Goal: Task Accomplishment & Management: Complete application form

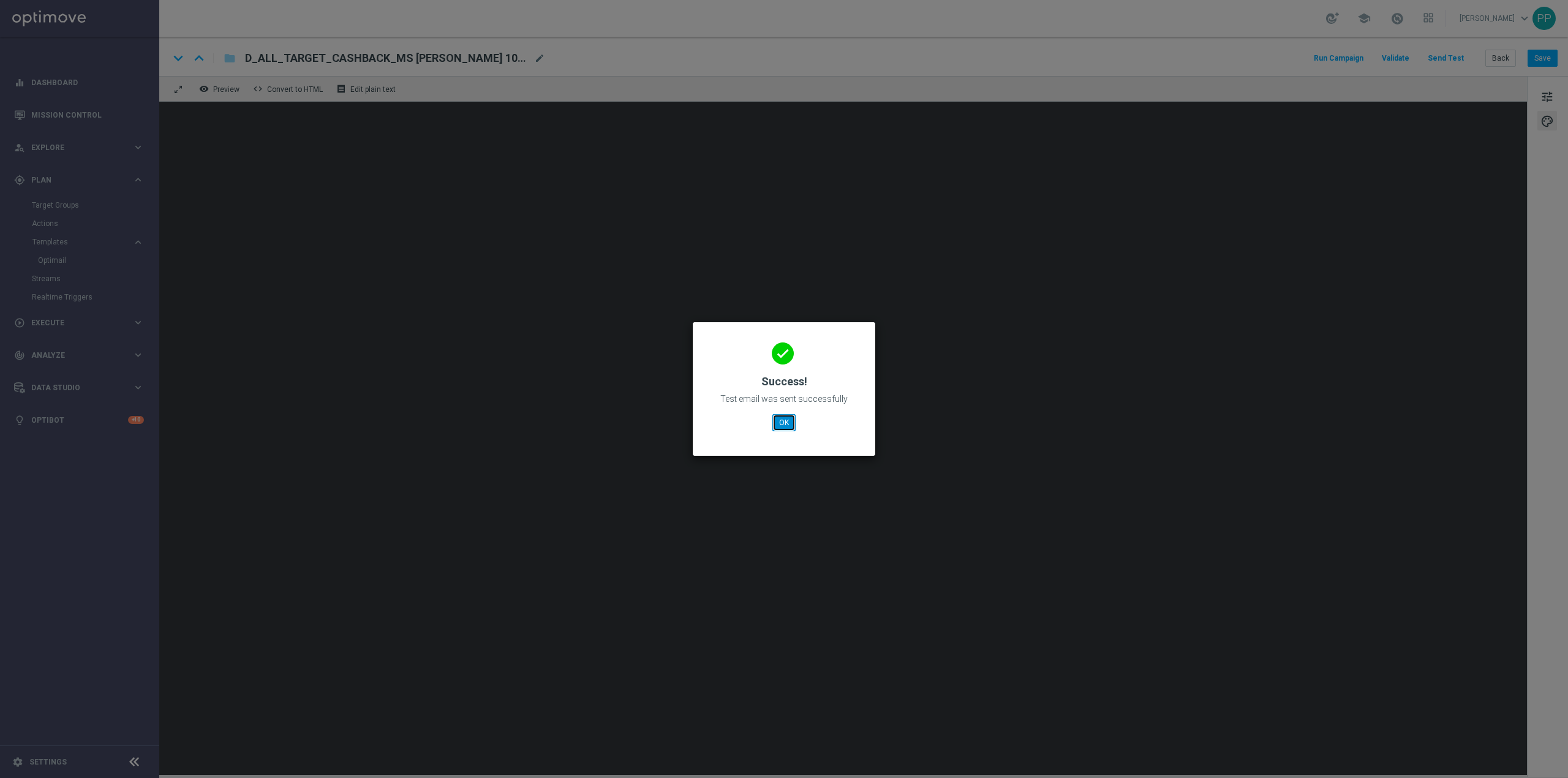
click at [792, 424] on button "OK" at bounding box center [784, 423] width 23 height 17
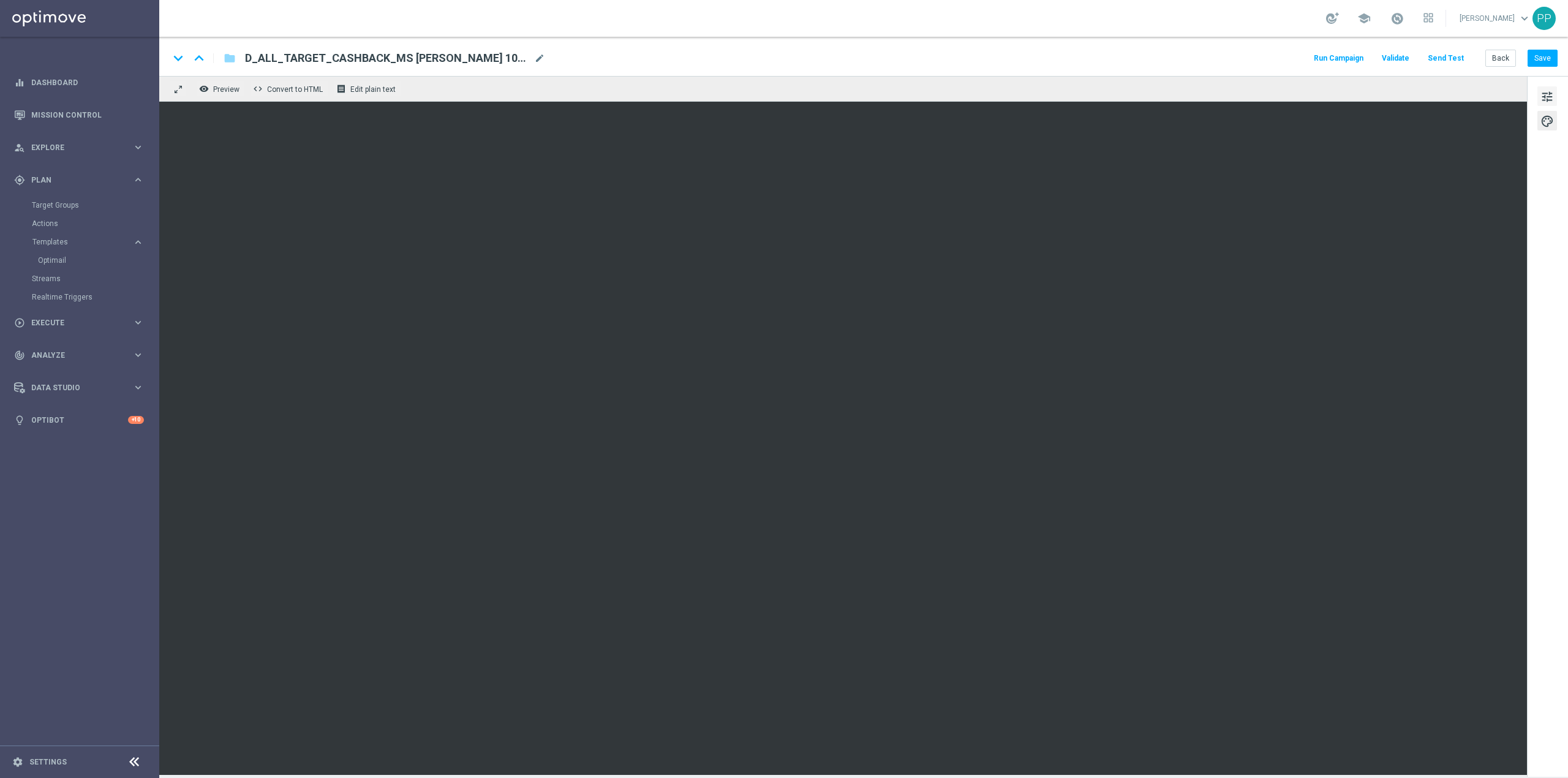
click at [1544, 95] on span "tune" at bounding box center [1547, 96] width 13 height 16
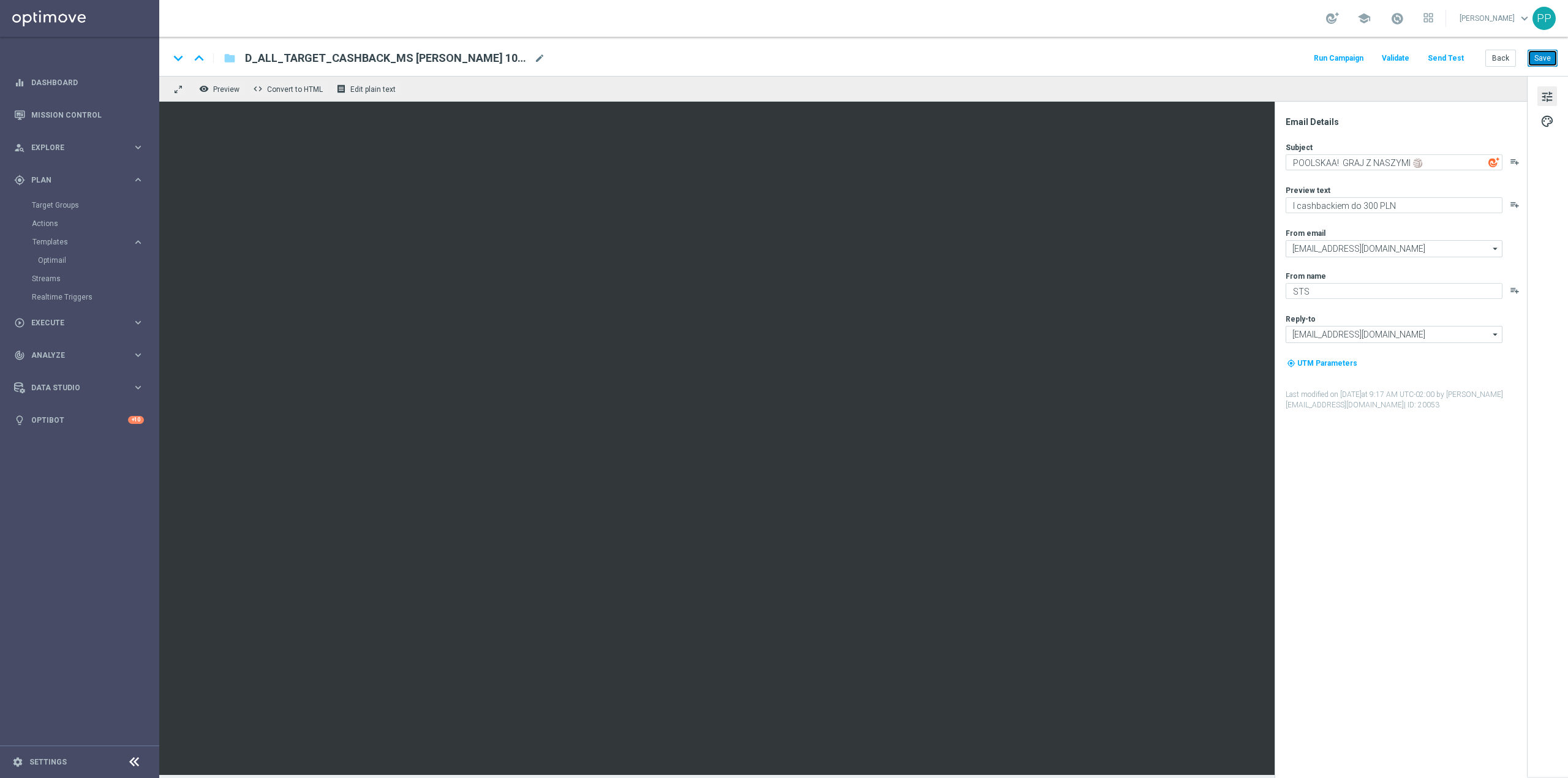
click at [1539, 57] on button "Save" at bounding box center [1542, 58] width 30 height 17
click at [931, 40] on div "keyboard_arrow_down keyboard_arrow_up folder D_ALL_TARGET_CASHBACK_MS SIATKA 10…" at bounding box center [864, 57] width 1409 height 40
click at [237, 90] on span "Preview" at bounding box center [227, 89] width 26 height 8
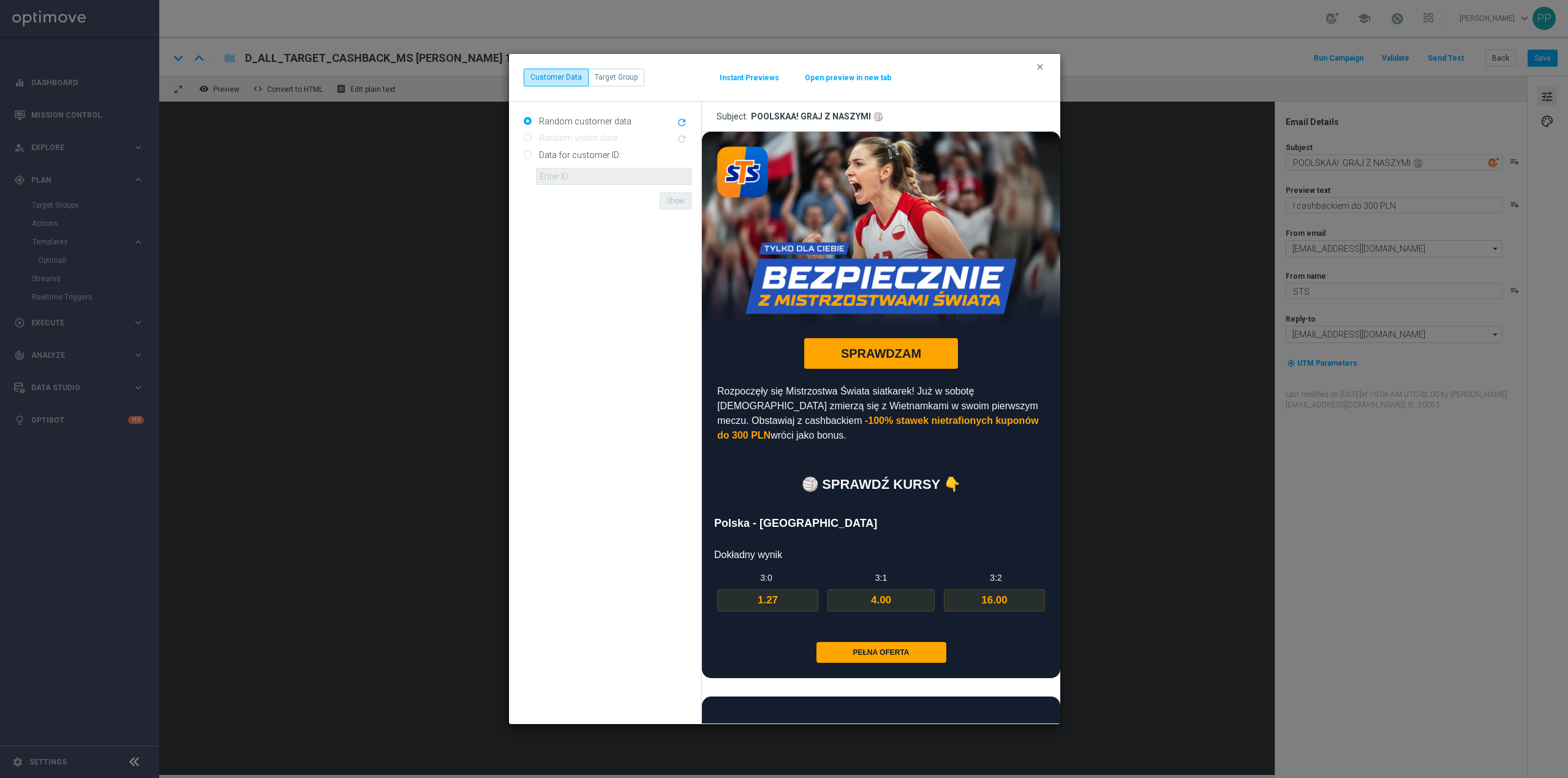
click at [817, 77] on button "Open preview in new tab" at bounding box center [848, 77] width 87 height 10
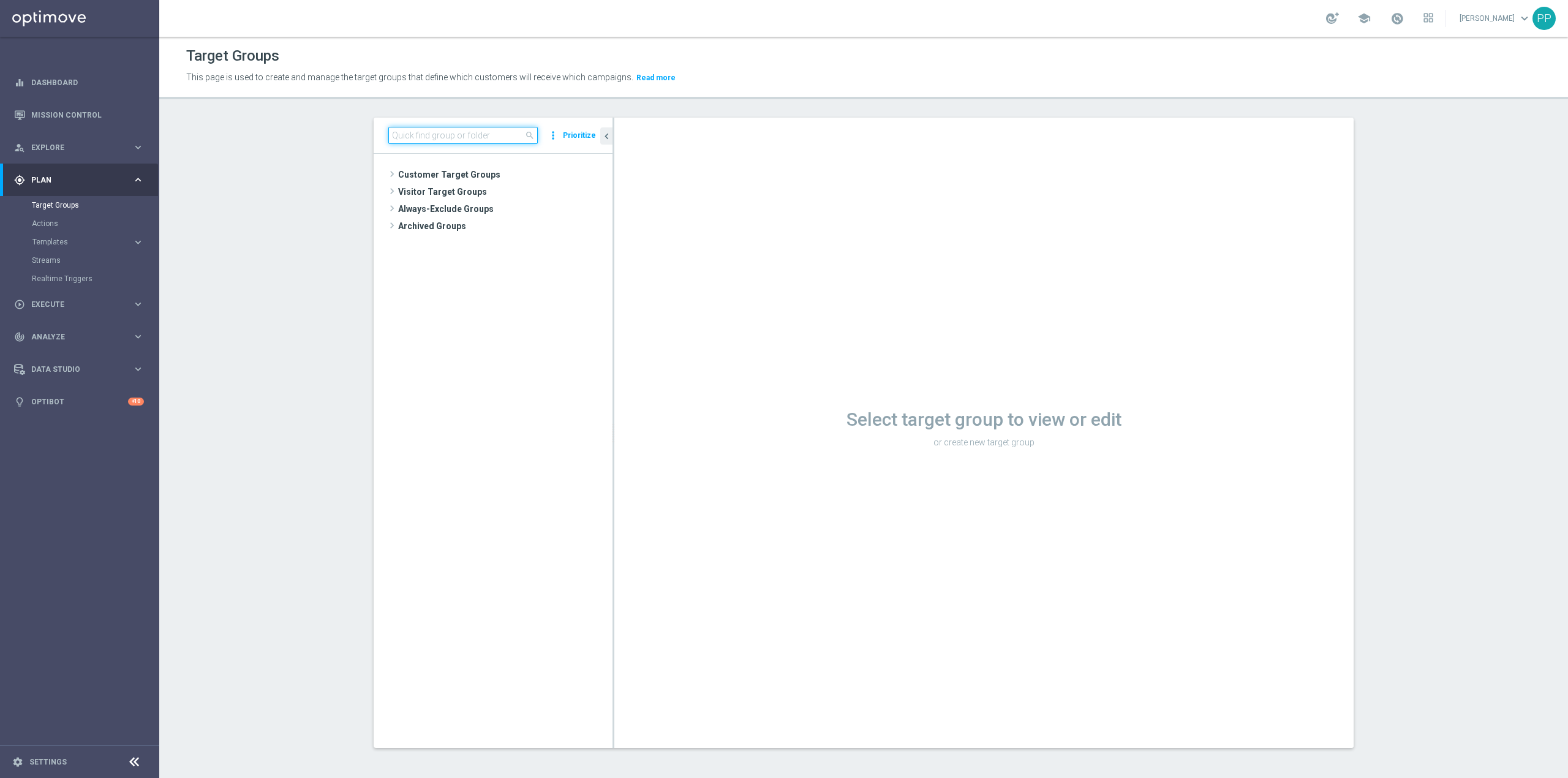
click at [425, 141] on input at bounding box center [462, 135] width 149 height 17
paste input "D_ALL_TARGET_CASHBACK_MS [PERSON_NAME] 100% do 300 PLN_220825"
type input "D_ALL_TARGET_CASHBACK_MS [PERSON_NAME] 100% do 300 PLN_220825"
click at [467, 233] on div "insert_drive_file D_ALL_TARGET_CASHBACK_MS SIATKA 100% do 300 PLN_220825" at bounding box center [510, 226] width 150 height 17
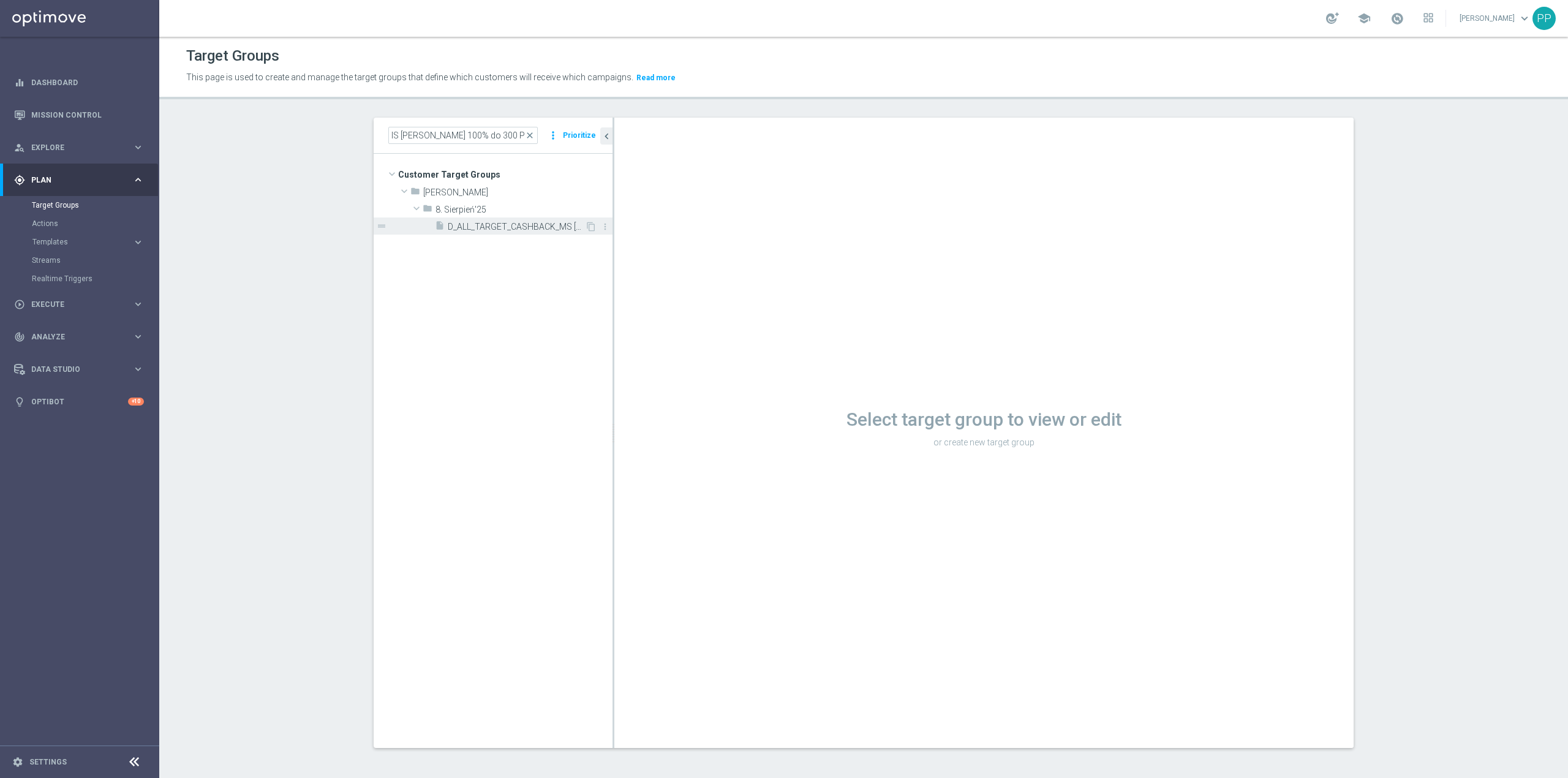
scroll to position [0, 0]
click at [574, 233] on div "insert_drive_file D_ALL_TARGET_CASHBACK_MS SIATKA 100% do 300 PLN_220825" at bounding box center [510, 226] width 150 height 17
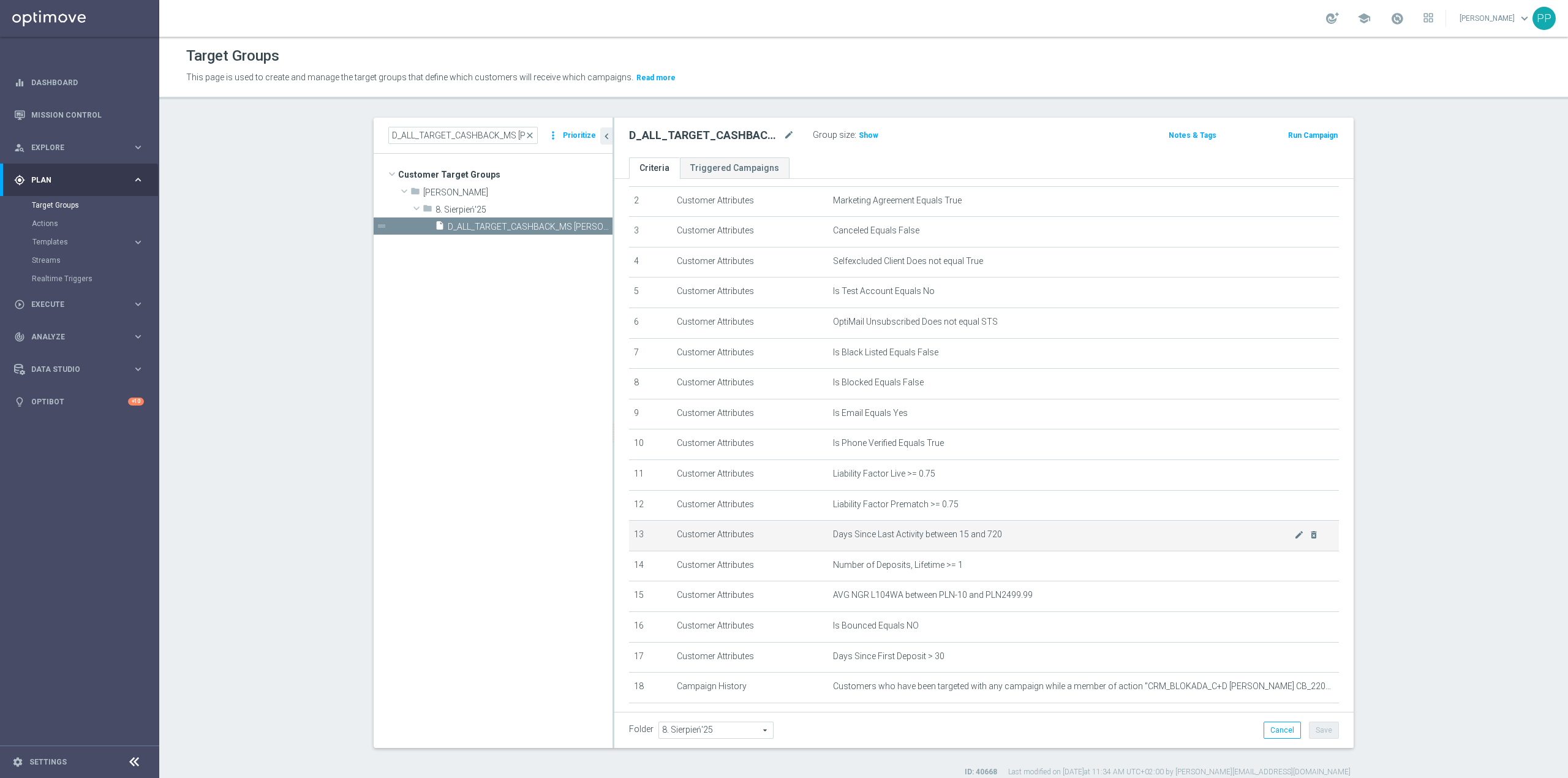
scroll to position [141, 0]
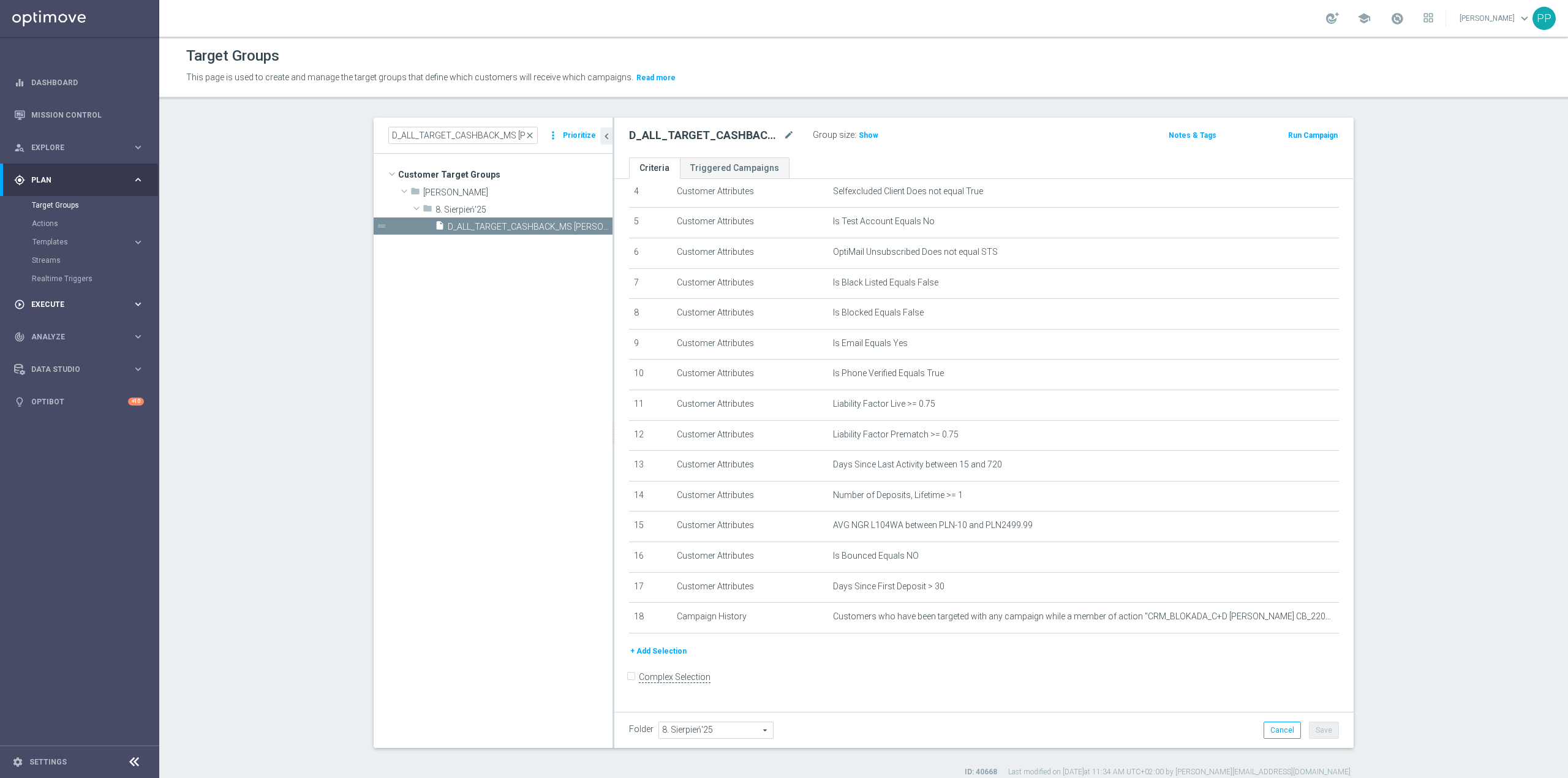
click at [57, 312] on div "play_circle_outline Execute keyboard_arrow_right" at bounding box center [79, 303] width 158 height 32
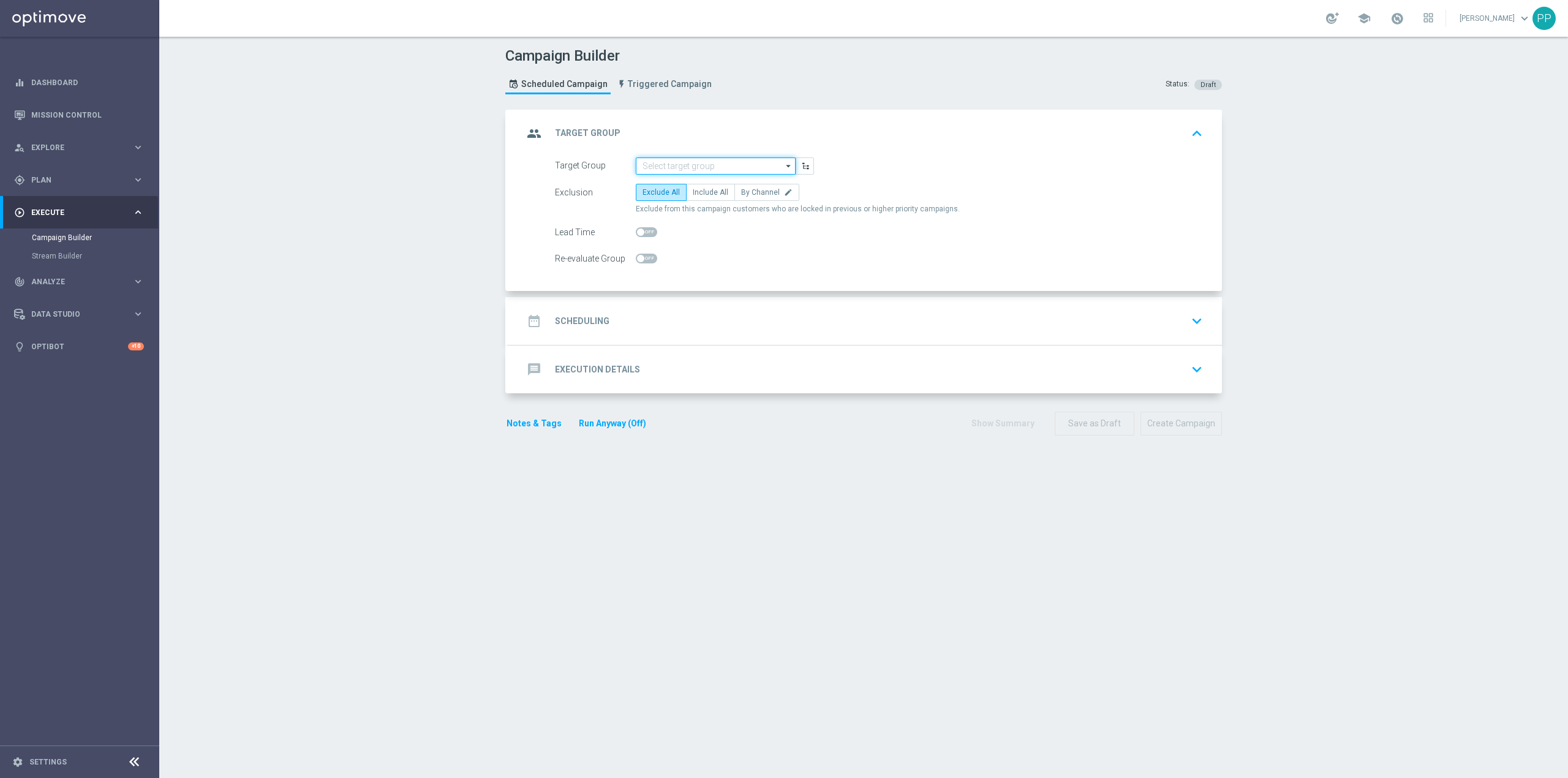
click at [747, 165] on input at bounding box center [716, 166] width 160 height 17
paste input "D_ALL_TARGET_CASHBACK_MS [PERSON_NAME] 100% do 300 PLN_220825"
click at [729, 192] on div "D_ALL_TARGET_CASHBACK_MS [PERSON_NAME] 100% do 300 PLN_220825" at bounding box center [726, 189] width 148 height 22
type input "D_ALL_TARGET_CASHBACK_MS [PERSON_NAME] 100% do 300 PLN_220825"
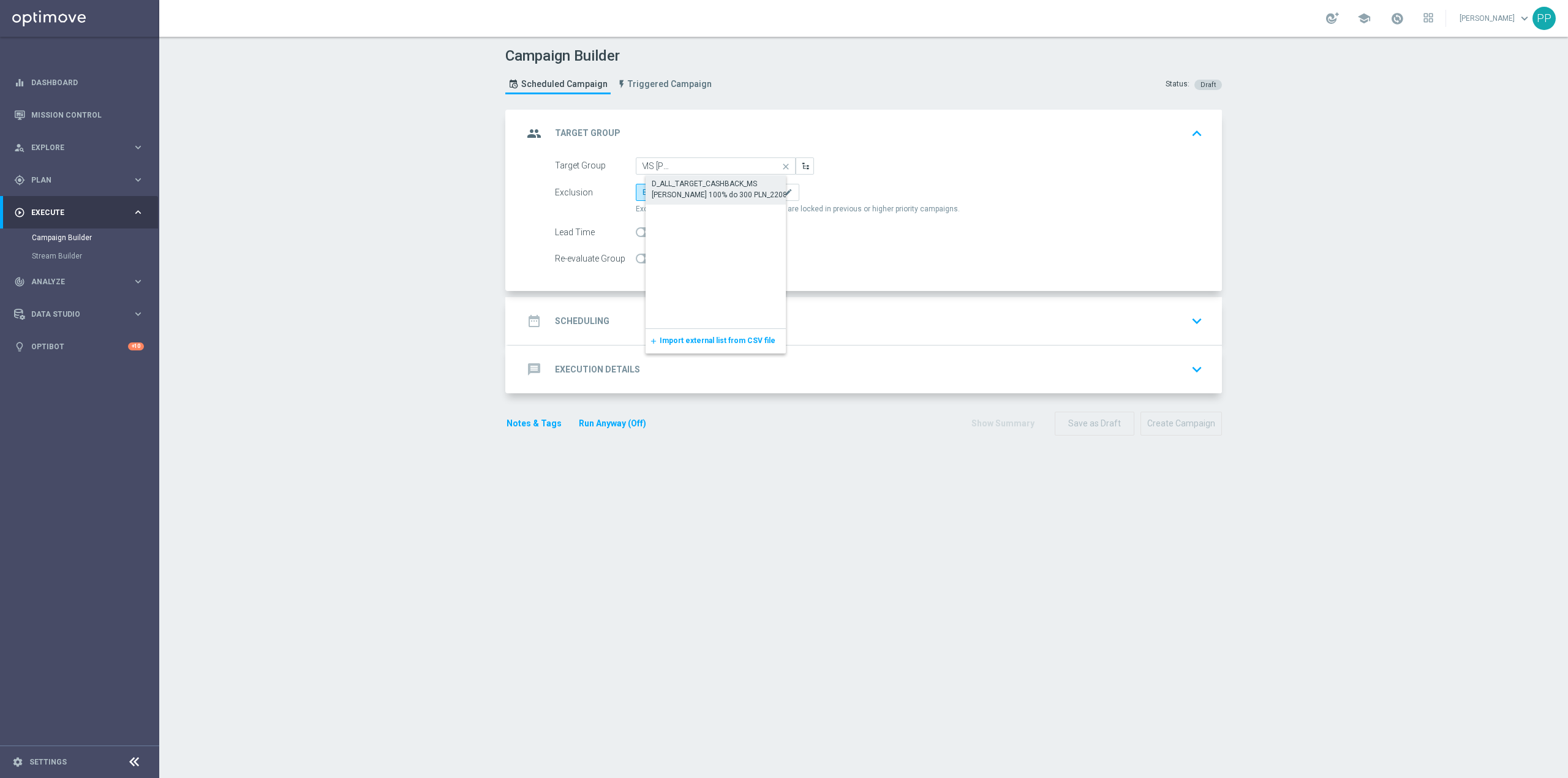
scroll to position [0, 0]
click at [704, 194] on span "Include All" at bounding box center [710, 192] width 35 height 8
click at [701, 194] on input "Include All" at bounding box center [697, 194] width 8 height 8
radio input "true"
click at [637, 261] on span at bounding box center [640, 258] width 7 height 7
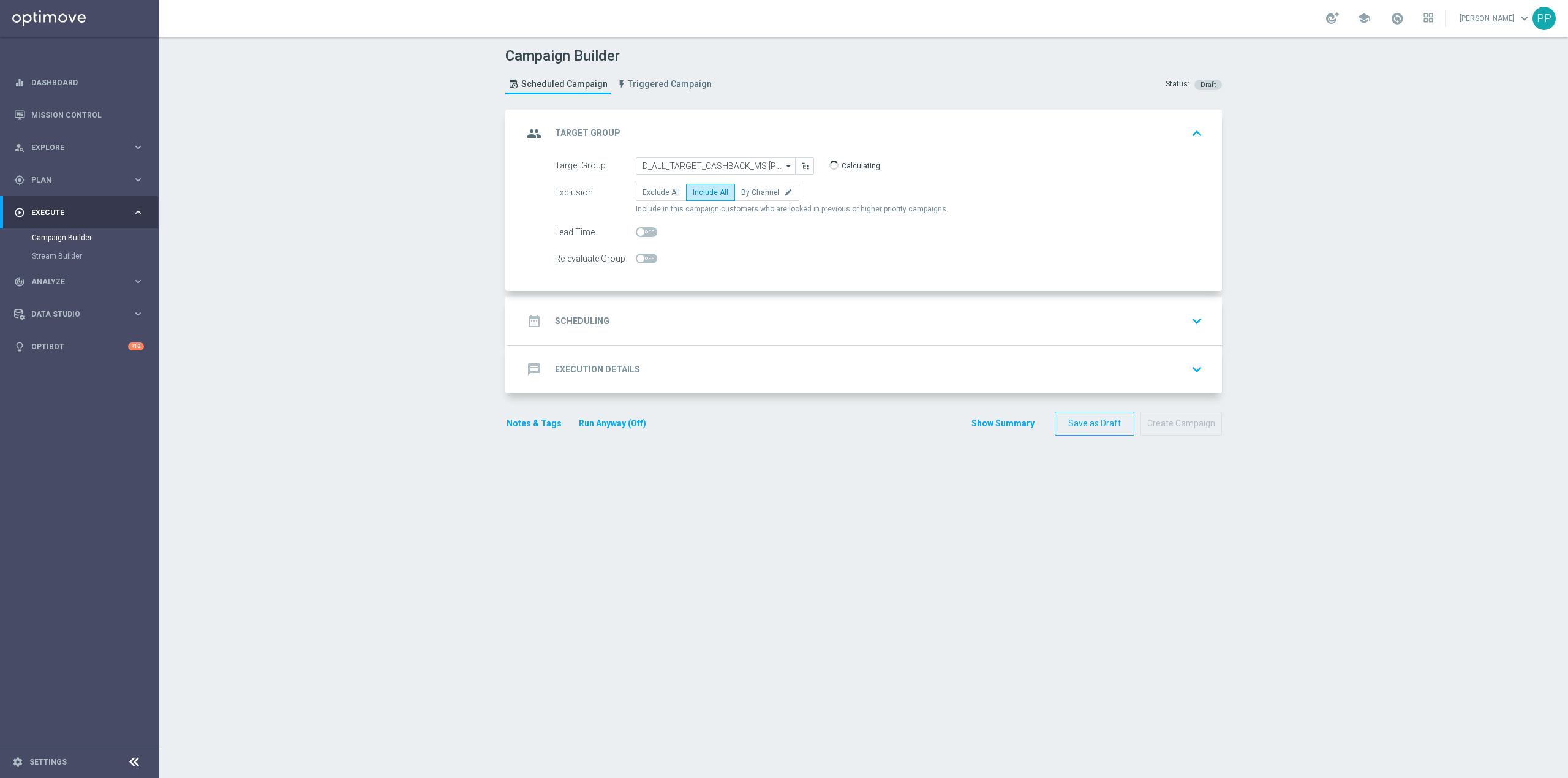
click at [636, 261] on input "checkbox" at bounding box center [647, 259] width 21 height 10
drag, startPoint x: 644, startPoint y: 262, endPoint x: 648, endPoint y: 298, distance: 36.2
click at [648, 261] on span at bounding box center [652, 258] width 7 height 7
click at [644, 261] on input "checkbox" at bounding box center [647, 259] width 21 height 10
checkbox input "false"
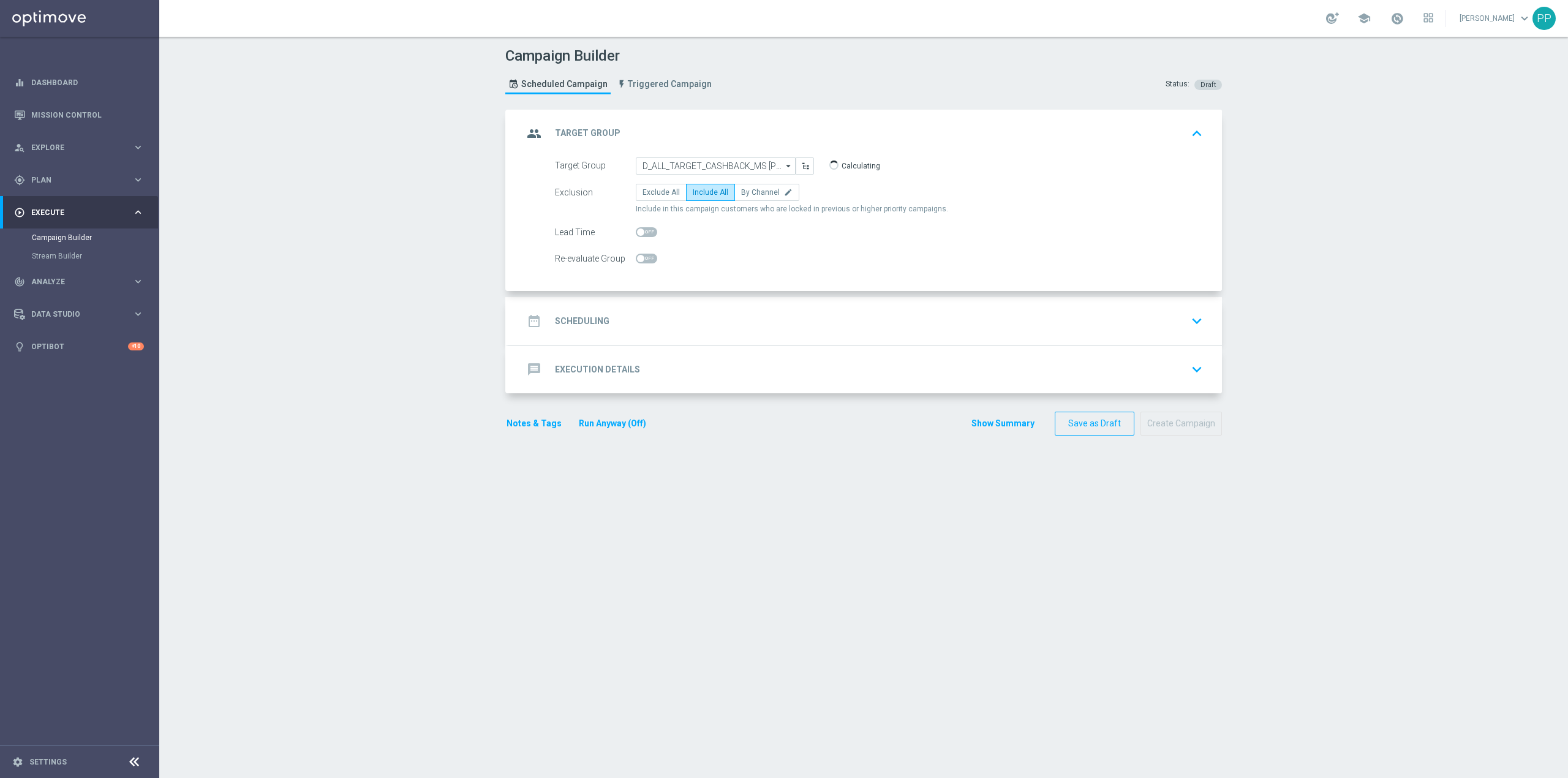
click at [646, 312] on div "date_range Scheduling keyboard_arrow_down" at bounding box center [865, 321] width 685 height 23
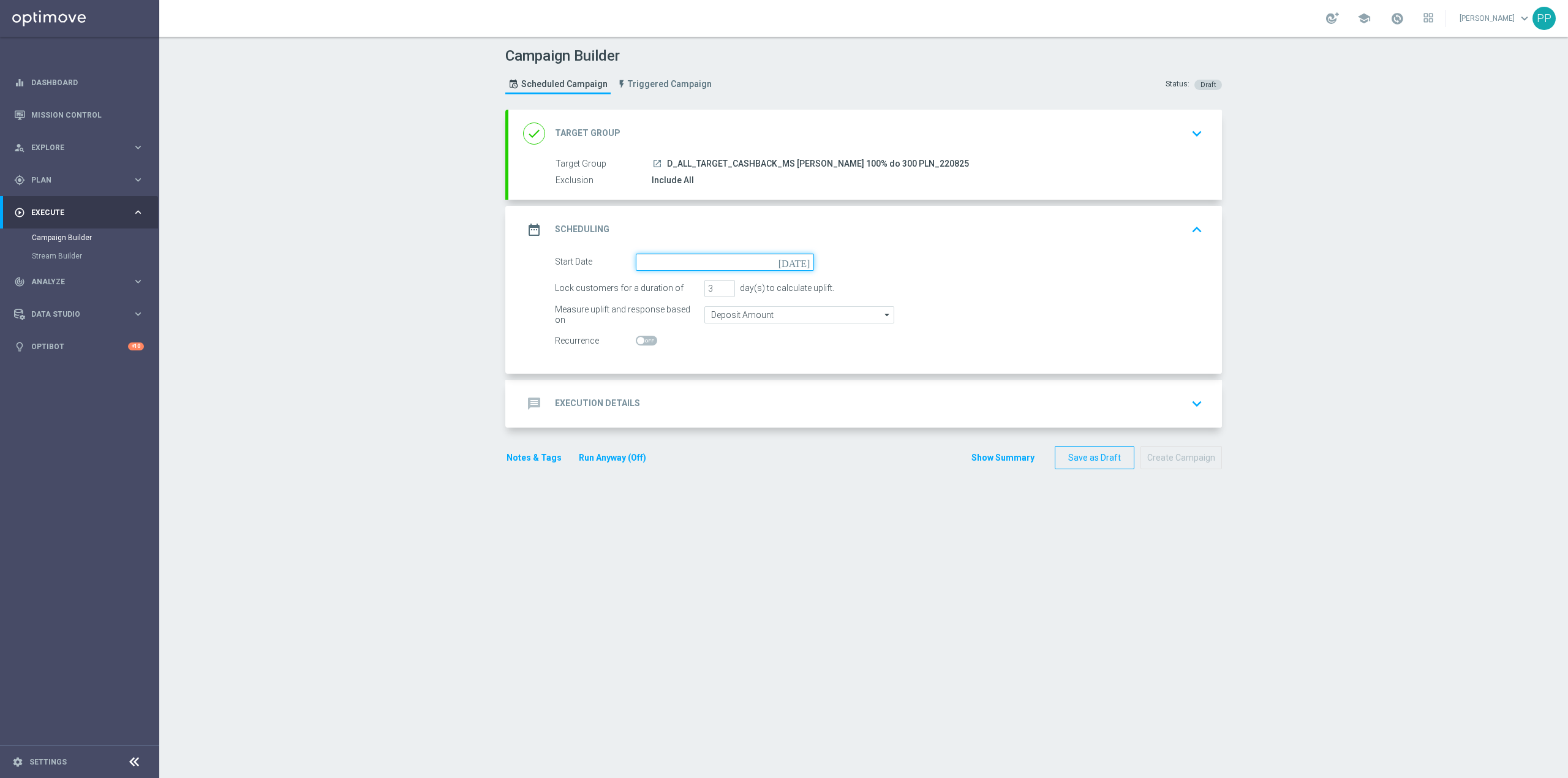
click at [663, 265] on input at bounding box center [725, 262] width 178 height 17
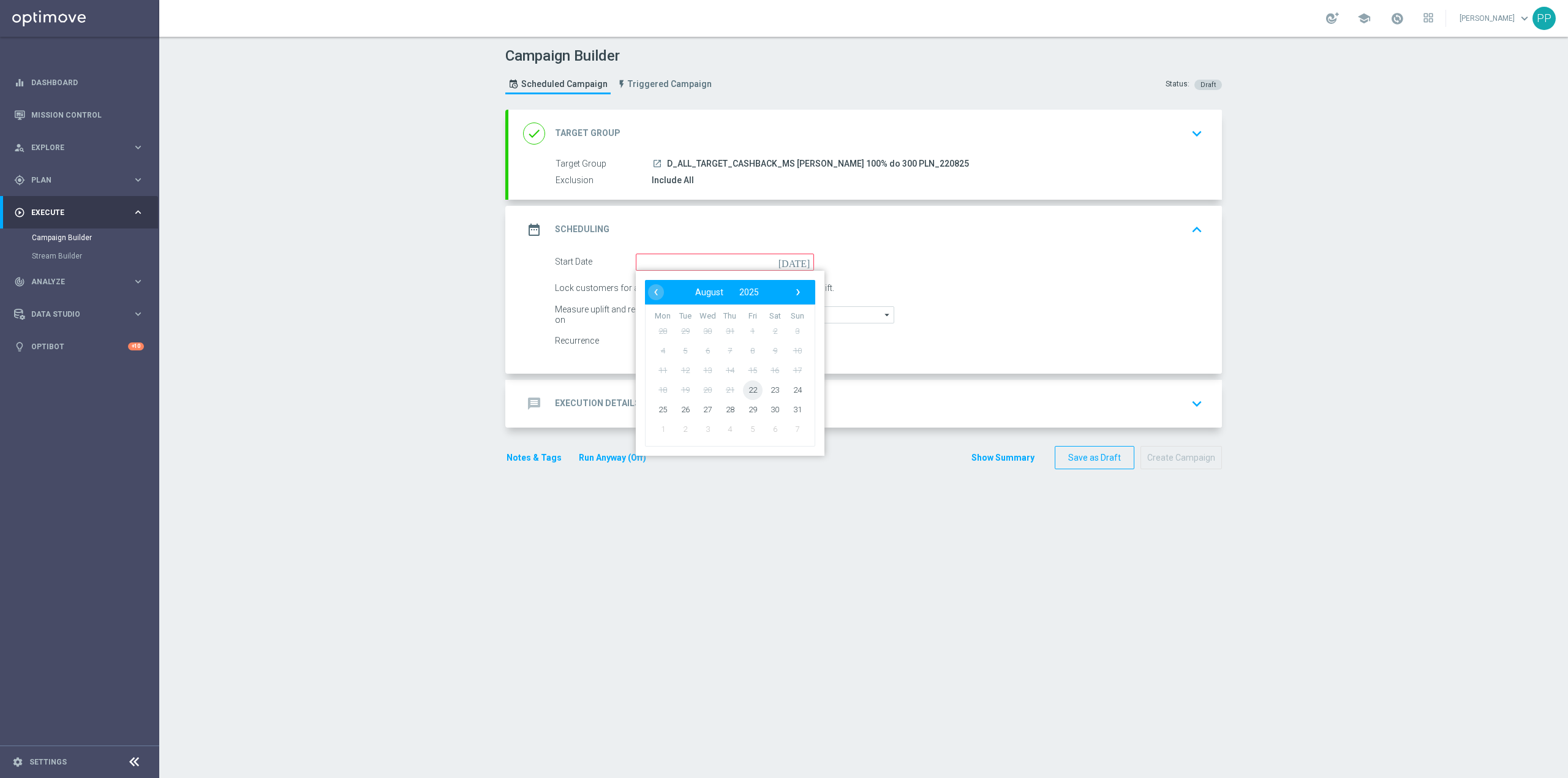
click at [747, 392] on span "22" at bounding box center [753, 390] width 20 height 20
type input "22 Aug 2025"
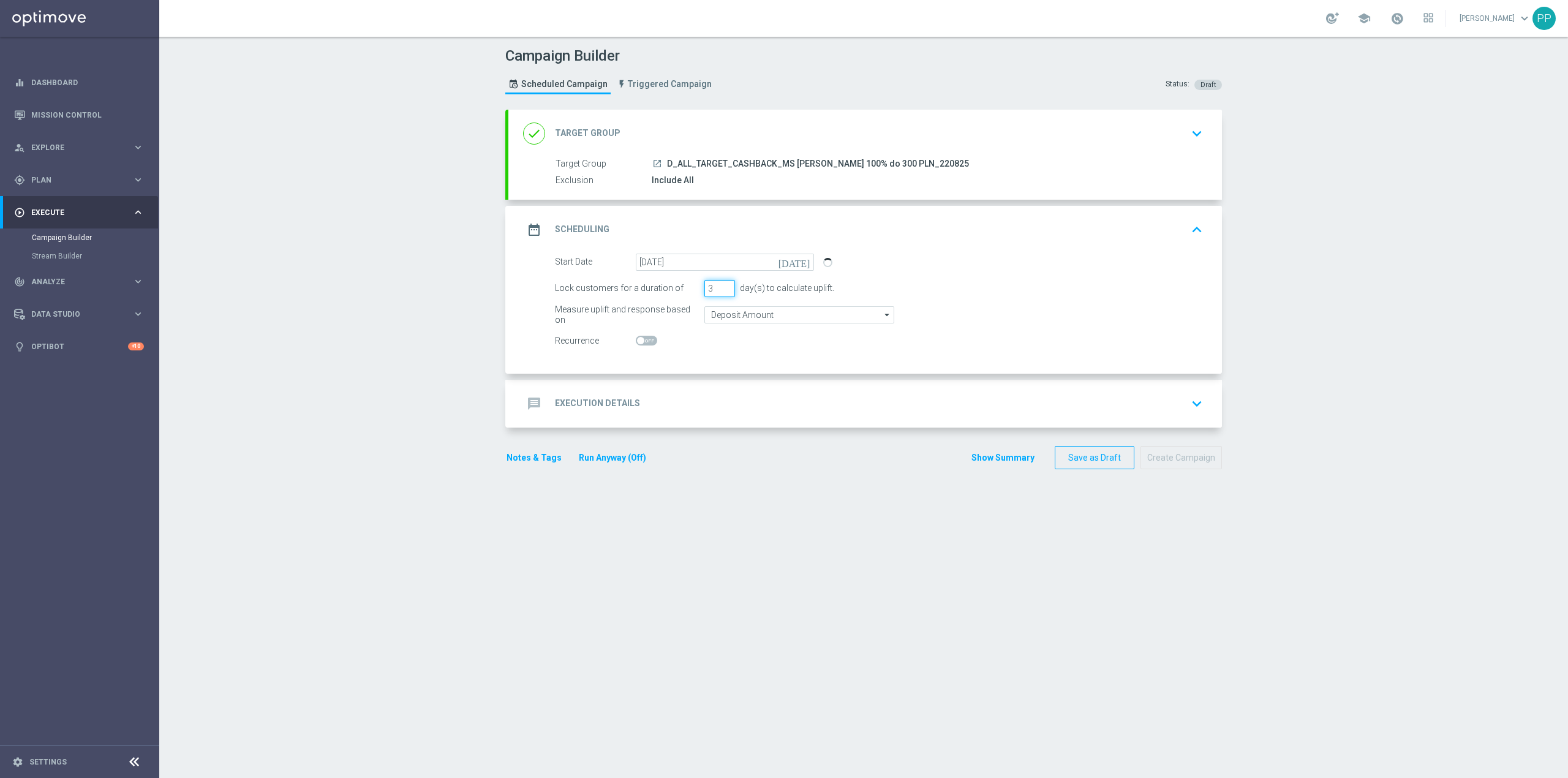
drag, startPoint x: 706, startPoint y: 293, endPoint x: 694, endPoint y: 293, distance: 12.0
click at [694, 293] on div "Lock customers for a duration of 3 day(s) to calculate uplift." at bounding box center [879, 288] width 667 height 17
type input "6"
click at [720, 319] on input "Deposit Amount" at bounding box center [799, 315] width 190 height 17
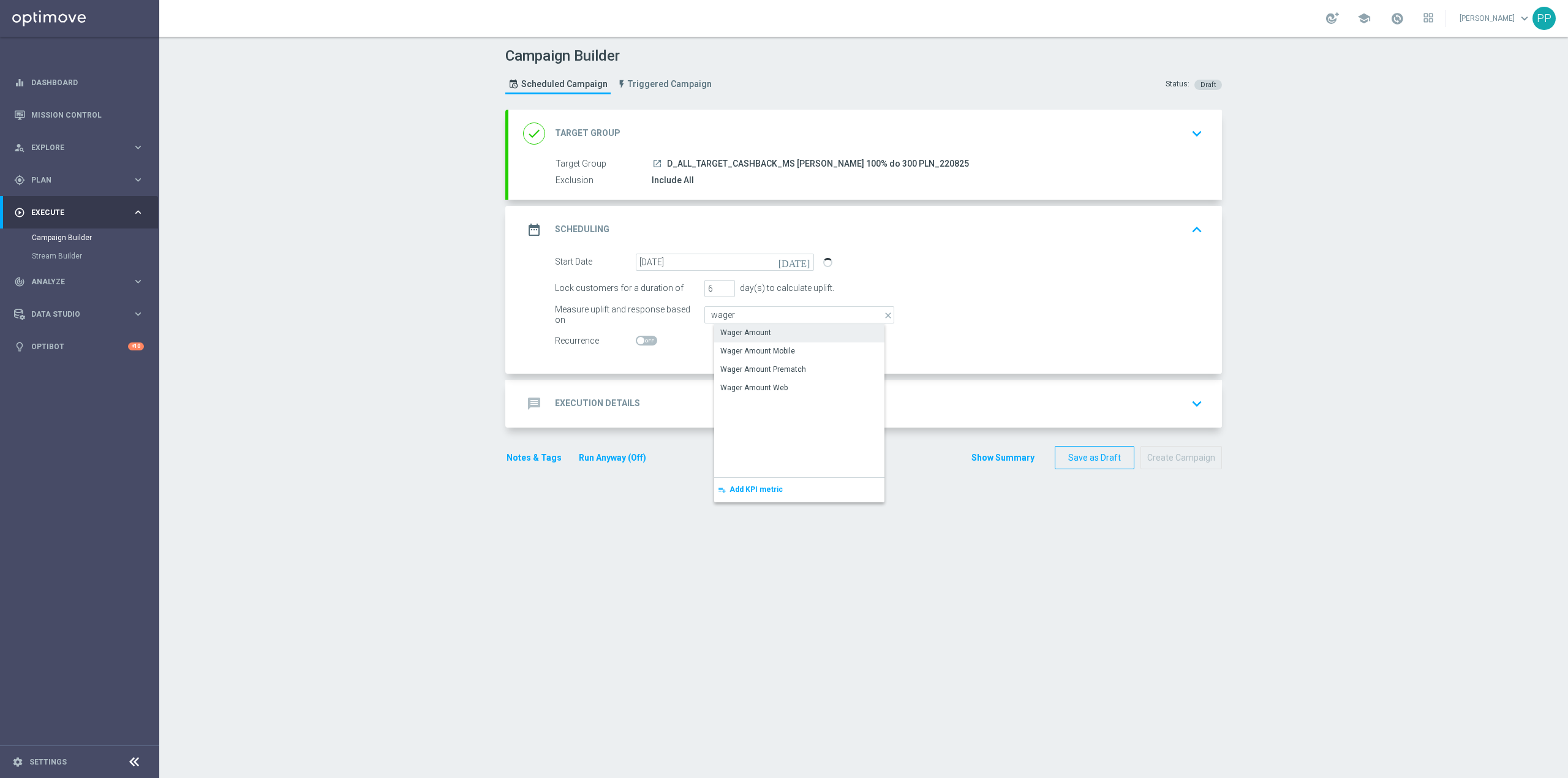
click at [727, 339] on div "Wager Amount" at bounding box center [809, 332] width 190 height 17
type input "Wager Amount"
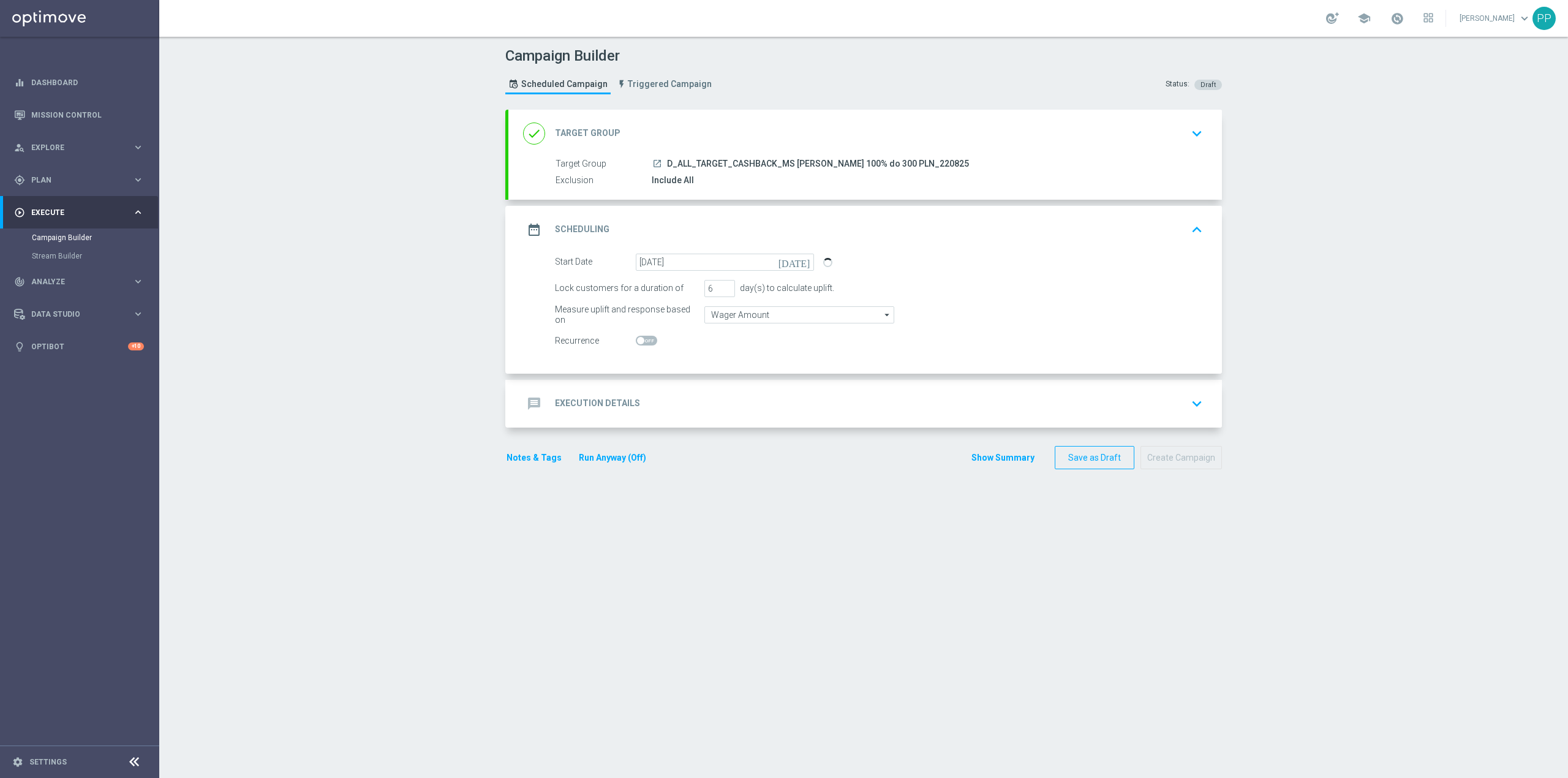
click at [697, 405] on div "message Execution Details keyboard_arrow_down" at bounding box center [865, 404] width 685 height 23
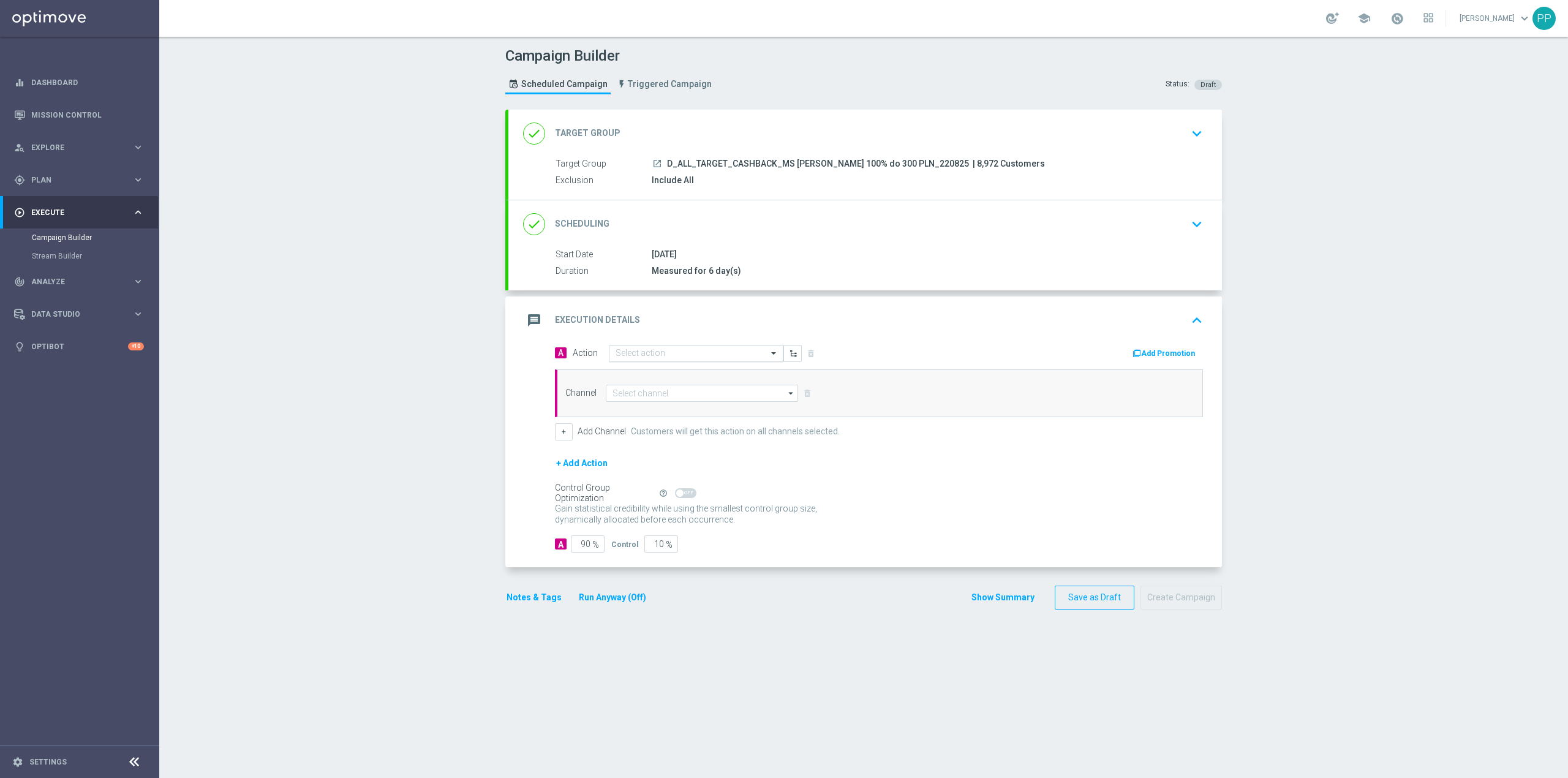
click at [677, 355] on input "text" at bounding box center [684, 354] width 137 height 11
paste input "D_ALL_TARGET_CASHBACK_MS SIATKA 100% do 300 PLN_220825"
type input "D_ALL_TARGET_CASHBACK_MS SIATKA 100% do 300 PLN_220825"
click at [677, 377] on label "D_ALL_TARGET_CASHBACK_MS SIATKA 100% do 300 PLN_220825" at bounding box center [743, 374] width 255 height 11
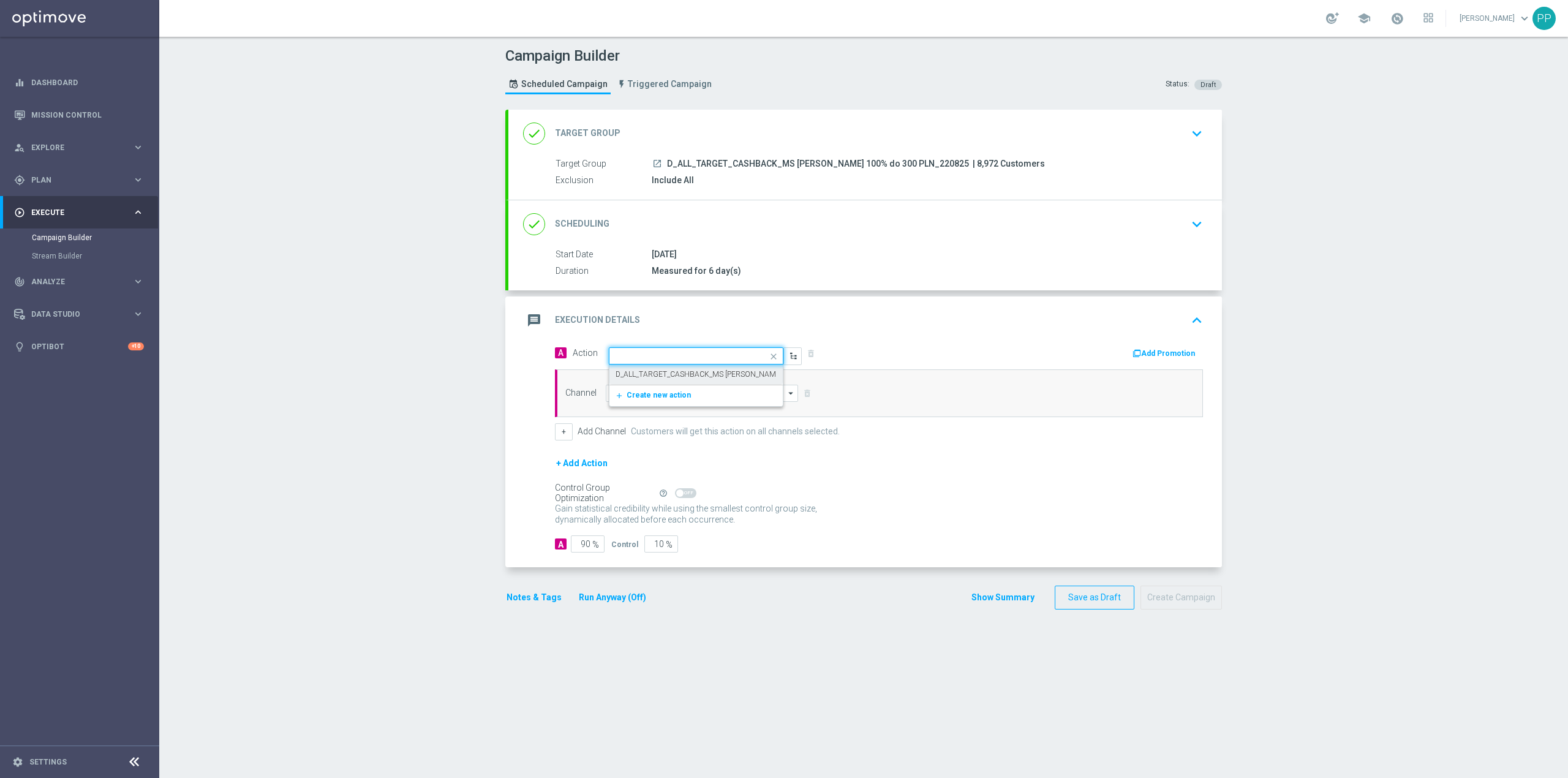
scroll to position [0, 0]
click at [660, 398] on input at bounding box center [701, 393] width 192 height 17
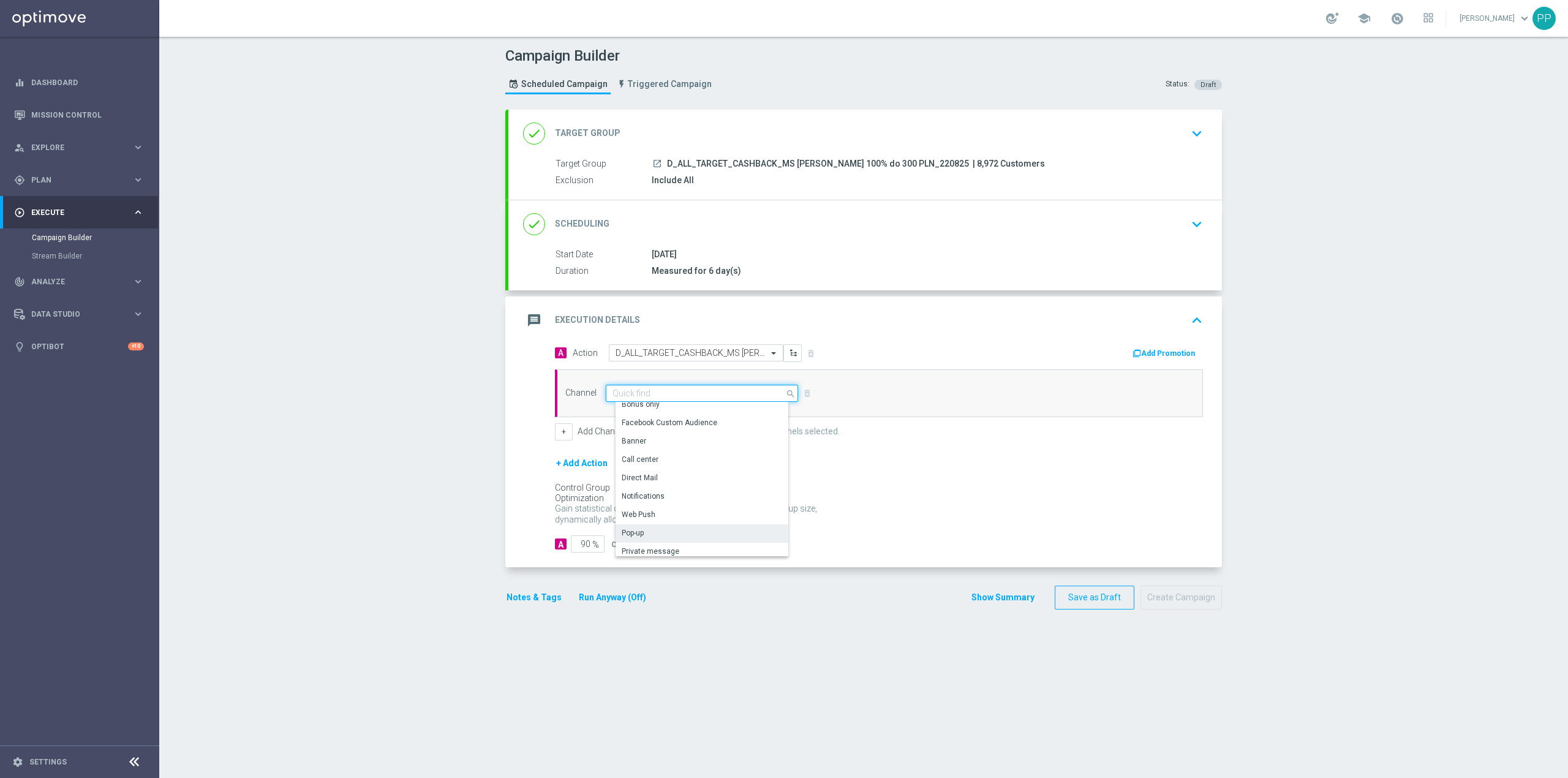
scroll to position [82, 0]
click at [662, 548] on div "Optimail" at bounding box center [706, 550] width 182 height 17
type input "Optimail"
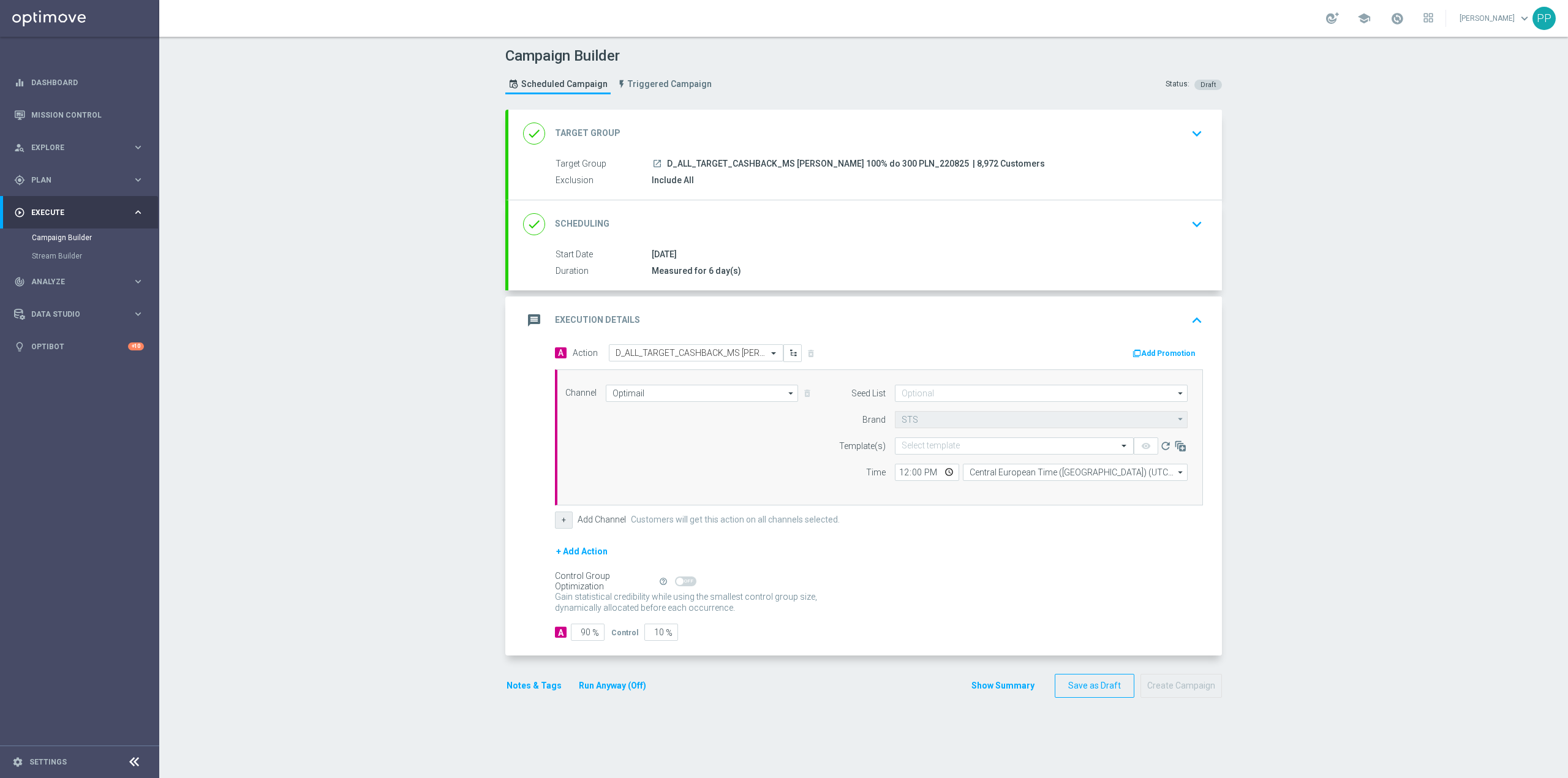
click at [561, 523] on button "+" at bounding box center [564, 520] width 18 height 17
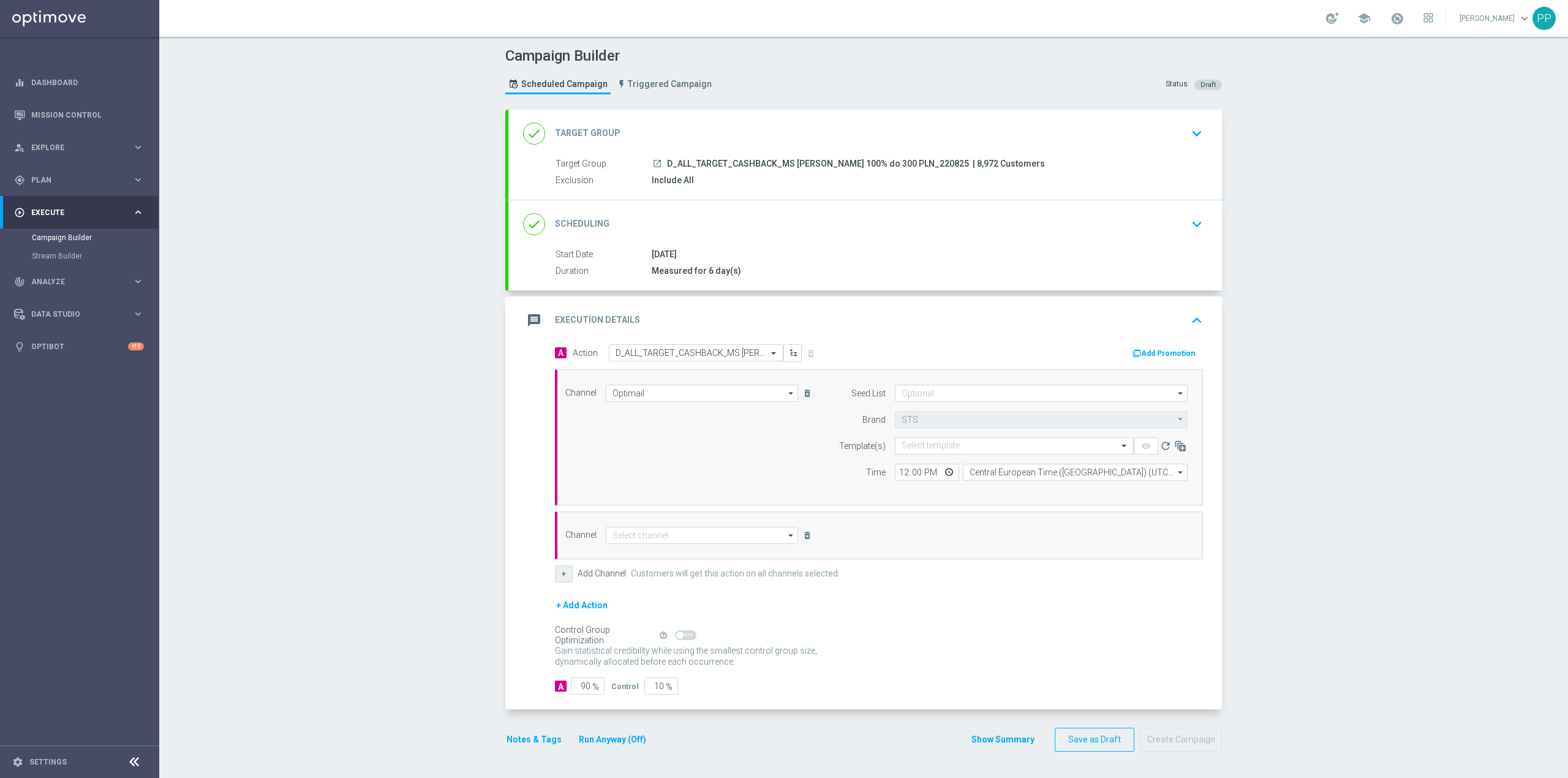
scroll to position [1, 0]
click at [672, 529] on input at bounding box center [701, 535] width 192 height 17
drag, startPoint x: 685, startPoint y: 613, endPoint x: 667, endPoint y: 677, distance: 66.5
click at [667, 677] on div "Private message" at bounding box center [651, 680] width 58 height 11
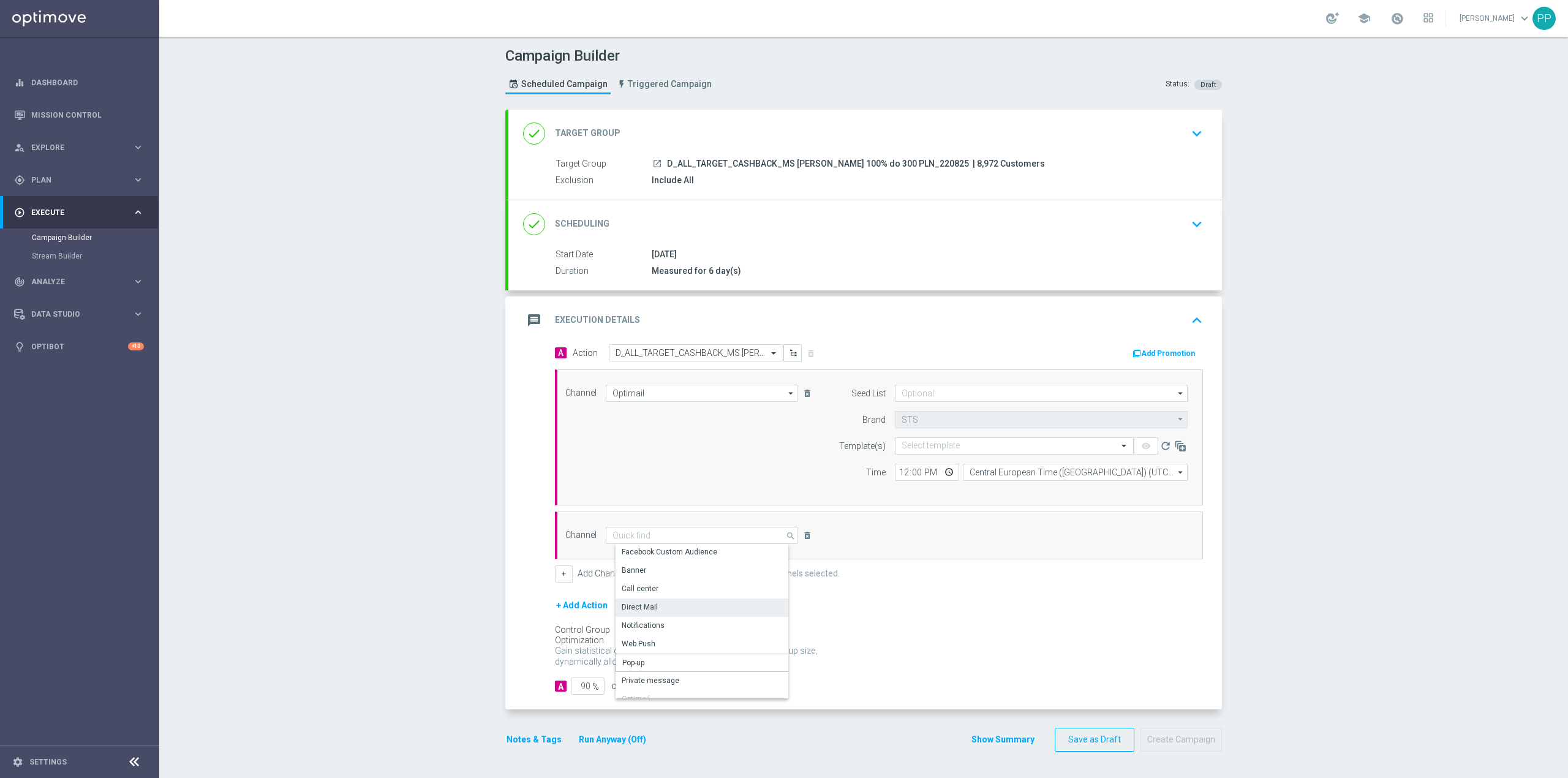
type input "Private message"
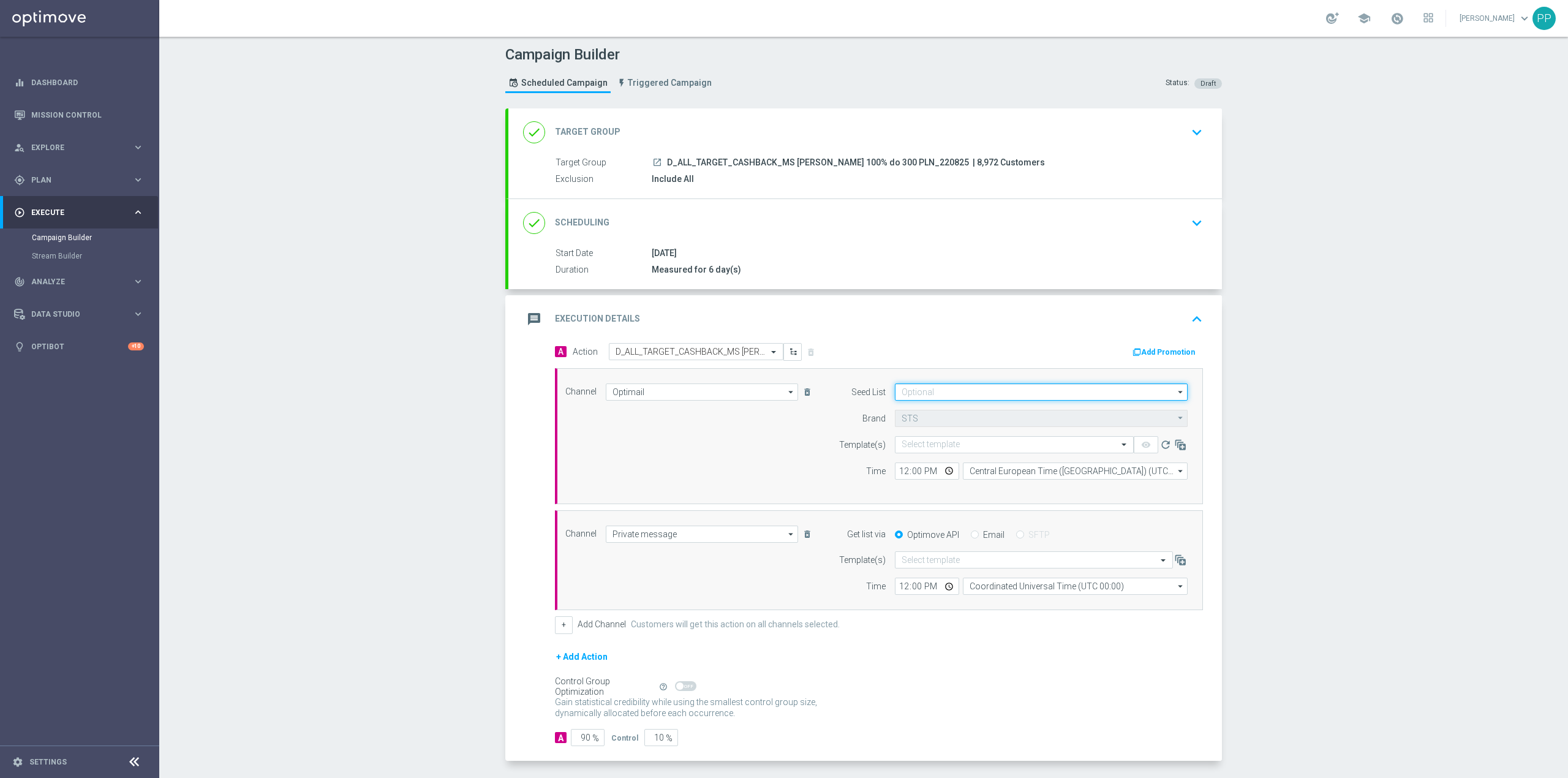
click at [922, 396] on input at bounding box center [1041, 391] width 293 height 17
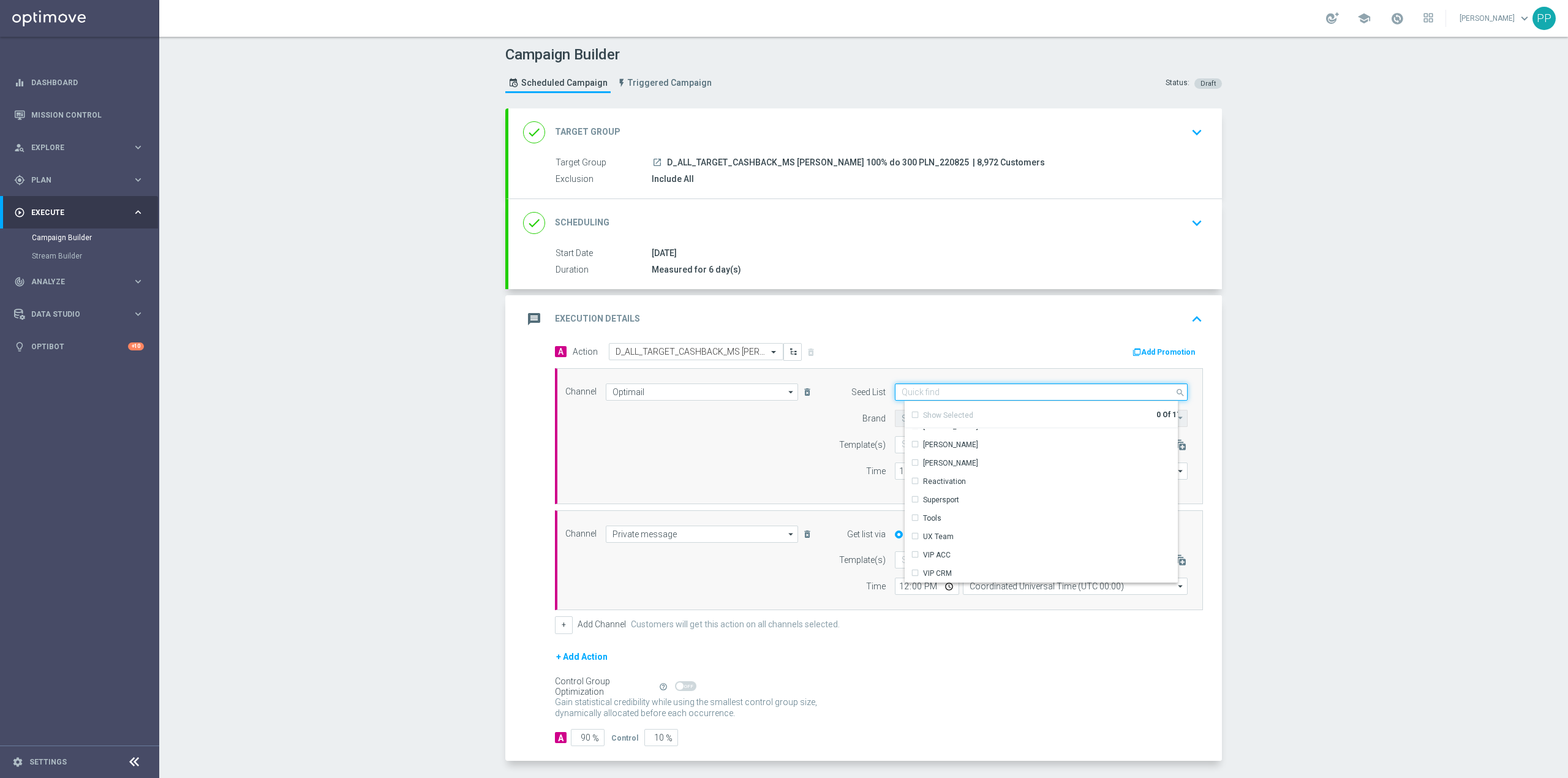
scroll to position [177, 0]
click at [936, 483] on div "Reactivation" at bounding box center [945, 480] width 43 height 11
click at [787, 476] on div "Channel Optimail Optimail arrow_drop_down Show Selected 1 of 22 Target group on…" at bounding box center [877, 436] width 641 height 105
type input "Reactivation"
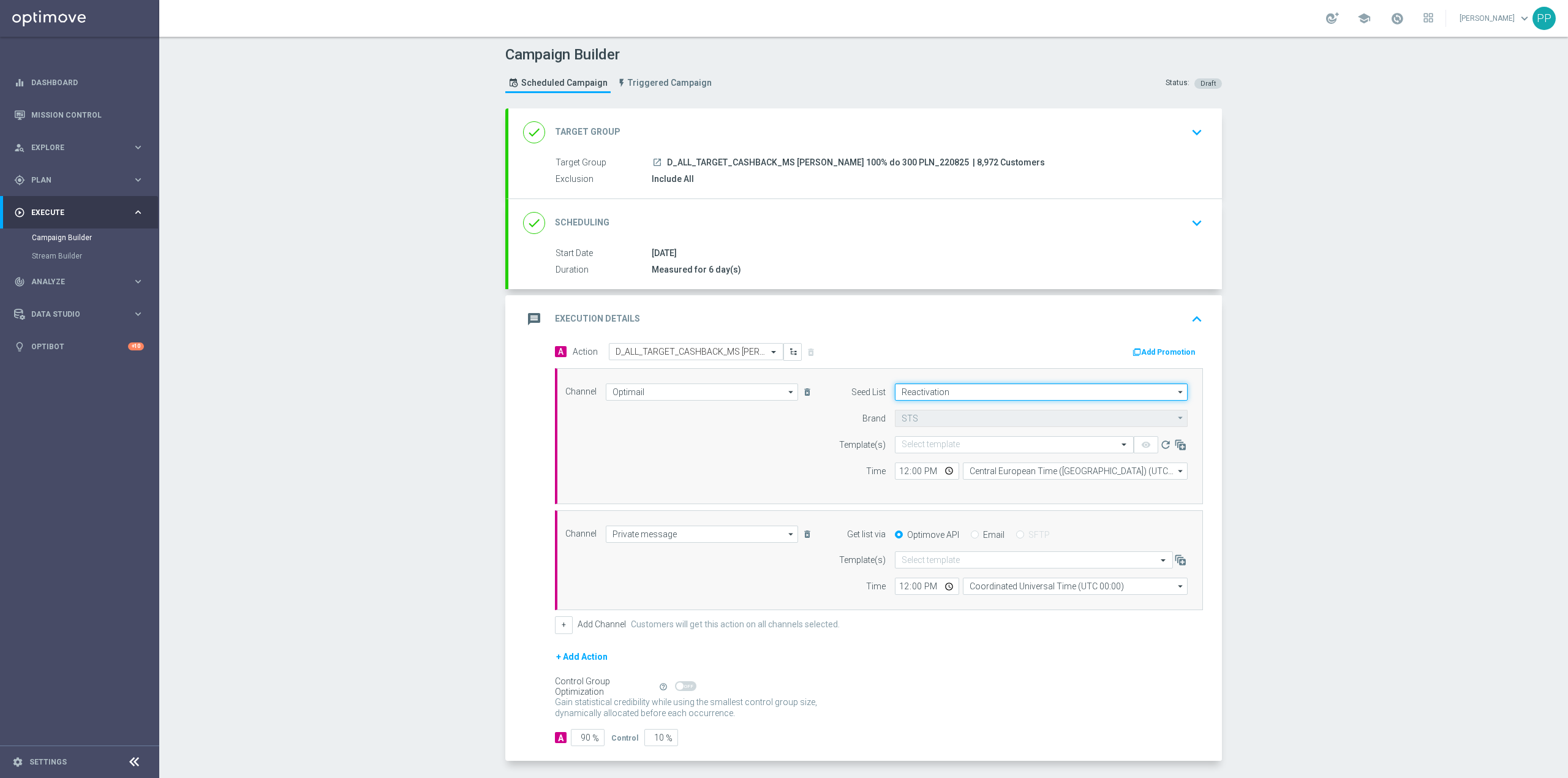
click at [910, 391] on input "Reactivation" at bounding box center [1041, 391] width 293 height 17
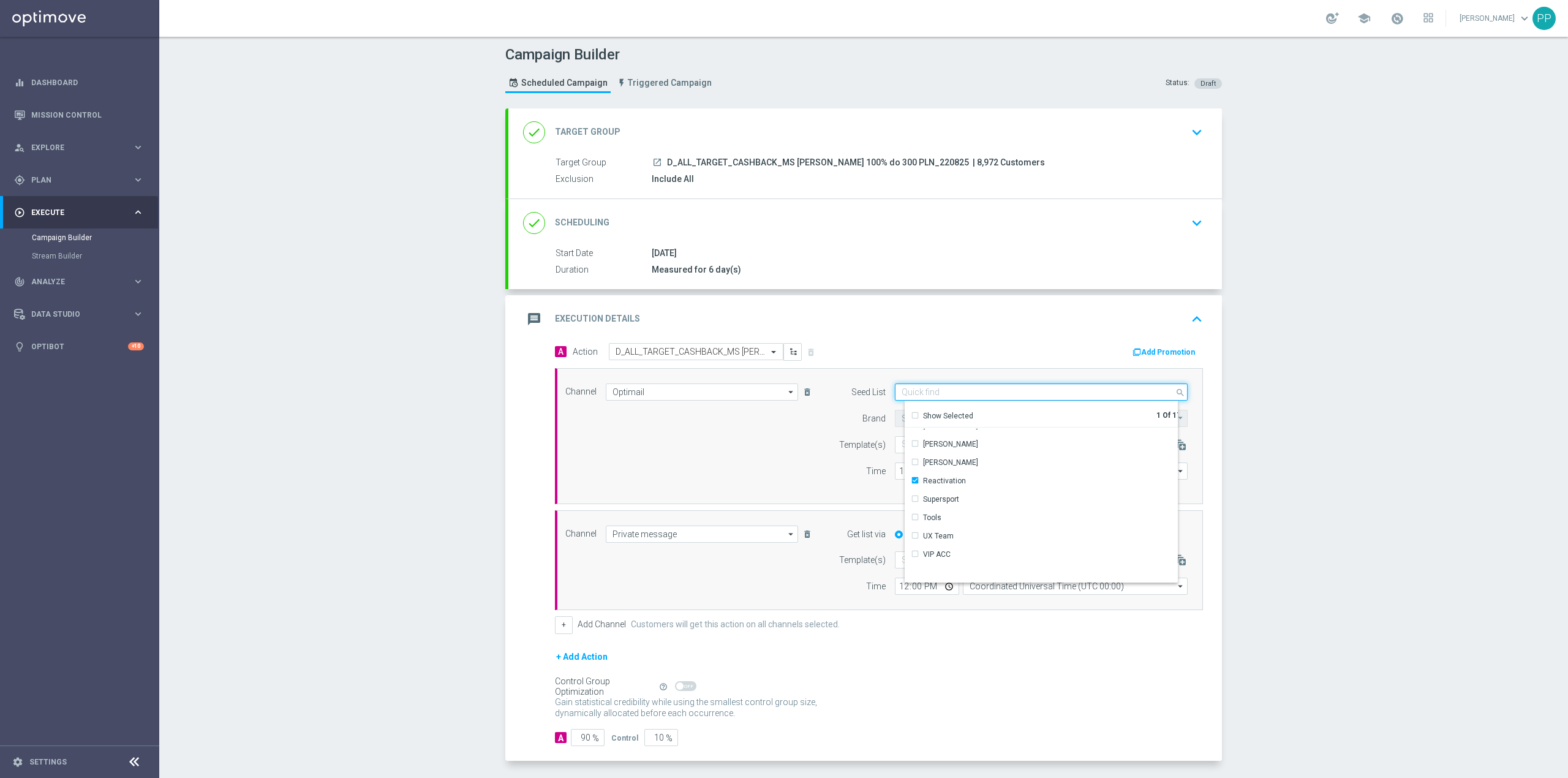
scroll to position [0, 0]
click at [945, 494] on div "Brand design" at bounding box center [946, 493] width 45 height 11
click at [792, 469] on div "Channel Optimail Optimail arrow_drop_down Show Selected 1 of 22 Target group on…" at bounding box center [877, 436] width 641 height 105
type input "Selected 2 of 17"
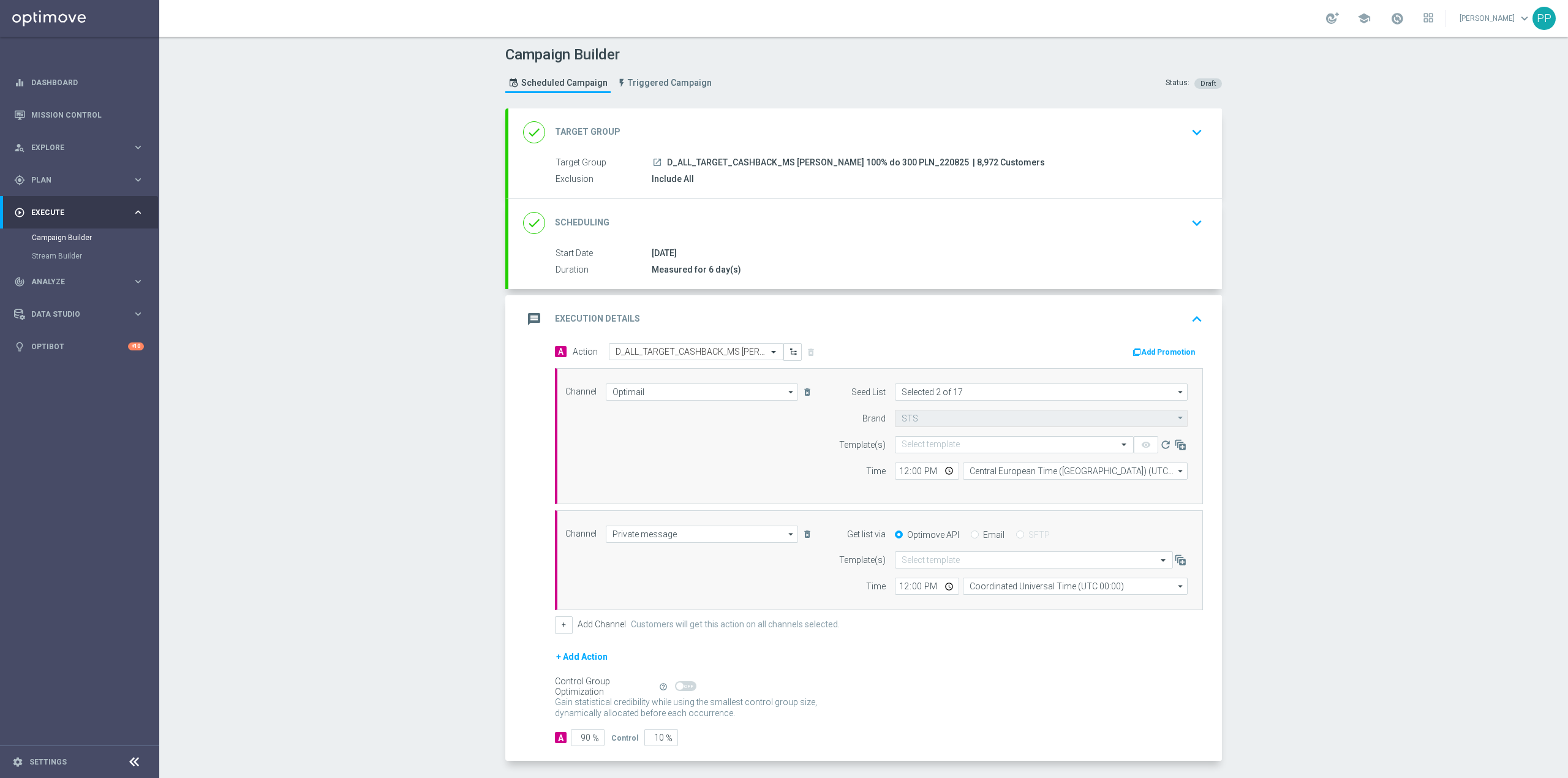
click at [931, 456] on form "Template(s) Select template remove_red_eye refresh Time 12:00 Central European …" at bounding box center [1009, 457] width 355 height 44
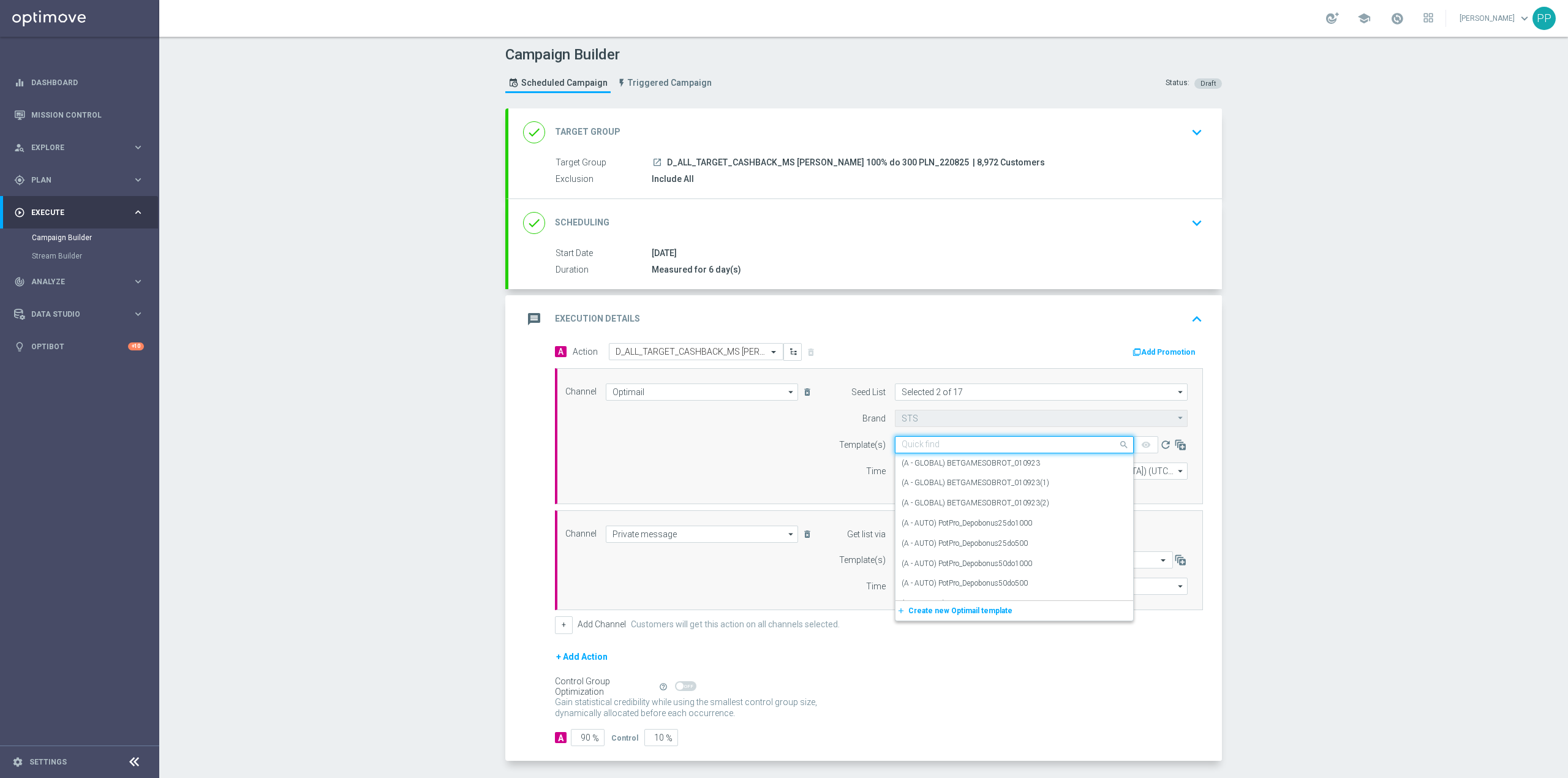
click at [934, 443] on input "text" at bounding box center [1003, 445] width 201 height 11
paste input "D_ALL_TARGET_CASHBACK_MS SIATKA 100% do 300 PLN_220825"
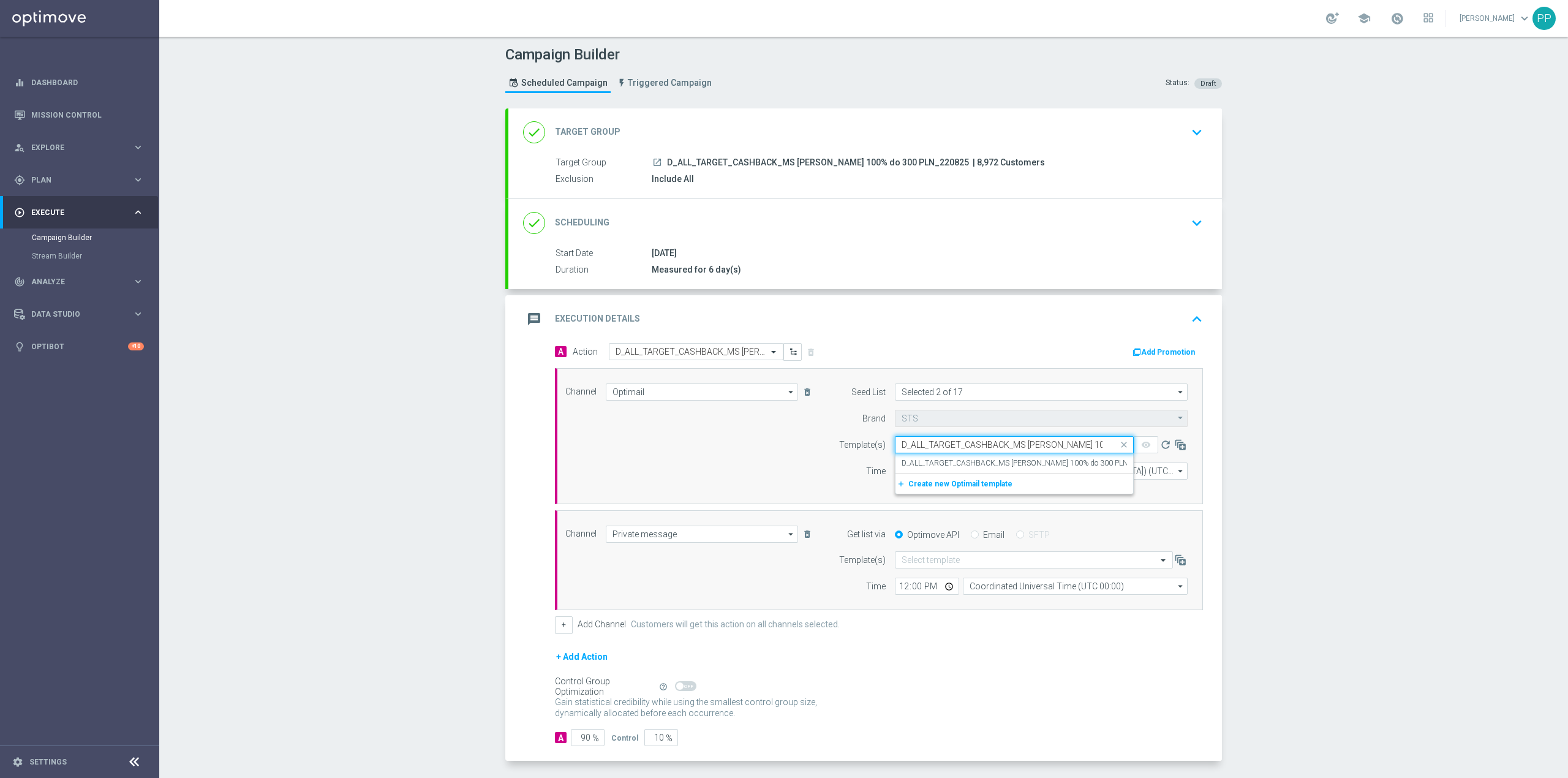
scroll to position [0, 53]
click at [944, 462] on label "D_ALL_TARGET_CASHBACK_MS SIATKA 100% do 300 PLN_220825" at bounding box center [1030, 463] width 255 height 11
type input "D_ALL_TARGET_CASHBACK_MS SIATKA 100% do 300 PLN_220825"
click at [1003, 478] on input "Central European Time ([GEOGRAPHIC_DATA]) (UTC +02:00)" at bounding box center [1075, 471] width 225 height 17
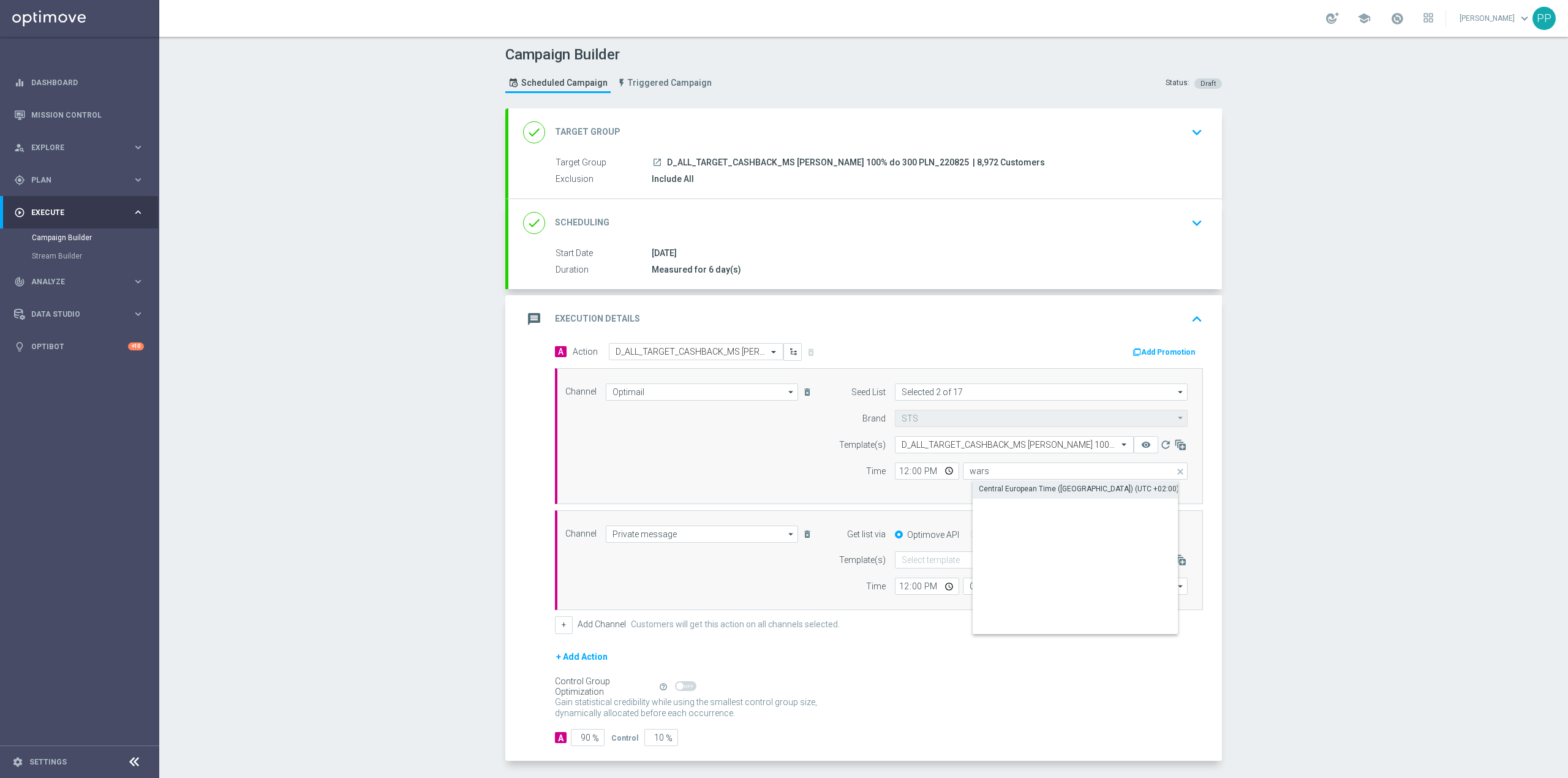
click at [1010, 489] on div "Central European Time ([GEOGRAPHIC_DATA]) (UTC +02:00)" at bounding box center [1079, 489] width 200 height 11
type input "Central European Time ([GEOGRAPHIC_DATA]) (UTC +02:00)"
click at [895, 471] on input "12:00" at bounding box center [927, 471] width 64 height 17
type input "11:05"
click at [795, 474] on div "Channel Optimail Optimail arrow_drop_down Show Selected 1 of 22 Target group on…" at bounding box center [877, 436] width 641 height 105
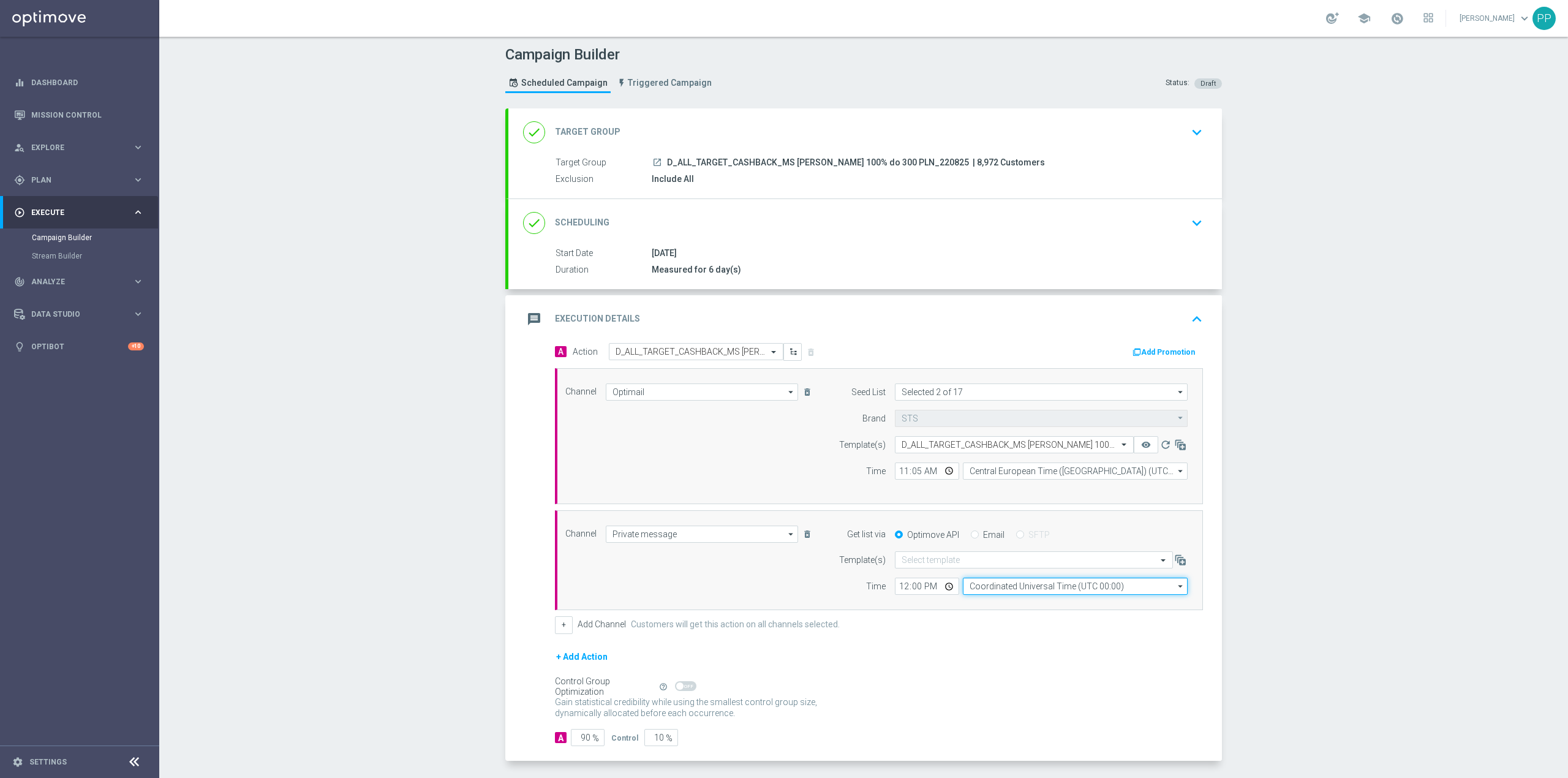
click at [985, 589] on input "Coordinated Universal Time (UTC 00:00)" at bounding box center [1075, 586] width 225 height 17
click at [990, 603] on div "Central European Time ([GEOGRAPHIC_DATA]) (UTC +02:00)" at bounding box center [1079, 604] width 200 height 11
type input "Central European Time ([GEOGRAPHIC_DATA]) (UTC +02:00)"
click at [897, 591] on input "12:00" at bounding box center [927, 586] width 64 height 17
type input "11:05"
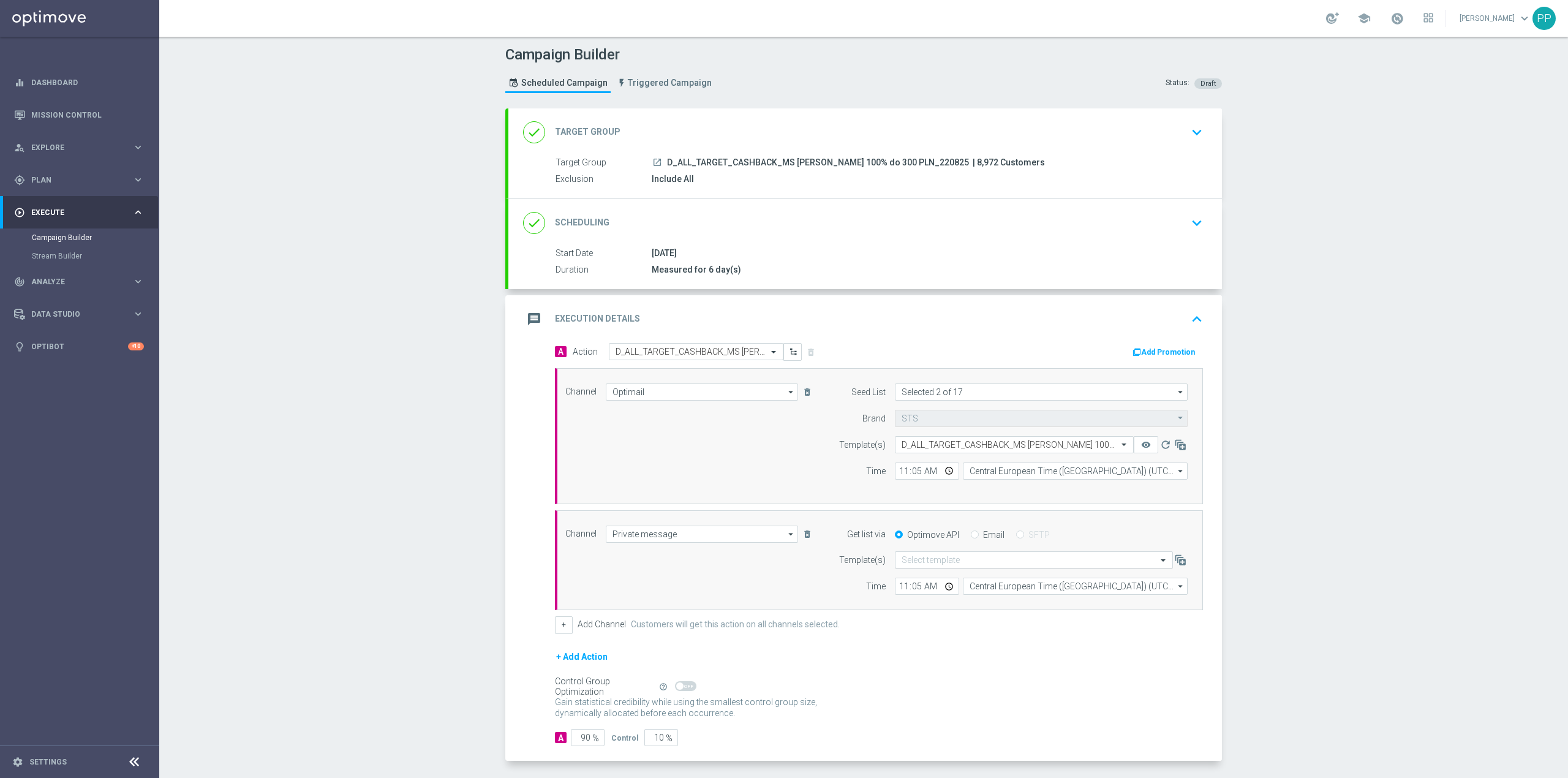
click at [915, 565] on input "text" at bounding box center [1022, 560] width 240 height 11
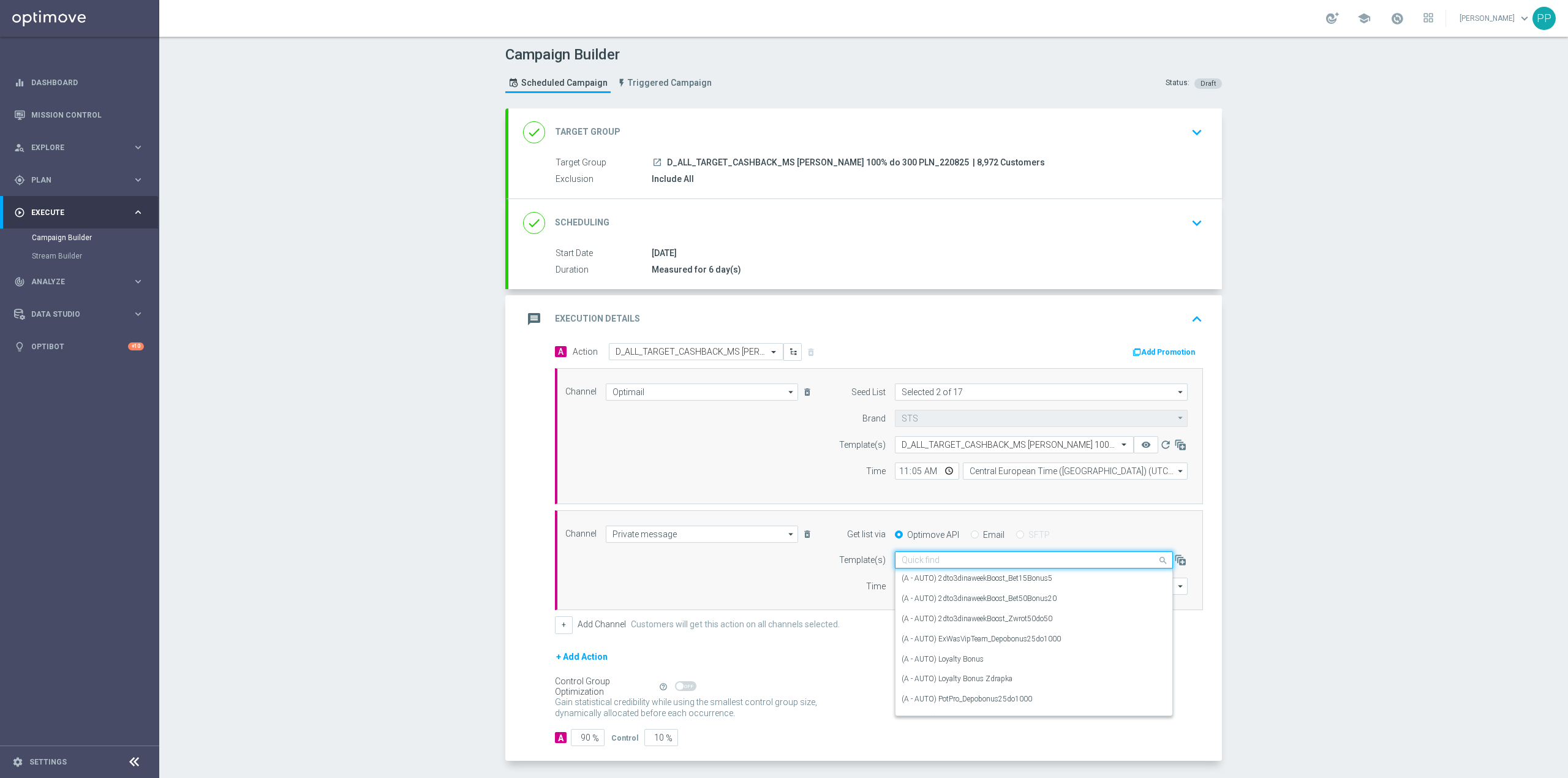
paste input "D_ALL_TARGET_CASHBACK_MS SIATKA 100% do 300 PLN_220825"
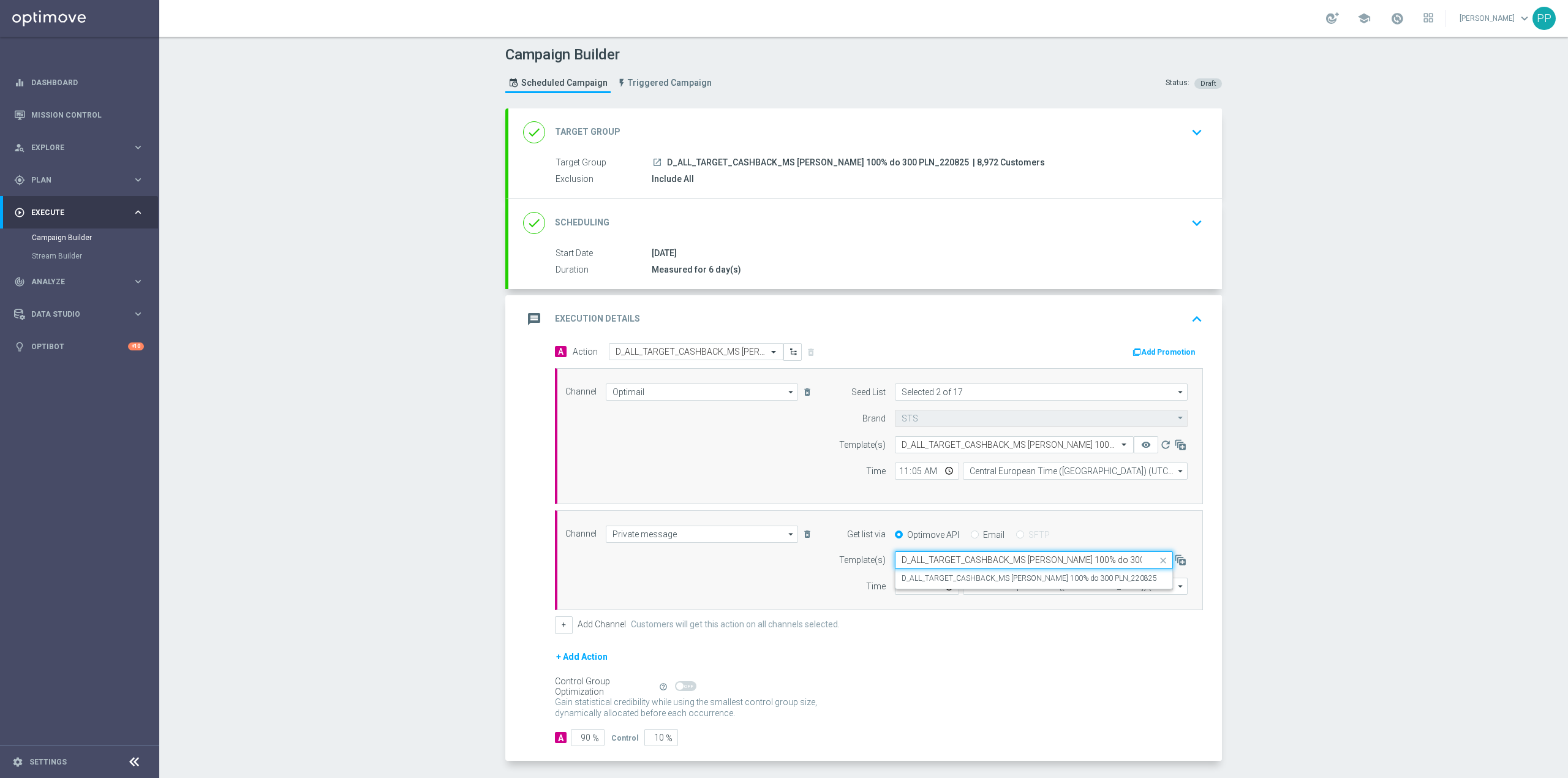
scroll to position [0, 13]
click at [921, 582] on label "D_ALL_TARGET_CASHBACK_MS SIATKA 100% do 300 PLN_220825" at bounding box center [1030, 579] width 255 height 11
type input "D_ALL_TARGET_CASHBACK_MS SIATKA 100% do 300 PLN_220825"
click at [793, 582] on div "Channel Private message Private message arrow_drop_down Show Selected 1 of 22 T…" at bounding box center [877, 560] width 641 height 70
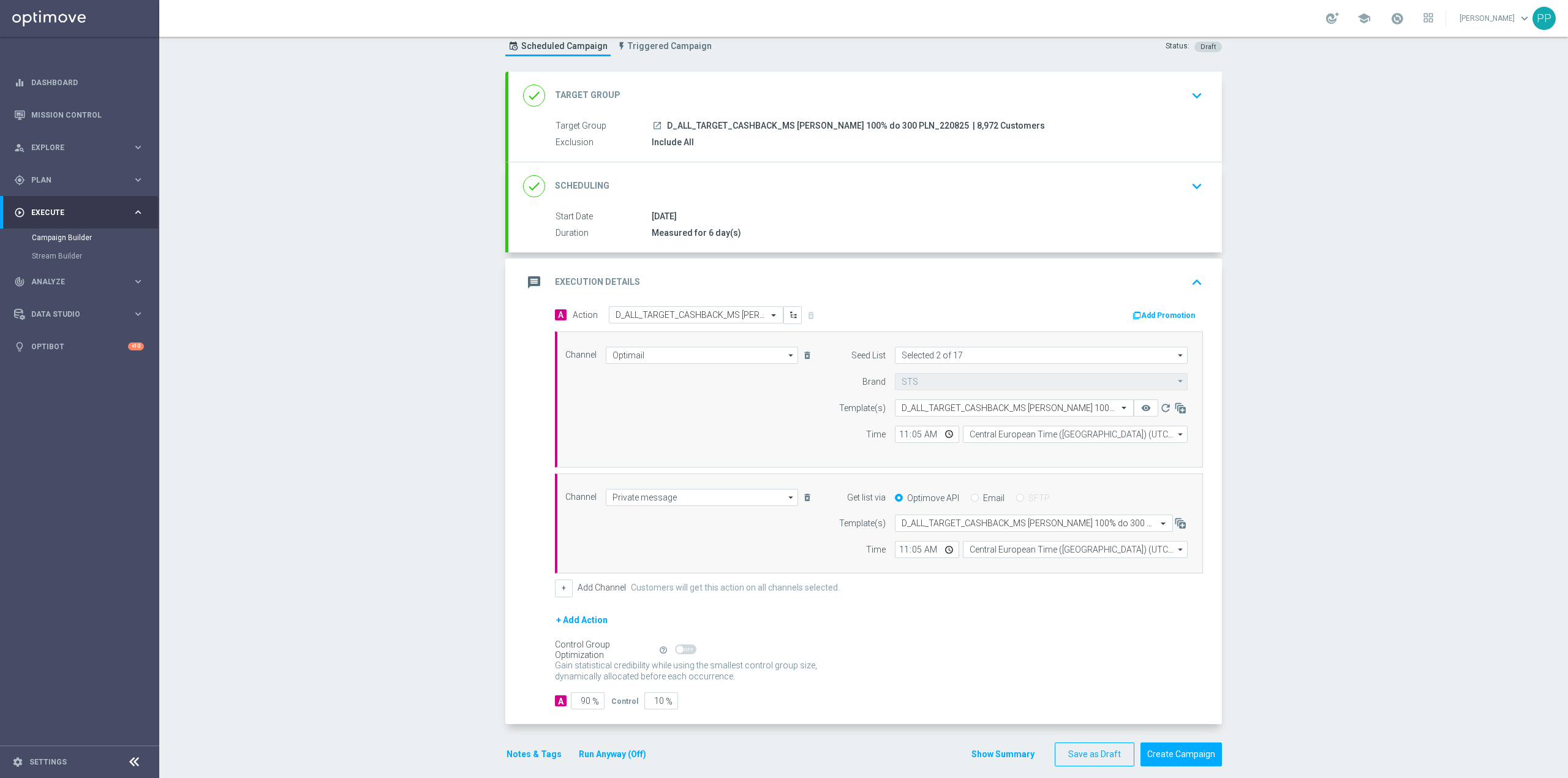
scroll to position [54, 0]
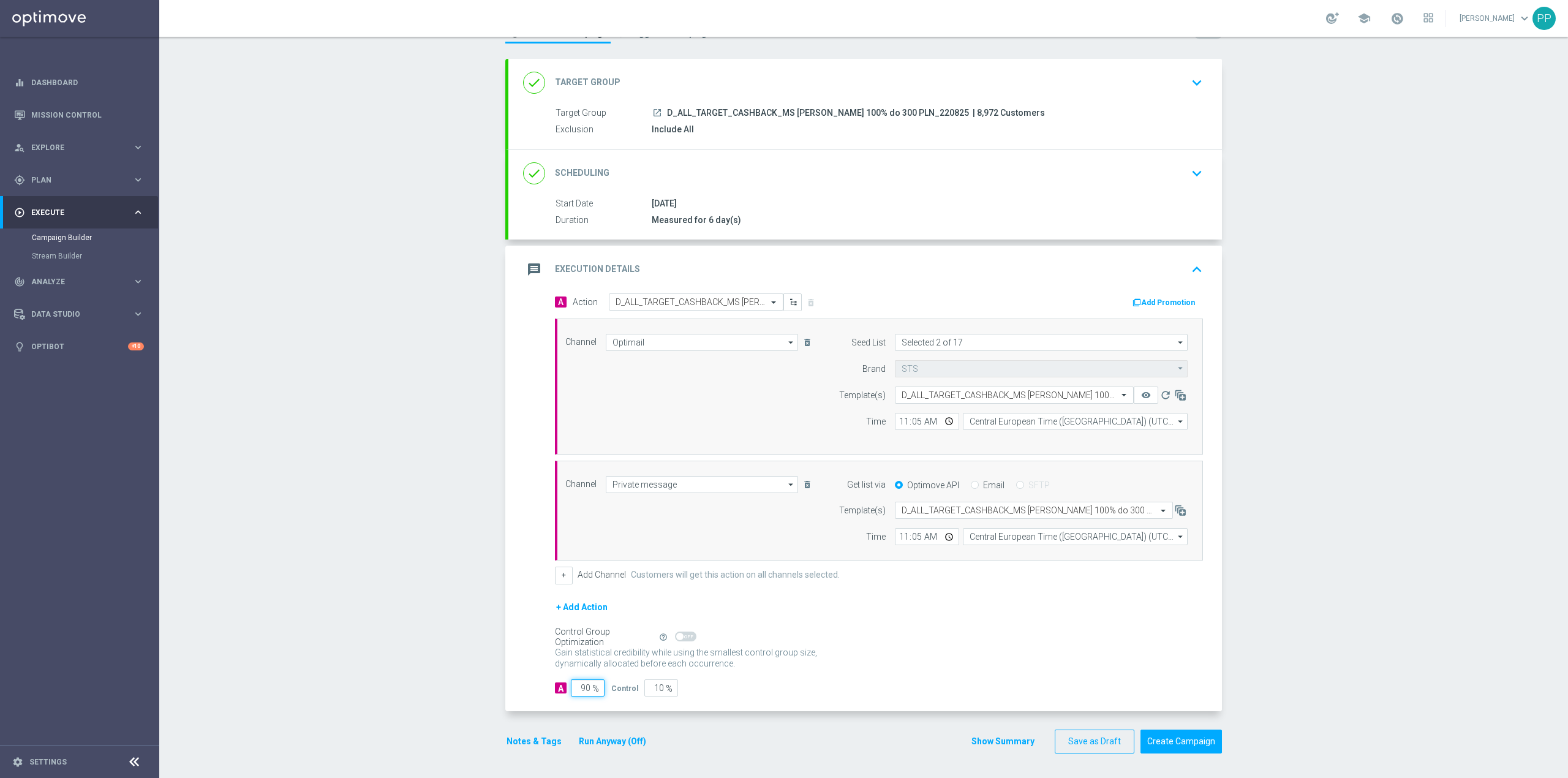
click at [579, 689] on input "90" at bounding box center [587, 688] width 34 height 17
type input "9"
type input "91"
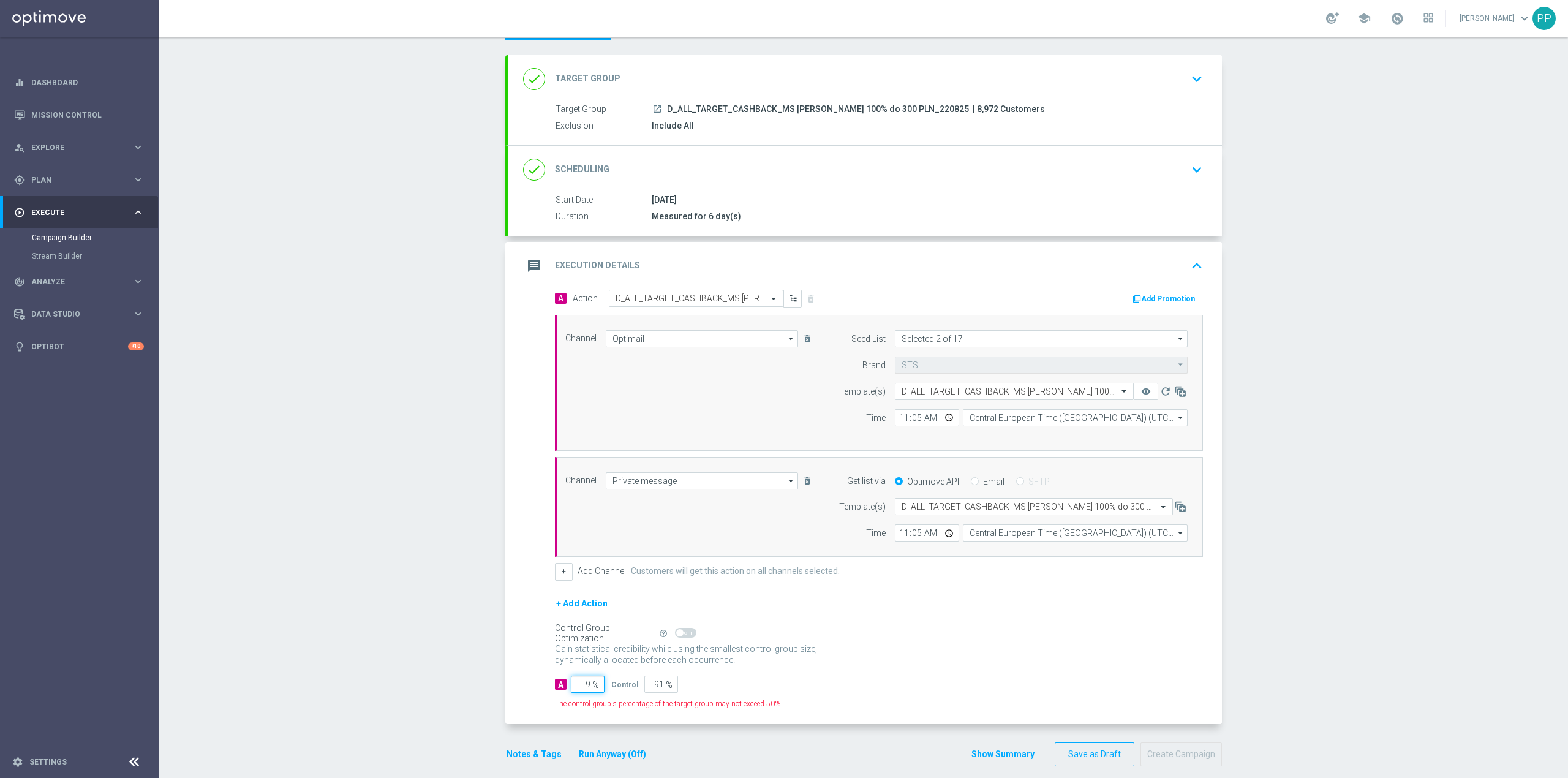
type input "95"
type input "5"
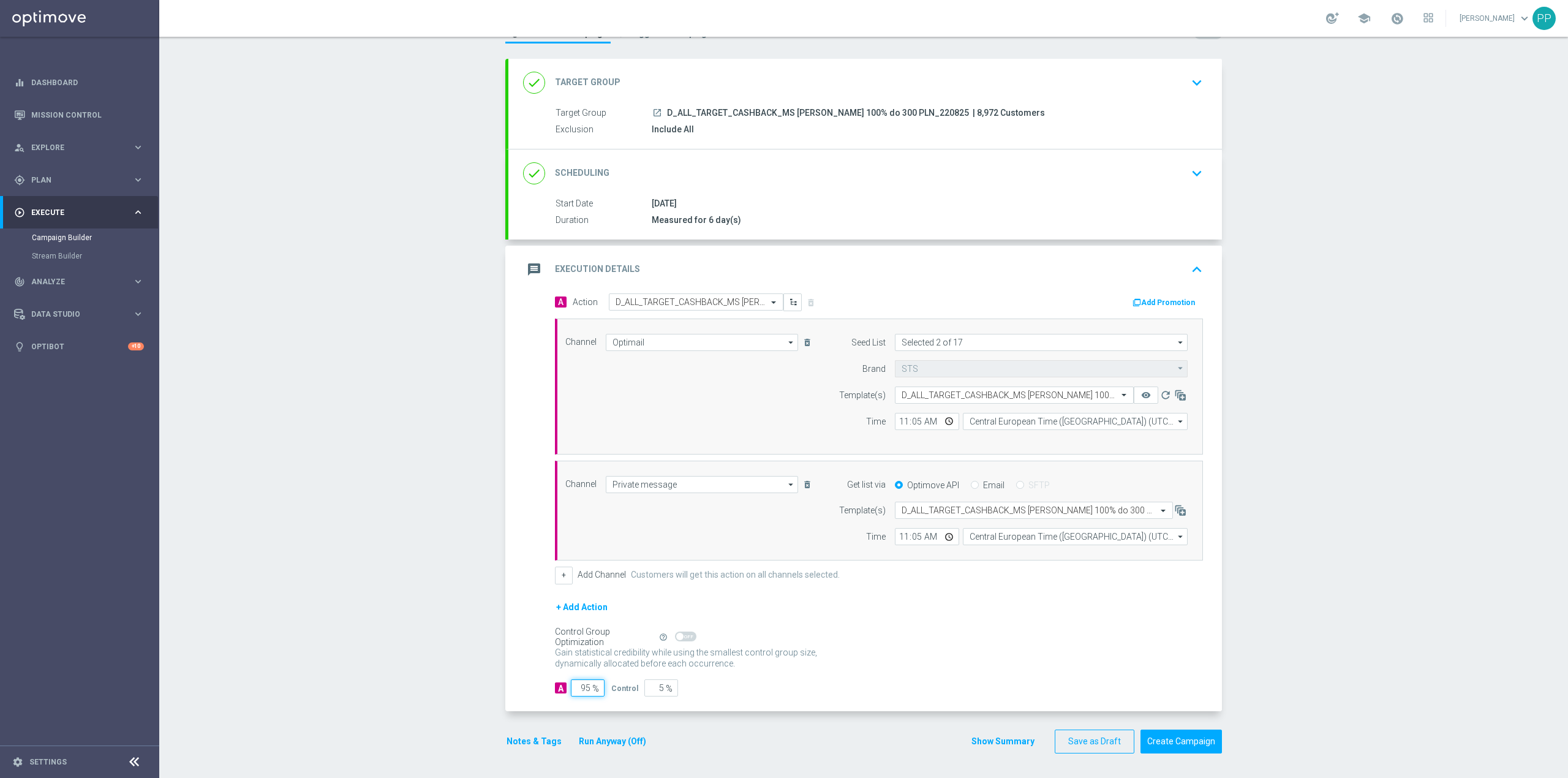
type input "95"
click at [358, 675] on div "Campaign Builder Scheduled Campaign Triggered Campaign Status: Draft done Targe…" at bounding box center [864, 408] width 1409 height 742
click at [513, 744] on button "Notes & Tags" at bounding box center [534, 742] width 58 height 16
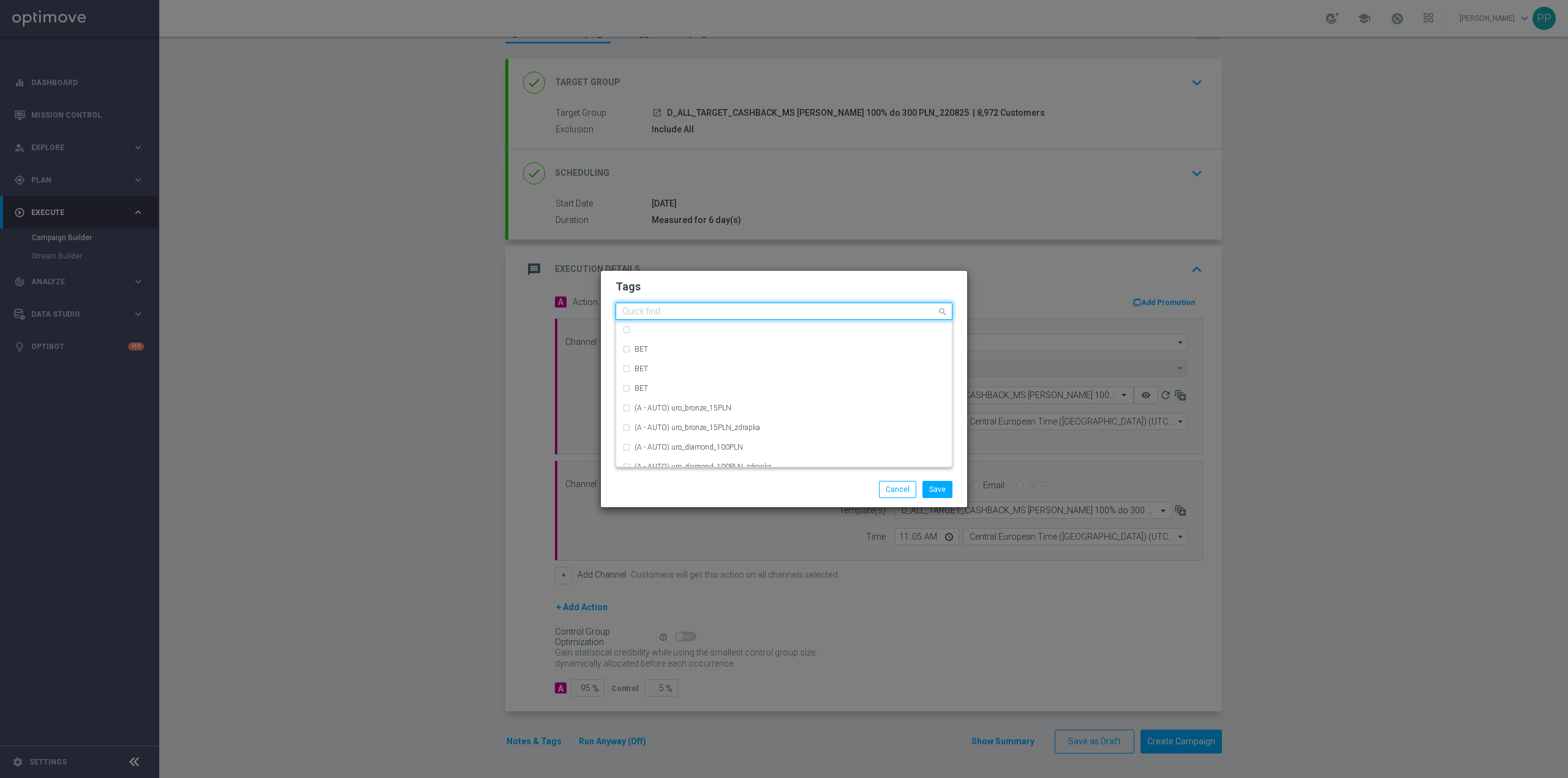
click at [765, 314] on input "text" at bounding box center [779, 312] width 314 height 11
click at [672, 359] on div "D" at bounding box center [784, 353] width 324 height 20
type input "D"
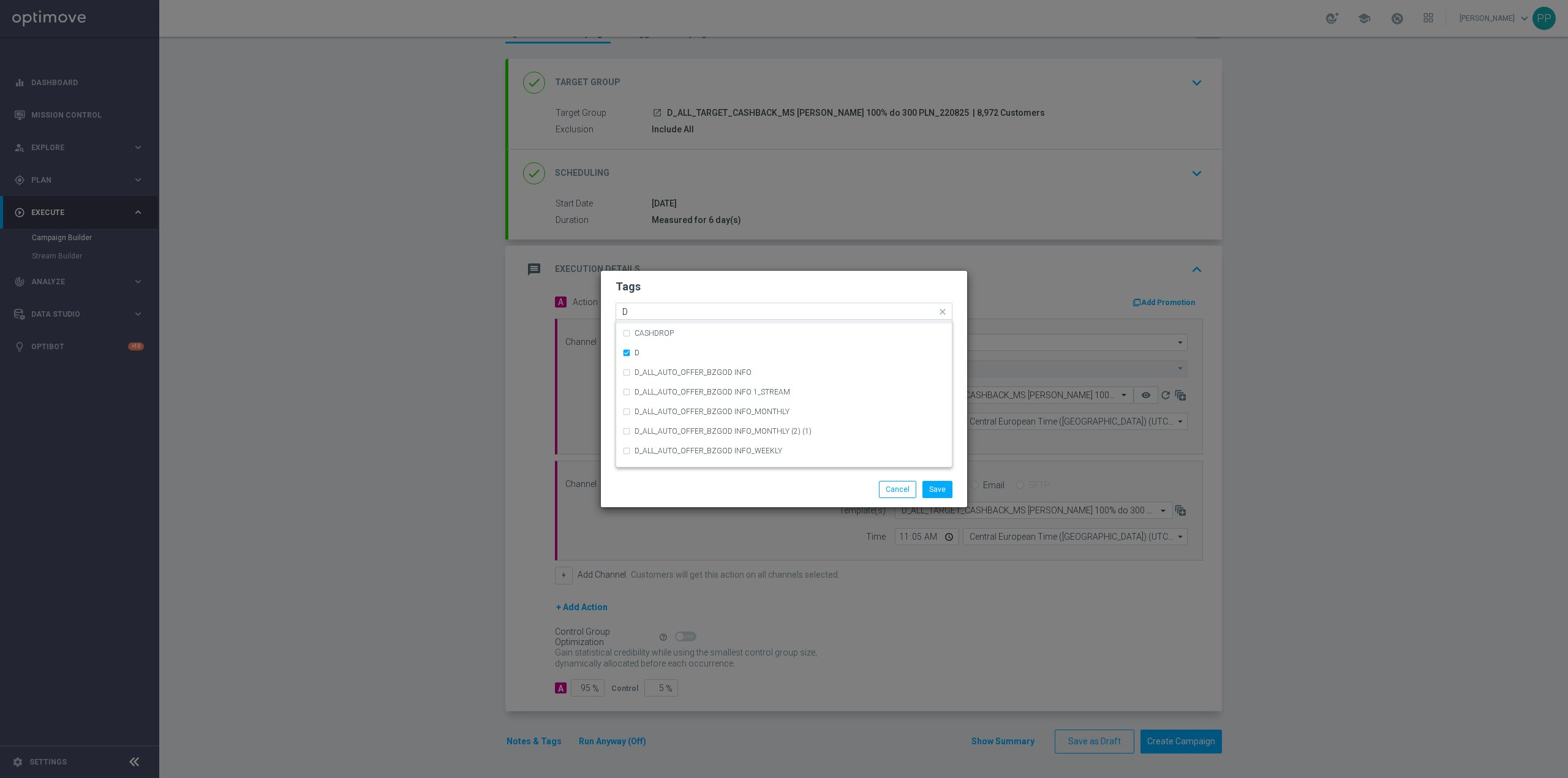
click at [662, 312] on input "D" at bounding box center [779, 312] width 314 height 11
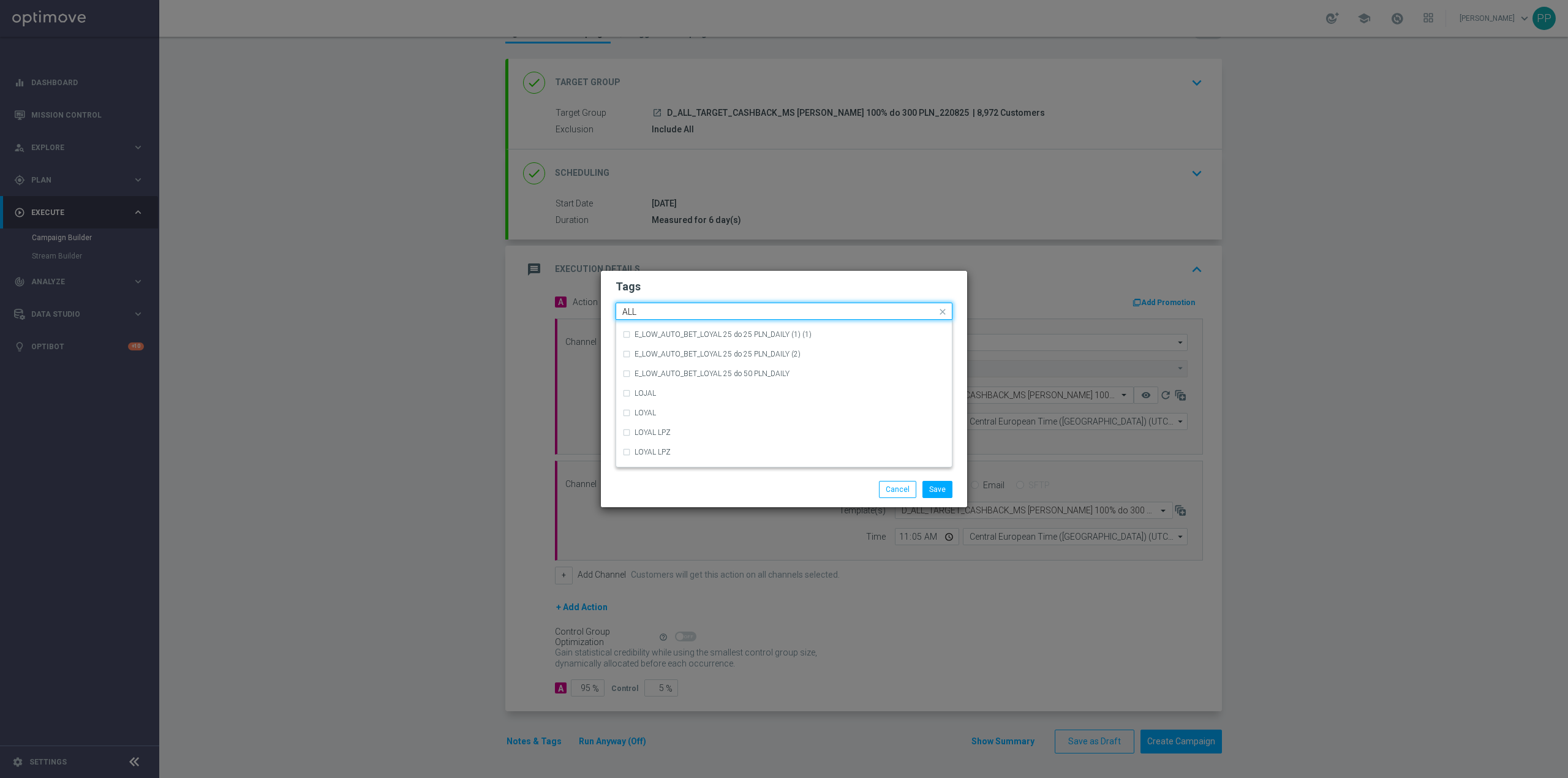
scroll to position [0, 0]
click at [644, 324] on div "ALL" at bounding box center [784, 330] width 324 height 20
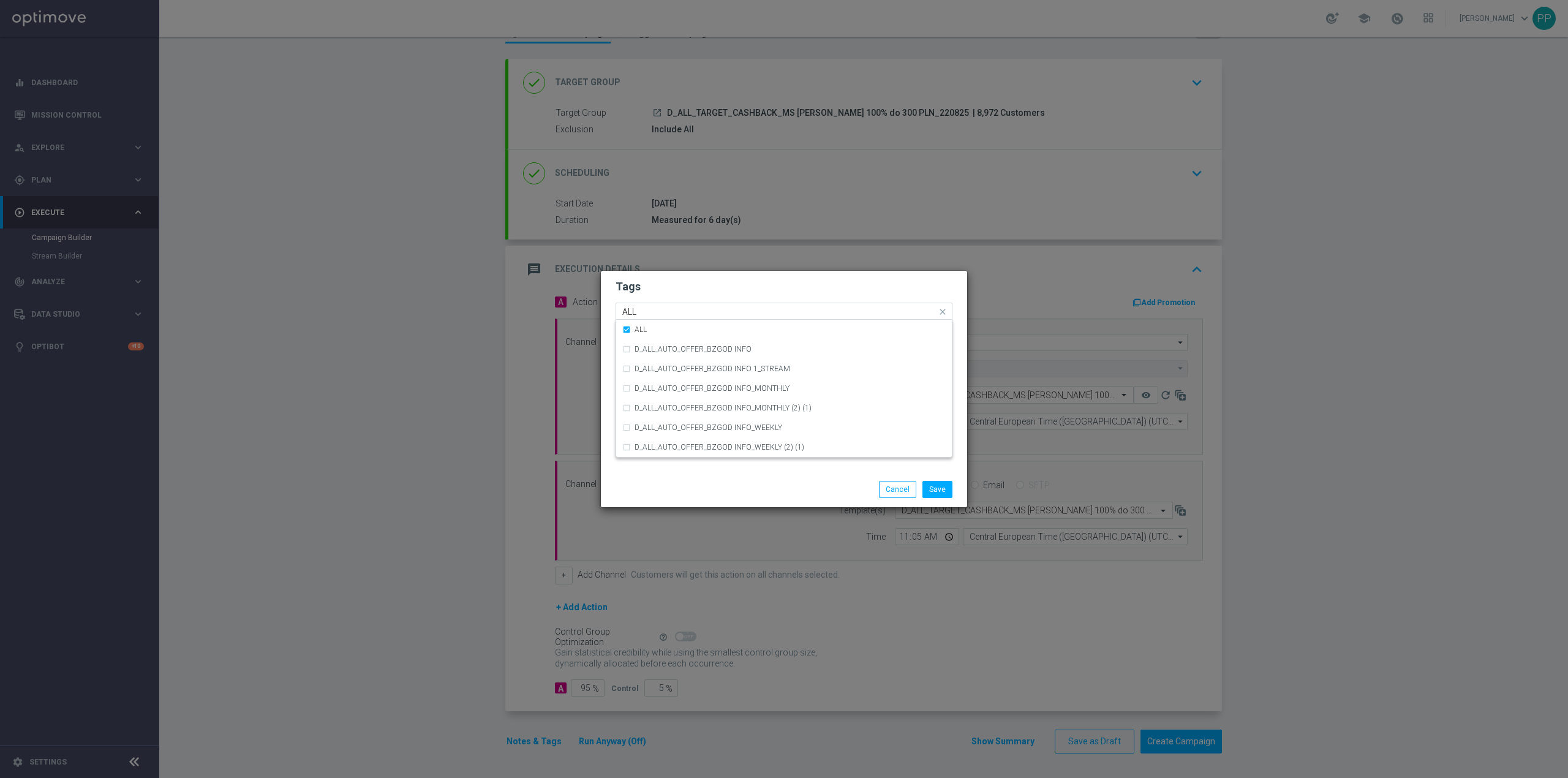
click at [649, 309] on input "ALL" at bounding box center [779, 312] width 314 height 11
type input "A"
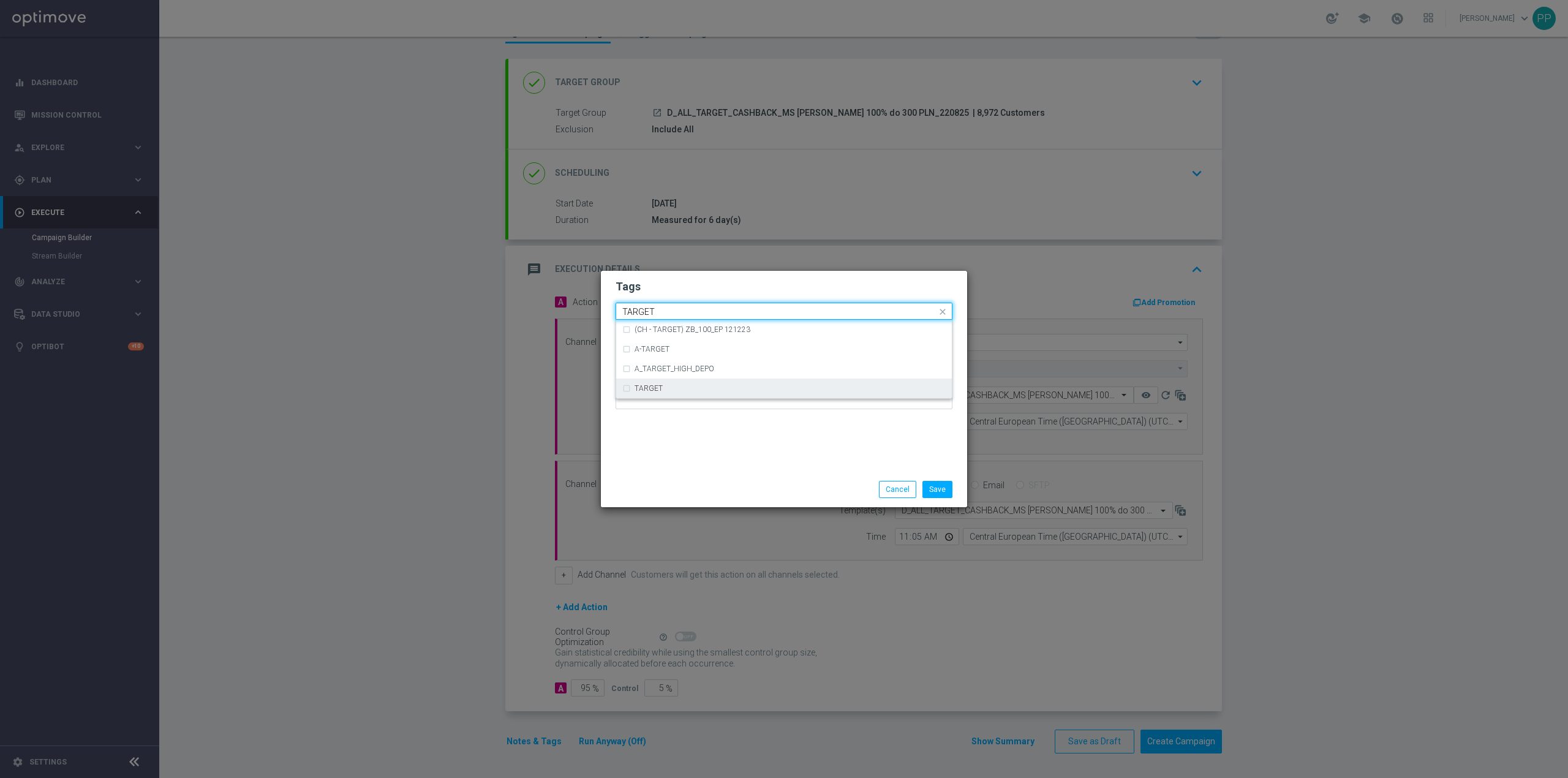
click at [672, 386] on div "TARGET" at bounding box center [790, 388] width 311 height 7
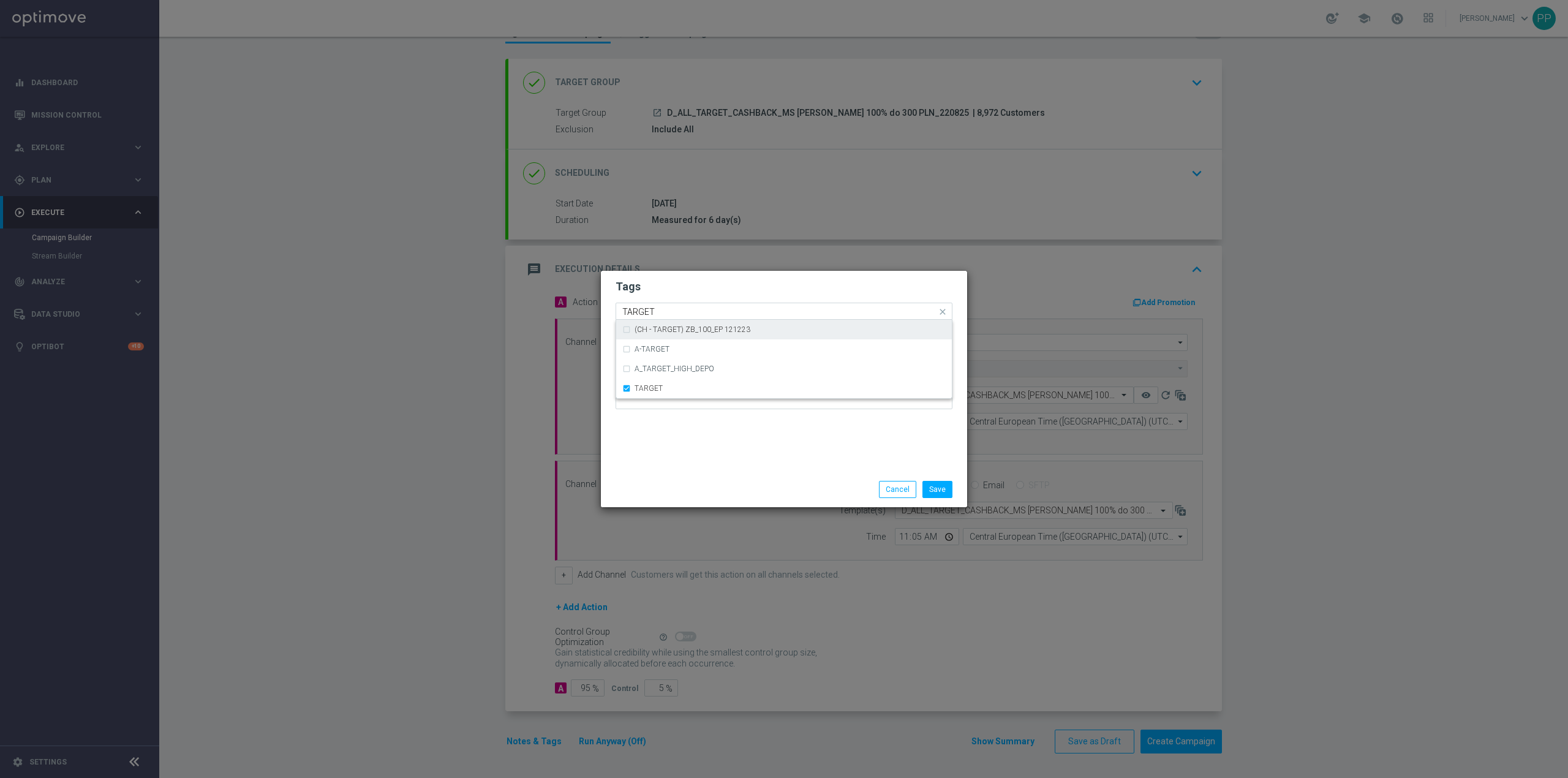
click at [669, 314] on input "TARGET" at bounding box center [779, 312] width 314 height 11
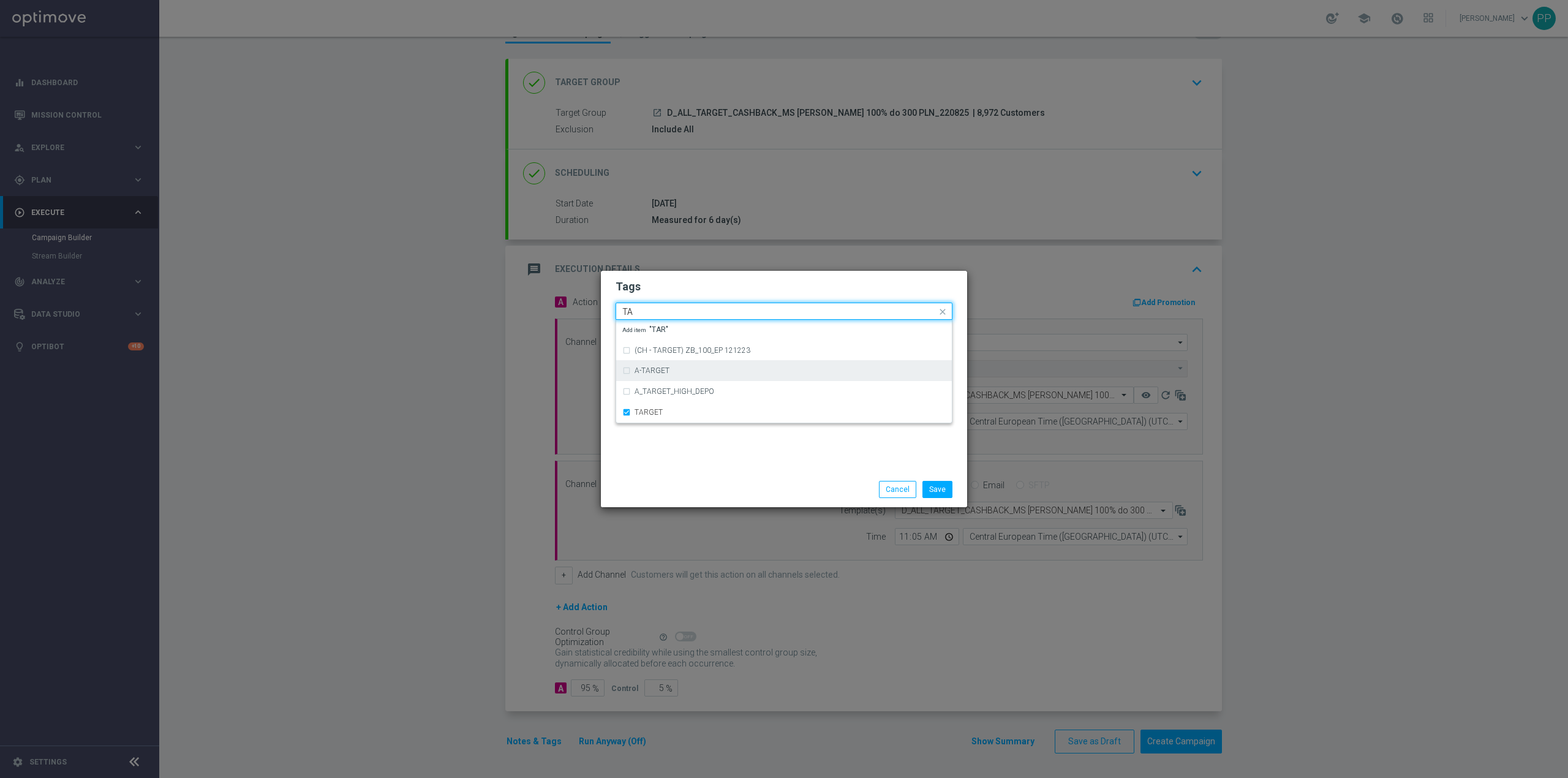
type input "T"
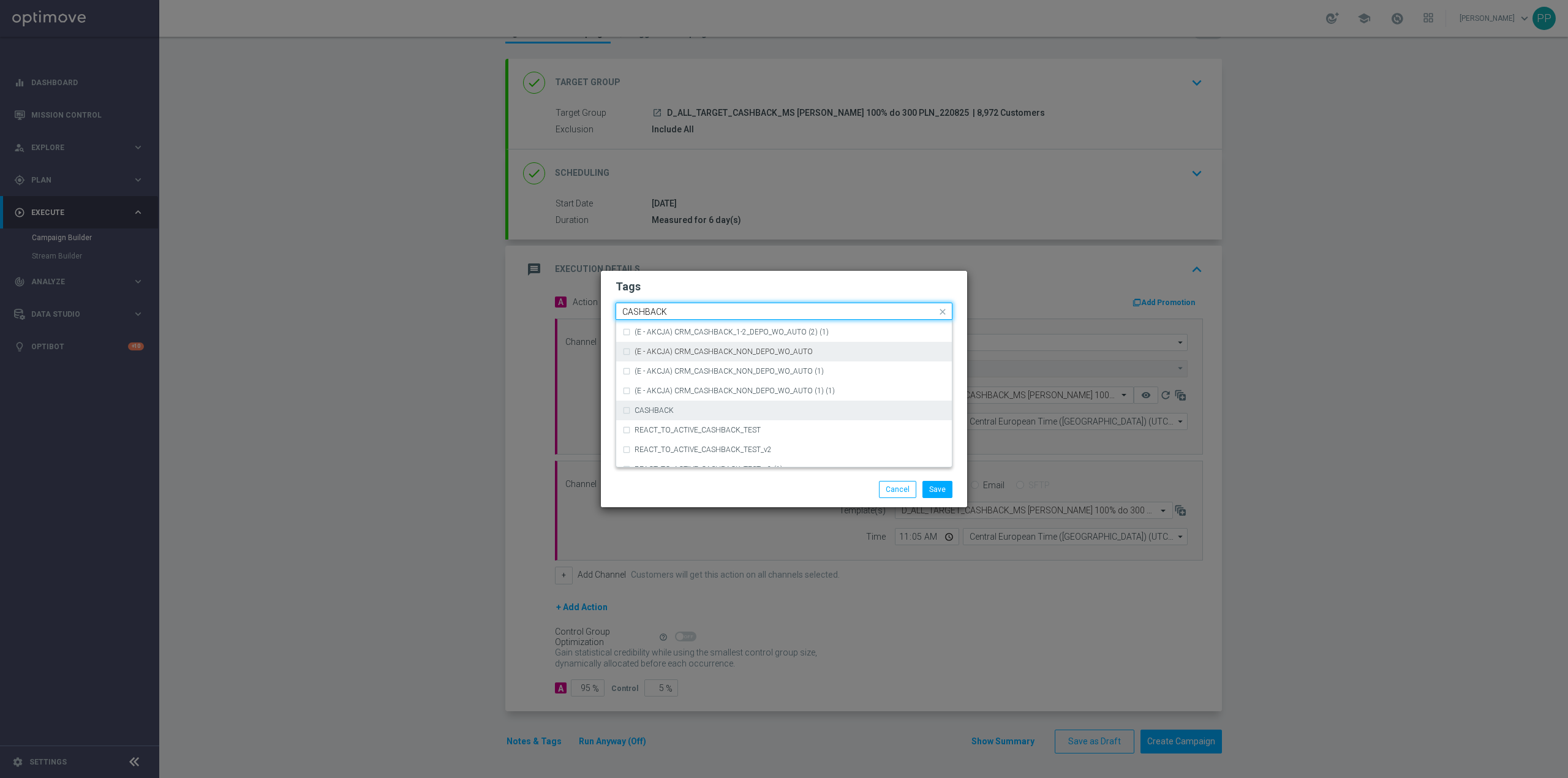
scroll to position [186, 0]
click at [765, 403] on div "CASHBACK" at bounding box center [784, 398] width 324 height 20
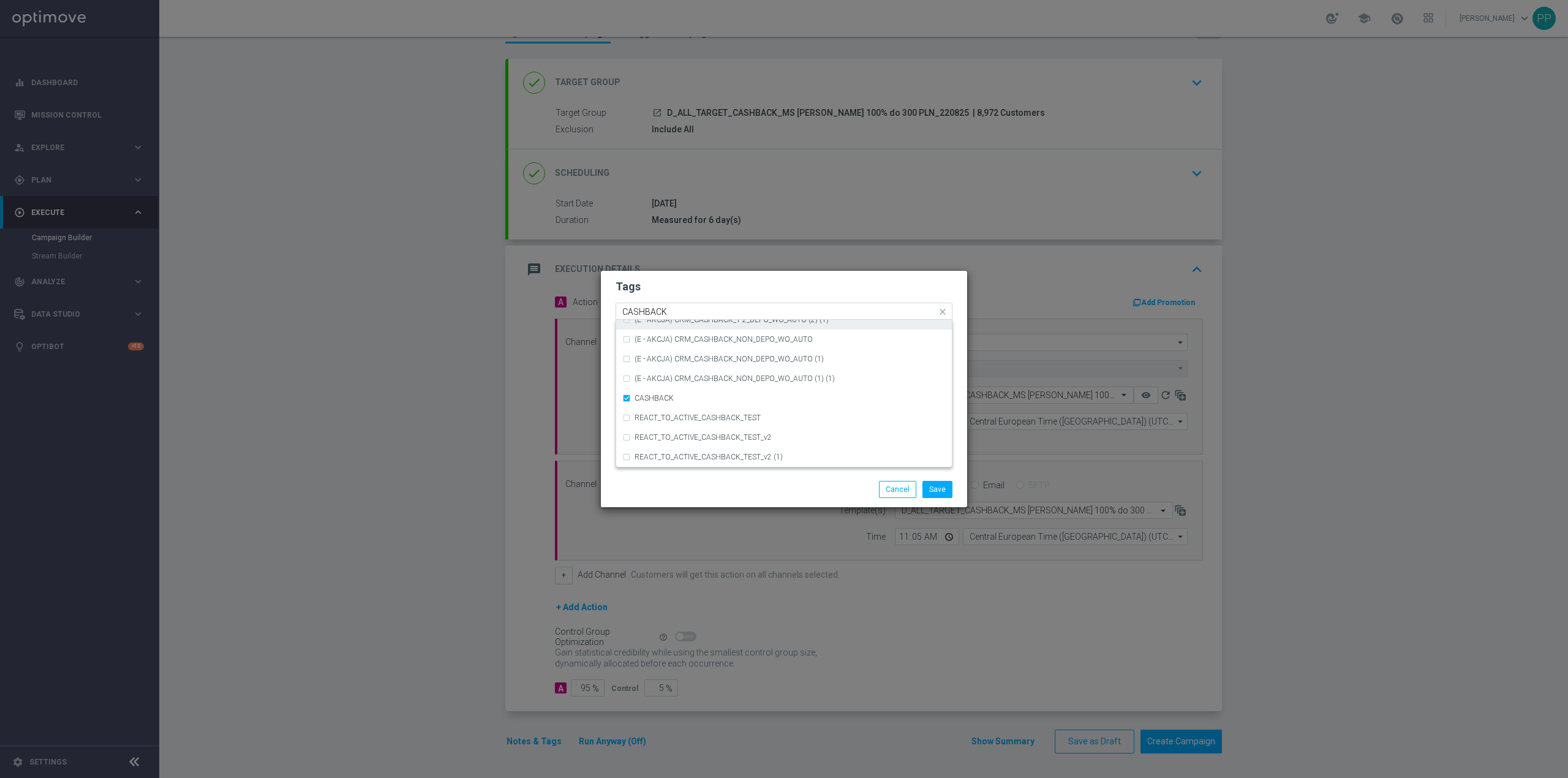
click at [694, 305] on div "Quick find × D × ALL × TARGET × CASHBACK CASHBACK" at bounding box center [776, 312] width 321 height 16
type input "C"
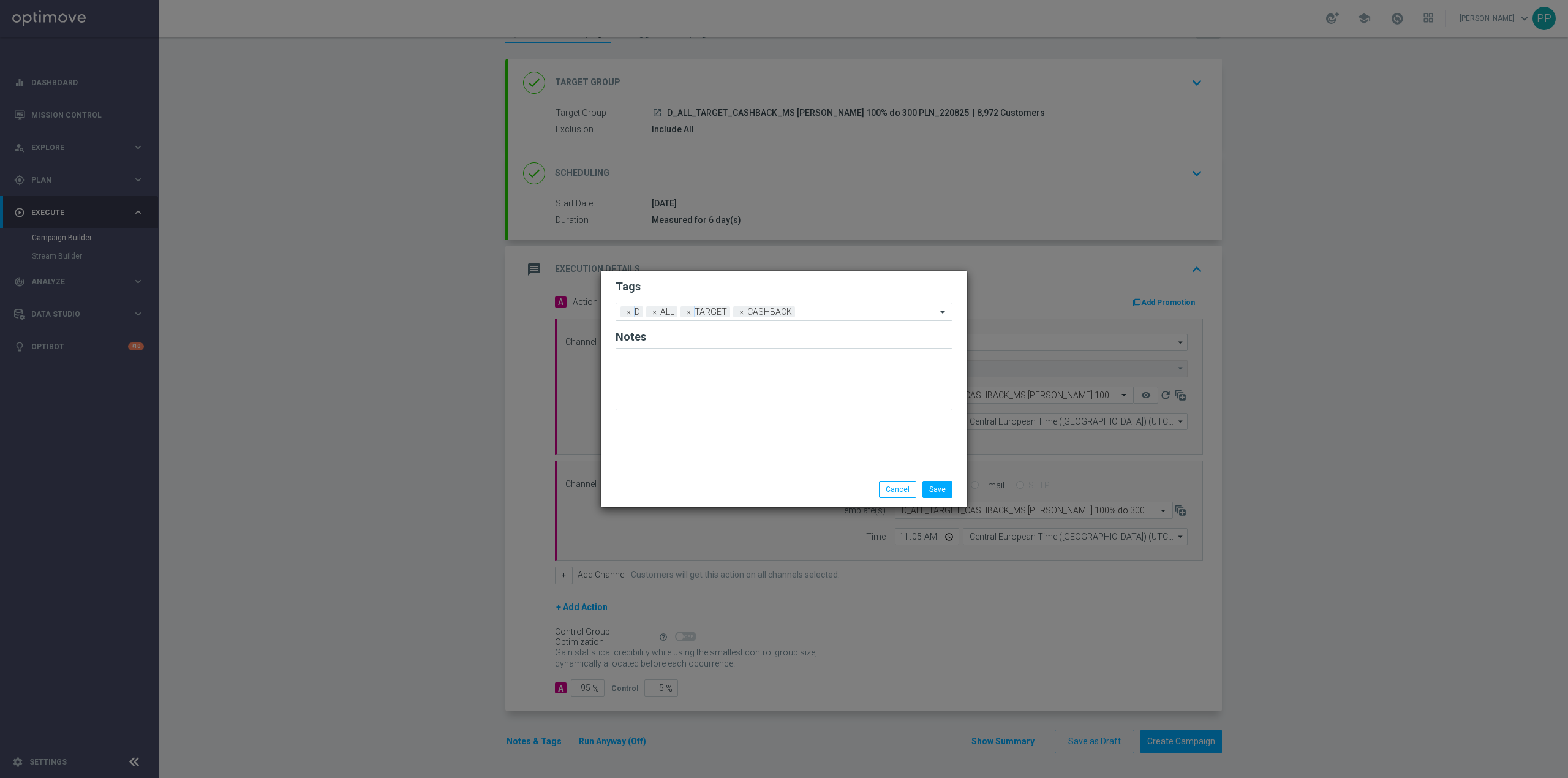
click at [660, 481] on div at bounding box center [666, 481] width 119 height 1
click at [938, 484] on button "Save" at bounding box center [938, 490] width 30 height 17
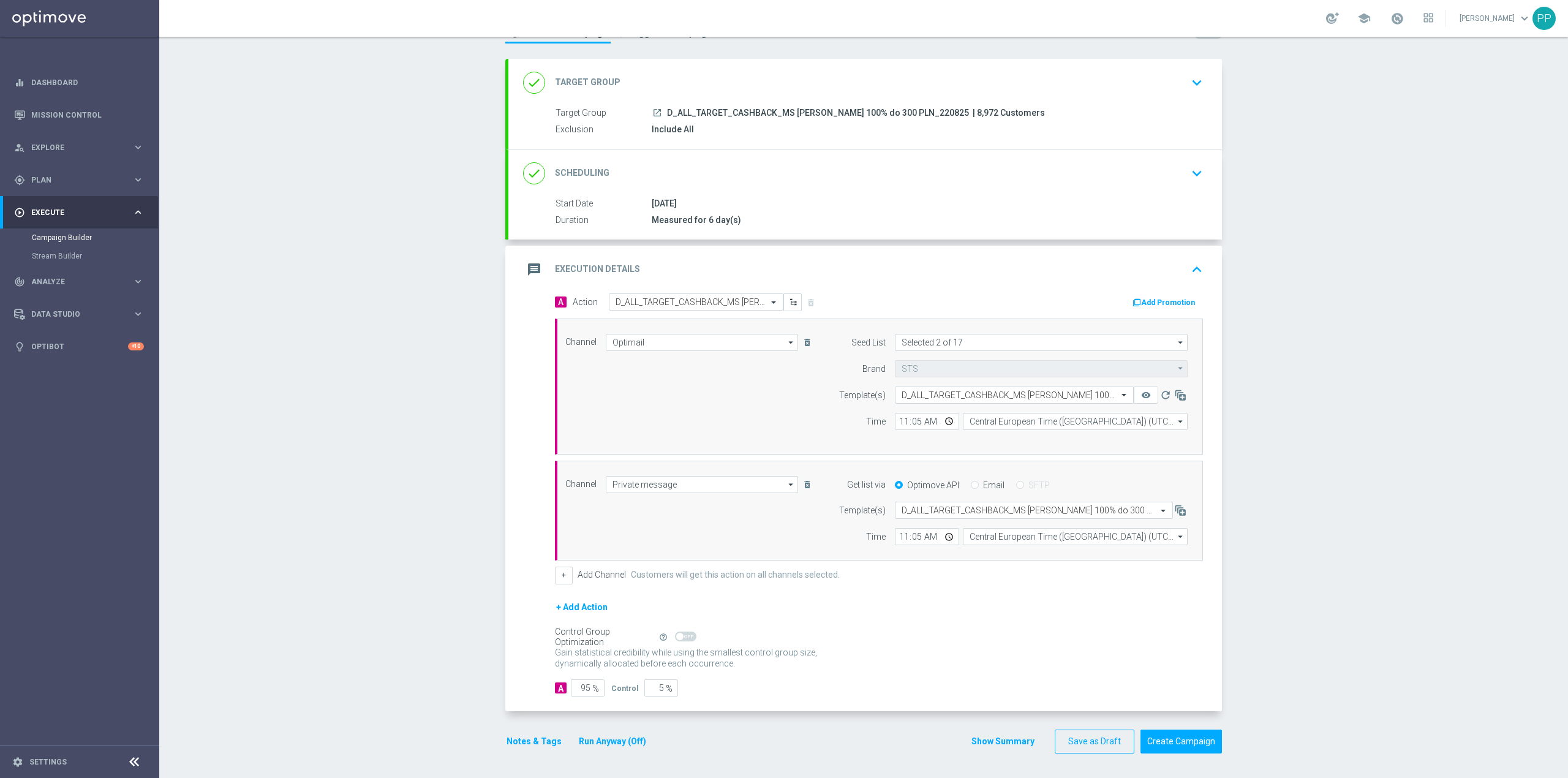
click at [900, 262] on div "message Execution Details keyboard_arrow_up" at bounding box center [865, 269] width 685 height 23
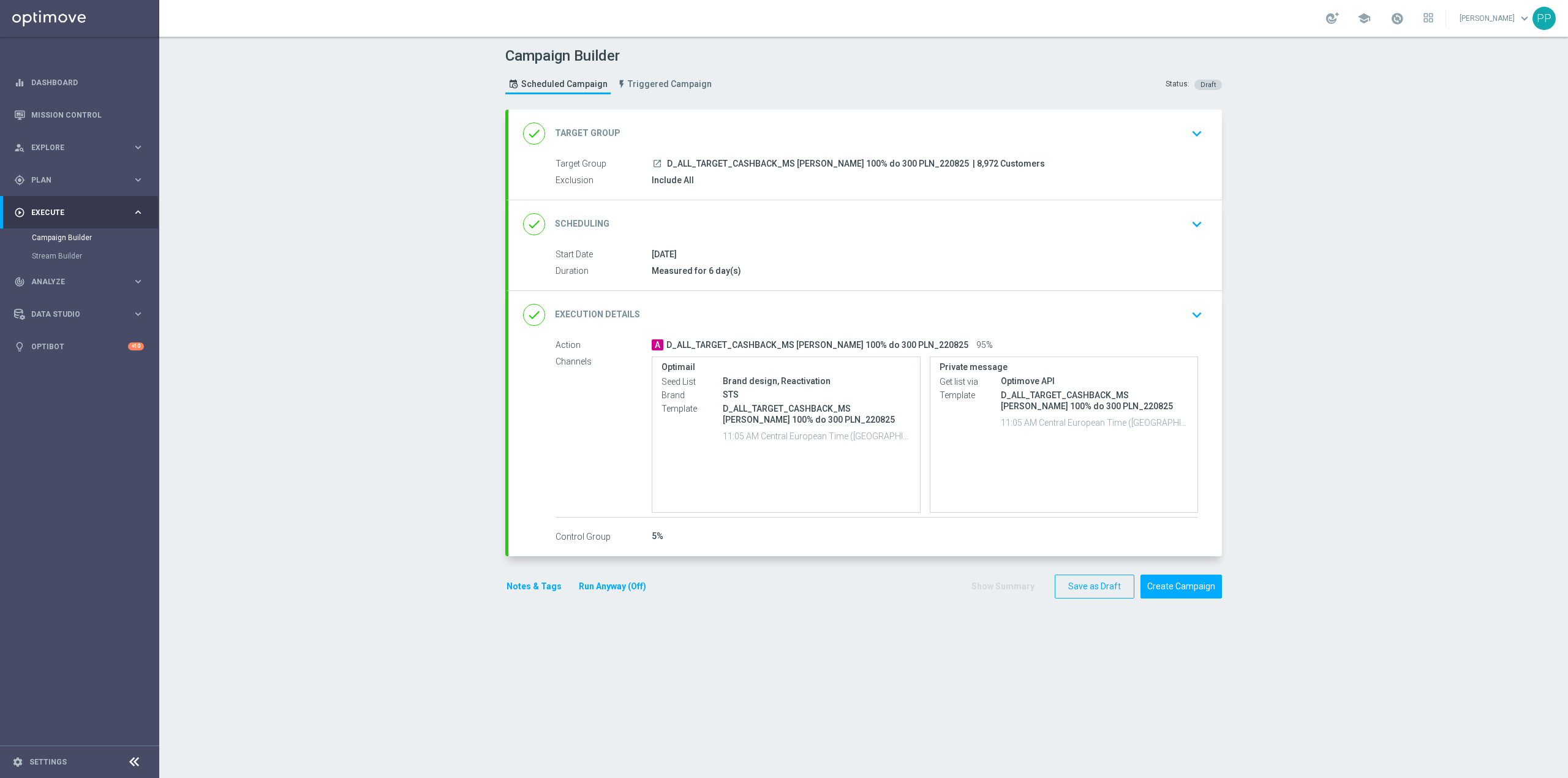
scroll to position [0, 0]
click at [1155, 587] on button "Create Campaign" at bounding box center [1181, 586] width 82 height 24
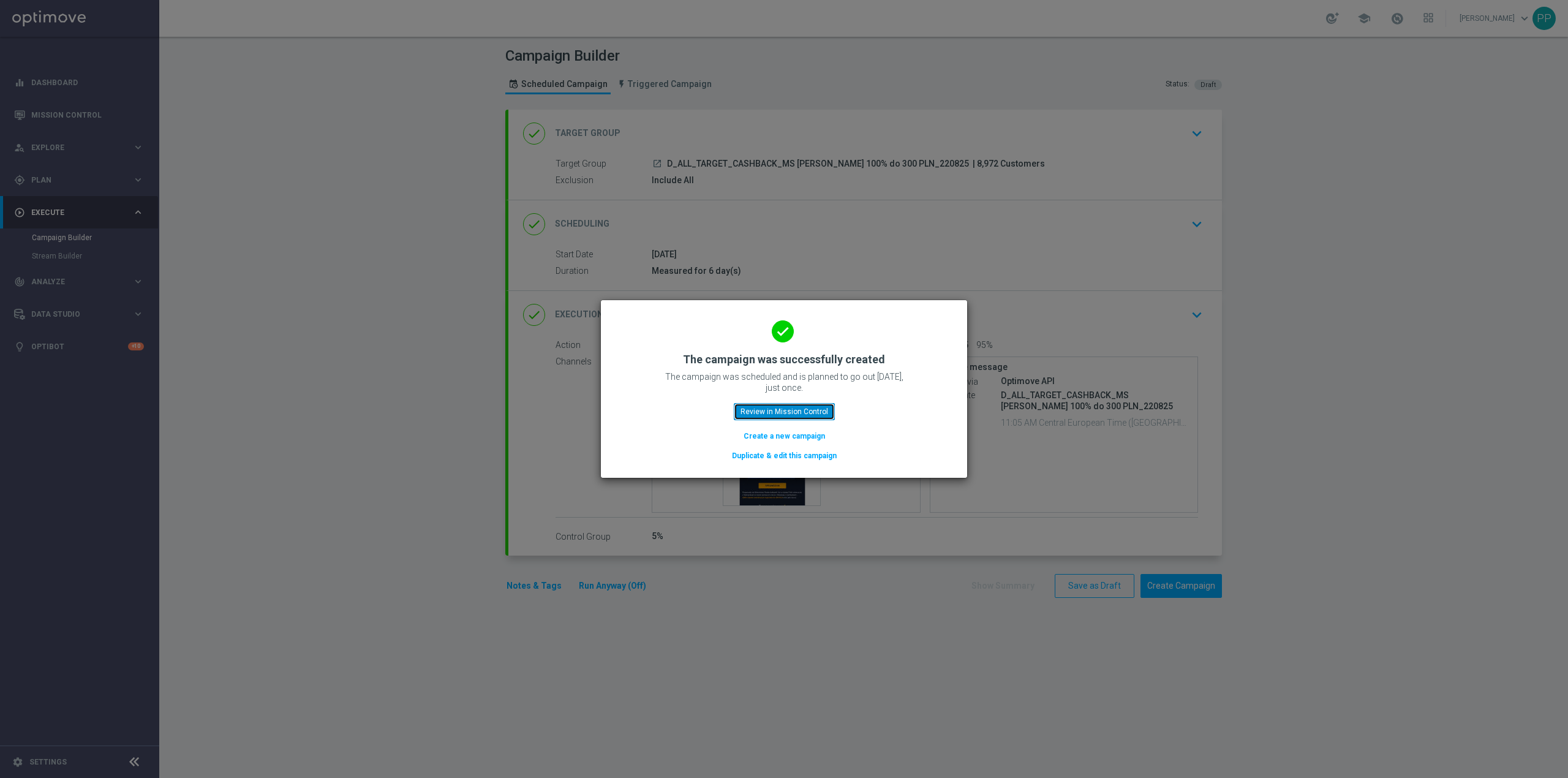
click at [814, 413] on button "Review in Mission Control" at bounding box center [784, 411] width 101 height 17
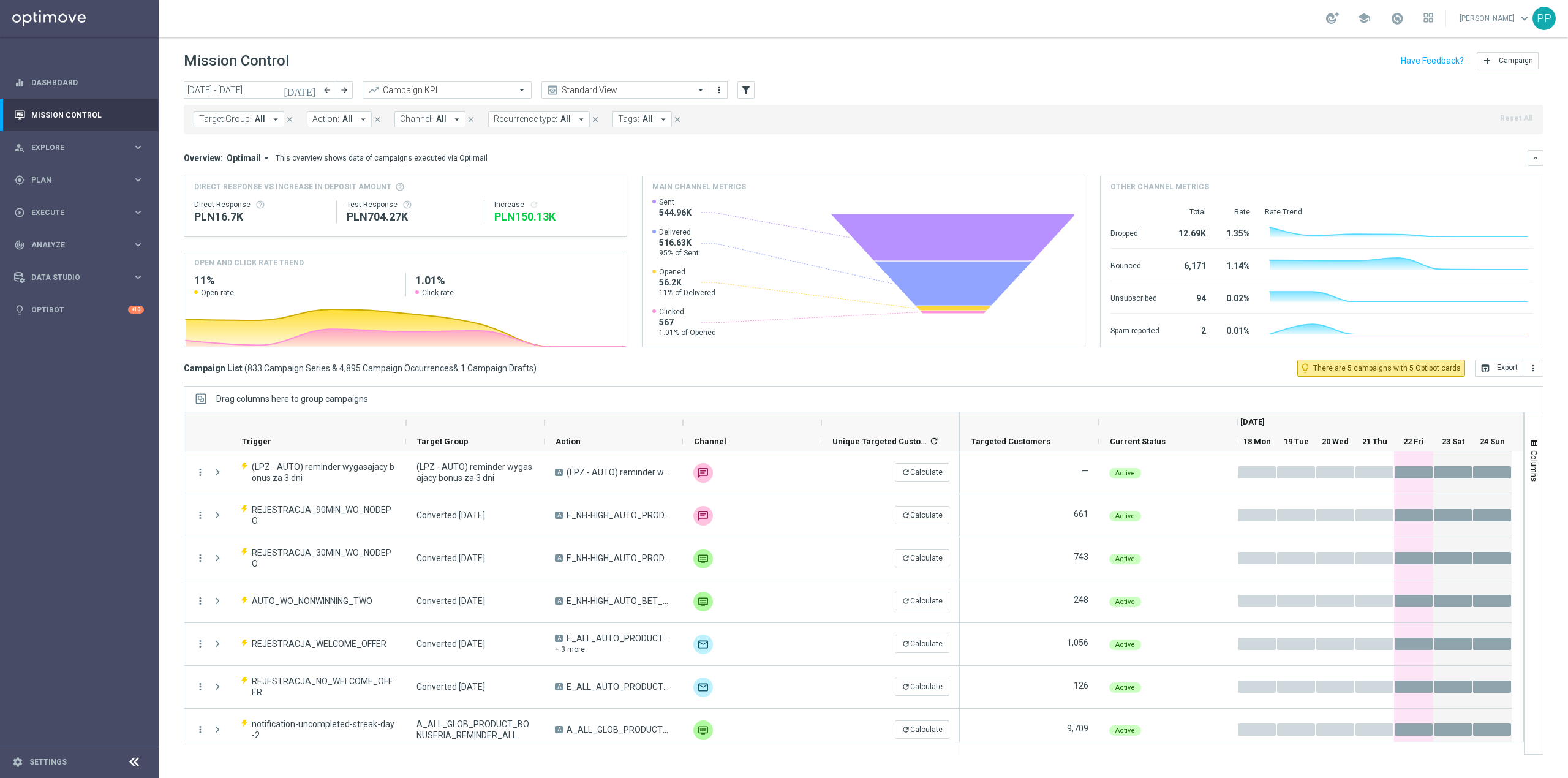
drag, startPoint x: 182, startPoint y: 87, endPoint x: 192, endPoint y: 87, distance: 10.0
click at [182, 87] on div "today 18 Aug 2025 - 24 Aug 2025 arrow_back arrow_forward Campaign KPI trending_…" at bounding box center [864, 424] width 1409 height 686
click at [212, 87] on input "18 Aug 2025 - 24 Aug 2025" at bounding box center [251, 90] width 135 height 17
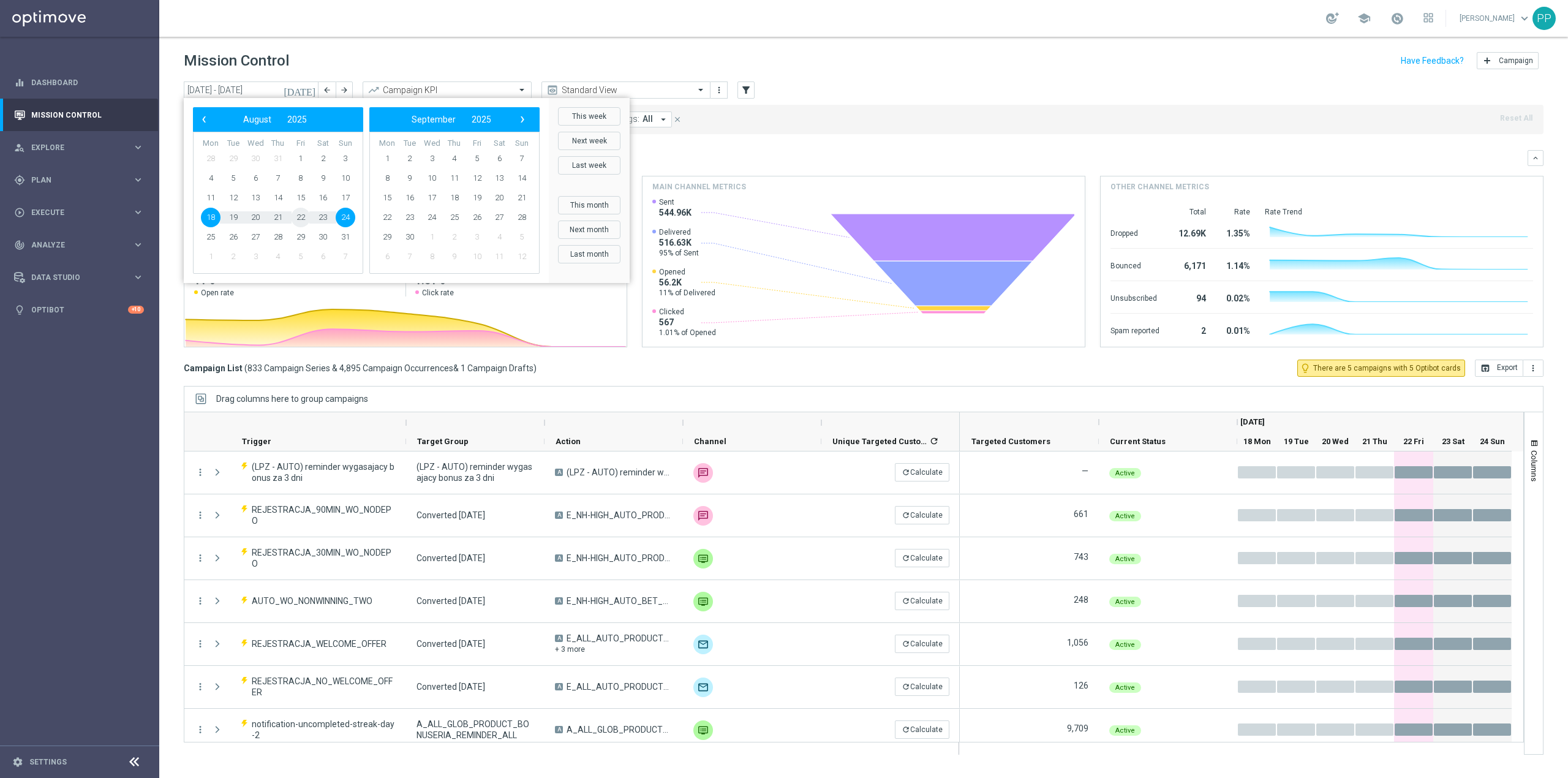
click at [305, 216] on span "22" at bounding box center [301, 218] width 20 height 20
type input "22 Aug 2025 - 22 Aug 2025"
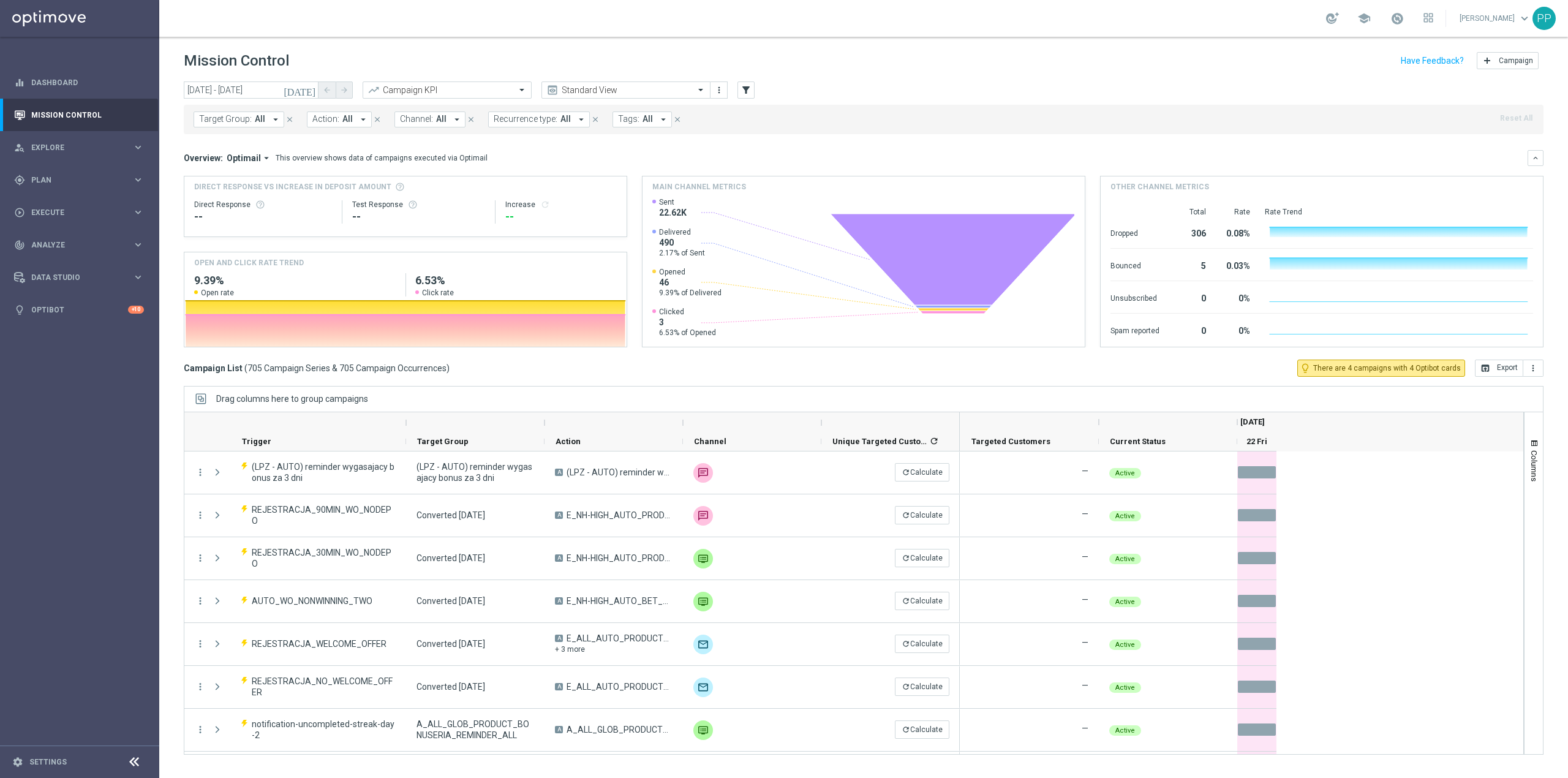
click at [508, 114] on span "Recurrence type:" at bounding box center [525, 119] width 63 height 11
click at [529, 192] on div "Non-Recurring" at bounding box center [538, 188] width 87 height 20
drag, startPoint x: 622, startPoint y: 157, endPoint x: 742, endPoint y: 101, distance: 132.4
click at [623, 157] on div "Overview: Optimail arrow_drop_down This overview shows data of campaigns execut…" at bounding box center [855, 157] width 1344 height 11
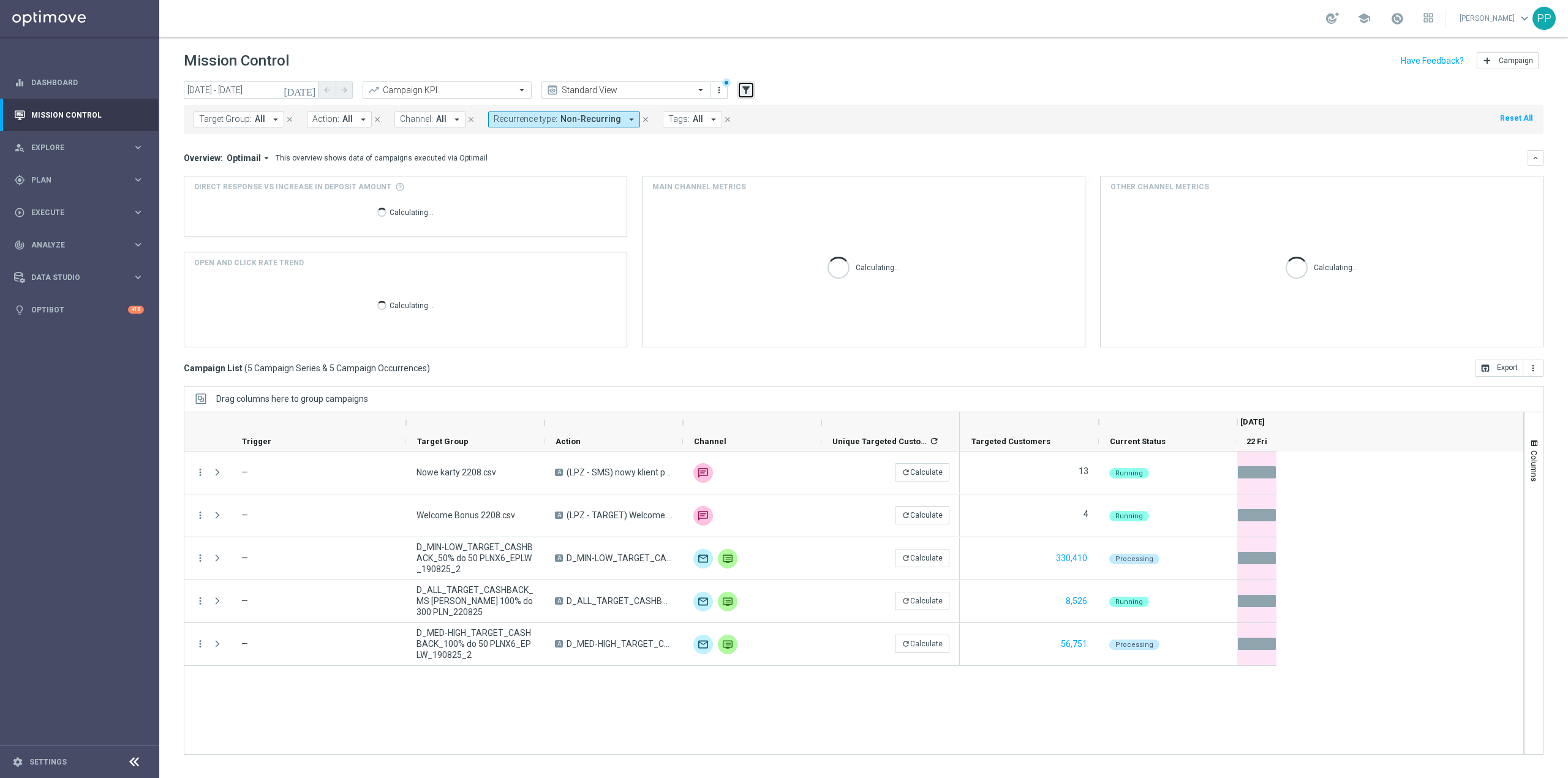
click at [744, 94] on icon "filter_alt" at bounding box center [746, 90] width 11 height 11
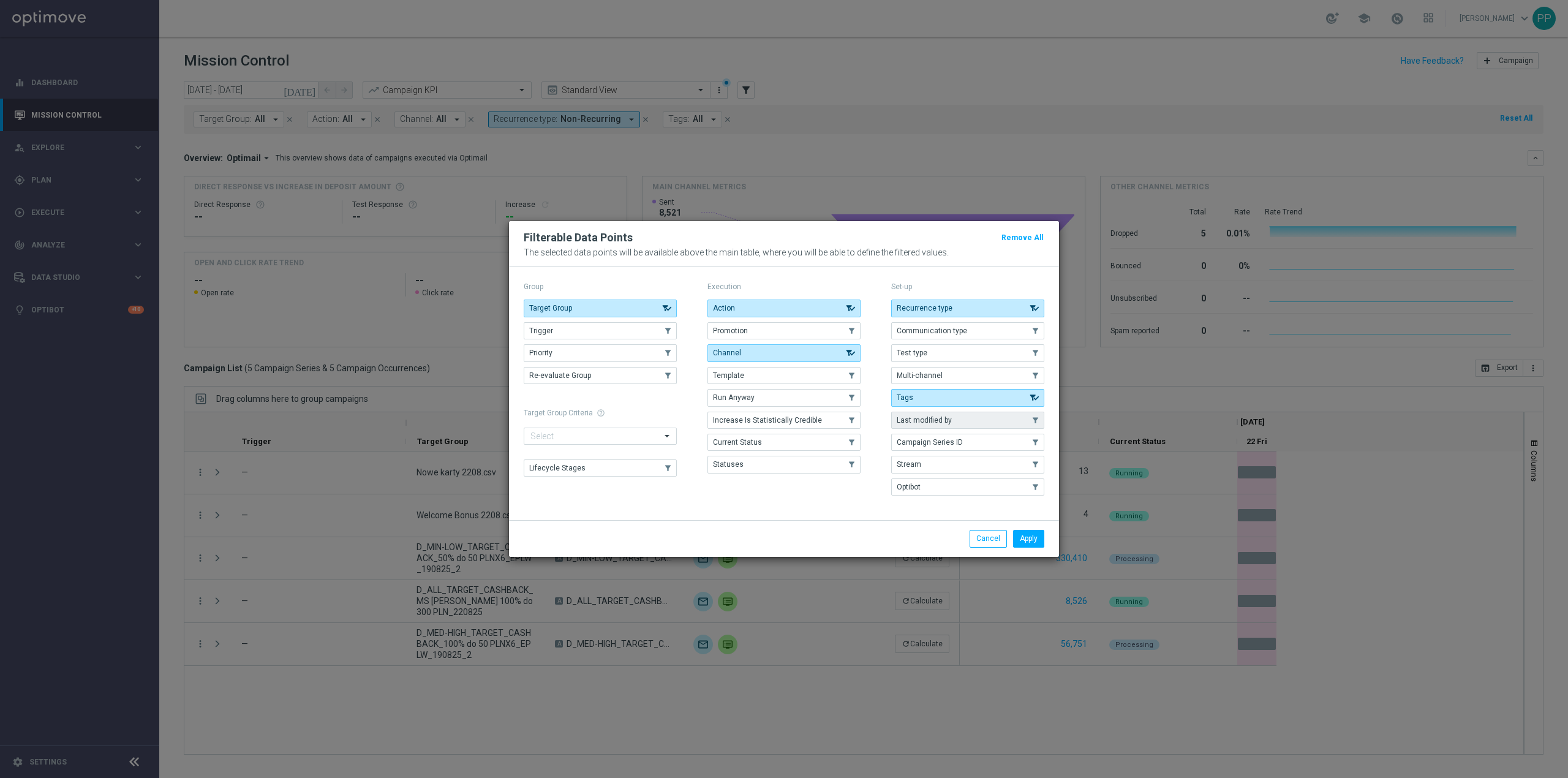
click at [904, 419] on span "Last modified by" at bounding box center [924, 420] width 55 height 8
click at [1034, 541] on button "Apply" at bounding box center [1029, 538] width 31 height 17
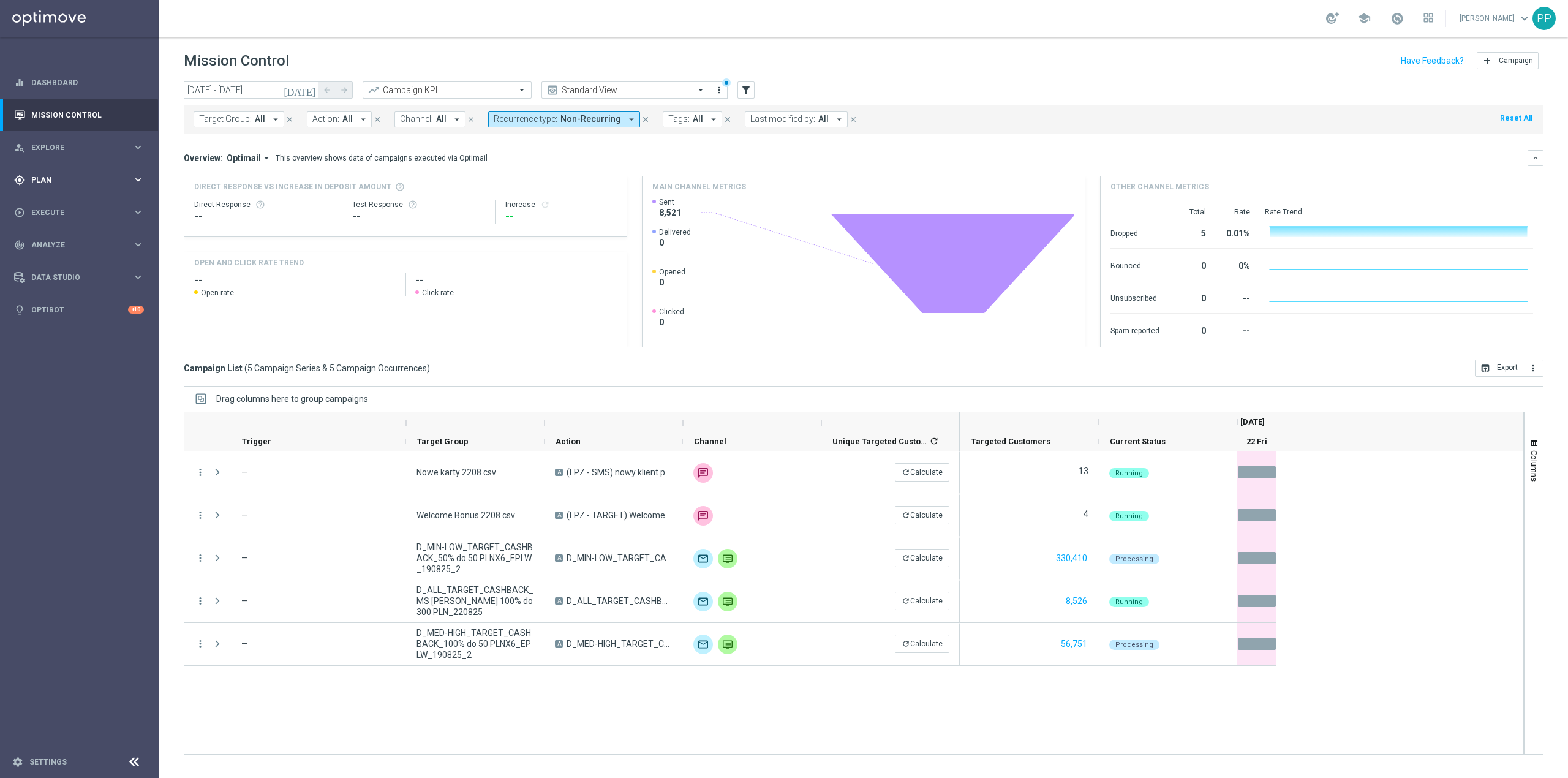
click at [68, 181] on span "Plan" at bounding box center [82, 180] width 101 height 7
click at [64, 202] on link "Target Groups" at bounding box center [80, 205] width 96 height 10
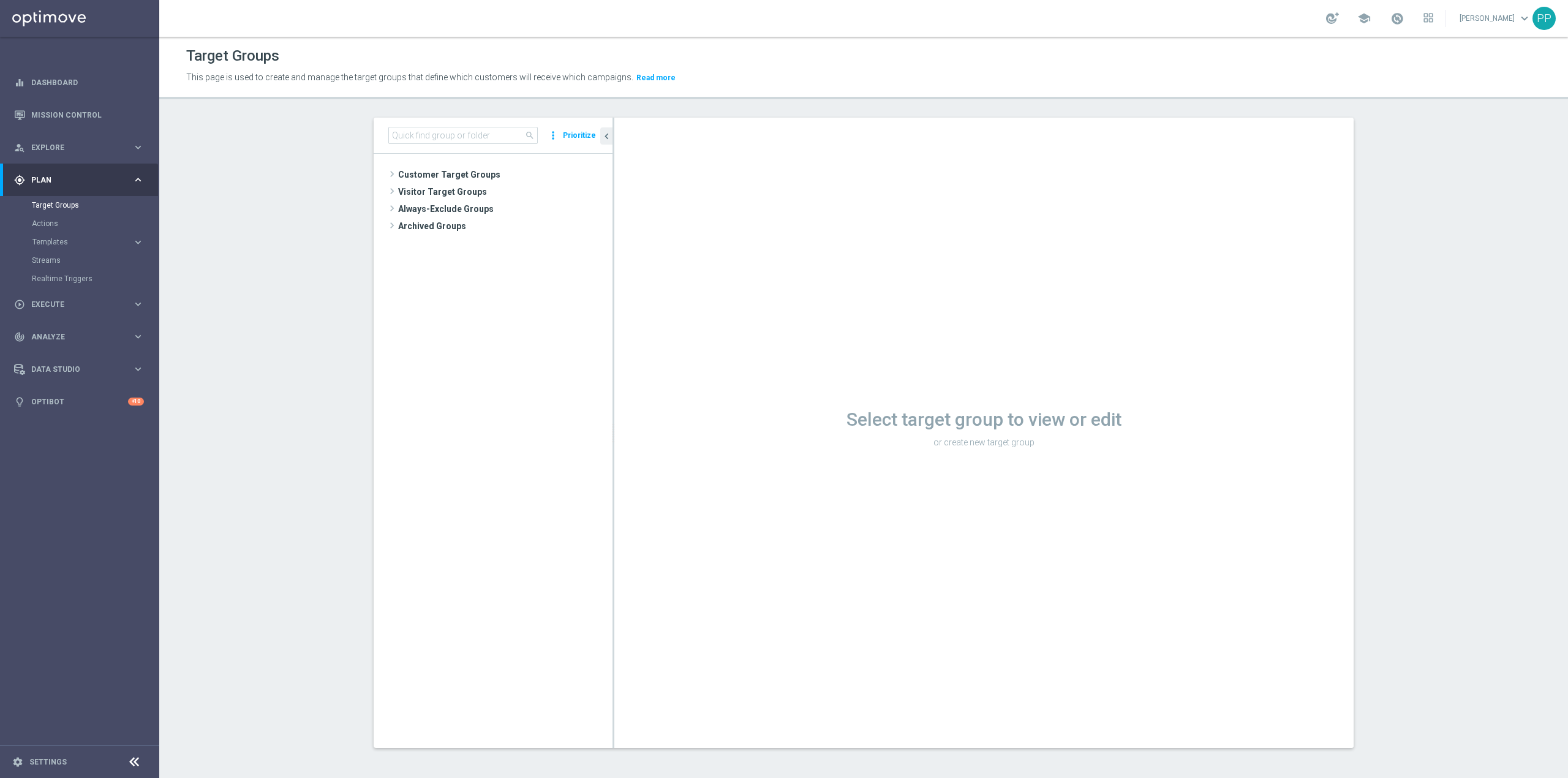
click at [469, 166] on tree-viewport "Customer Target Groups library_add create_new_folder" at bounding box center [494, 451] width 239 height 594
click at [468, 169] on span "Customer Target Groups" at bounding box center [490, 175] width 185 height 17
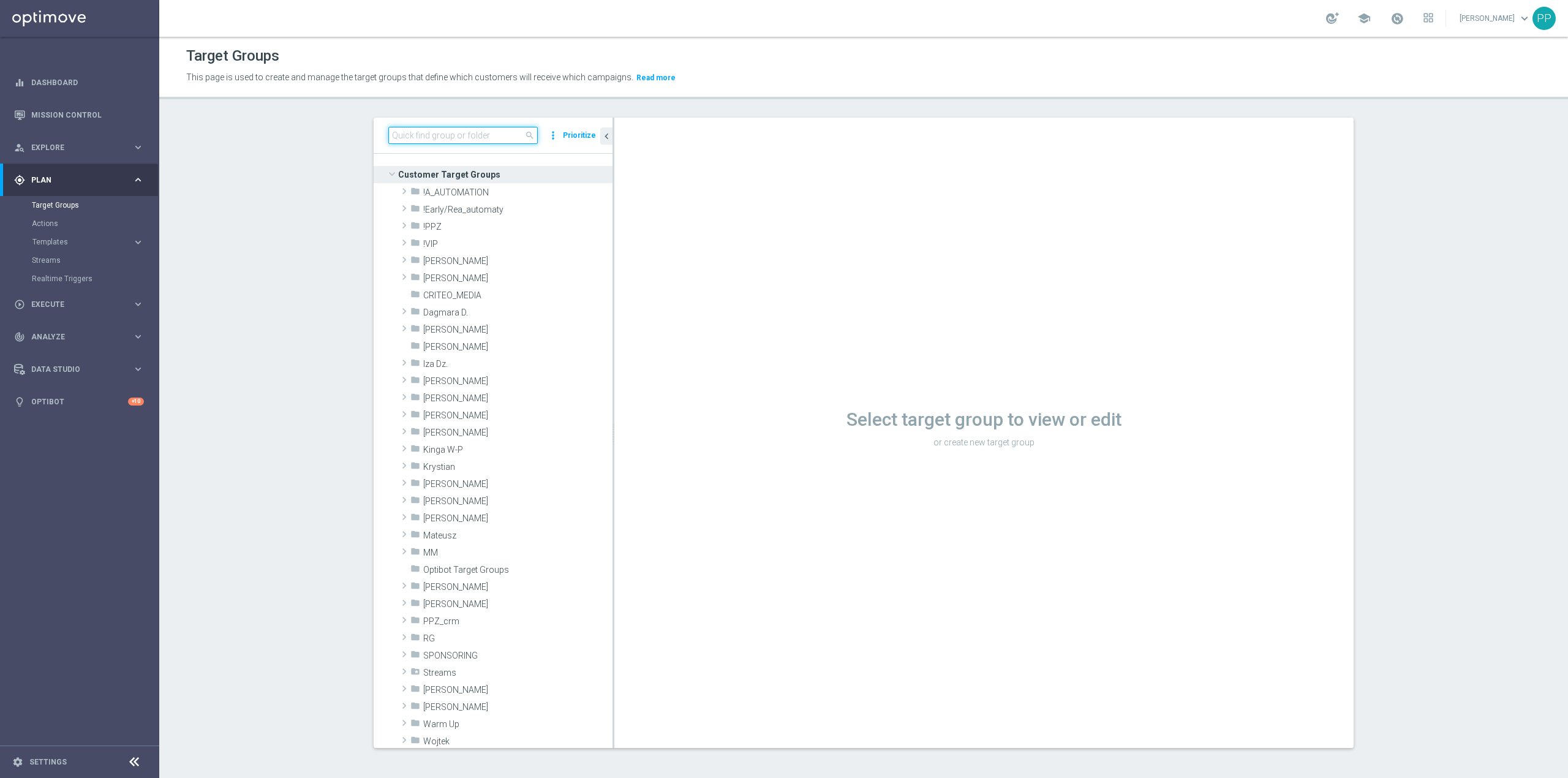
click at [489, 138] on input at bounding box center [462, 135] width 149 height 17
paste input "D_ALL_TARGET_CASHBACK_MS SIATKA 100% do 300 PLN_220825"
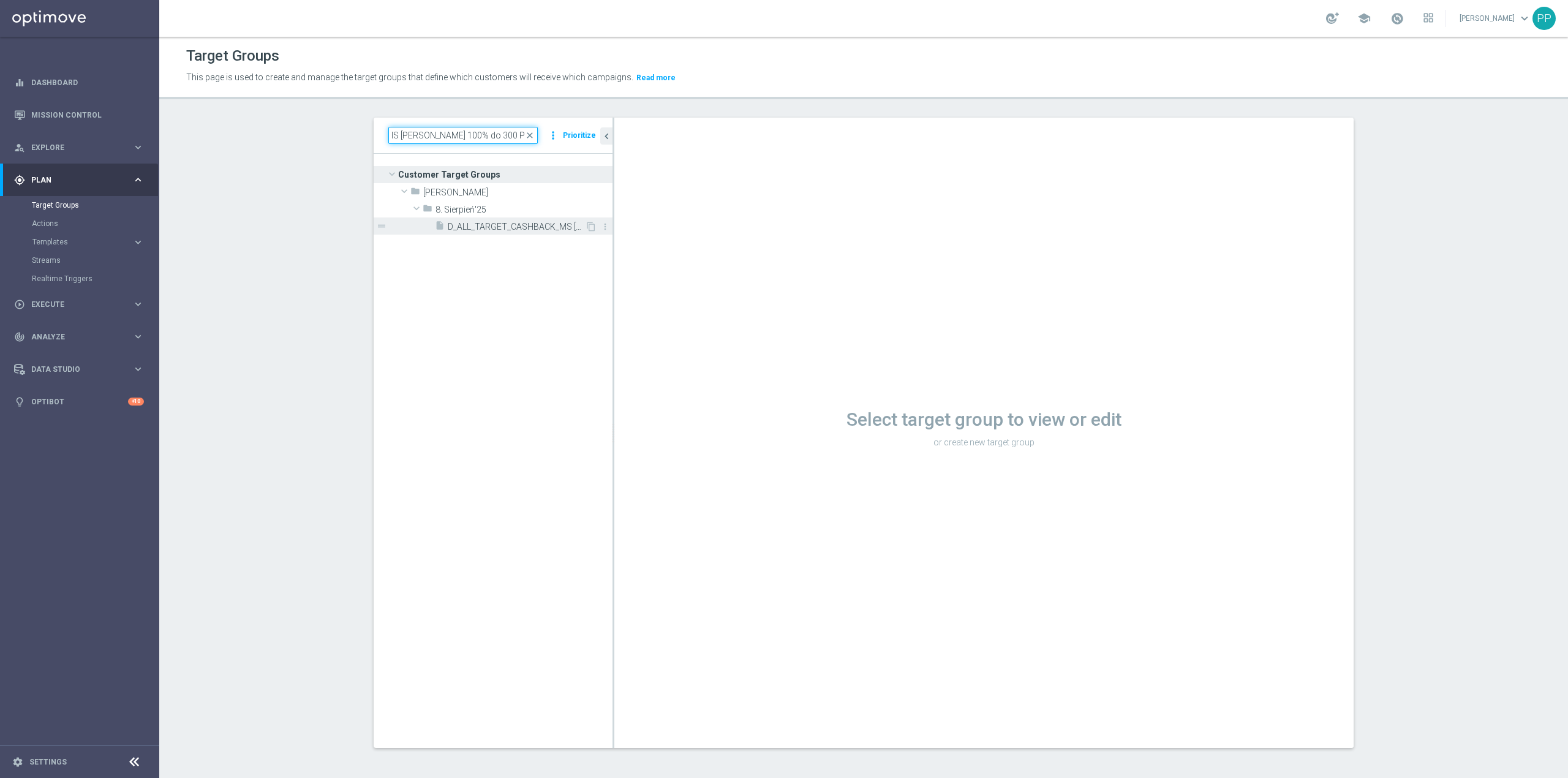
type input "D_ALL_TARGET_CASHBACK_MS SIATKA 100% do 300 PLN_220825"
click at [496, 231] on span "D_ALL_TARGET_CASHBACK_MS SIATKA 100% do 300 PLN_220825" at bounding box center [517, 227] width 138 height 11
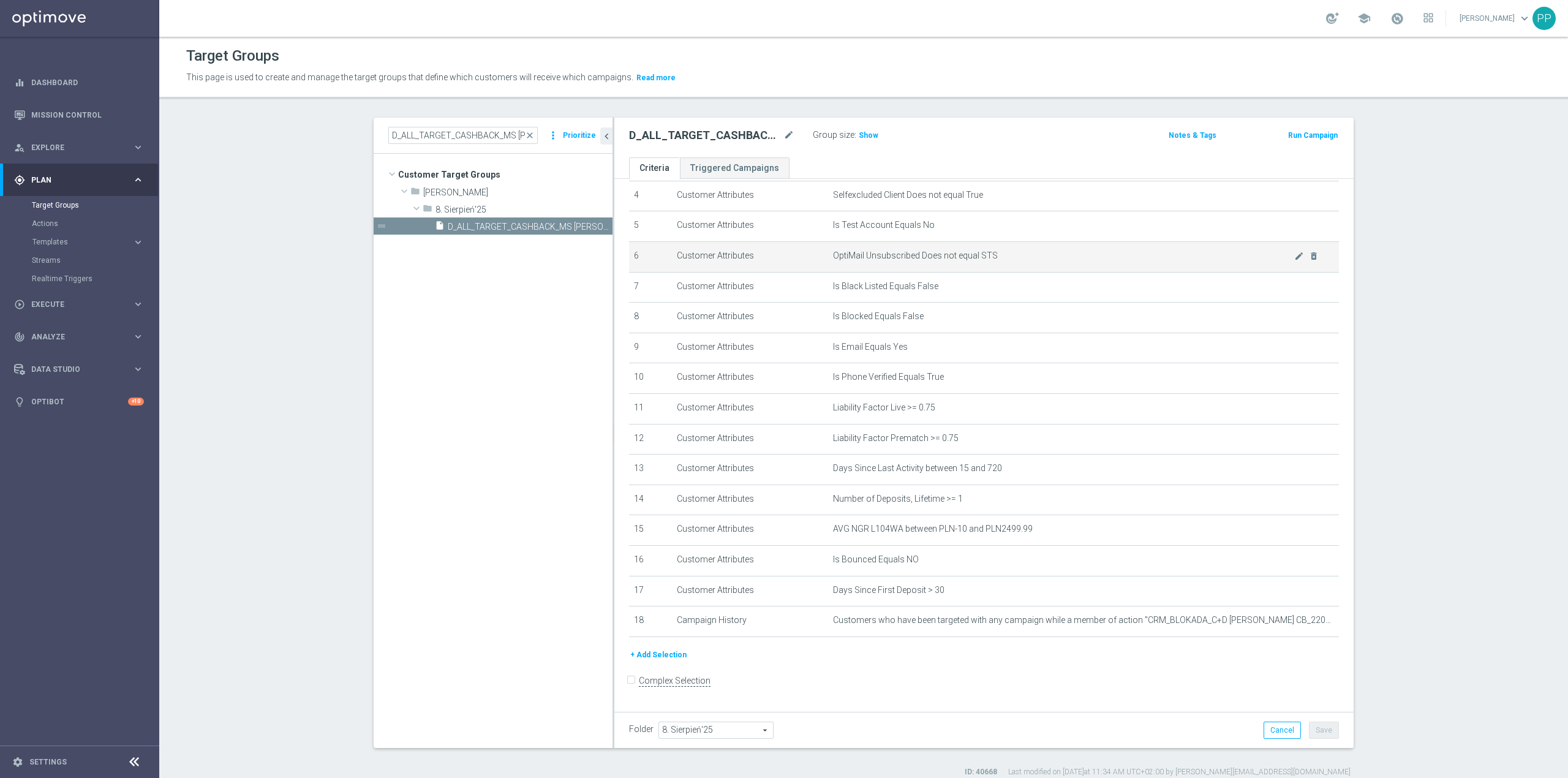
scroll to position [141, 0]
click at [587, 226] on icon "content_copy" at bounding box center [592, 227] width 10 height 10
click at [784, 138] on icon "mode_edit" at bounding box center [789, 135] width 11 height 15
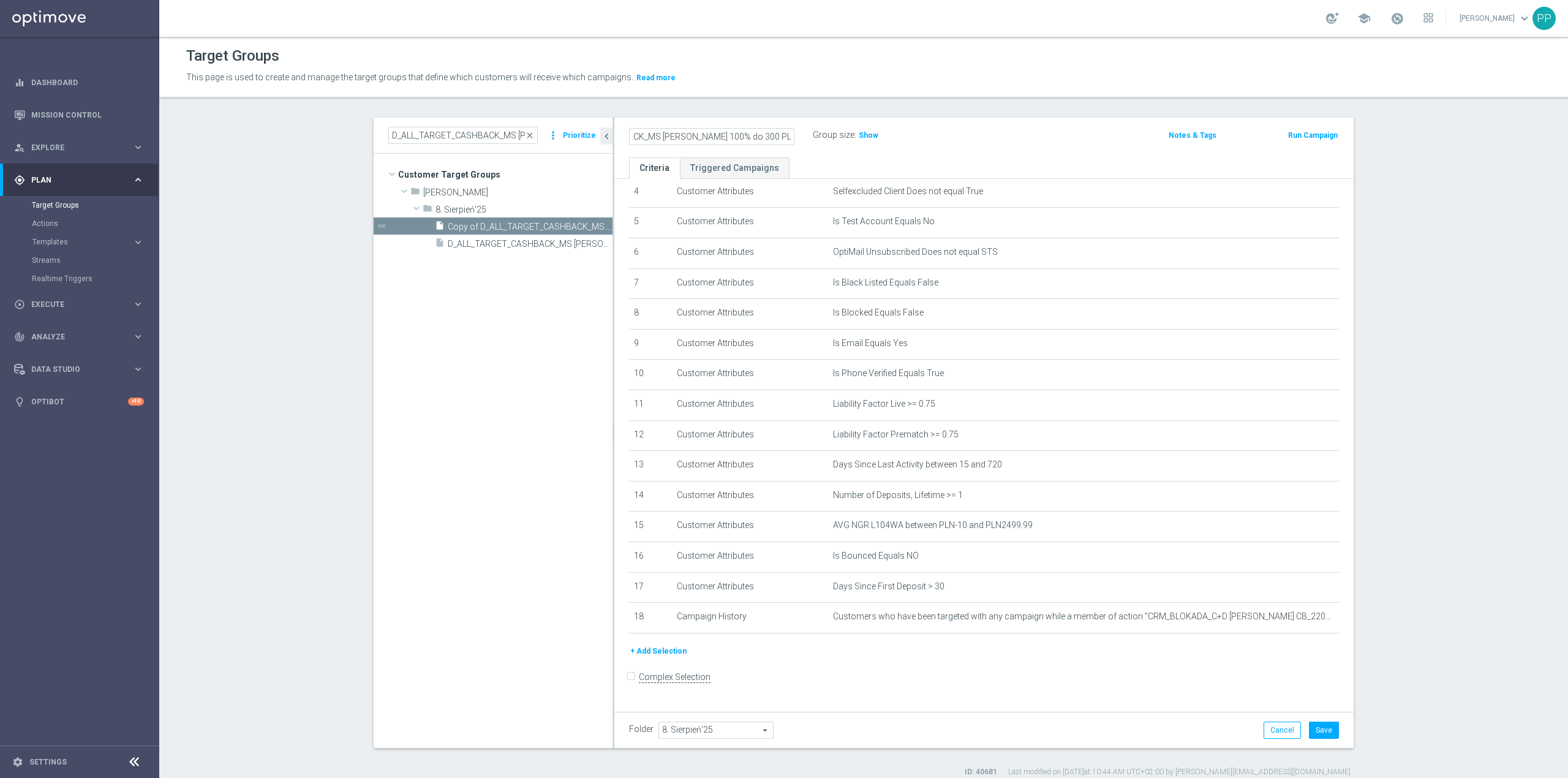
click at [784, 90] on header "Target Groups This page is used to create and manage the target groups that def…" at bounding box center [864, 68] width 1409 height 63
click at [767, 138] on input "D_ALL_TARGET_CASHBACK_MS SIATKA 100% do 300 PLN_220825" at bounding box center [712, 136] width 166 height 17
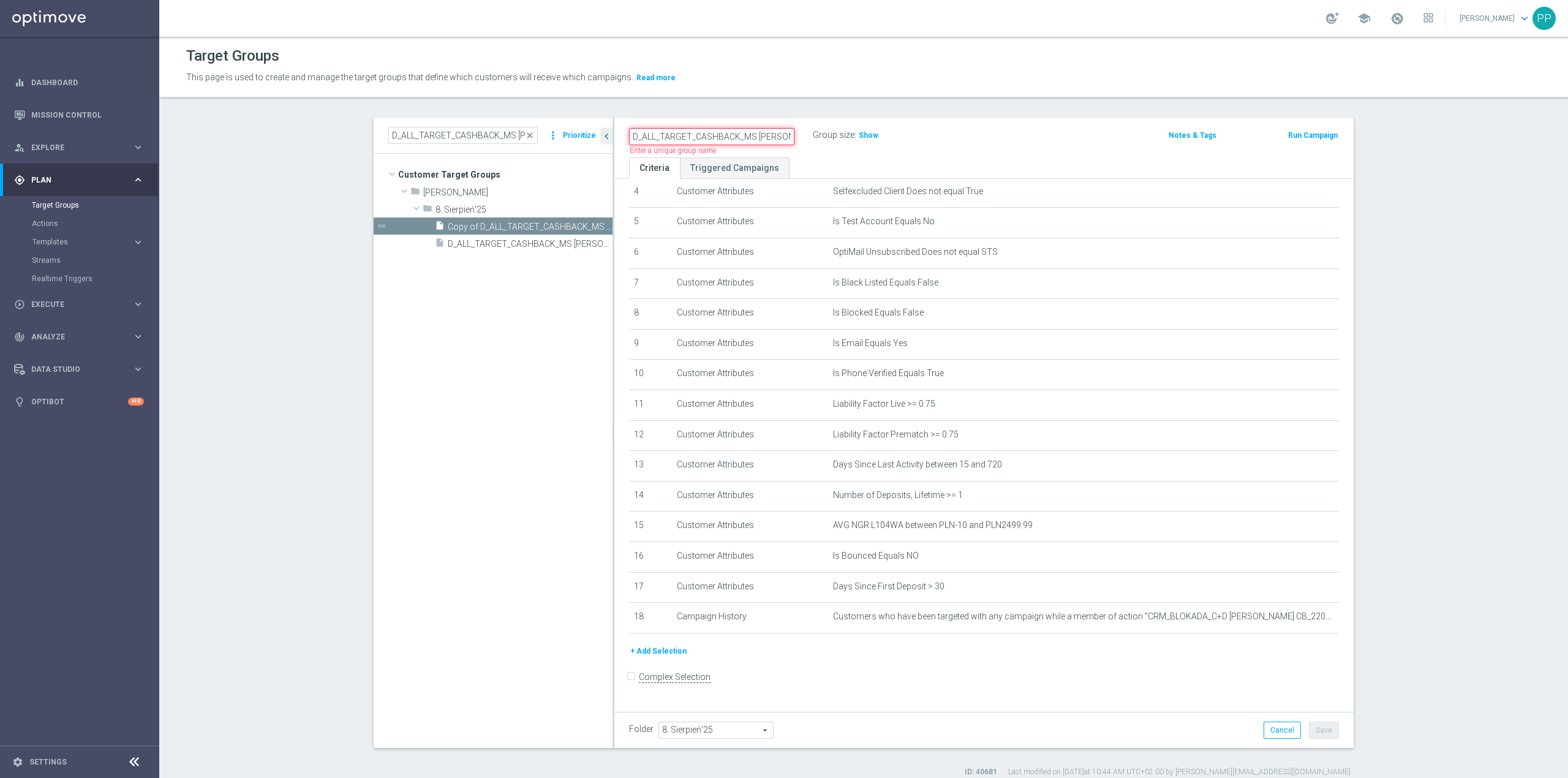
paste input "SB SMS"
type input "D_ALL_TARGET_CASHBACK_MS [PERSON_NAME] 100% do 300 PLN SB SMS_220825"
click at [778, 95] on header "Target Groups This page is used to create and manage the target groups that def…" at bounding box center [864, 68] width 1409 height 63
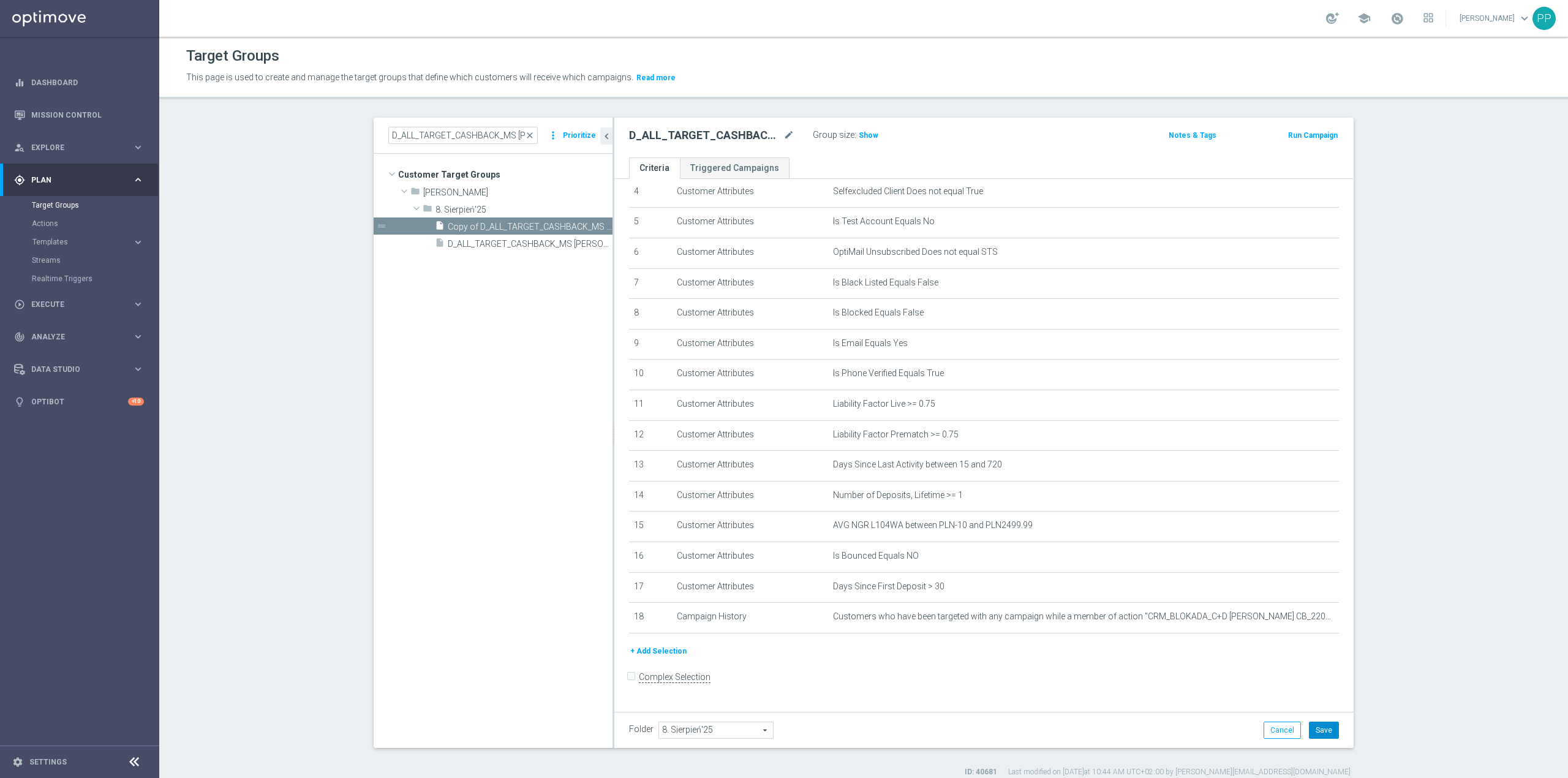
click at [1325, 729] on button "Save" at bounding box center [1324, 730] width 30 height 17
click at [1294, 622] on icon "mode_edit" at bounding box center [1299, 617] width 10 height 10
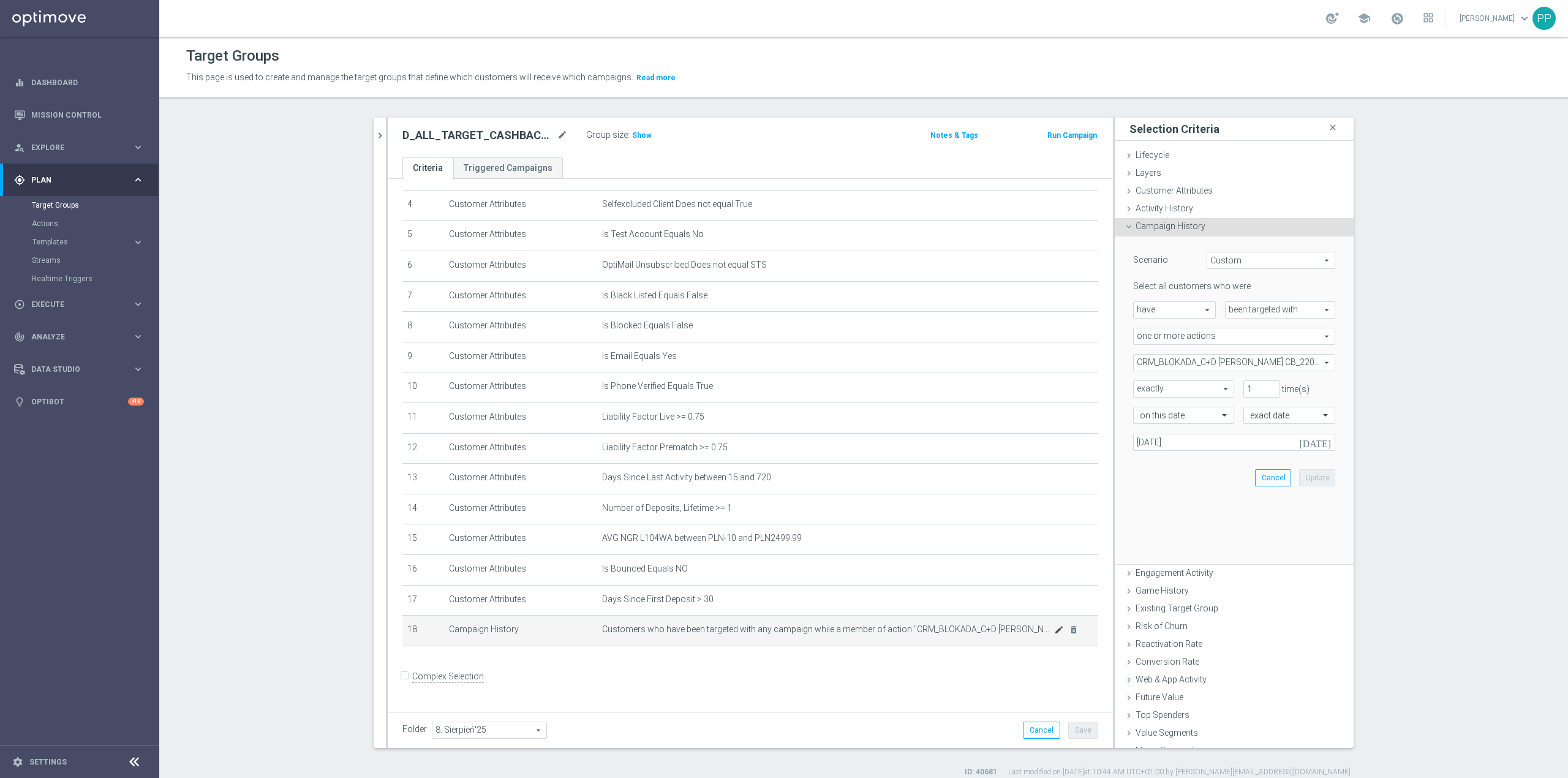
scroll to position [128, 0]
click at [1241, 357] on span "CRM_BLOKADA_C+D MS Siatka CB_220825" at bounding box center [1234, 363] width 201 height 16
click at [1150, 388] on label "Show Selected" at bounding box center [1172, 388] width 45 height 11
click at [1140, 388] on input "Show Selected" at bounding box center [1143, 390] width 8 height 8
checkbox input "true"
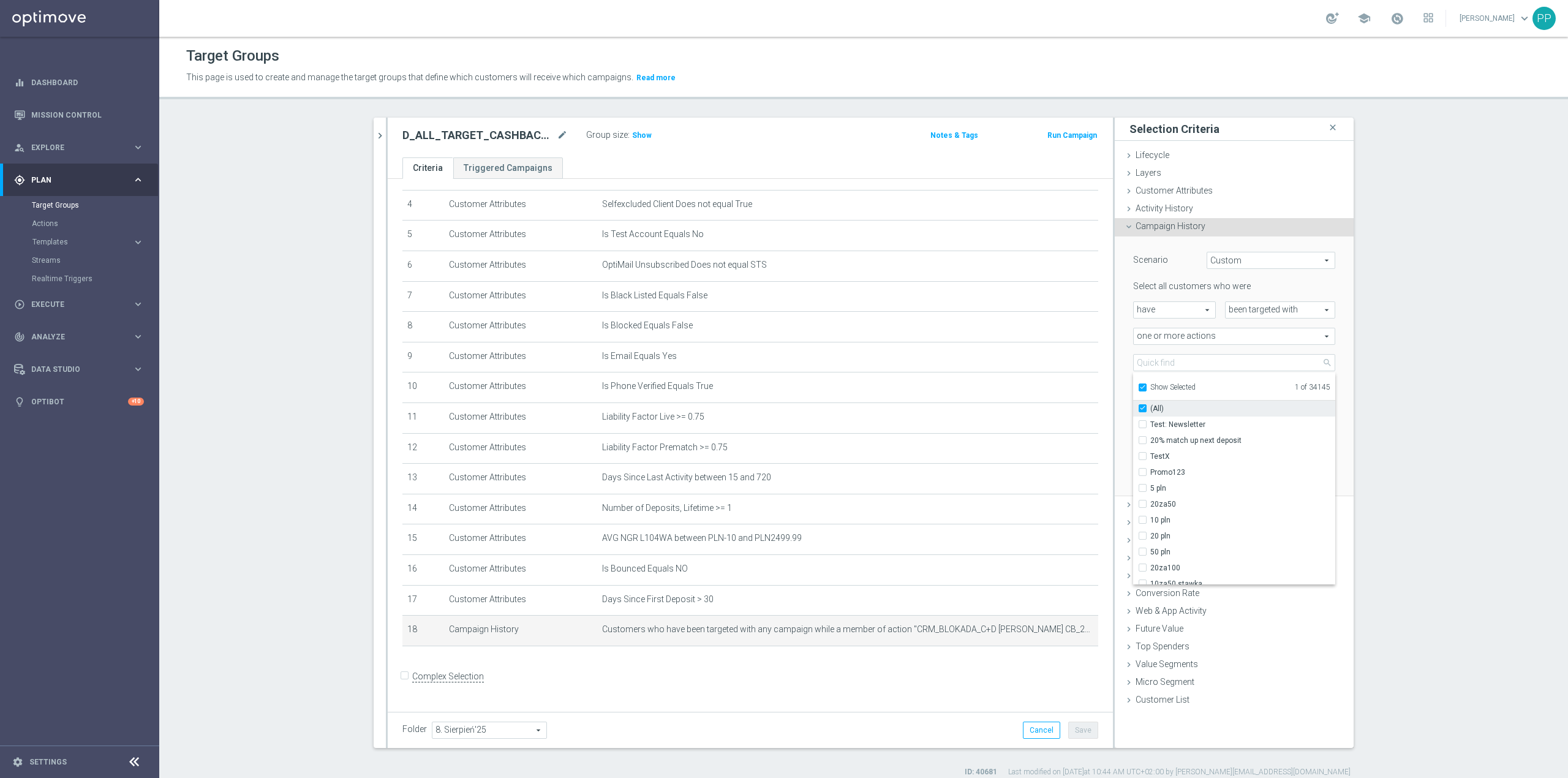
checkbox input "true"
click at [1143, 424] on input "CRM_BLOKADA_C+D MS Siatka CB_220825" at bounding box center [1147, 424] width 8 height 8
checkbox input "false"
type input "Select Action"
checkbox input "false"
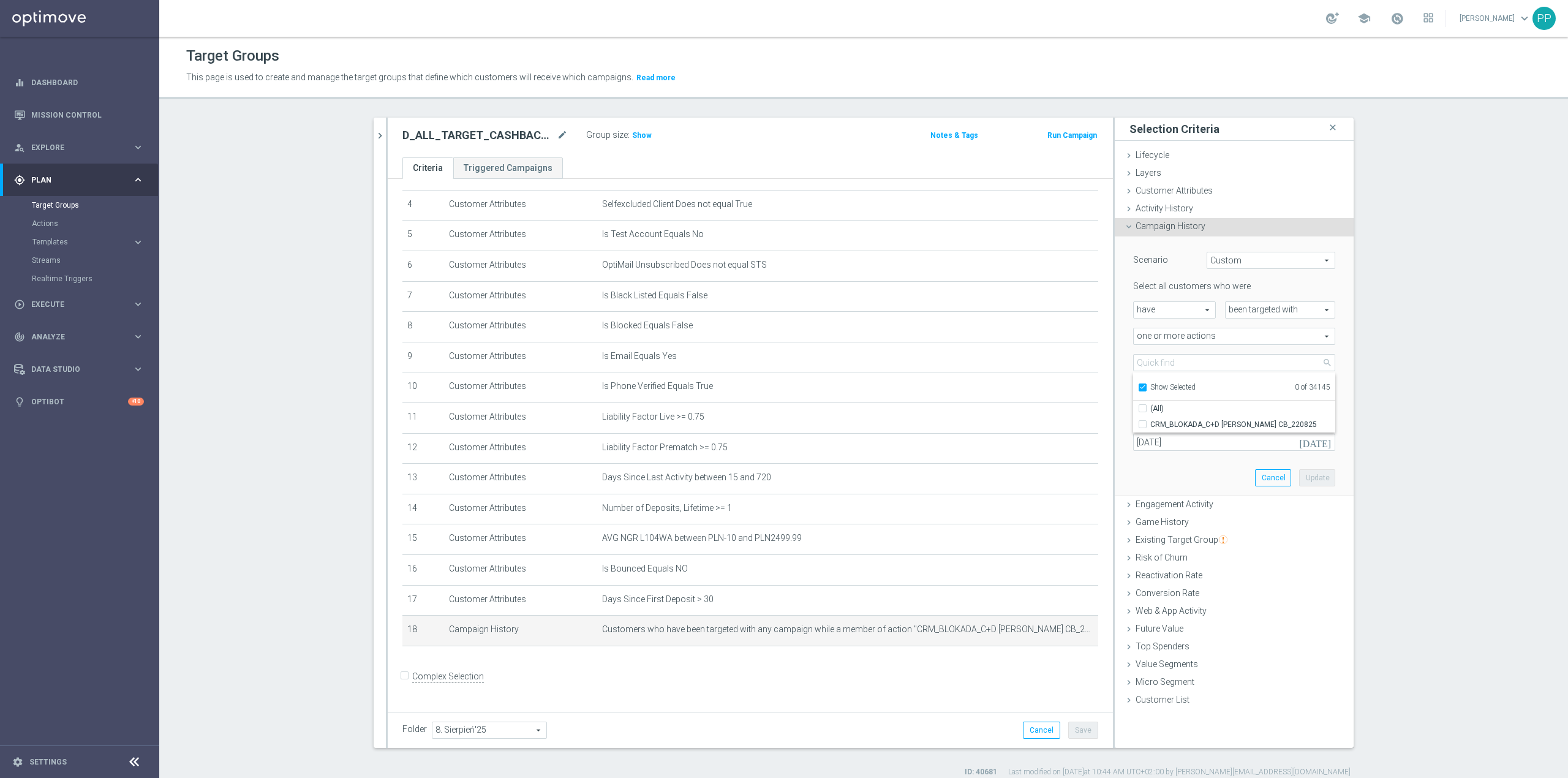
click at [1138, 396] on ul "Show Selected 0 of 34145" at bounding box center [1234, 386] width 202 height 27
click at [1139, 388] on input "Show Selected" at bounding box center [1143, 390] width 8 height 8
checkbox input "false"
click at [1238, 362] on input "search" at bounding box center [1234, 363] width 202 height 17
paste input "D_ALL_TARGET_CASHBACK_MS SIATKA 100% do 300 PLN_220825"
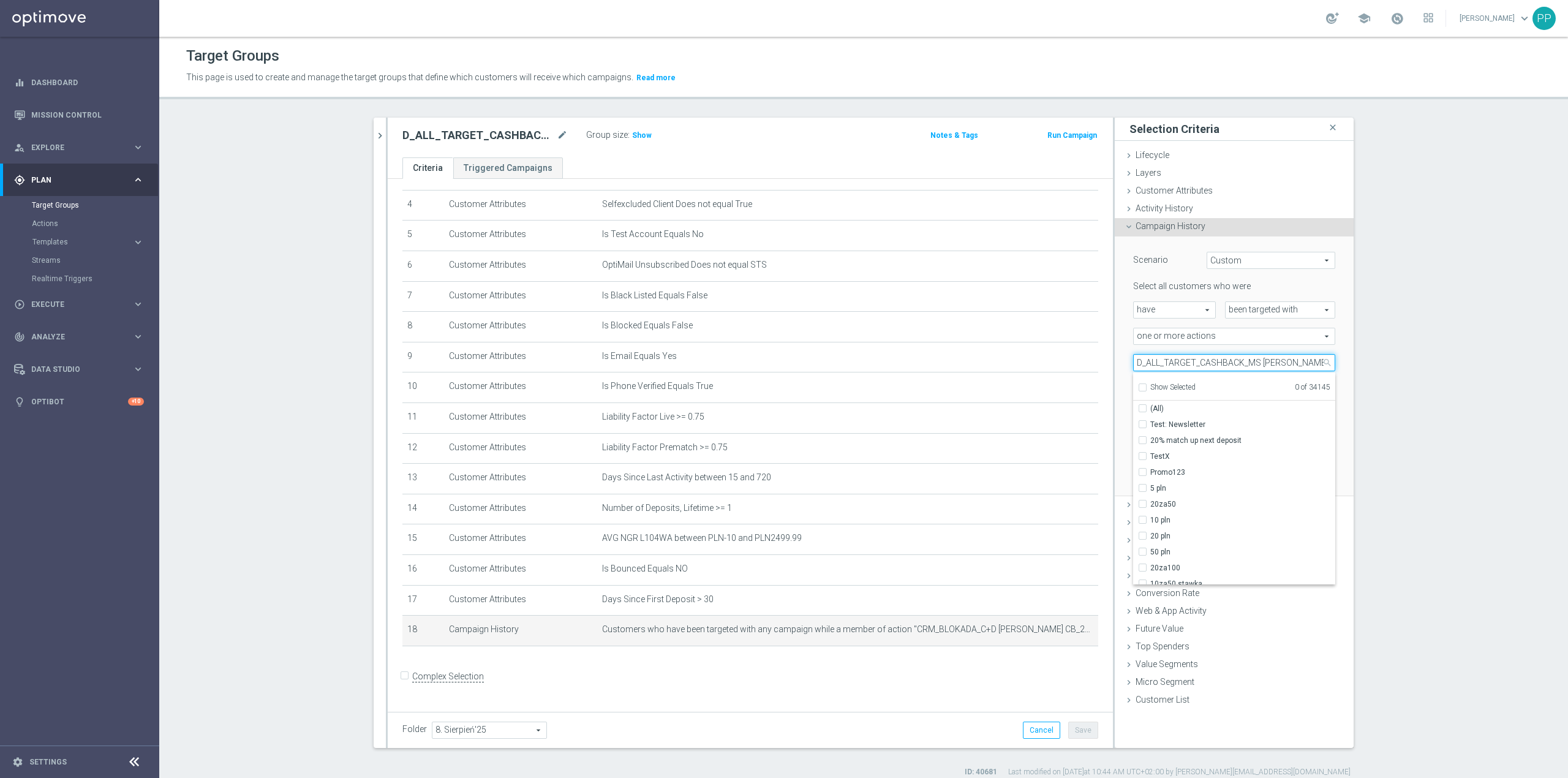
scroll to position [0, 67]
type input "D_ALL_TARGET_CASHBACK_MS SIATKA 100% do 300 PLN_220825"
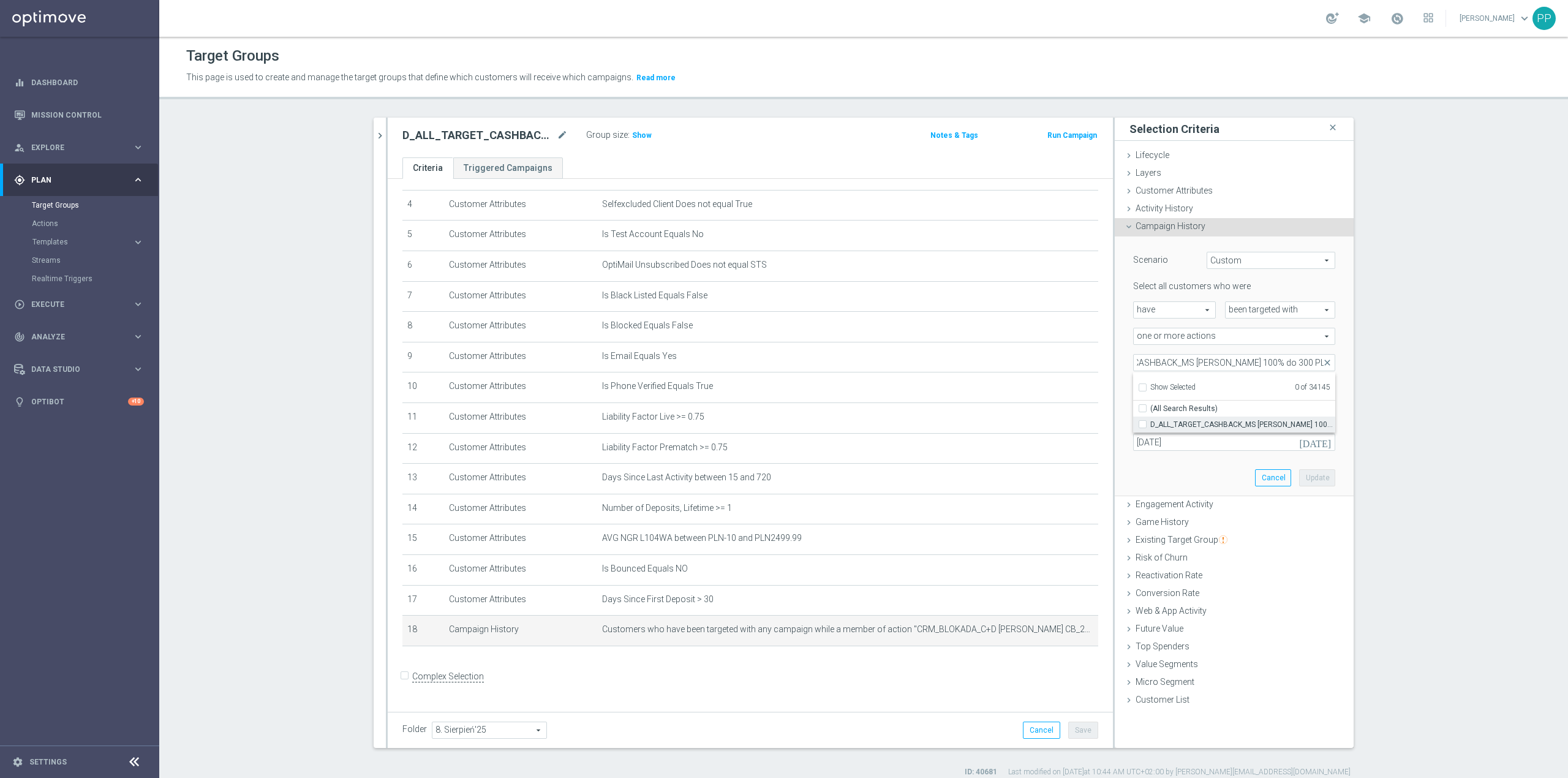
click at [1205, 424] on span "D_ALL_TARGET_CASHBACK_MS SIATKA 100% do 300 PLN_220825" at bounding box center [1243, 424] width 185 height 10
click at [1150, 424] on input "D_ALL_TARGET_CASHBACK_MS SIATKA 100% do 300 PLN_220825" at bounding box center [1147, 424] width 8 height 8
checkbox input "true"
type input "D_ALL_TARGET_CASHBACK_MS SIATKA 100% do 300 PLN_220825"
checkbox input "true"
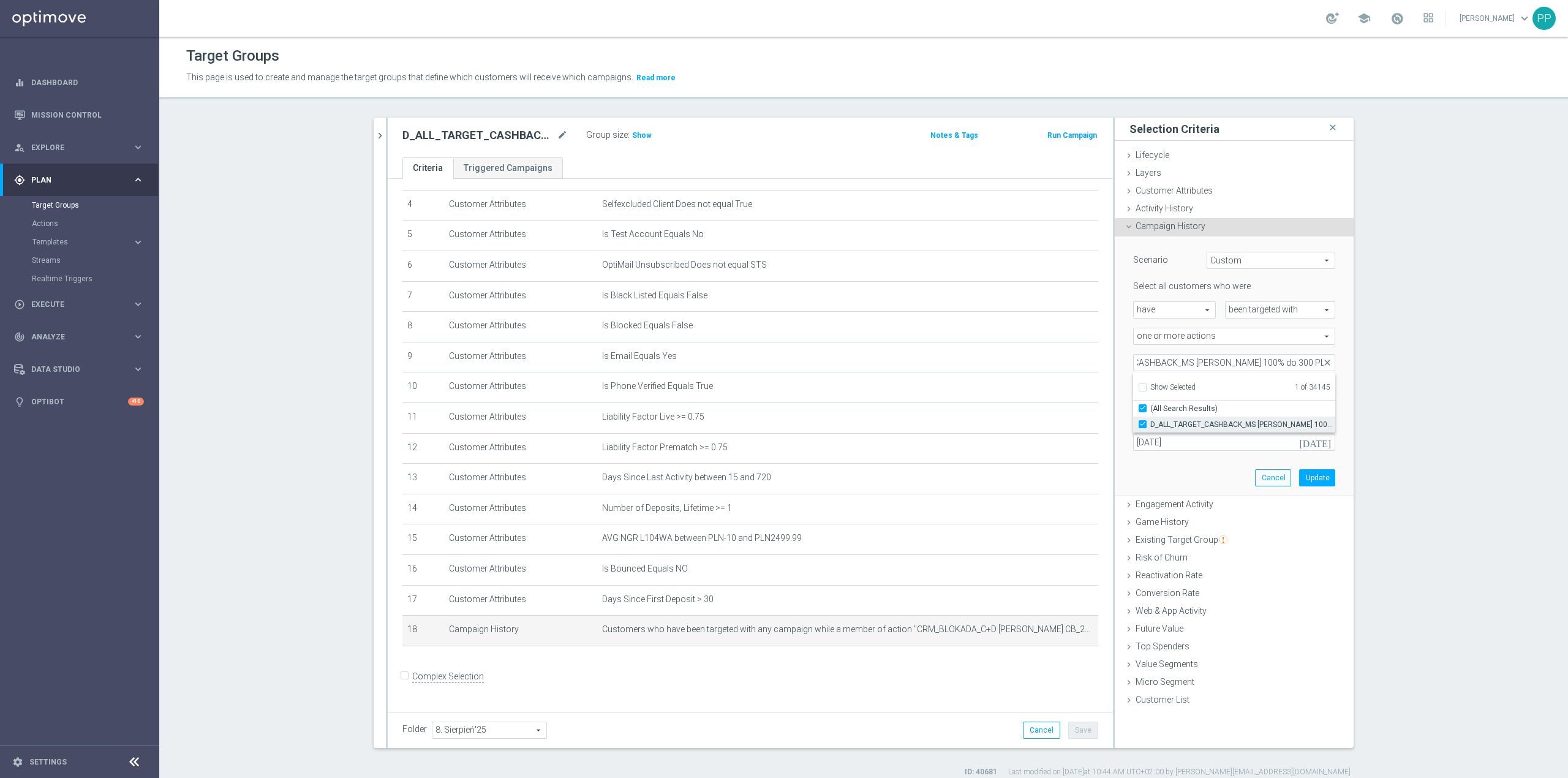
scroll to position [0, 0]
click at [1124, 397] on div "exactly exactly arrow_drop_down search" at bounding box center [1179, 389] width 110 height 17
click at [1150, 443] on input "19 Aug 2025" at bounding box center [1234, 442] width 202 height 17
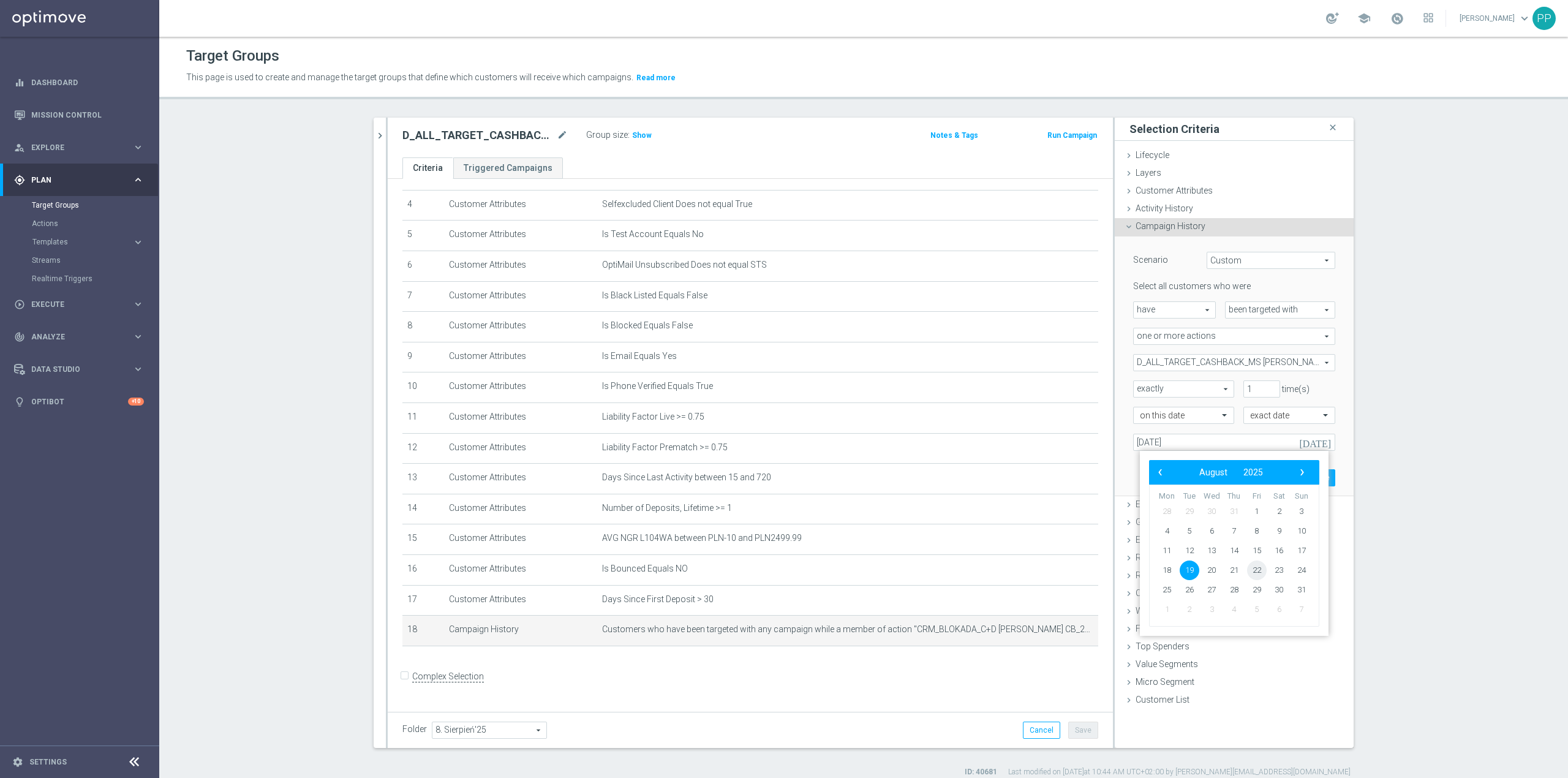
click at [1260, 568] on span "22" at bounding box center [1257, 570] width 20 height 20
type input "22 Aug 2025"
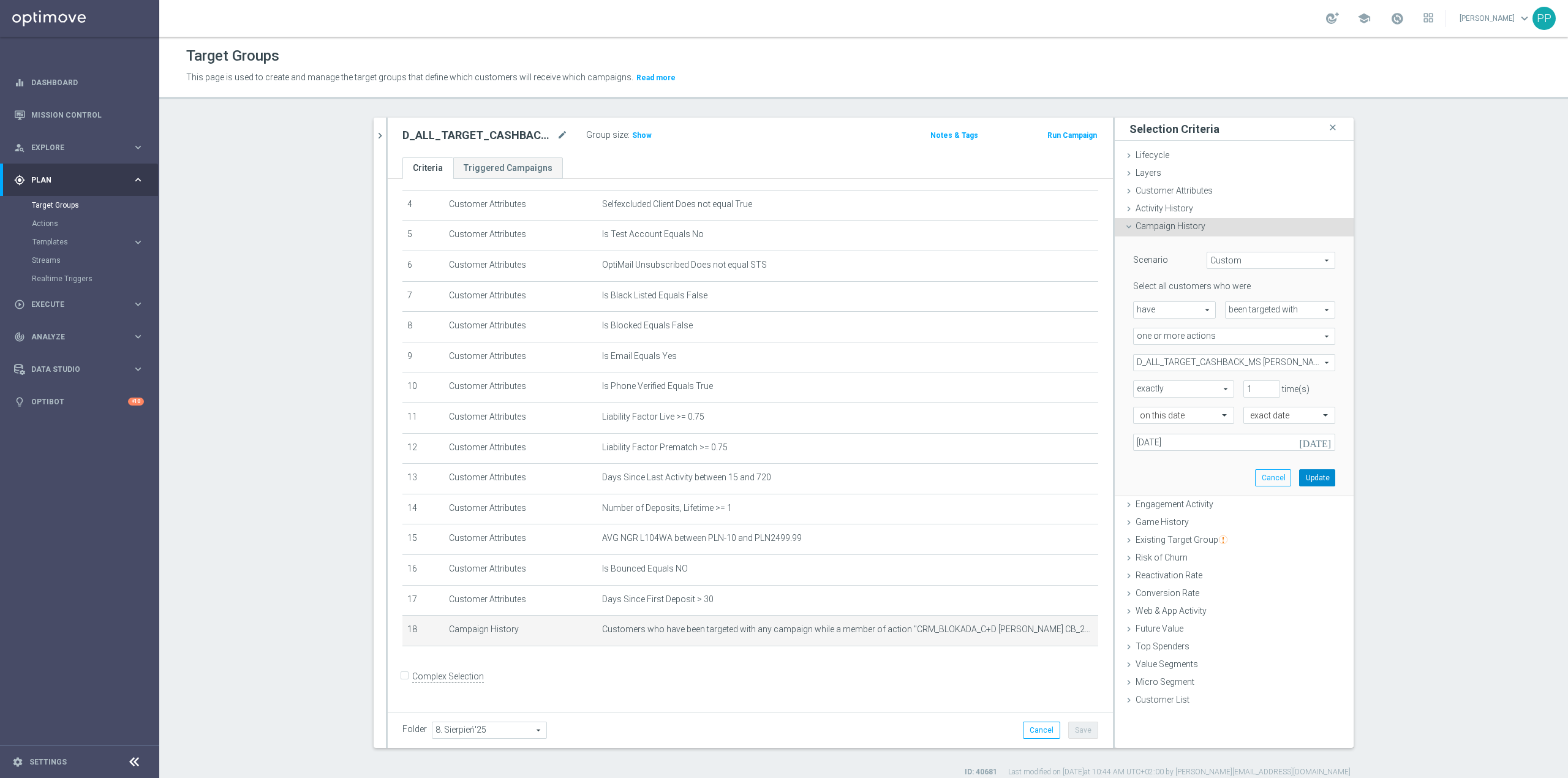
click at [1307, 481] on button "Update" at bounding box center [1318, 478] width 36 height 17
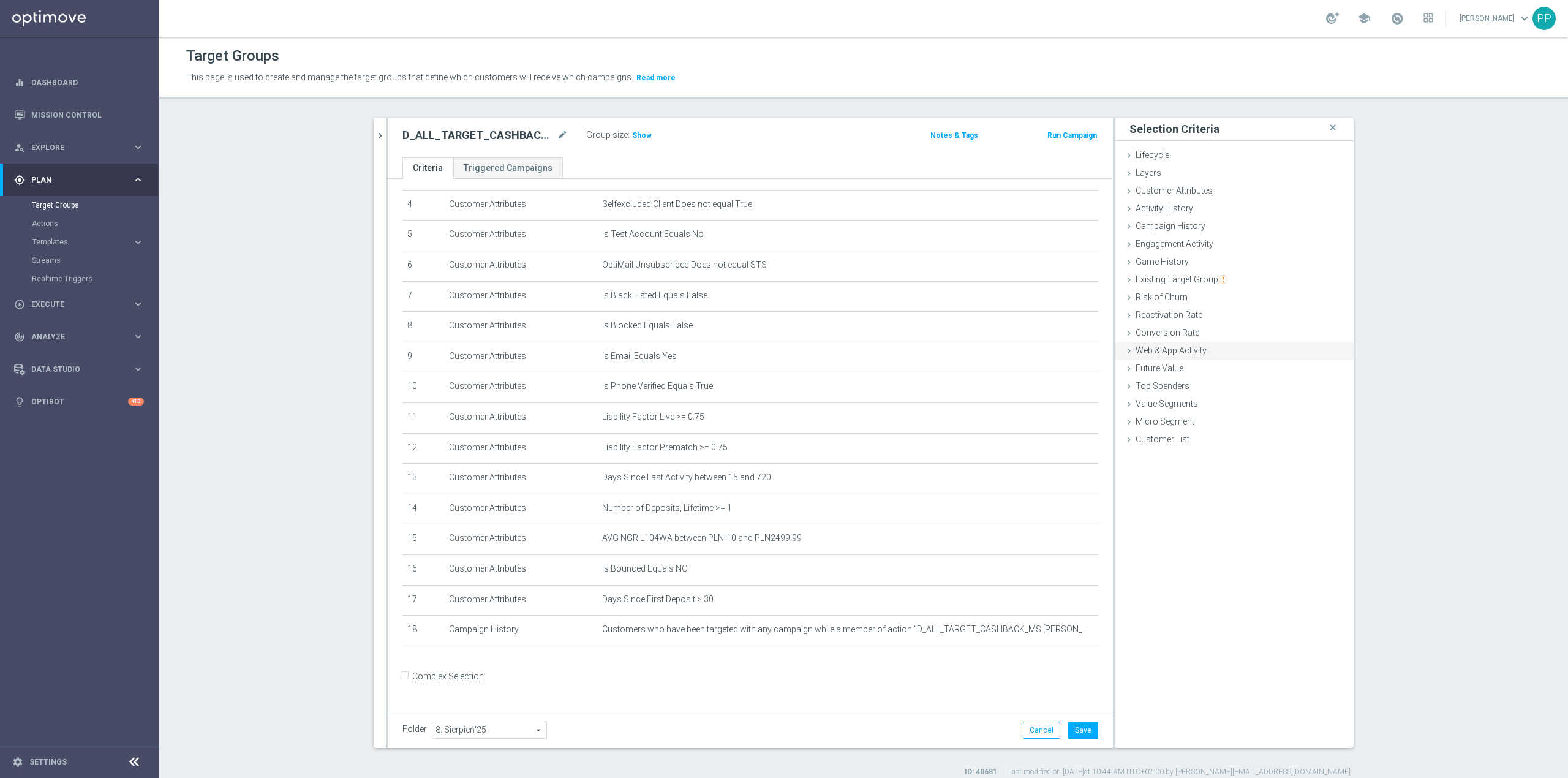
click at [1201, 358] on div "Web & App Activity done" at bounding box center [1234, 352] width 239 height 18
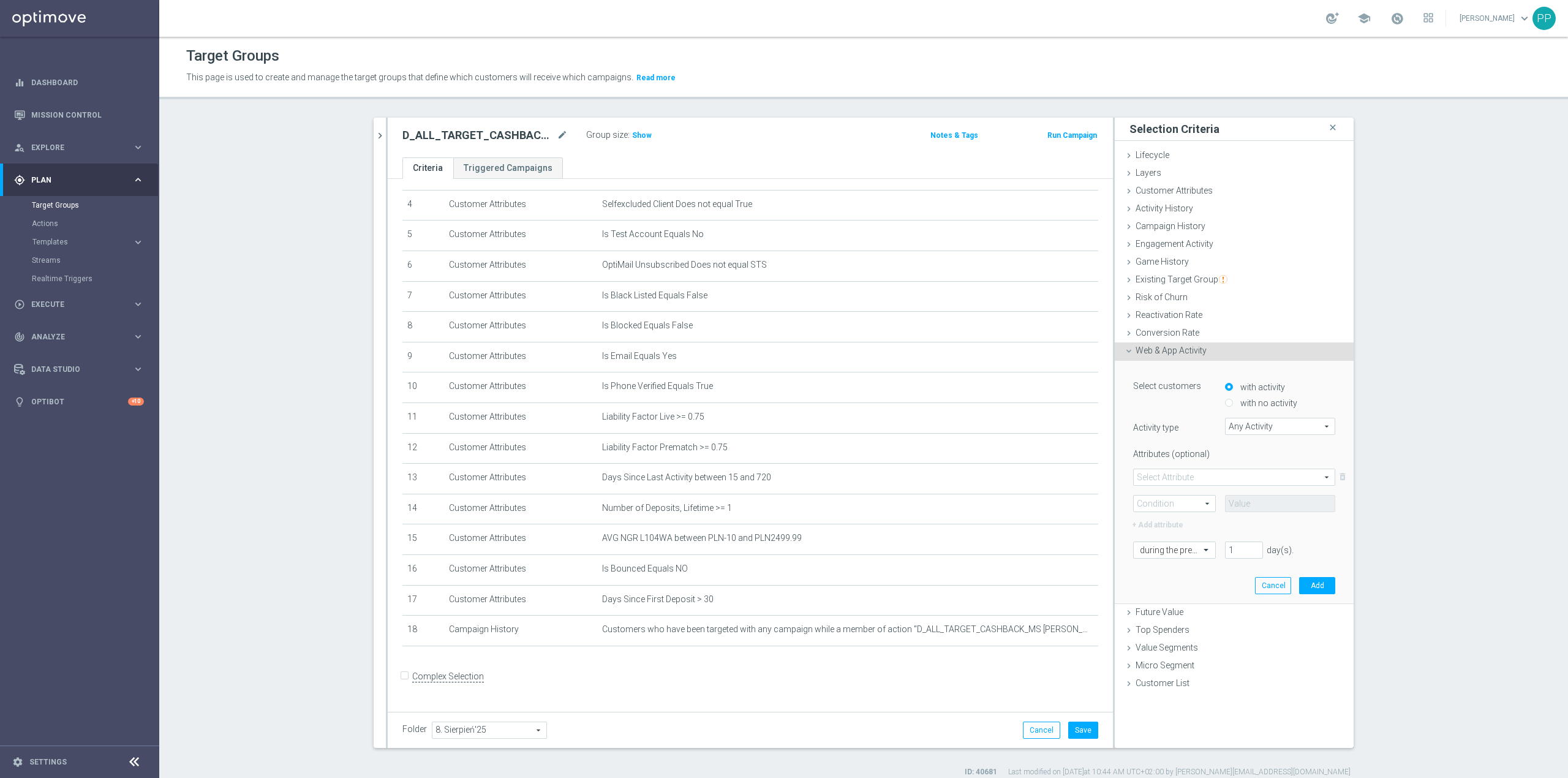
click at [1228, 402] on div "with no activity" at bounding box center [1280, 401] width 110 height 16
click at [1225, 403] on input "with no activity" at bounding box center [1229, 404] width 8 height 8
radio input "true"
click at [1234, 433] on span "Any Activity" at bounding box center [1280, 426] width 109 height 16
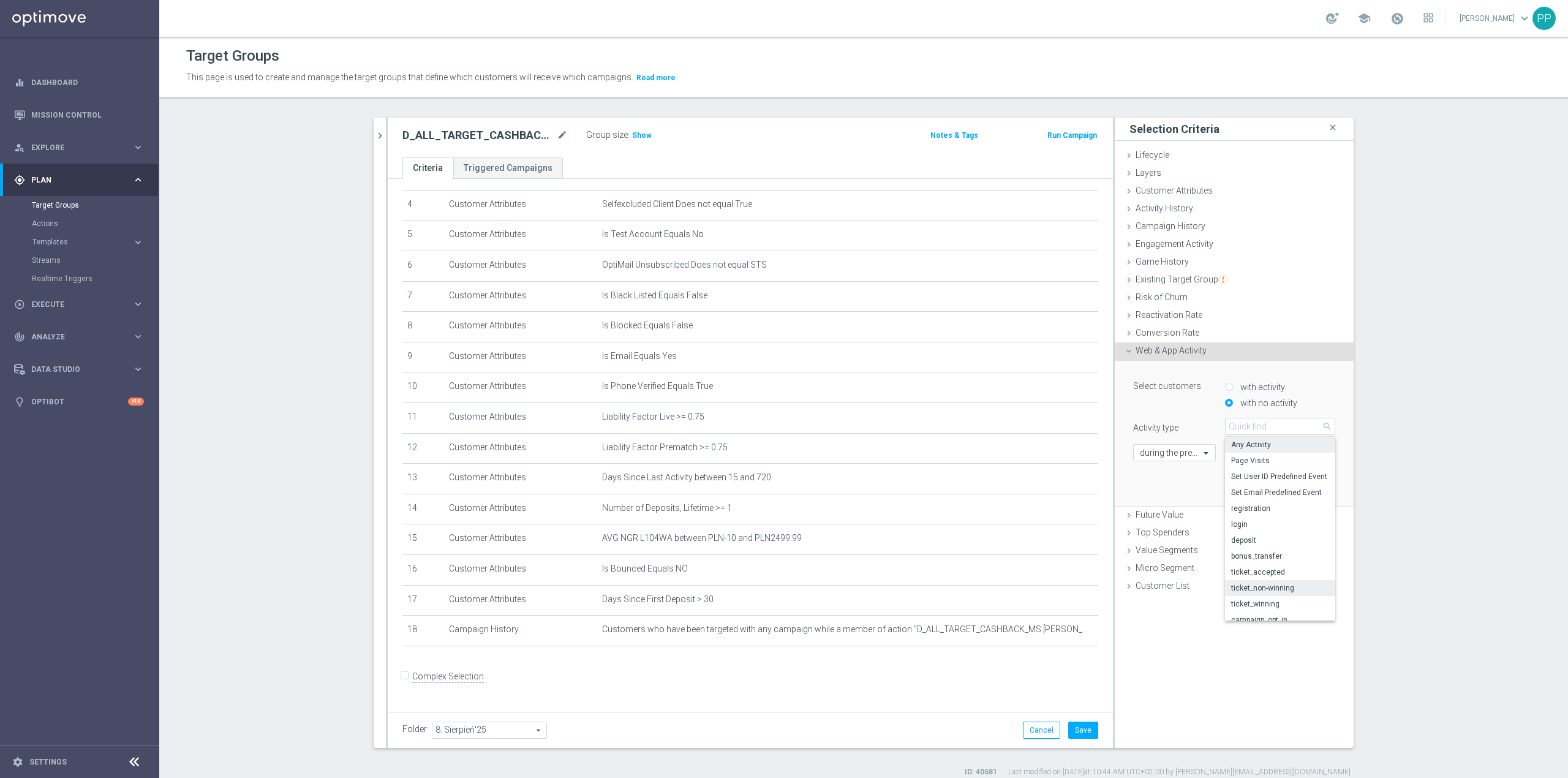
scroll to position [79, 0]
click at [1275, 524] on span "ticket_winning" at bounding box center [1280, 523] width 98 height 10
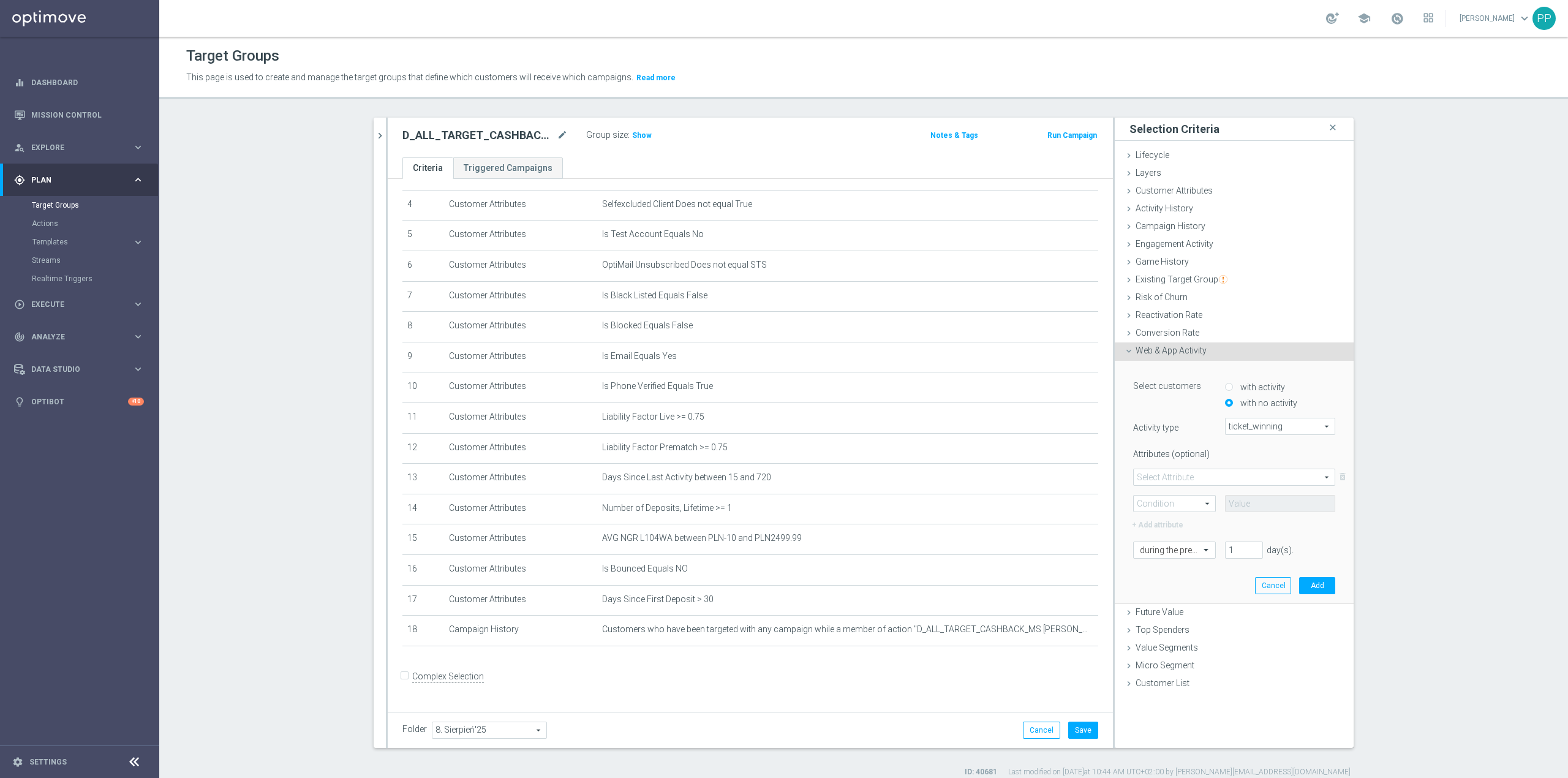
click at [1261, 427] on span "ticket_winning" at bounding box center [1280, 426] width 109 height 16
click at [1277, 541] on span "campaign_opt_in" at bounding box center [1280, 538] width 98 height 10
type input "campaign_opt_in"
click at [1205, 433] on label "Activity type" at bounding box center [1170, 425] width 92 height 16
click at [1202, 483] on span at bounding box center [1234, 477] width 201 height 16
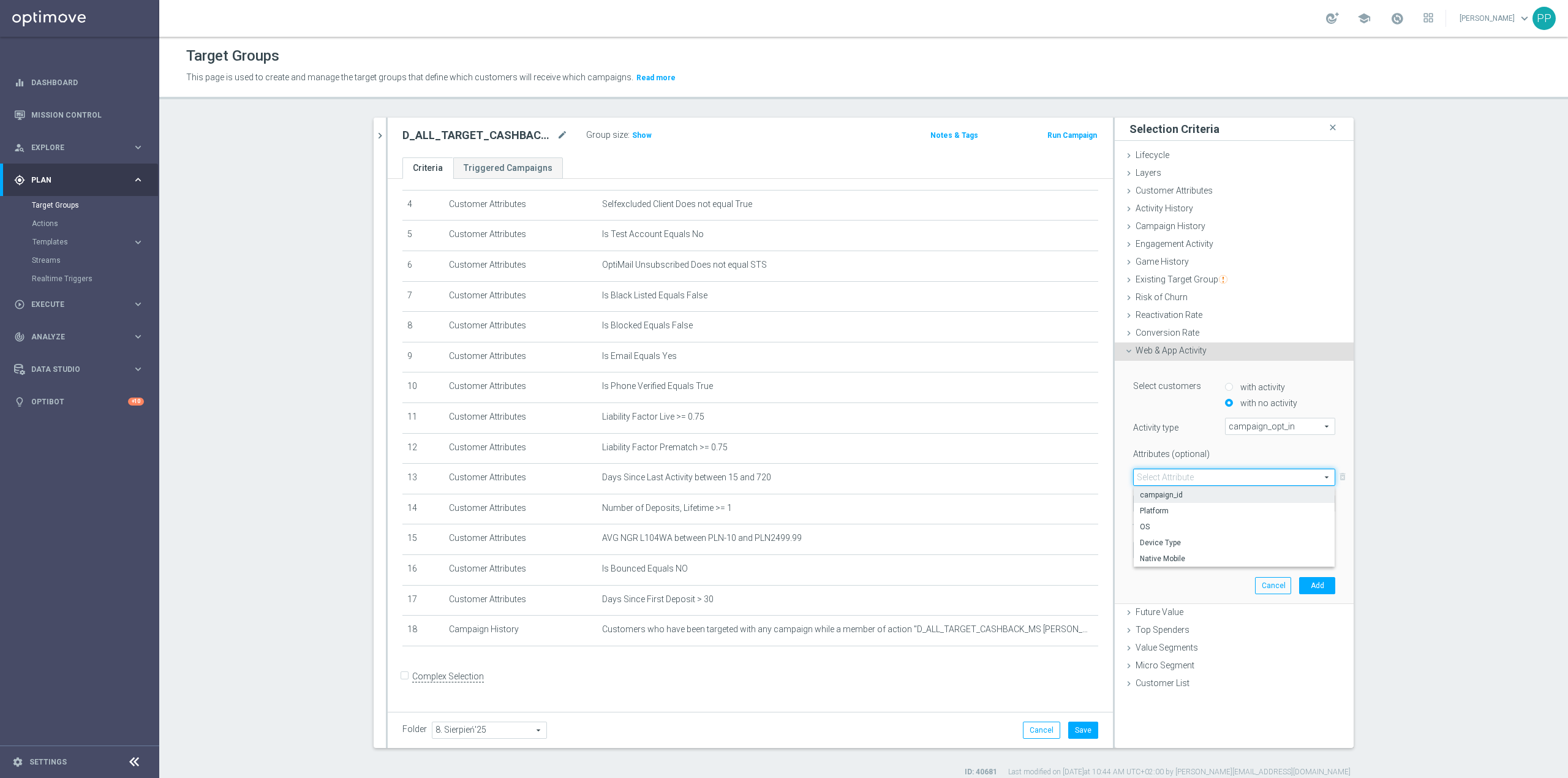
click at [1189, 494] on span "campaign_id" at bounding box center [1234, 495] width 189 height 10
type input "campaign_id"
click at [1177, 508] on span at bounding box center [1174, 504] width 82 height 16
click at [1167, 520] on span "=" at bounding box center [1175, 522] width 69 height 10
type input "="
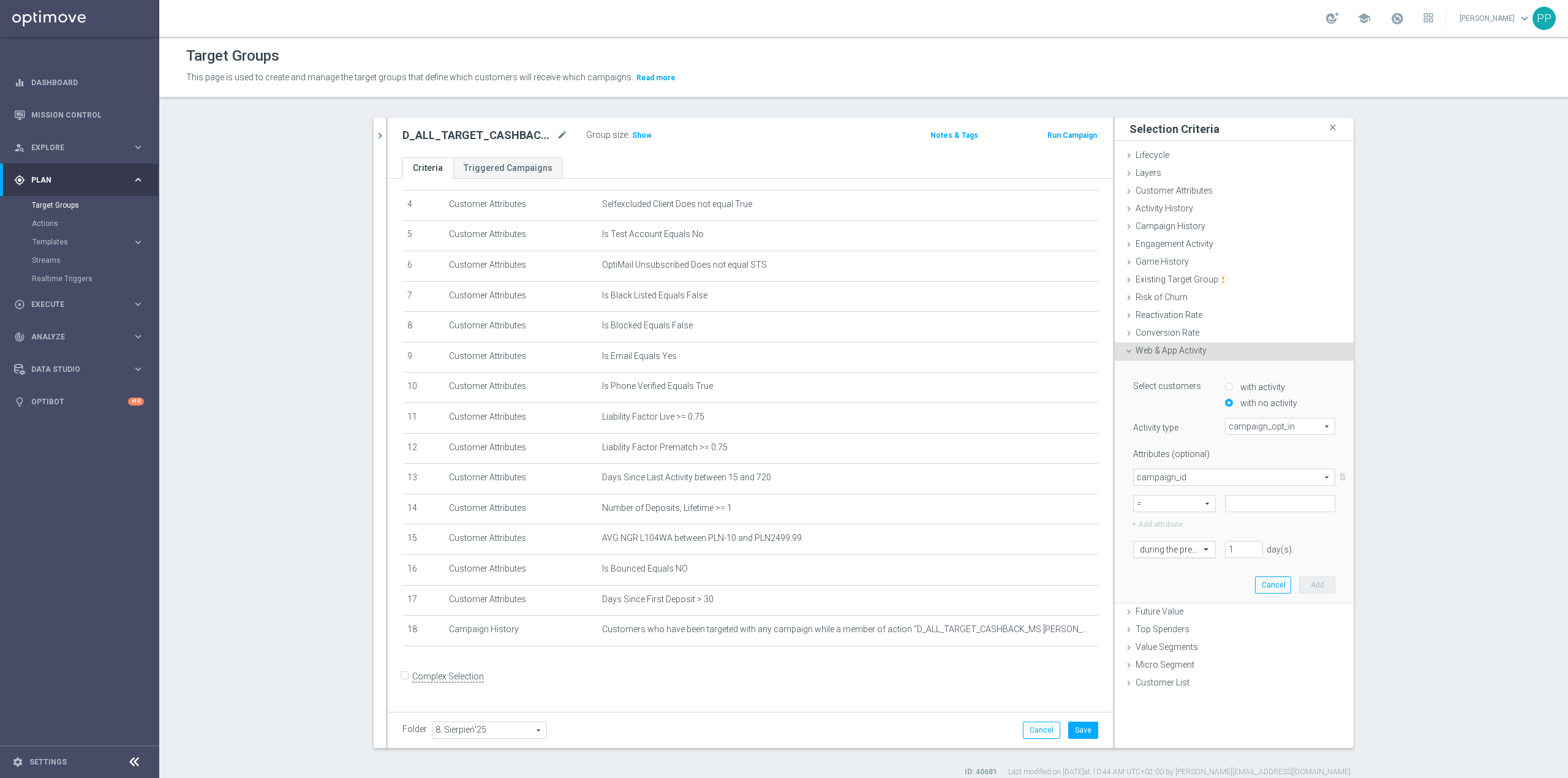
click at [1177, 555] on input "text" at bounding box center [1163, 550] width 44 height 11
click at [1170, 691] on label "in this range" at bounding box center [1160, 692] width 40 height 10
click at [1174, 579] on input at bounding box center [1234, 576] width 202 height 17
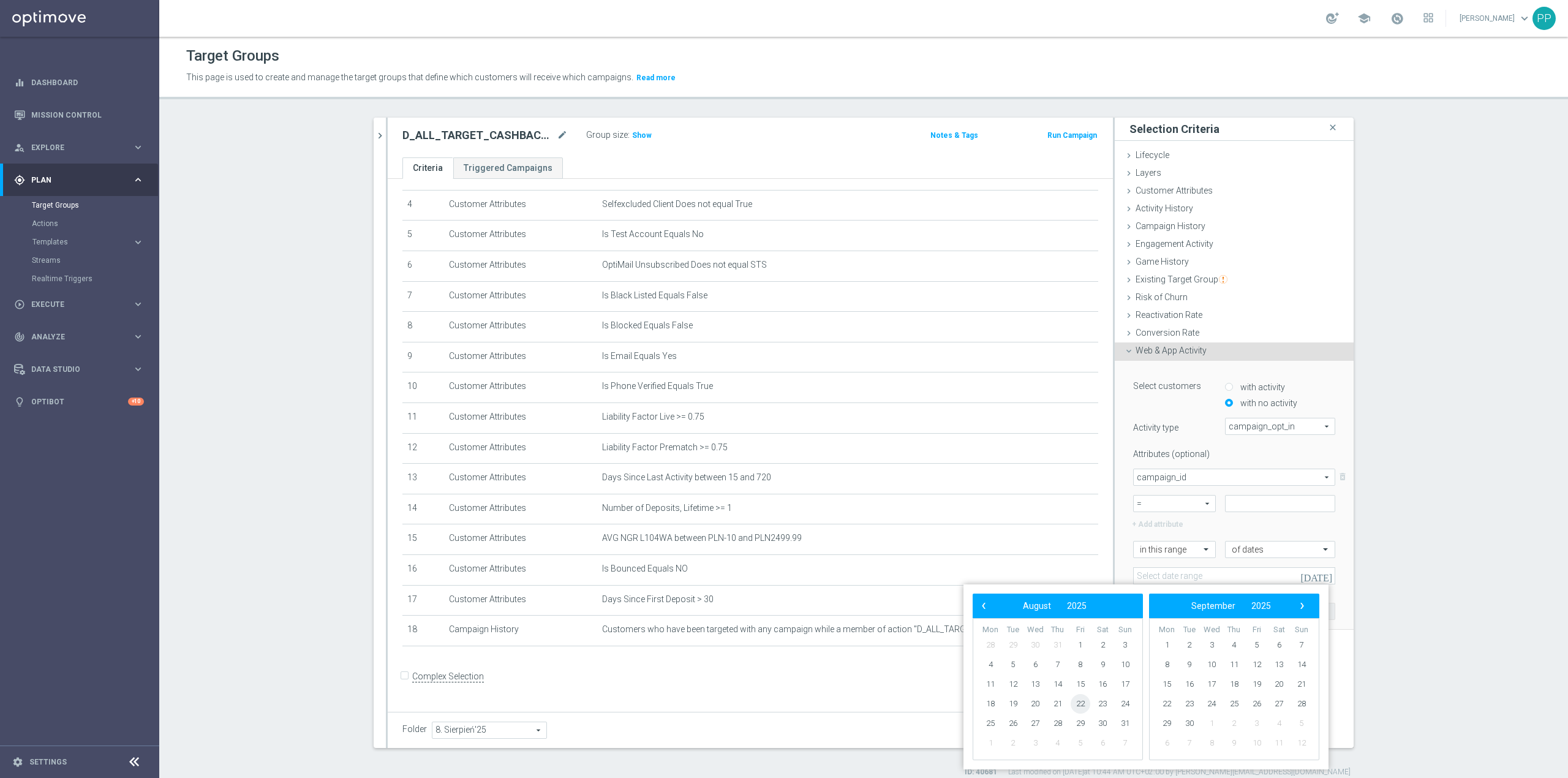
click at [1088, 706] on span "22" at bounding box center [1081, 704] width 20 height 20
click at [1040, 724] on span "27" at bounding box center [1036, 724] width 20 height 20
type input "22 Aug 2025 - 27 Aug 2025"
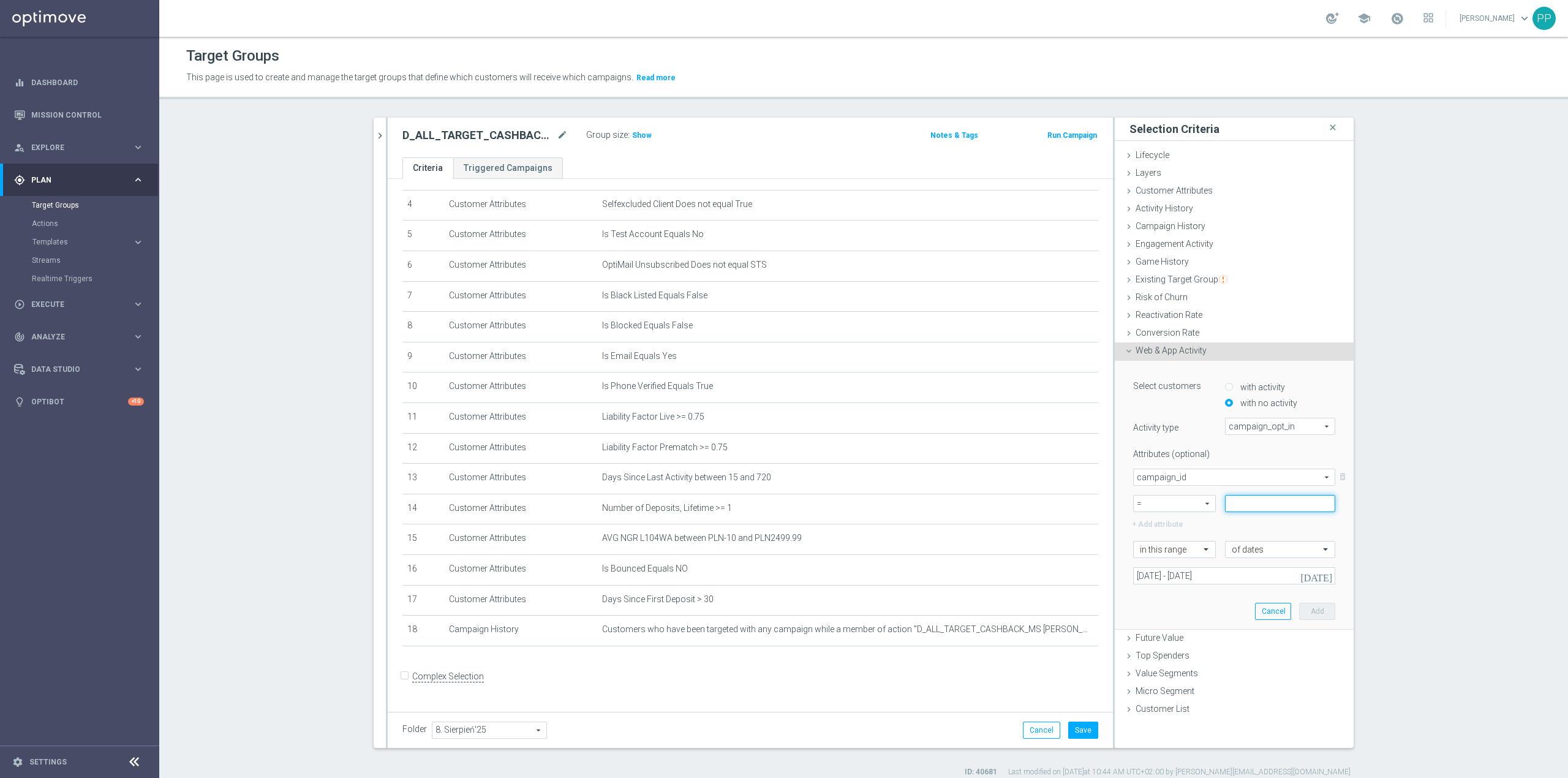
click at [1251, 503] on input at bounding box center [1280, 504] width 110 height 17
click at [1267, 504] on input at bounding box center [1280, 504] width 110 height 17
paste input "170440"
type input "170440"
click at [1311, 616] on button "Add" at bounding box center [1318, 612] width 36 height 17
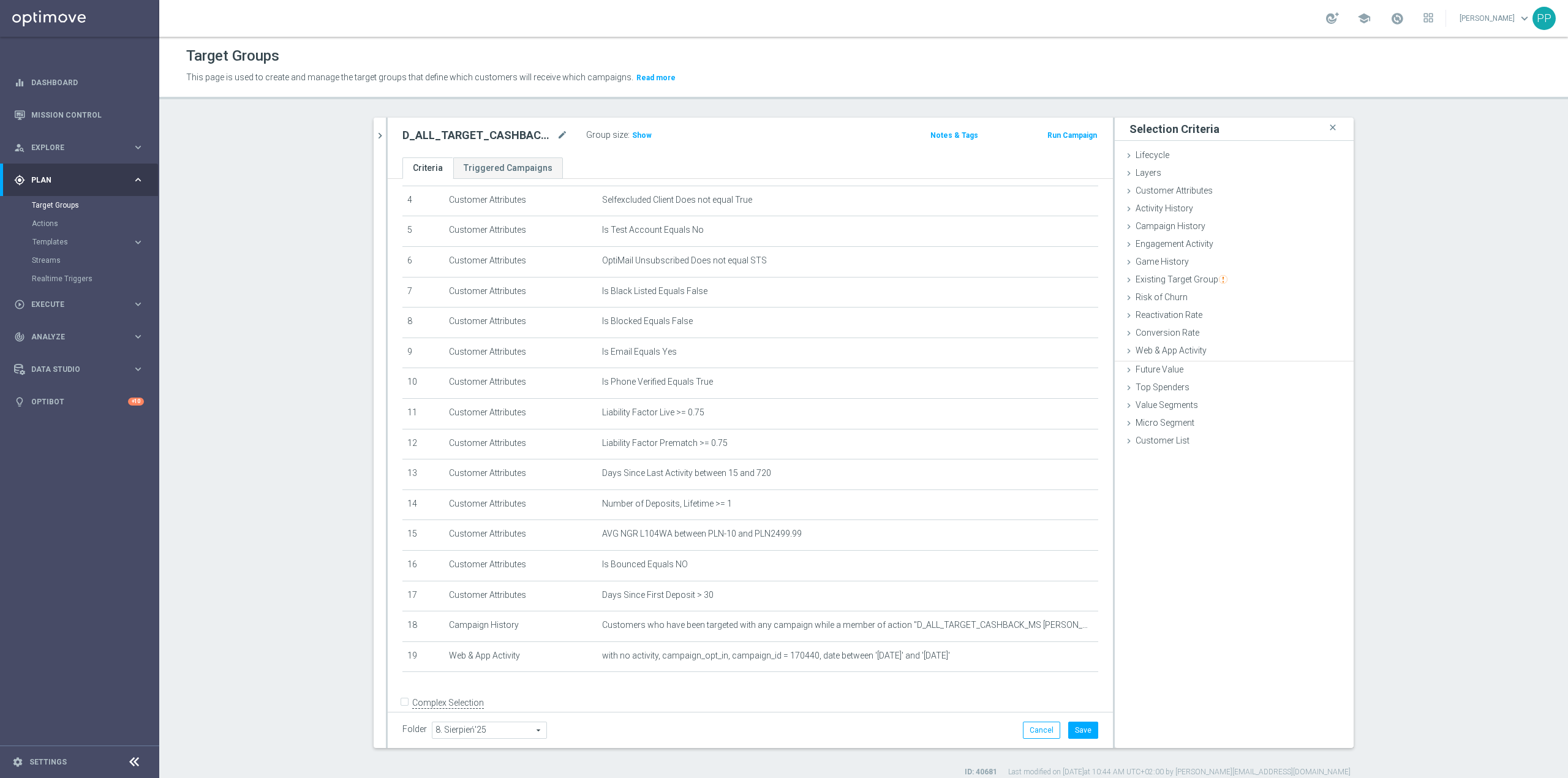
scroll to position [141, 0]
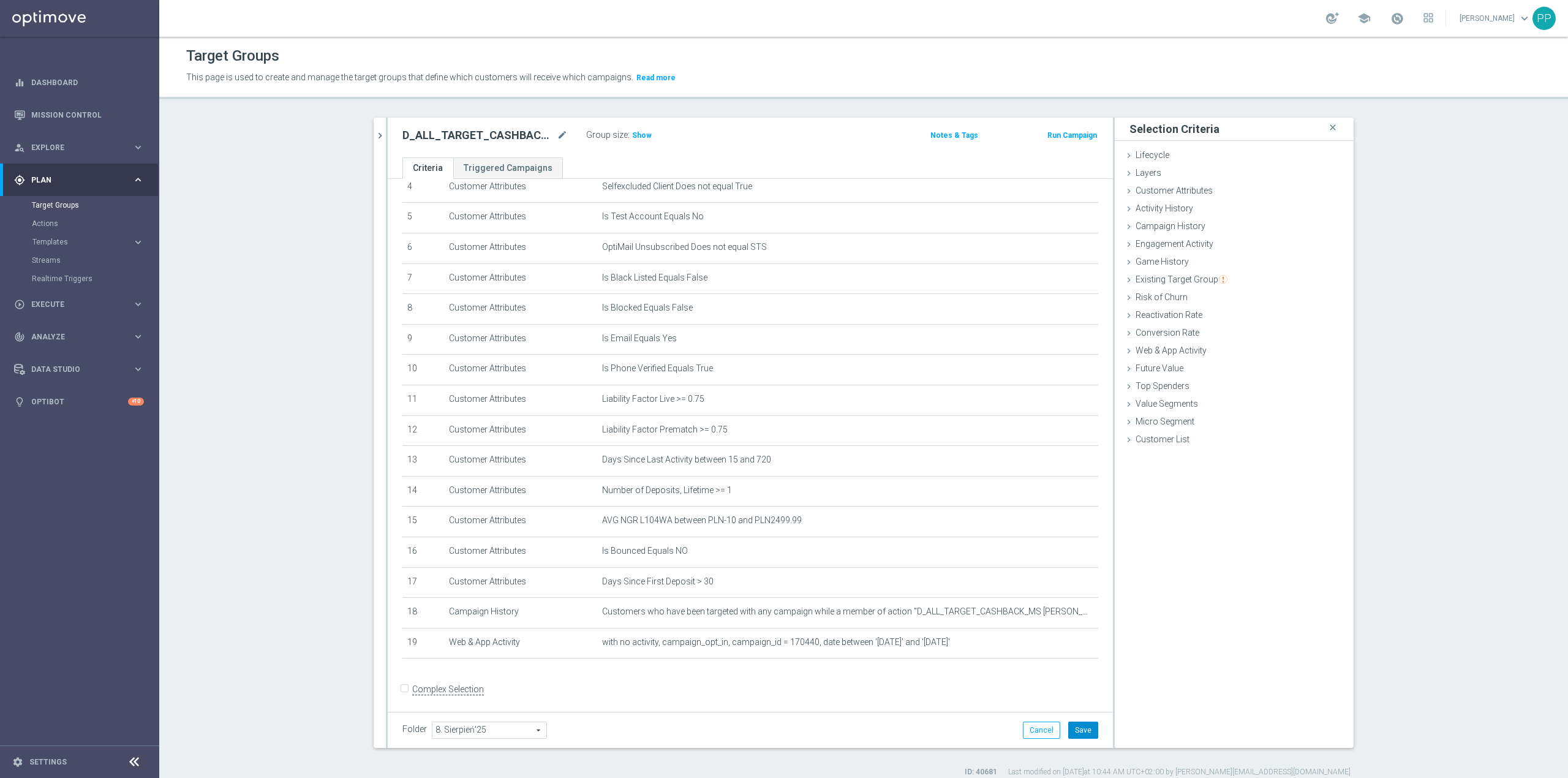
click at [1086, 735] on button "Save" at bounding box center [1084, 730] width 30 height 17
click at [639, 135] on span "Show" at bounding box center [642, 135] width 20 height 8
click at [49, 305] on span "Execute" at bounding box center [82, 304] width 101 height 7
drag, startPoint x: 374, startPoint y: 143, endPoint x: 725, endPoint y: 134, distance: 351.1
click at [374, 143] on button "chevron_right" at bounding box center [380, 136] width 12 height 36
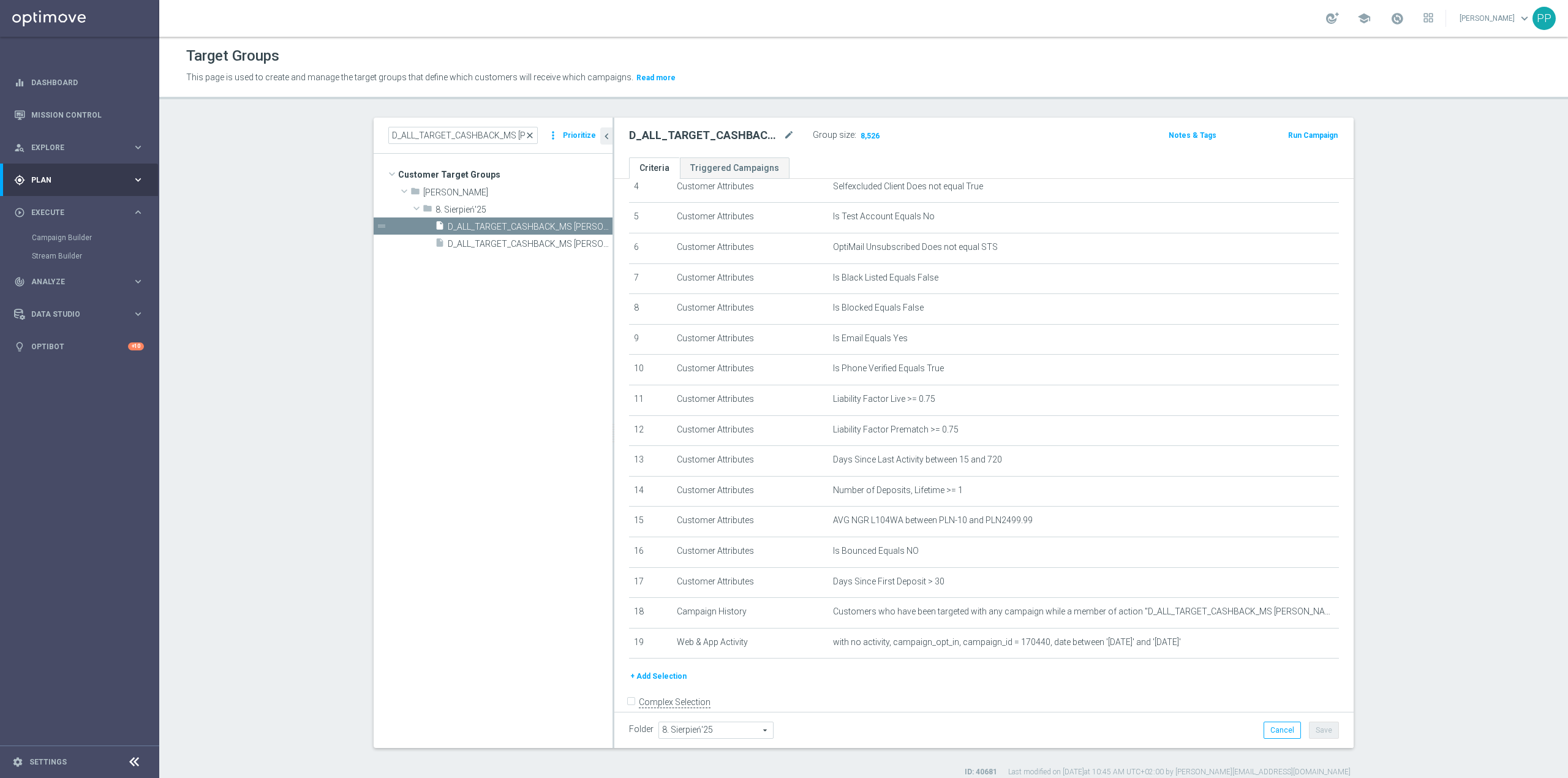
click at [530, 138] on span "close" at bounding box center [530, 135] width 10 height 10
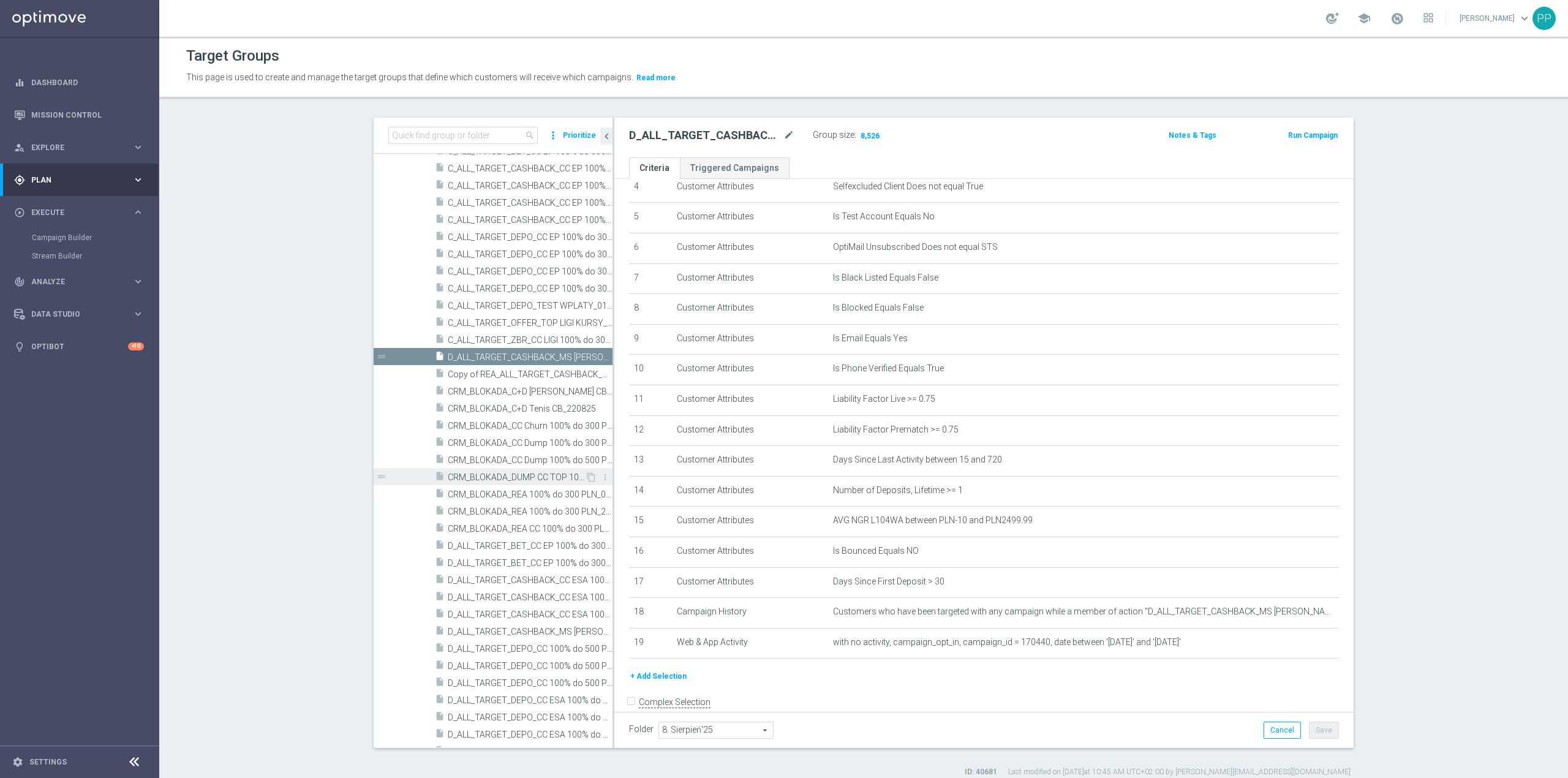
scroll to position [584, 0]
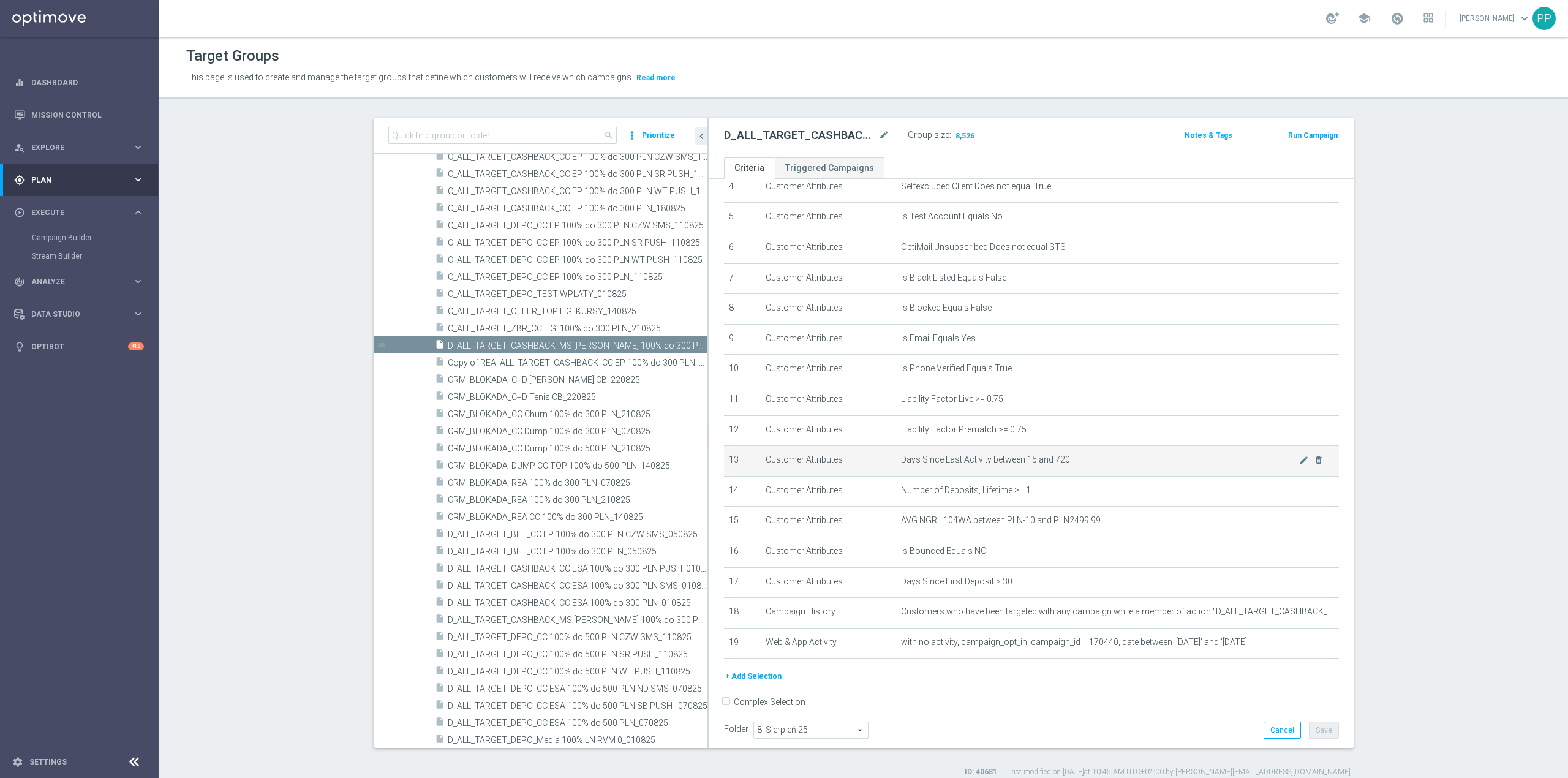
drag, startPoint x: 606, startPoint y: 466, endPoint x: 757, endPoint y: 461, distance: 151.1
click at [757, 461] on as-split "search more_vert Prioritize Customer Target Groups library_add create_new_folder" at bounding box center [864, 433] width 981 height 630
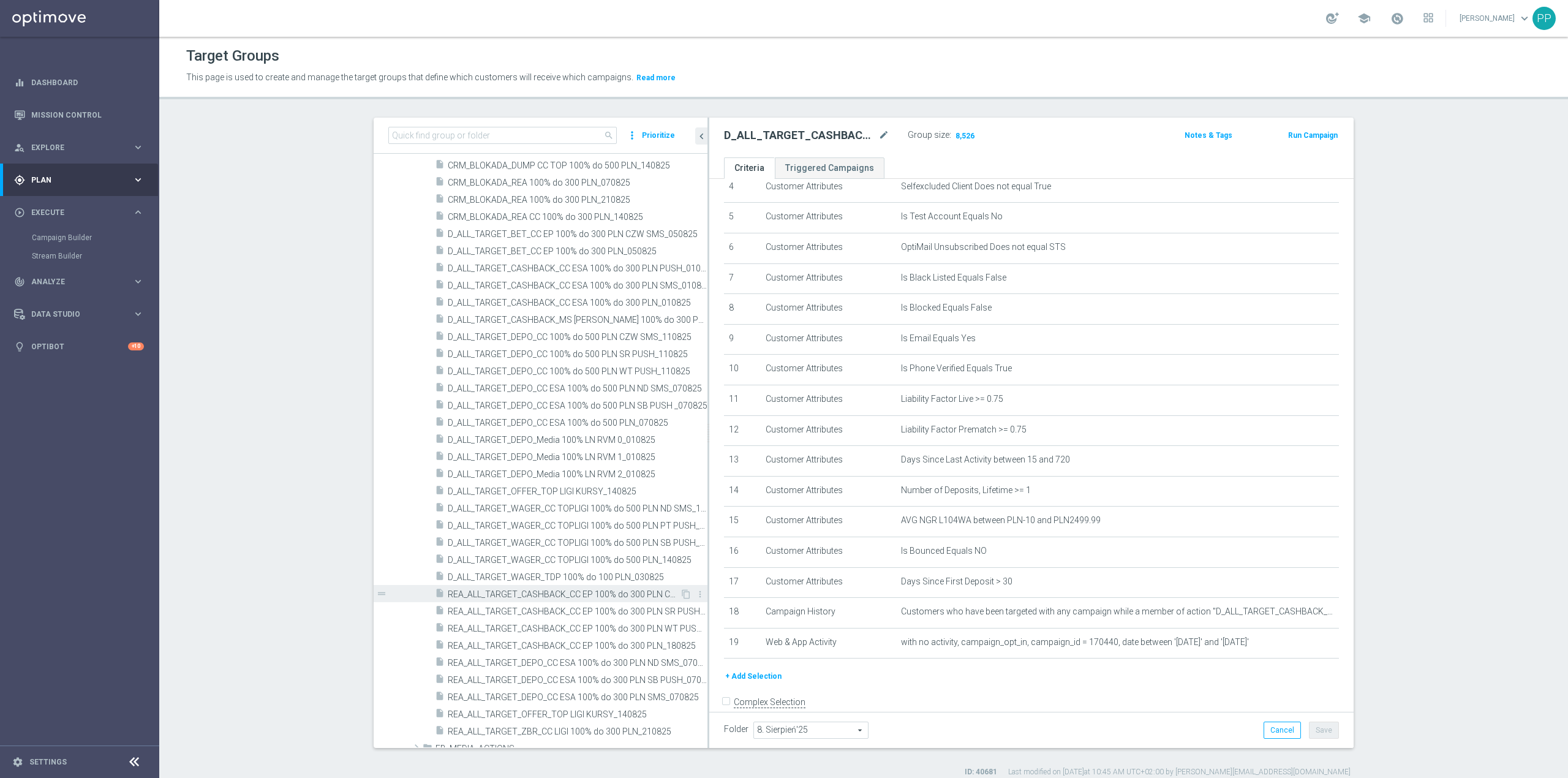
scroll to position [828, 0]
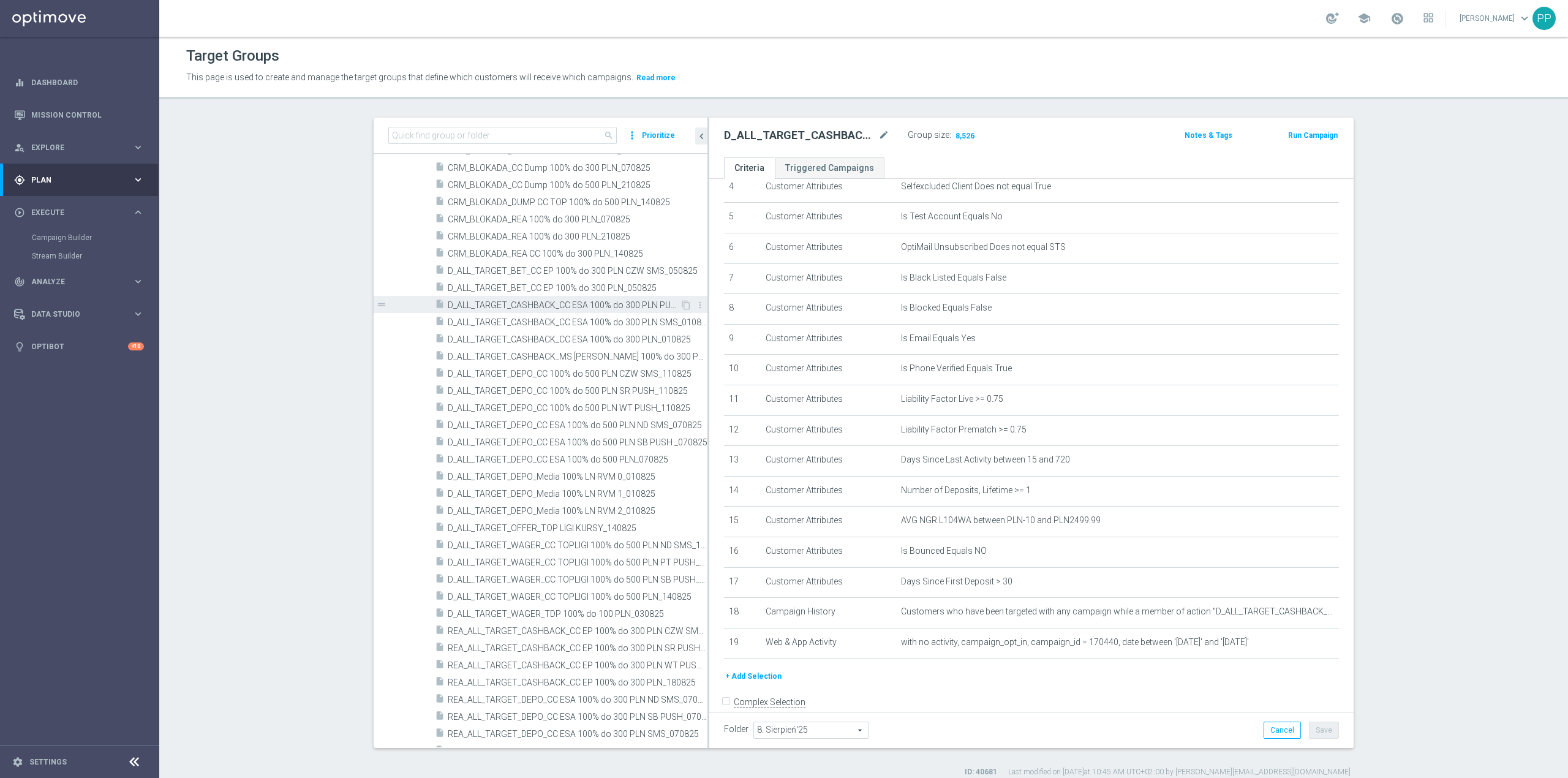
click at [584, 304] on span "D_ALL_TARGET_CASHBACK_CC ESA 100% do 300 PLN PUSH_010825" at bounding box center [564, 305] width 232 height 11
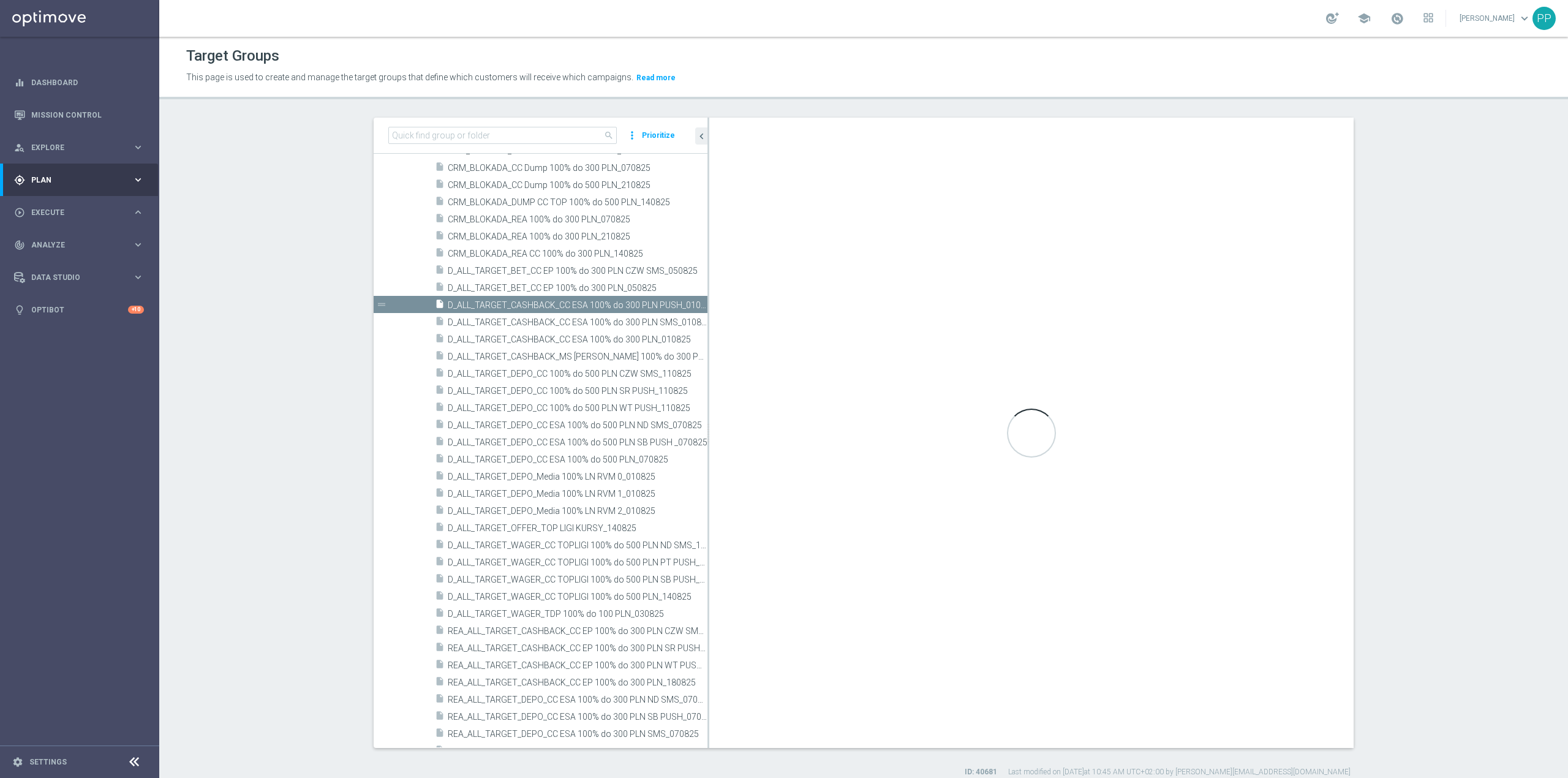
checkbox input "true"
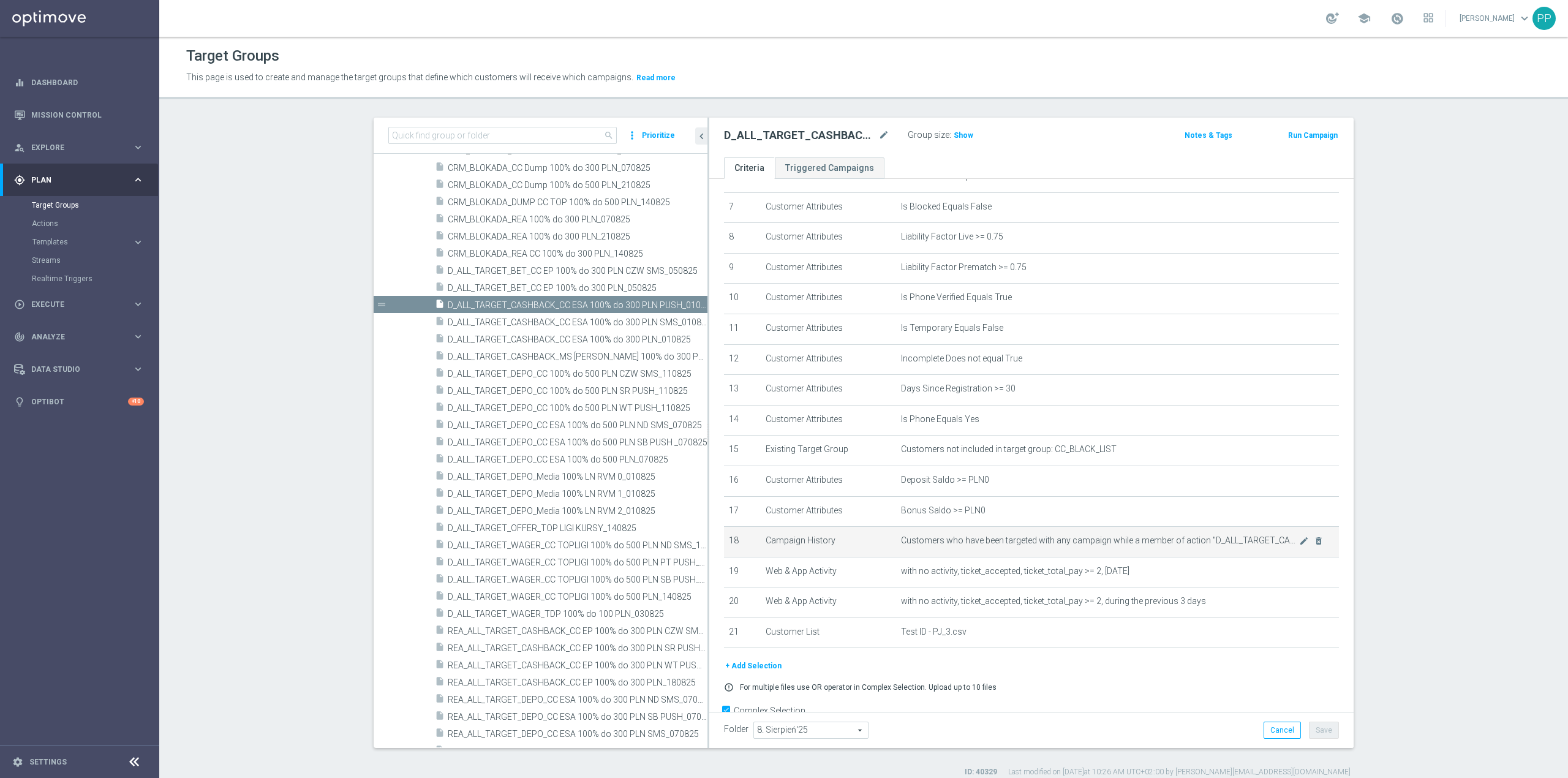
scroll to position [255, 0]
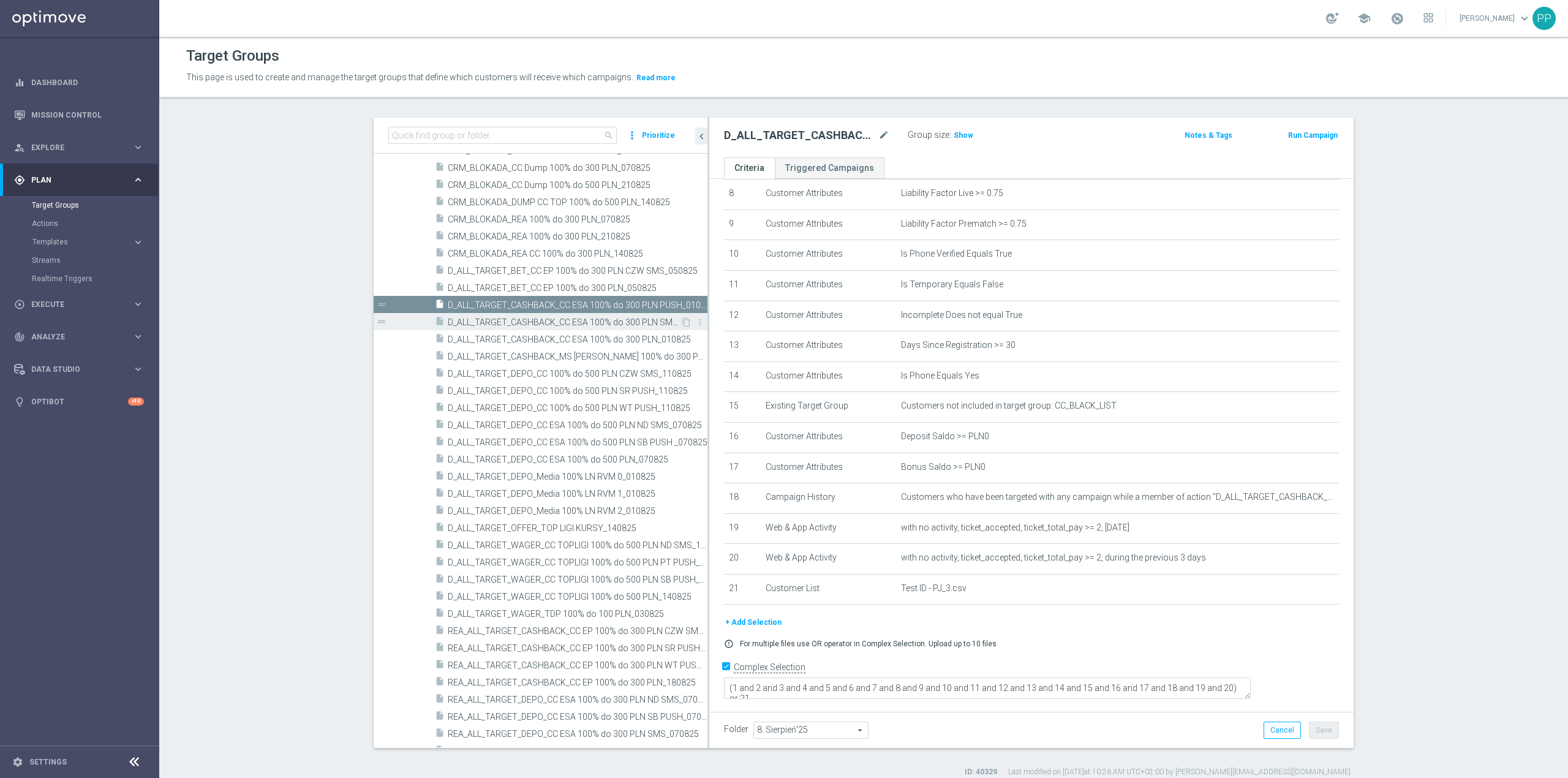
click at [611, 321] on span "D_ALL_TARGET_CASHBACK_CC ESA 100% do 300 PLN SMS_010825" at bounding box center [564, 322] width 232 height 11
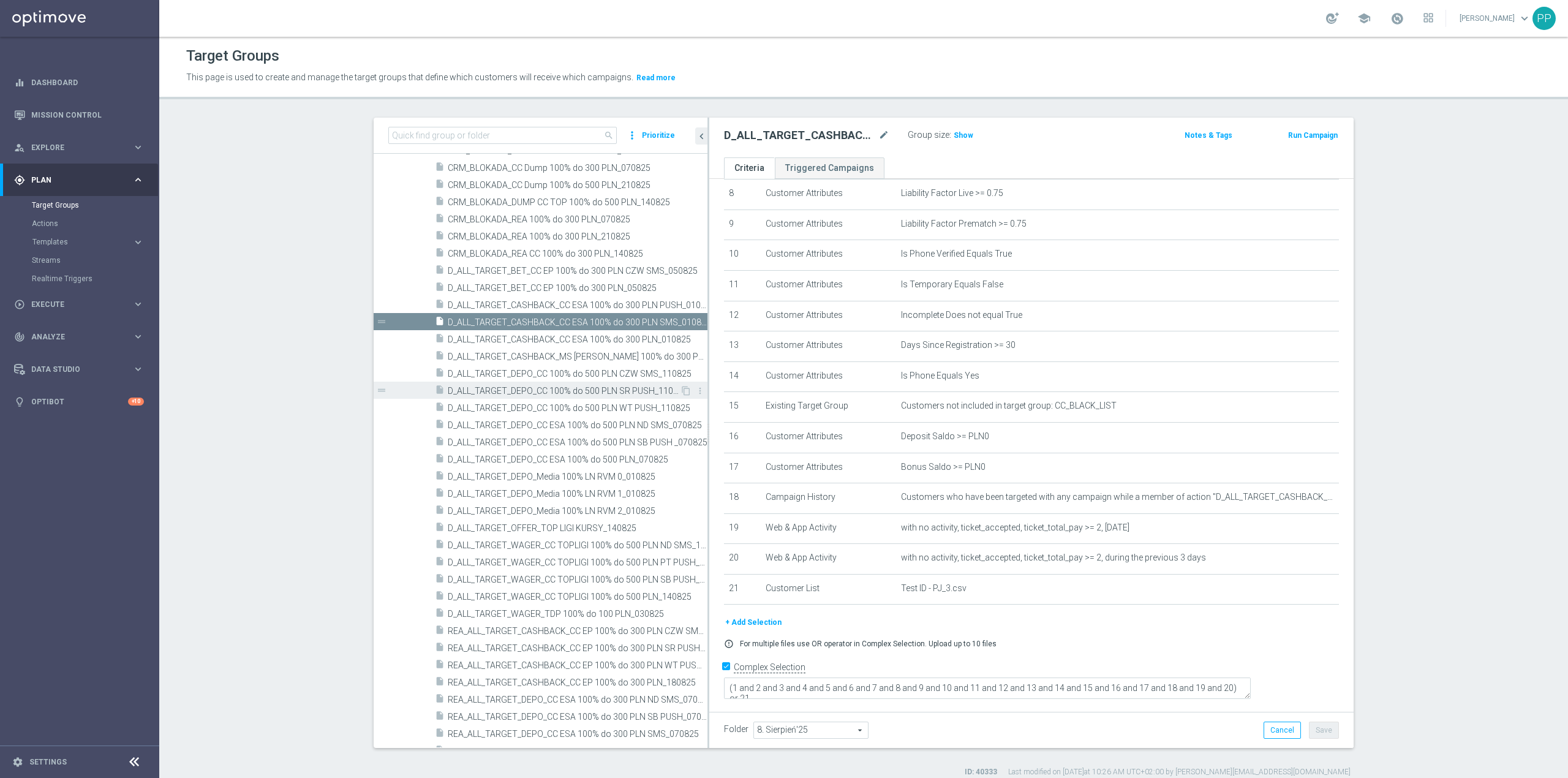
click at [625, 398] on div "insert_drive_file D_ALL_TARGET_DEPO_CC 100% do 500 PLN SR PUSH_110825" at bounding box center [557, 390] width 245 height 17
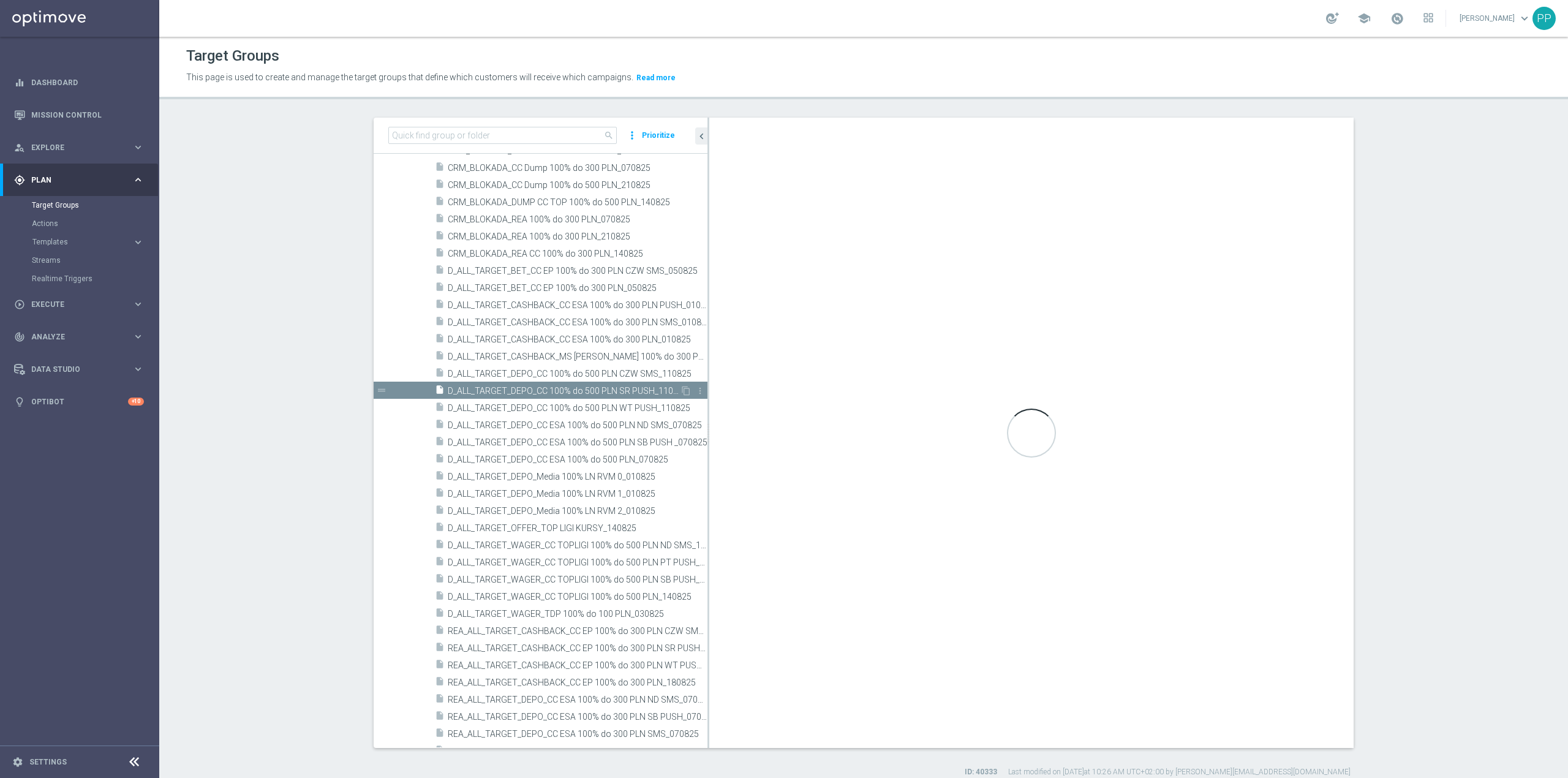
type textarea "(1 and 2 and 3 and 4 and 5 and 6 and 7 and 8 and 9 and 10 and 11 and 12 and 13 …"
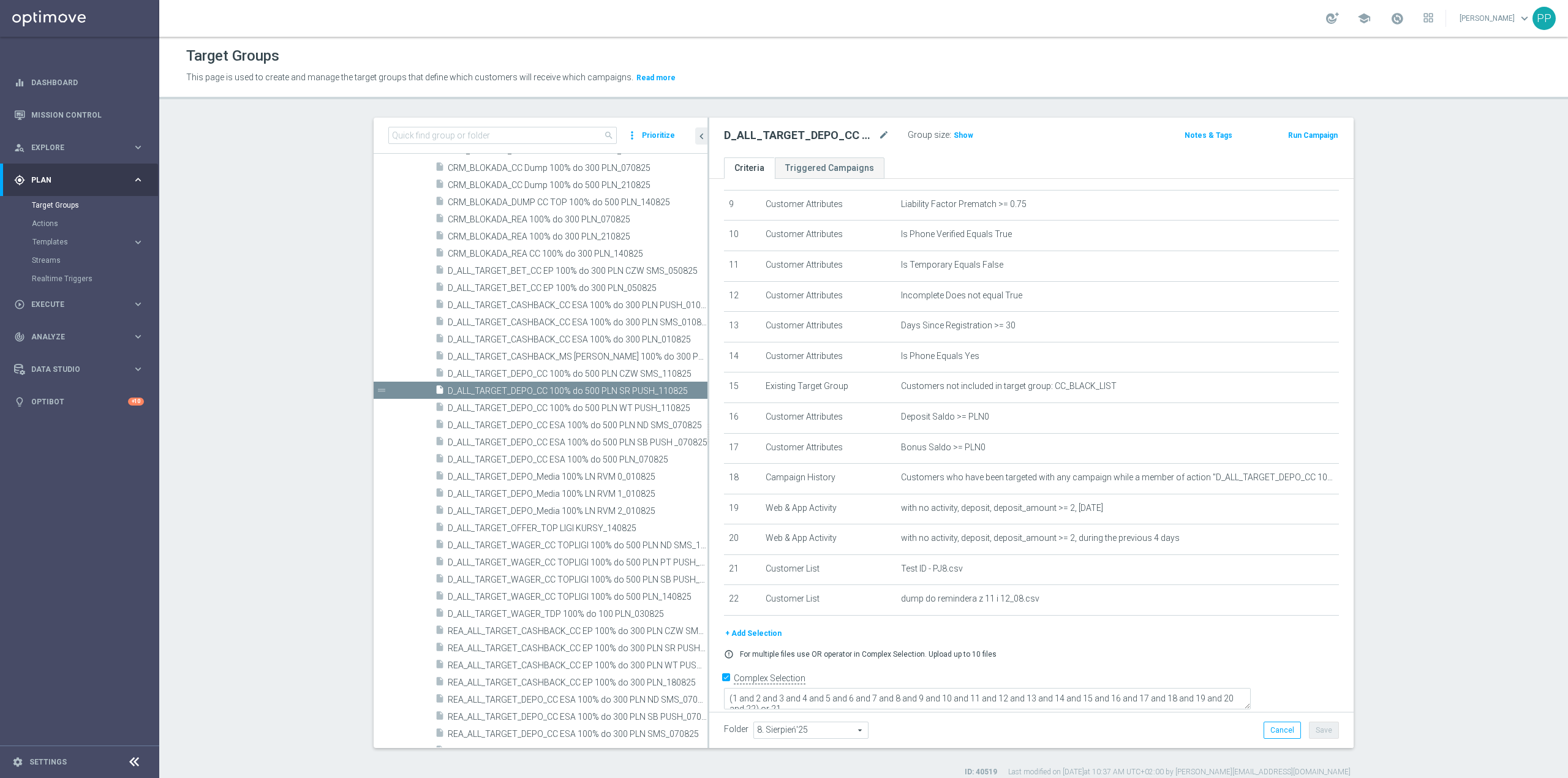
scroll to position [287, 0]
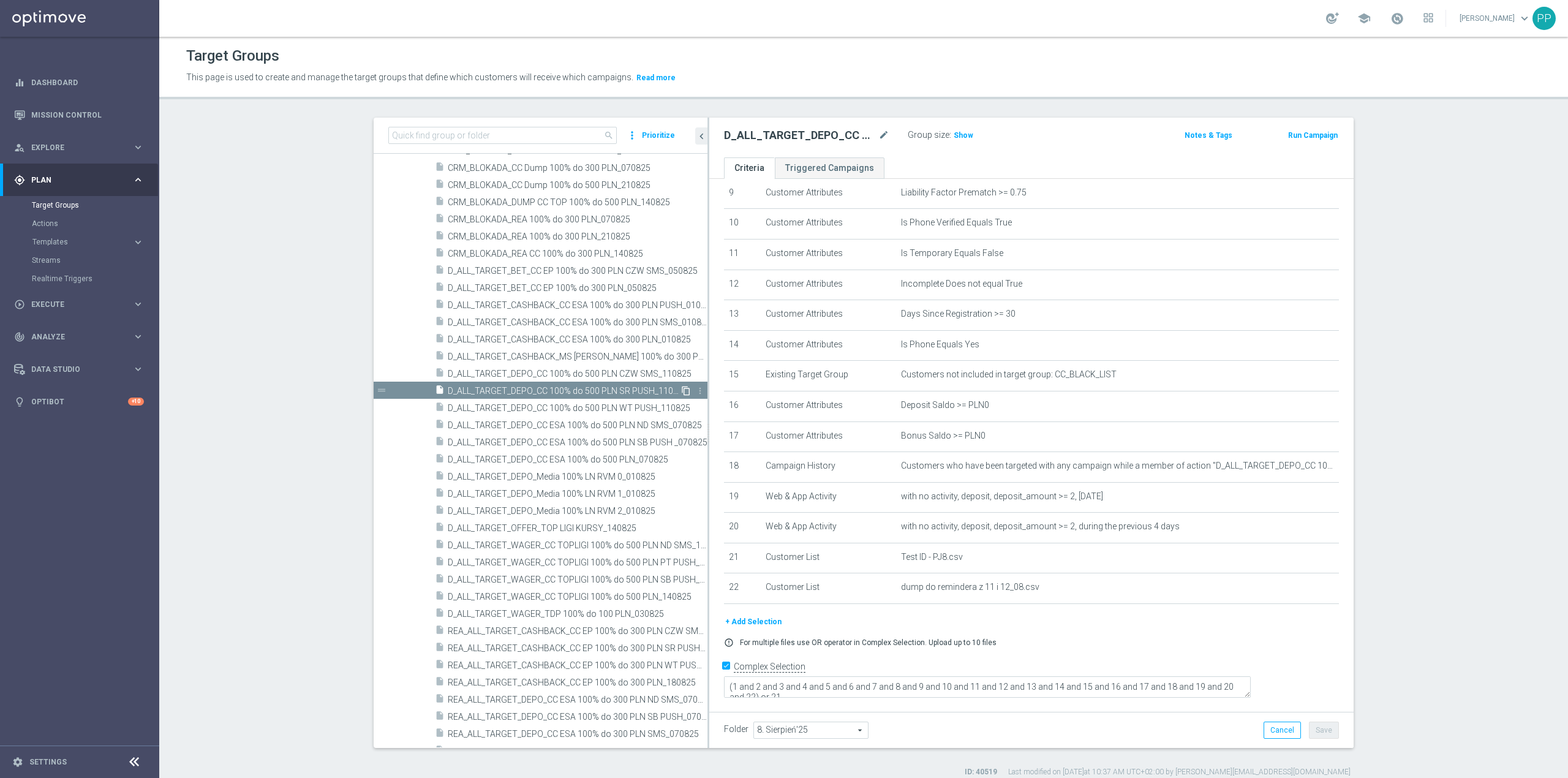
click at [681, 392] on icon "content_copy" at bounding box center [686, 391] width 10 height 10
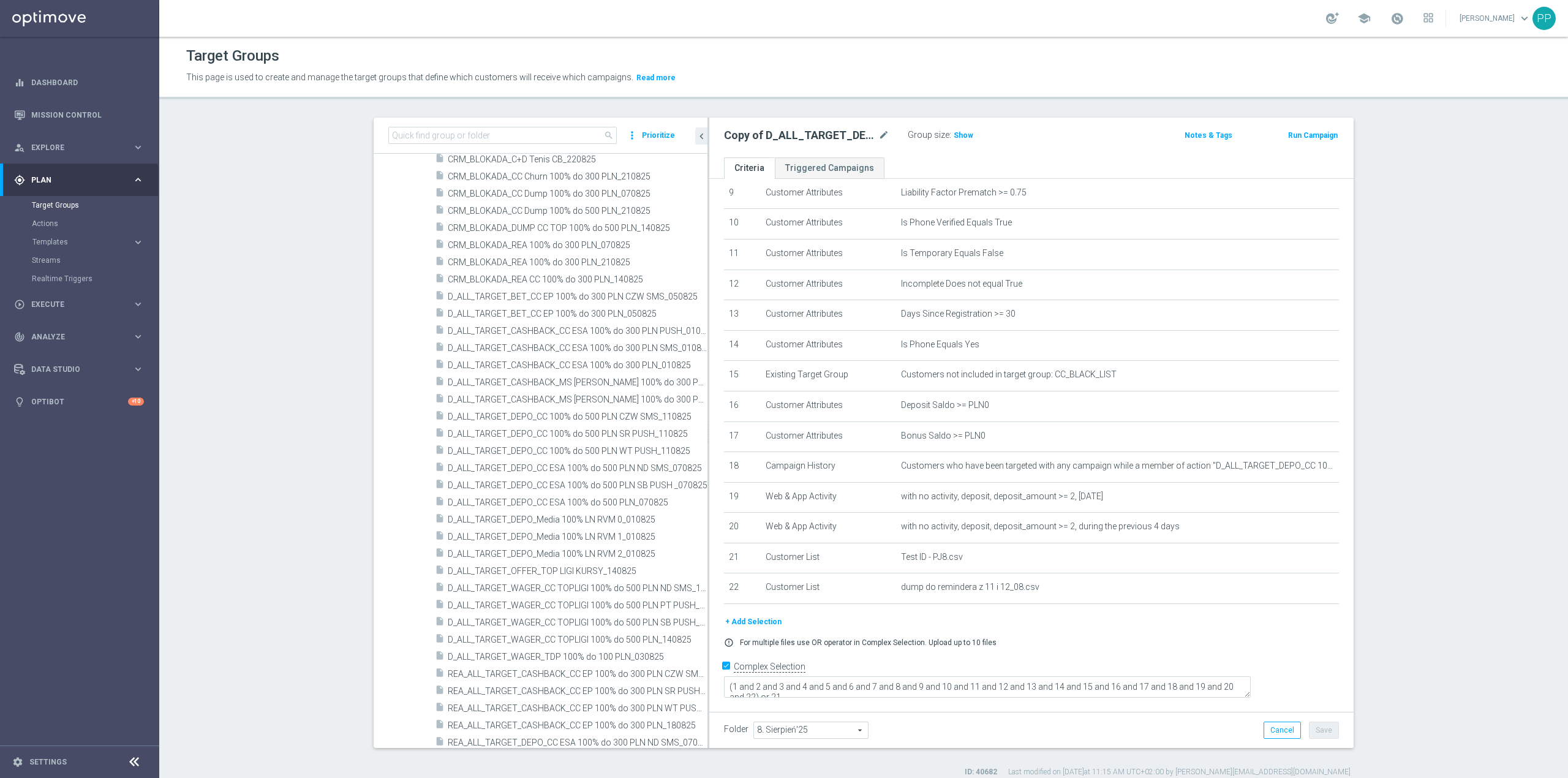
scroll to position [419, 0]
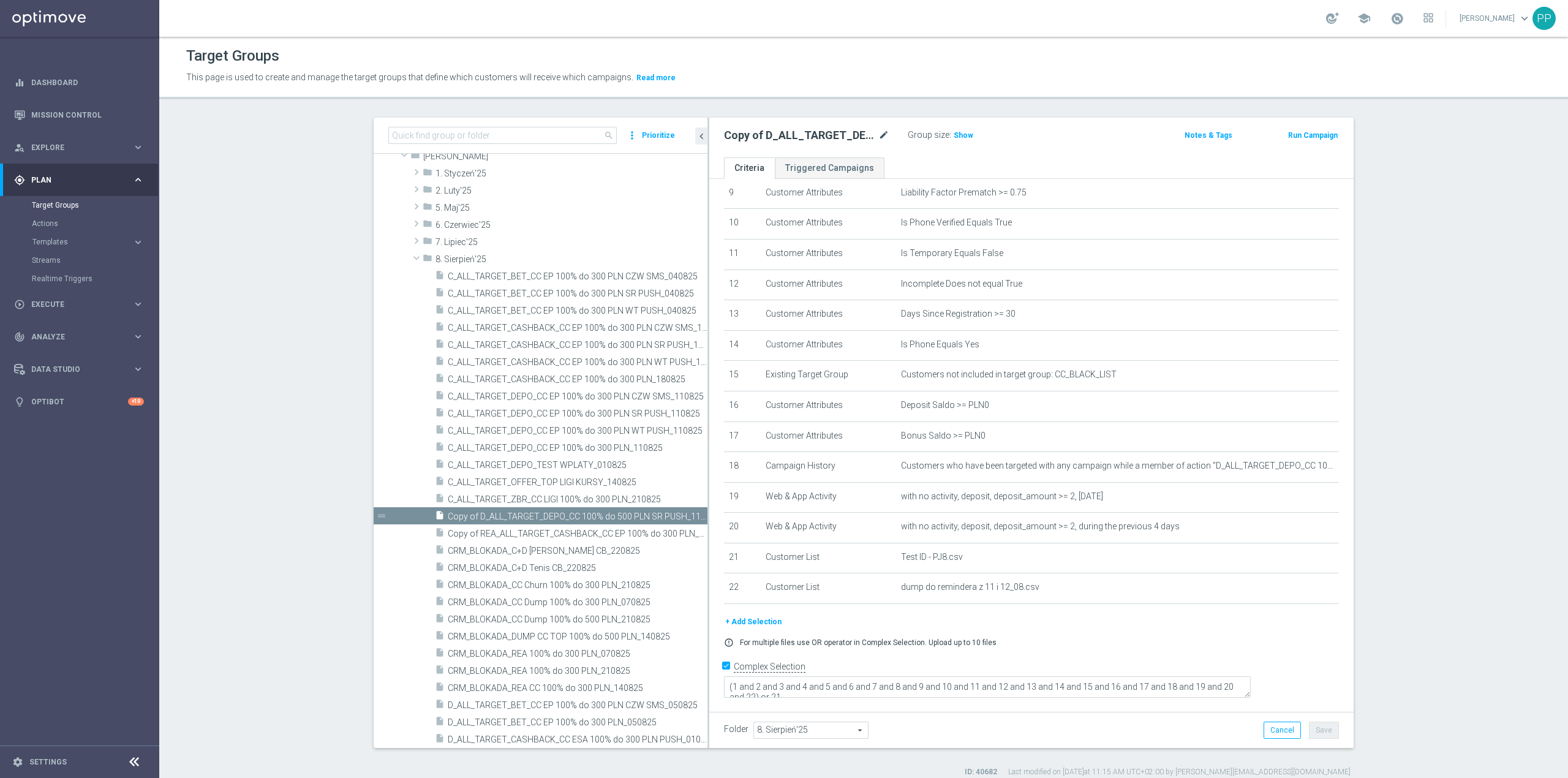
click at [880, 135] on icon "mode_edit" at bounding box center [883, 135] width 11 height 15
type input "C_ALL_TARGET_ZBR_CC LIGI 100% do 300 PLN PT PUSH_210825"
click at [861, 94] on header "Target Groups This page is used to create and manage the target groups that def…" at bounding box center [864, 68] width 1409 height 63
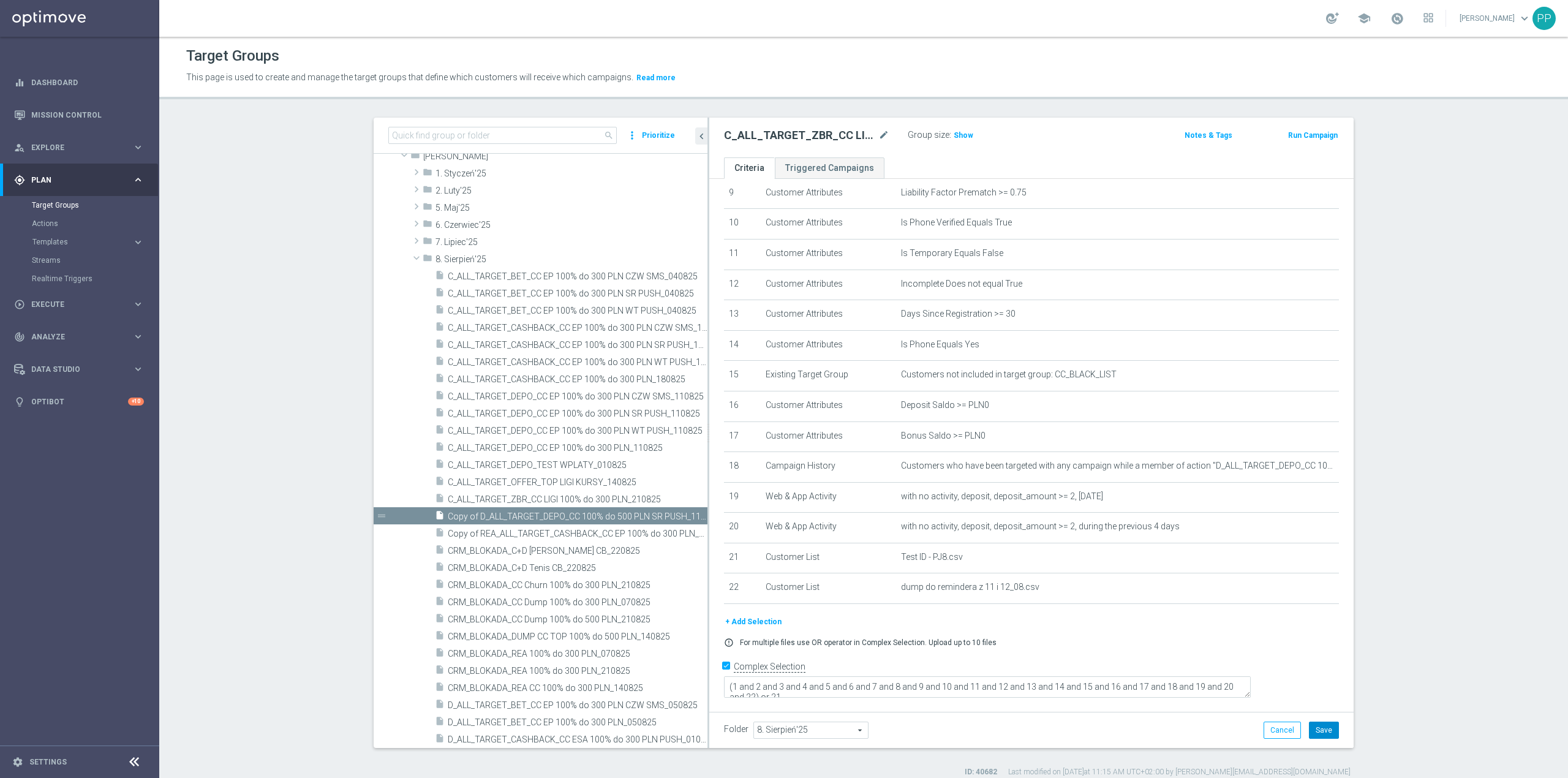
click at [1319, 730] on button "Save" at bounding box center [1324, 730] width 30 height 17
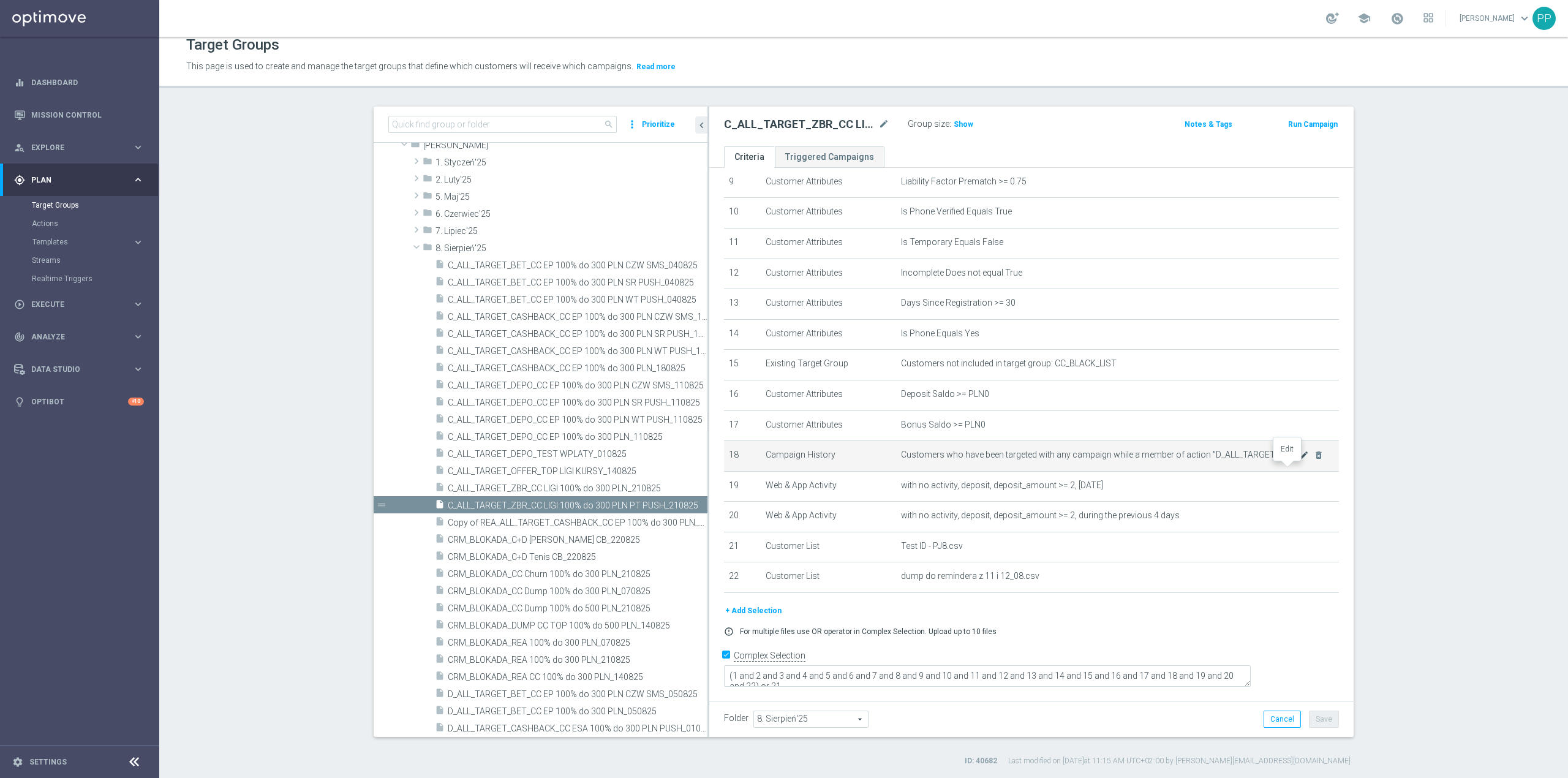
click at [1299, 460] on icon "mode_edit" at bounding box center [1304, 456] width 10 height 10
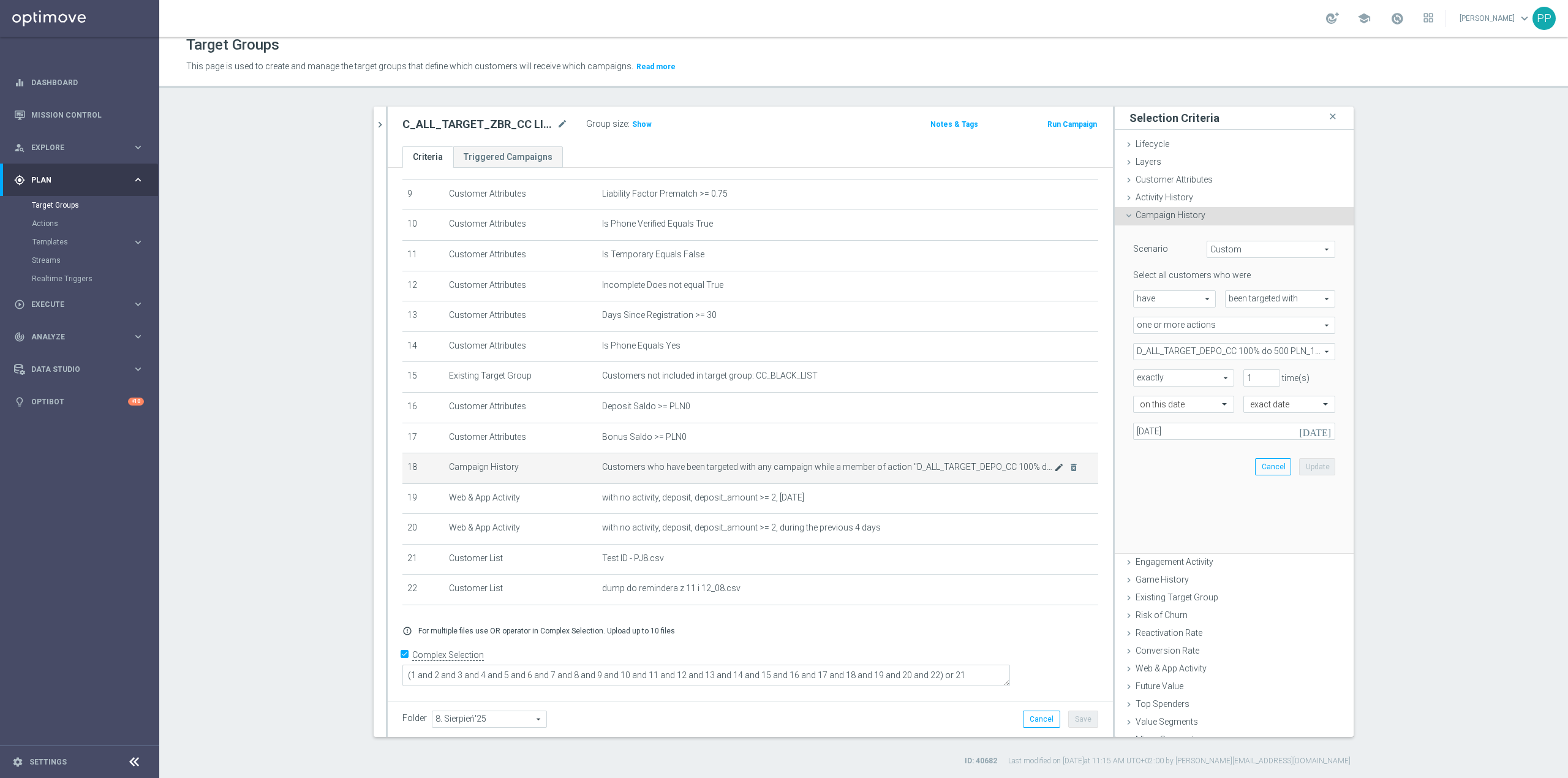
scroll to position [274, 0]
drag, startPoint x: 1256, startPoint y: 350, endPoint x: 1227, endPoint y: 354, distance: 29.3
click at [1256, 350] on span "D_ALL_TARGET_DEPO_CC 100% do 500 PLN_110825" at bounding box center [1234, 351] width 201 height 16
click at [1150, 373] on span "Show Selected" at bounding box center [1172, 376] width 45 height 8
click at [1144, 374] on input "Show Selected" at bounding box center [1143, 378] width 8 height 8
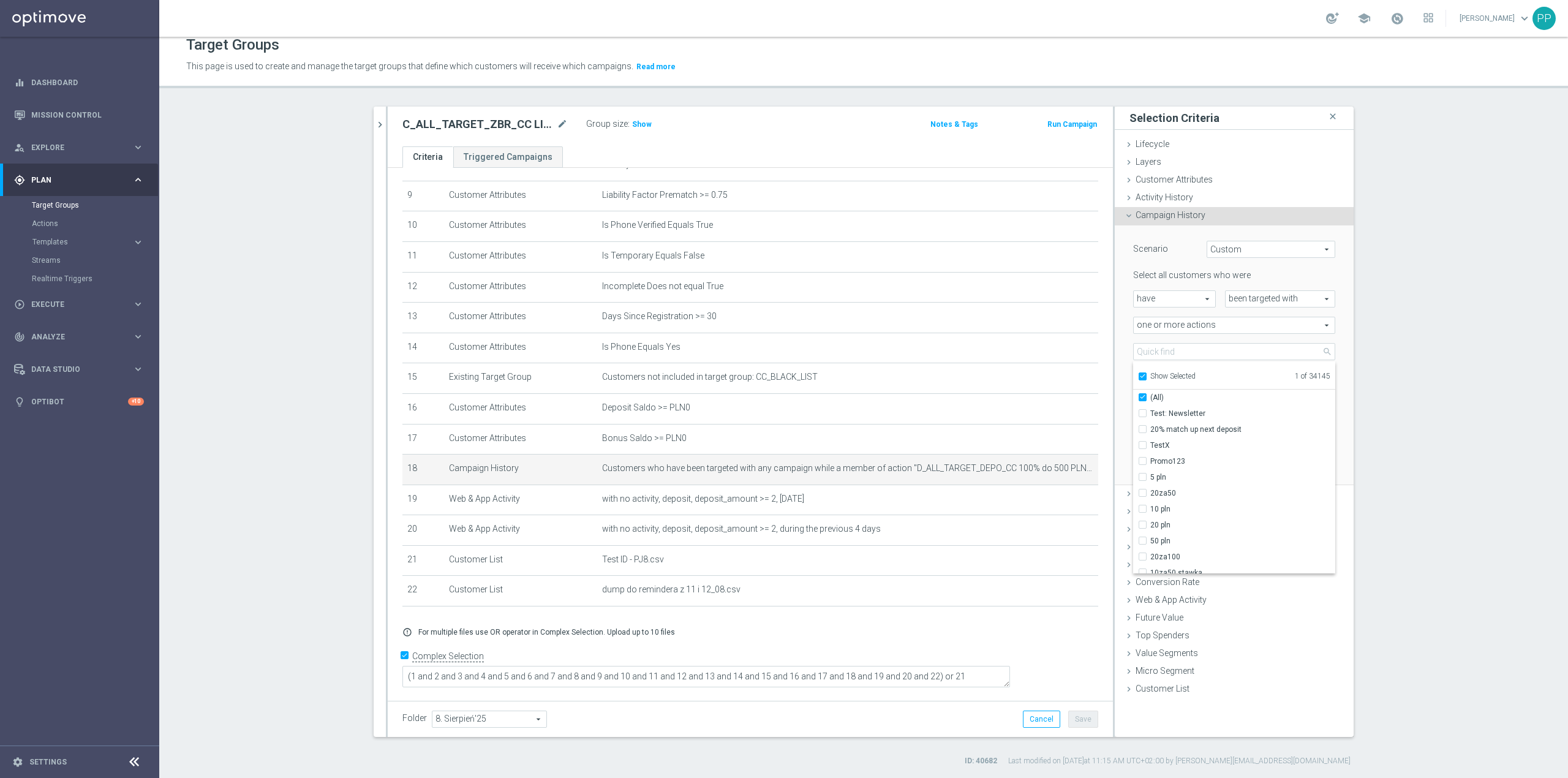
checkbox input "true"
click at [1143, 396] on input "(All)" at bounding box center [1147, 397] width 8 height 8
checkbox input "false"
type input "Select Action"
checkbox input "false"
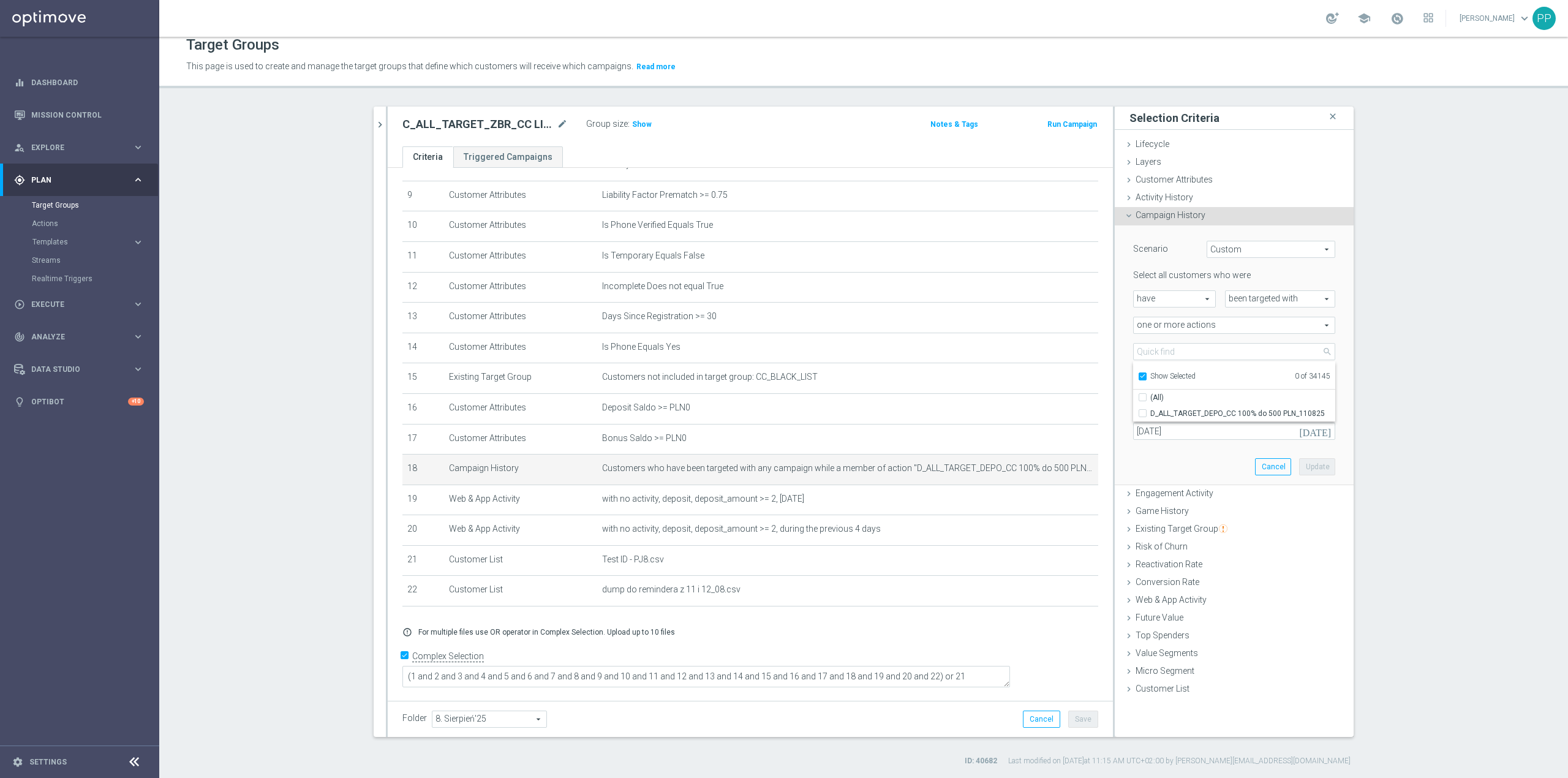
drag, startPoint x: 1138, startPoint y: 376, endPoint x: 1140, endPoint y: 365, distance: 11.2
click at [1139, 375] on input "Show Selected" at bounding box center [1143, 378] width 8 height 8
checkbox input "false"
click at [1143, 354] on input "search" at bounding box center [1234, 351] width 202 height 17
paste input "C_ALL_TARGET_ZBR_CC LIGI 100% do 300 PLN_210825"
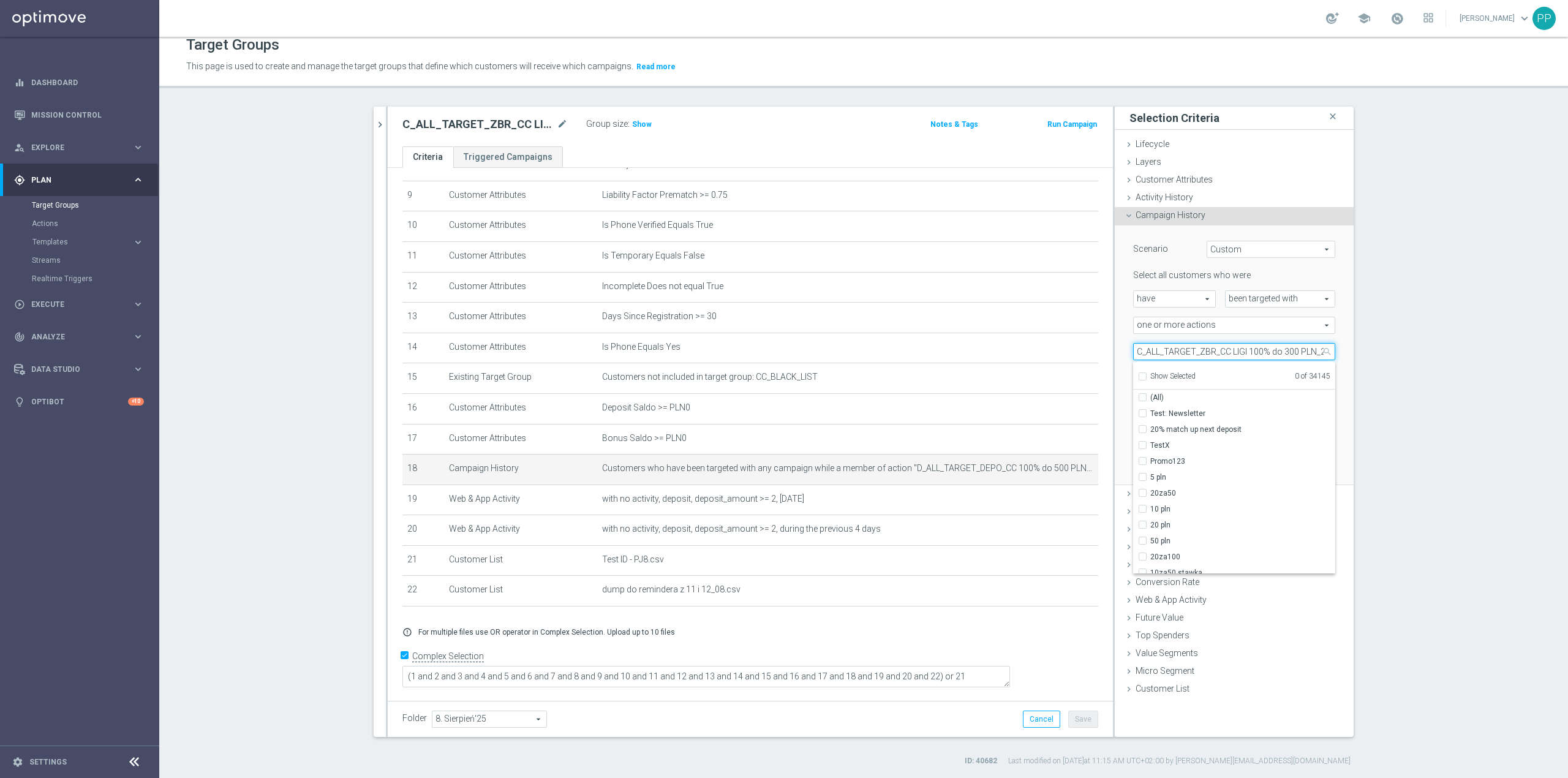
scroll to position [0, 25]
type input "C_ALL_TARGET_ZBR_CC LIGI 100% do 300 PLN_210825"
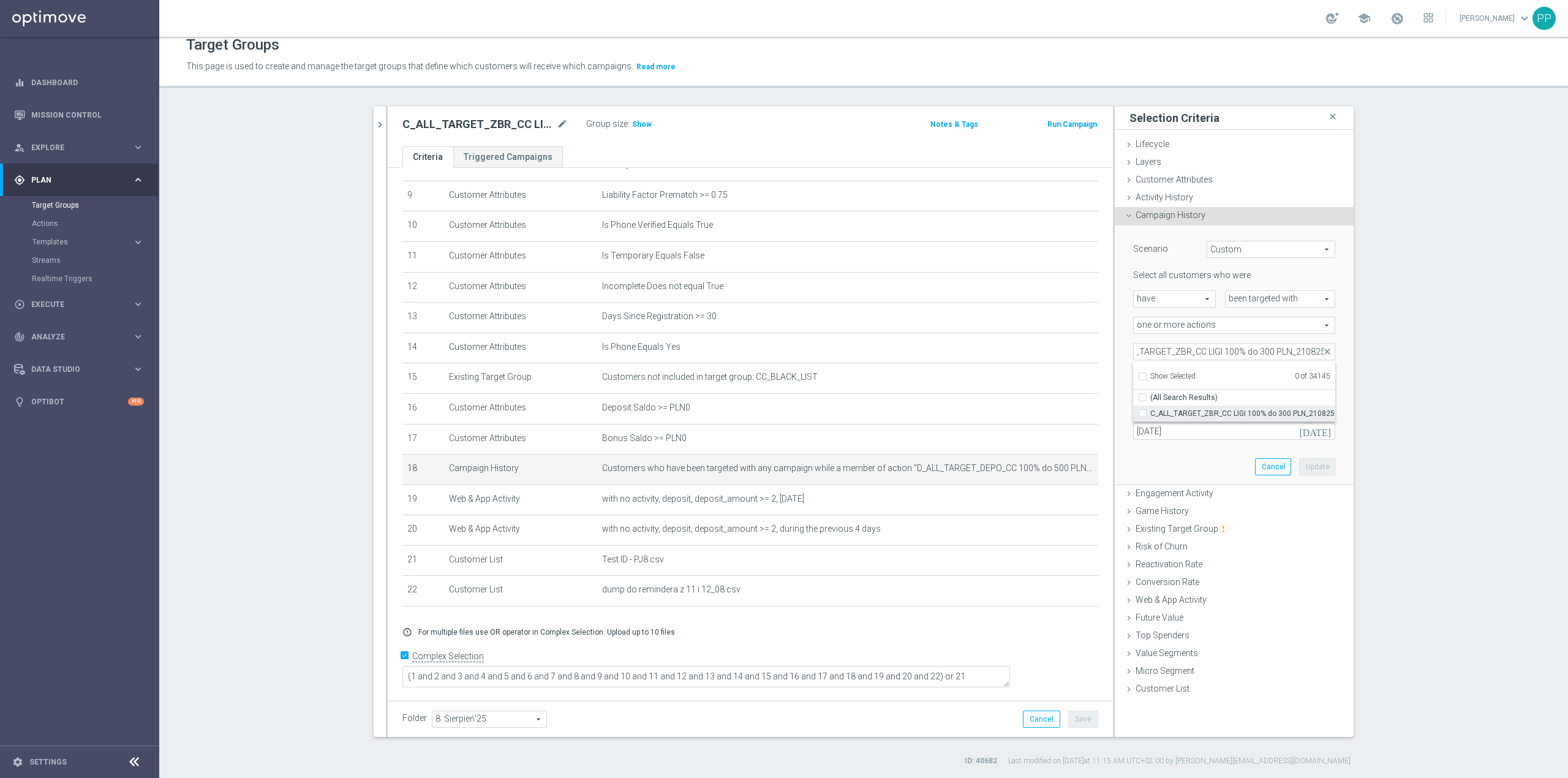
click at [1143, 413] on input "C_ALL_TARGET_ZBR_CC LIGI 100% do 300 PLN_210825" at bounding box center [1147, 414] width 8 height 8
checkbox input "true"
type input "C_ALL_TARGET_ZBR_CC LIGI 100% do 300 PLN_210825"
checkbox input "true"
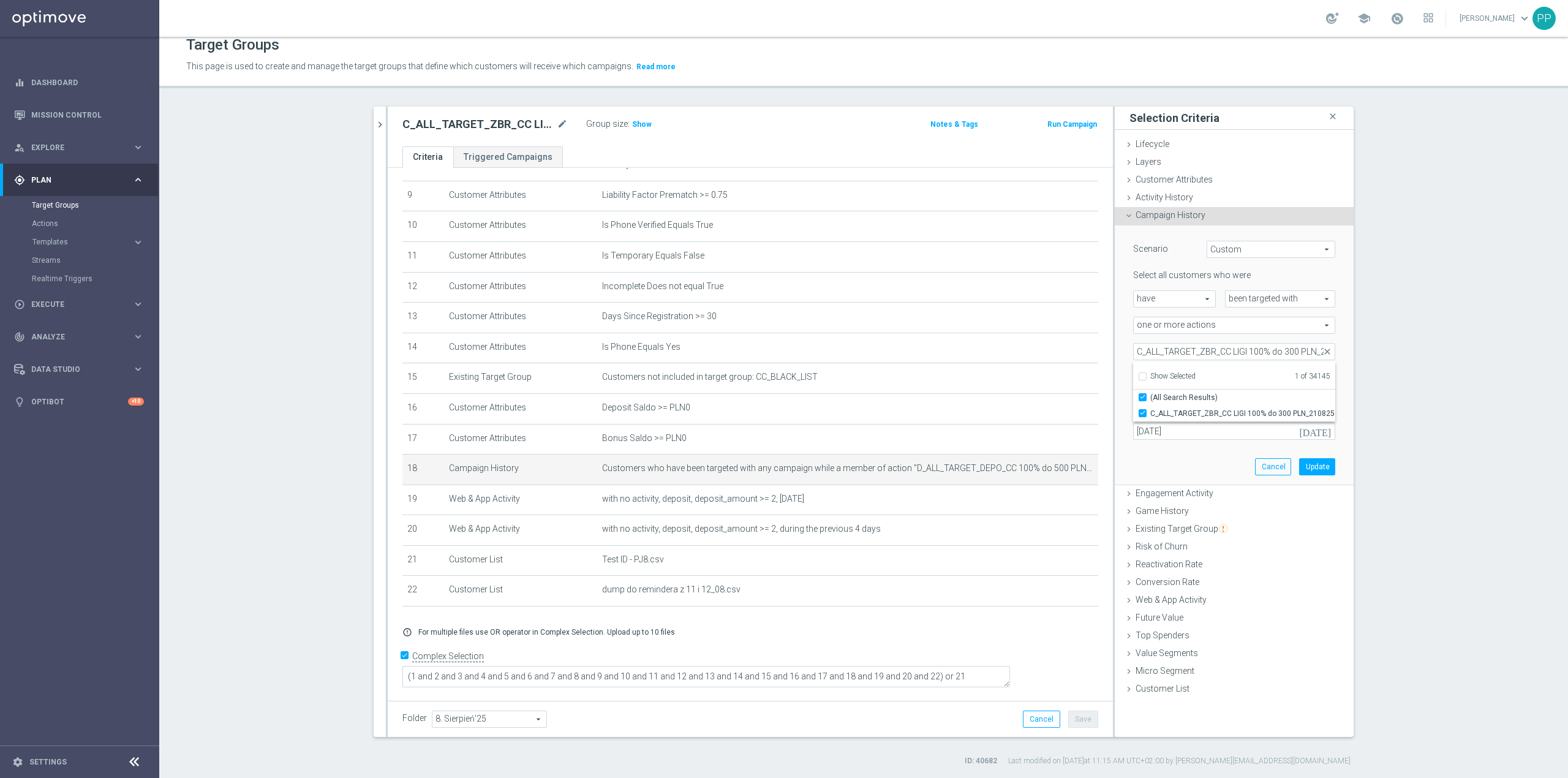
click at [1124, 339] on div "Scenario Custom Custom arrow_drop_down search Select all customers who were hav…" at bounding box center [1234, 355] width 221 height 260
click at [1150, 429] on input "11 Aug 2025" at bounding box center [1234, 431] width 202 height 17
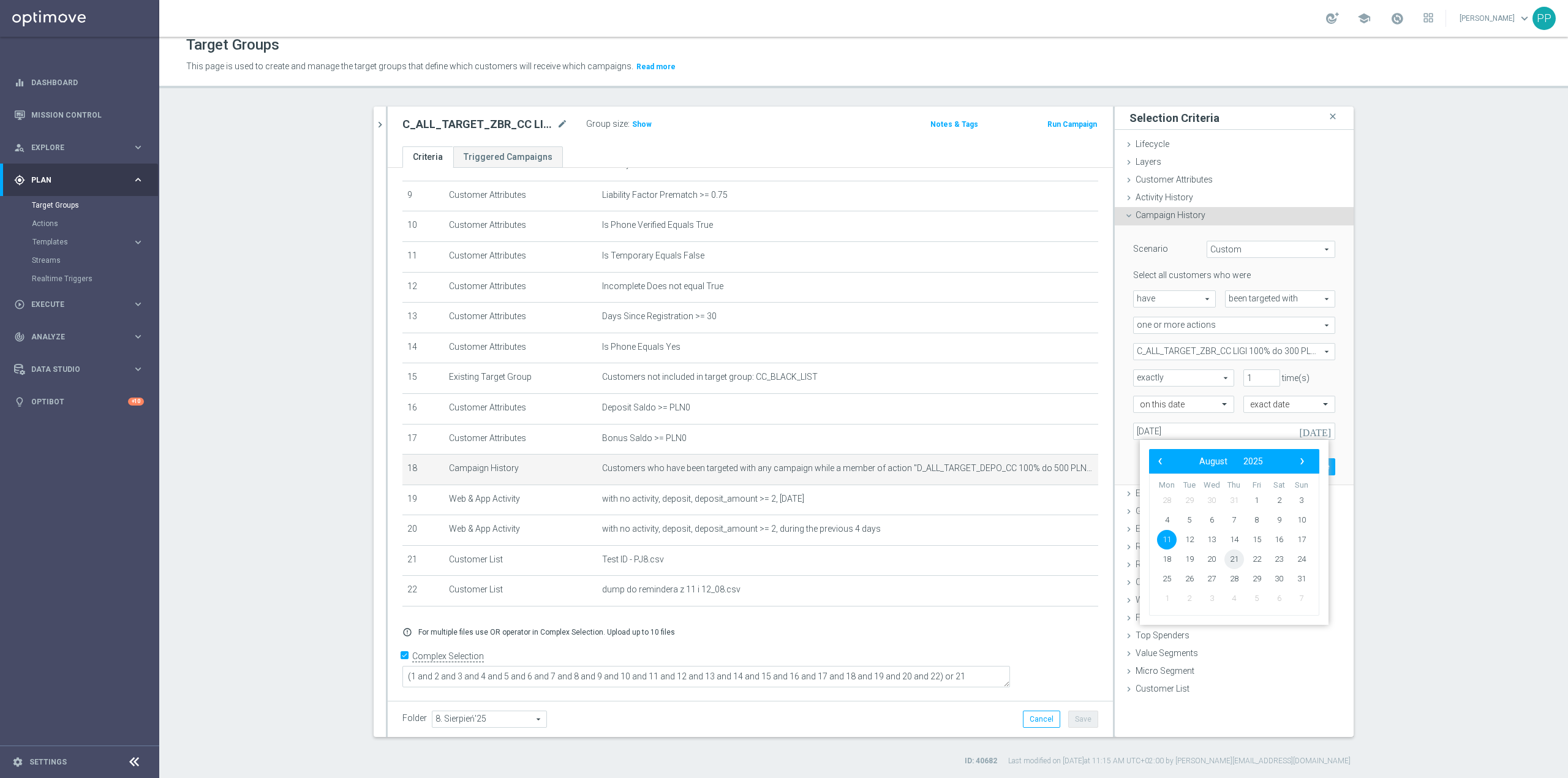
click at [1241, 560] on span "21" at bounding box center [1234, 560] width 20 height 20
type input "21 Aug 2025"
click at [1314, 462] on button "Update" at bounding box center [1318, 466] width 36 height 17
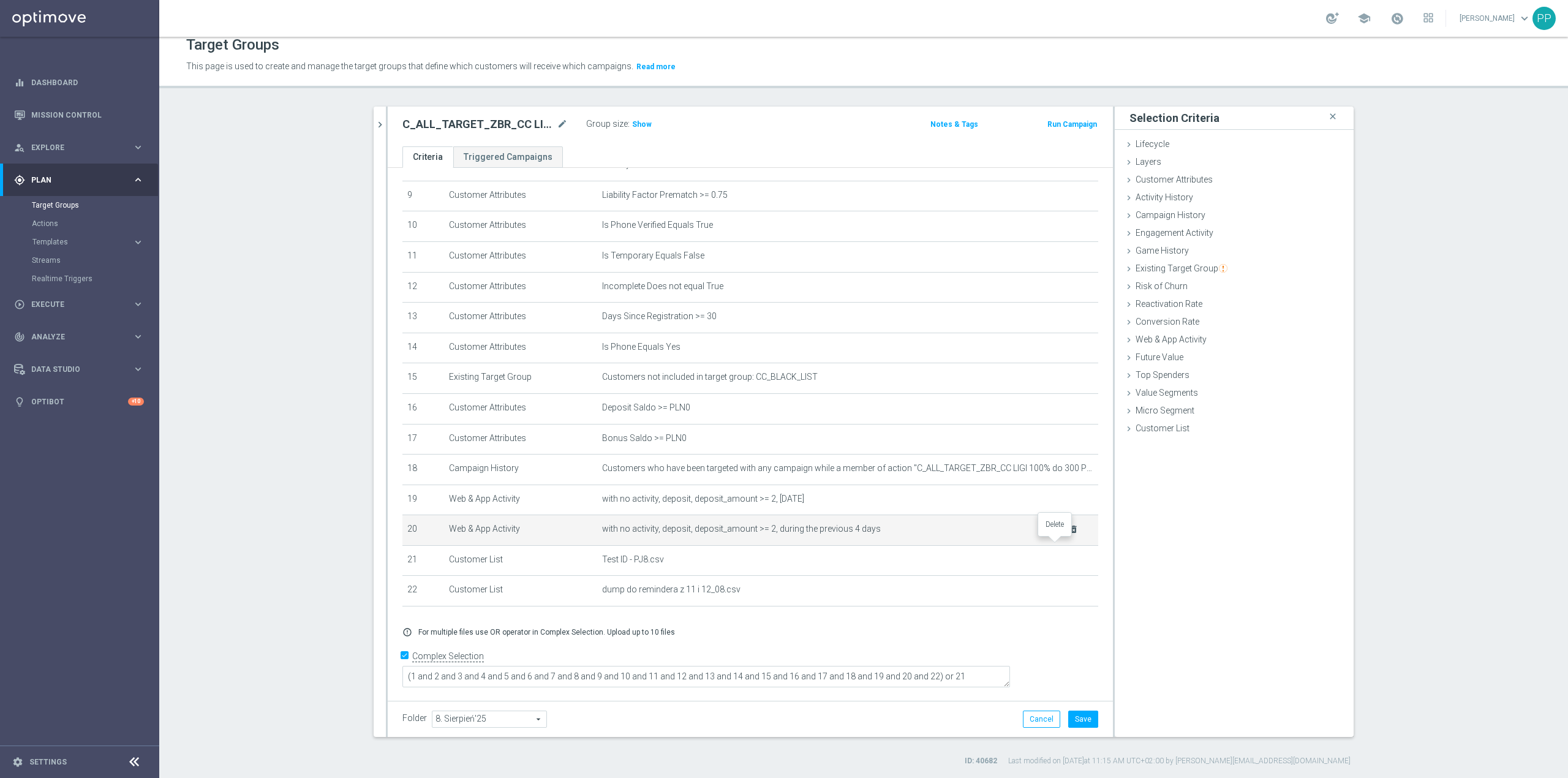
click at [1069, 534] on icon "delete_forever" at bounding box center [1074, 529] width 10 height 10
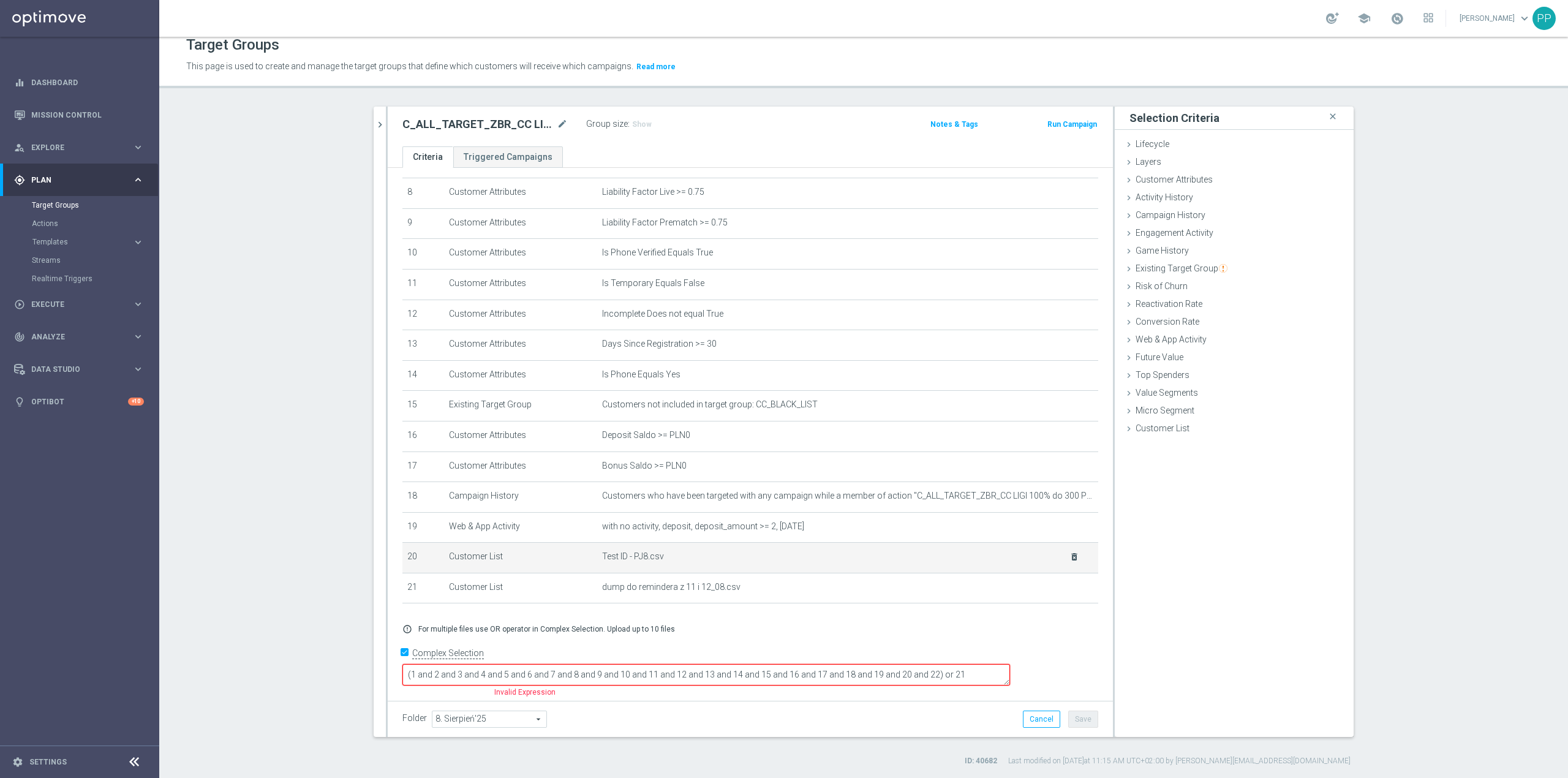
scroll to position [243, 0]
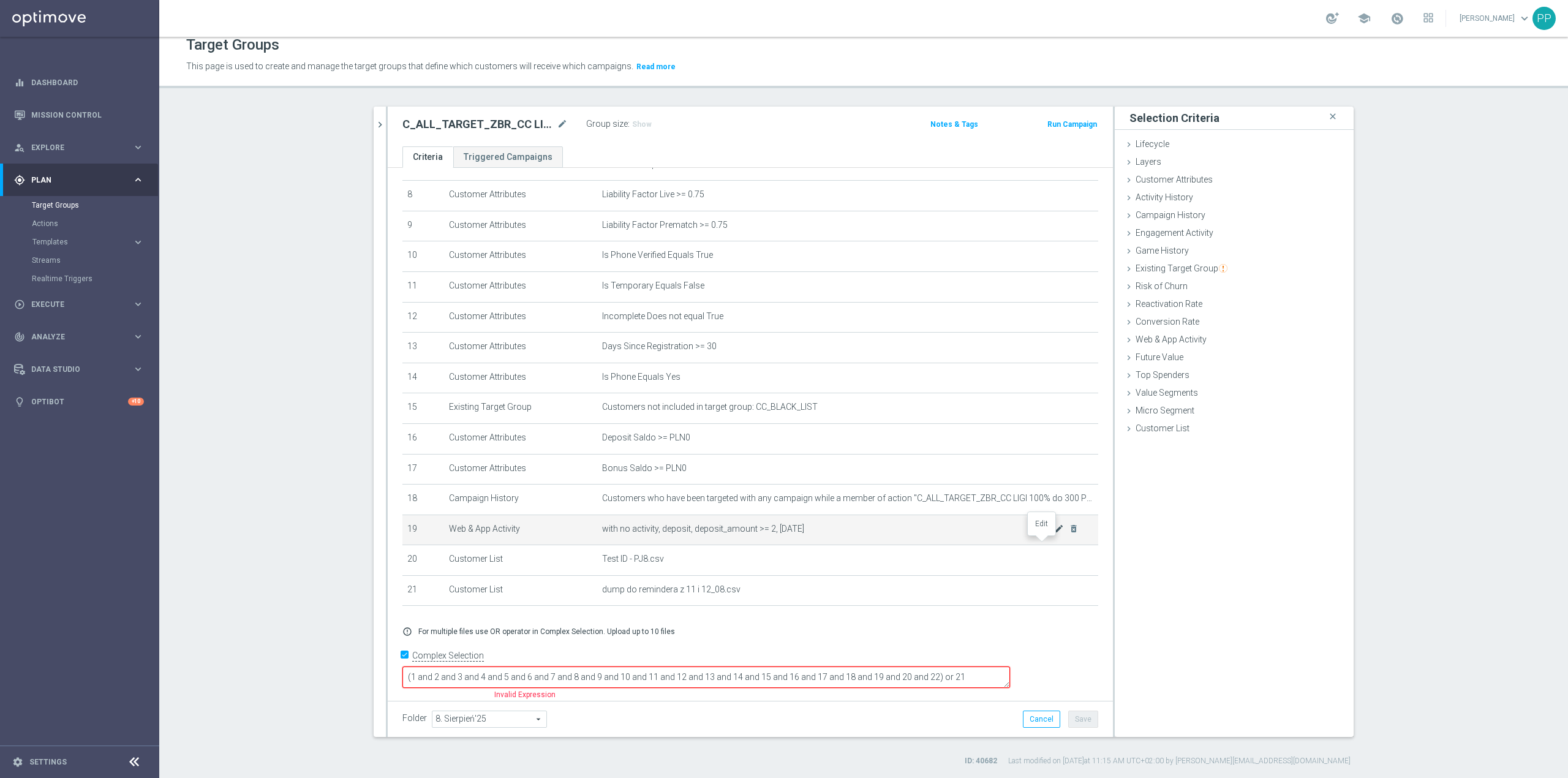
click at [1055, 534] on icon "mode_edit" at bounding box center [1060, 529] width 10 height 10
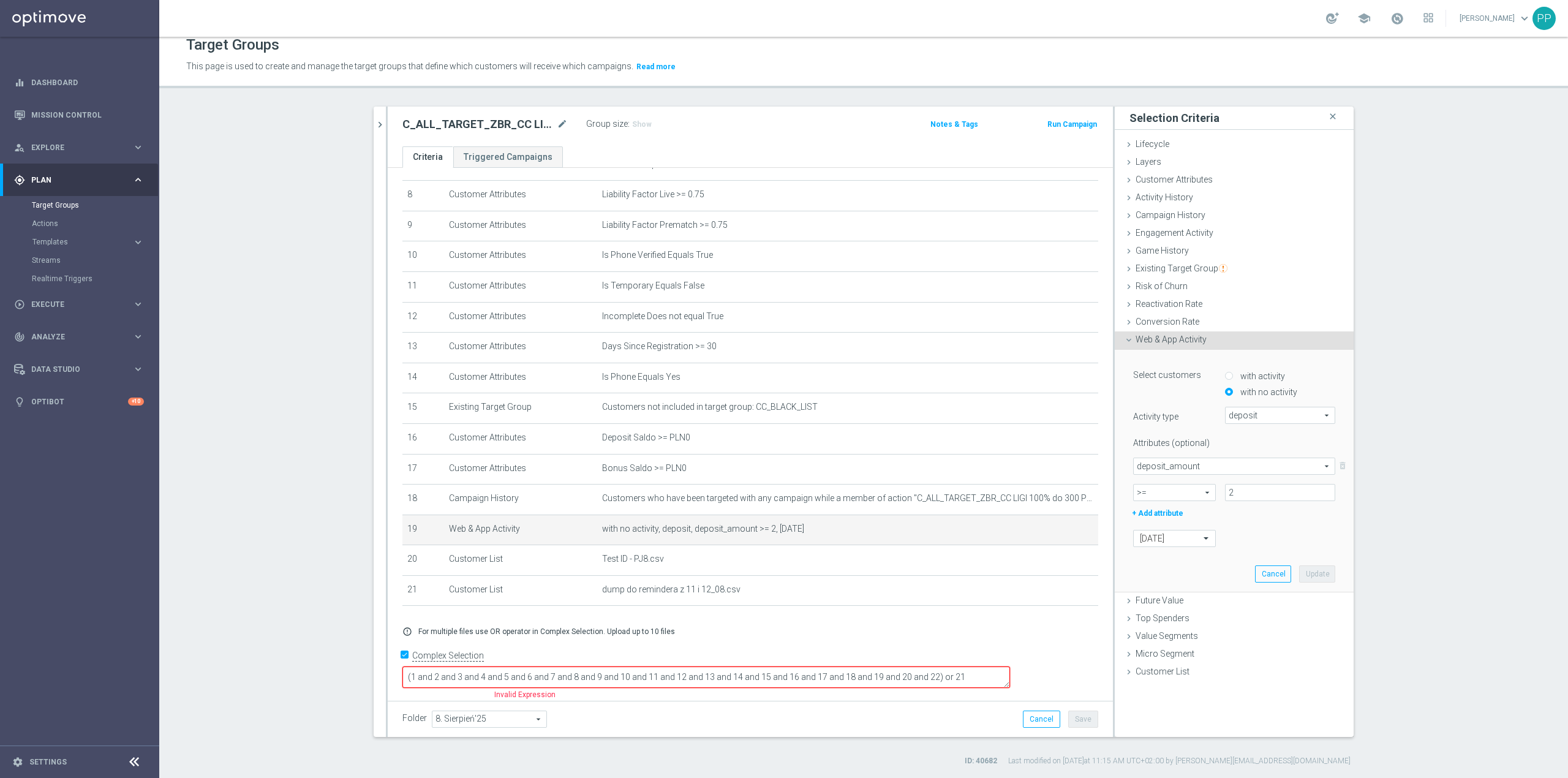
click at [1228, 413] on span "deposit" at bounding box center [1280, 415] width 109 height 16
click at [1268, 531] on label "campaign_opt_in" at bounding box center [1280, 526] width 110 height 16
type input "campaign_opt_in"
type input "Select Attribute"
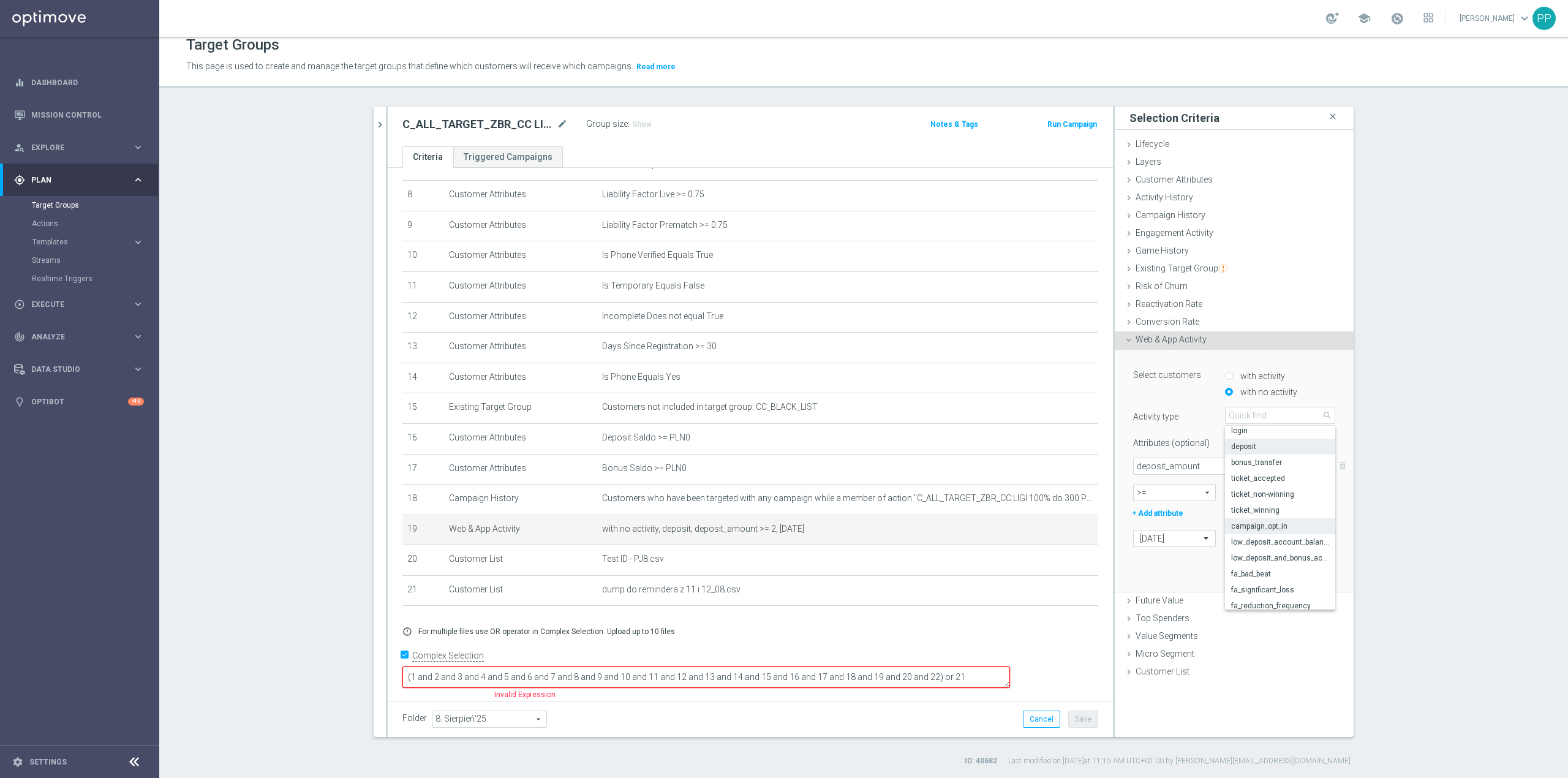
type input "Condition"
click at [1205, 471] on span "deposit_amount" at bounding box center [1234, 466] width 201 height 16
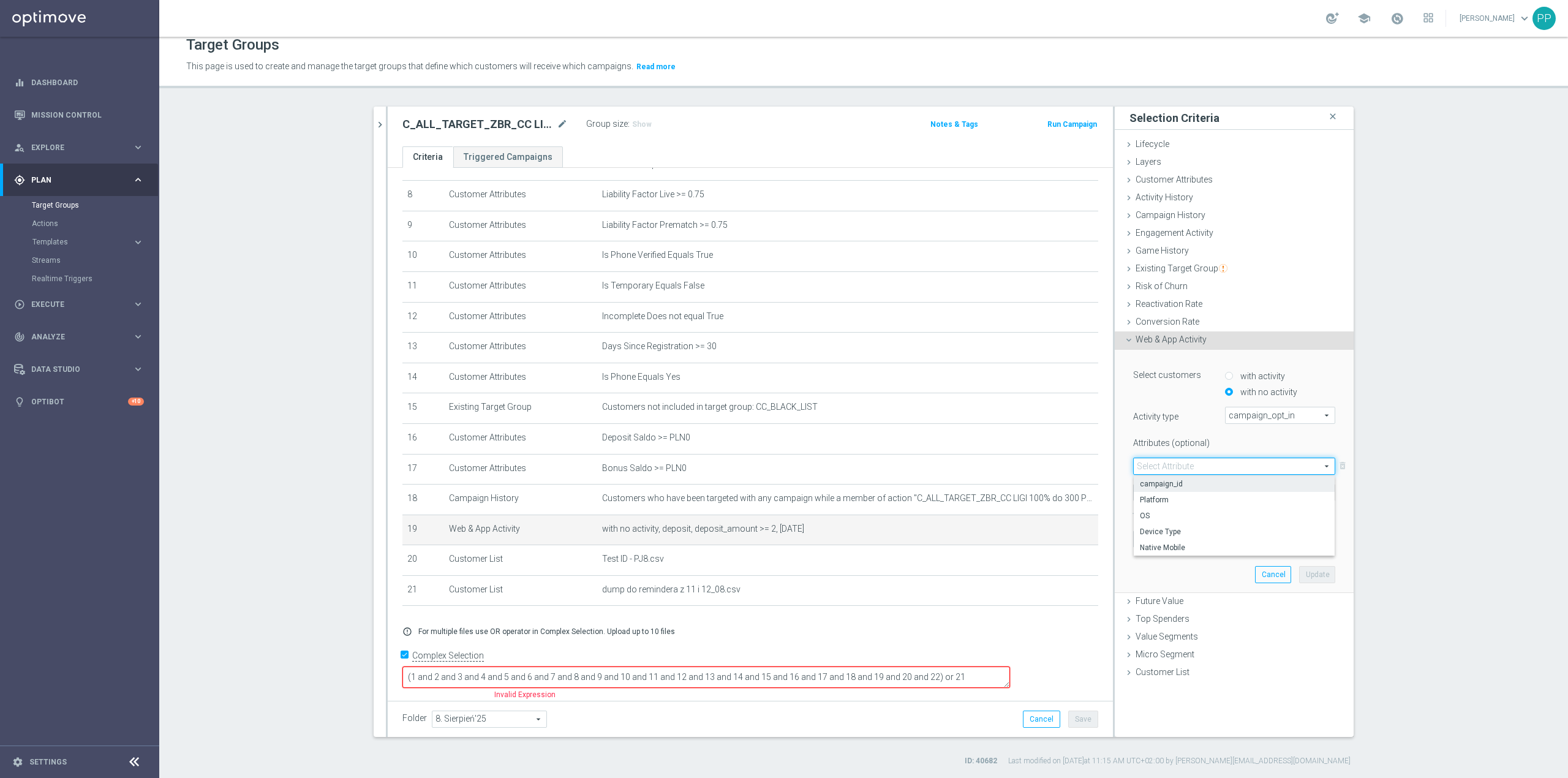
click at [1182, 486] on span "campaign_id" at bounding box center [1234, 484] width 189 height 10
type input "campaign_id"
click at [1177, 491] on span ">=" at bounding box center [1174, 492] width 82 height 16
click at [1168, 509] on span "=" at bounding box center [1175, 510] width 69 height 10
type input "="
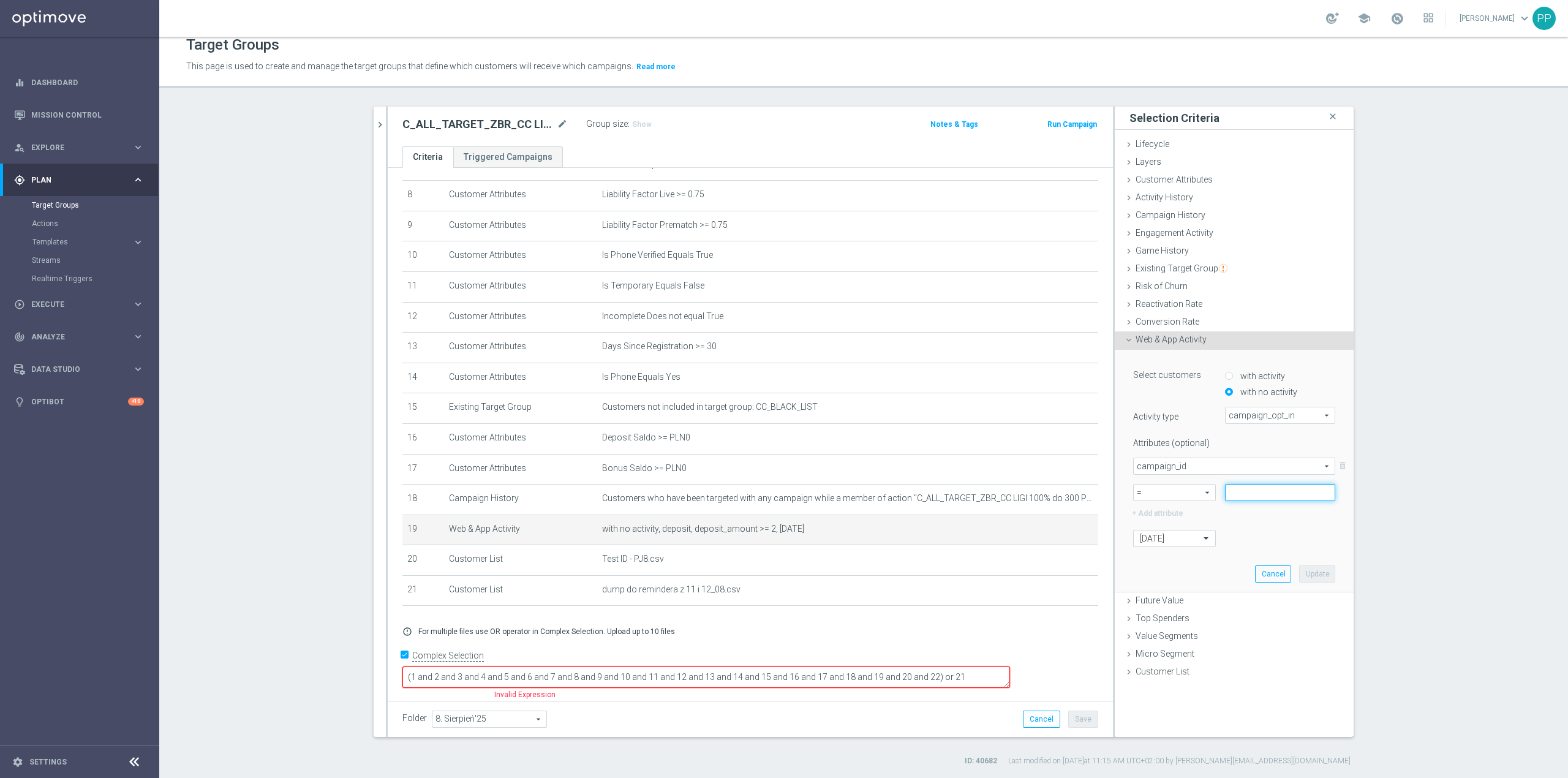
click at [1251, 499] on input at bounding box center [1280, 492] width 110 height 17
paste input "170053"
type input "170053"
click at [1165, 542] on input "text" at bounding box center [1163, 539] width 44 height 11
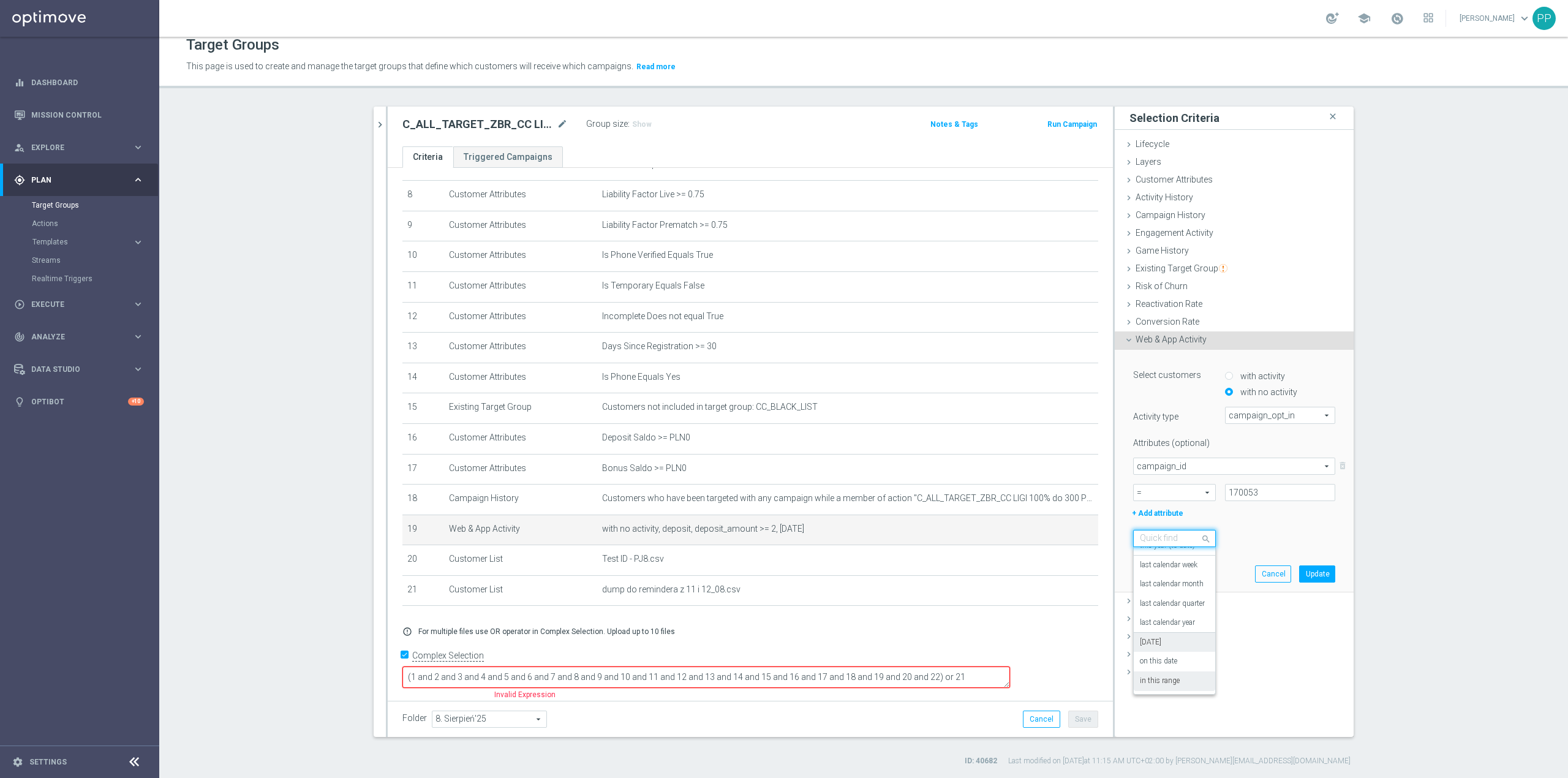
click at [1162, 680] on label "in this range" at bounding box center [1160, 682] width 40 height 10
click at [1163, 564] on input at bounding box center [1234, 565] width 202 height 17
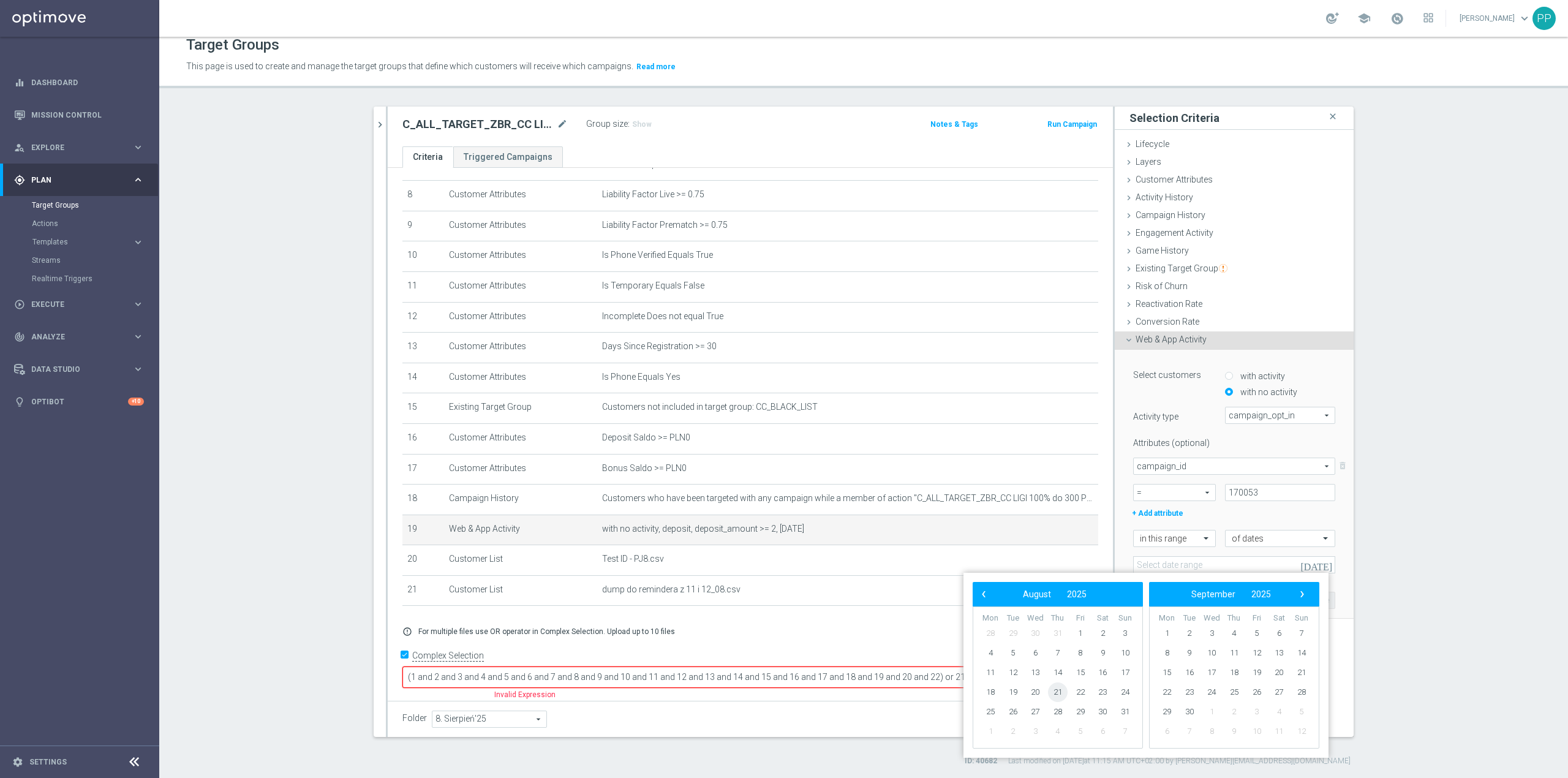
click at [1064, 689] on span "21" at bounding box center [1058, 692] width 20 height 20
click at [1121, 687] on span "24" at bounding box center [1126, 692] width 20 height 20
type input "21 Aug 2025 - 24 Aug 2025"
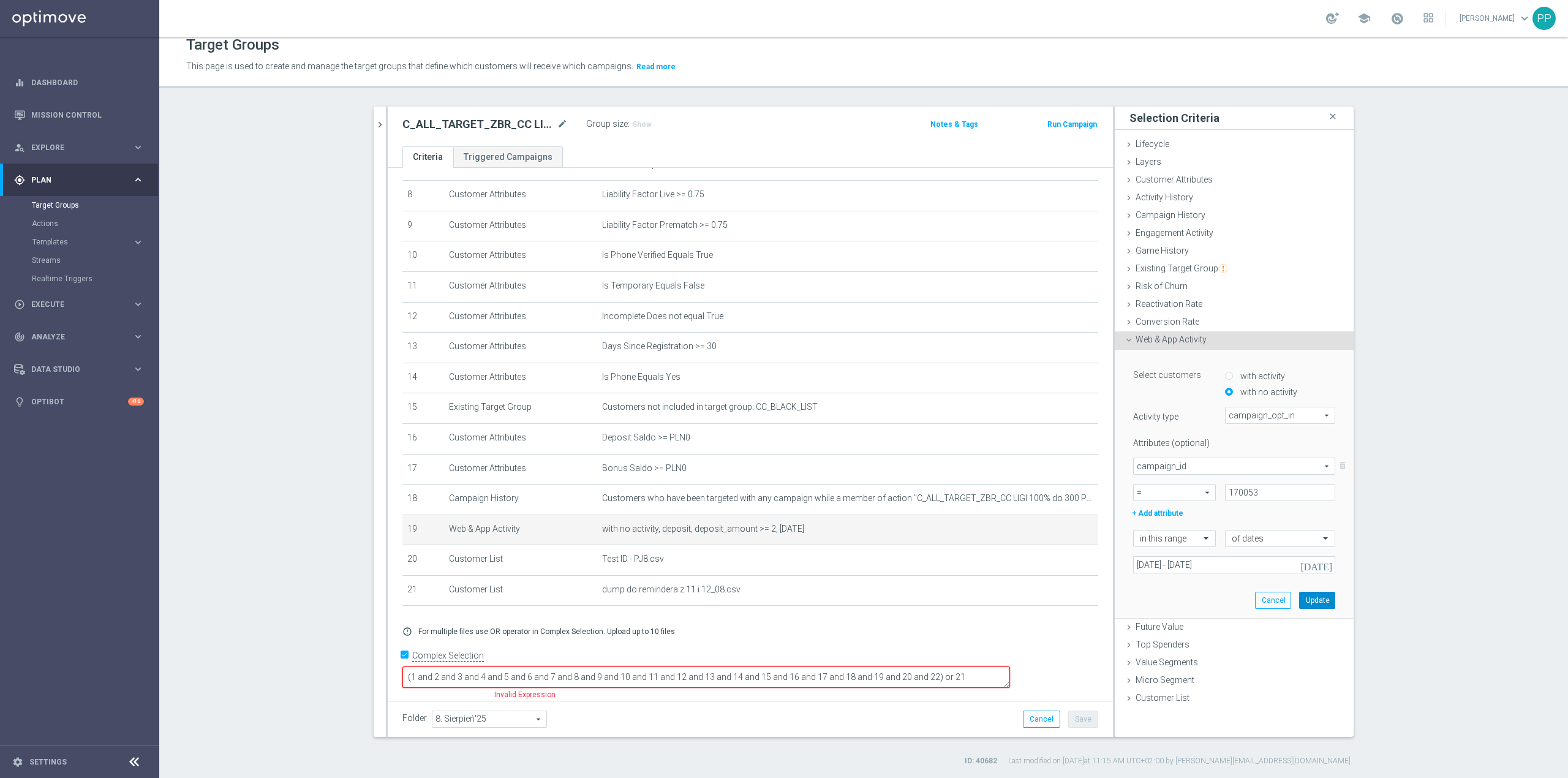
click at [1304, 604] on button "Update" at bounding box center [1318, 600] width 36 height 17
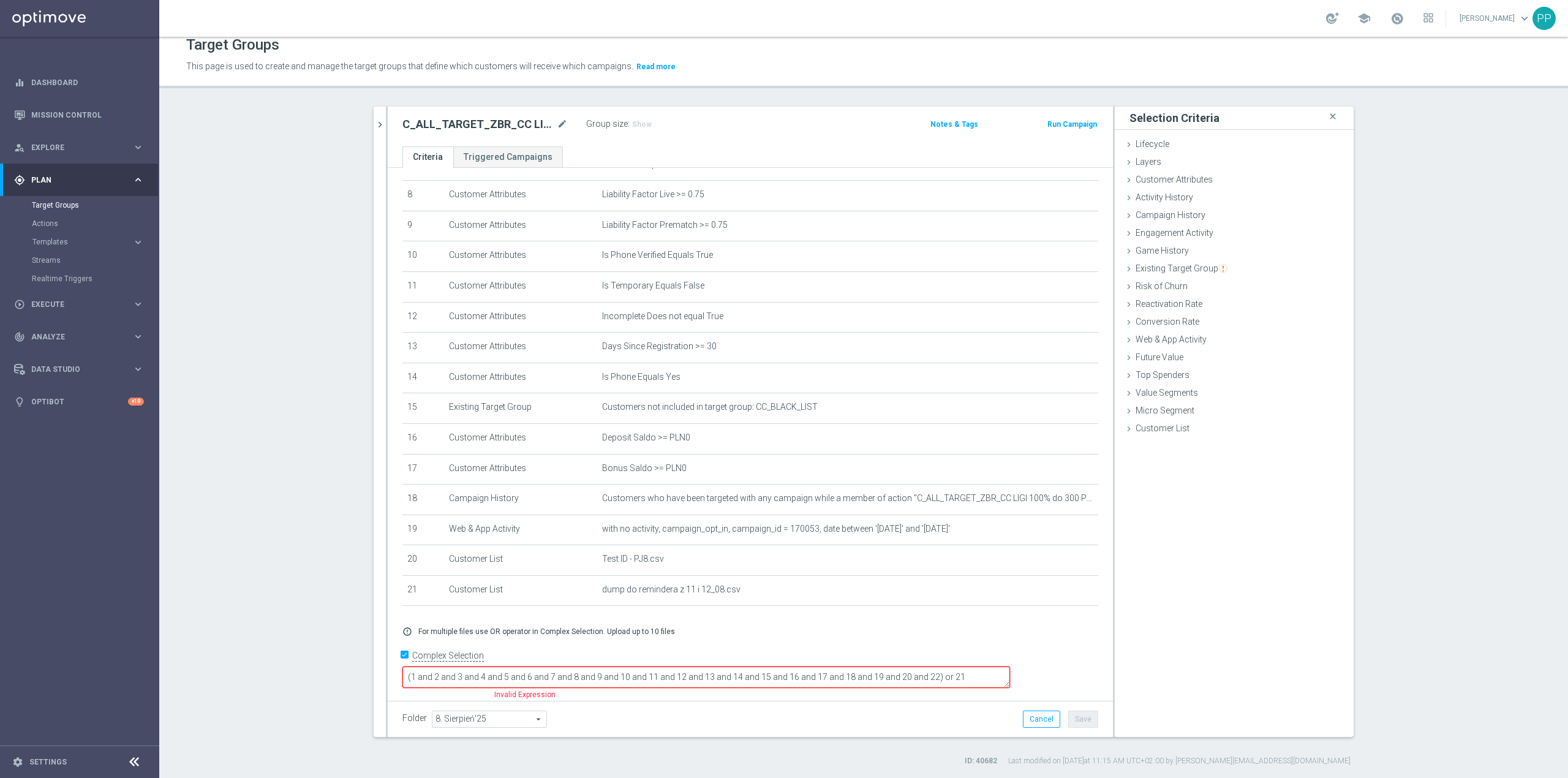
click at [1010, 677] on textarea "(1 and 2 and 3 and 4 and 5 and 6 and 7 and 8 and 9 and 10 and 11 and 12 and 13 …" at bounding box center [707, 677] width 608 height 21
type textarea "(1 and 2 and 3 and 4 and 5 and 6 and 7 and 8 and 9 and 10 and 11 and 12 and 13 …"
drag, startPoint x: 1023, startPoint y: 644, endPoint x: 1045, endPoint y: 672, distance: 35.6
click at [1023, 643] on div "+ Add Selection error_outline For multiple files use OR operator in Complex Sel…" at bounding box center [750, 631] width 714 height 29
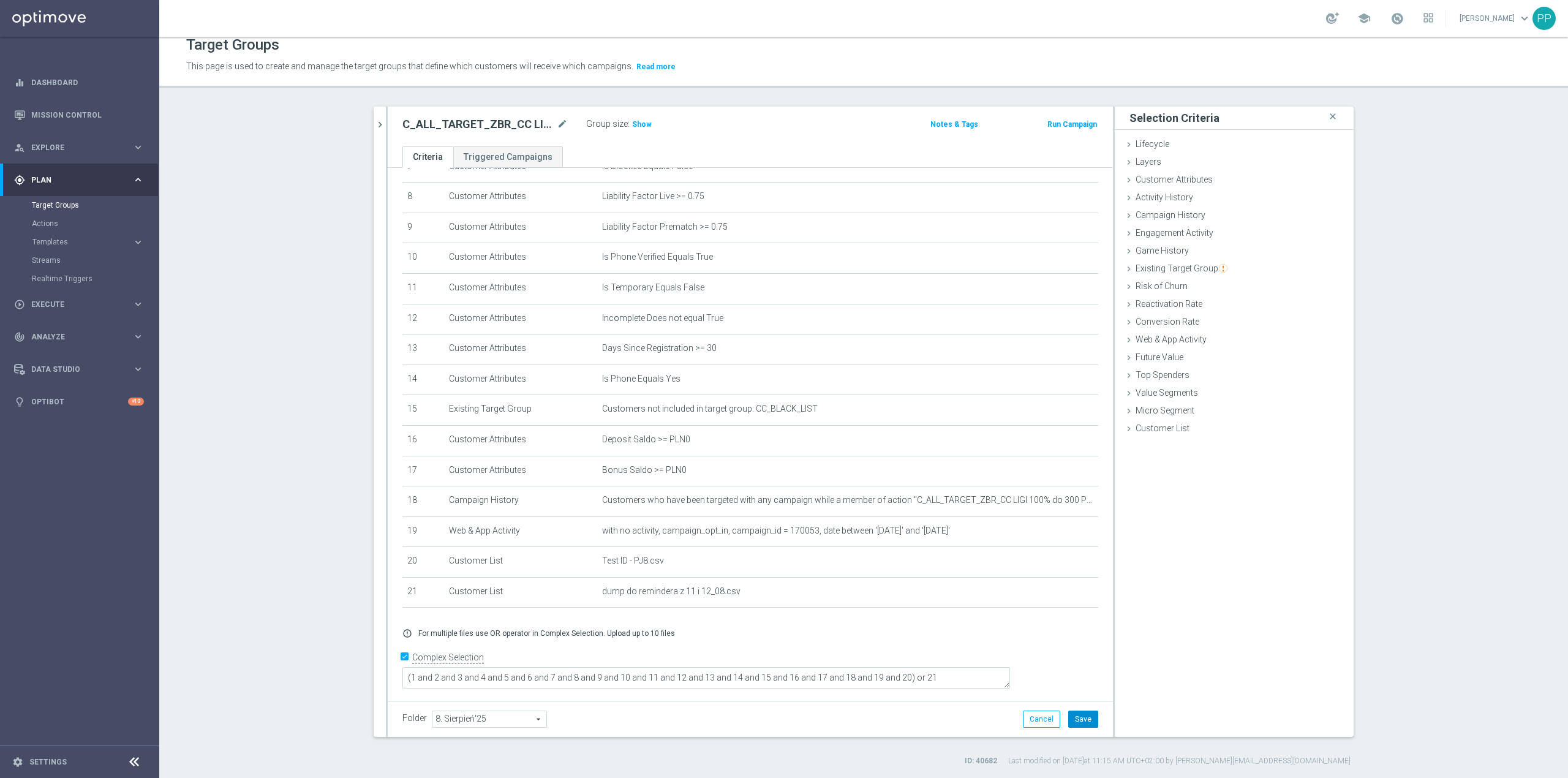
click at [1071, 717] on button "Save" at bounding box center [1084, 719] width 30 height 17
click at [633, 126] on span "Show" at bounding box center [642, 124] width 20 height 8
click at [1070, 597] on icon "delete_forever" at bounding box center [1074, 592] width 10 height 10
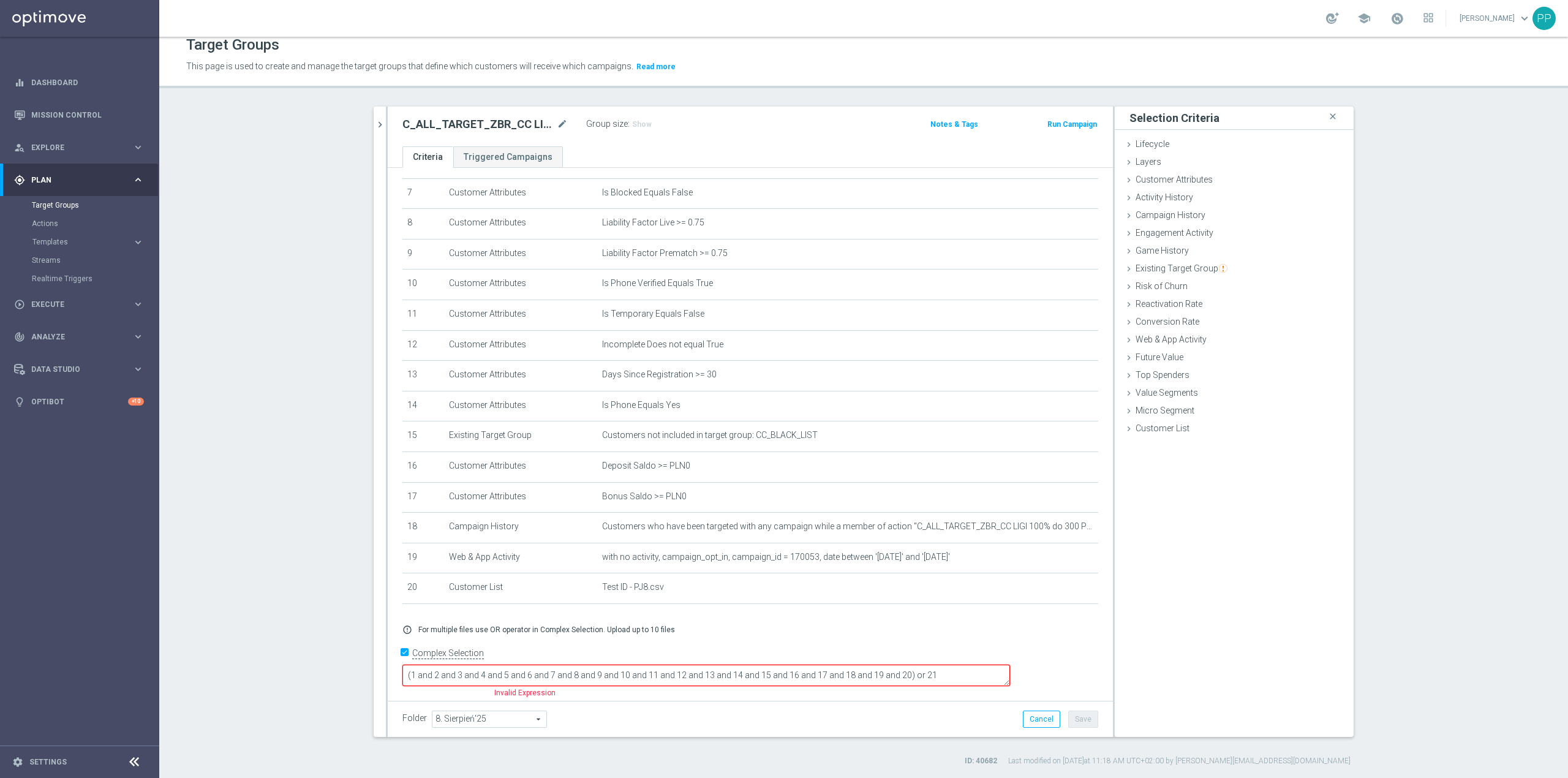
scroll to position [212, 0]
click at [1153, 429] on span "Customer List" at bounding box center [1163, 429] width 54 height 10
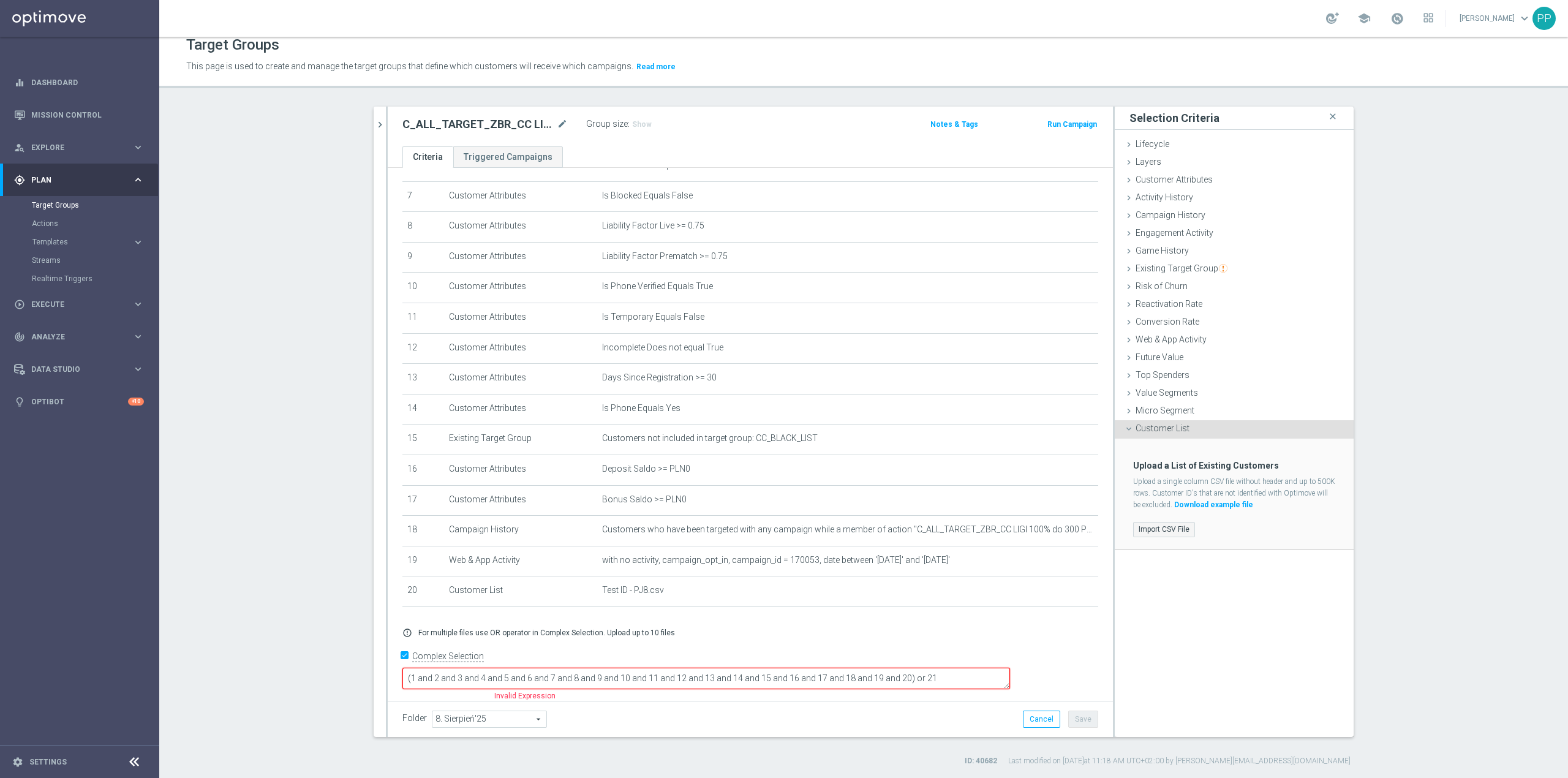
click at [1169, 527] on label "Import CSV File" at bounding box center [1164, 530] width 62 height 16
click at [0, 0] on input "Import CSV File" at bounding box center [0, 0] width 0 height 0
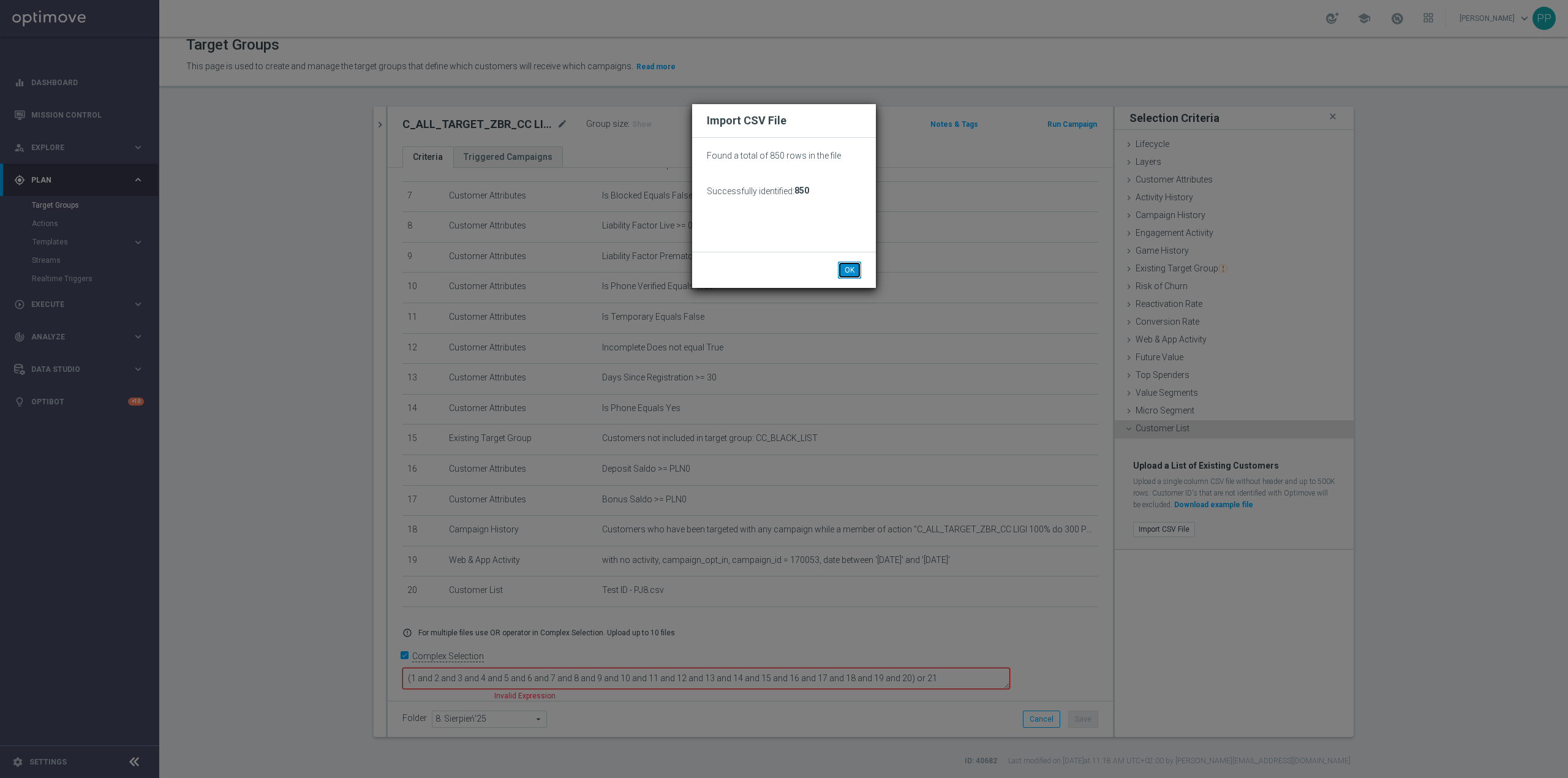
click at [849, 271] on button "OK" at bounding box center [850, 269] width 23 height 17
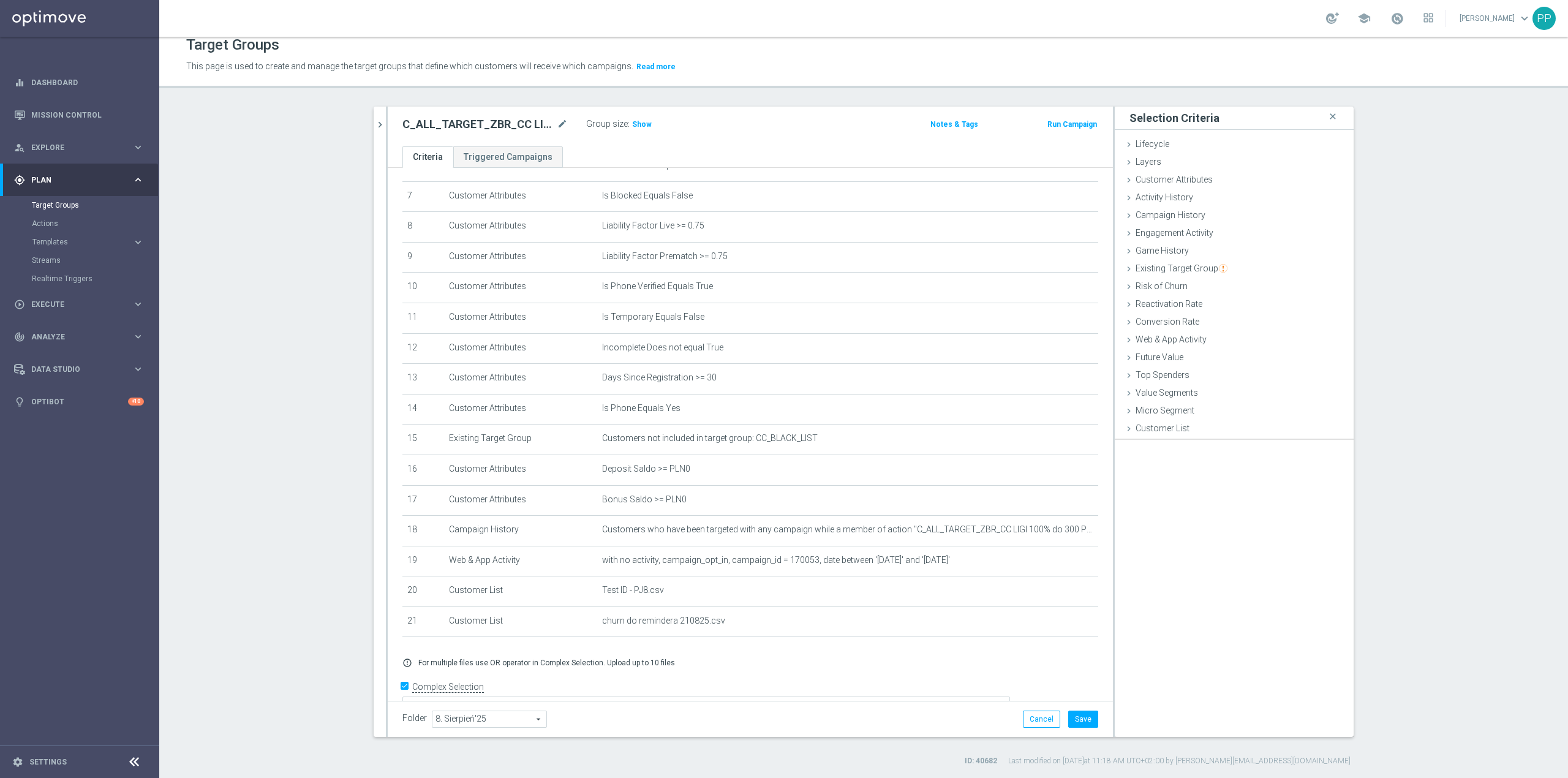
scroll to position [241, 0]
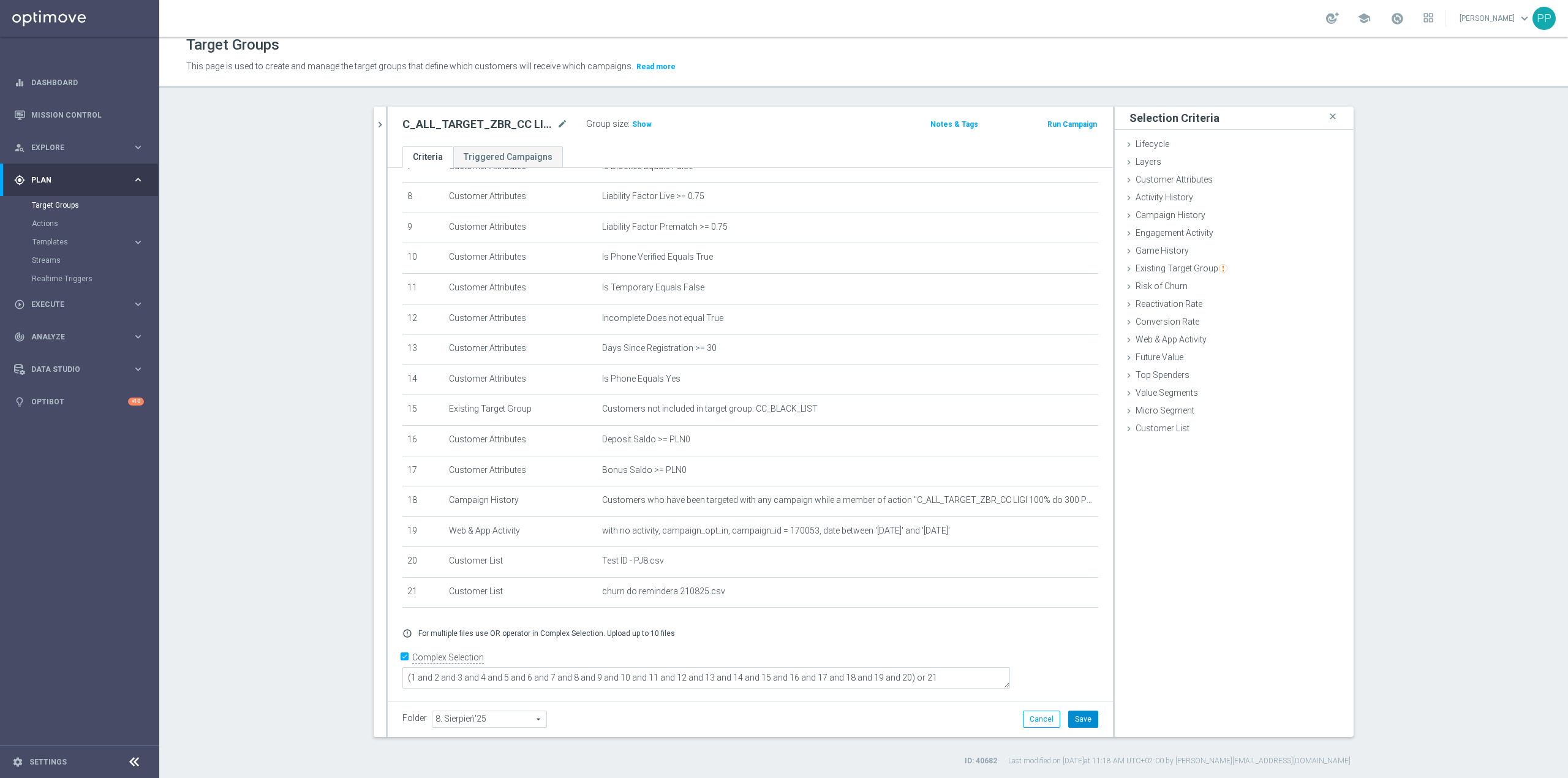
click at [1074, 717] on button "Save" at bounding box center [1084, 719] width 30 height 17
click at [636, 121] on span "Show" at bounding box center [642, 124] width 20 height 8
click at [374, 124] on icon "chevron_right" at bounding box center [380, 124] width 12 height 12
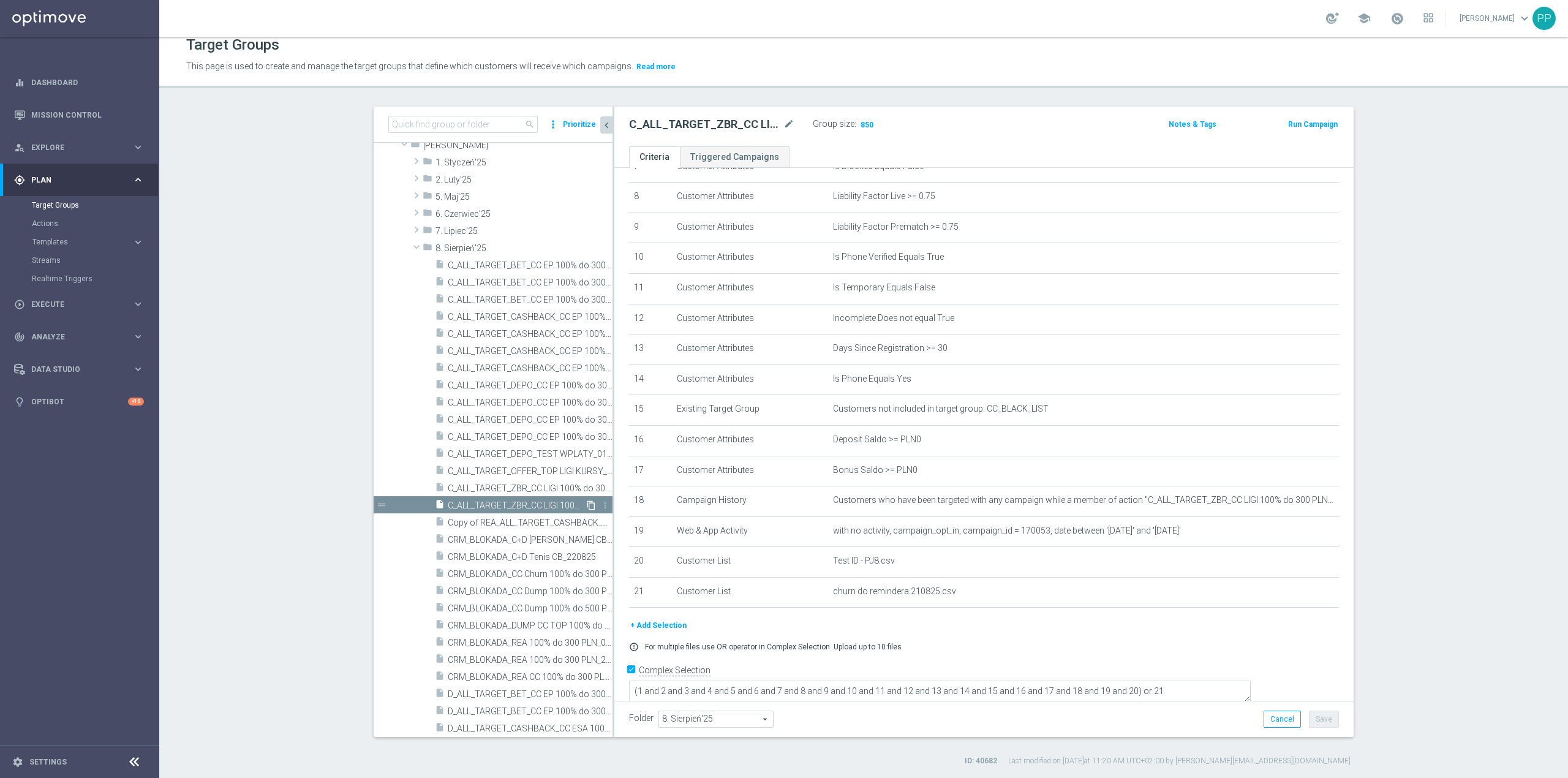
click at [587, 508] on icon "content_copy" at bounding box center [592, 505] width 10 height 10
click at [784, 123] on icon "mode_edit" at bounding box center [789, 124] width 11 height 15
type input "C_ALL_TARGET_ZBR_CC LIGI 100% do 300 PLN SB PUSH_210825"
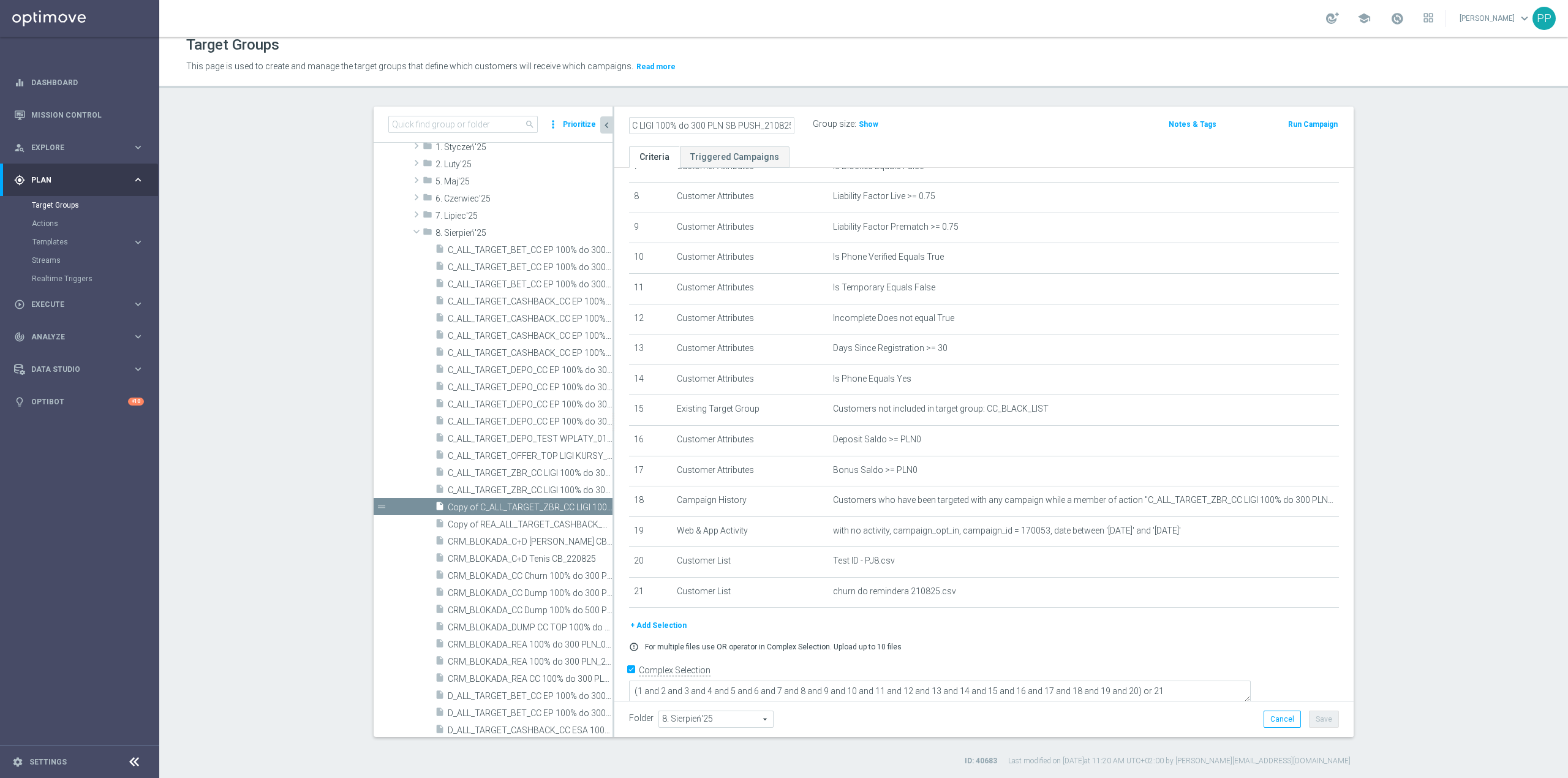
click at [788, 96] on div "Target Groups This page is used to create and manage the target groups that def…" at bounding box center [864, 408] width 1409 height 742
click at [1309, 717] on button "Save" at bounding box center [1324, 719] width 30 height 17
click at [1310, 597] on icon "delete_forever" at bounding box center [1315, 592] width 10 height 10
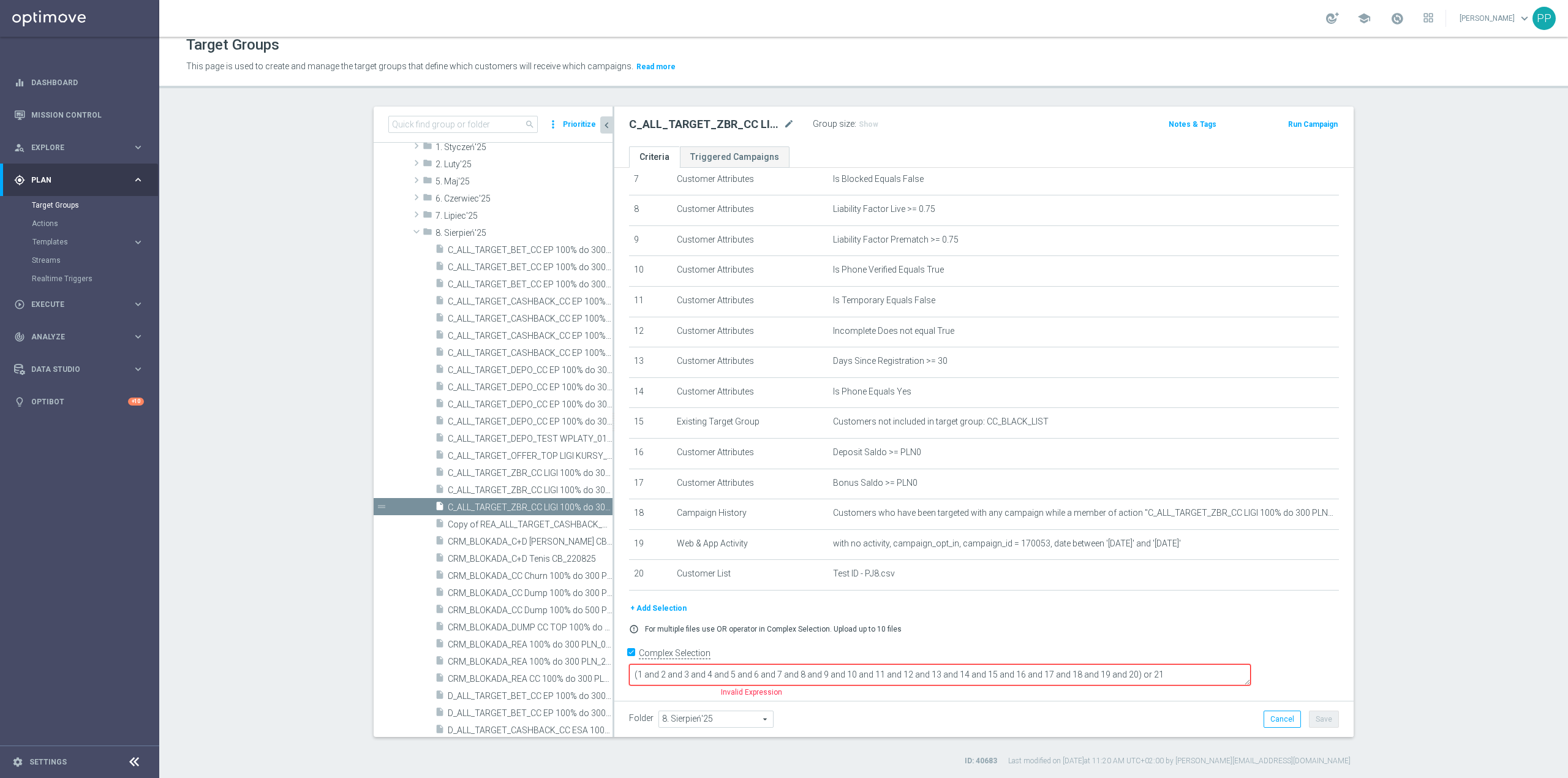
scroll to position [226, 0]
click at [1213, 677] on textarea "(1 and 2 and 3 and 4 and 5 and 6 and 7 and 8 and 9 and 10 and 11 and 12 and 13 …" at bounding box center [940, 678] width 622 height 21
click at [1217, 674] on textarea "(1 and 2 and 3 and 4 and 5 and 6 and 7 and 8 and 9 and 10 and 11 and 12 and 13 …" at bounding box center [940, 678] width 622 height 21
click at [1110, 722] on div "Folder 8. Sierpień'25 8. Sierpień'25 arrow_drop_down search Cancel Save Saving.…" at bounding box center [985, 719] width 710 height 17
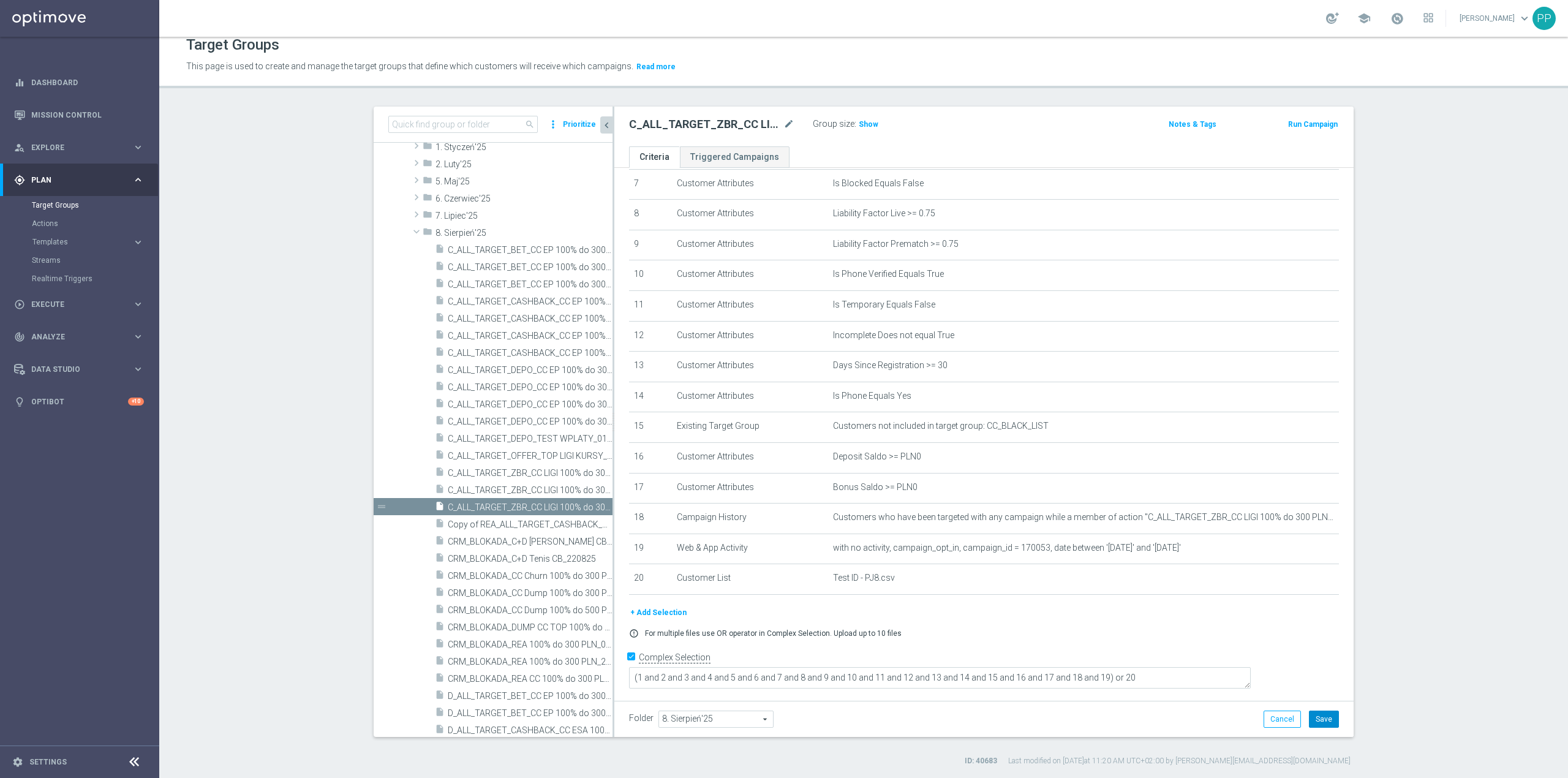
click at [1324, 718] on button "Save" at bounding box center [1324, 719] width 30 height 17
click at [587, 505] on icon "content_copy" at bounding box center [592, 508] width 10 height 10
type textarea "(1 and 2 and 3 and 4 and 5 and 6 and 7 and 8 and 9 and 10 and 11 and 12 and 13 …"
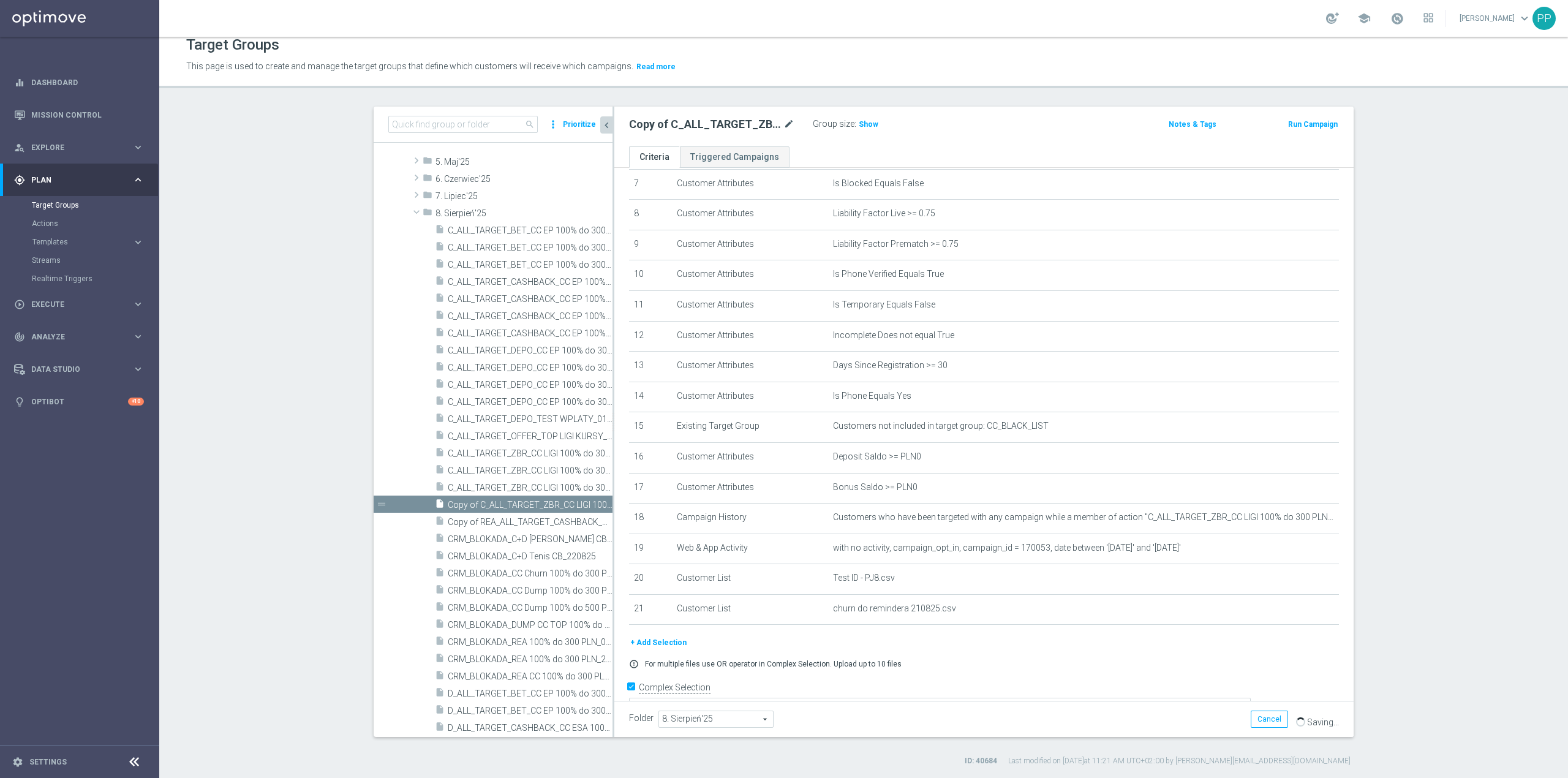
scroll to position [754, 0]
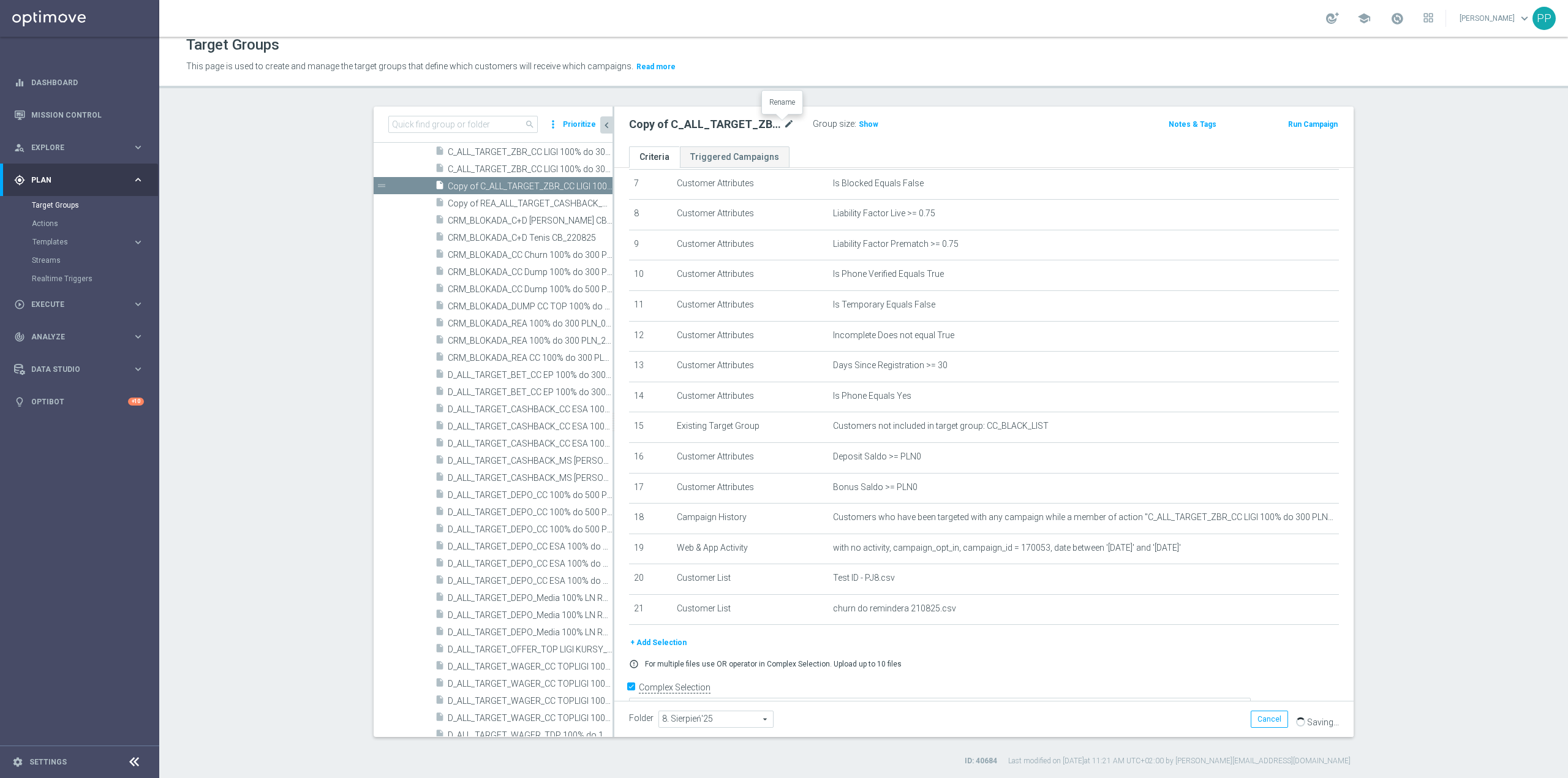
click at [784, 125] on icon "mode_edit" at bounding box center [789, 124] width 11 height 15
type input "C_ALL_TARGET_ZBR_CC LIGI 100% do 300 PLN ND SMS_210825"
click at [794, 88] on header "Target Groups This page is used to create and manage the target groups that def…" at bounding box center [864, 57] width 1409 height 63
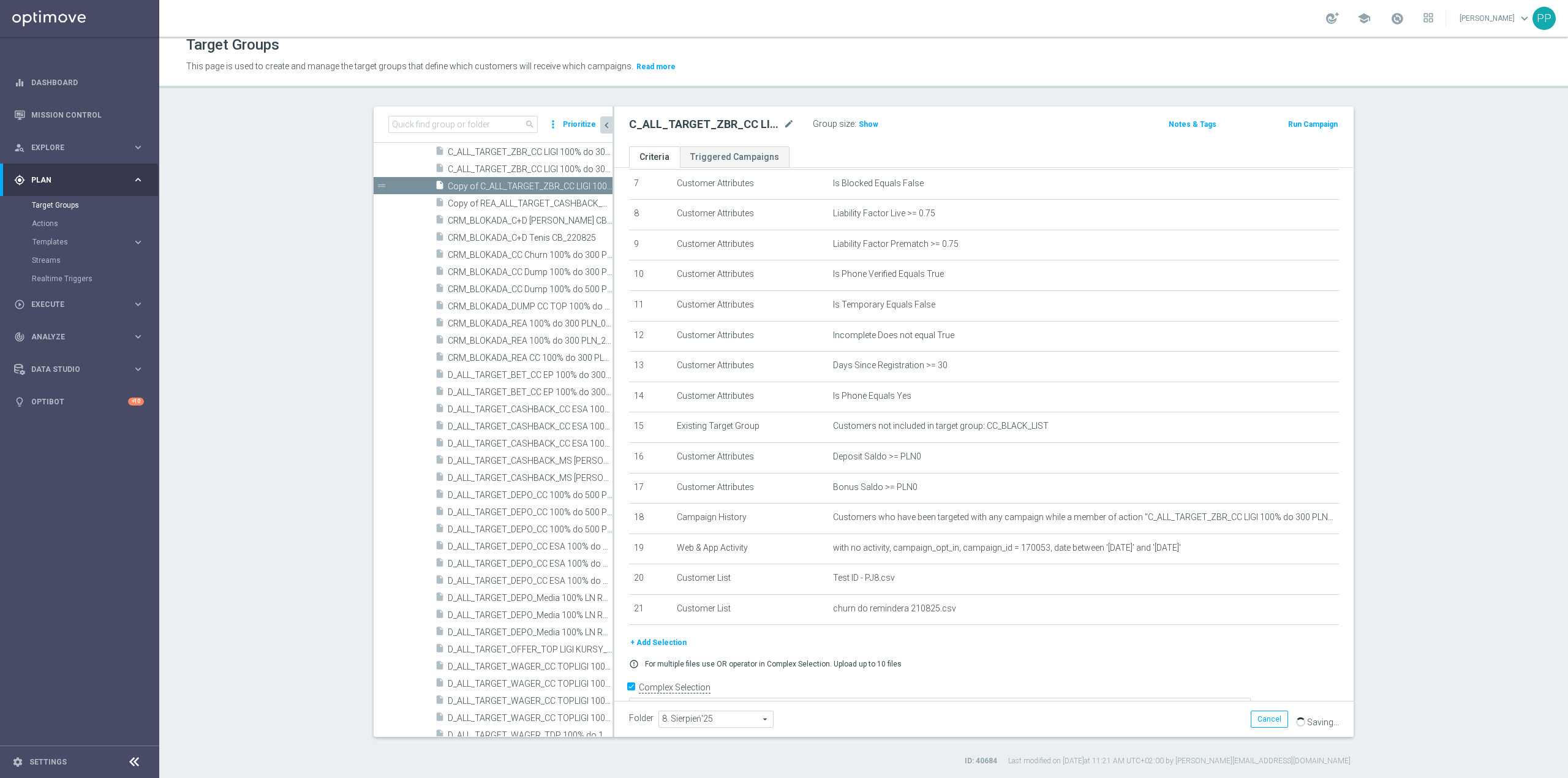
click at [1184, 668] on div "+ Add Selection error_outline For multiple files use OR operator in Complex Sel…" at bounding box center [984, 657] width 728 height 42
click at [784, 123] on icon "mode_edit" at bounding box center [789, 124] width 11 height 15
drag, startPoint x: 777, startPoint y: 125, endPoint x: 574, endPoint y: 120, distance: 203.1
click at [574, 120] on as-split "search more_vert Prioritize Customer Target Groups library_add create_new_folder" at bounding box center [864, 421] width 981 height 630
type input "C_ALL_TARGET_ZBR_CC LIGI 100% do 300 PLN ND SMS_210825"
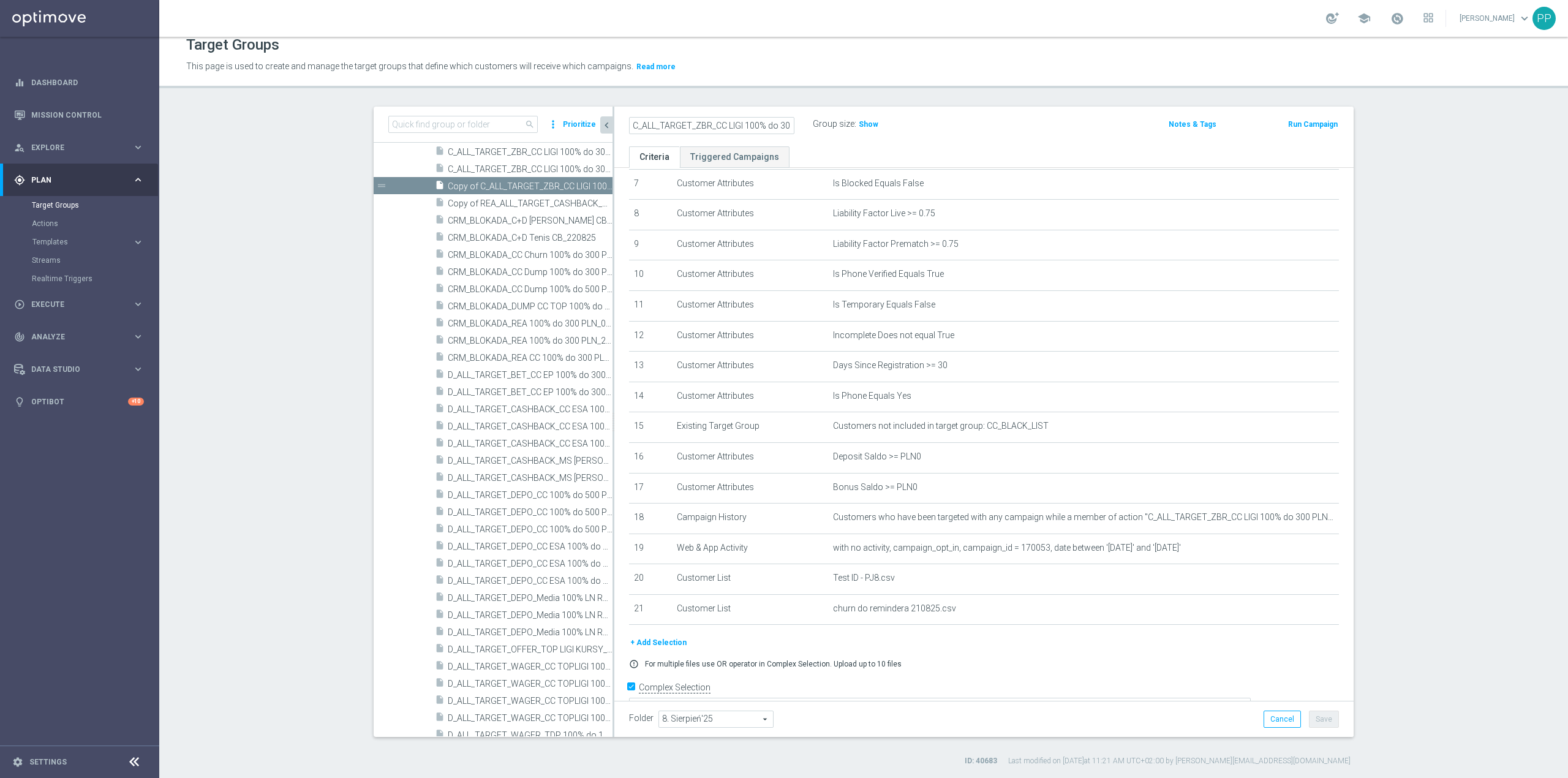
click at [882, 64] on p "This page is used to create and manage the target groups that define which cust…" at bounding box center [692, 67] width 1012 height 13
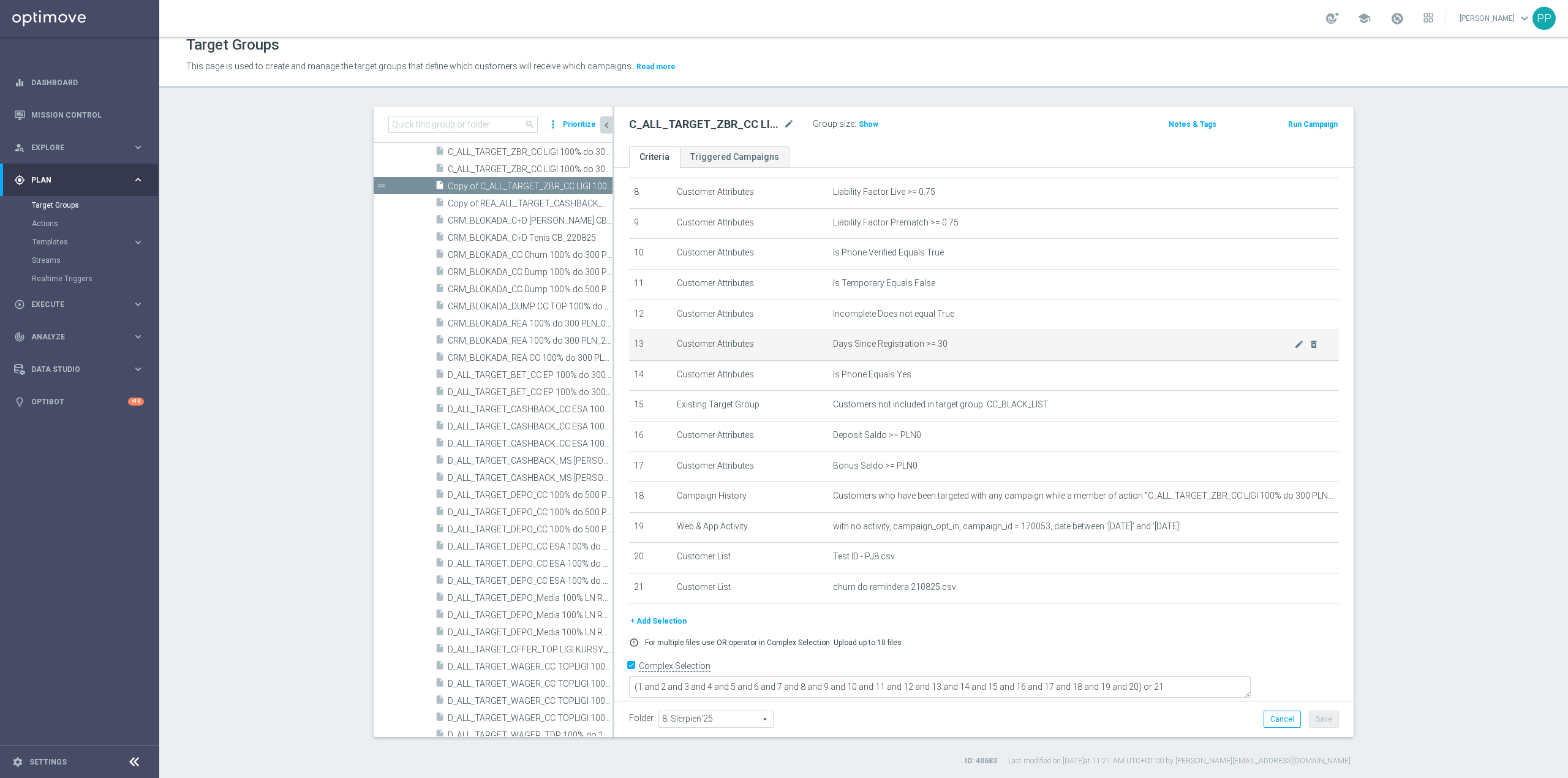
scroll to position [255, 0]
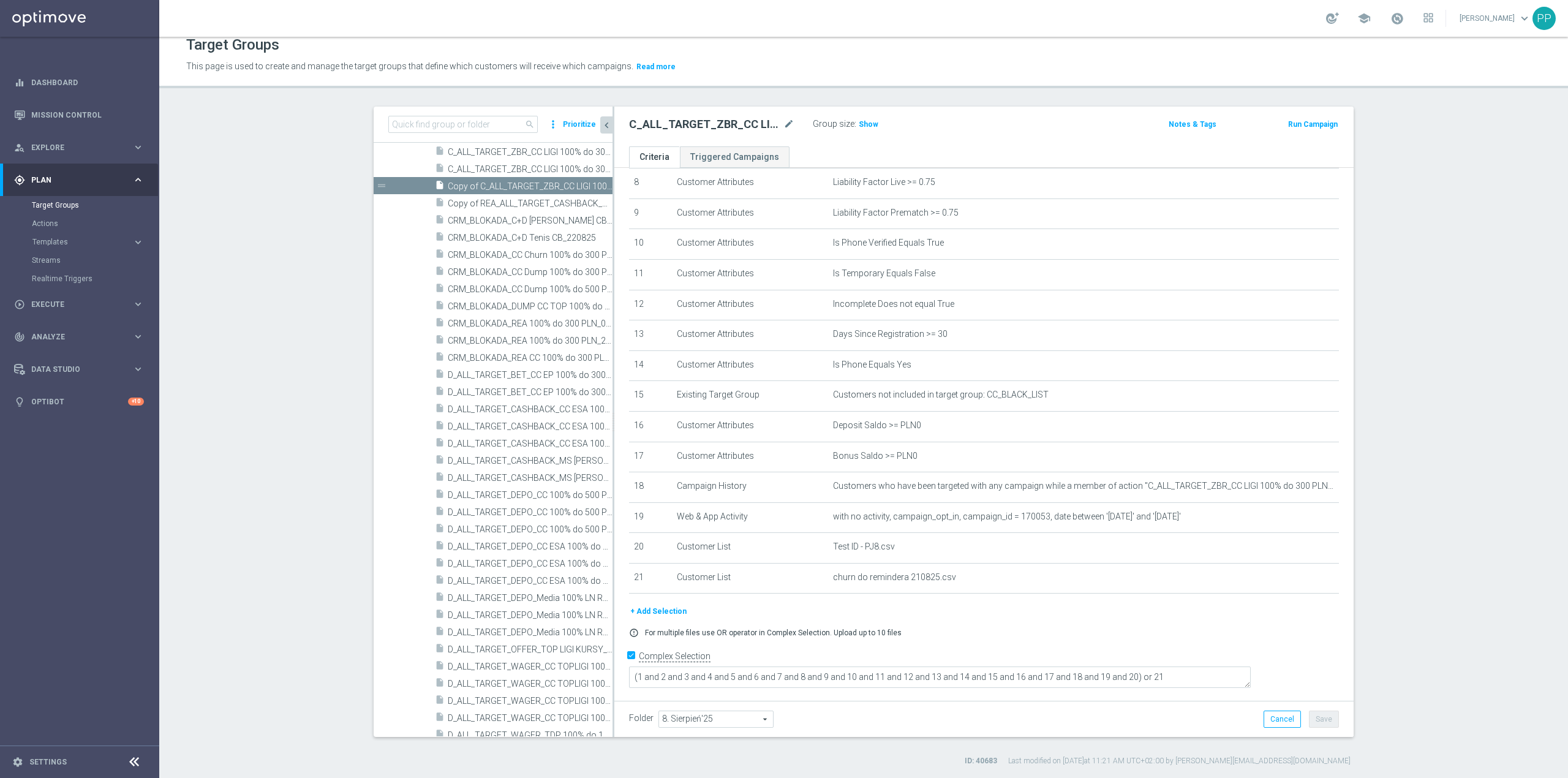
click at [1022, 636] on div "+ Add Selection error_outline For multiple files use OR operator in Complex Sel…" at bounding box center [984, 626] width 728 height 42
click at [1310, 583] on icon "delete_forever" at bounding box center [1315, 578] width 10 height 10
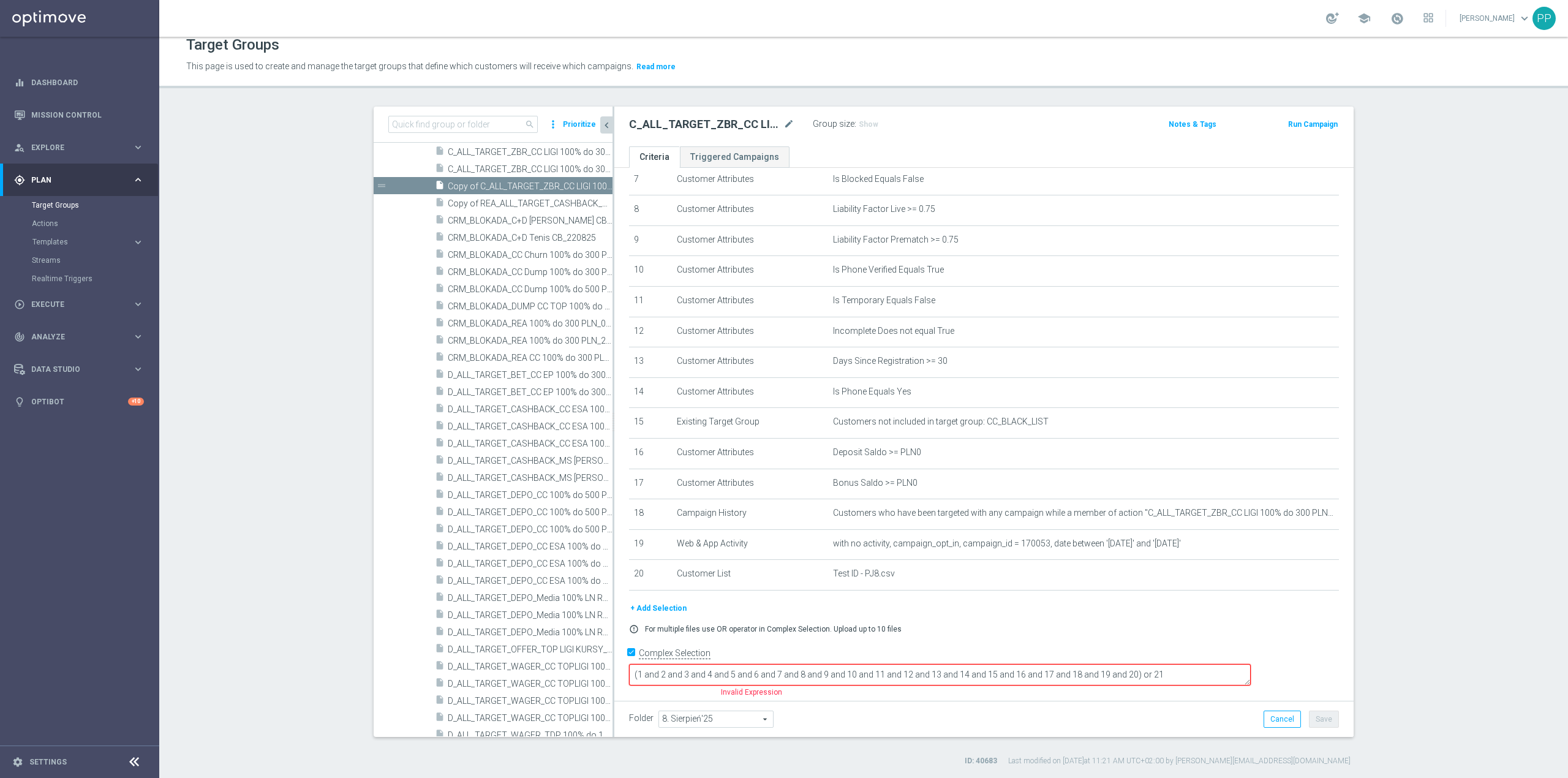
scroll to position [226, 0]
click at [1215, 675] on textarea "(1 and 2 and 3 and 4 and 5 and 6 and 7 and 8 and 9 and 10 and 11 and 12 and 13 …" at bounding box center [940, 678] width 622 height 21
click at [1251, 672] on textarea "(1 and 2 and 3 and 4 and 5 and 6 and 7 and 8 and 9 and 10 and 11 and 12 and 13 …" at bounding box center [940, 678] width 622 height 21
click at [1213, 677] on textarea "(1 and 2 and 3 and 4 and 5 and 6 and 7 and 8 and 9 and 10 and 11 and 12 and 13 …" at bounding box center [940, 678] width 622 height 21
type textarea "(1 and 2 and 3 and 4 and 5 and 6 and 7 and 8 and 9 and 10 and 11 and 12 and 13 …"
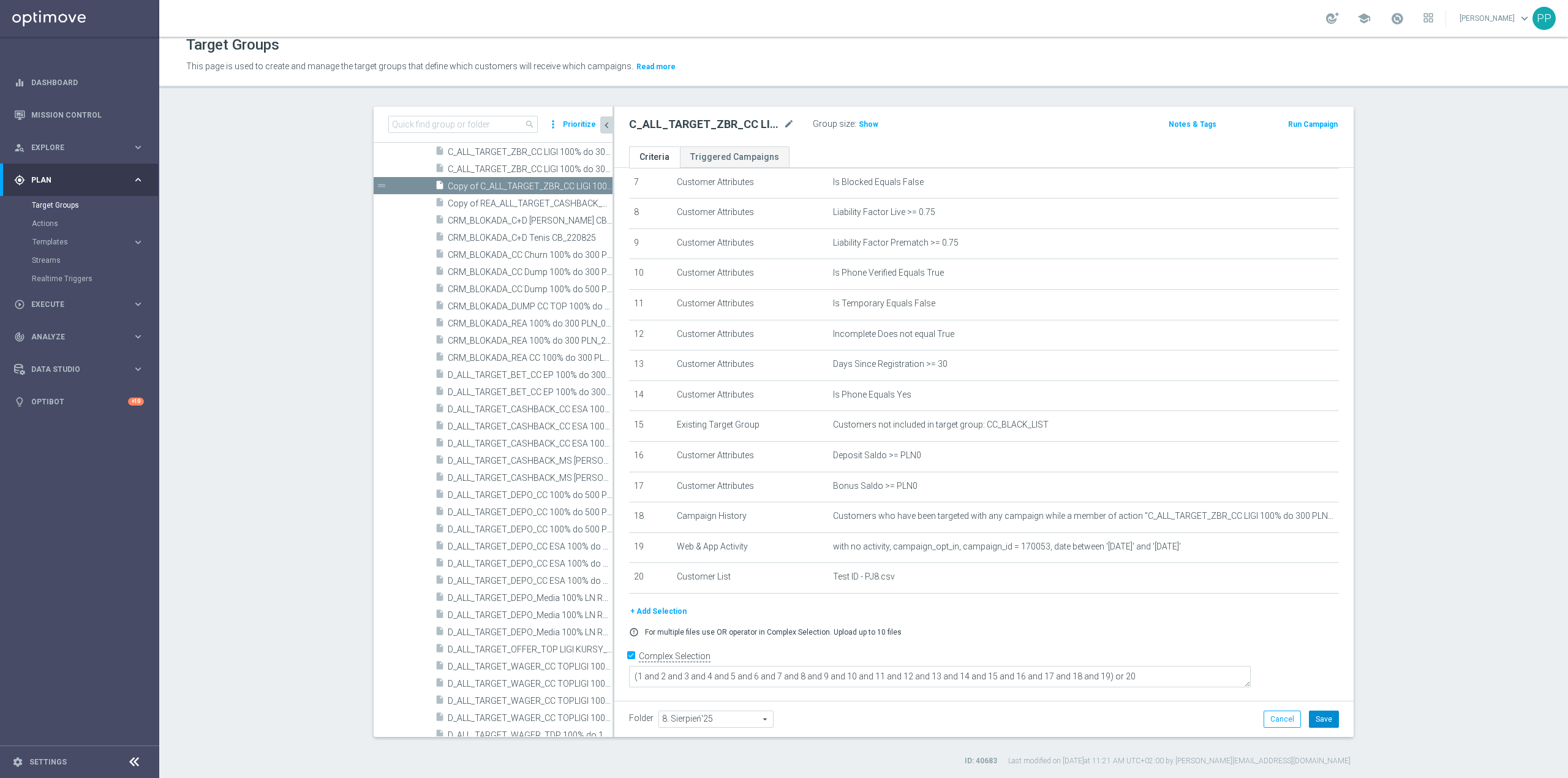
click at [1316, 723] on button "Save" at bounding box center [1324, 719] width 30 height 17
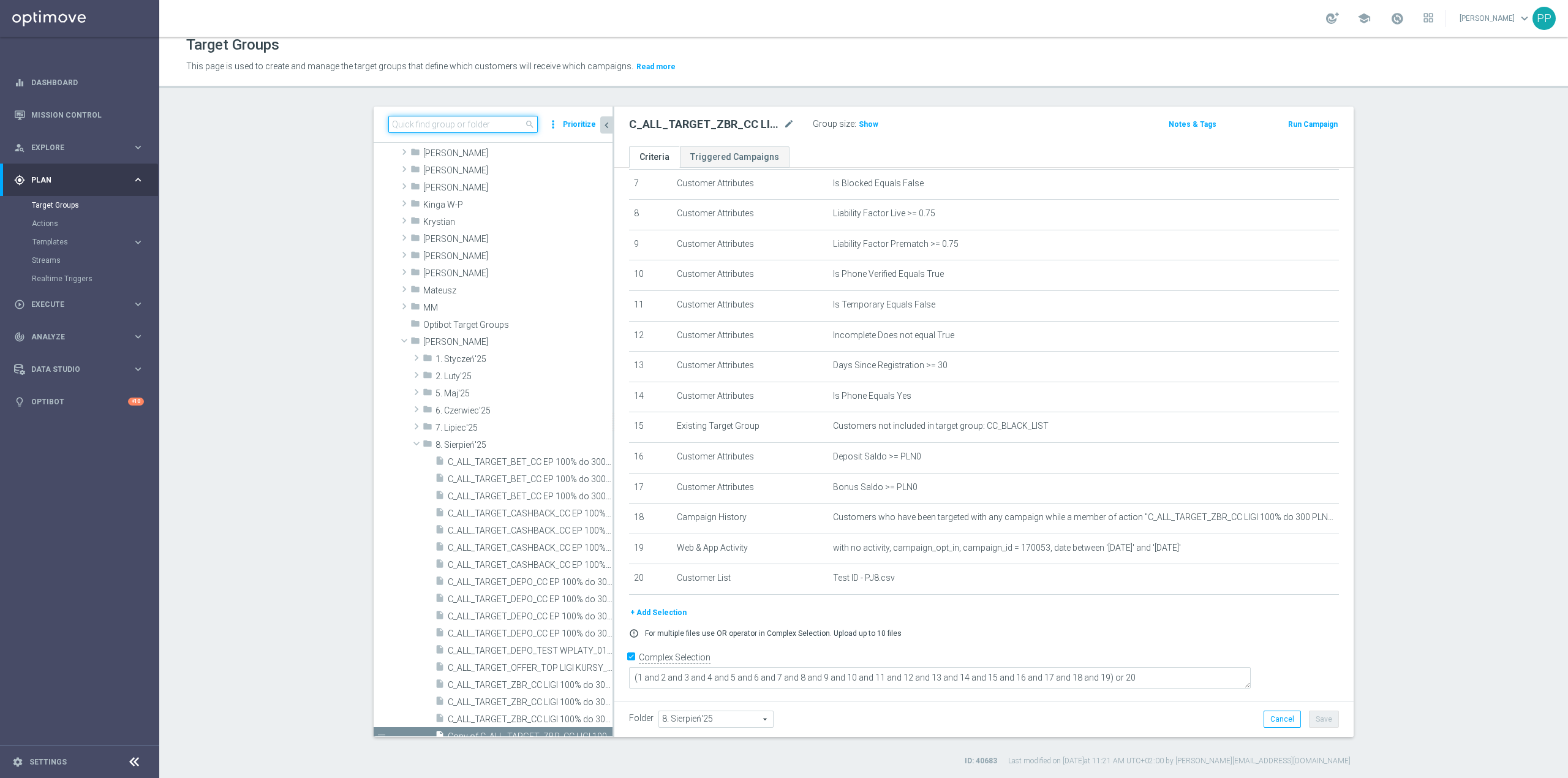
click at [419, 126] on input at bounding box center [462, 124] width 149 height 17
paste input "C_ALL_TARGET_ZBR_CC LIGI 100% do 300 PLN"
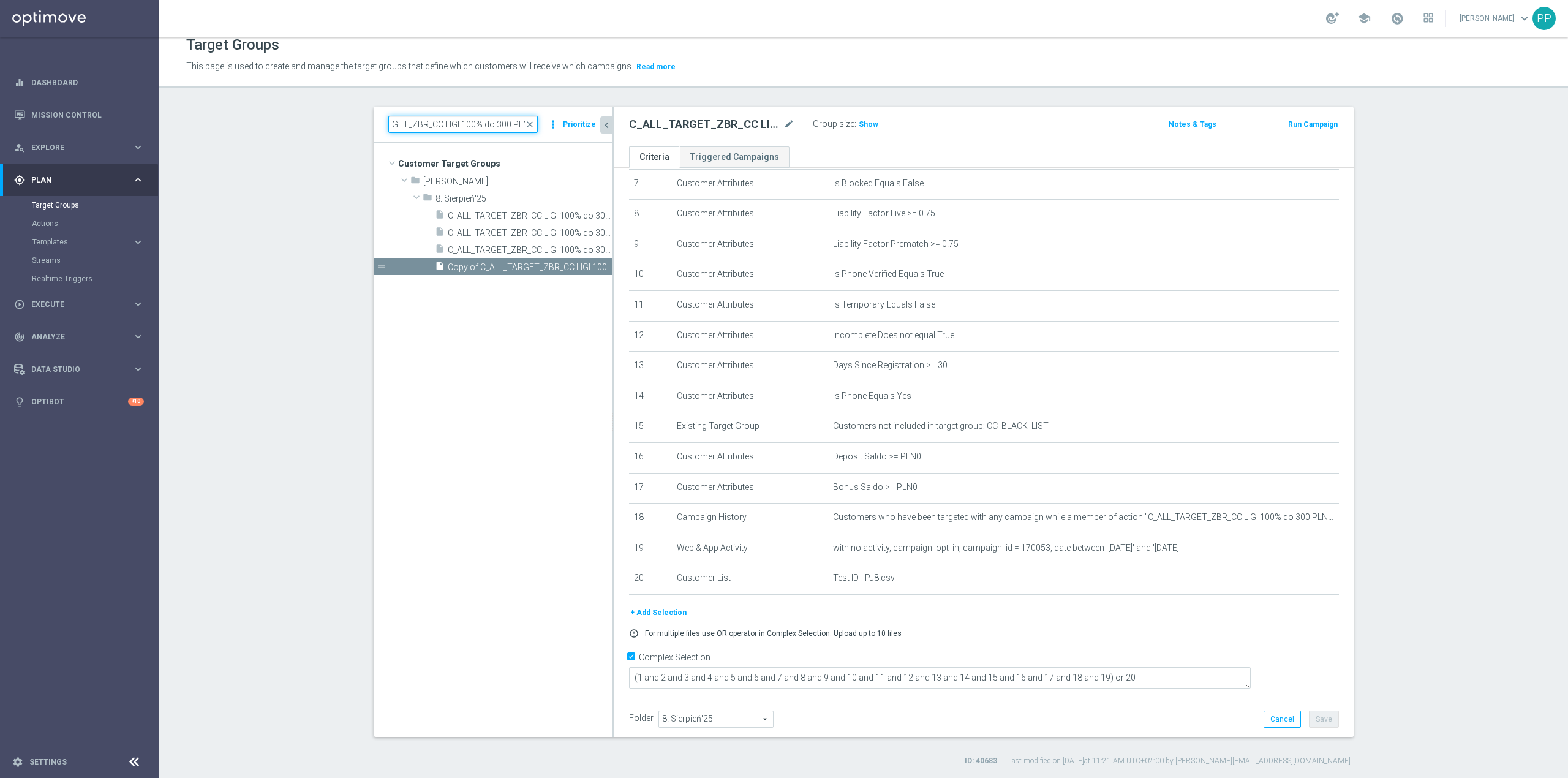
type input "C_ALL_TARGET_ZBR_CC LIGI 100% do 300 PLN"
click at [565, 363] on tree-viewport "Customer Target Groups library_add create_new_folder folder" at bounding box center [494, 439] width 239 height 594
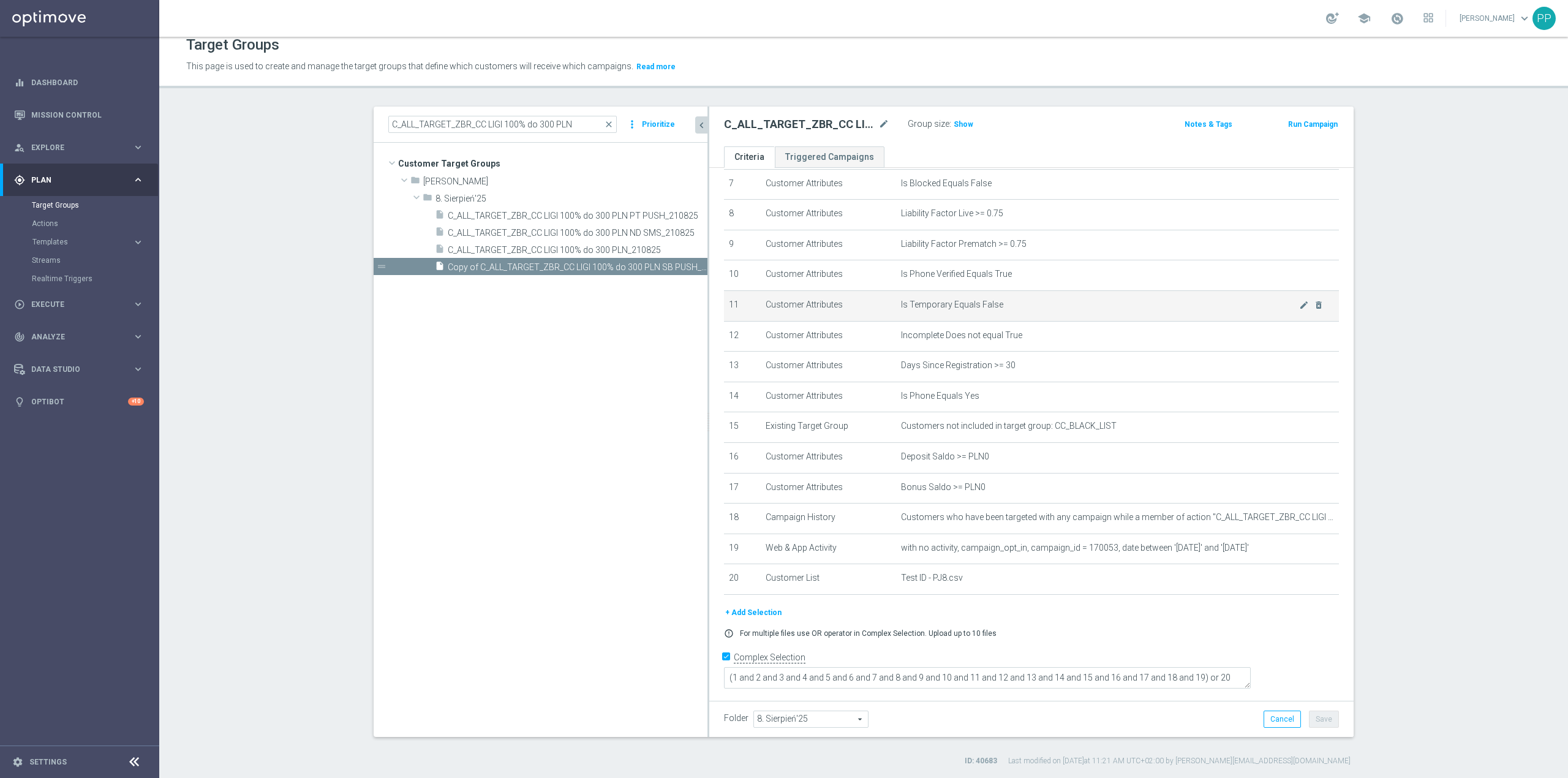
drag, startPoint x: 606, startPoint y: 327, endPoint x: 740, endPoint y: 321, distance: 134.1
click at [740, 321] on as-split "C_ALL_TARGET_ZBR_CC LIGI 100% do 300 PLN close more_vert Prioritize Customer Ta…" at bounding box center [864, 421] width 981 height 630
click at [878, 123] on icon "mode_edit" at bounding box center [883, 124] width 11 height 15
click at [809, 125] on input "C_ALL_TARGET_ZBR_CC LIGI 100% do 300 PLN ND SMS_210825" at bounding box center [807, 125] width 166 height 17
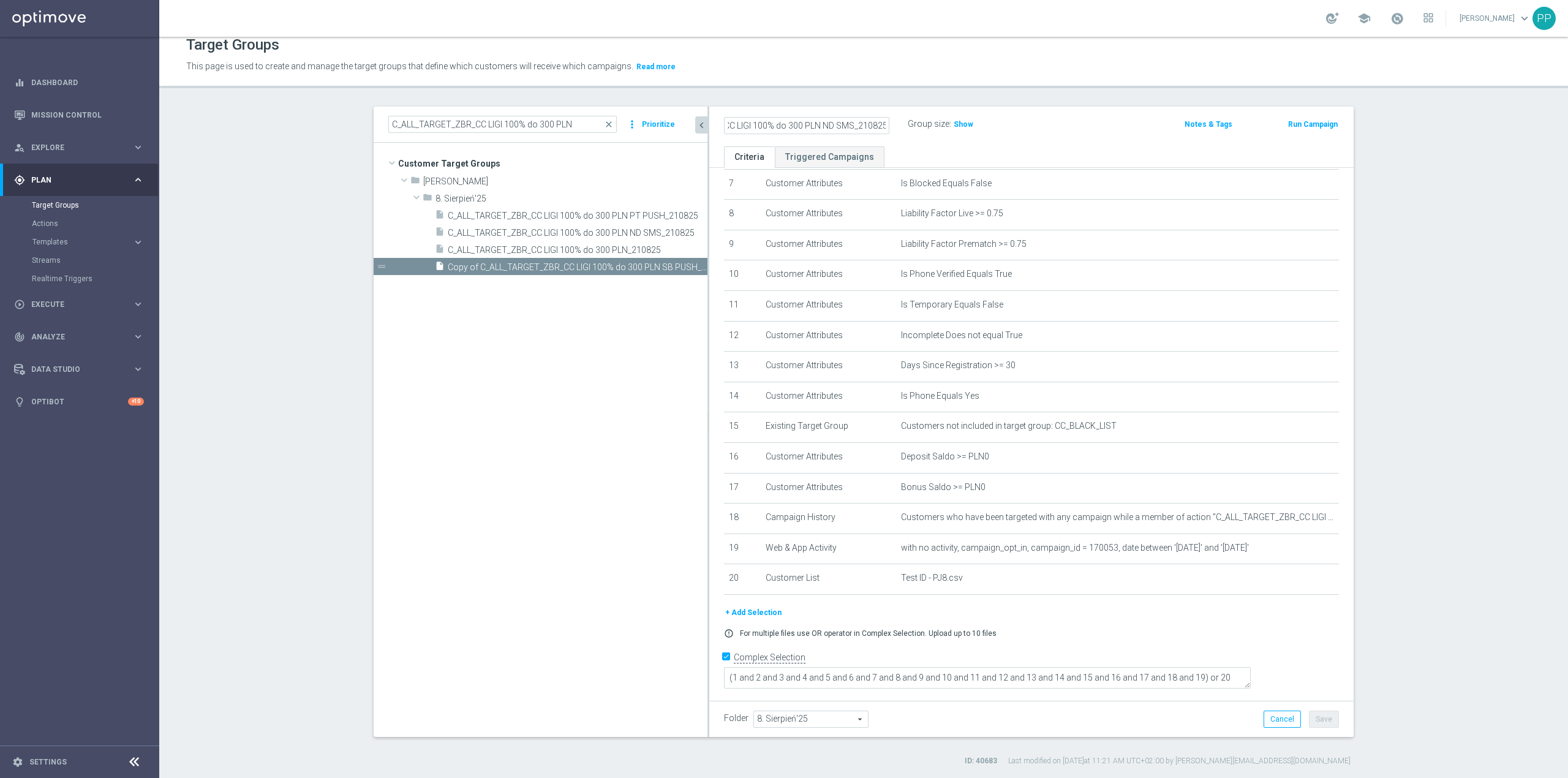
scroll to position [0, 0]
drag, startPoint x: 838, startPoint y: 125, endPoint x: 733, endPoint y: 129, distance: 105.1
click at [709, 133] on div "C_ALL_TARGET_ZBR_CC LIGI 100% do 300 PLN ND SMS_210825 Group size : Show Notes …" at bounding box center [1032, 126] width 644 height 40
click at [746, 124] on input "C_ALL_TARGET_ZBR_CC LIGI 100% do 300 PLN ND SMS_210825" at bounding box center [807, 125] width 166 height 17
click at [744, 78] on header "Target Groups This page is used to create and manage the target groups that def…" at bounding box center [864, 57] width 1409 height 63
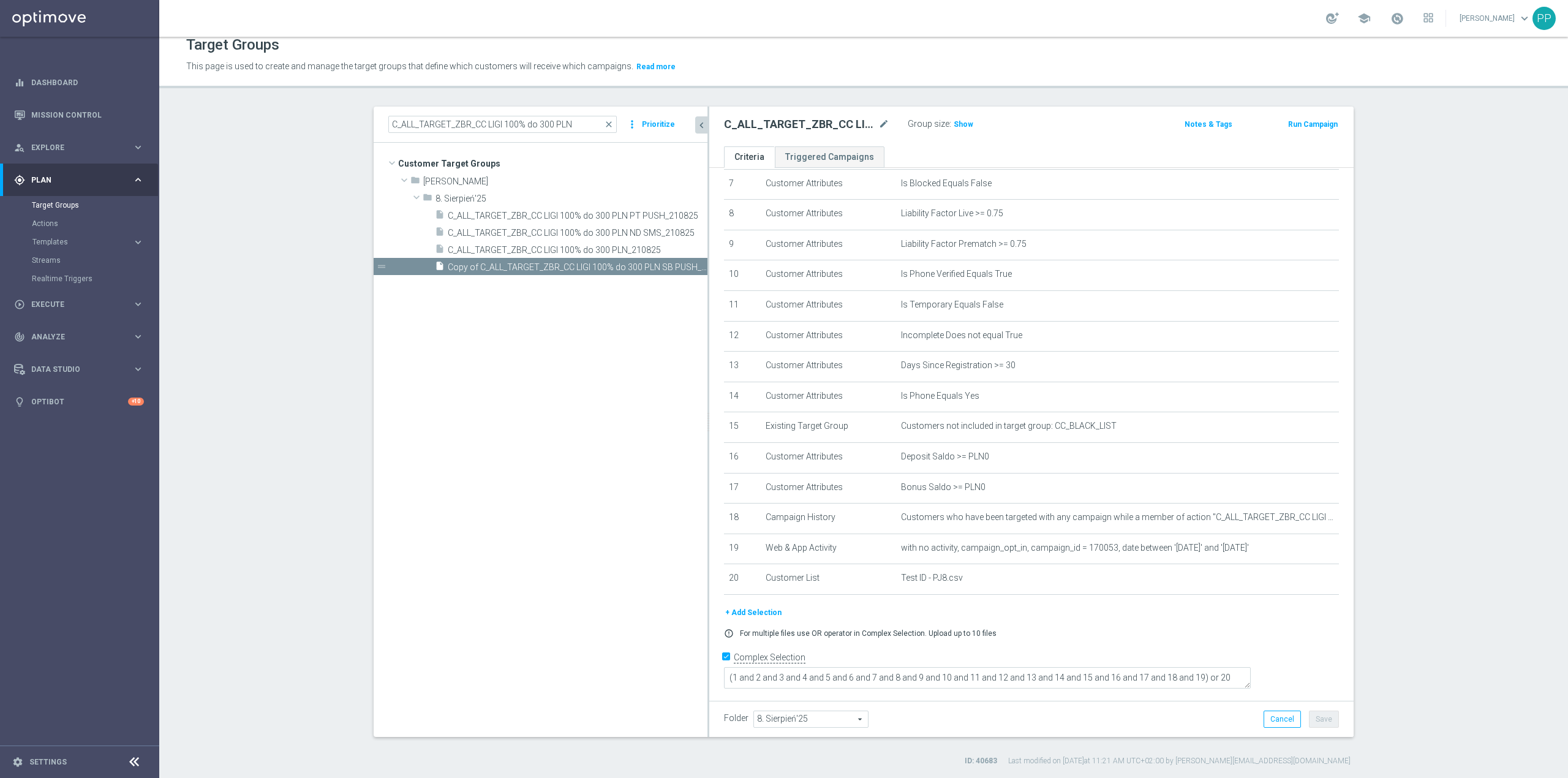
click at [420, 508] on tree-viewport "Customer Target Groups library_add create_new_folder folder" at bounding box center [541, 439] width 334 height 594
click at [536, 251] on span "C_ALL_TARGET_ZBR_CC LIGI 100% do 300 PLN_210825" at bounding box center [564, 250] width 231 height 11
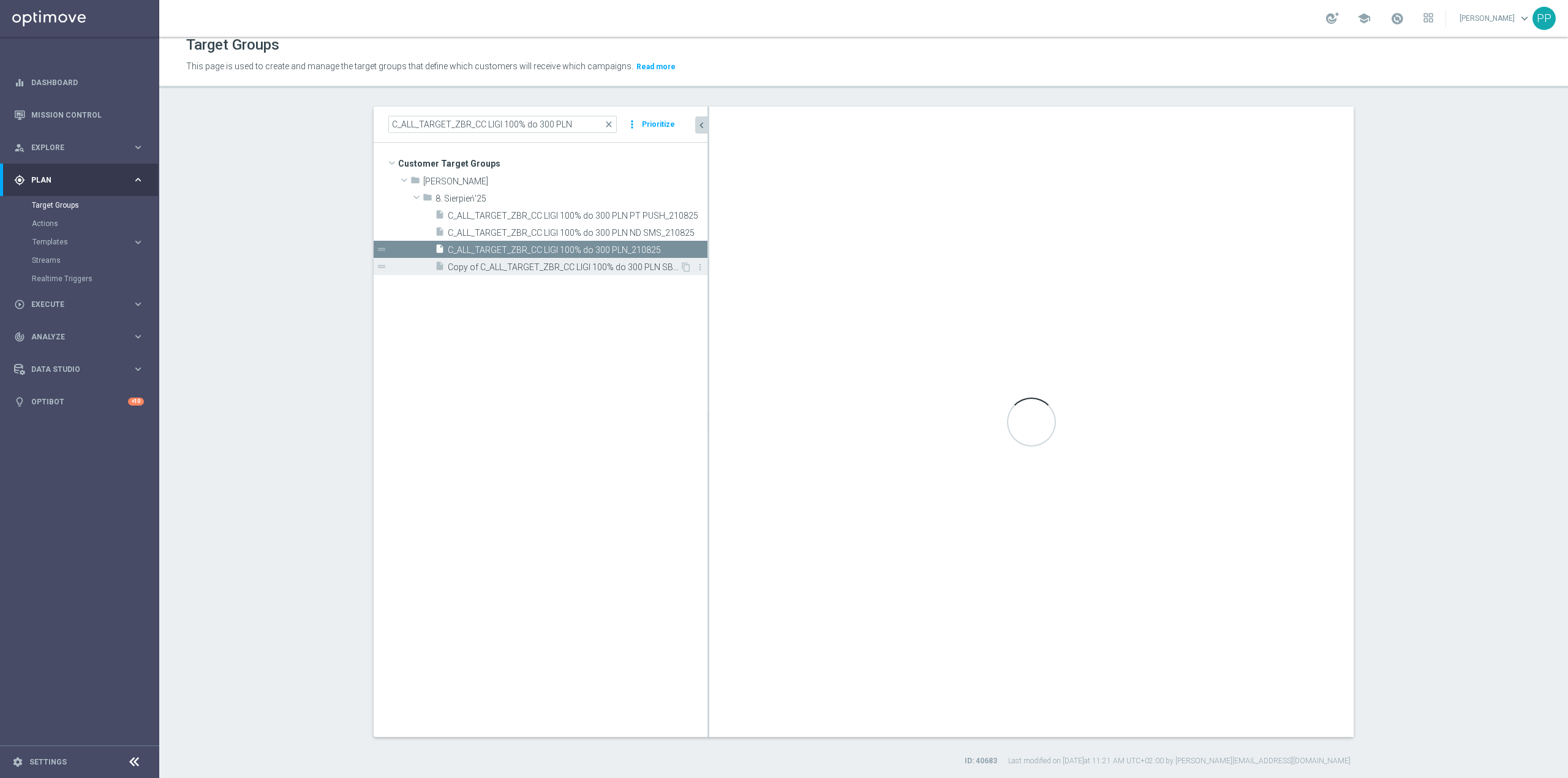
click at [544, 263] on span "Copy of C_ALL_TARGET_ZBR_CC LIGI 100% do 300 PLN SB PUSH_210825" at bounding box center [564, 267] width 232 height 11
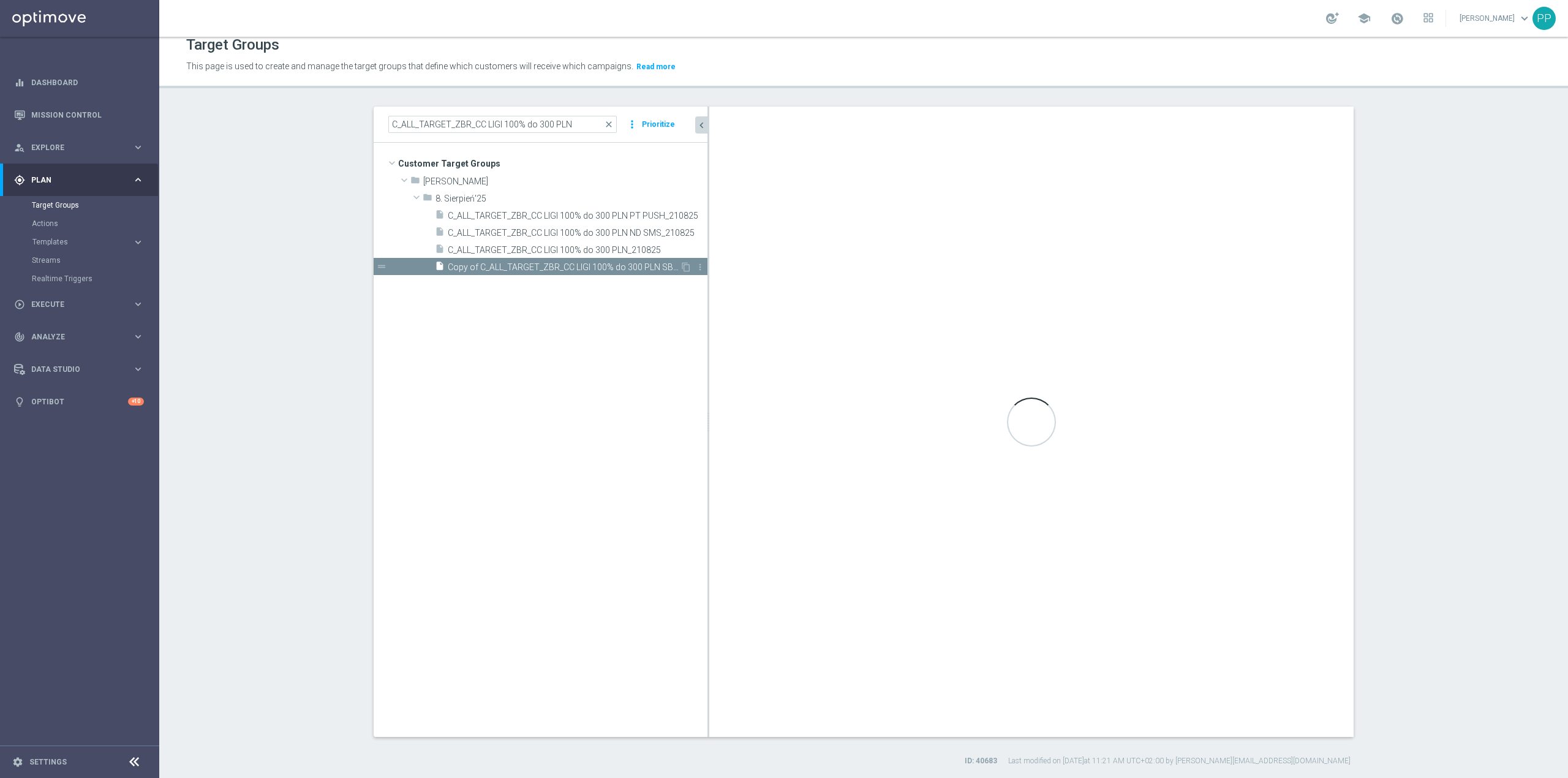
type textarea "(1 and 2 and 3 and 4 and 5 and 6 and 7 and 8 and 9 and 10 and 11 and 12 and 13 …"
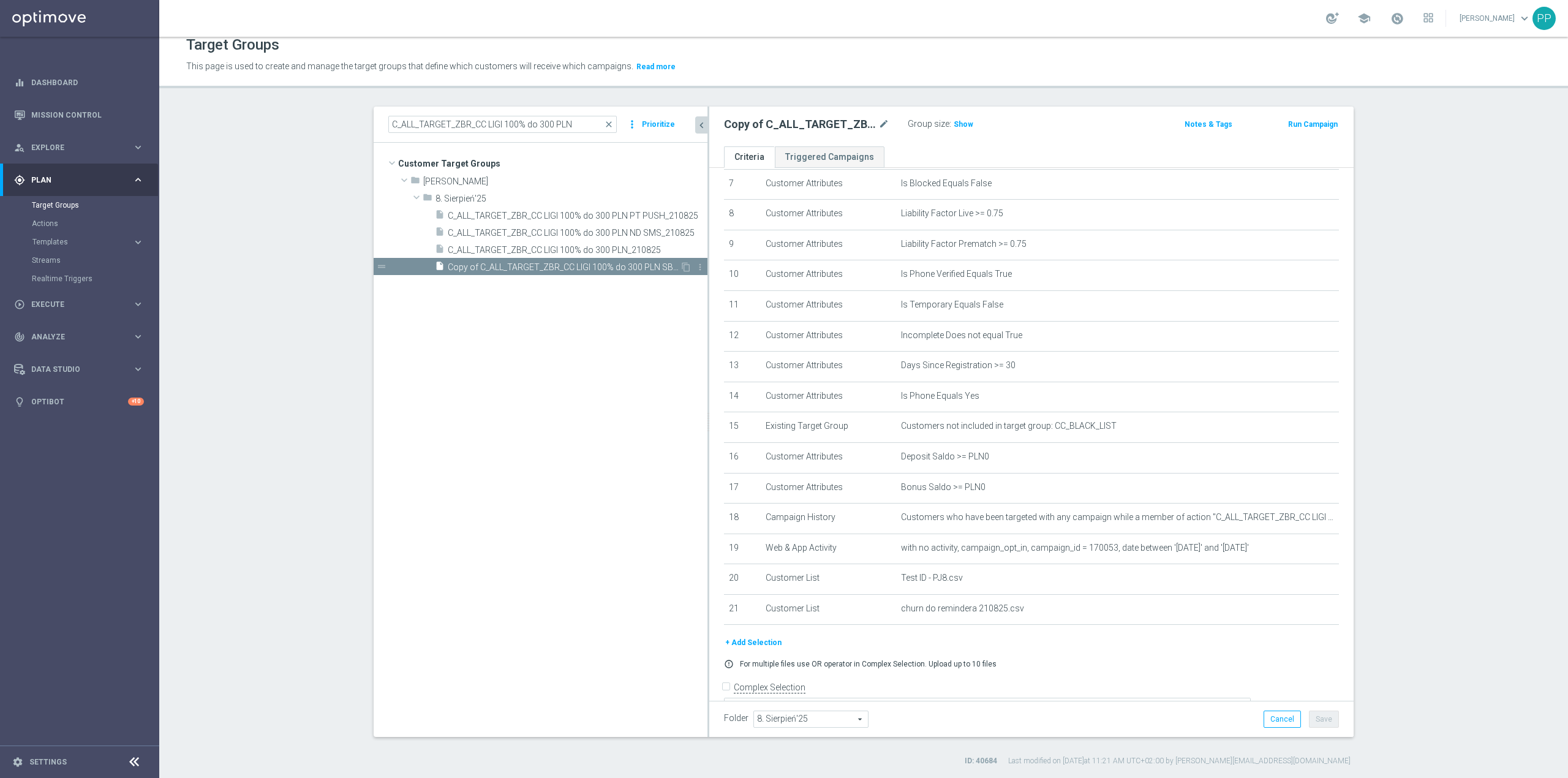
click at [544, 263] on span "Copy of C_ALL_TARGET_ZBR_CC LIGI 100% do 300 PLN SB PUSH_210825" at bounding box center [564, 267] width 232 height 11
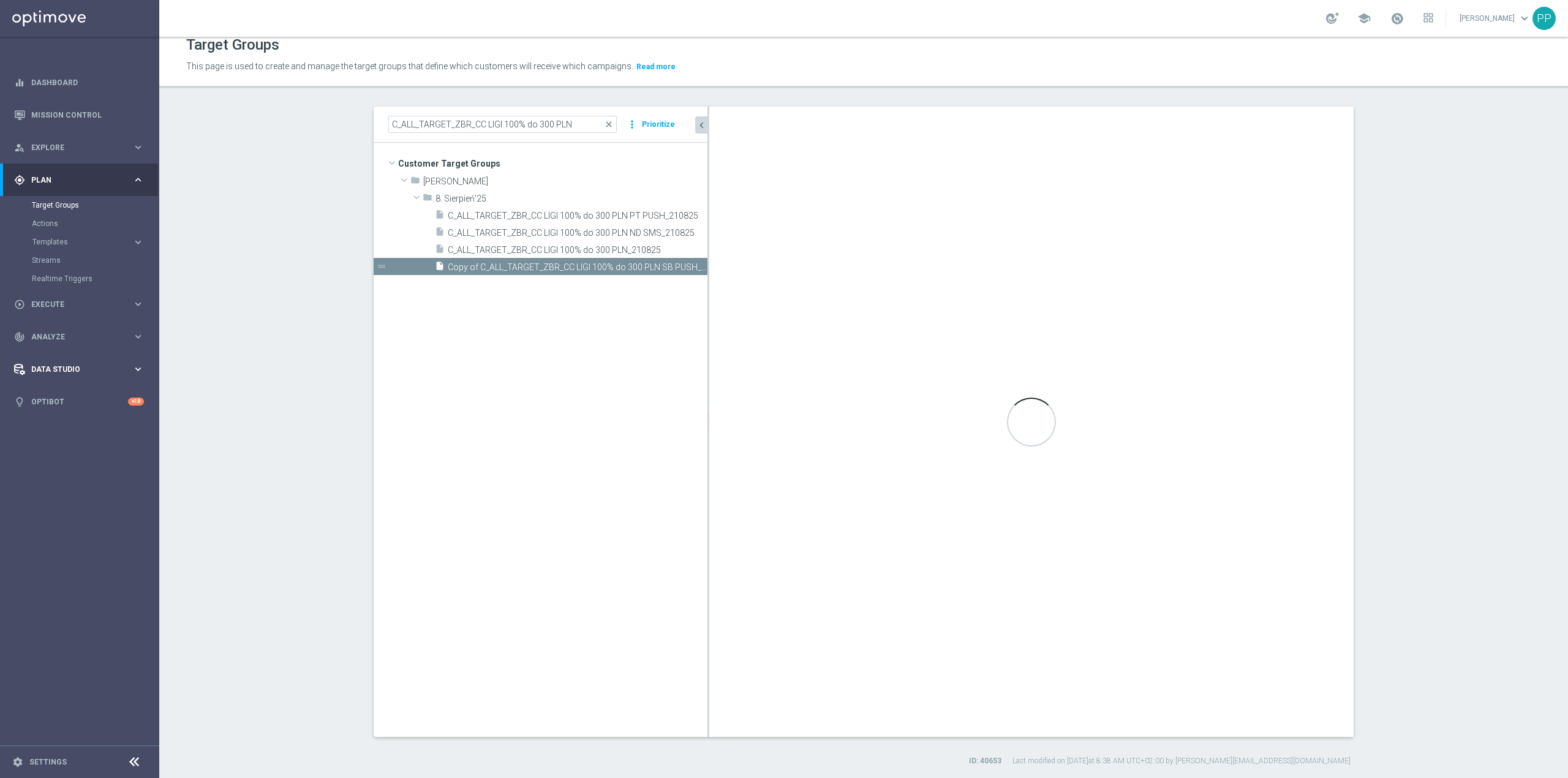
checkbox input "true"
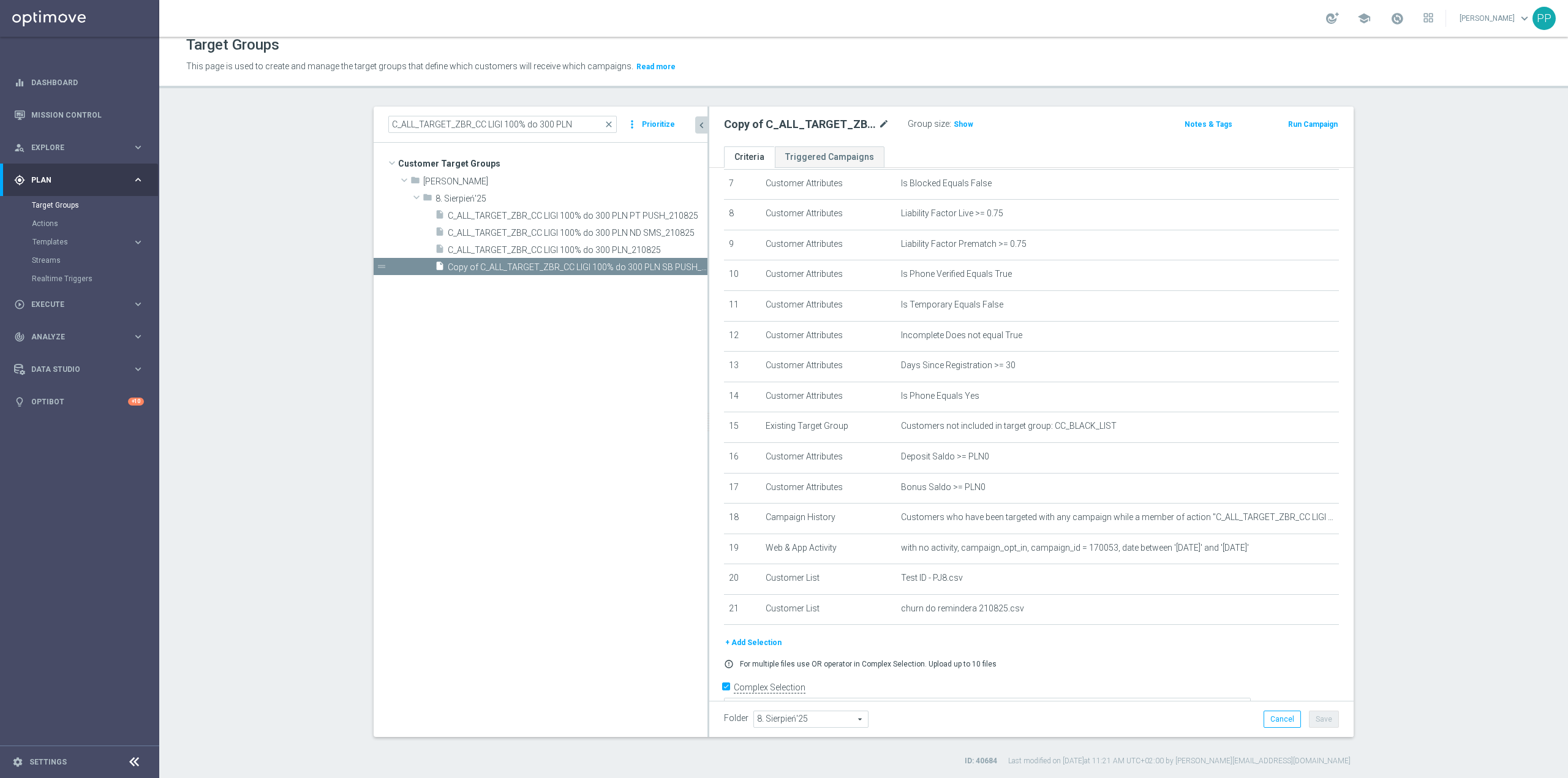
click at [878, 121] on icon "mode_edit" at bounding box center [883, 124] width 11 height 15
click at [830, 130] on input "Copy of C_ALL_TARGET_ZBR_CC LIGI 100% do 300 PLN SB PUSH_210825" at bounding box center [807, 125] width 166 height 17
drag, startPoint x: 829, startPoint y: 129, endPoint x: 642, endPoint y: 131, distance: 187.0
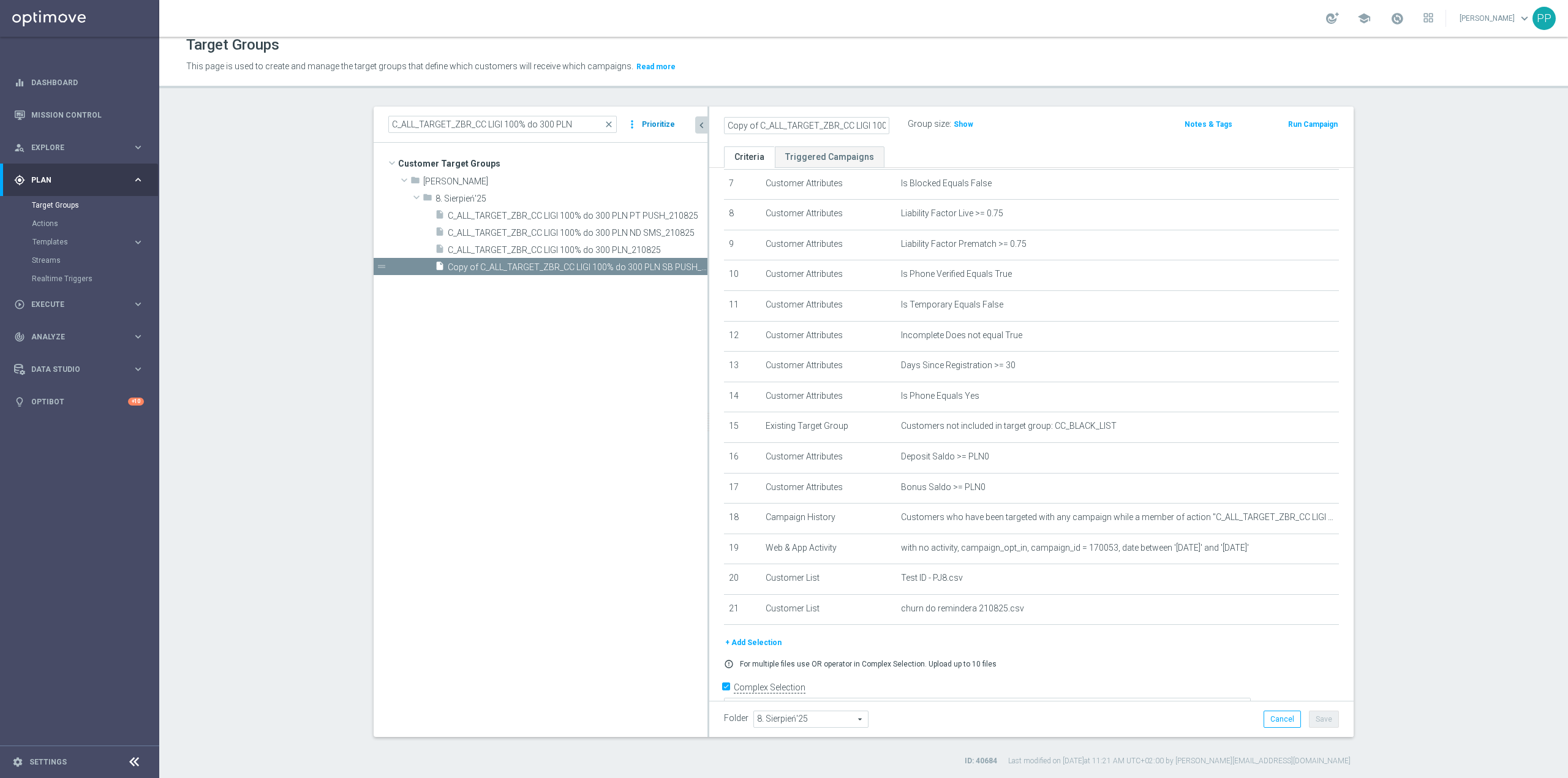
click at [613, 134] on as-split "C_ALL_TARGET_ZBR_CC LIGI 100% do 300 PLN close more_vert Prioritize Customer Ta…" at bounding box center [864, 421] width 981 height 630
click at [747, 125] on input "Copy of C_ALL_TARGET_ZBR_CC LIGI 100% do 300 PLN SB PUSH_210825" at bounding box center [807, 125] width 166 height 17
drag, startPoint x: 752, startPoint y: 123, endPoint x: 684, endPoint y: 124, distance: 68.0
click at [682, 124] on as-split "C_ALL_TARGET_ZBR_CC LIGI 100% do 300 PLN close more_vert Prioritize Customer Ta…" at bounding box center [864, 421] width 981 height 630
type input "C_ALL_TARGET_ZBR_CC LIGI 100% do 300 PLN SB PUSH_210825"
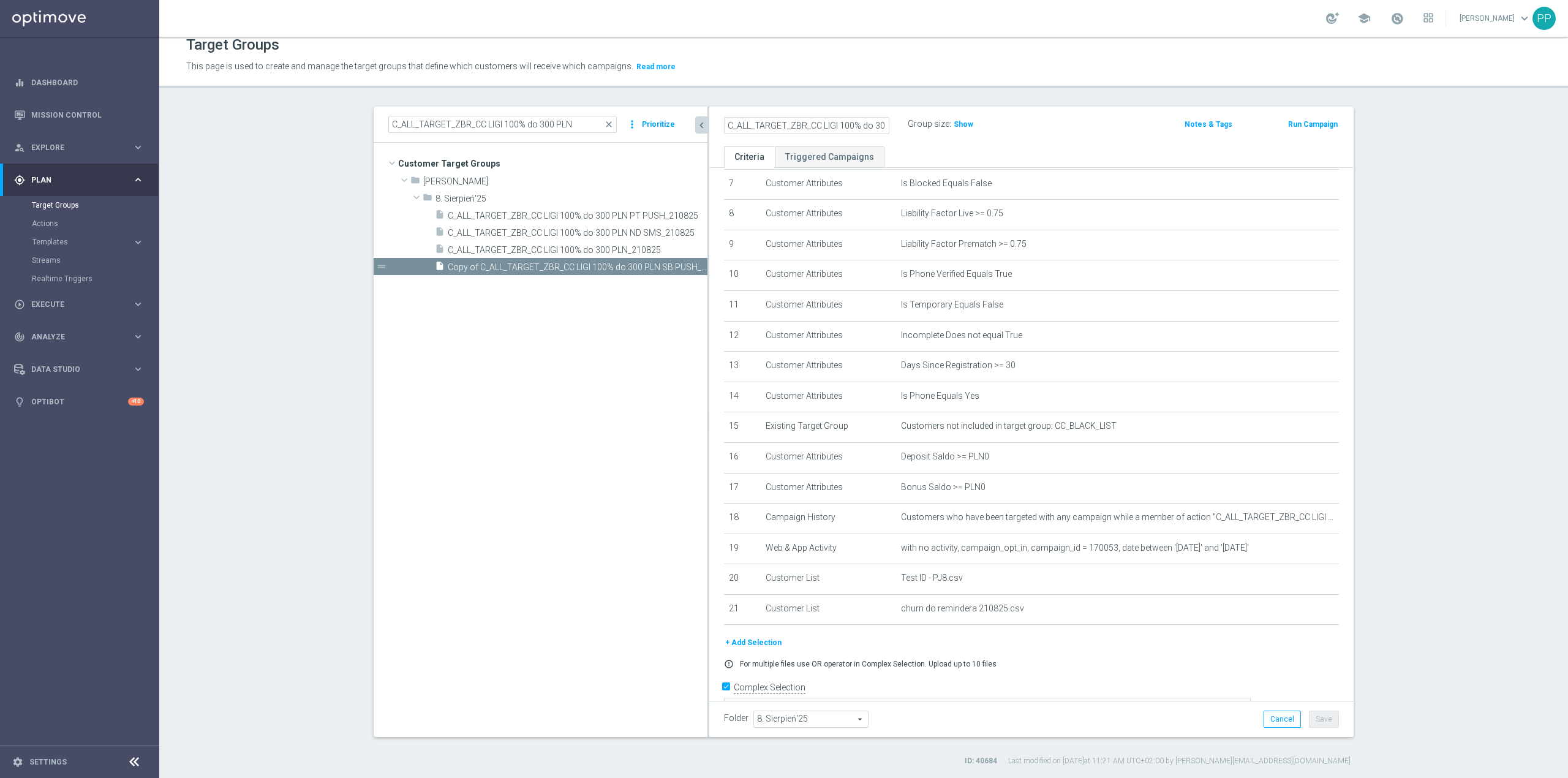
click at [742, 75] on div "This page is used to create and manage the target groups that define which cust…" at bounding box center [692, 67] width 1031 height 20
click at [1319, 714] on button "Save" at bounding box center [1324, 719] width 30 height 17
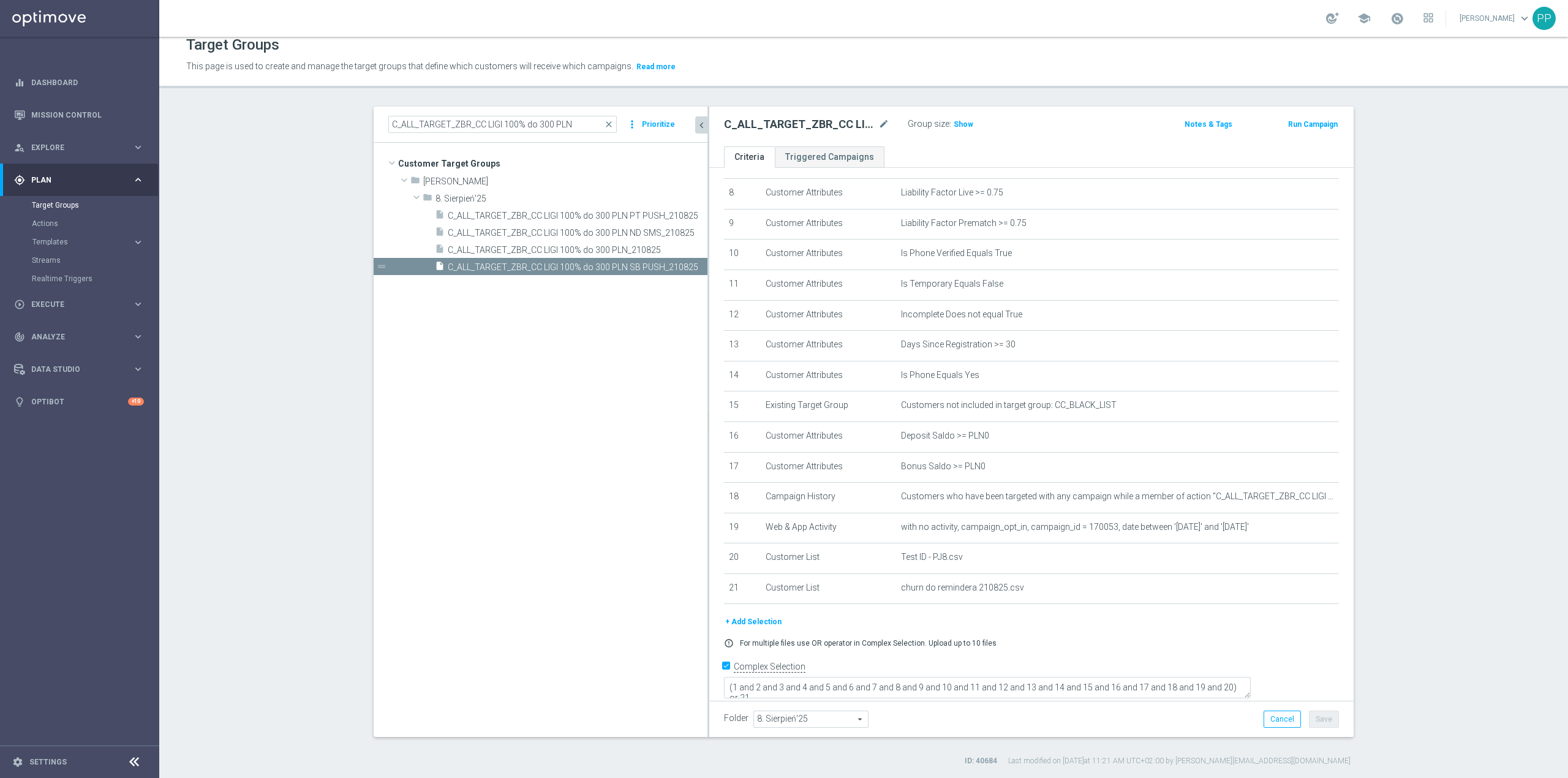
scroll to position [255, 0]
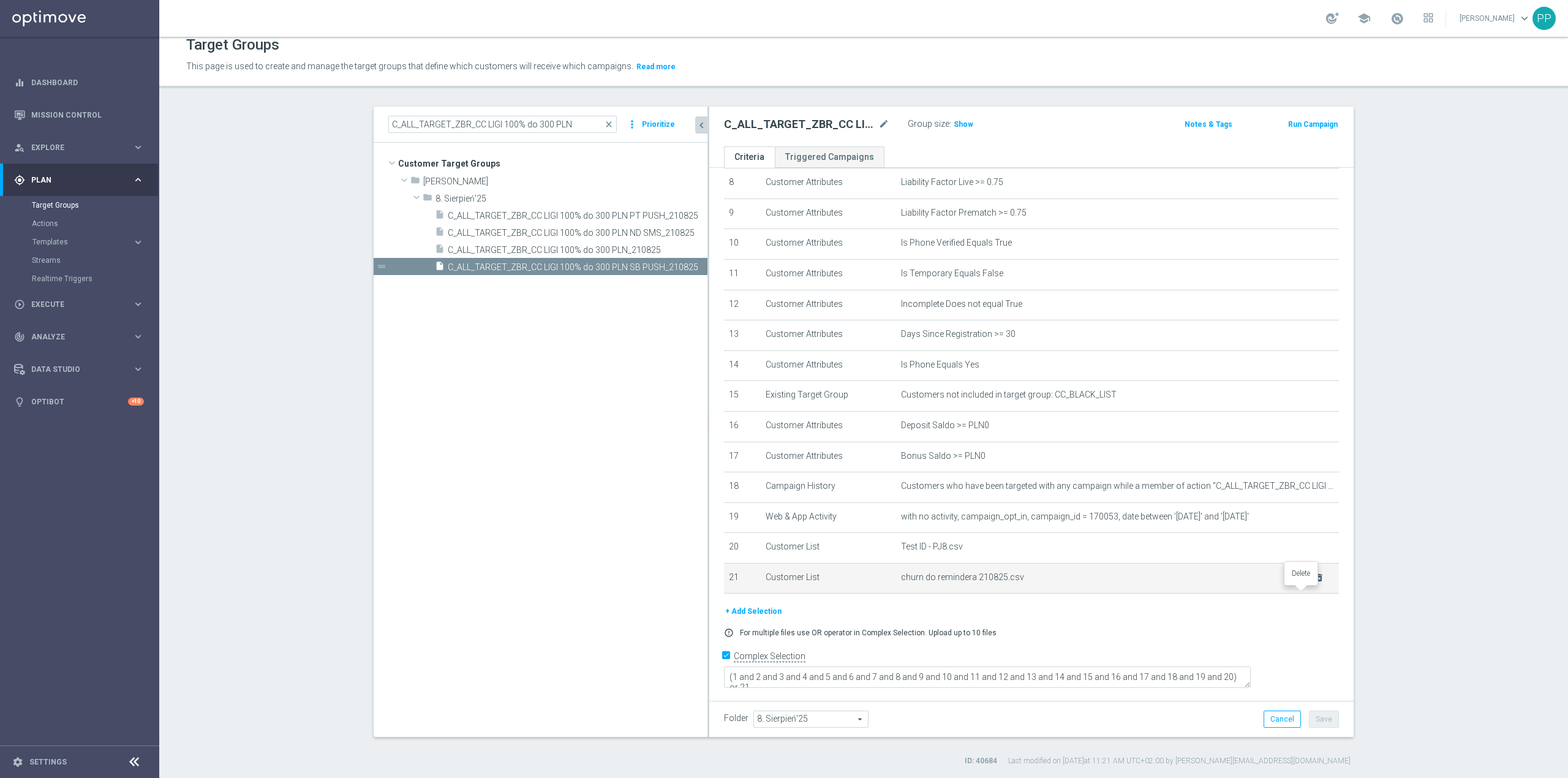
click at [1315, 583] on icon "delete_forever" at bounding box center [1320, 578] width 10 height 10
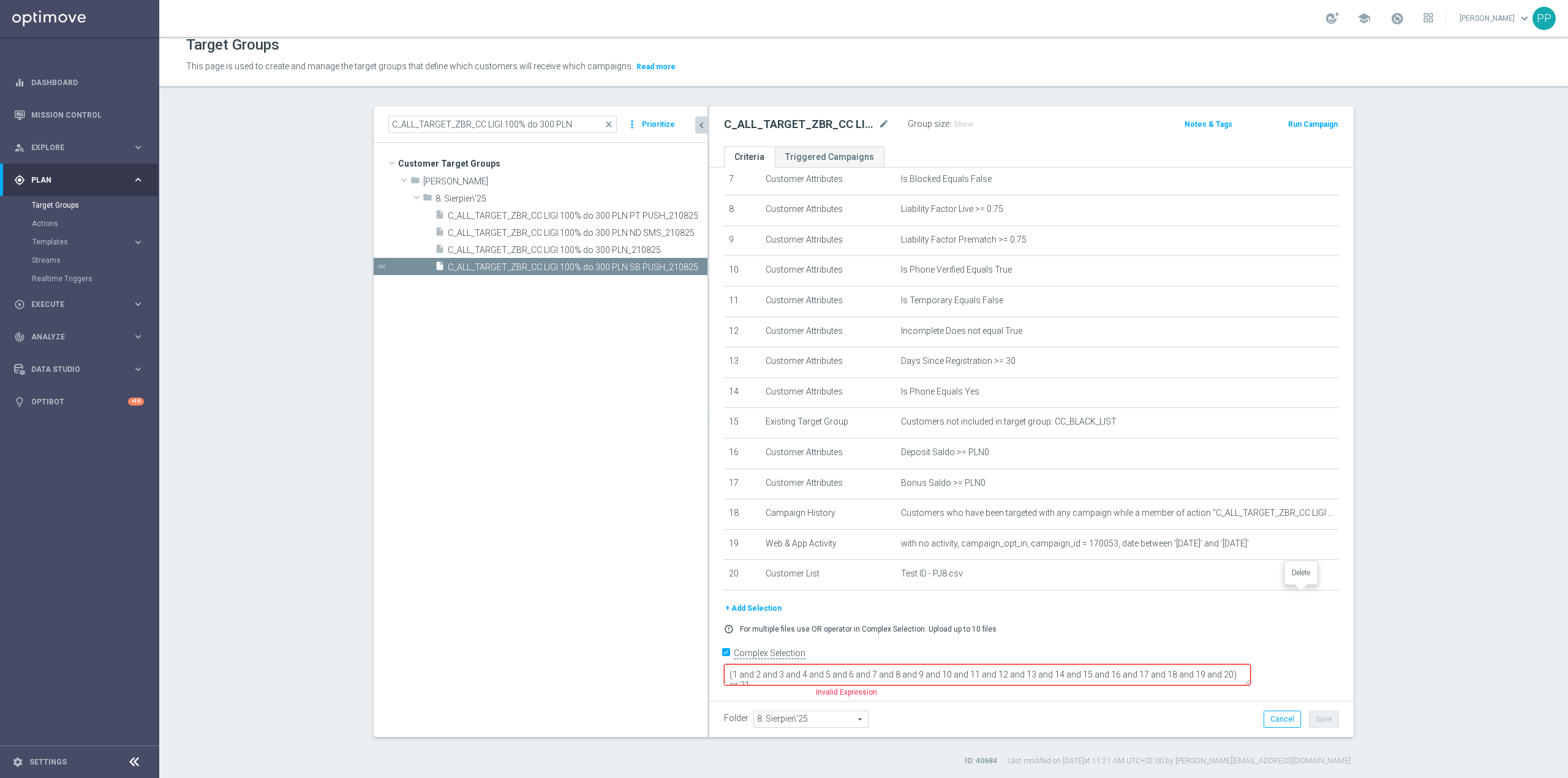
scroll to position [226, 0]
click at [841, 679] on textarea "(1 and 2 and 3 and 4 and 5 and 6 and 7 and 8 and 9 and 10 and 11 and 12 and 13 …" at bounding box center [987, 678] width 527 height 21
drag, startPoint x: 844, startPoint y: 680, endPoint x: 824, endPoint y: 674, distance: 20.9
click at [824, 674] on textarea "(1 and 2 and 3 and 4 and 5 and 6 and 7 and 8 and 9 and 10 and 11 and 12 and 13 …" at bounding box center [987, 678] width 527 height 21
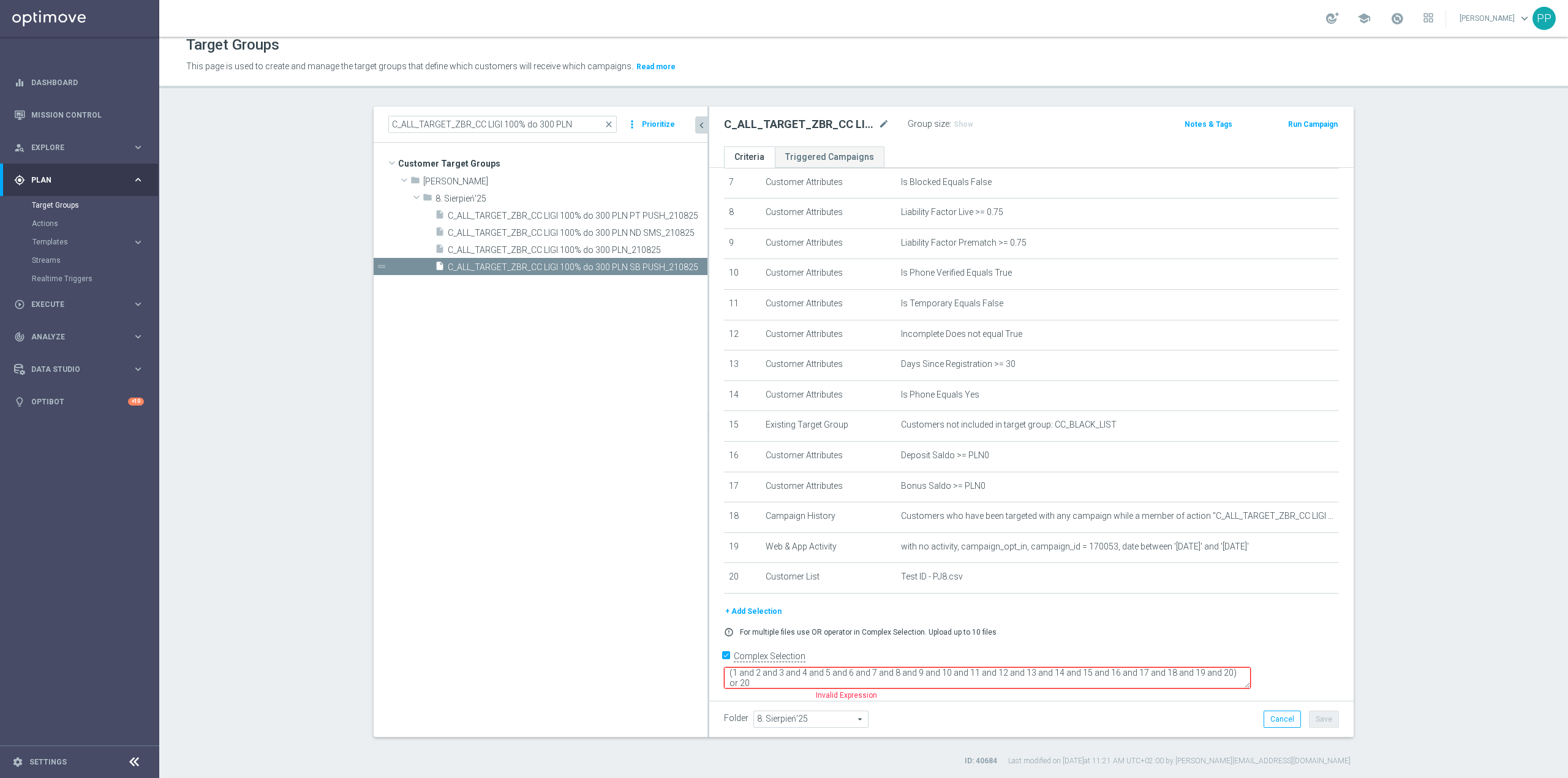
click at [823, 677] on textarea "(1 and 2 and 3 and 4 and 5 and 6 and 7 and 8 and 9 and 10 and 11 and 12 and 13 …" at bounding box center [987, 678] width 527 height 21
click at [820, 677] on textarea "(1 and 2 and 3 and 4 and 5 and 6 and 7 and 8 and 9 and 10 and 11 and 12 and 13 …" at bounding box center [987, 678] width 527 height 21
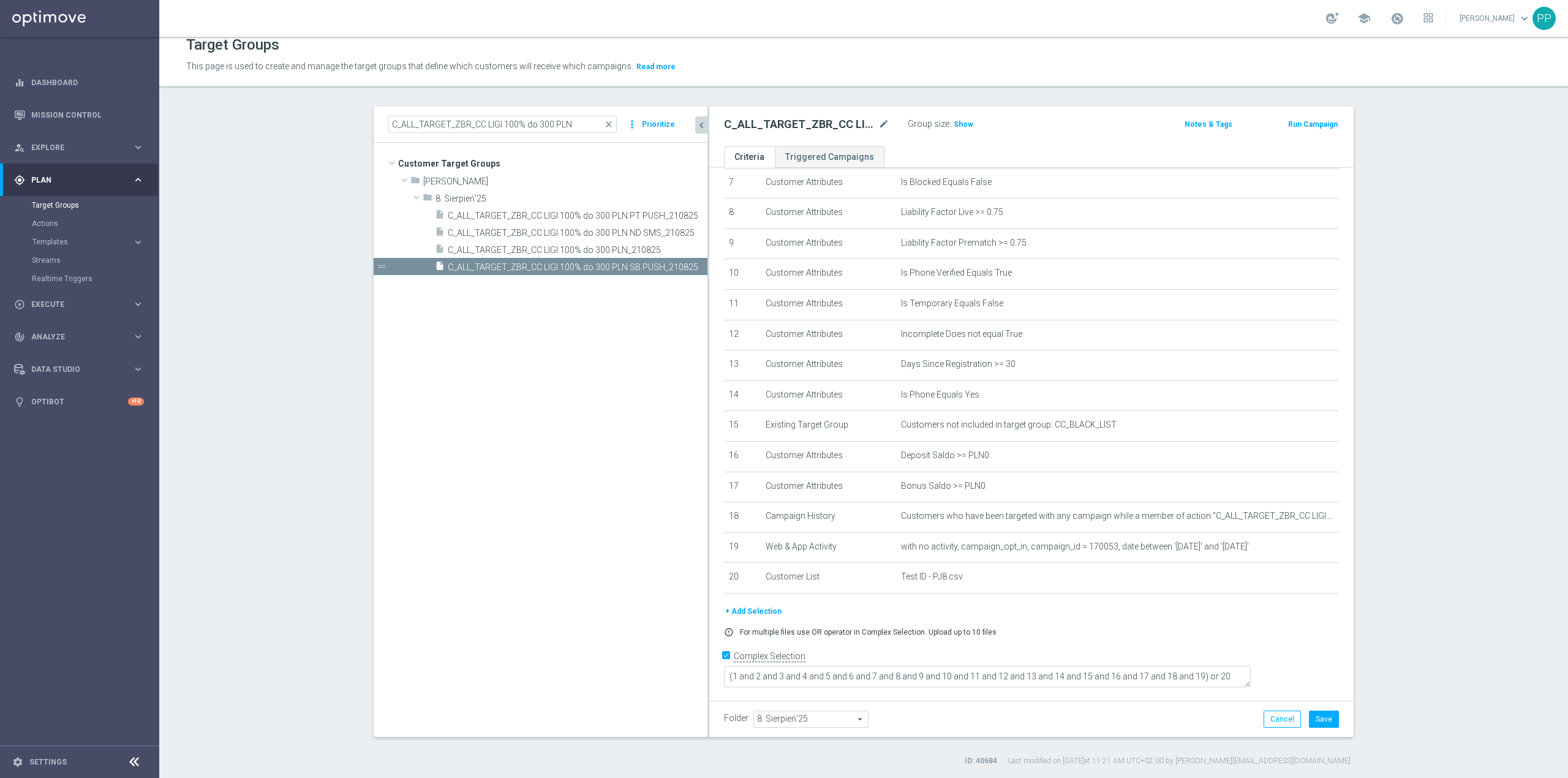
drag, startPoint x: 993, startPoint y: 709, endPoint x: 1041, endPoint y: 709, distance: 48.0
click at [994, 709] on div "Folder 8. Sierpień'25 8. Sierpień'25 arrow_drop_down search Cancel Save Saving.…" at bounding box center [1032, 719] width 644 height 36
click at [1332, 722] on button "Save" at bounding box center [1324, 719] width 30 height 17
click at [615, 232] on span "C_ALL_TARGET_ZBR_CC LIGI 100% do 300 PLN ND SMS_210825" at bounding box center [564, 233] width 232 height 11
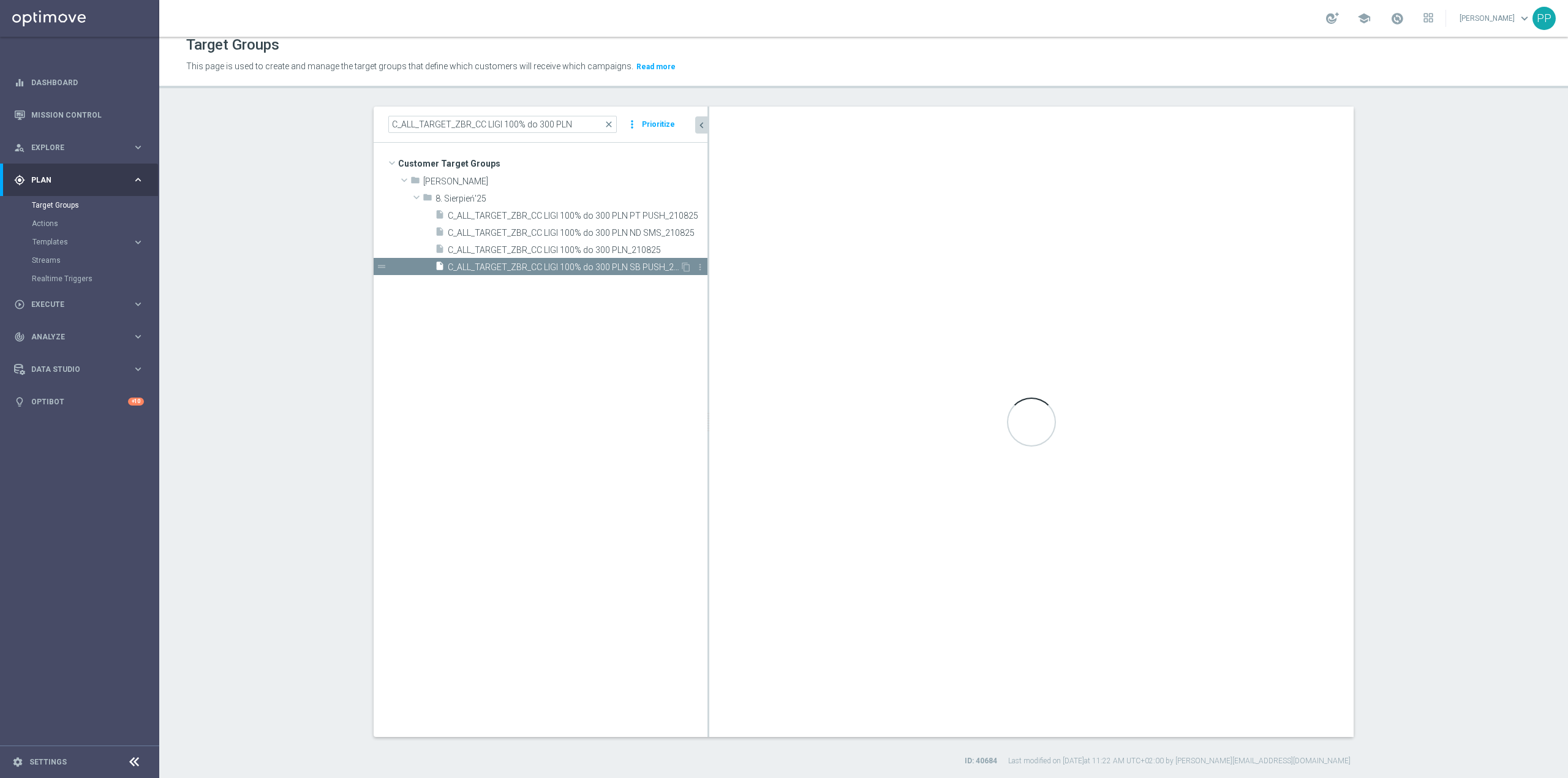
click at [574, 272] on span "C_ALL_TARGET_ZBR_CC LIGI 100% do 300 PLN SB PUSH_210825" at bounding box center [564, 267] width 232 height 11
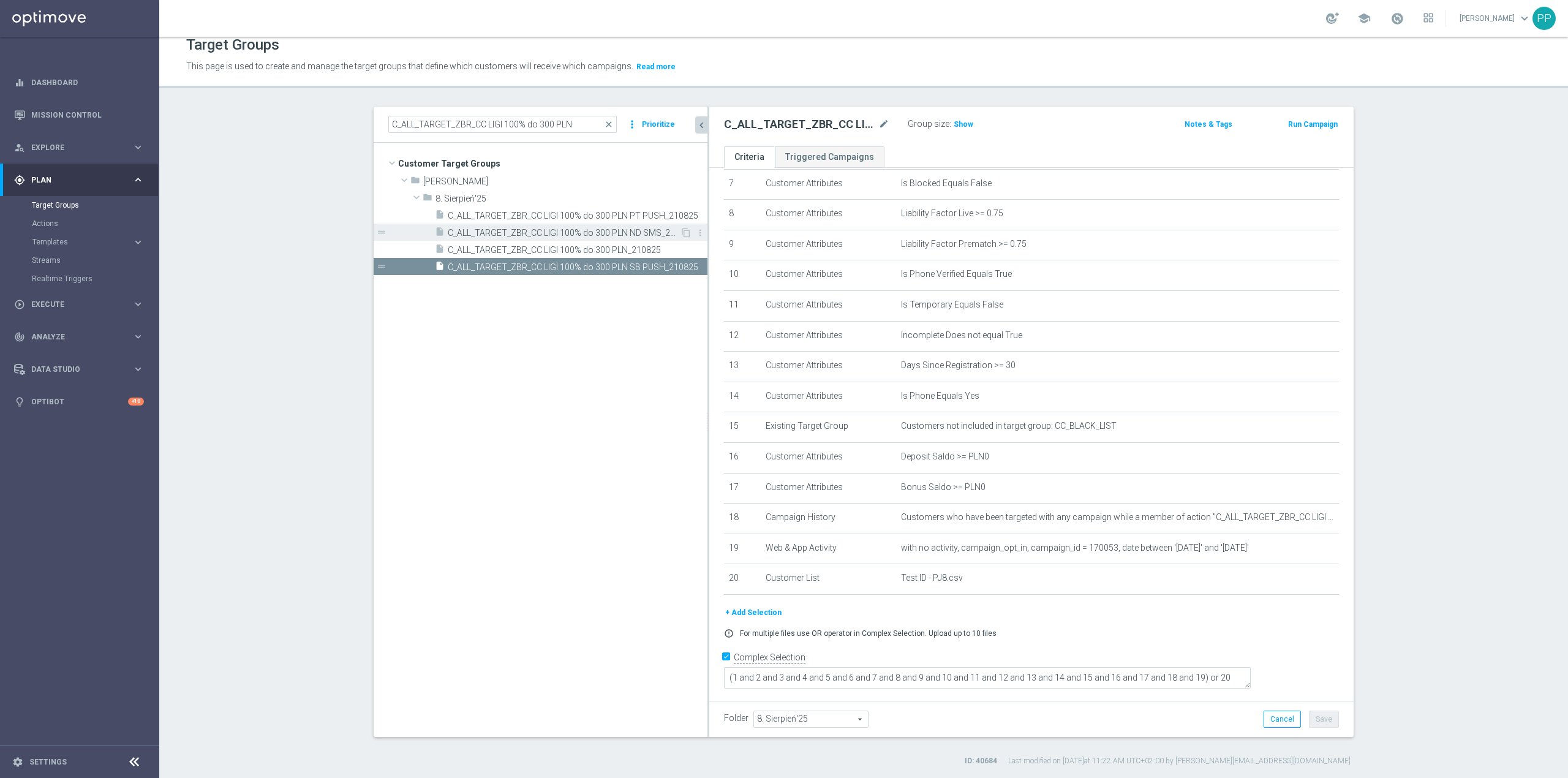
click at [599, 232] on span "C_ALL_TARGET_ZBR_CC LIGI 100% do 300 PLN ND SMS_210825" at bounding box center [564, 233] width 232 height 11
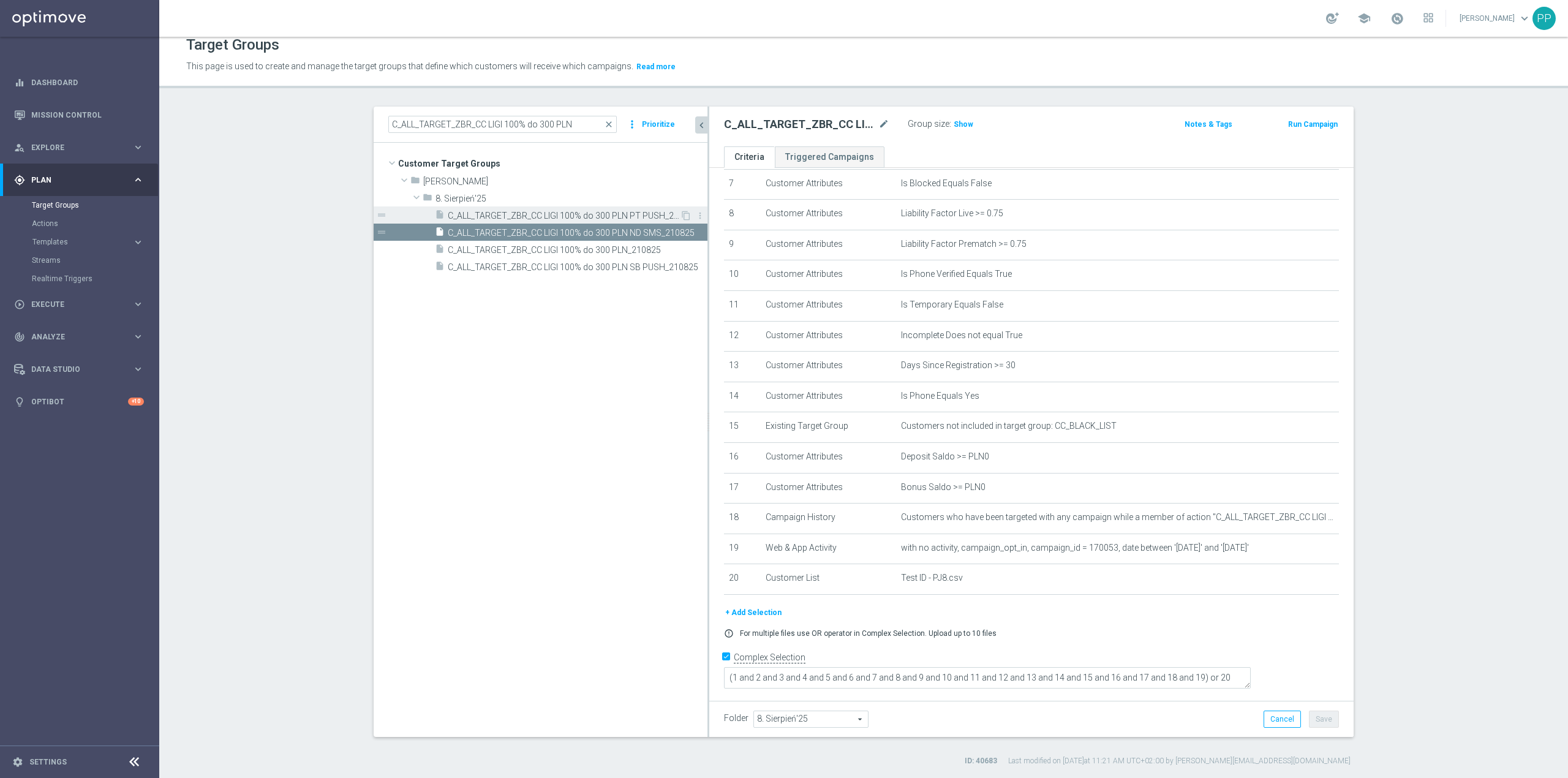
click at [606, 216] on span "C_ALL_TARGET_ZBR_CC LIGI 100% do 300 PLN PT PUSH_210825" at bounding box center [564, 216] width 232 height 11
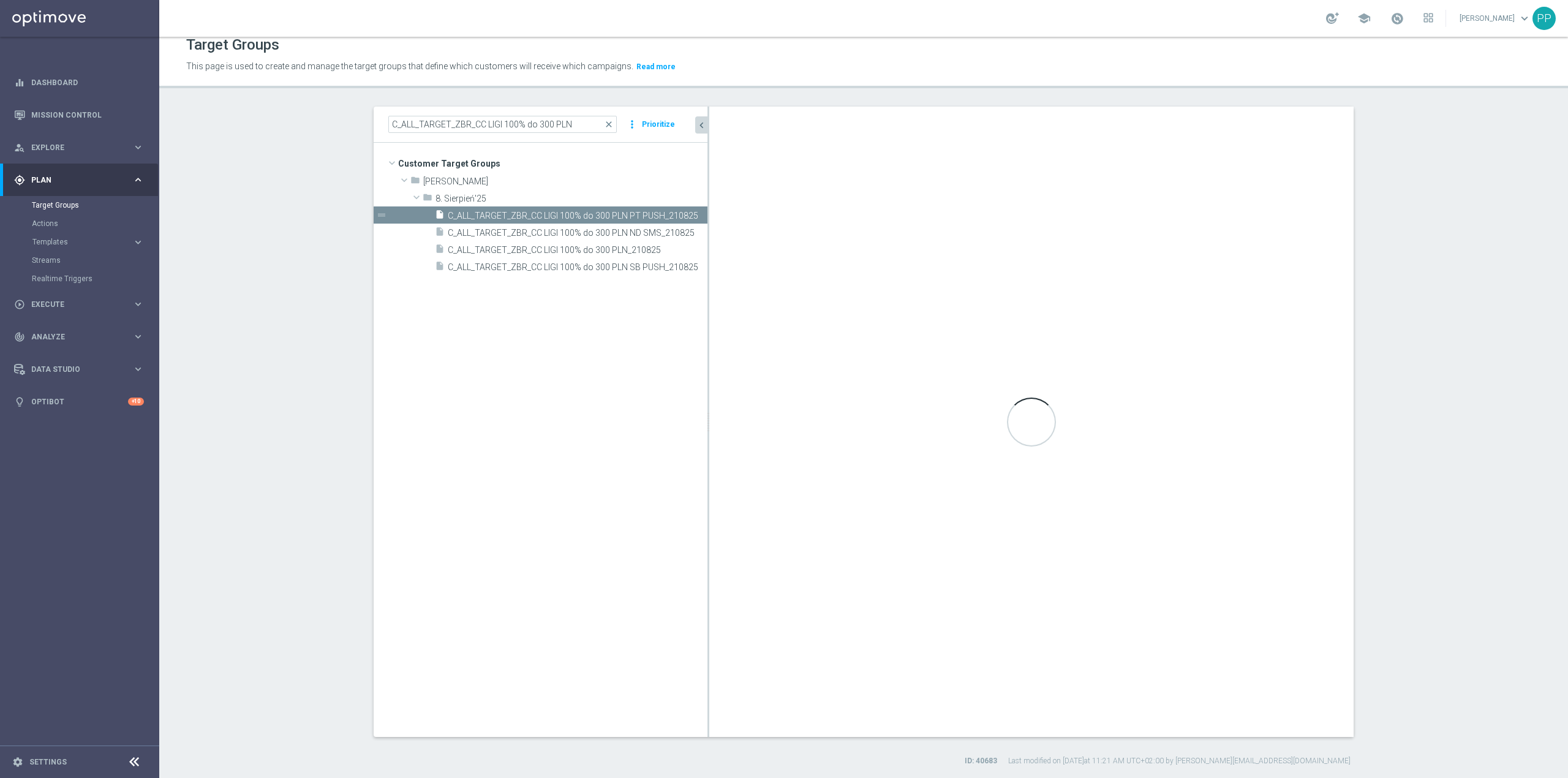
type textarea "(1 and 2 and 3 and 4 and 5 and 6 and 7 and 8 and 9 and 10 and 11 and 12 and 13 …"
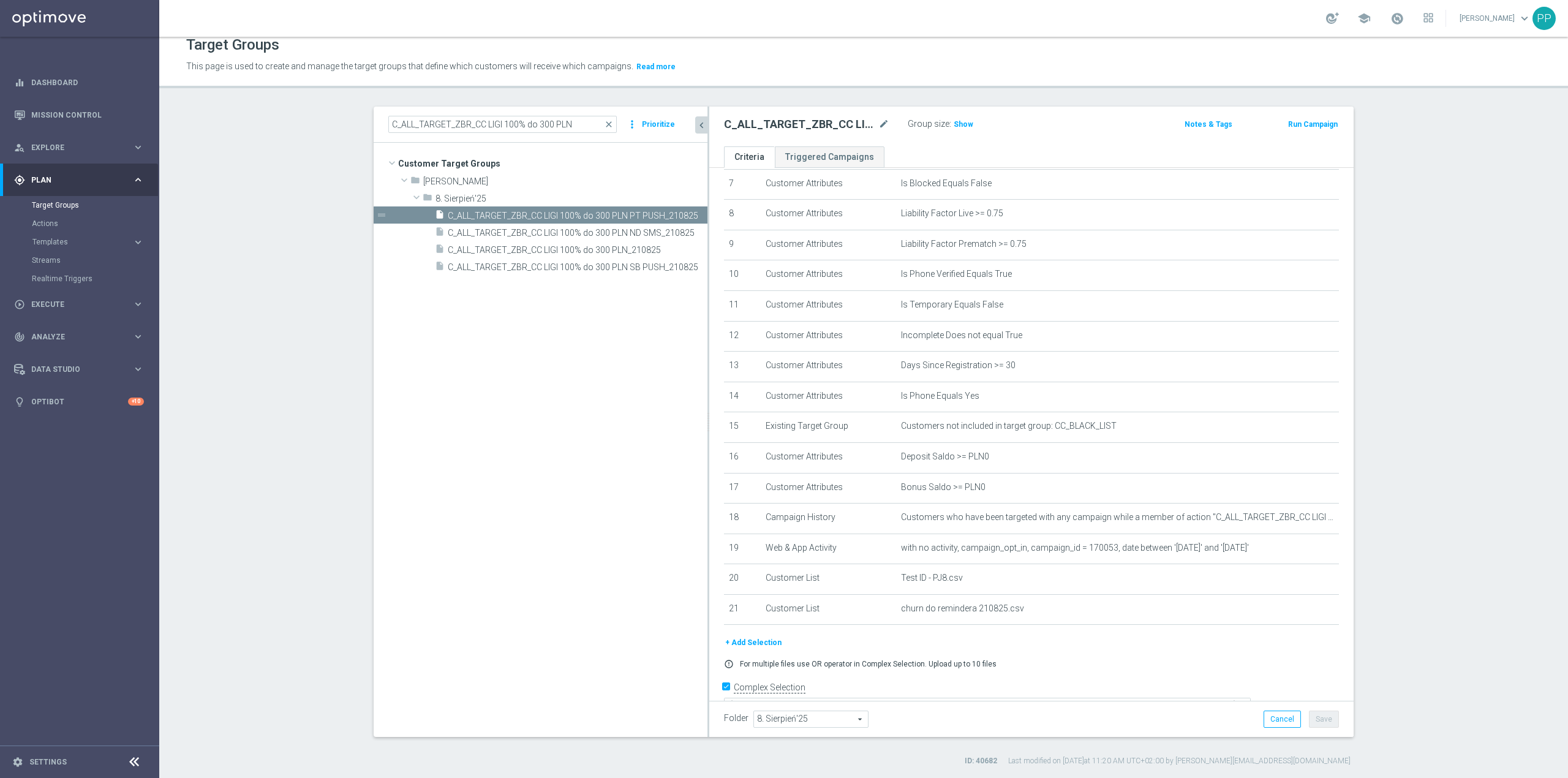
drag, startPoint x: 574, startPoint y: 448, endPoint x: 694, endPoint y: 396, distance: 130.8
click at [574, 448] on tree-viewport "Customer Target Groups library_add create_new_folder folder" at bounding box center [541, 439] width 334 height 594
click at [608, 123] on input "C_ALL_TARGET_ZBR_CC LIGI 100% do 300 PLN" at bounding box center [502, 124] width 228 height 17
click at [604, 124] on span "close" at bounding box center [609, 124] width 10 height 10
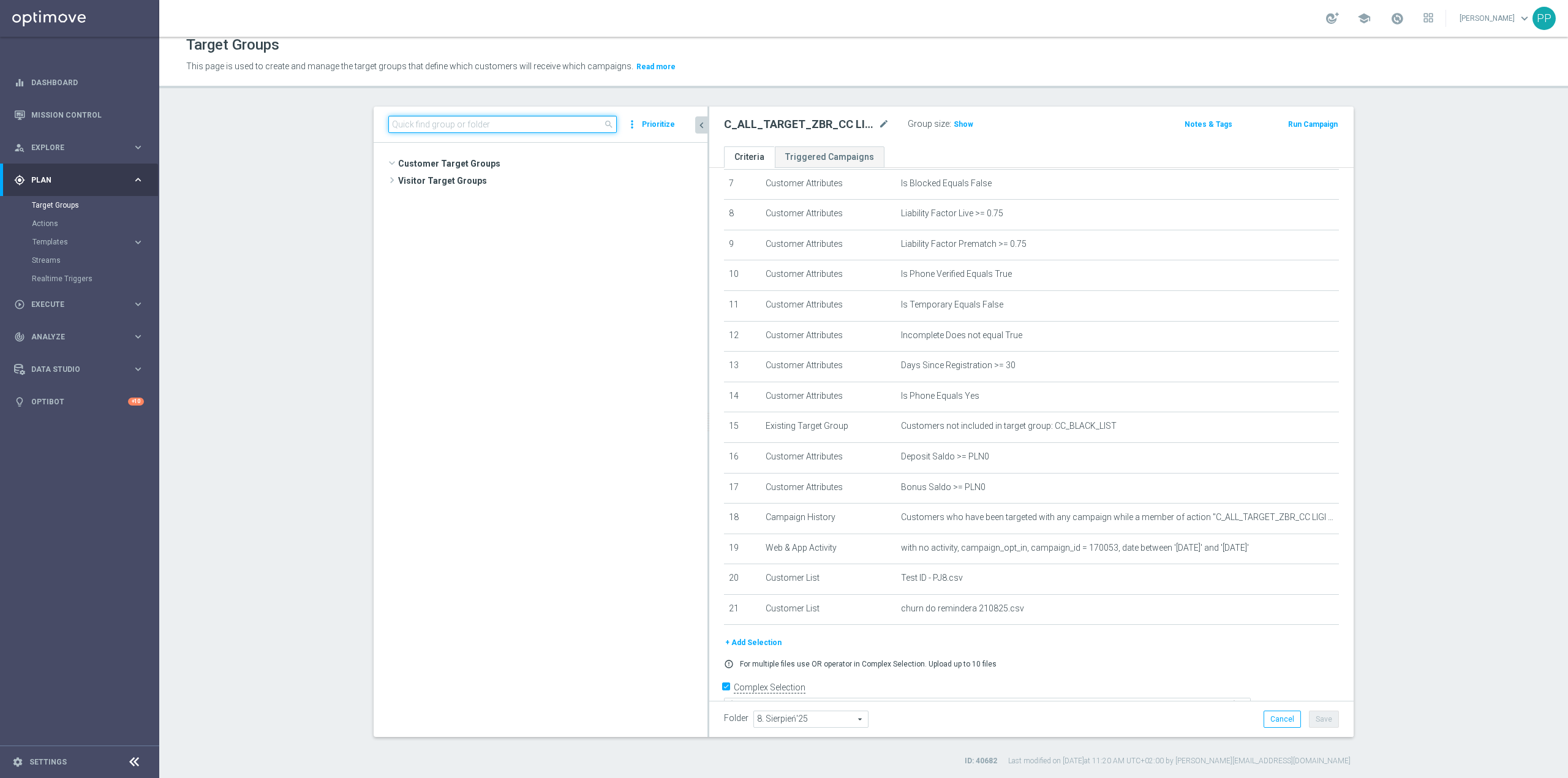
click at [545, 123] on input at bounding box center [502, 124] width 228 height 17
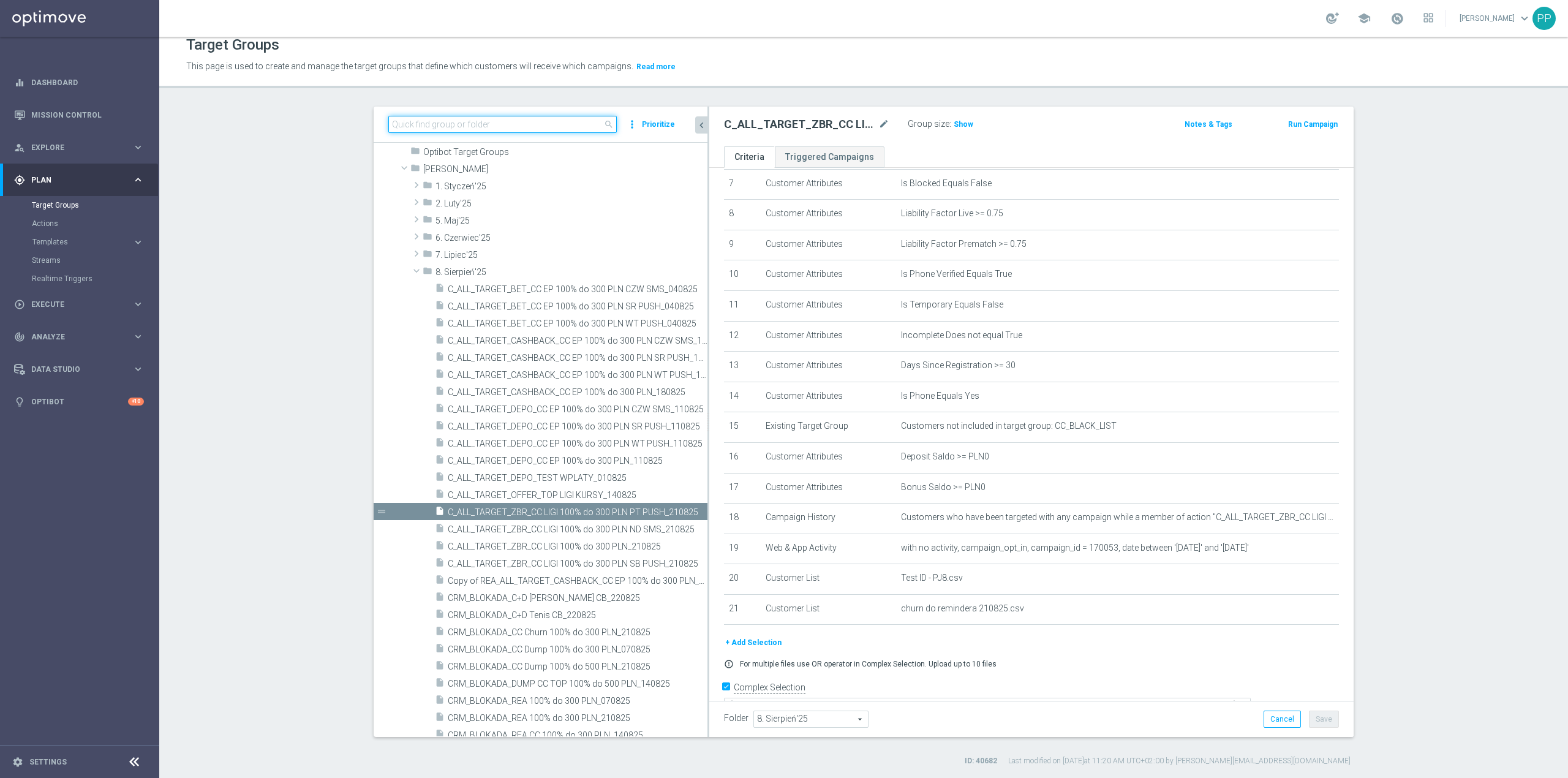
paste input "REA_ALL_TARGET_ZBR_CC LIGI 100% do 300 PLN"
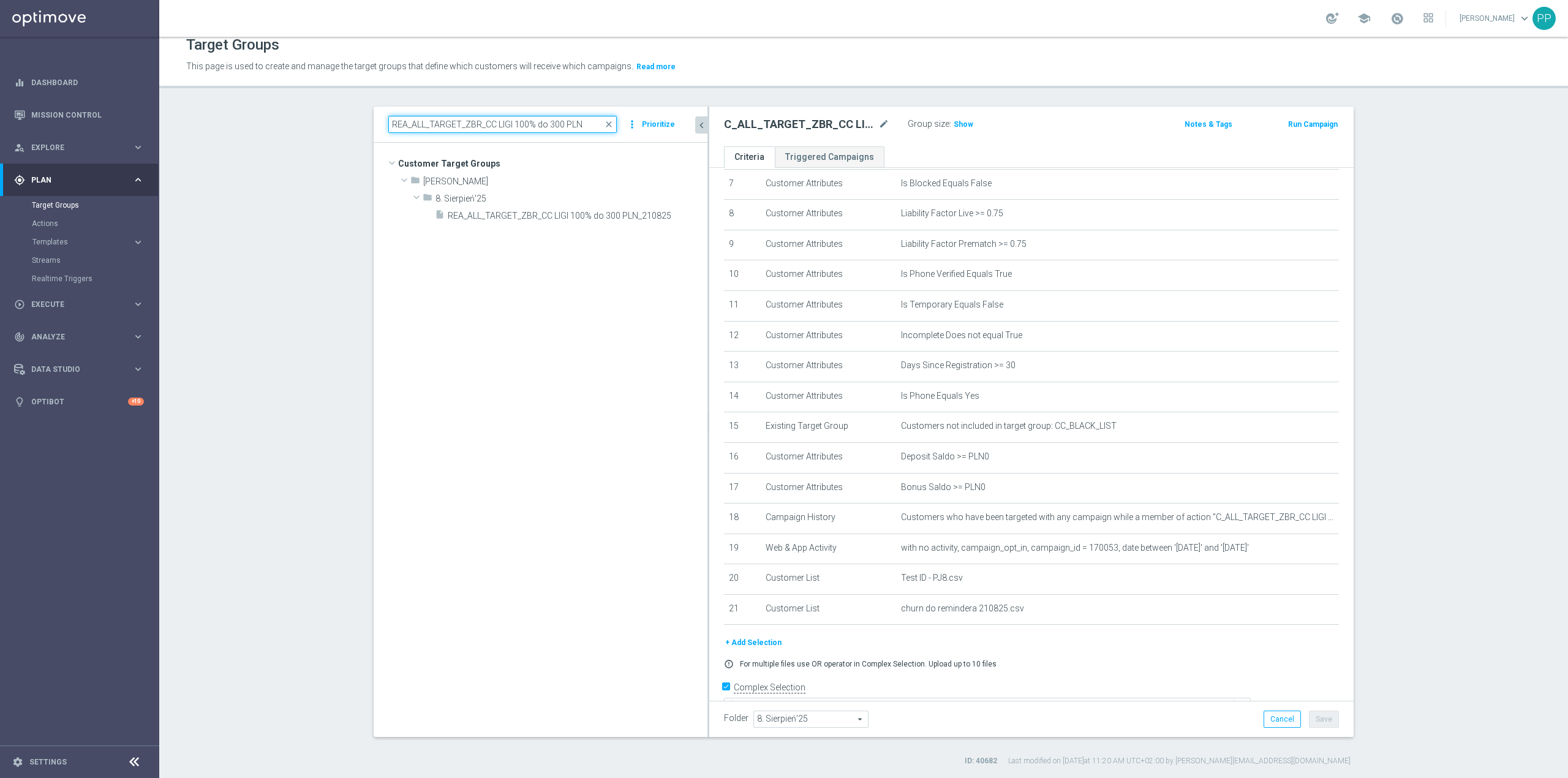
scroll to position [0, 0]
type input "REA_ALL_TARGET_ZBR_CC LIGI 100% do 300 PLN"
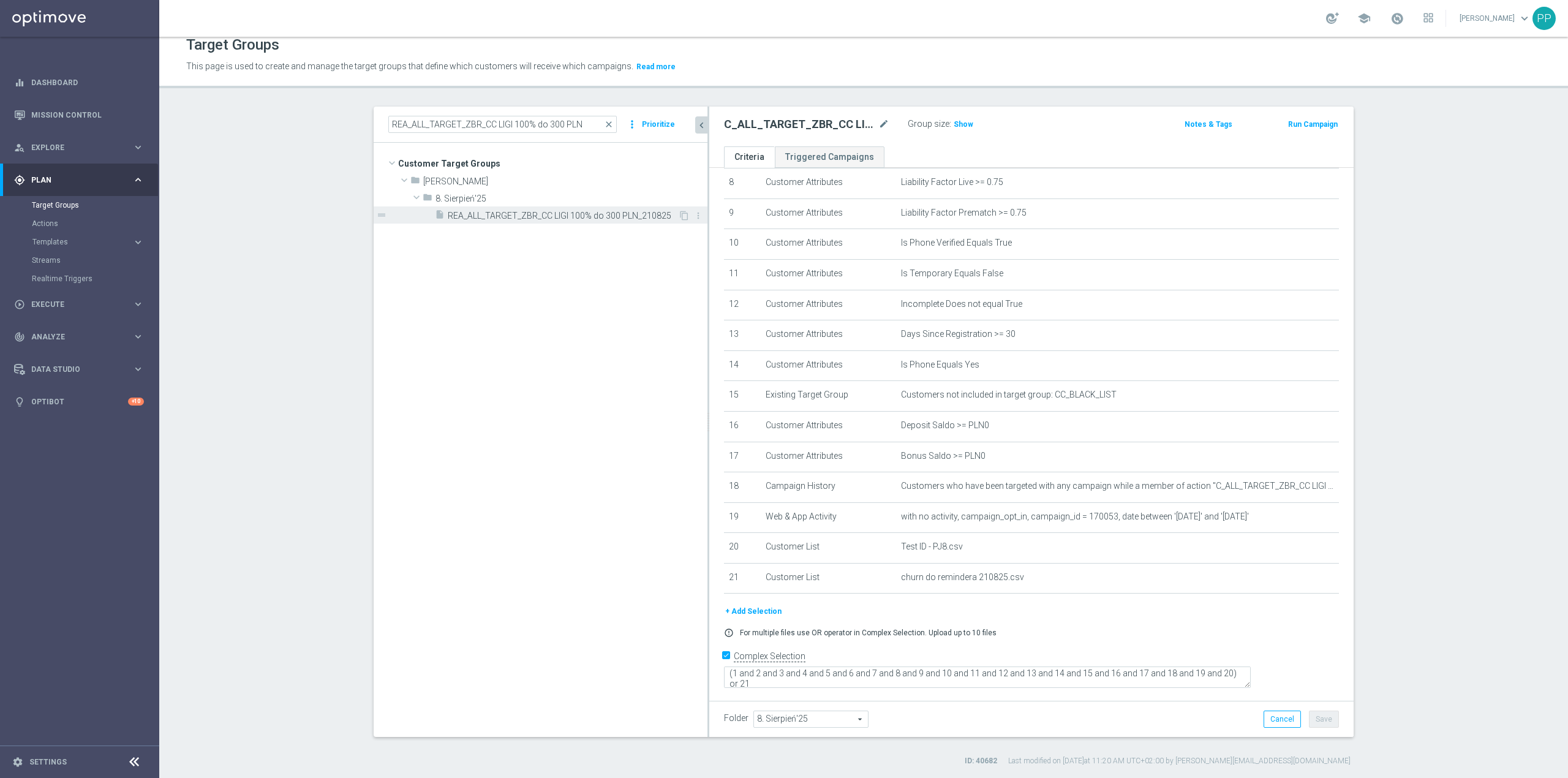
click at [545, 216] on span "REA_ALL_TARGET_ZBR_CC LIGI 100% do 300 PLN_210825" at bounding box center [564, 216] width 231 height 11
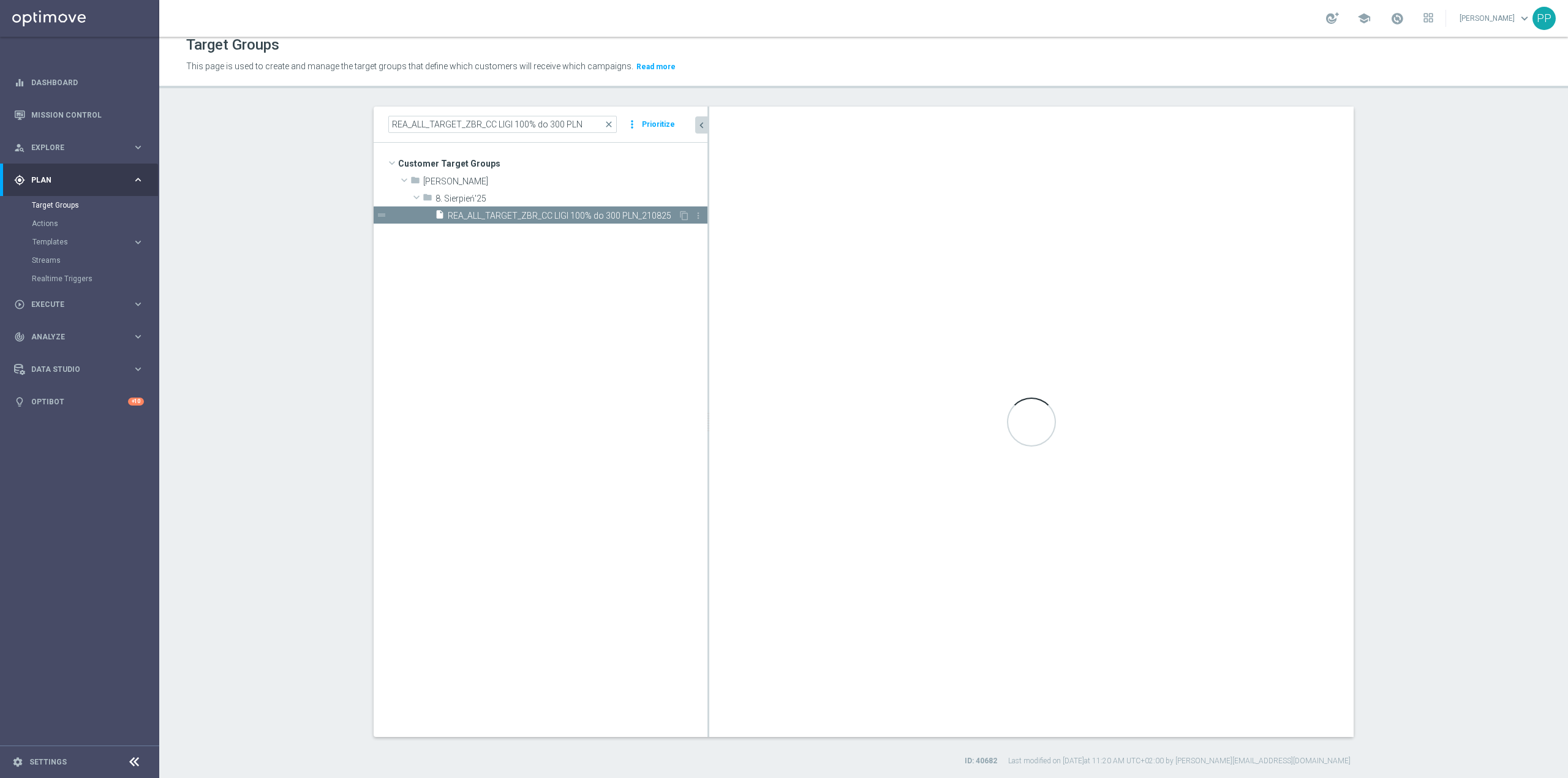
checkbox input "false"
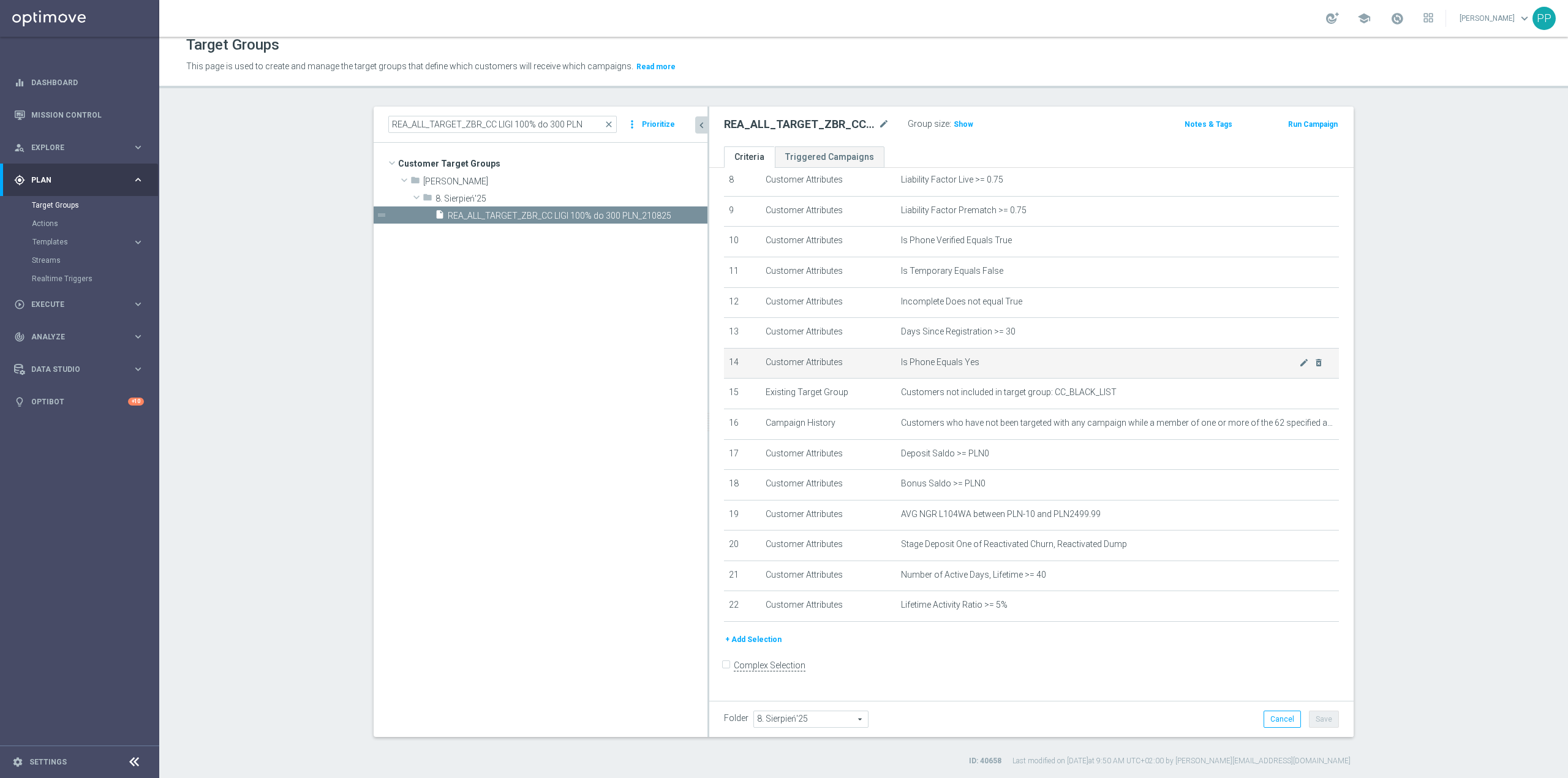
scroll to position [265, 0]
click at [520, 126] on input "REA_ALL_TARGET_ZBR_CC LIGI 100% do 300 PLN" at bounding box center [502, 124] width 228 height 17
paste input "C_ALL_TARGET_ZBR_CC LIGI 100% do 300 PLN PT PUSH_210825"
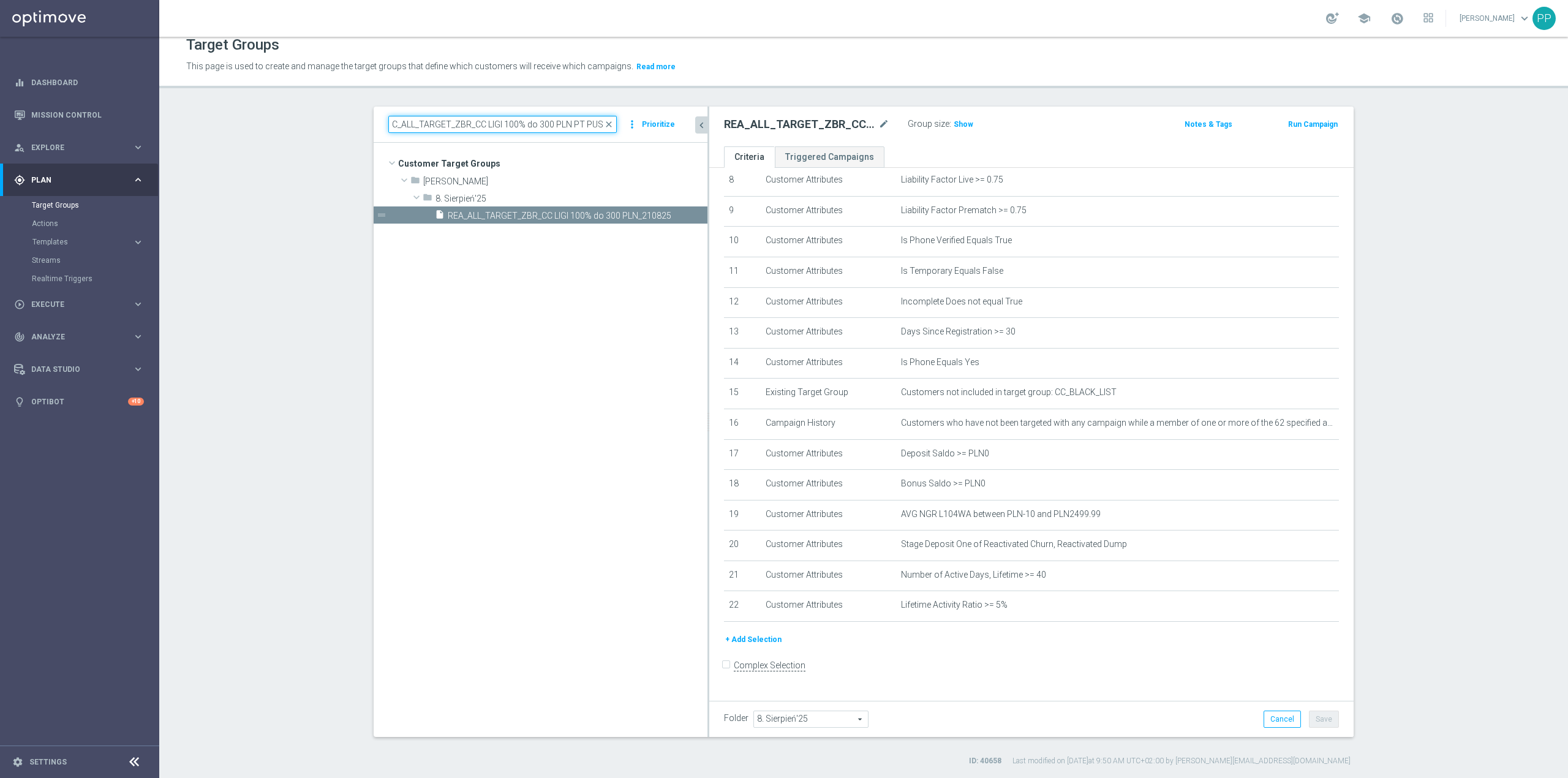
scroll to position [0, 35]
type input "C_ALL_TARGET_ZBR_CC LIGI 100% do 300 PLN PT PUSH_210825"
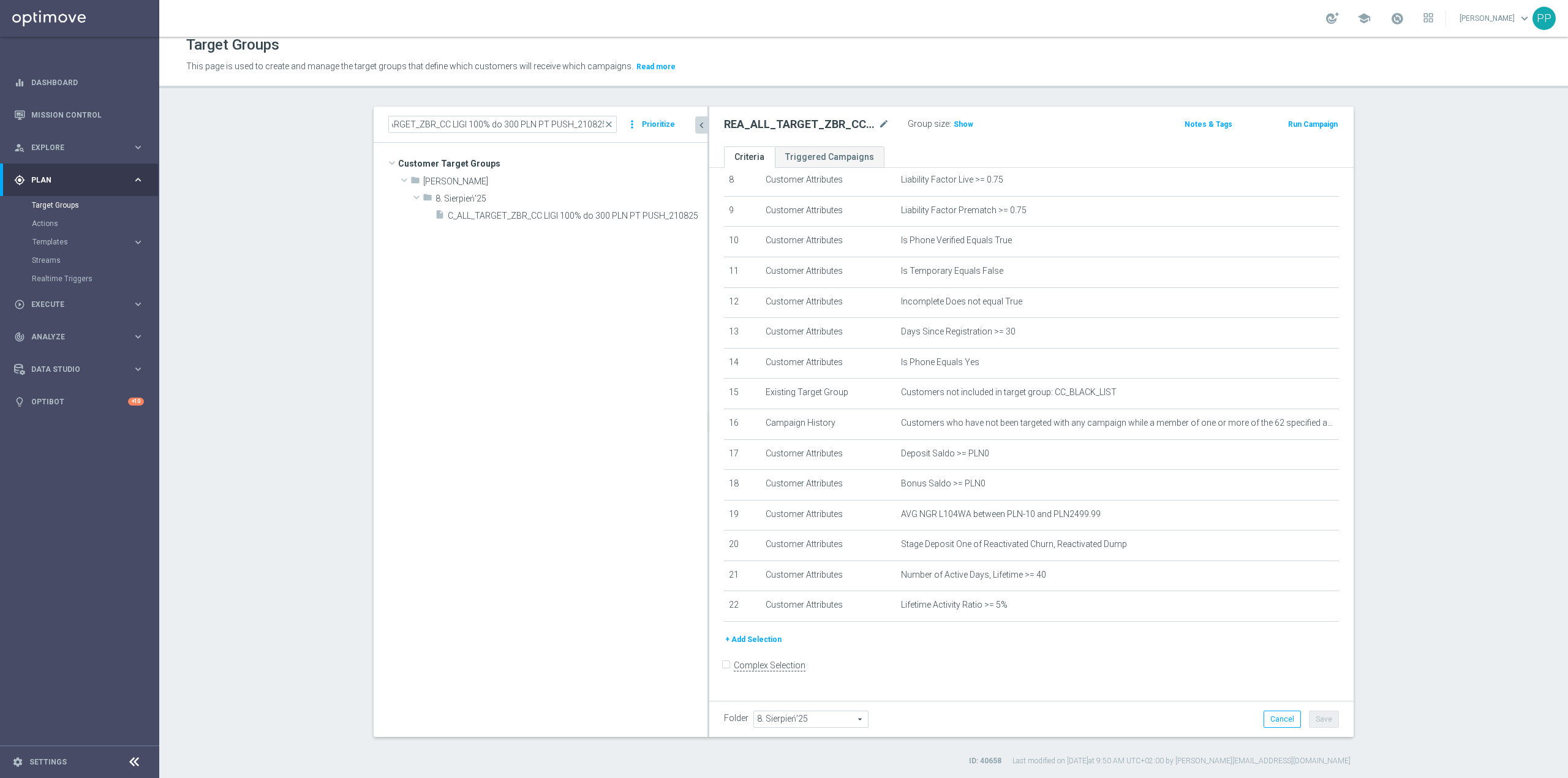
scroll to position [0, 0]
click at [568, 214] on span "C_ALL_TARGET_ZBR_CC LIGI 100% do 300 PLN PT PUSH_210825" at bounding box center [564, 216] width 232 height 11
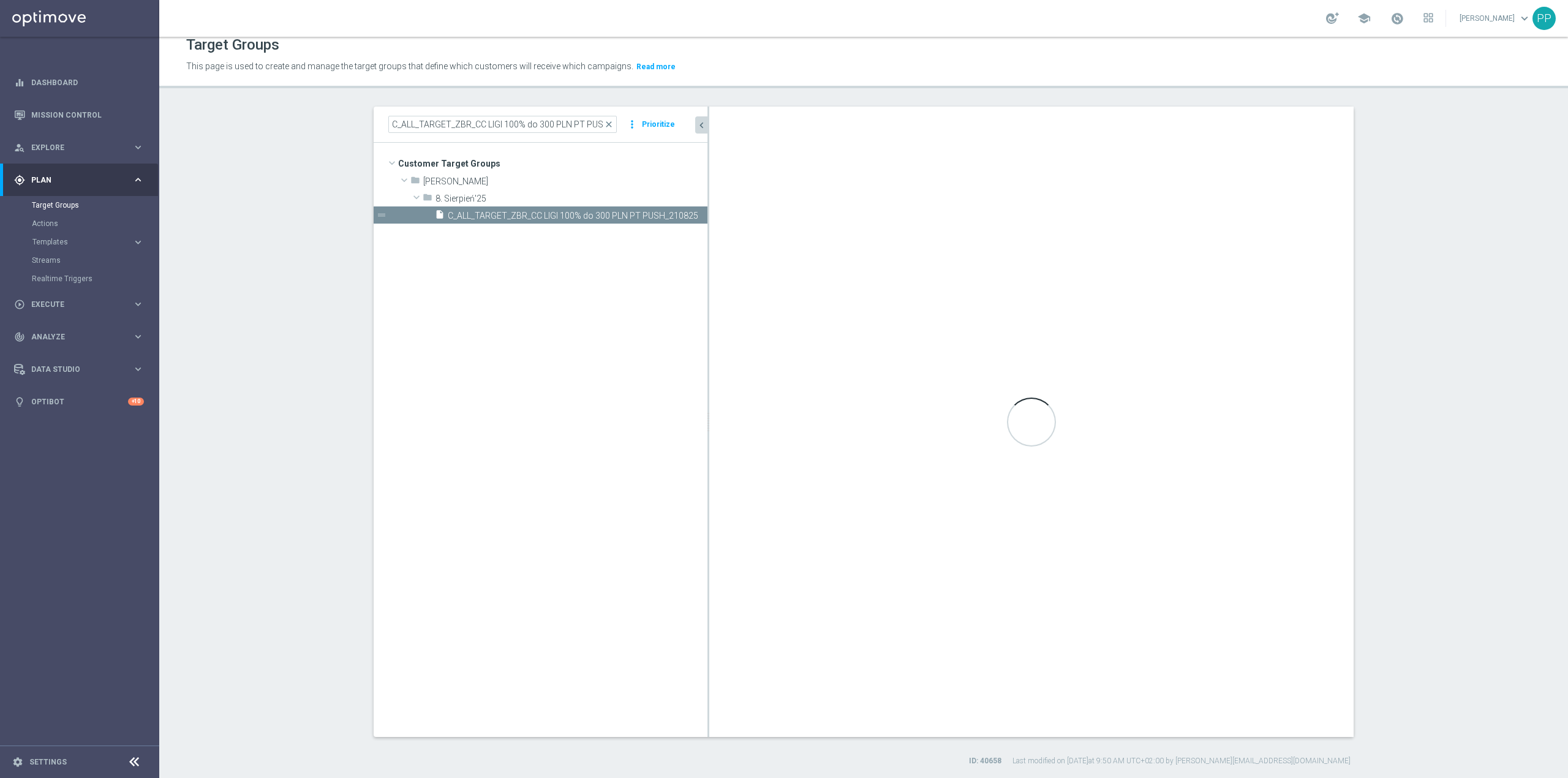
checkbox input "true"
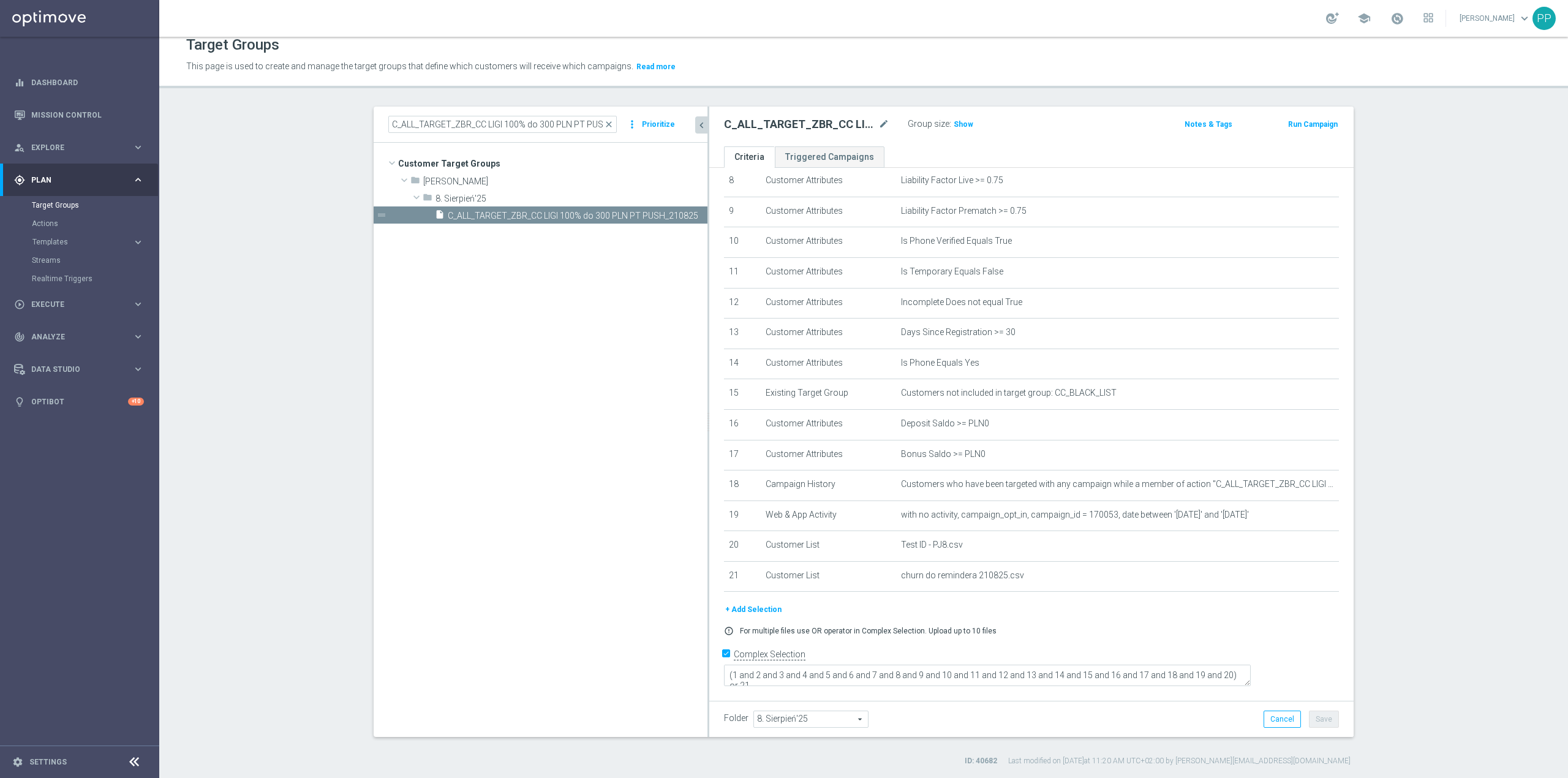
scroll to position [255, 0]
click at [681, 218] on icon "content_copy" at bounding box center [686, 216] width 10 height 10
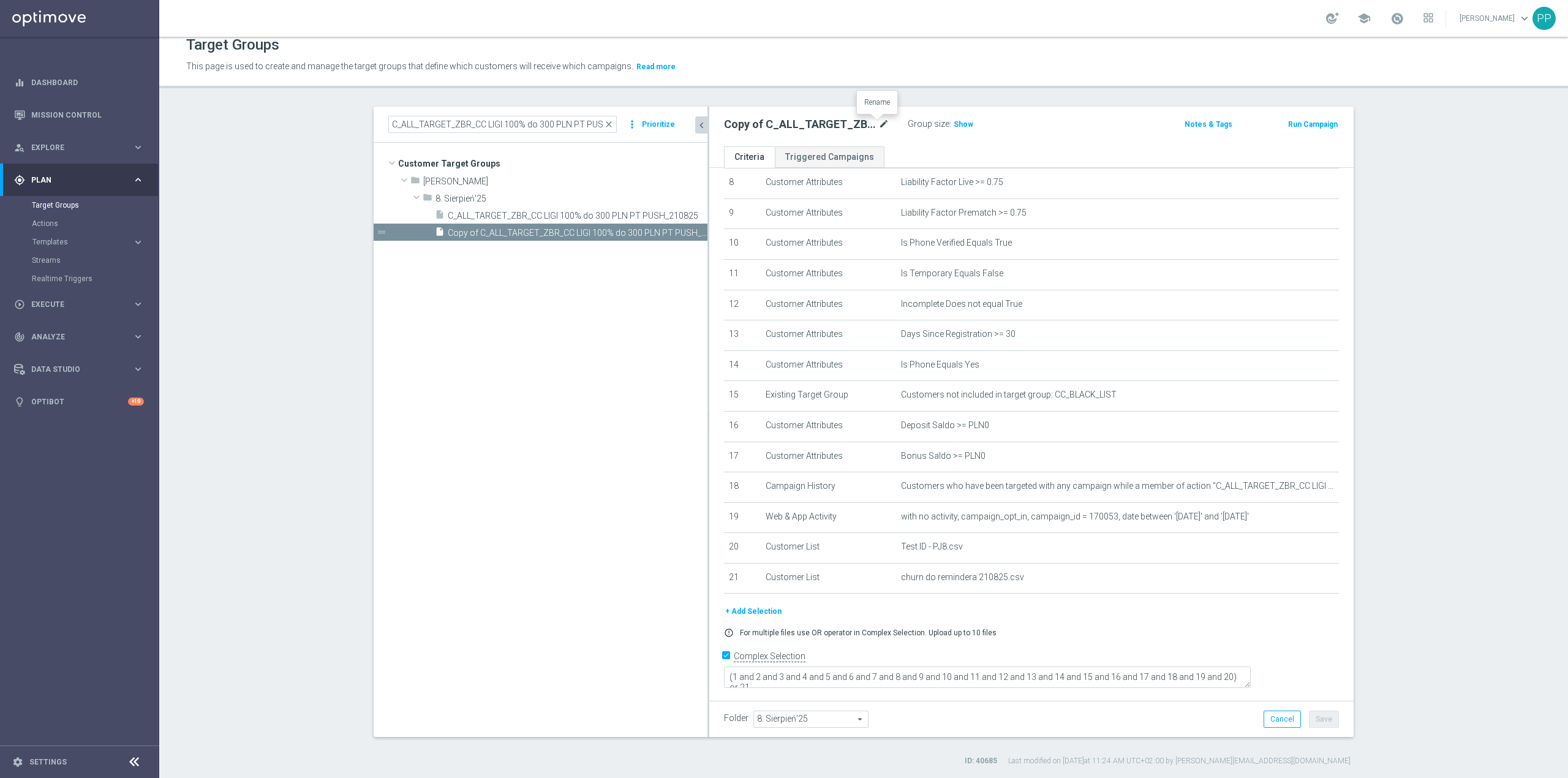
click at [878, 124] on icon "mode_edit" at bounding box center [883, 124] width 11 height 15
click at [880, 95] on div "Target Groups This page is used to create and manage the target groups that def…" at bounding box center [864, 408] width 1409 height 742
click at [878, 123] on icon "mode_edit" at bounding box center [883, 124] width 11 height 15
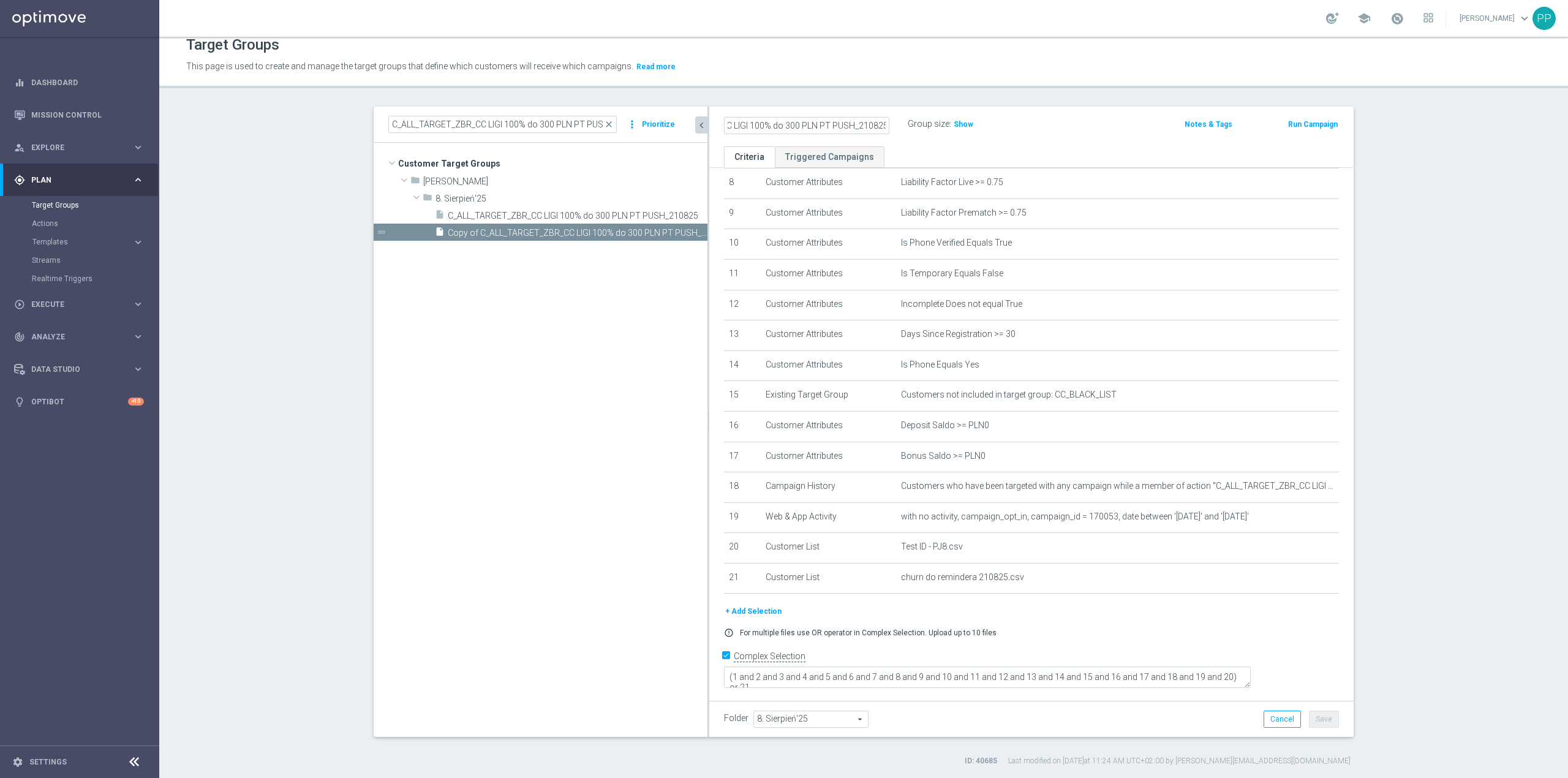
type input "REA_ALL_TARGET_ZBR_CC LIGI 100% do 300 PLN PT PUSH_210825"
click at [865, 87] on header "Target Groups This page is used to create and manage the target groups that def…" at bounding box center [864, 57] width 1409 height 63
click at [1320, 720] on button "Save" at bounding box center [1324, 719] width 30 height 17
click at [1299, 522] on icon "mode_edit" at bounding box center [1304, 517] width 10 height 10
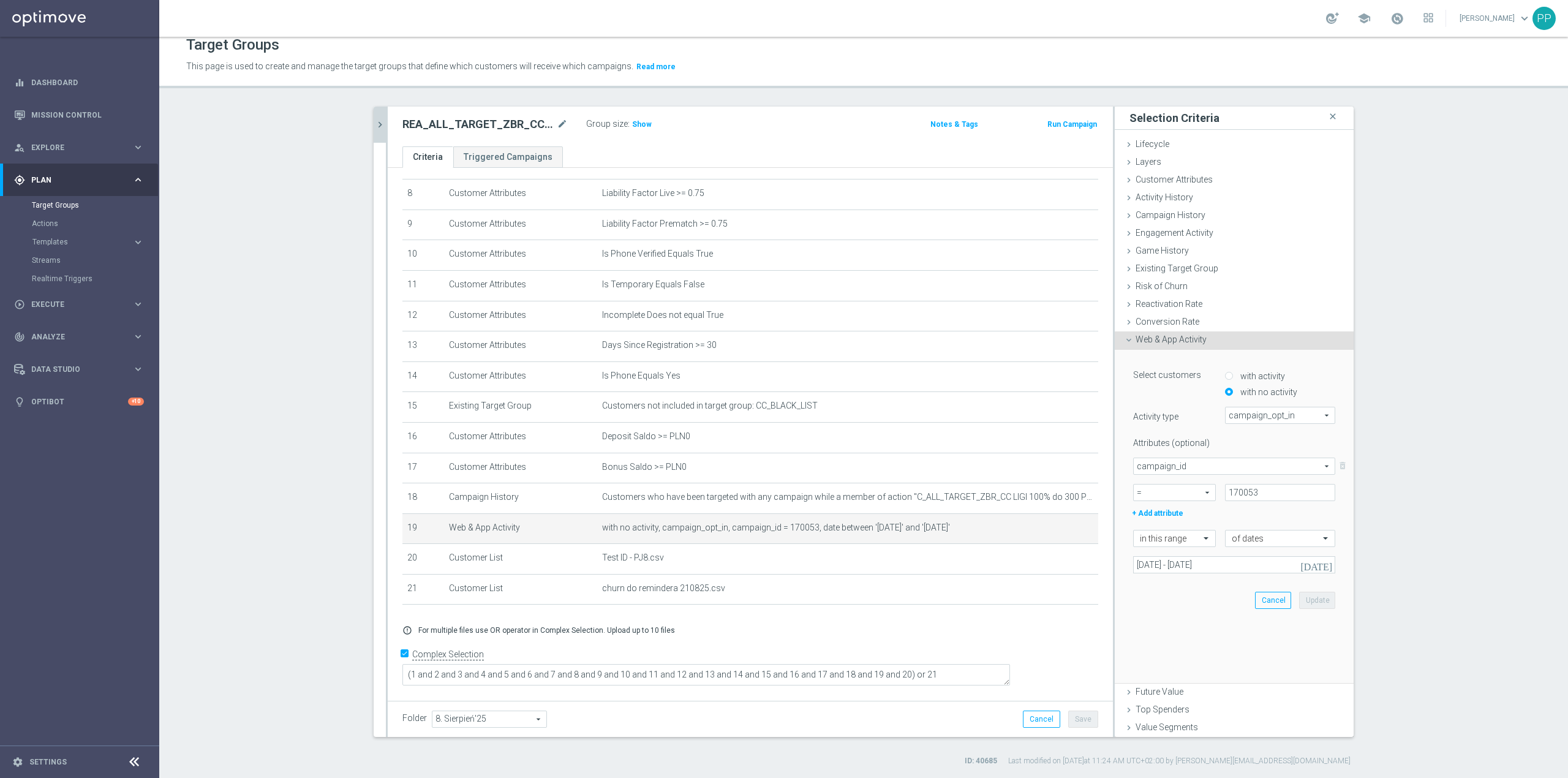
scroll to position [241, 0]
click at [1248, 494] on input "170053" at bounding box center [1280, 492] width 110 height 17
paste input "8"
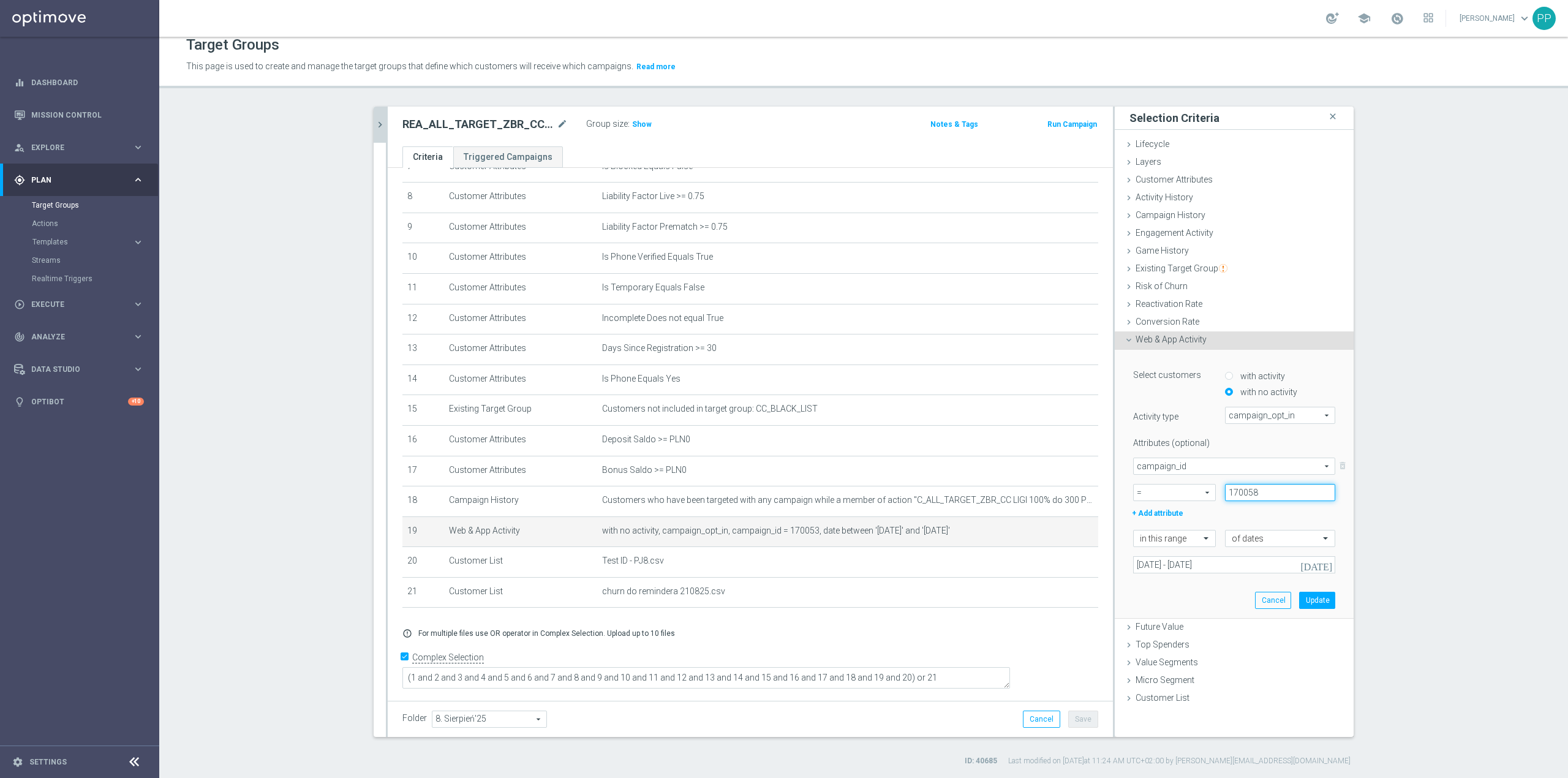
type input "170058"
click at [1246, 439] on div "Attributes (optional)" at bounding box center [1234, 441] width 221 height 16
click at [1309, 599] on button "Update" at bounding box center [1318, 600] width 36 height 17
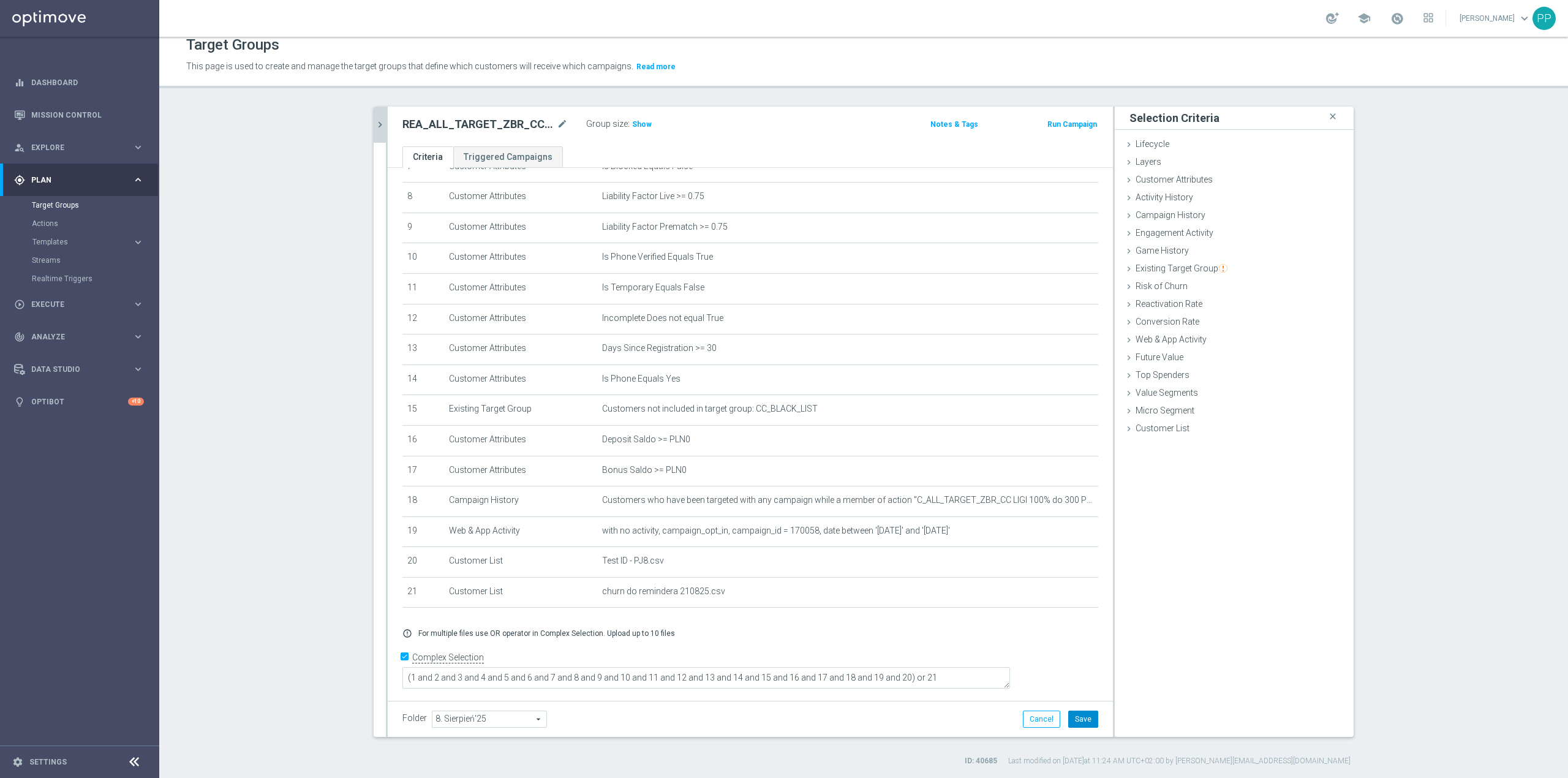
click at [1084, 721] on button "Save" at bounding box center [1084, 719] width 30 height 17
click at [1055, 505] on icon "mode_edit" at bounding box center [1060, 501] width 10 height 10
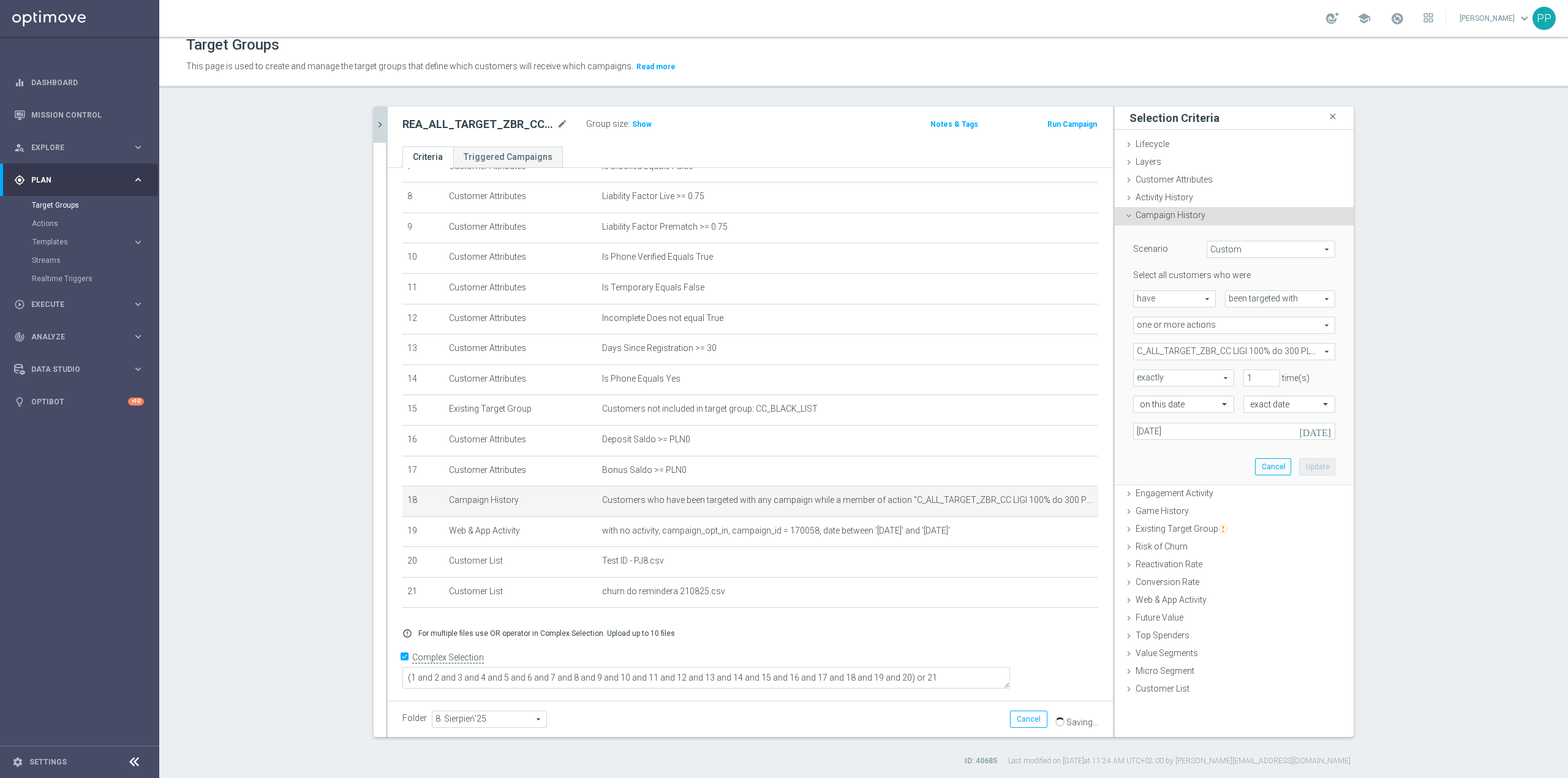
click at [1184, 350] on span "C_ALL_TARGET_ZBR_CC LIGI 100% do 300 PLN_210825" at bounding box center [1234, 351] width 201 height 16
click at [1139, 374] on div "Show Selected" at bounding box center [1168, 375] width 58 height 16
click at [1138, 386] on ul "Show Selected 1 of 34145" at bounding box center [1234, 375] width 202 height 27
click at [1139, 378] on input "Show Selected" at bounding box center [1143, 378] width 8 height 8
checkbox input "true"
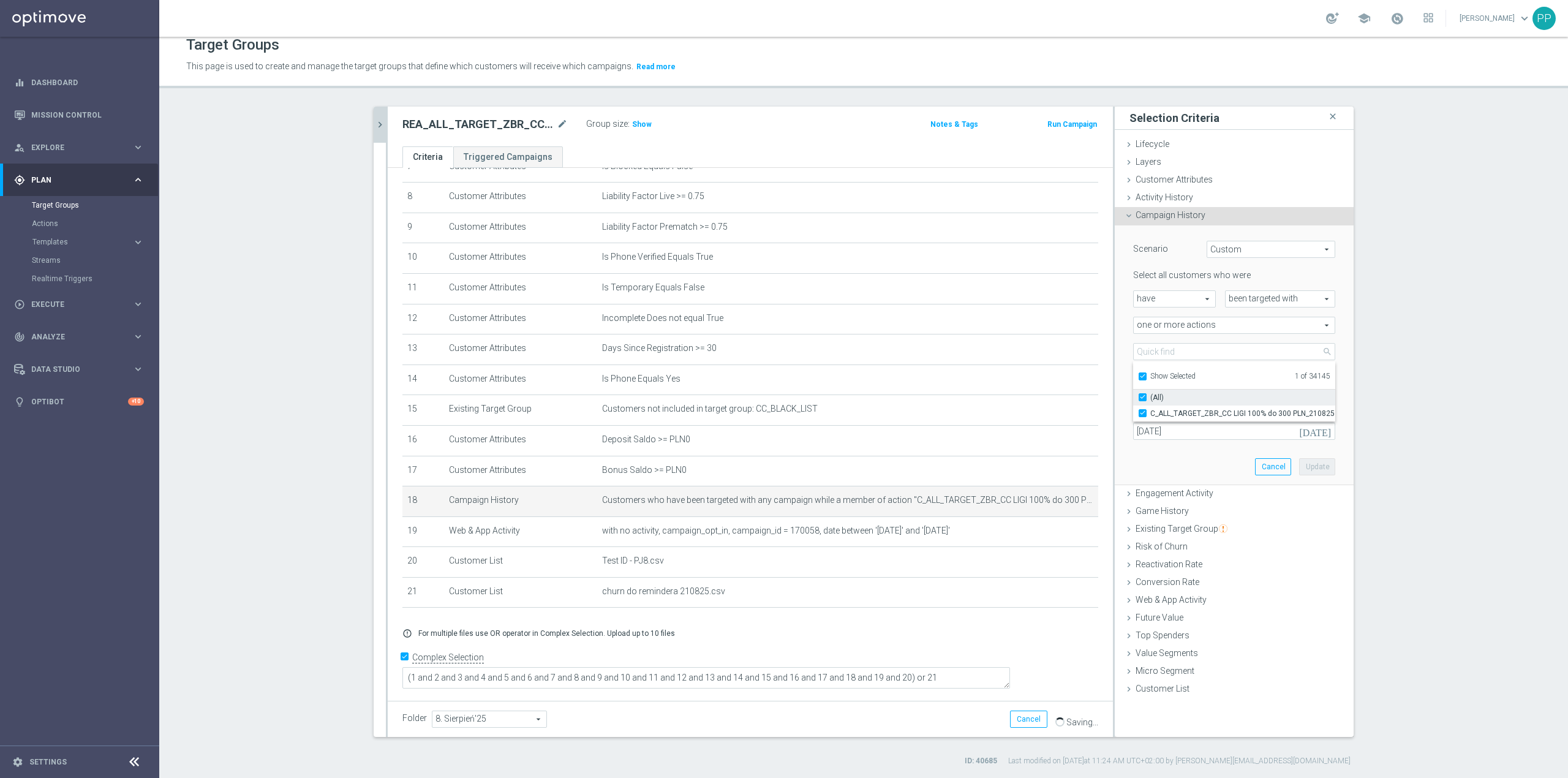
click at [1143, 398] on input "(All)" at bounding box center [1147, 397] width 8 height 8
checkbox input "false"
type input "Select Action"
checkbox input "false"
click at [1140, 379] on input "Show Selected" at bounding box center [1143, 378] width 8 height 8
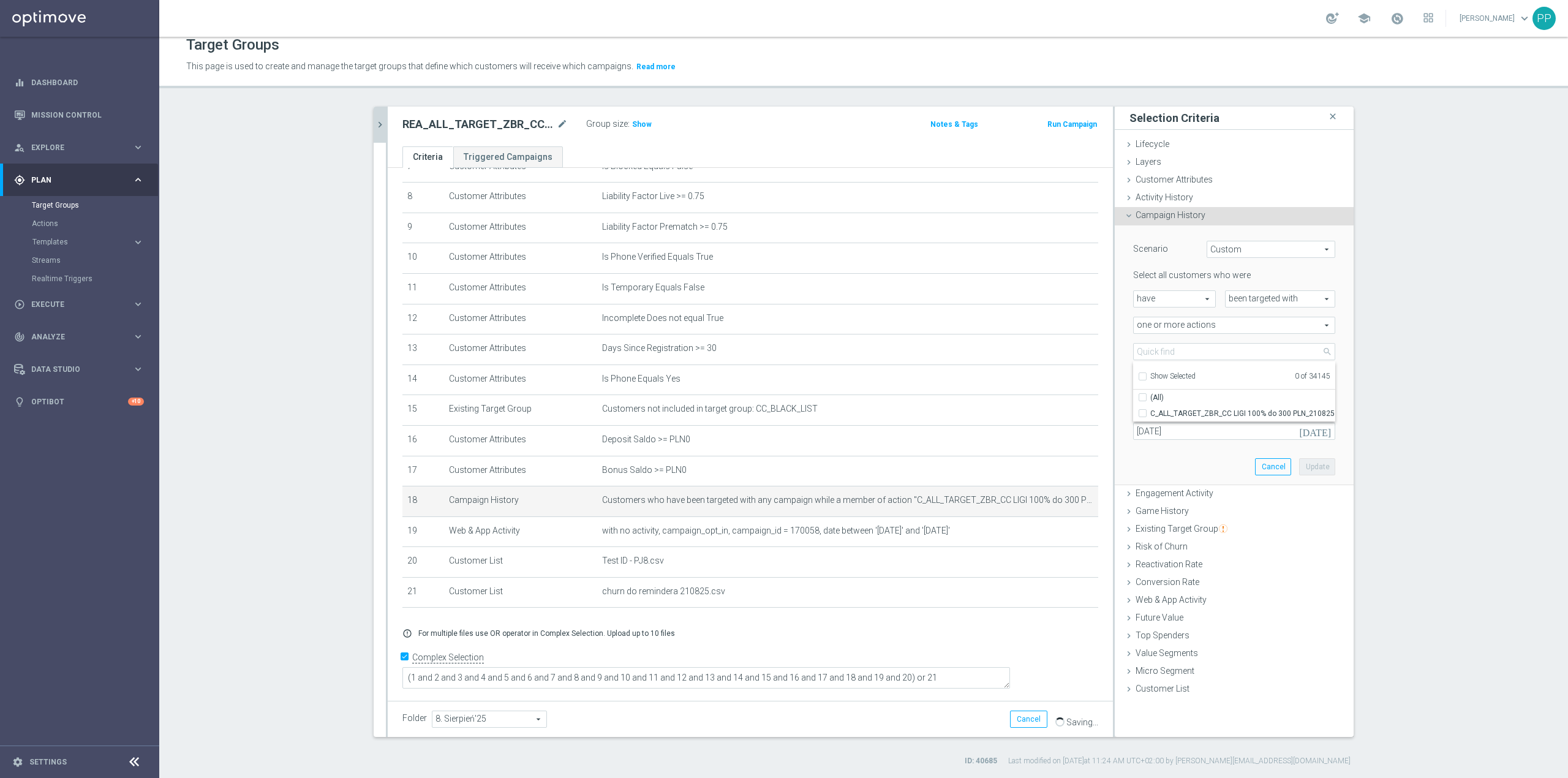
checkbox input "false"
click at [1140, 357] on input "search" at bounding box center [1234, 351] width 202 height 17
paste input "REA_ALL_TARGET_ZBR_CC LIGI 100% do 300 PLN_210825"
type input "REA_ALL_TARGET_ZBR_CC LIGI 100% do 300 PLN_210825"
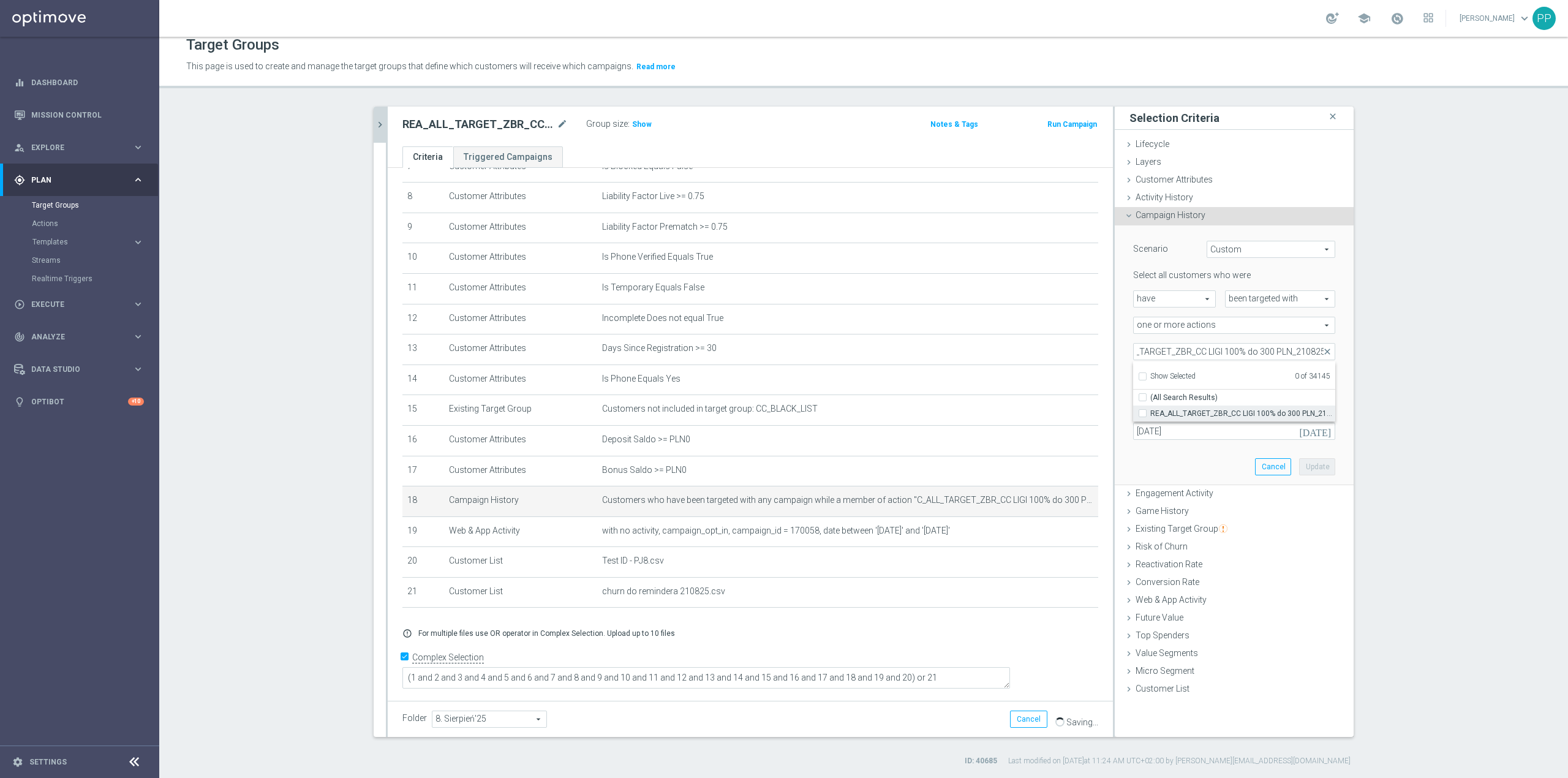
click at [1150, 417] on label "REA_ALL_TARGET_ZBR_CC LIGI 100% do 300 PLN_210825" at bounding box center [1243, 413] width 185 height 16
click at [1143, 417] on input "REA_ALL_TARGET_ZBR_CC LIGI 100% do 300 PLN_210825" at bounding box center [1147, 414] width 8 height 8
checkbox input "true"
type input "REA_ALL_TARGET_ZBR_CC LIGI 100% do 300 PLN_210825"
checkbox input "true"
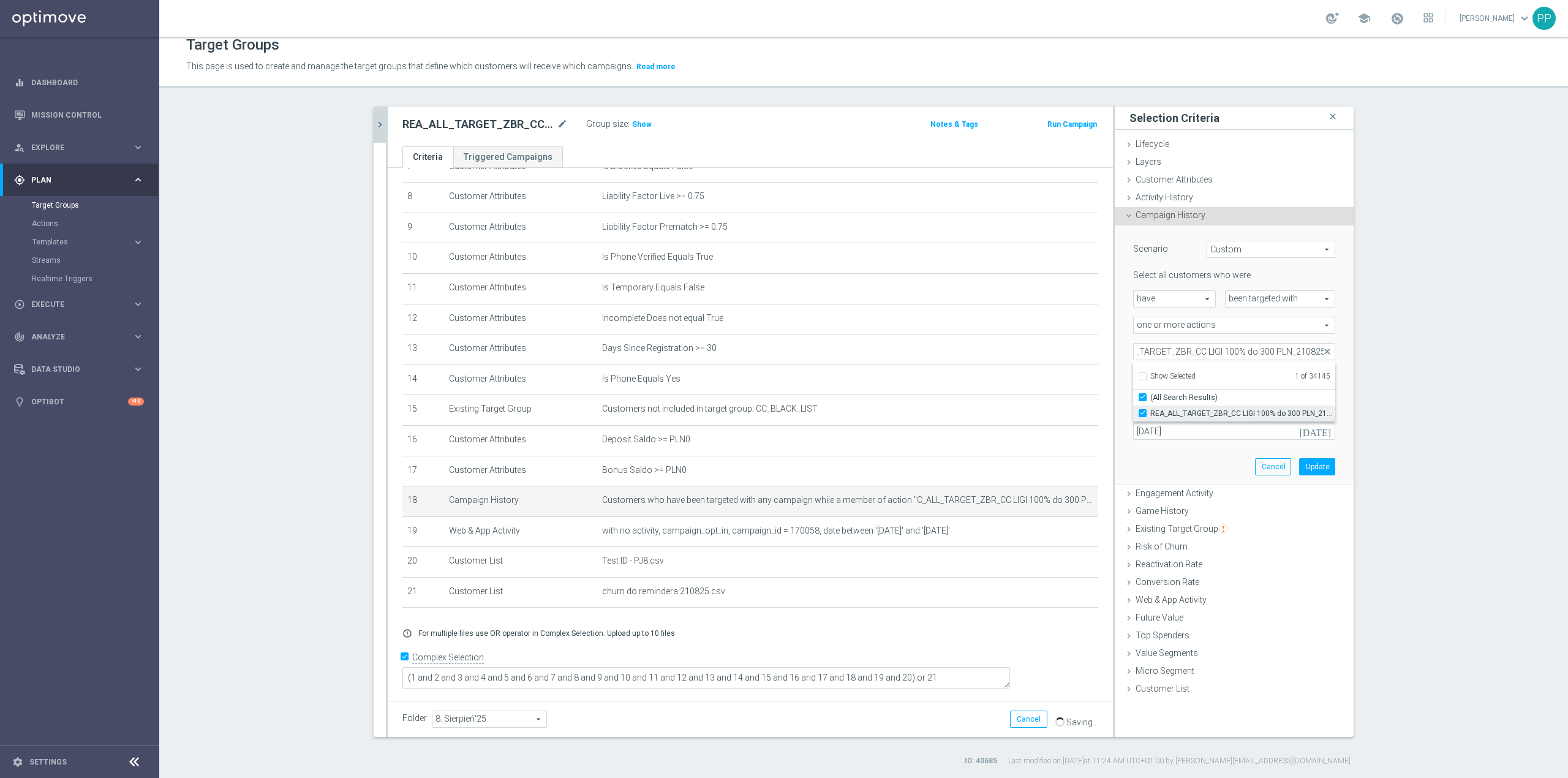
scroll to position [0, 0]
click at [1124, 349] on div "REA_ALL_TARGET_ZBR_CC LIGI 100% do 300 PLN_210825 REA_ALL_TARGET_ZBR_CC LIGI 10…" at bounding box center [1234, 351] width 221 height 17
click at [1306, 463] on button "Update" at bounding box center [1318, 466] width 36 height 17
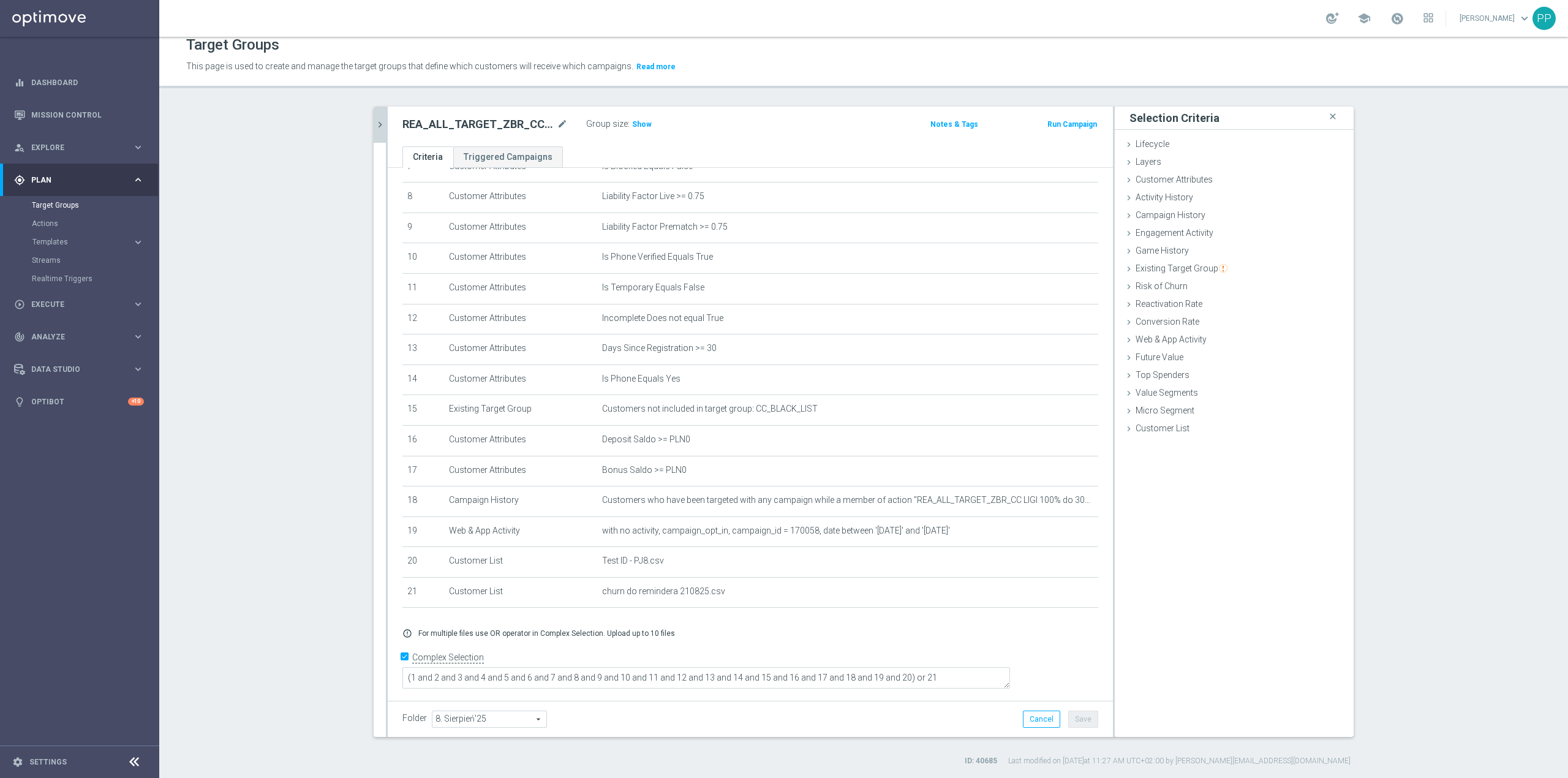
click at [719, 140] on div "REA_ALL_TARGET_ZBR_CC LIGI 100% do 300 PLN PT PUSH_210825 mode_edit Group size …" at bounding box center [751, 126] width 725 height 40
click at [714, 143] on div "REA_ALL_TARGET_ZBR_CC LIGI 100% do 300 PLN PT PUSH_210825 mode_edit Group size …" at bounding box center [751, 126] width 725 height 40
click at [375, 126] on icon "chevron_right" at bounding box center [380, 124] width 12 height 12
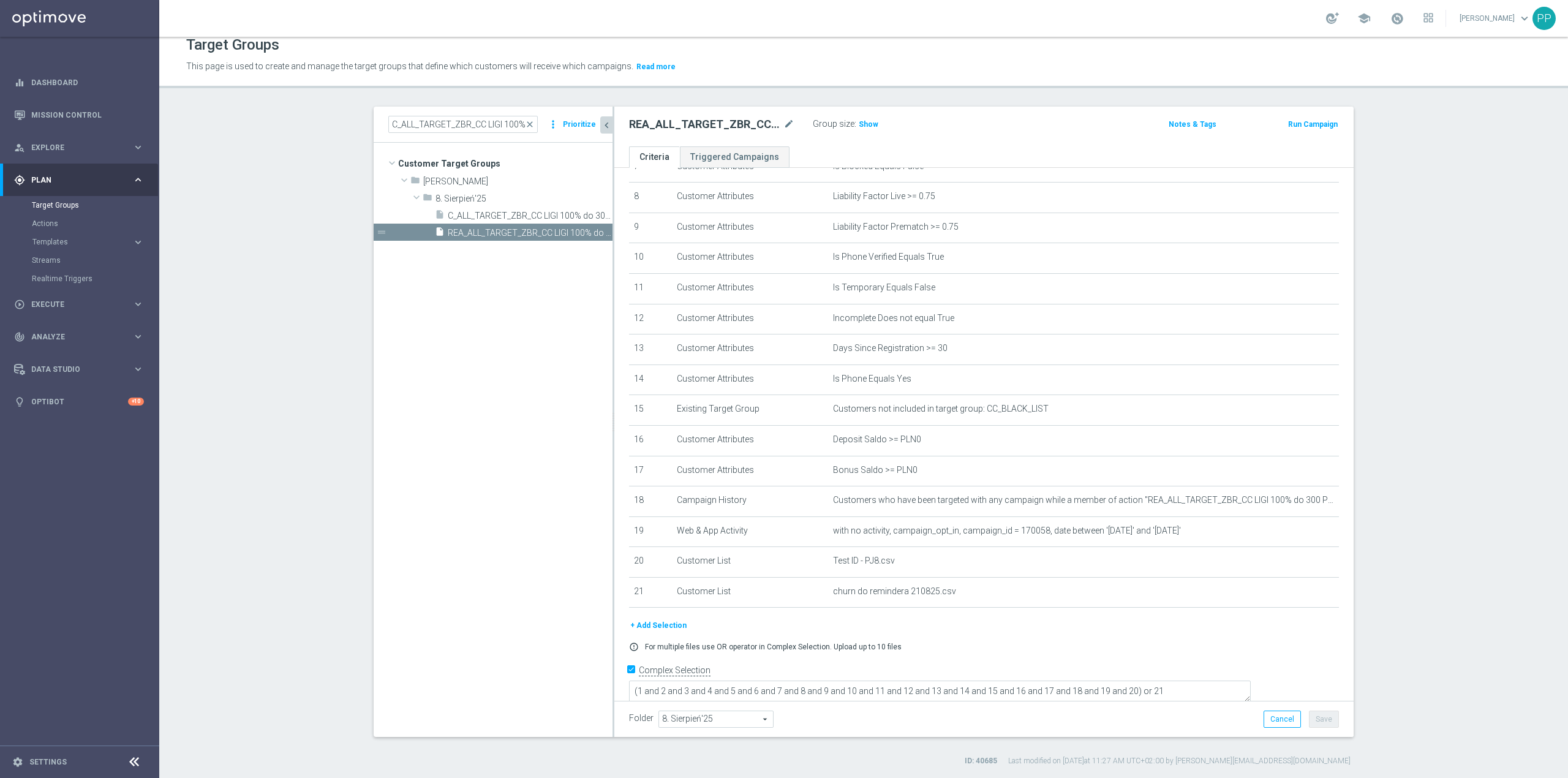
scroll to position [255, 0]
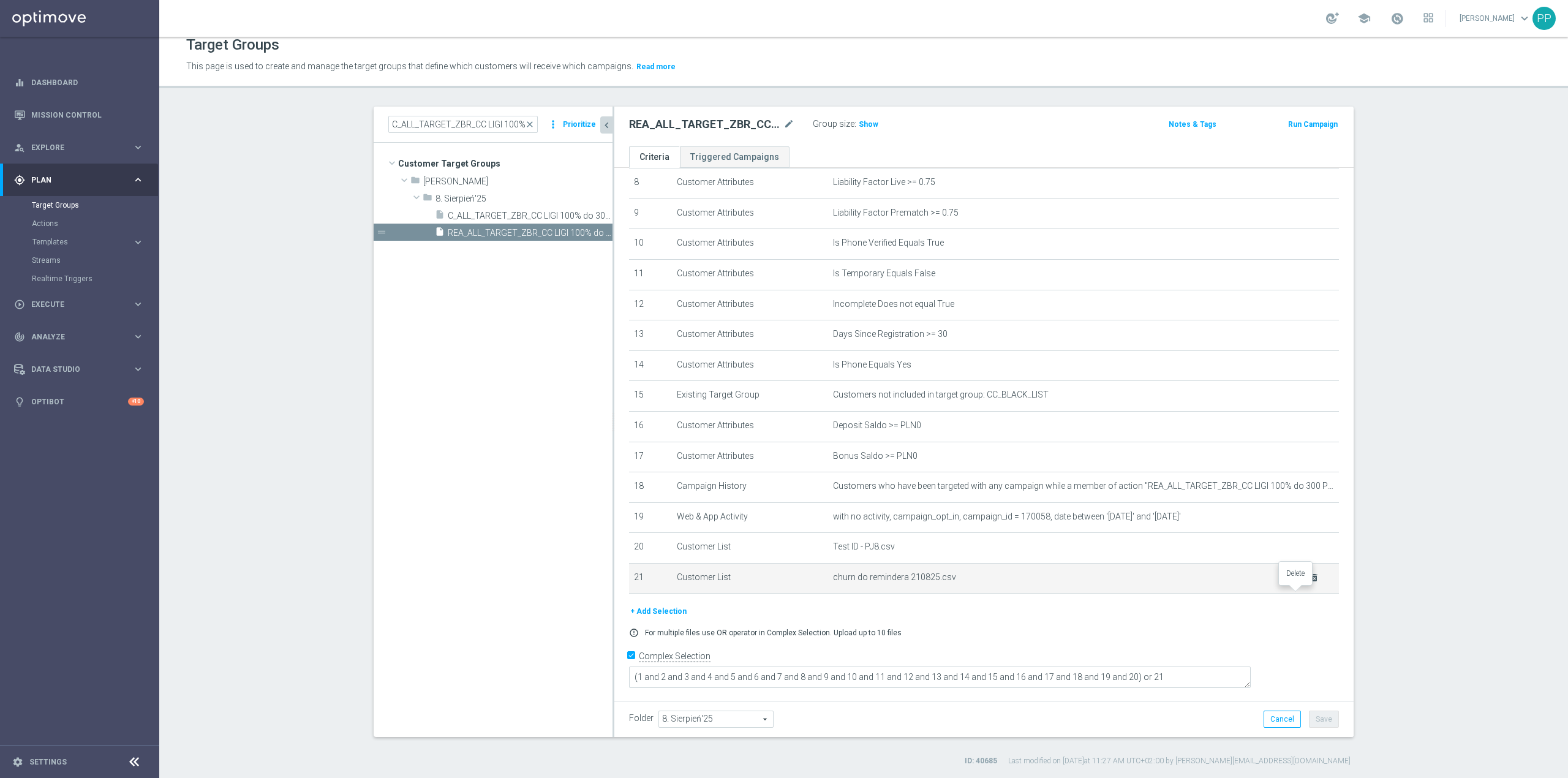
click at [1310, 583] on icon "delete_forever" at bounding box center [1315, 578] width 10 height 10
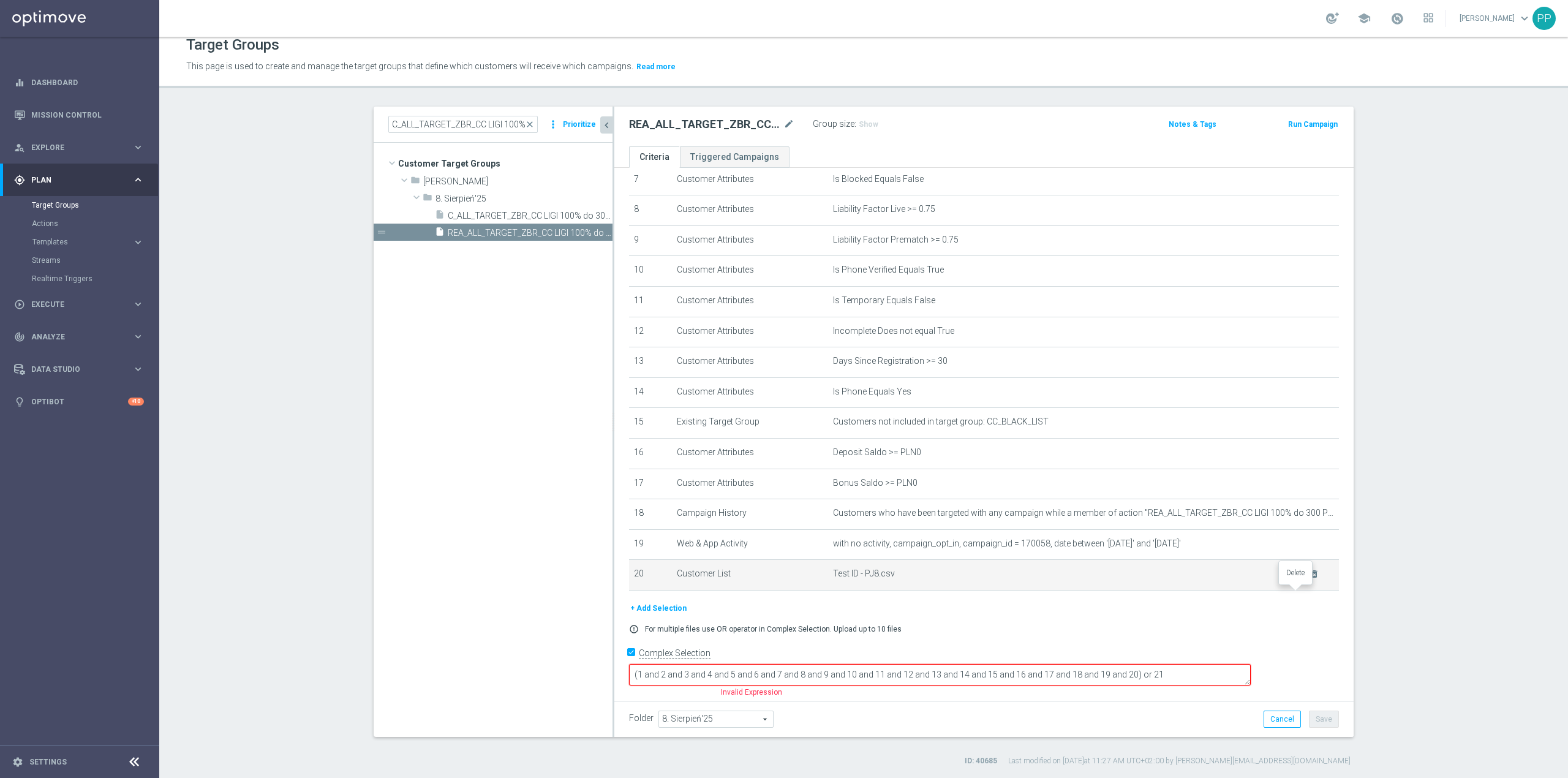
scroll to position [226, 0]
click at [655, 618] on button "+ Add Selection" at bounding box center [658, 612] width 59 height 13
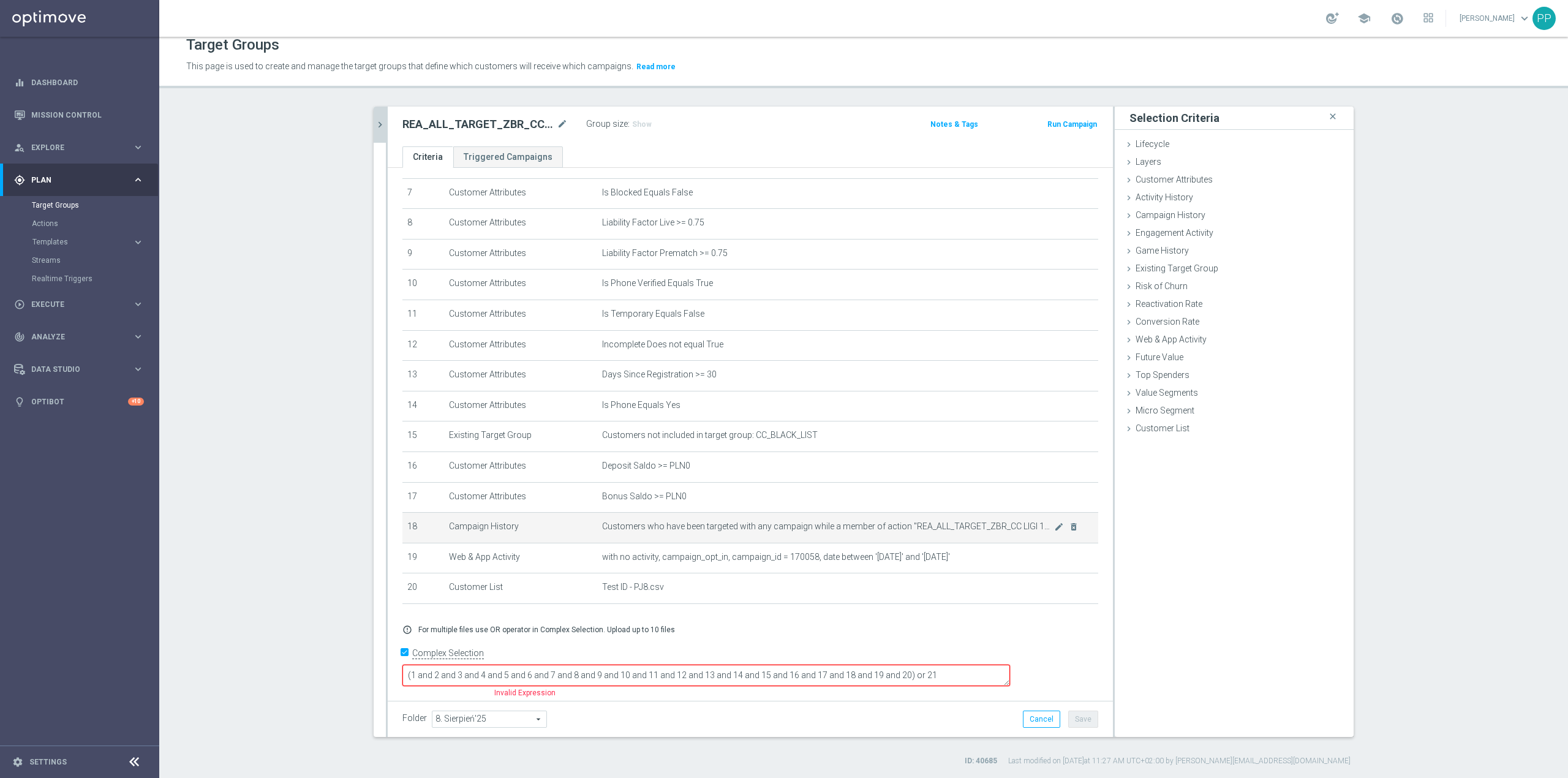
scroll to position [212, 0]
click at [1155, 428] on span "Customer List" at bounding box center [1163, 429] width 54 height 10
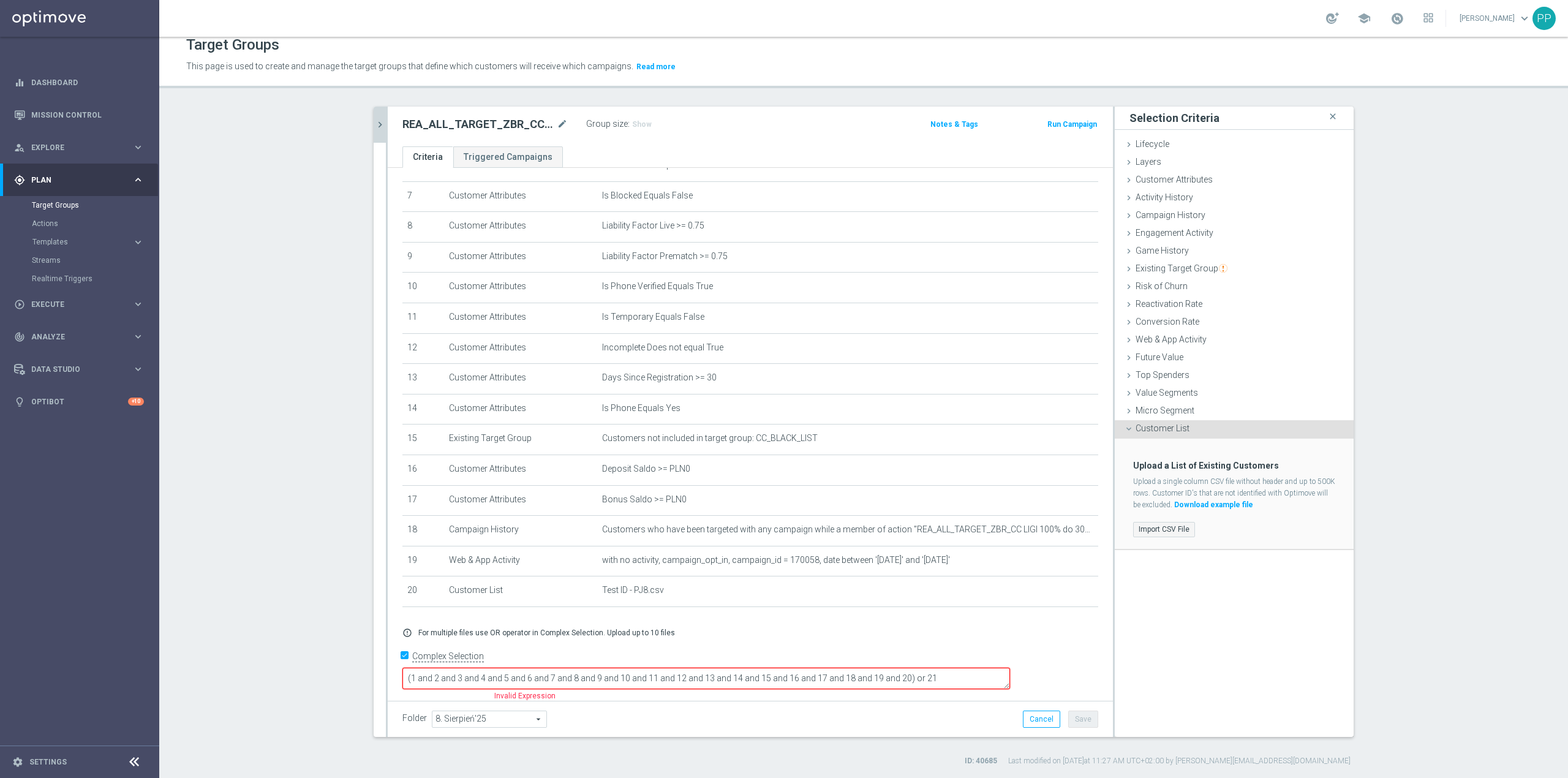
click at [1168, 524] on label "Import CSV File" at bounding box center [1164, 530] width 62 height 16
click at [0, 0] on input "Import CSV File" at bounding box center [0, 0] width 0 height 0
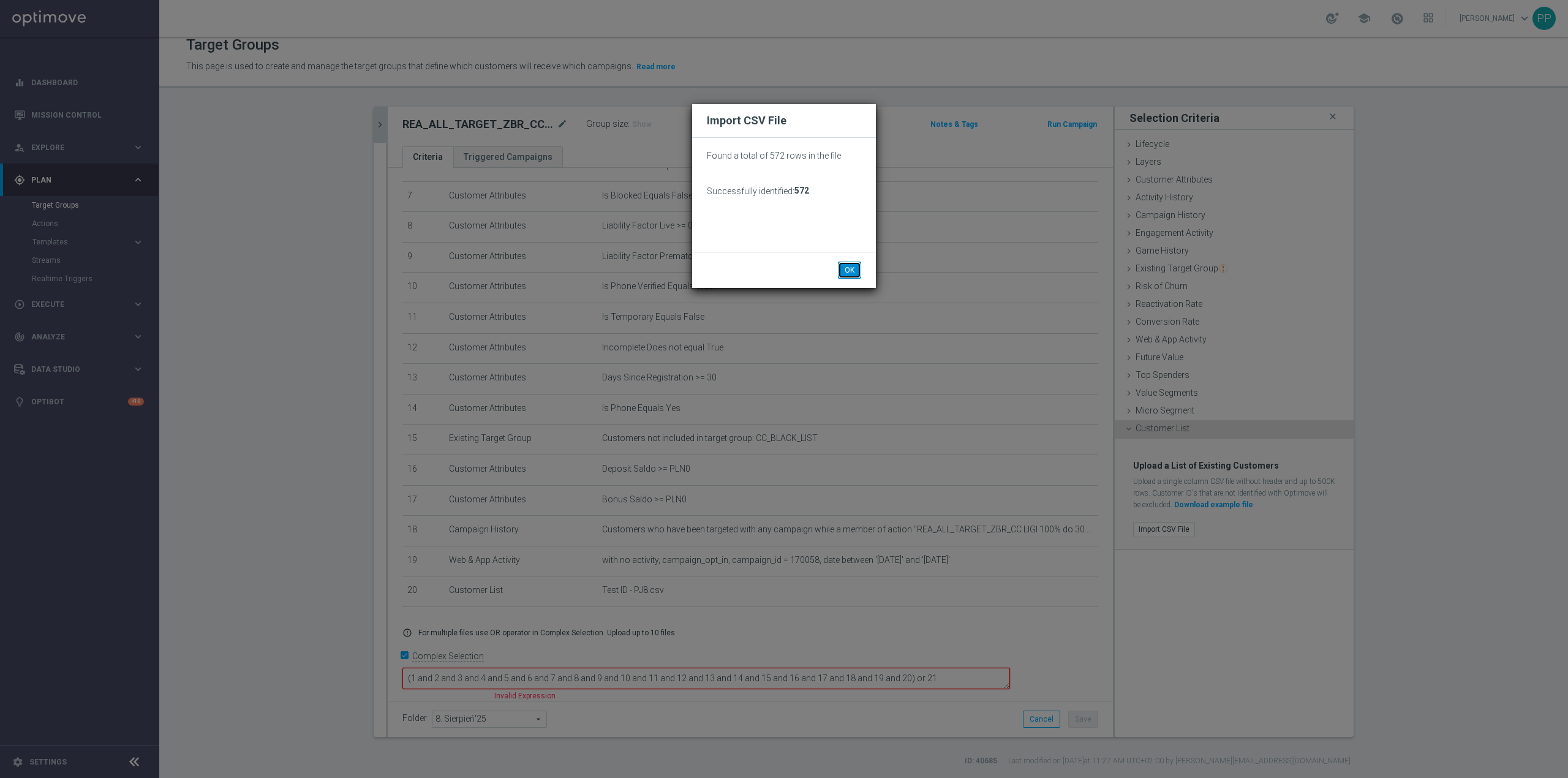
click at [850, 269] on button "OK" at bounding box center [850, 269] width 23 height 17
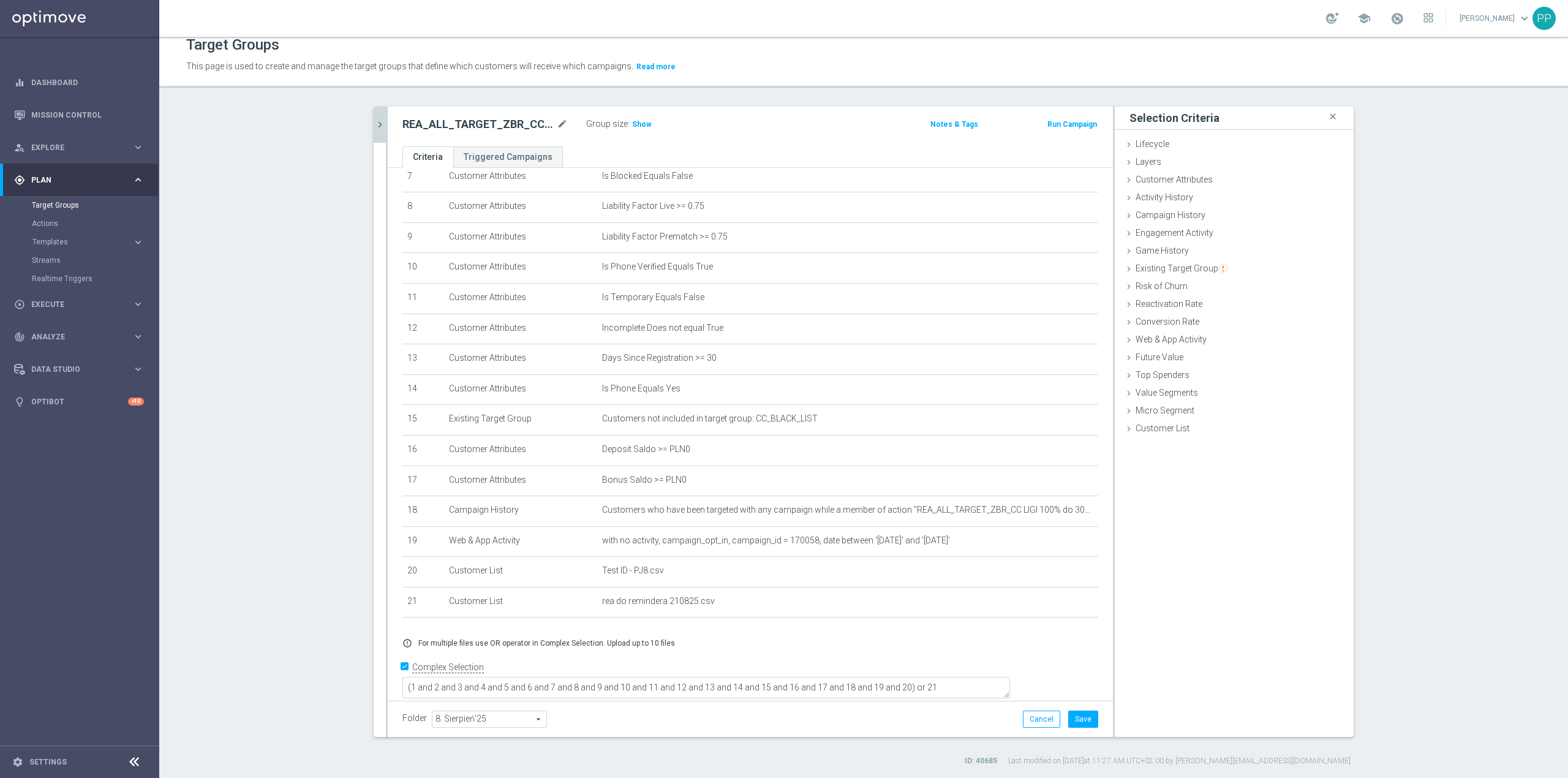
scroll to position [241, 0]
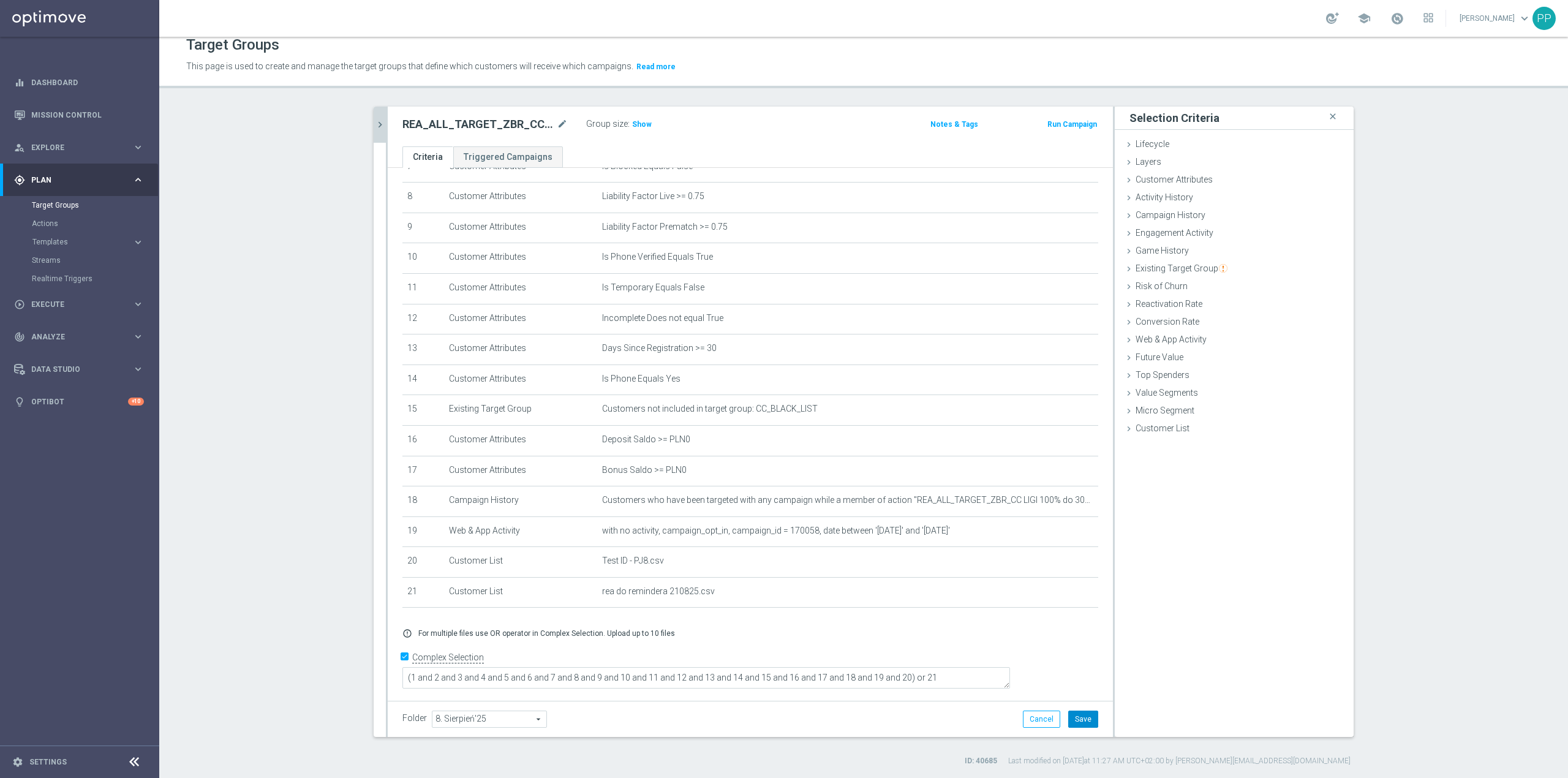
click at [1079, 717] on button "Save" at bounding box center [1084, 719] width 30 height 17
click at [633, 121] on span "Show" at bounding box center [642, 124] width 20 height 8
click at [374, 130] on icon "chevron_right" at bounding box center [380, 124] width 12 height 12
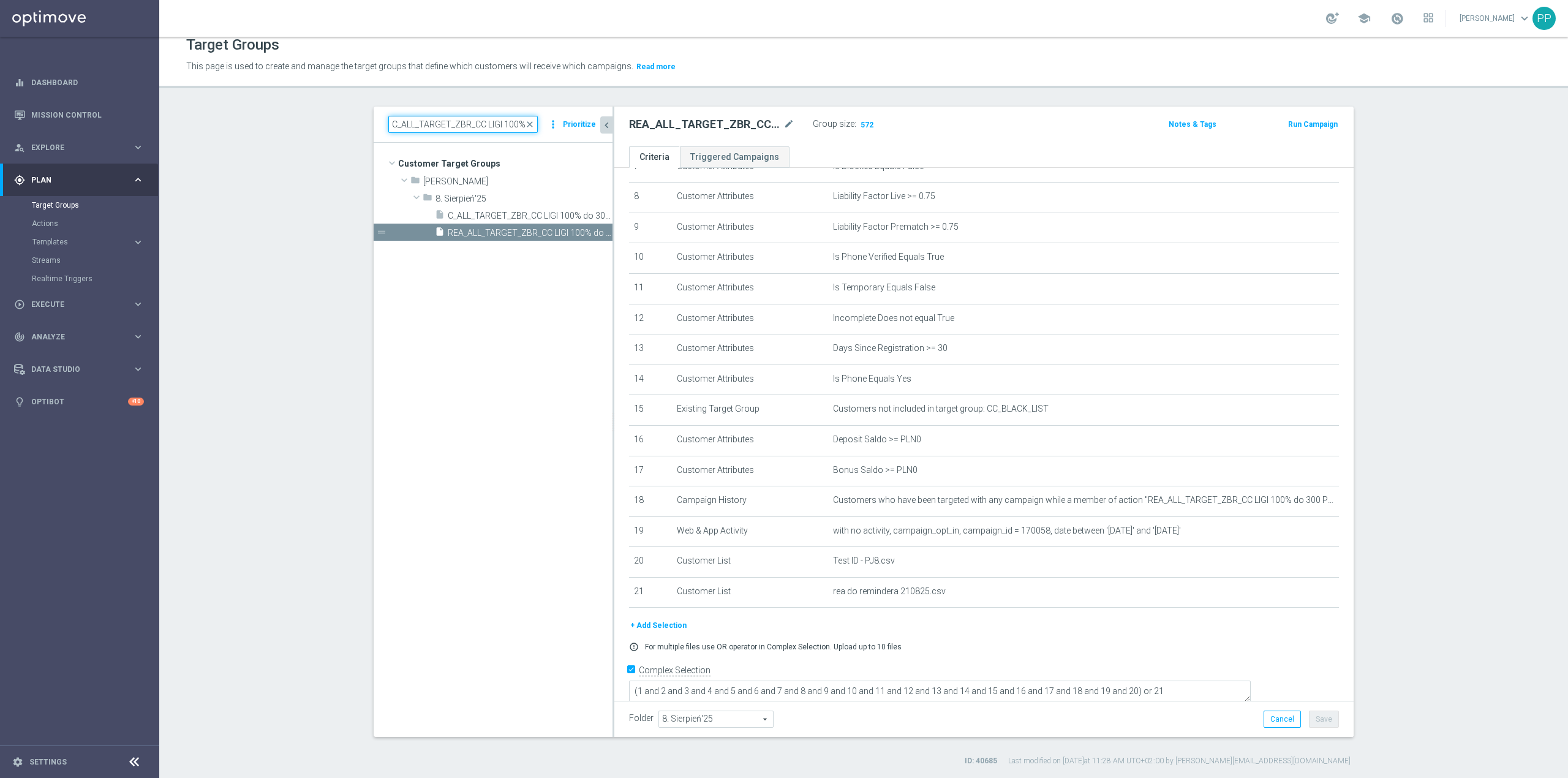
click at [407, 133] on input "C_ALL_TARGET_ZBR_CC LIGI 100% do 300 PLN PT PUSH_210825" at bounding box center [462, 124] width 149 height 17
click at [407, 131] on input "C_ALL_TARGET_ZBR_CC LIGI 100% do 300 PLN PT PUSH_210825" at bounding box center [462, 124] width 149 height 17
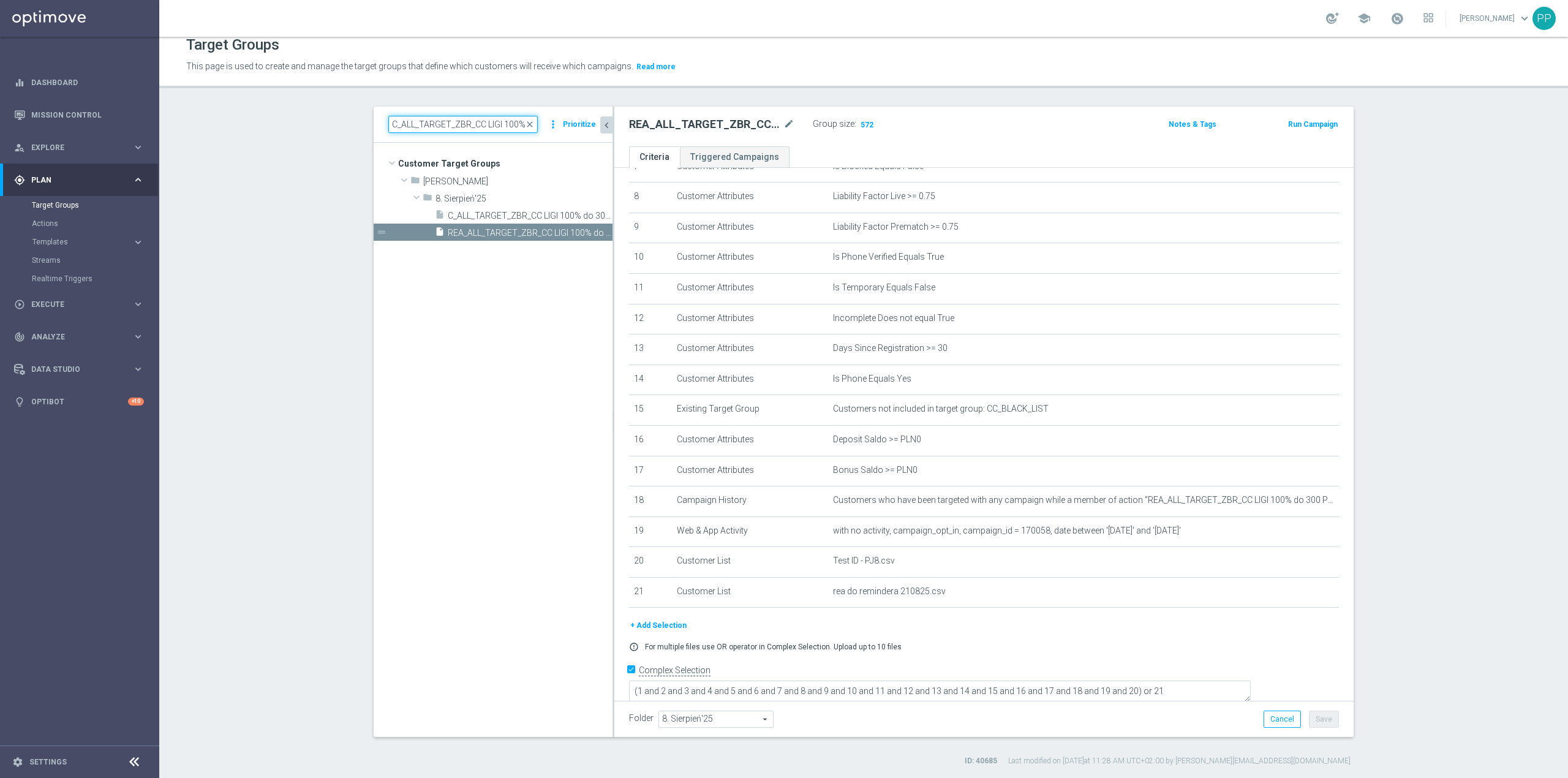
paste input "REA_ALL_TARGET_ZBR_CC LIGI 100% do 300 PLN"
drag, startPoint x: 489, startPoint y: 125, endPoint x: 561, endPoint y: 119, distance: 72.2
click at [561, 119] on div "REA_ALL_TARGET_ZBR_CC LIGI 100% do 300 PLN_210825 close more_vert Prioritize" at bounding box center [493, 124] width 209 height 17
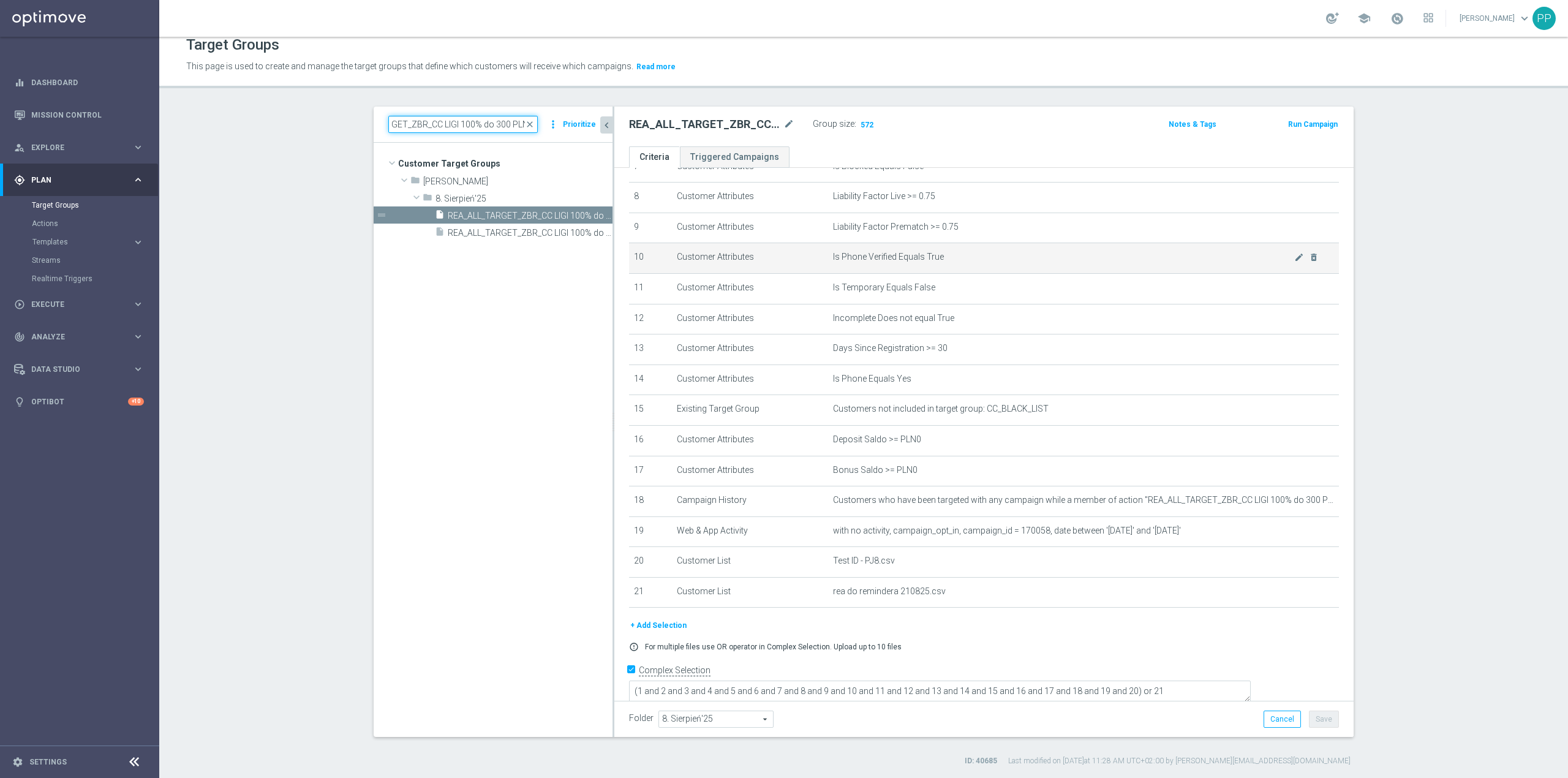
scroll to position [0, 0]
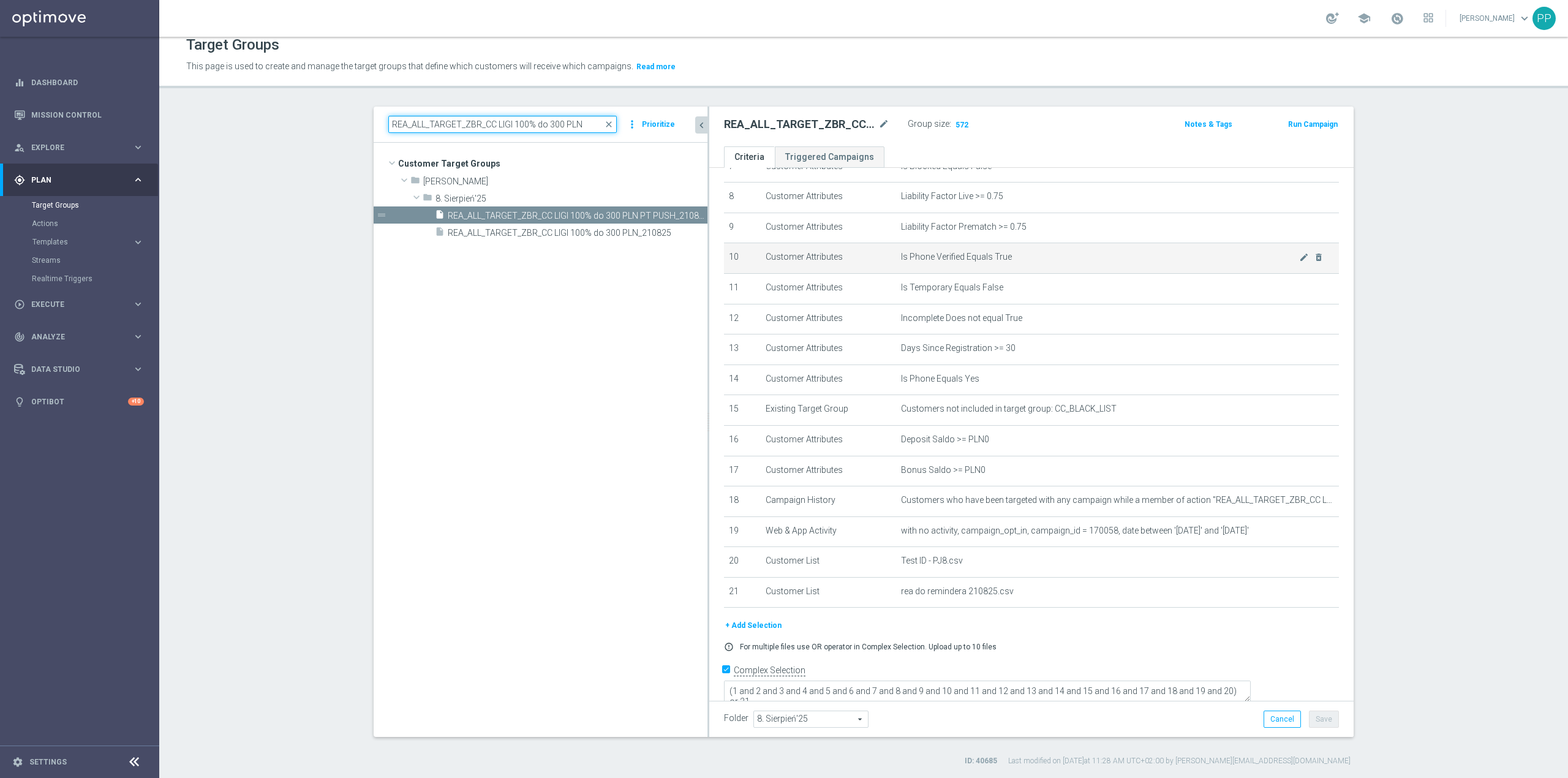
drag, startPoint x: 606, startPoint y: 279, endPoint x: 767, endPoint y: 271, distance: 161.2
click at [767, 271] on as-split "REA_ALL_TARGET_ZBR_CC LIGI 100% do 300 PLN close more_vert Prioritize Customer …" at bounding box center [864, 421] width 981 height 630
type input "REA_ALL_TARGET_ZBR_CC LIGI 100% do 300 PLN"
click at [681, 217] on icon "content_copy" at bounding box center [686, 216] width 10 height 10
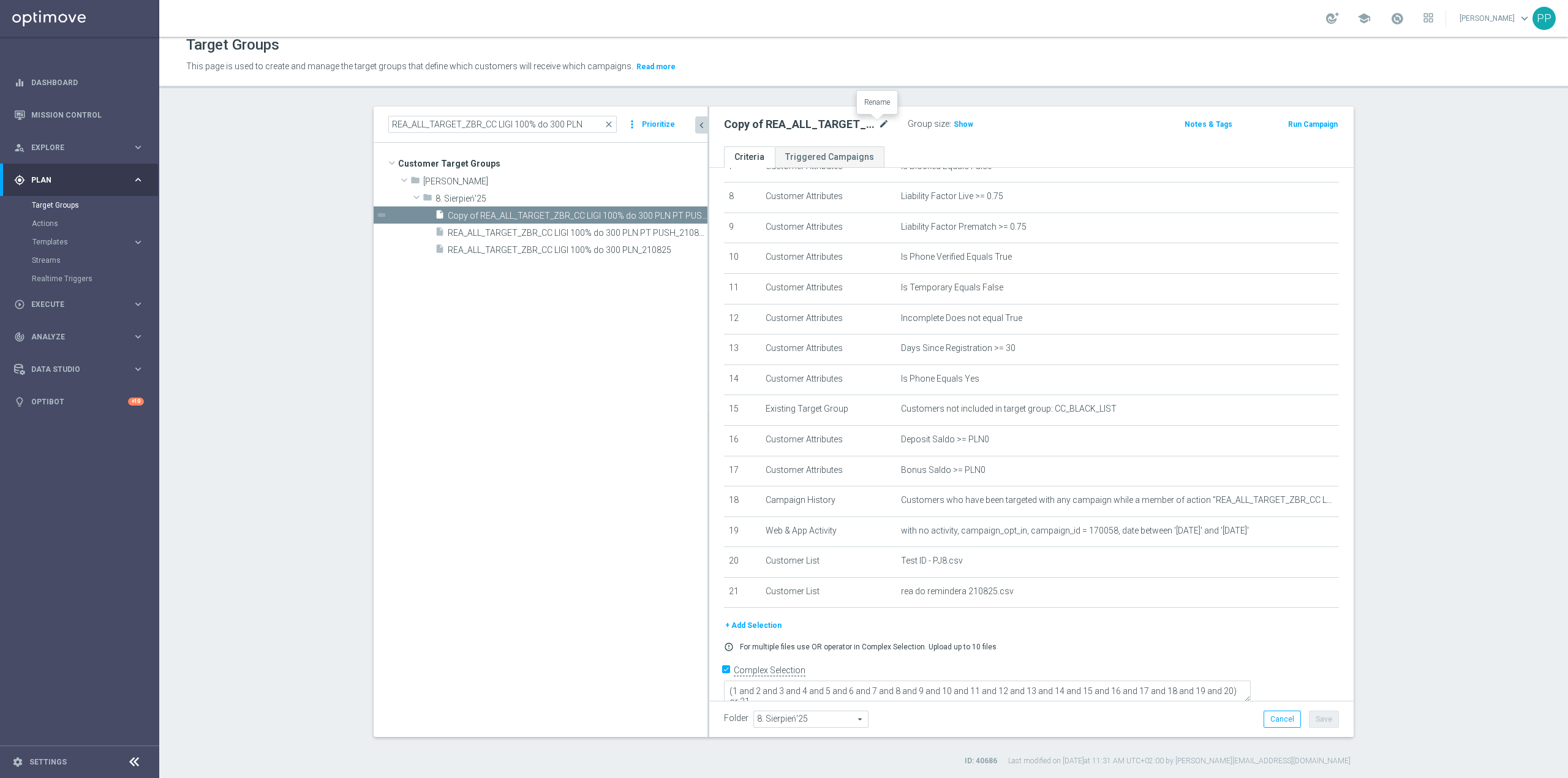
click at [880, 125] on icon "mode_edit" at bounding box center [883, 124] width 11 height 15
type input "REA_ALL_TARGET_ZBR_CC LIGI 100% do 300 PLN SB PUSH_210825"
click at [880, 79] on header "Target Groups This page is used to create and manage the target groups that def…" at bounding box center [864, 57] width 1409 height 63
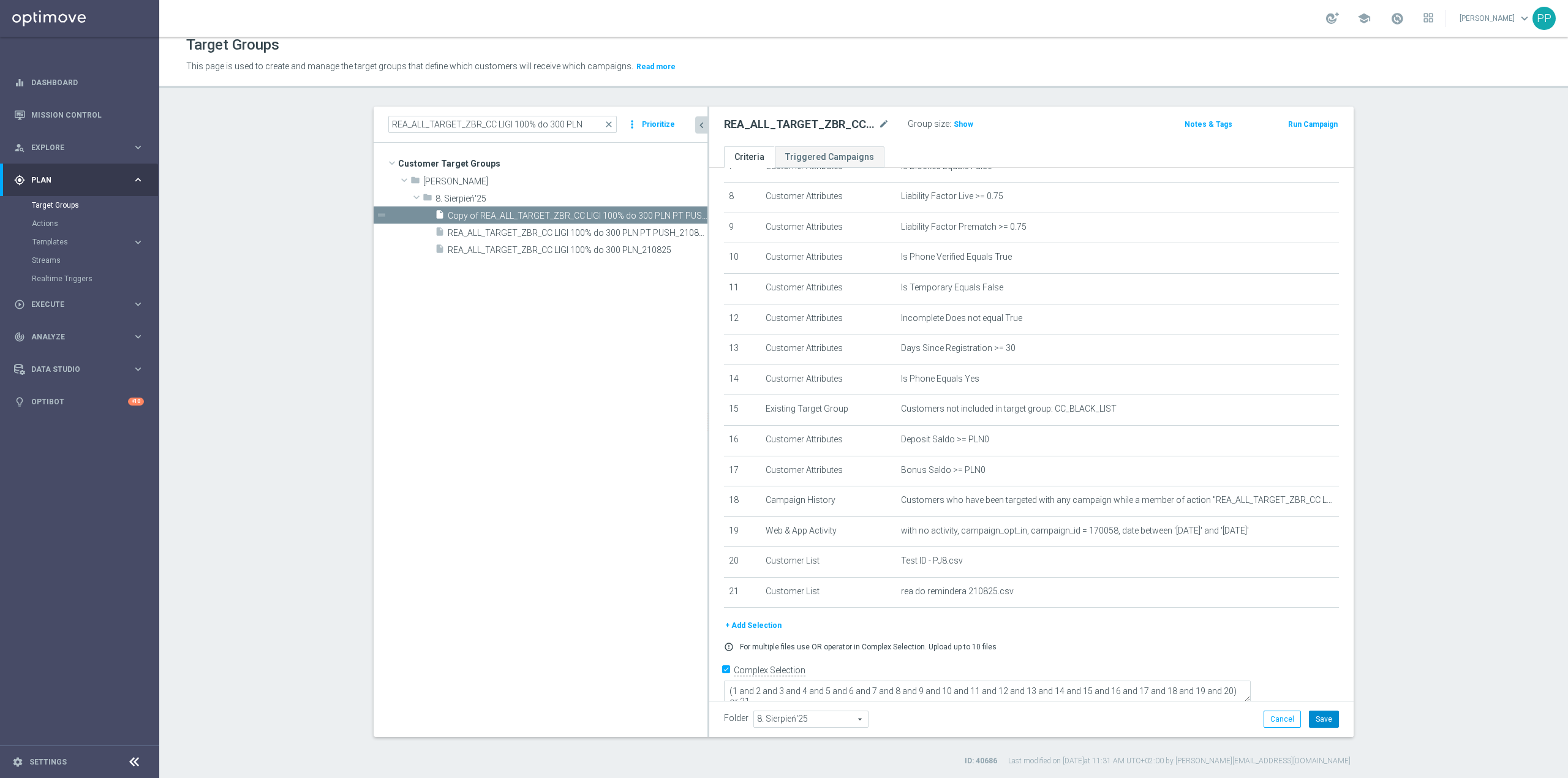
click at [1332, 718] on button "Save" at bounding box center [1324, 719] width 30 height 17
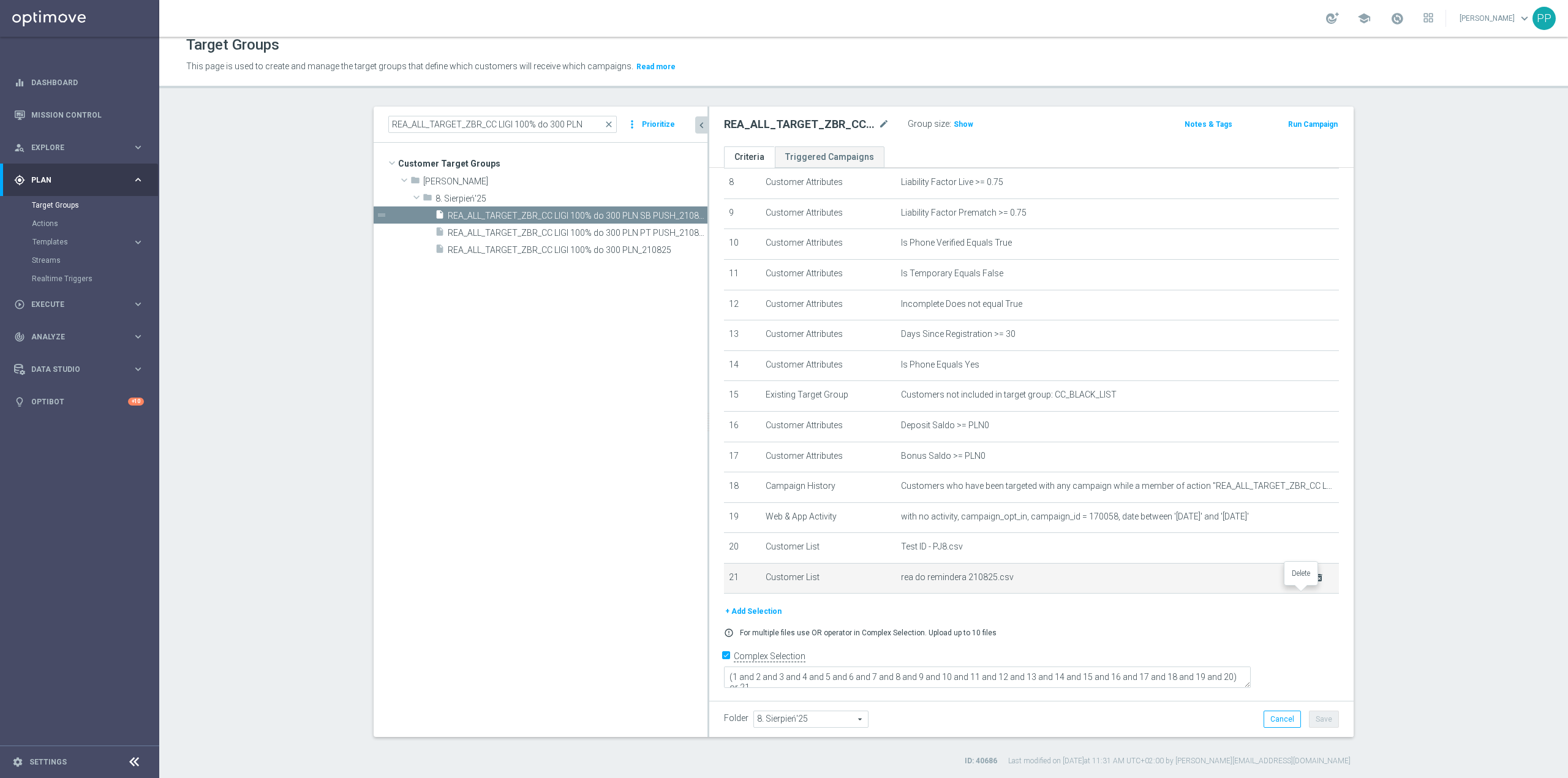
click at [1315, 583] on icon "delete_forever" at bounding box center [1320, 578] width 10 height 10
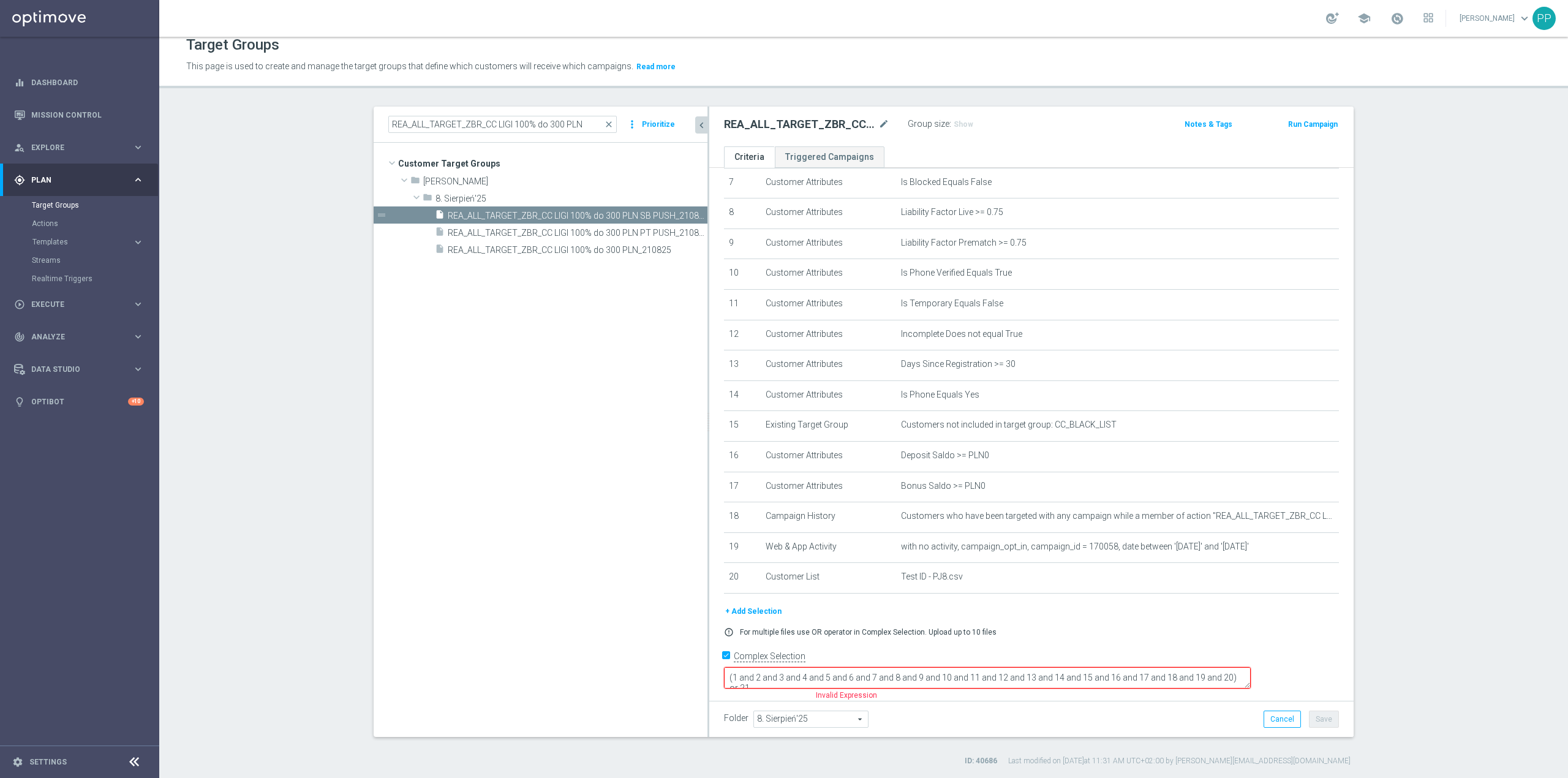
scroll to position [10, 0]
click at [861, 675] on textarea "(1 and 2 and 3 and 4 and 5 and 6 and 7 and 8 and 9 and 10 and 11 and 12 and 13 …" at bounding box center [987, 678] width 527 height 21
click at [821, 677] on textarea "(1 and 2 and 3 and 4 and 5 and 6 and 7 and 8 and 9 and 10 and 11 and 12 and 13 …" at bounding box center [987, 678] width 527 height 21
type textarea "(1 and 2 and 3 and 4 and 5 and 6 and 7 and 8 and 9 and 10 and 11 and 12 and 13 …"
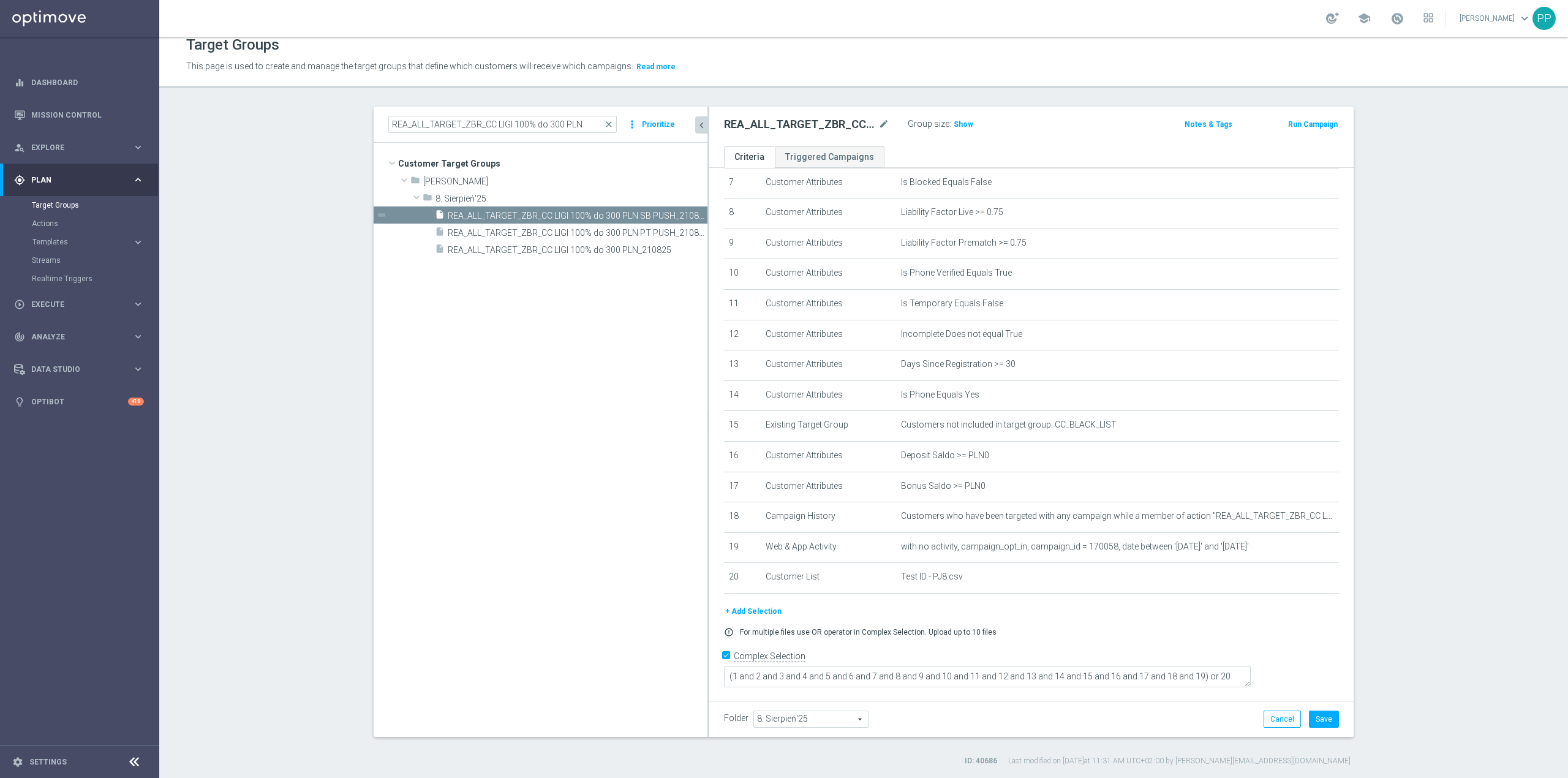
click at [1150, 716] on div "Folder 8. Sierpień'25 8. Sierpień'25 arrow_drop_down search Cancel Save Saving.…" at bounding box center [1032, 719] width 615 height 17
click at [1323, 716] on button "Save" at bounding box center [1324, 719] width 30 height 17
click at [681, 216] on icon "content_copy" at bounding box center [686, 216] width 10 height 10
click at [881, 120] on icon "mode_edit" at bounding box center [883, 124] width 11 height 15
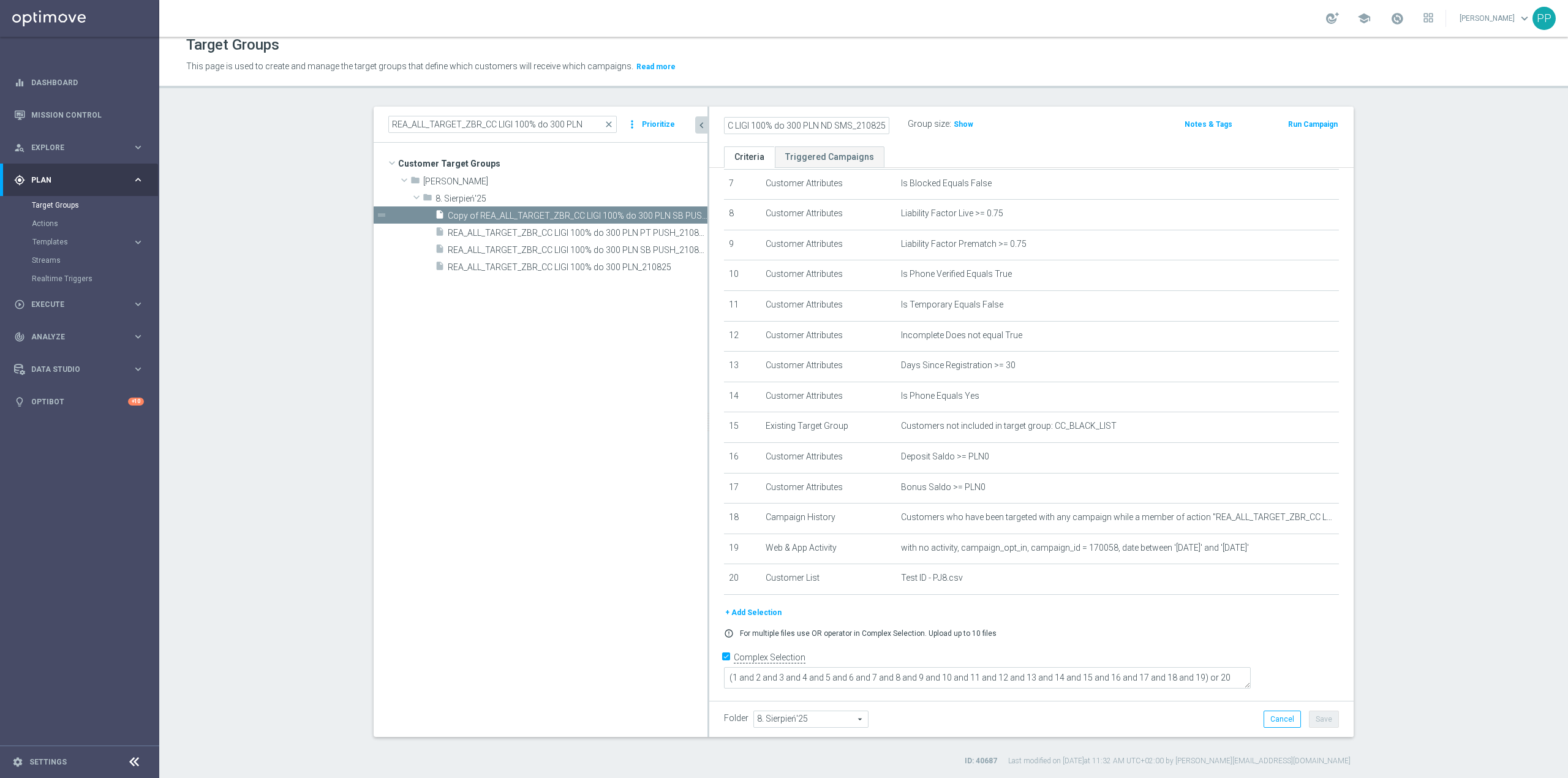
scroll to position [0, 96]
type input "REA_ALL_TARGET_ZBR_CC LIGI 100% do 300 PLN ND SMS_210825"
click at [892, 98] on div "Target Groups This page is used to create and manage the target groups that def…" at bounding box center [864, 408] width 1409 height 742
click at [1321, 722] on button "Save" at bounding box center [1324, 719] width 30 height 17
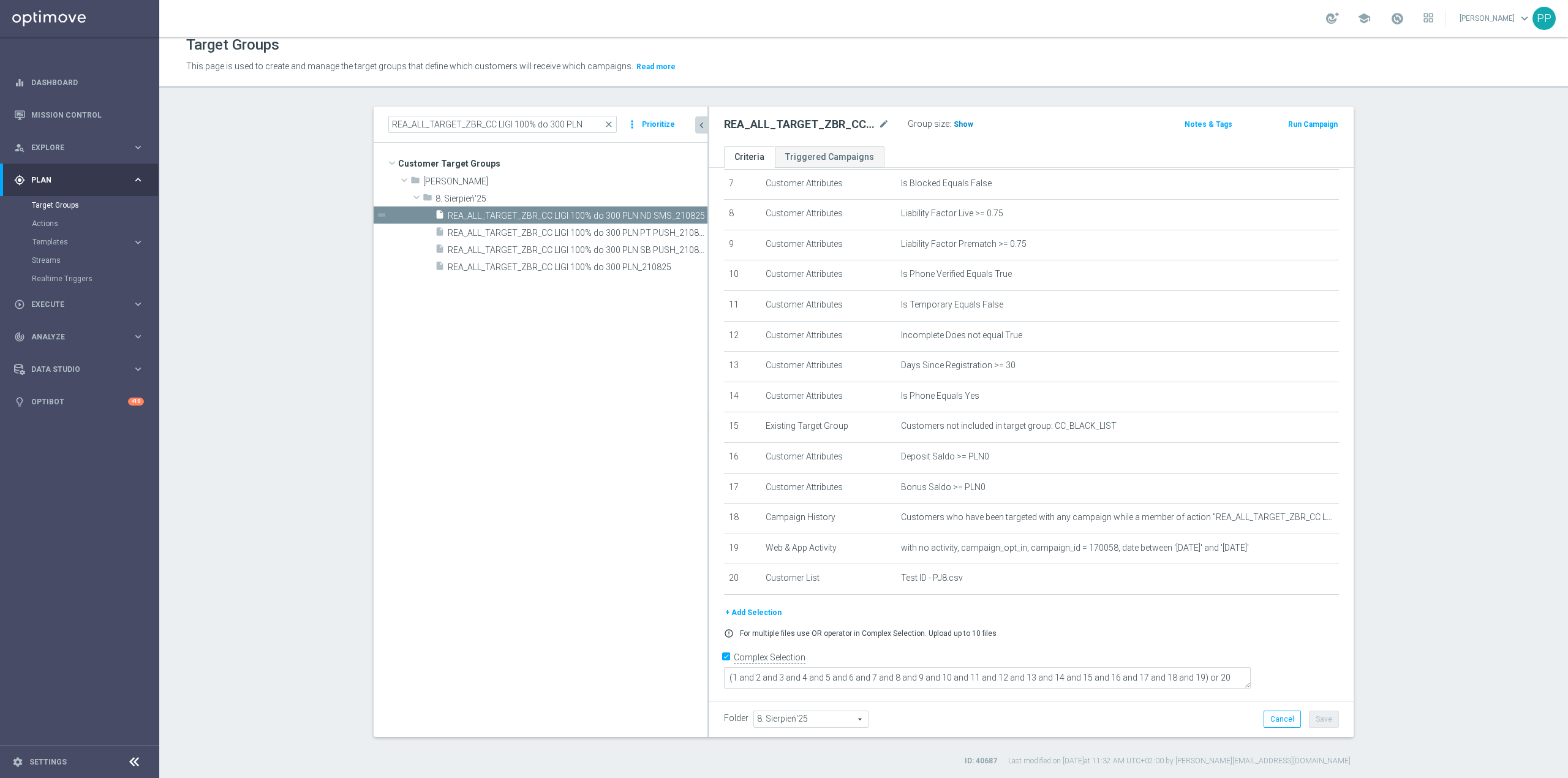
click at [959, 124] on span "Show" at bounding box center [964, 124] width 20 height 8
click at [569, 346] on tree-viewport "Customer Target Groups library_add create_new_folder folder" at bounding box center [541, 439] width 334 height 594
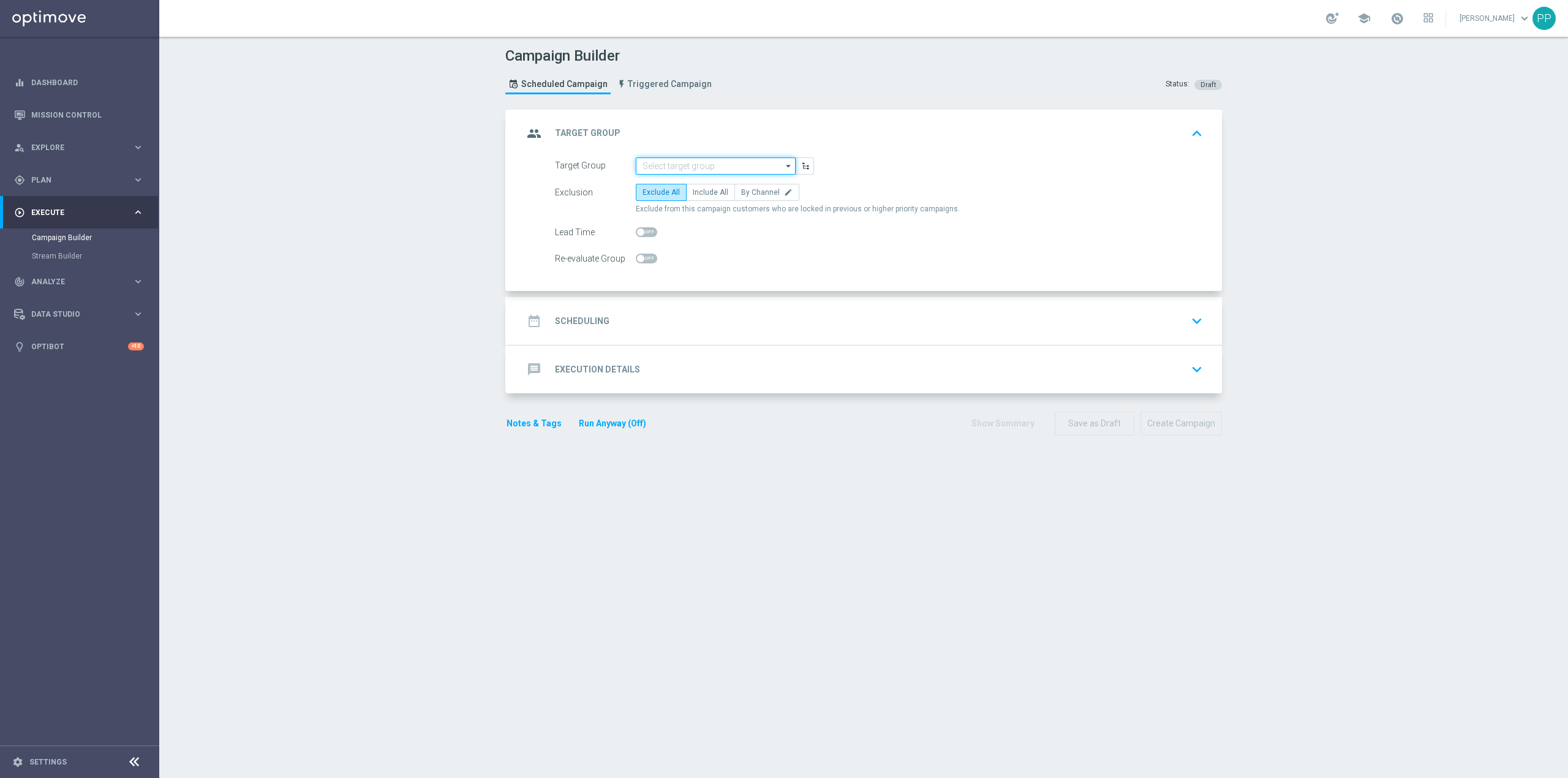
click at [694, 163] on input at bounding box center [716, 166] width 160 height 17
click at [728, 166] on input at bounding box center [716, 166] width 160 height 17
paste input "D_ALL_TARGET_CASHBACK_MS [PERSON_NAME] 100% do 300 PLN SB SMS_220825"
click at [724, 180] on div "D_ALL_TARGET_CASHBACK_MS [PERSON_NAME] 100% do 300 PLN SB SMS_220825" at bounding box center [726, 195] width 147 height 33
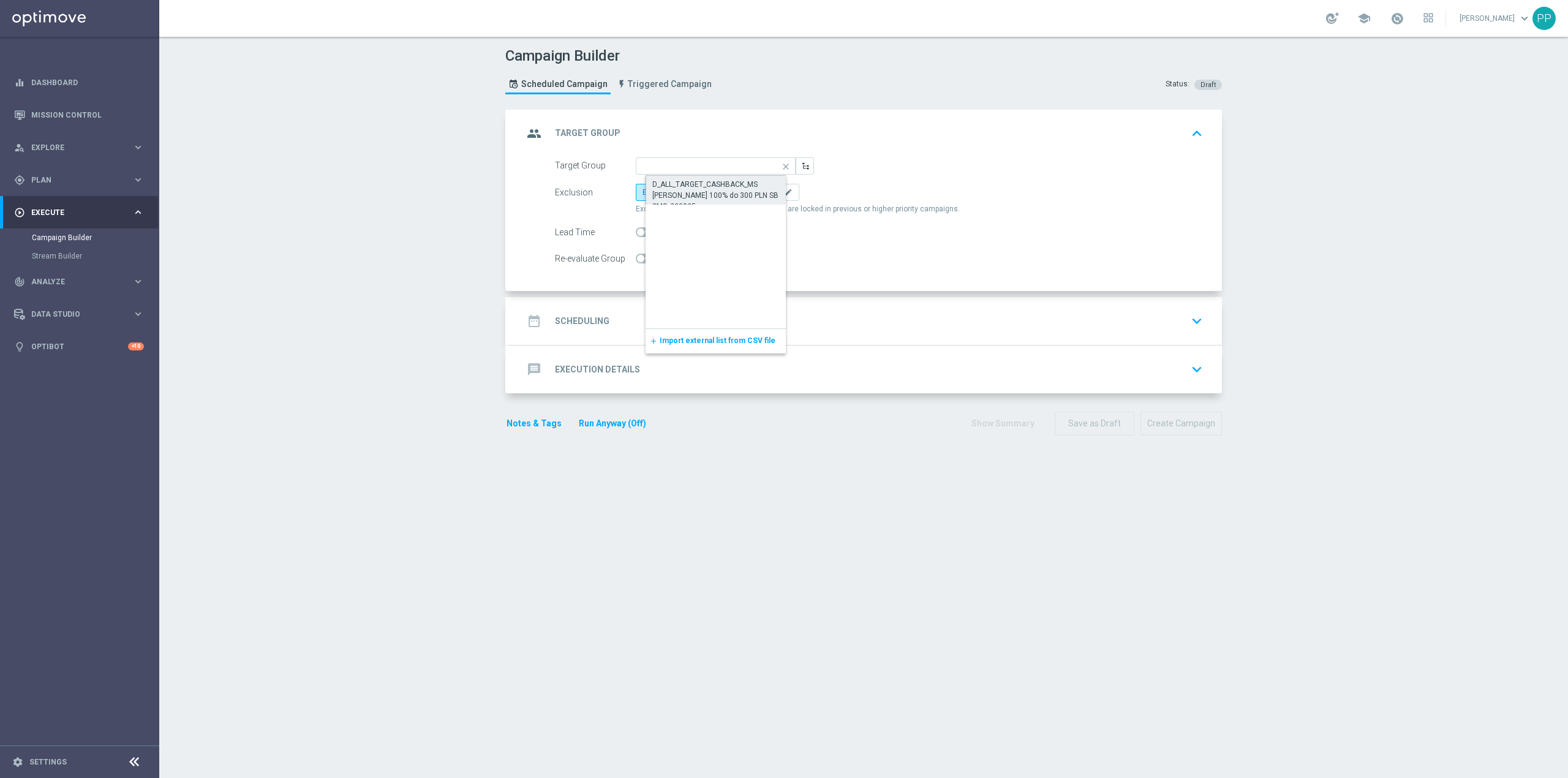
scroll to position [0, 0]
type input "D_ALL_TARGET_CASHBACK_MS [PERSON_NAME] 100% do 300 PLN SB SMS_220825"
click at [709, 197] on label "Include All" at bounding box center [710, 192] width 49 height 17
click at [701, 197] on input "Include All" at bounding box center [697, 194] width 8 height 8
radio input "true"
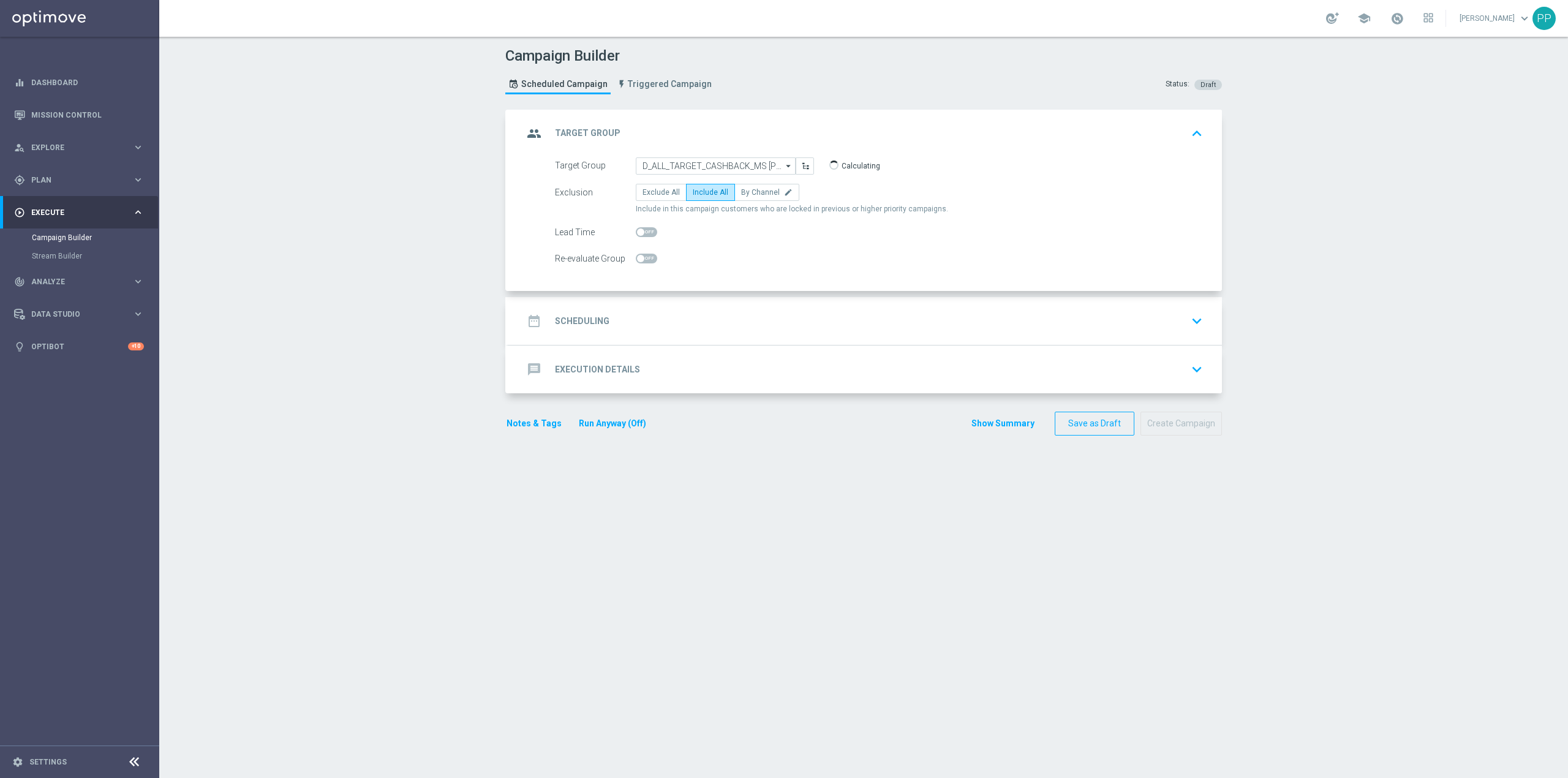
click at [651, 255] on div "Re-evaluate Group" at bounding box center [879, 258] width 667 height 17
click at [647, 265] on div at bounding box center [647, 258] width 21 height 17
click at [645, 260] on span at bounding box center [647, 259] width 21 height 10
click at [645, 260] on input "checkbox" at bounding box center [647, 259] width 21 height 10
checkbox input "true"
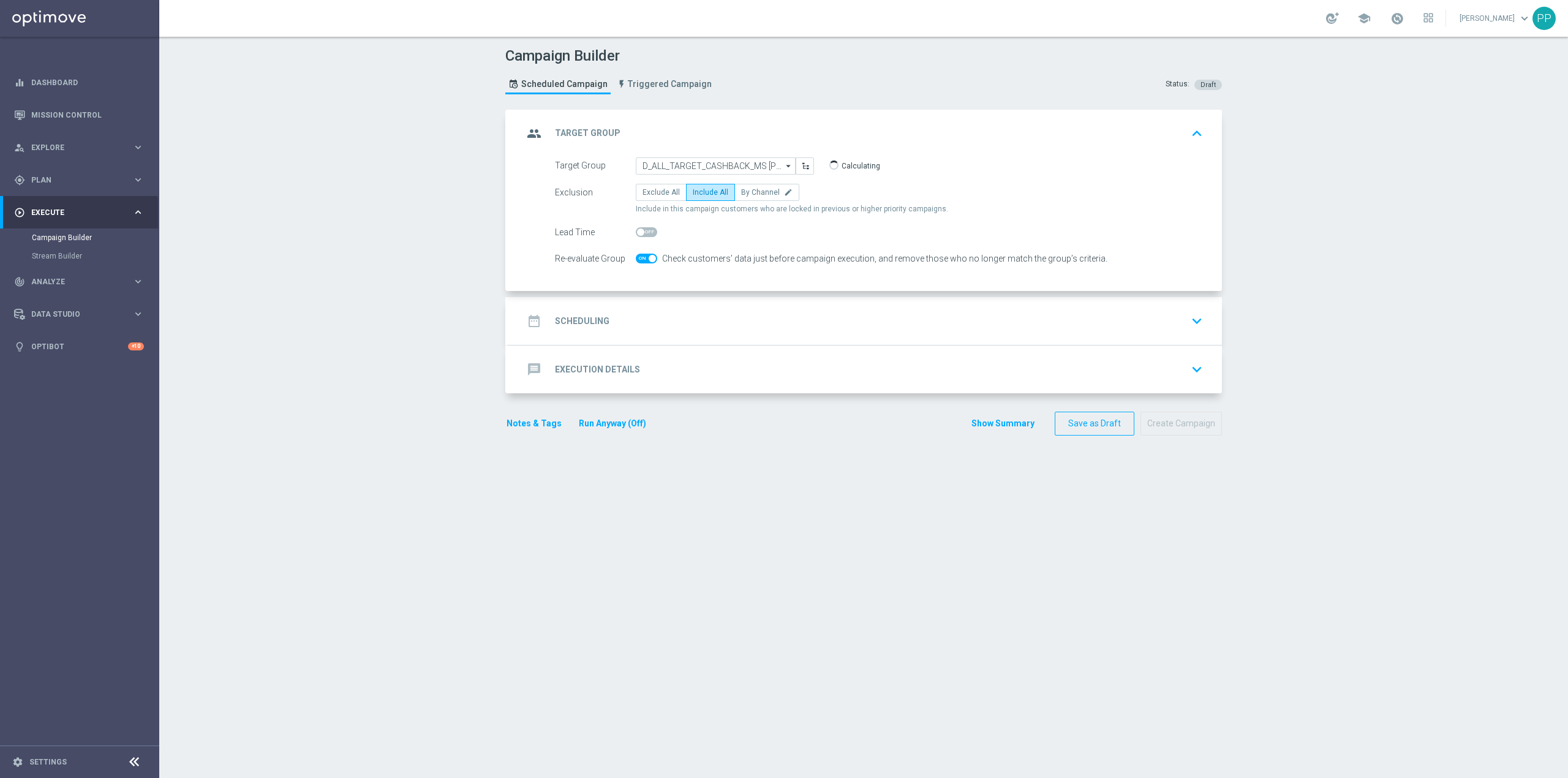
click at [664, 312] on div "date_range Scheduling keyboard_arrow_down" at bounding box center [865, 321] width 685 height 23
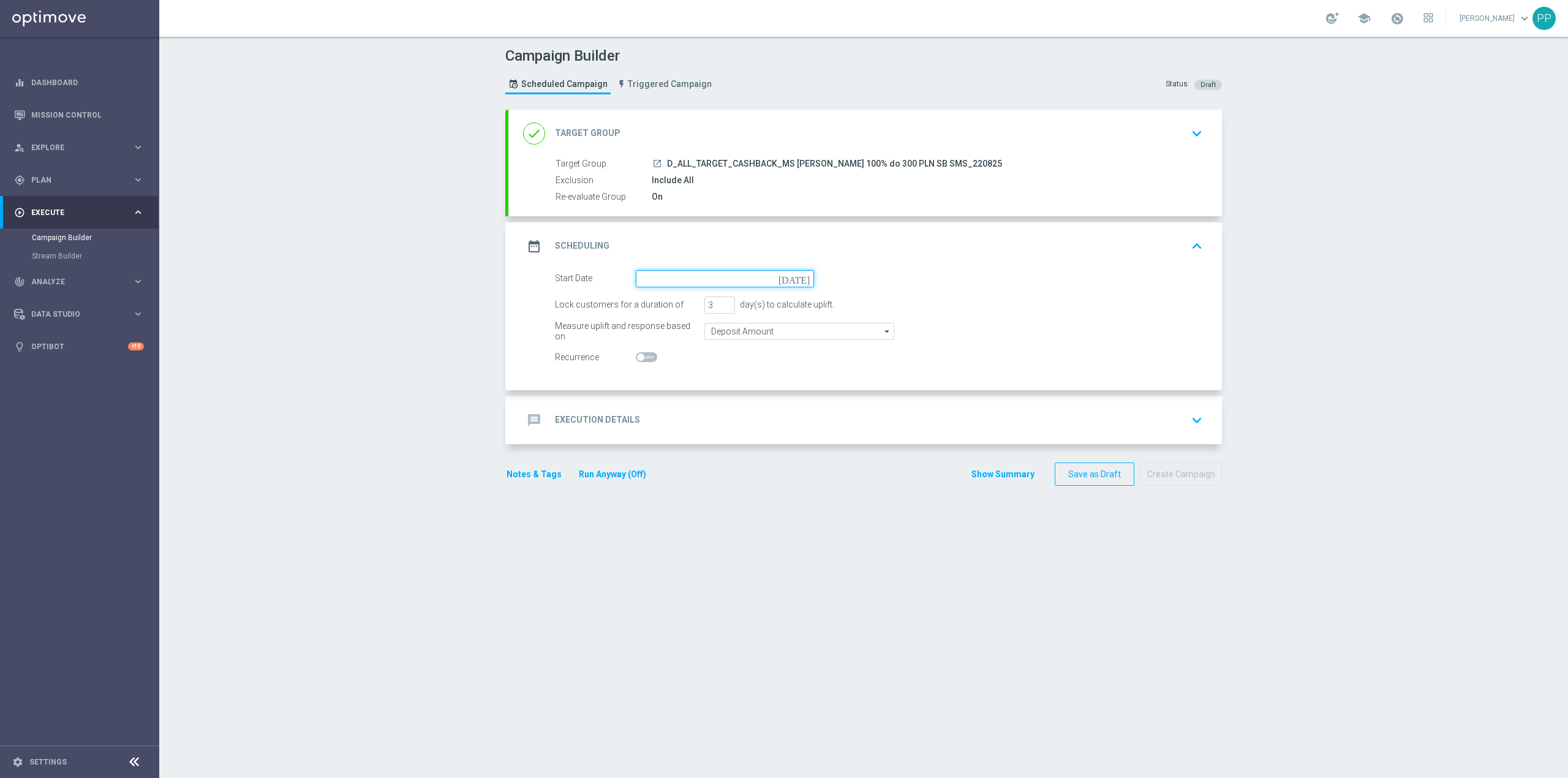
click at [670, 285] on input at bounding box center [725, 279] width 178 height 17
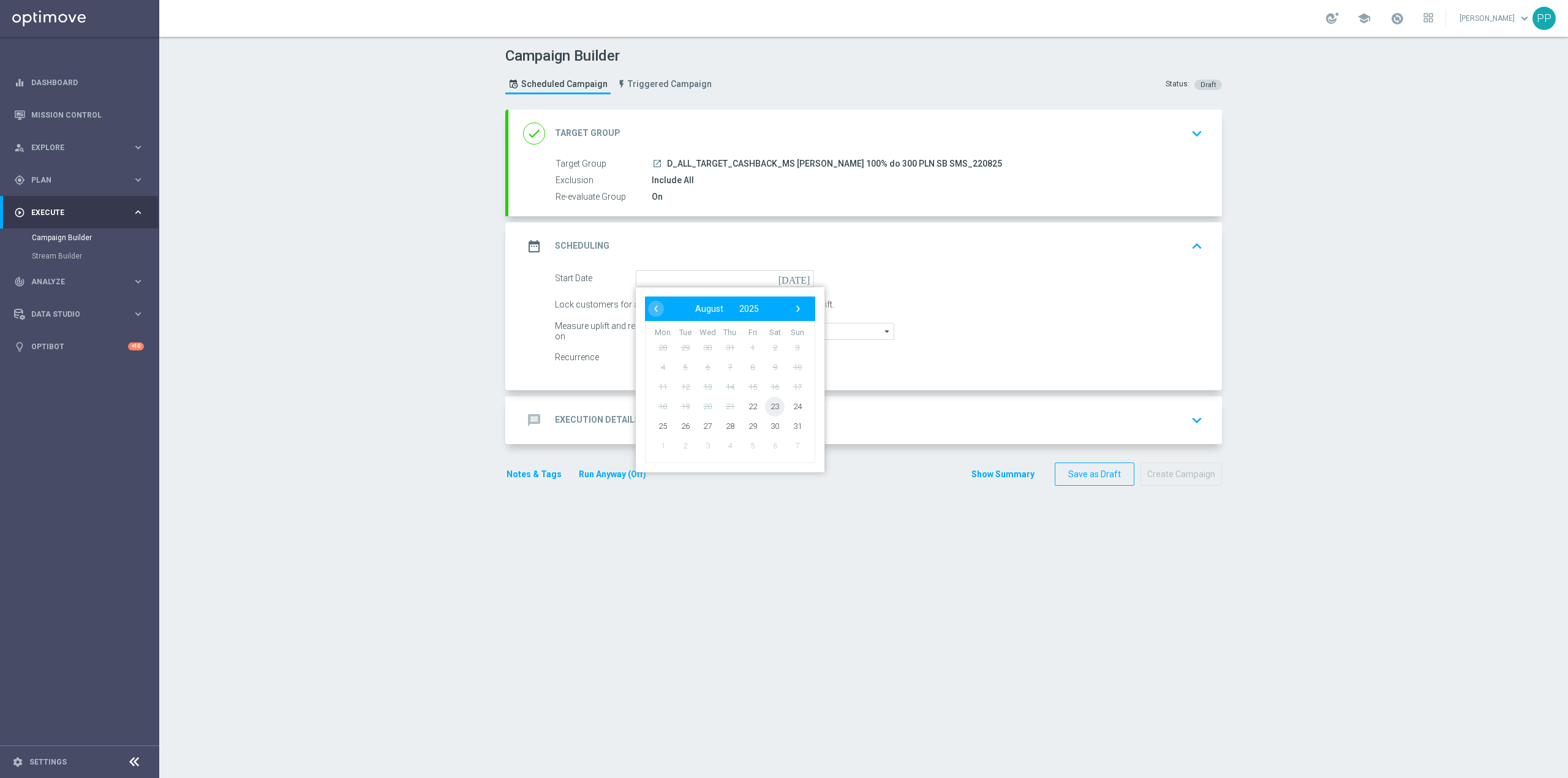
click at [765, 405] on span "23" at bounding box center [775, 406] width 20 height 20
type input "[DATE]"
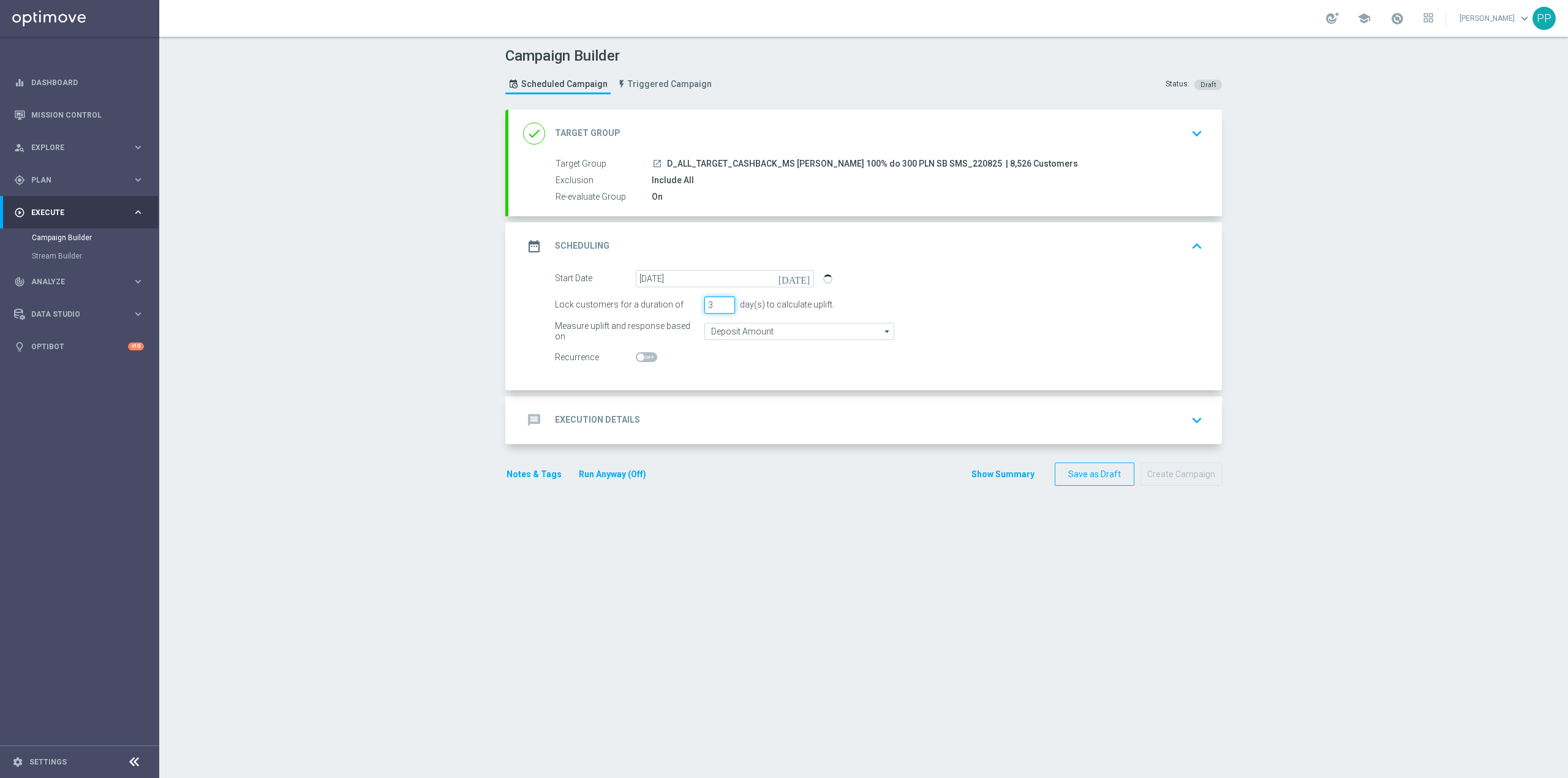
drag, startPoint x: 709, startPoint y: 307, endPoint x: 699, endPoint y: 309, distance: 10.2
click at [704, 309] on input "3" at bounding box center [719, 305] width 30 height 17
type input "1"
click at [729, 331] on input "Deposit Amount" at bounding box center [799, 331] width 190 height 17
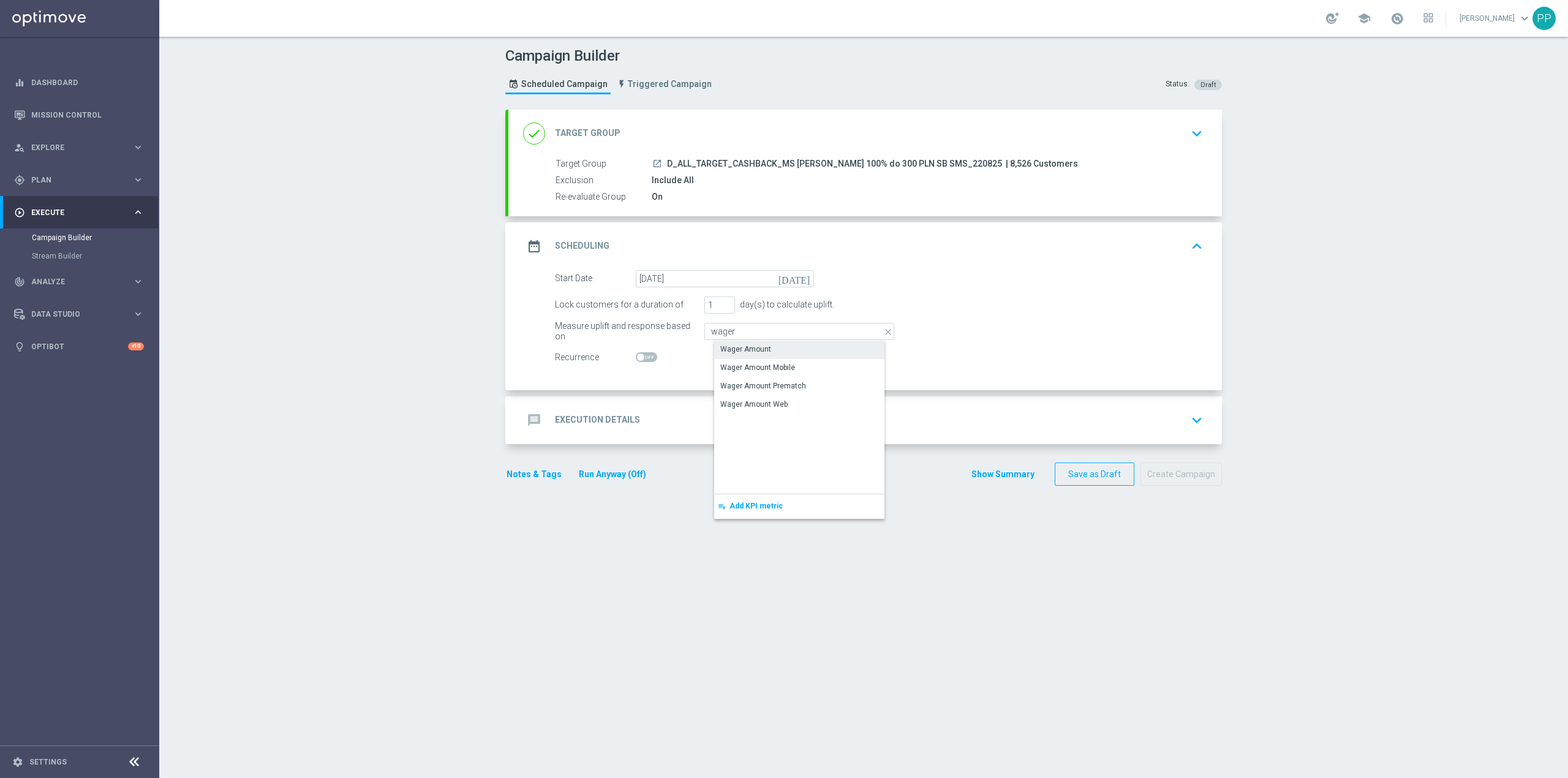
click at [737, 351] on div "Wager Amount" at bounding box center [746, 349] width 51 height 11
type input "Wager Amount"
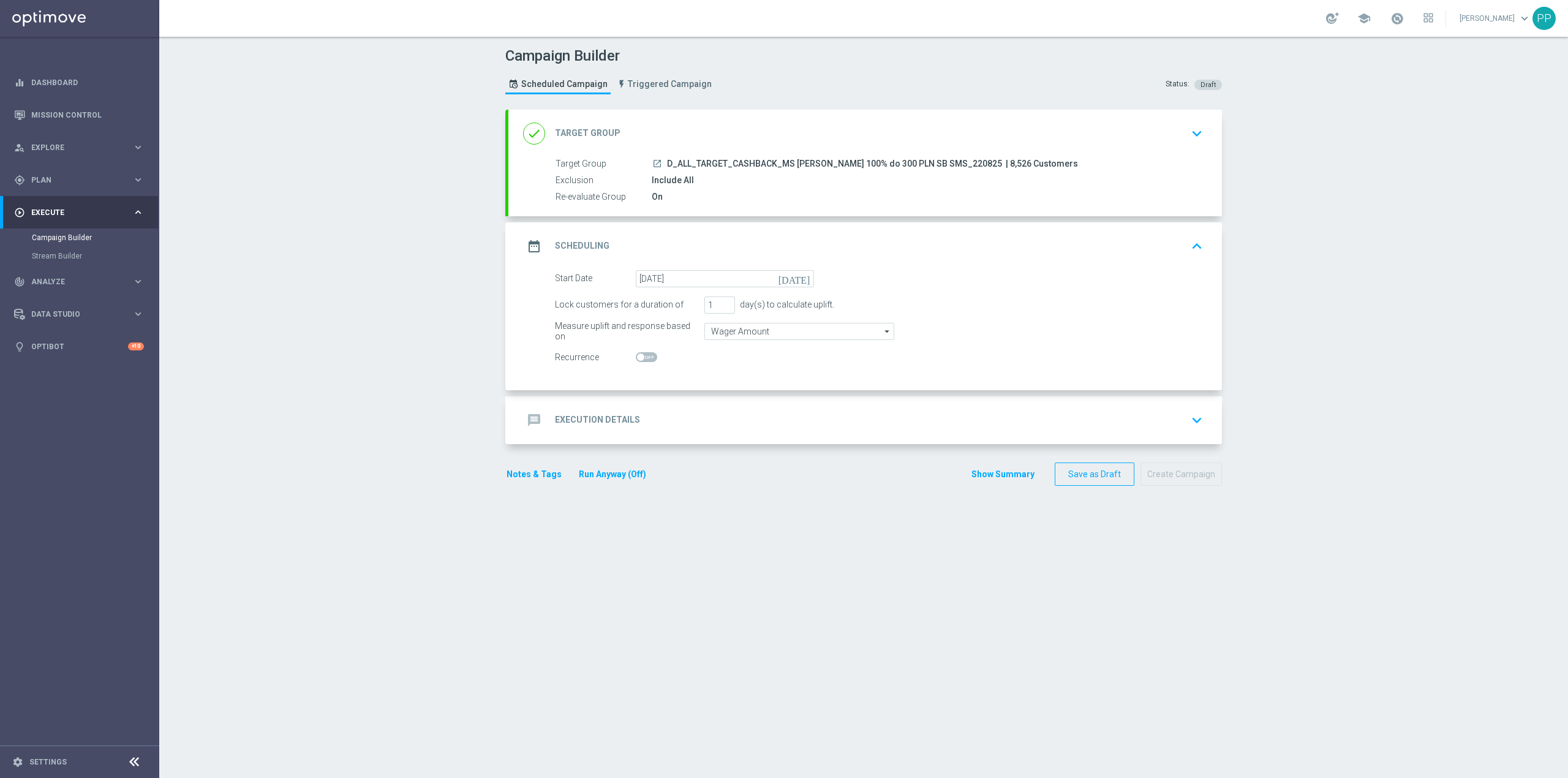
click at [685, 407] on div "message Execution Details keyboard_arrow_down" at bounding box center [865, 420] width 714 height 48
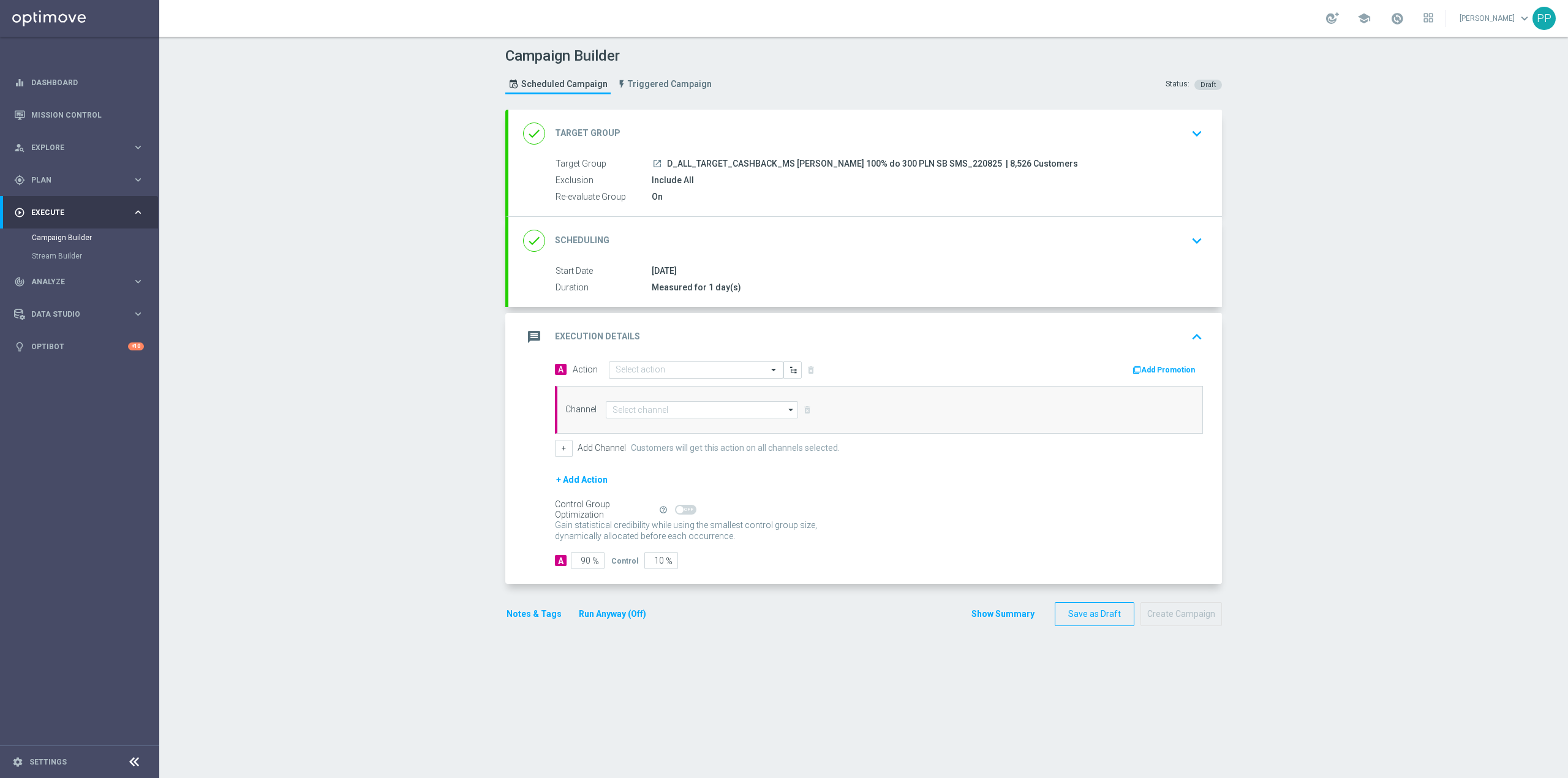
click at [684, 376] on input "text" at bounding box center [684, 370] width 137 height 11
paste input "D_ALL_TARGET_CASHBACK_MS [PERSON_NAME] 100% do 300 PLN SB SMS_220825"
type input "D_ALL_TARGET_CASHBACK_MS [PERSON_NAME] 100% do 300 PLN SB SMS_220825"
click at [672, 407] on span "Create new action" at bounding box center [659, 408] width 64 height 8
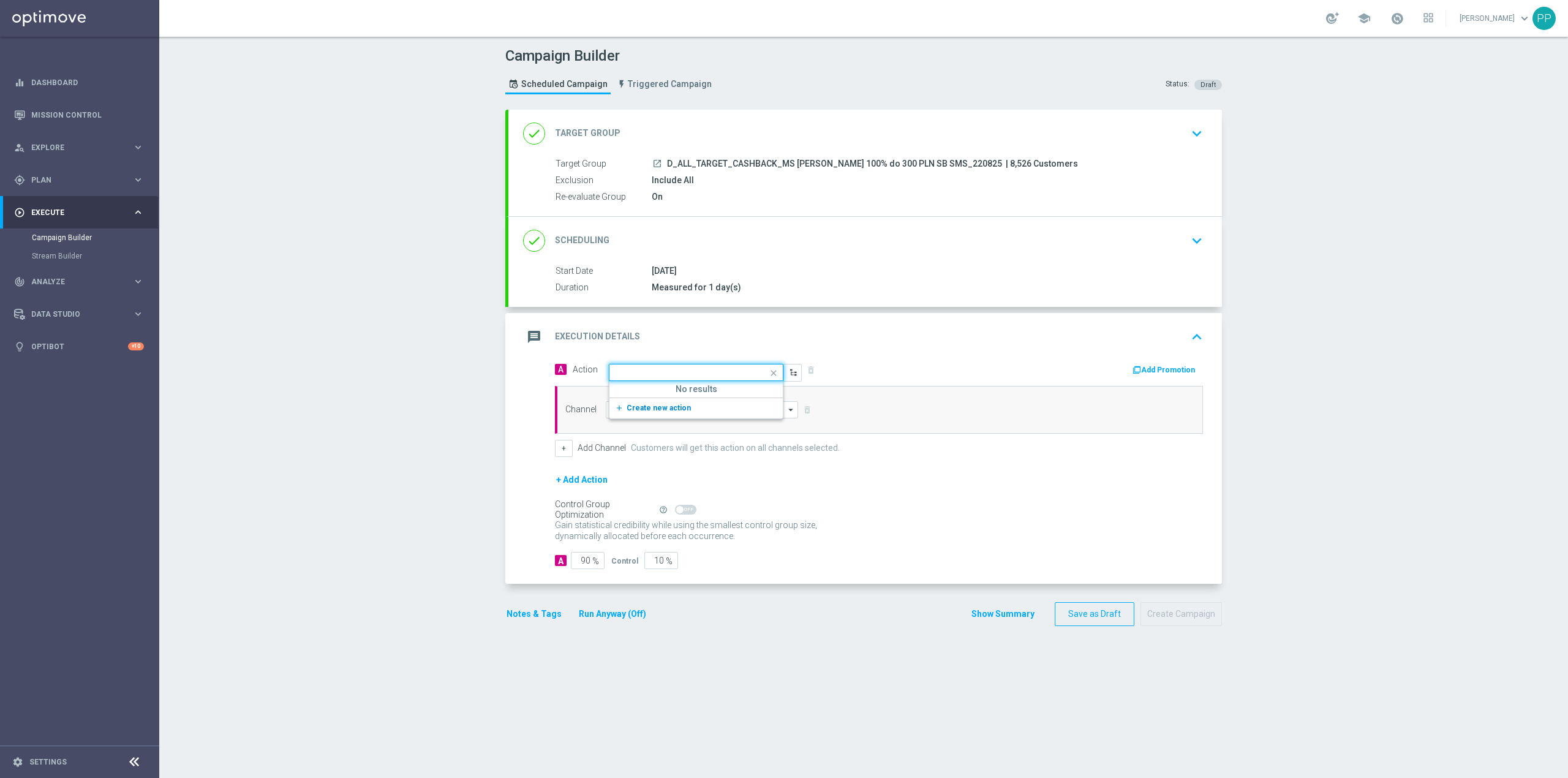
scroll to position [0, 0]
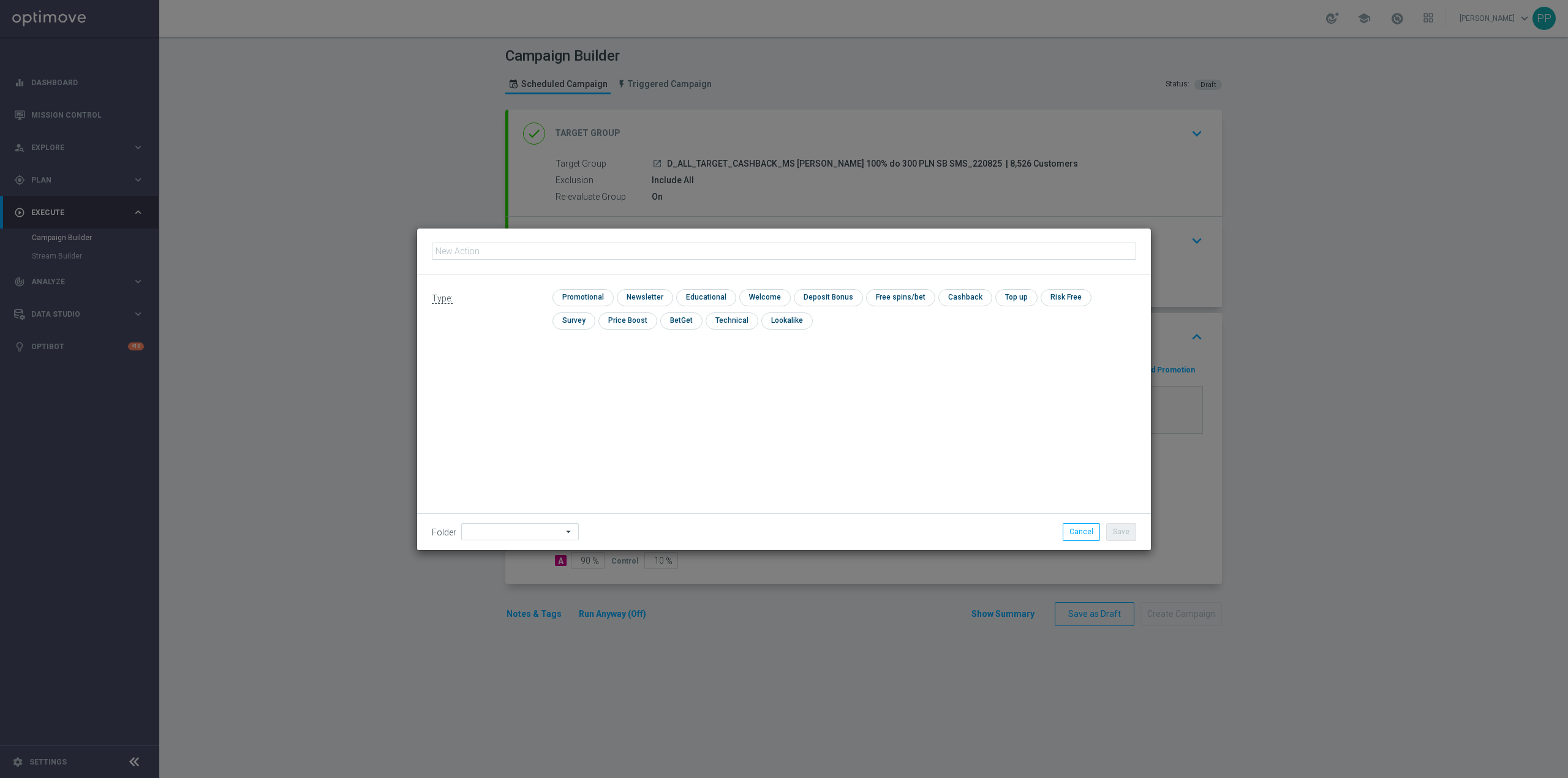
type input "D_ALL_TARGET_CASHBACK_MS [PERSON_NAME] 100% do 300 PLN SB SMS_220825"
click at [574, 285] on div "Type: check Promotional check Newsletter check Educational check Welcome check …" at bounding box center [784, 314] width 734 height 79
click at [574, 294] on input "checkbox" at bounding box center [582, 298] width 59 height 16
checkbox input "true"
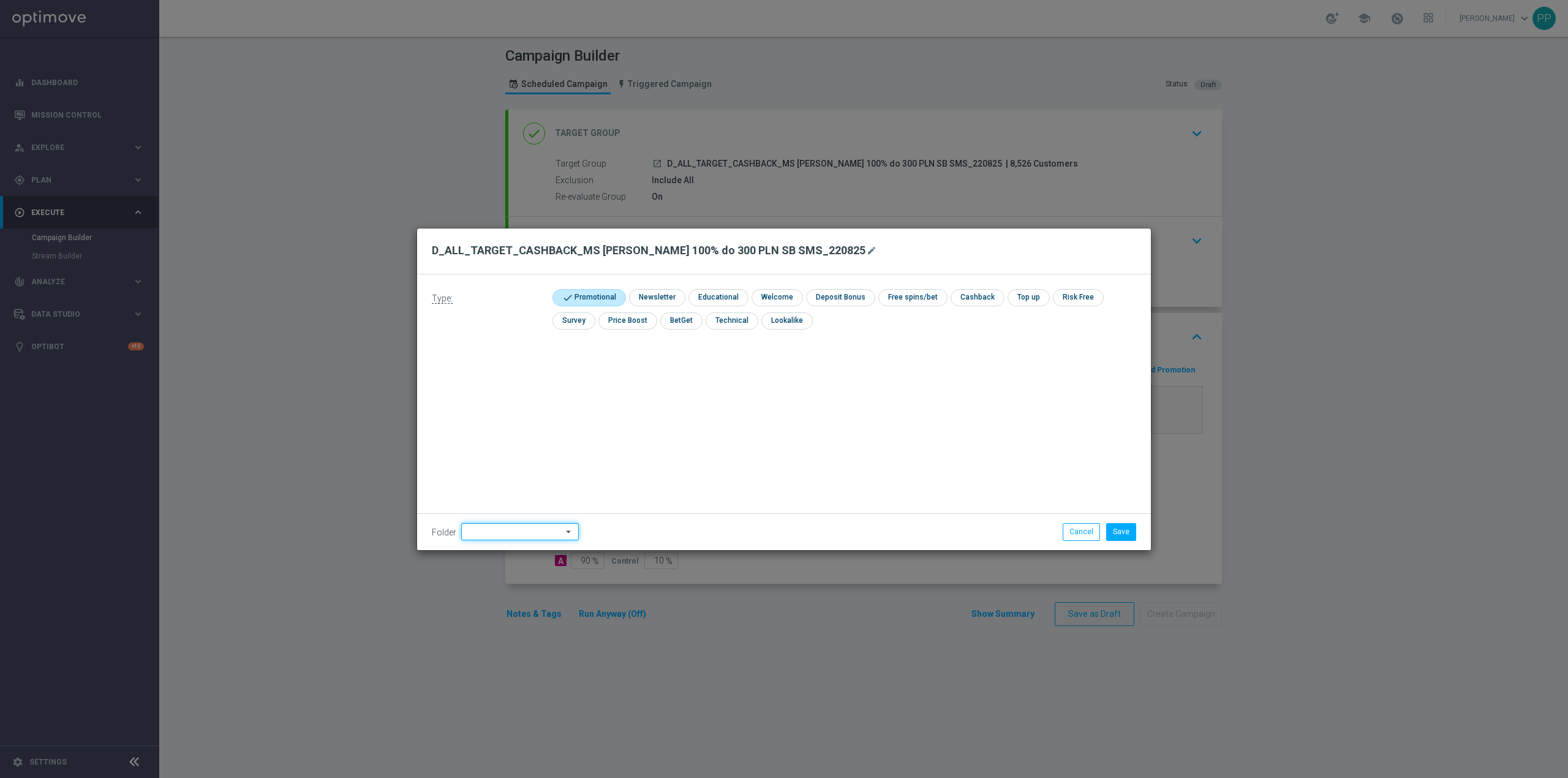
click at [510, 534] on input at bounding box center [520, 532] width 118 height 17
click at [505, 380] on div "8. Sierpień 2025" at bounding box center [503, 377] width 54 height 11
type input "8. Sierpień 2025"
click at [714, 407] on div "Type: check Promotional check Newsletter check Educational check Welcome check …" at bounding box center [784, 412] width 734 height 276
click at [1116, 525] on button "Save" at bounding box center [1121, 532] width 30 height 17
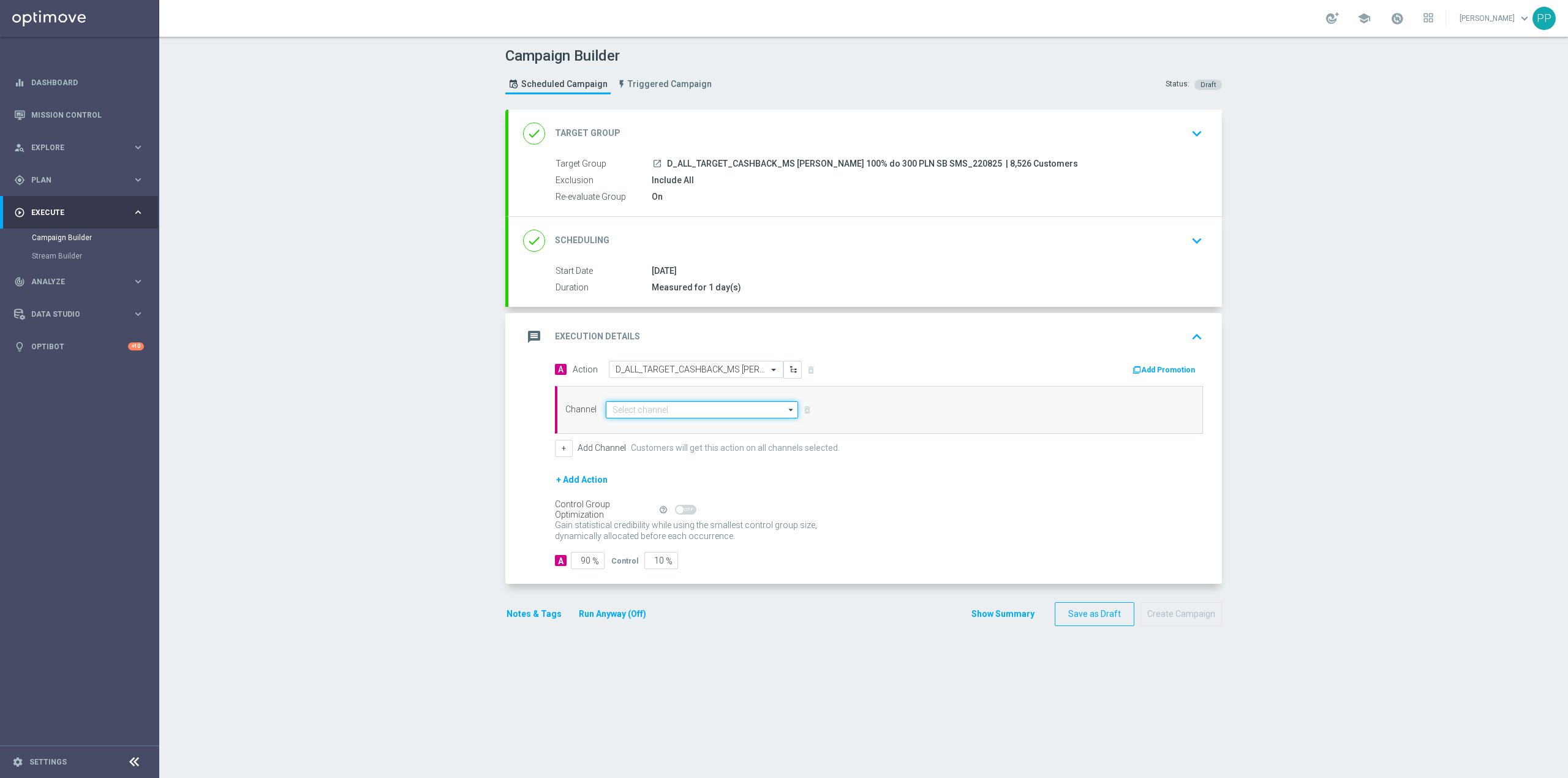
click at [681, 417] on input at bounding box center [701, 410] width 192 height 17
click at [641, 443] on div "SMS" at bounding box center [706, 446] width 182 height 17
type input "SMS"
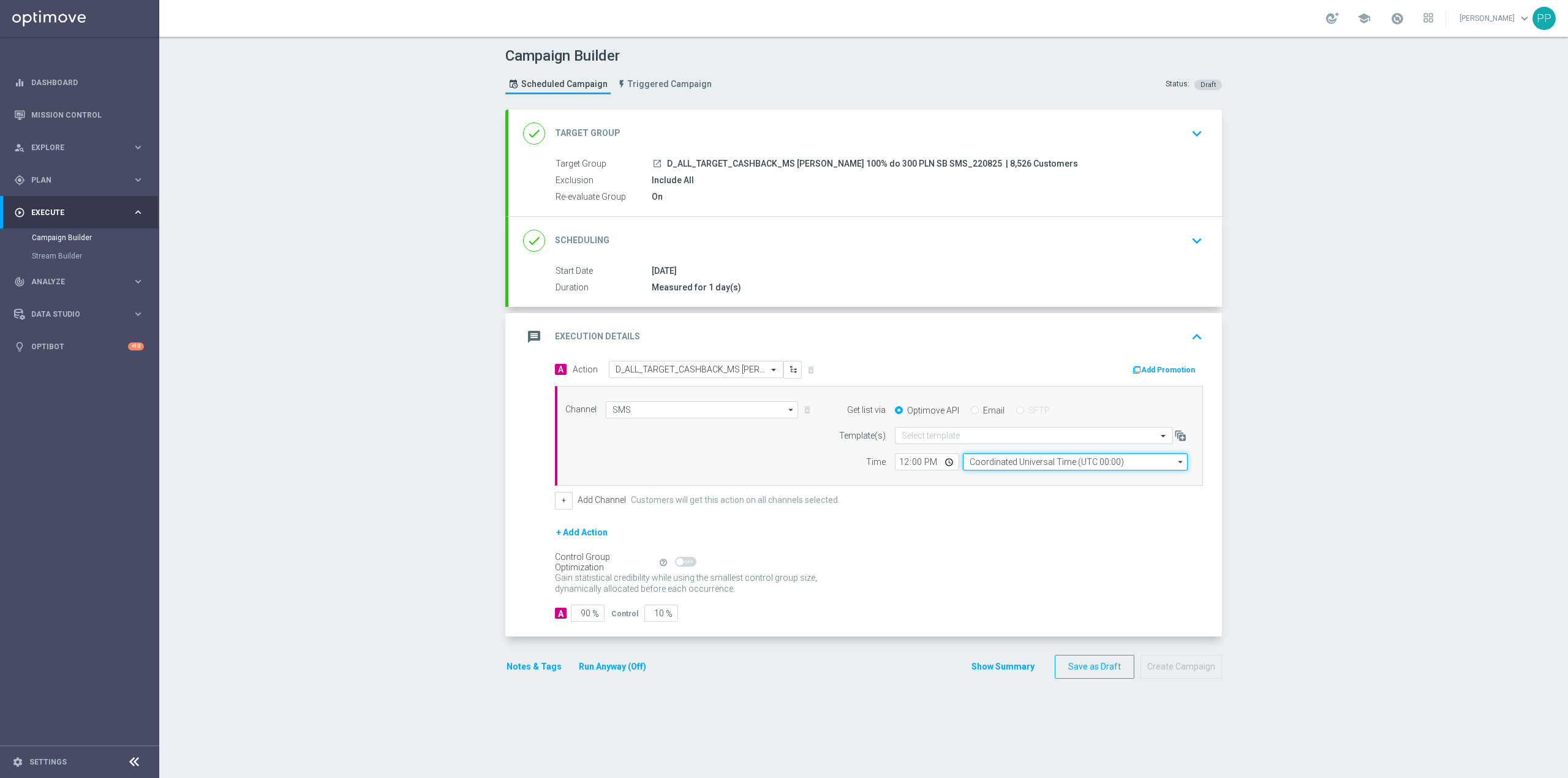
click at [1023, 458] on input "Coordinated Universal Time (UTC 00:00)" at bounding box center [1075, 462] width 225 height 17
click at [1018, 479] on div "Central European Time ([GEOGRAPHIC_DATA]) (UTC +02:00)" at bounding box center [1079, 480] width 200 height 11
type input "Central European Time ([GEOGRAPHIC_DATA]) (UTC +02:00)"
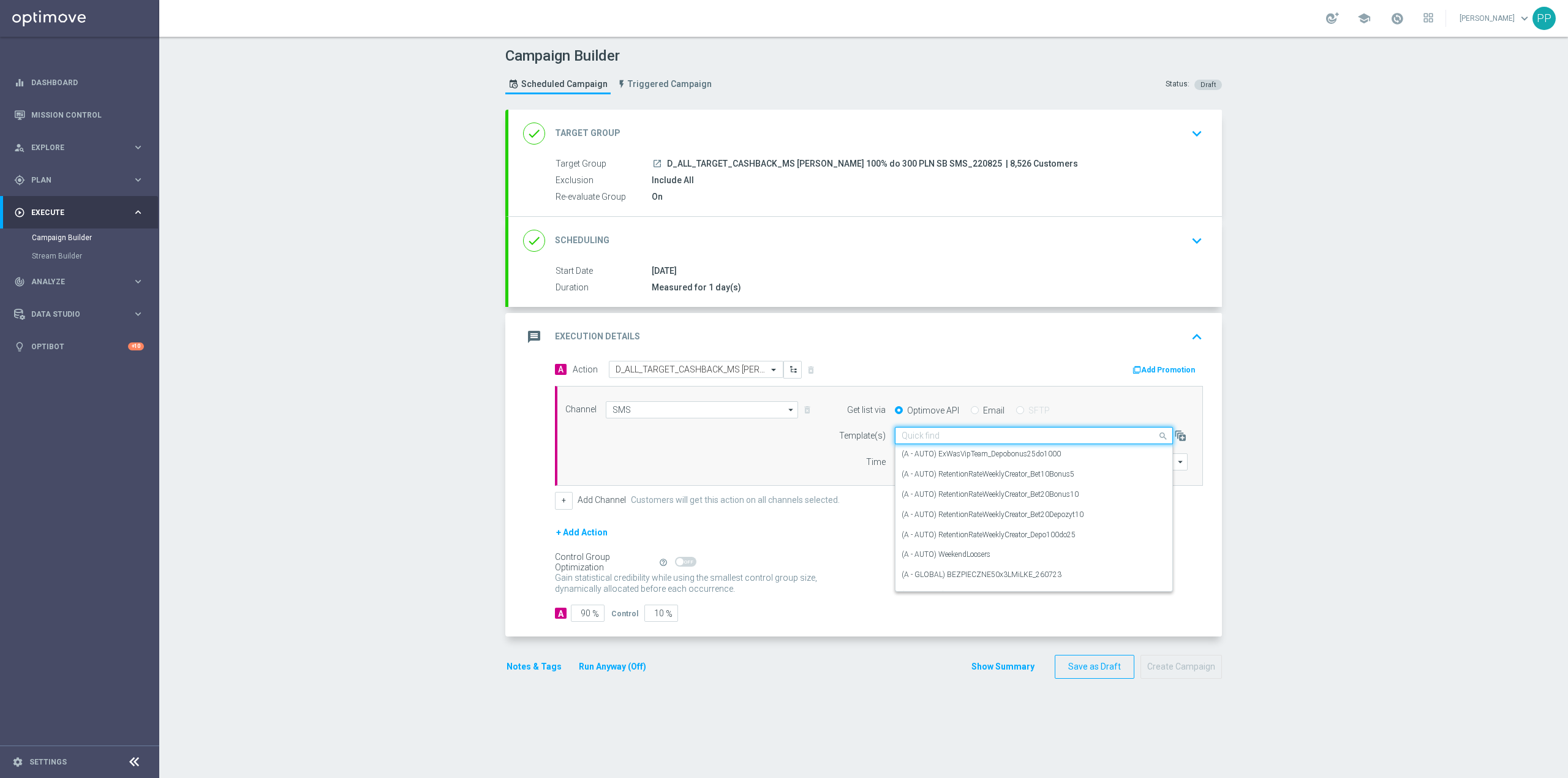
click at [961, 434] on input "text" at bounding box center [1022, 436] width 240 height 11
paste input "D_ALL_TARGET_CASHBACK_MS [PERSON_NAME] 100% do 300 PLN SB SMS_220825"
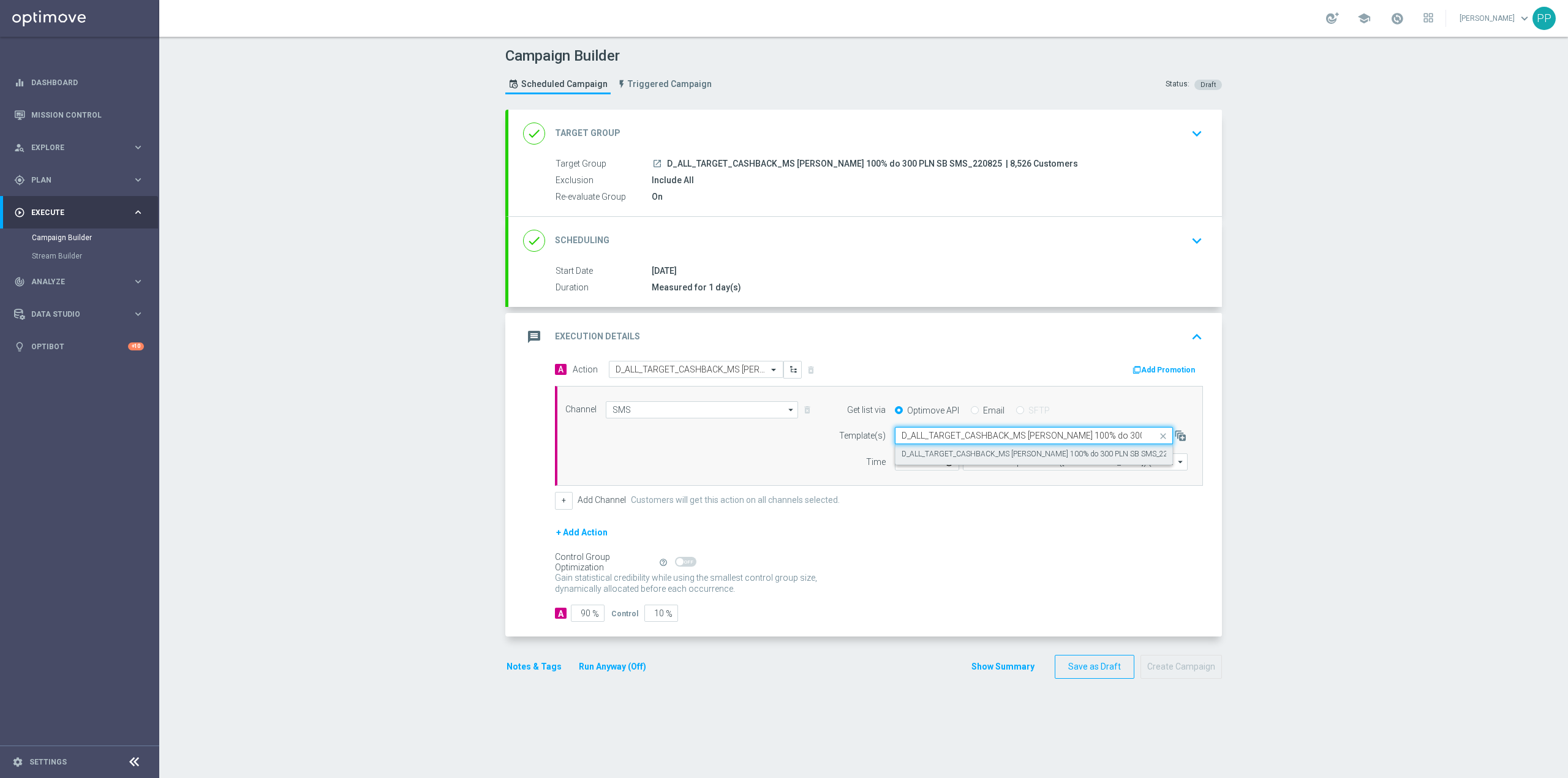
scroll to position [0, 45]
click at [962, 454] on label "D_ALL_TARGET_CASHBACK_MS [PERSON_NAME] 100% do 300 PLN SB SMS_220825" at bounding box center [1044, 454] width 283 height 11
type input "D_ALL_TARGET_CASHBACK_MS [PERSON_NAME] 100% do 300 PLN SB SMS_220825"
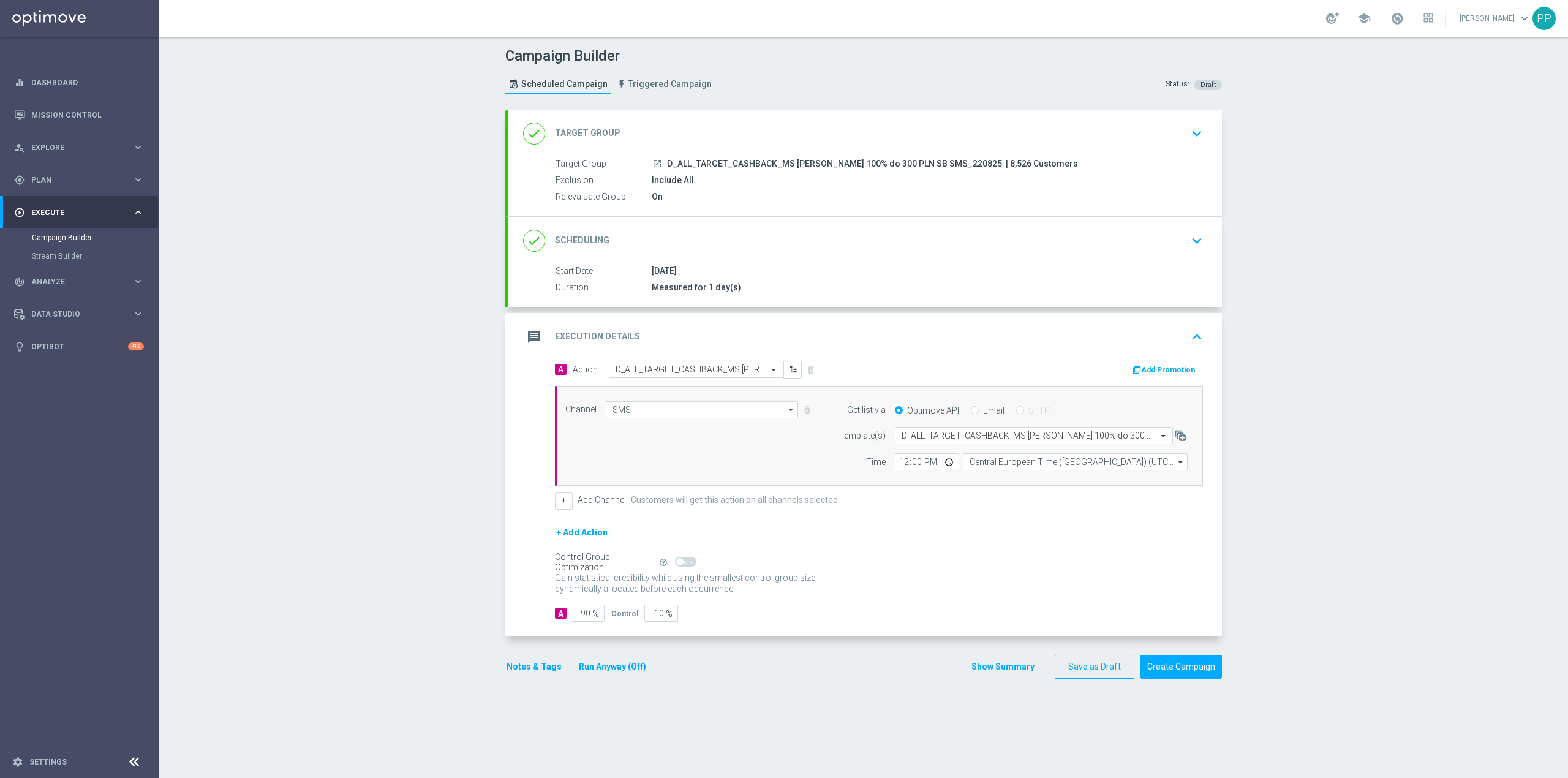
scroll to position [0, 0]
click at [900, 466] on input "12:00" at bounding box center [927, 462] width 64 height 17
type input "14:45"
click at [407, 505] on div "Campaign Builder Scheduled Campaign Triggered Campaign Status: Draft done Targe…" at bounding box center [864, 408] width 1409 height 742
click at [578, 621] on input "90" at bounding box center [587, 613] width 34 height 17
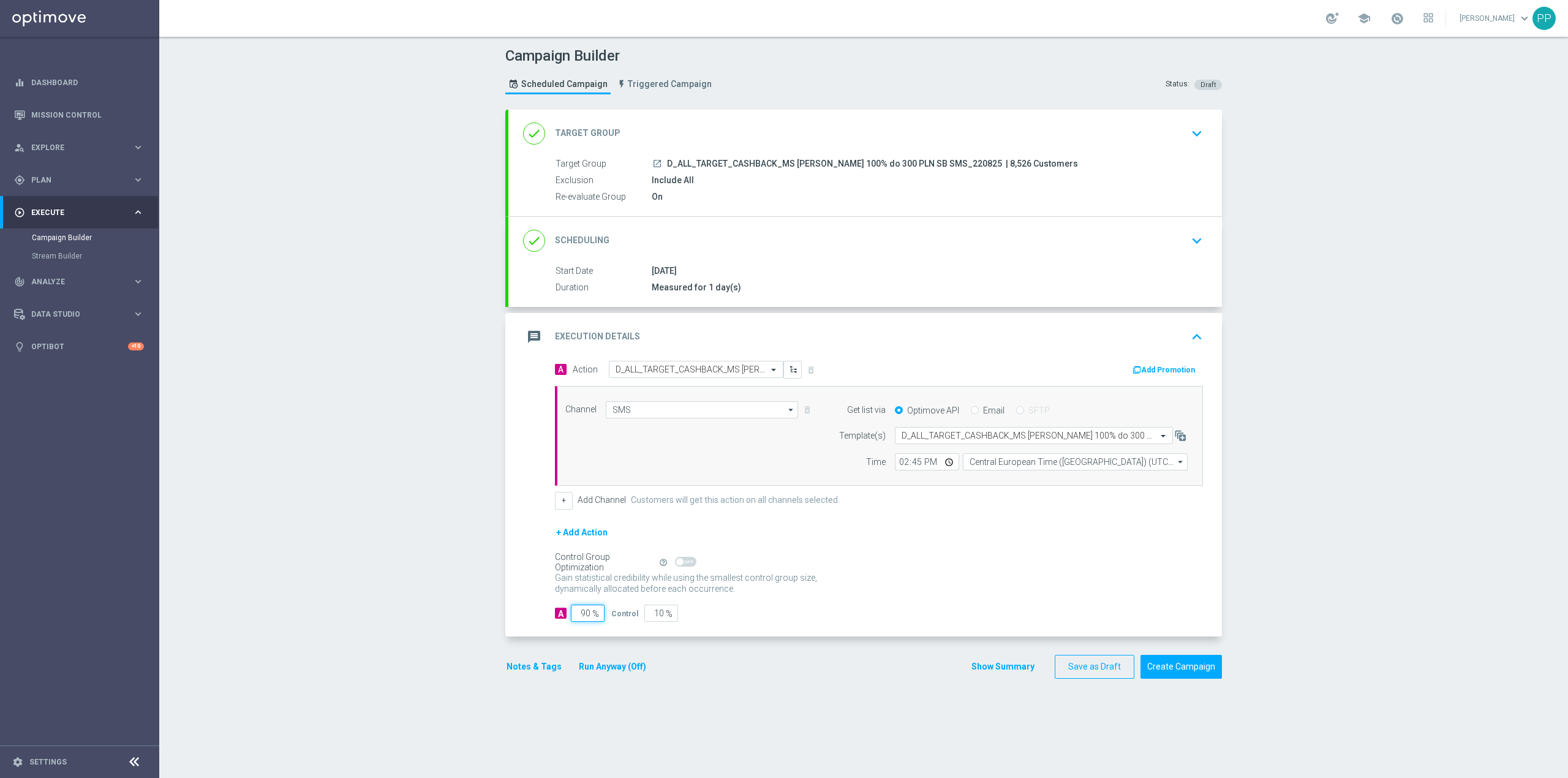
click at [578, 621] on input "90" at bounding box center [587, 613] width 34 height 17
type input "9"
type input "91"
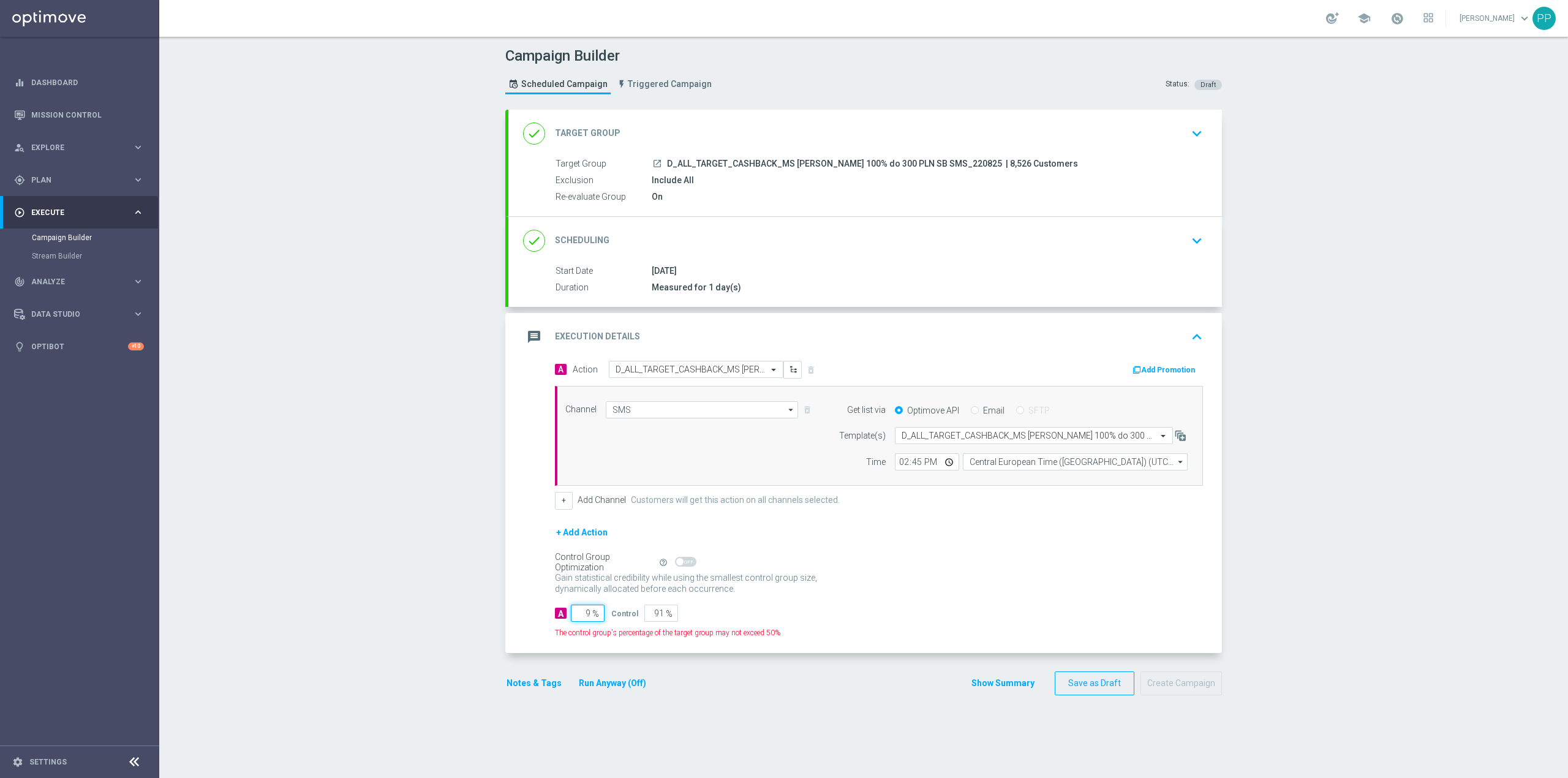
type input "95"
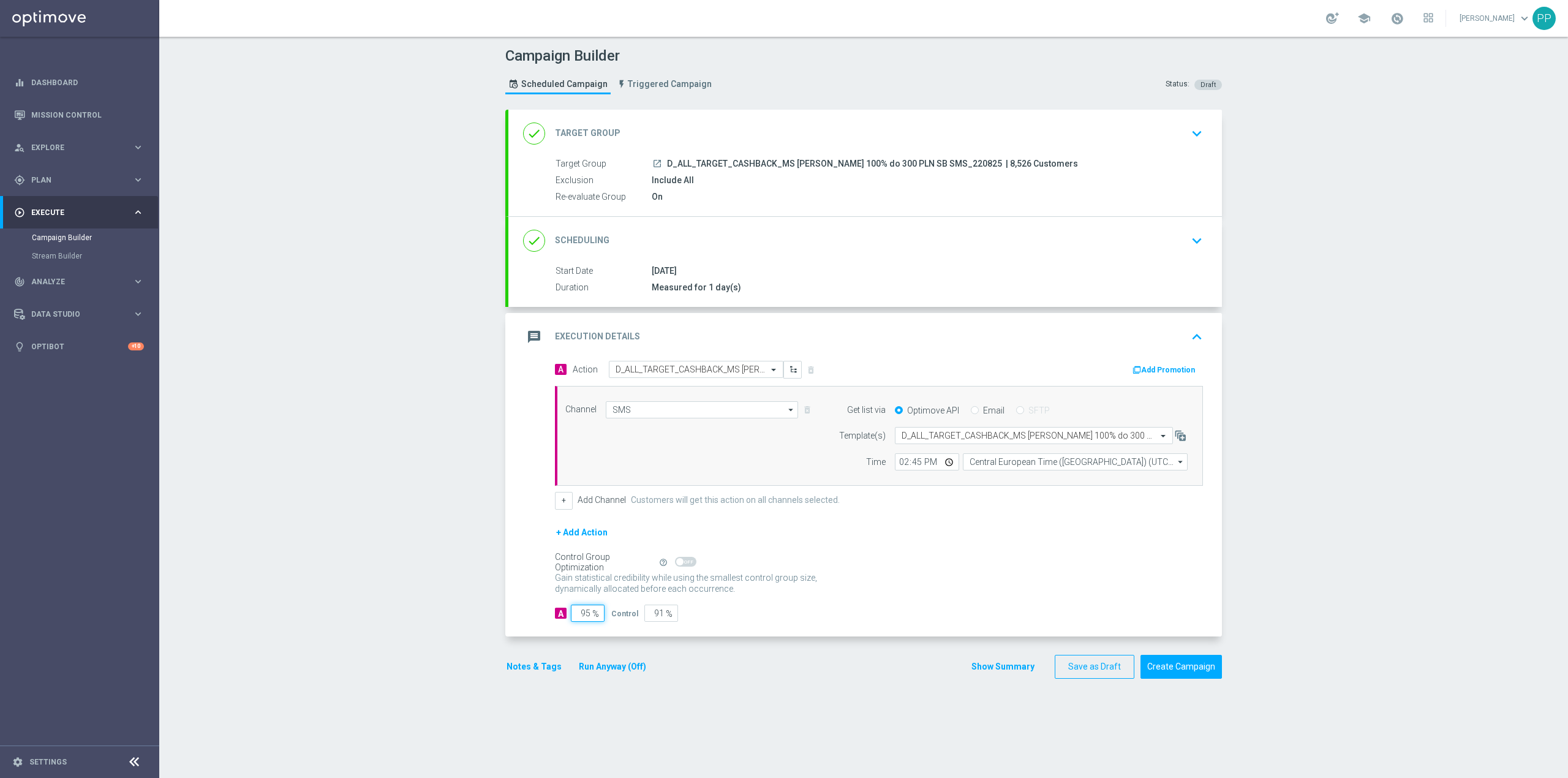
type input "5"
type input "95"
click at [449, 616] on div "Campaign Builder Scheduled Campaign Triggered Campaign Status: Draft done Targe…" at bounding box center [864, 408] width 1409 height 742
click at [520, 675] on button "Notes & Tags" at bounding box center [534, 667] width 58 height 16
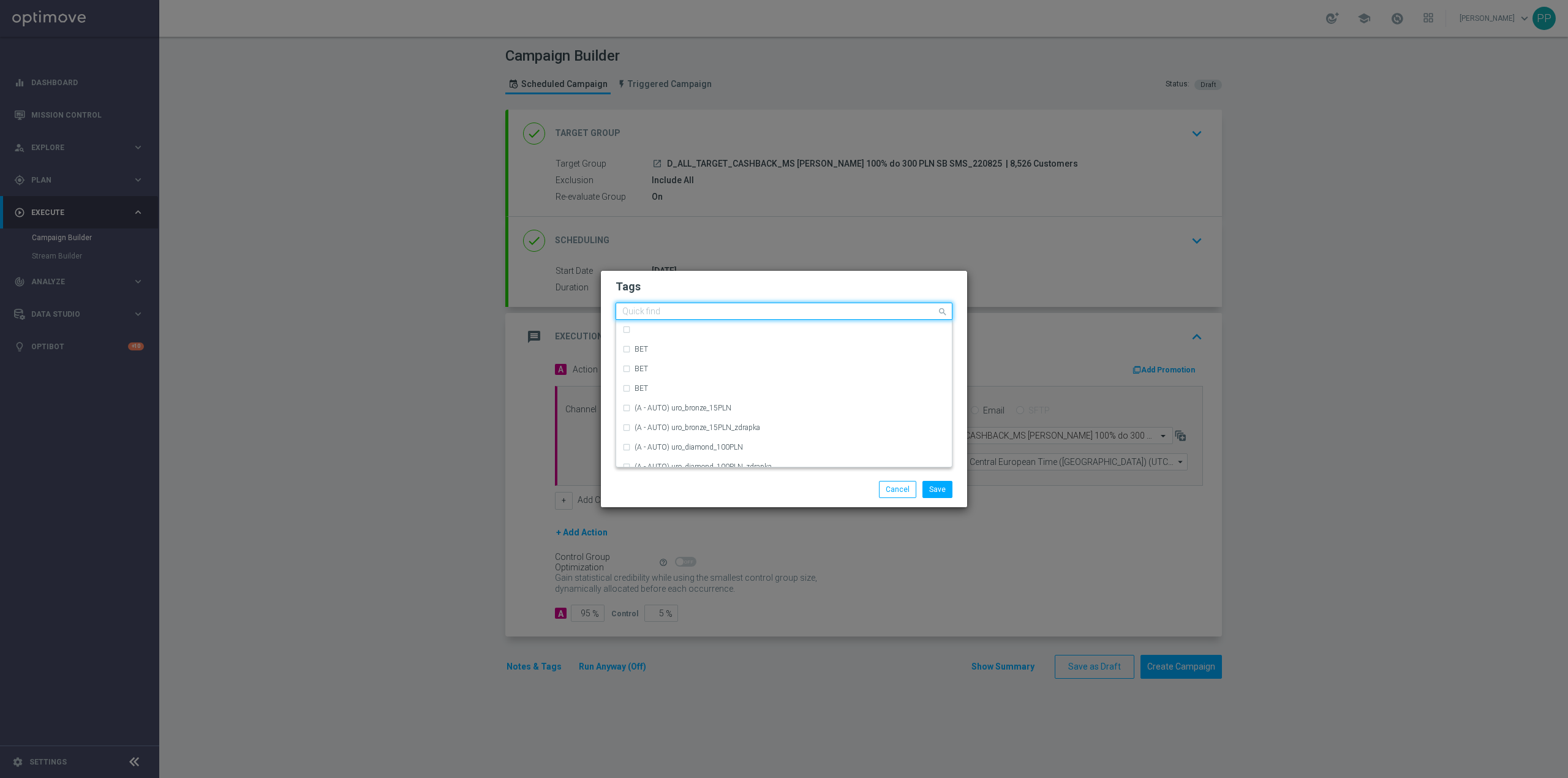
click at [631, 312] on input "text" at bounding box center [779, 312] width 314 height 11
click at [675, 401] on div "D" at bounding box center [790, 398] width 311 height 7
type input "D"
click at [644, 305] on div "Quick find × D D" at bounding box center [776, 312] width 321 height 16
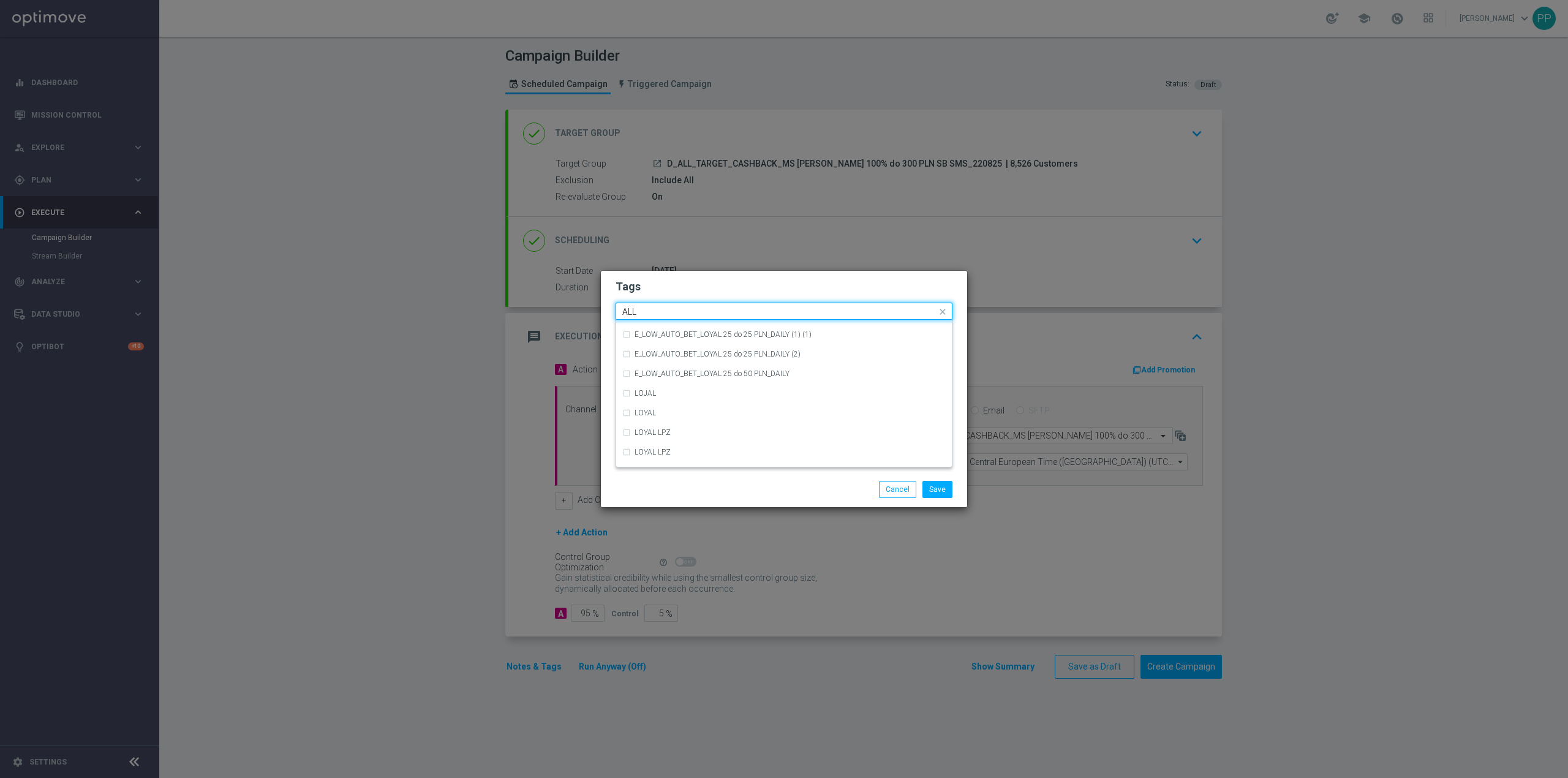
scroll to position [0, 0]
click at [669, 331] on div "ALL" at bounding box center [790, 330] width 311 height 7
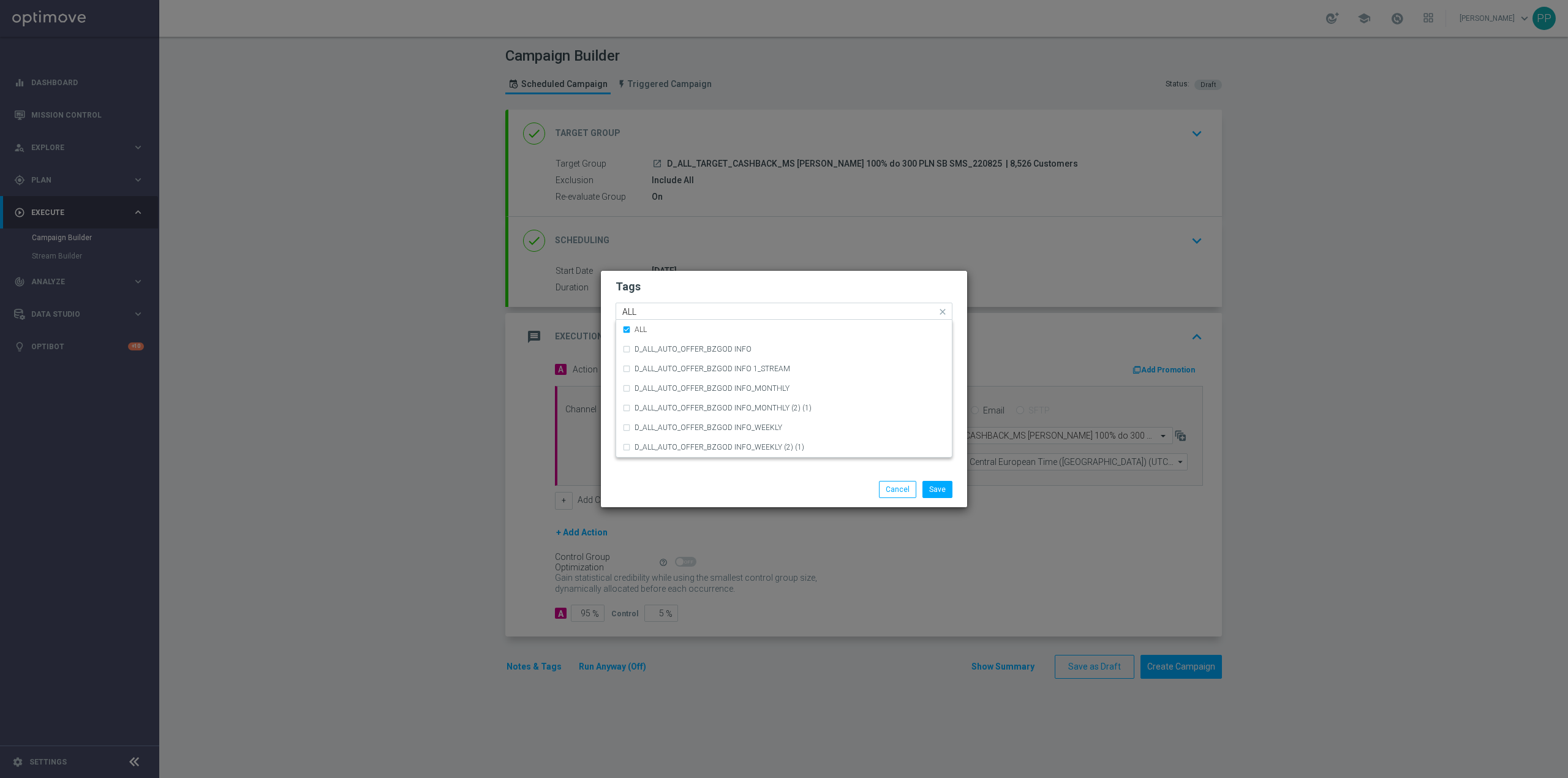
click at [665, 319] on div "Quick find × D × ALL ALL" at bounding box center [784, 311] width 337 height 17
type input "A"
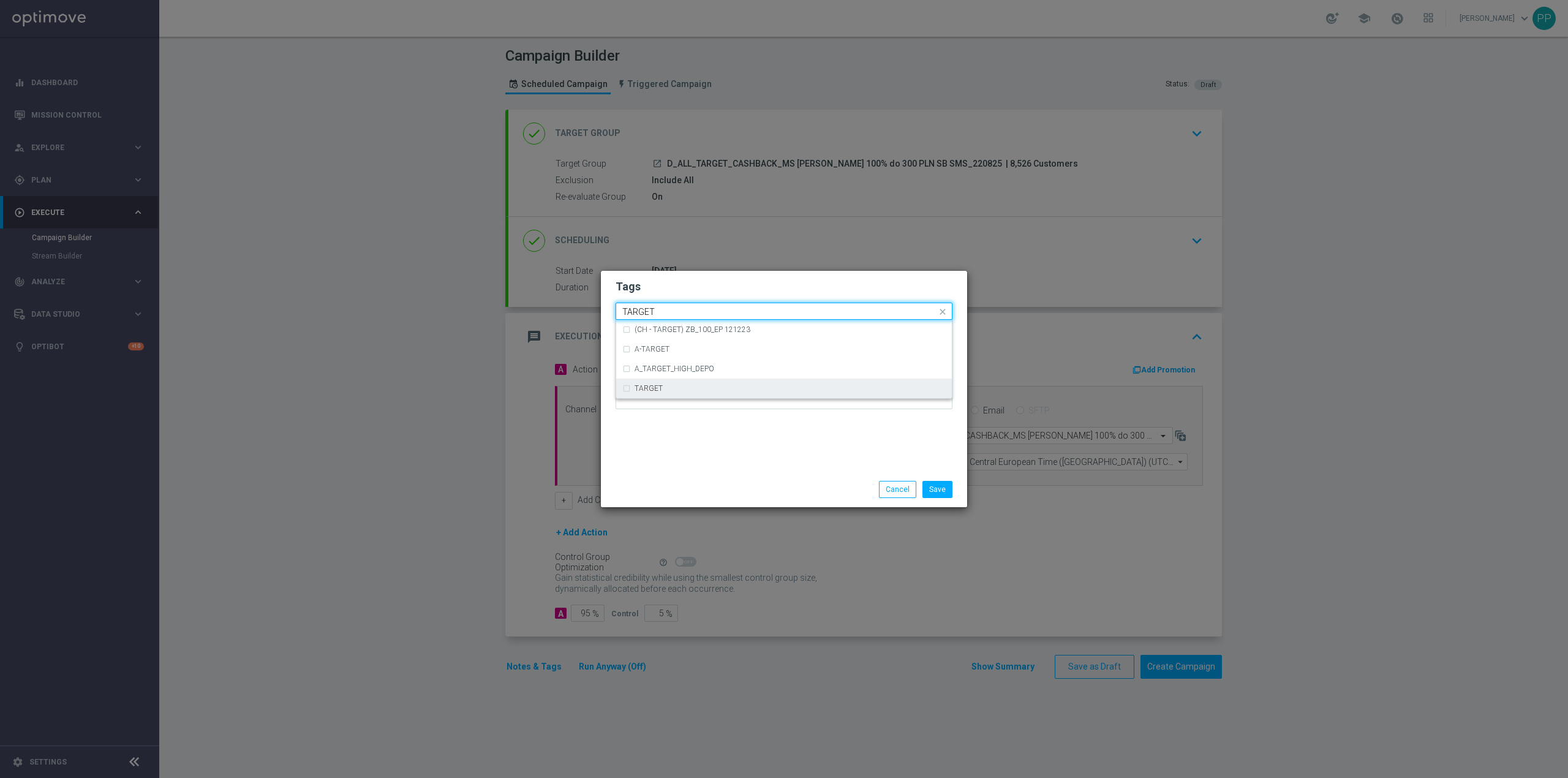
click at [657, 390] on label "TARGET" at bounding box center [648, 388] width 28 height 7
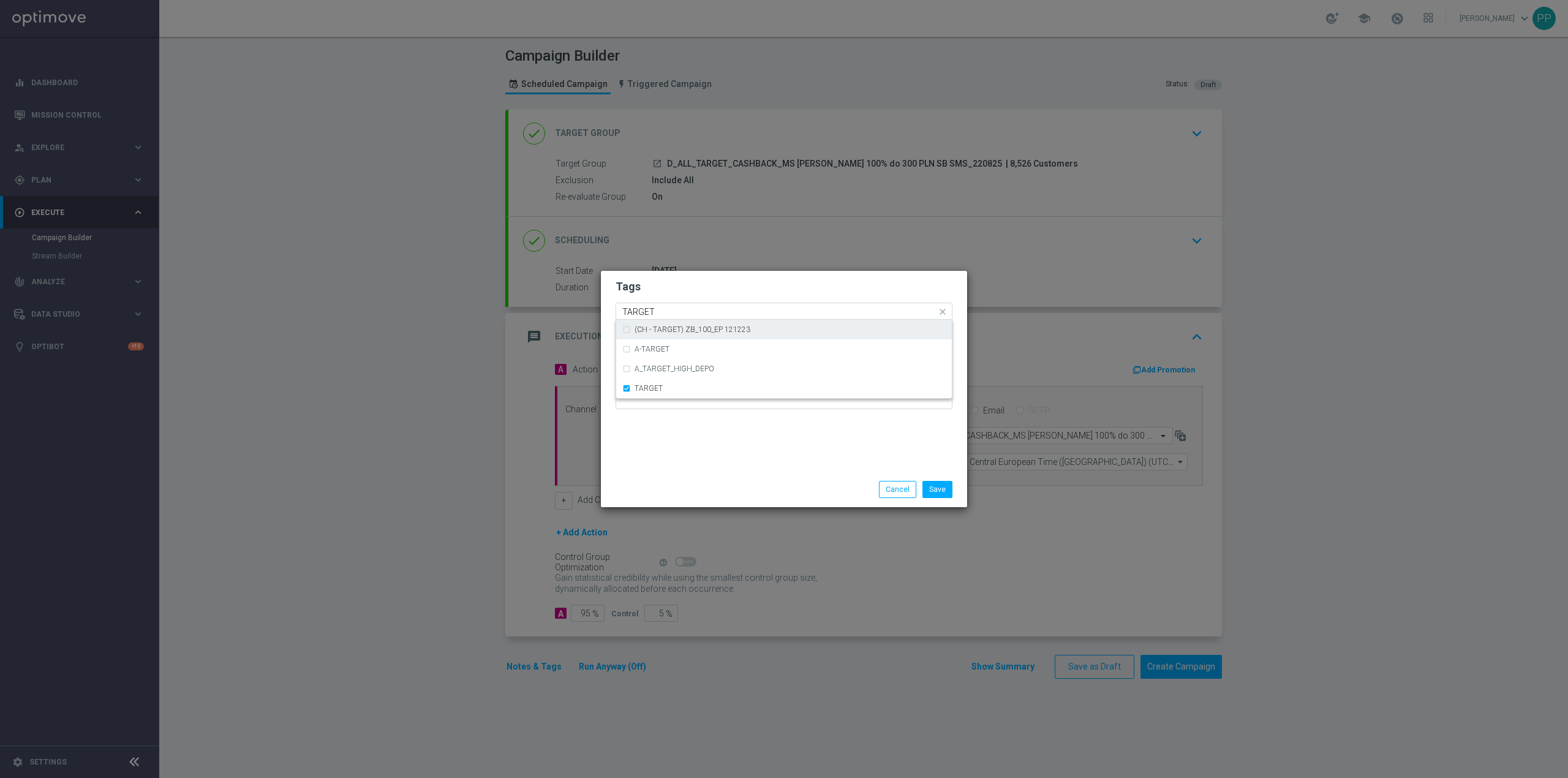
click at [672, 314] on input "TARGET" at bounding box center [779, 312] width 314 height 11
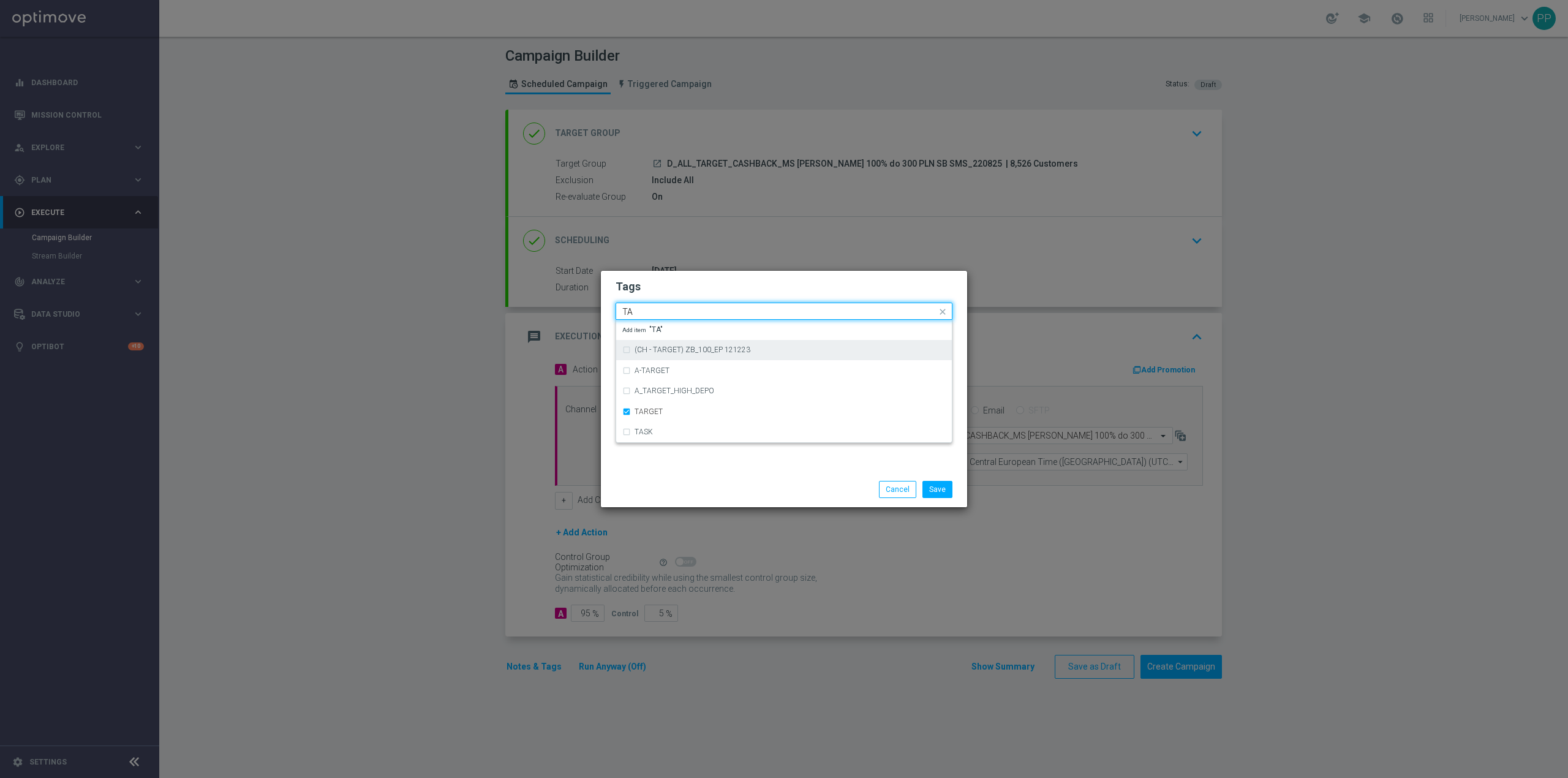
type input "T"
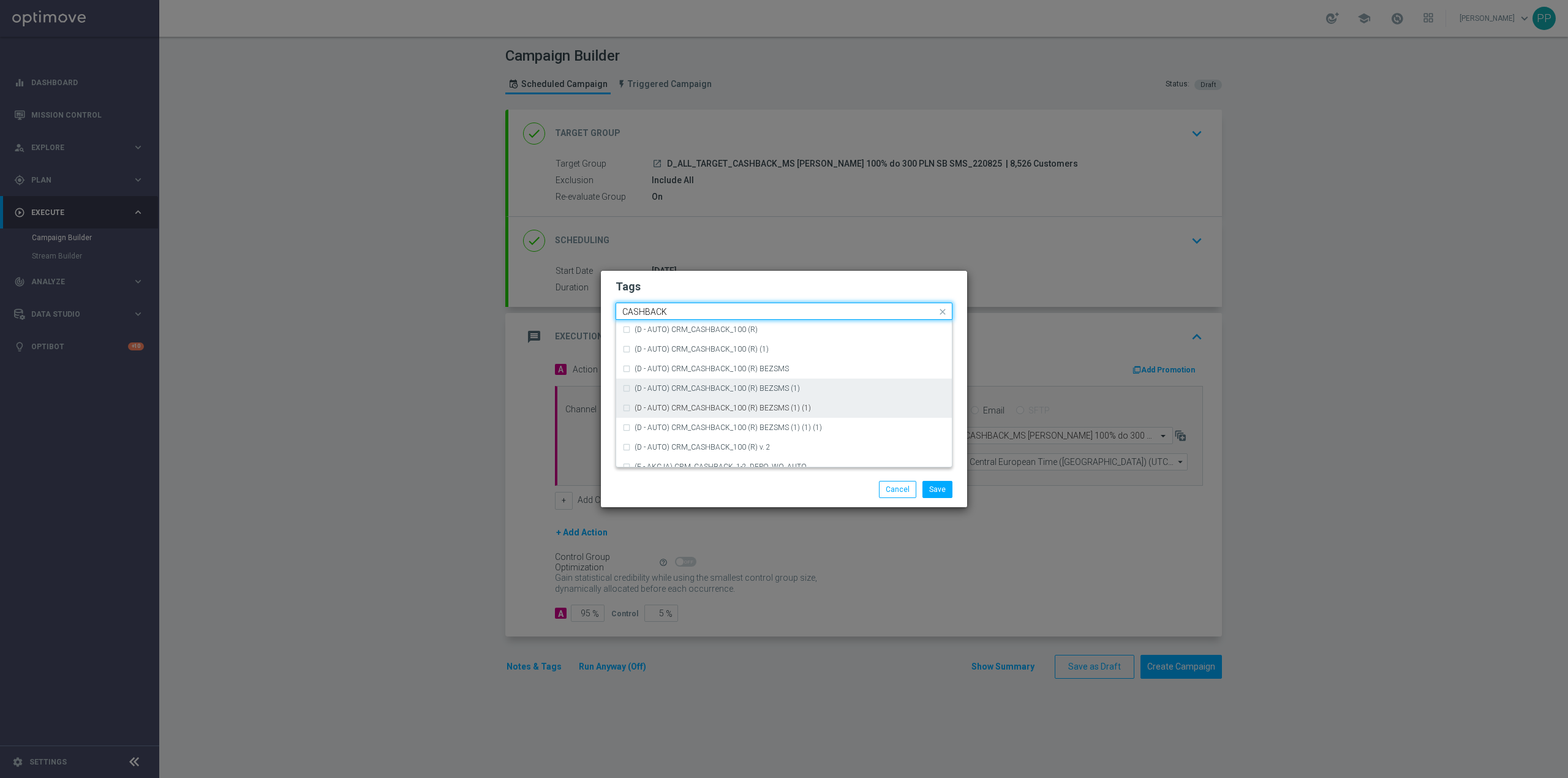
scroll to position [186, 0]
click at [679, 393] on div "CASHBACK" at bounding box center [784, 398] width 324 height 20
type input "CASHBACK"
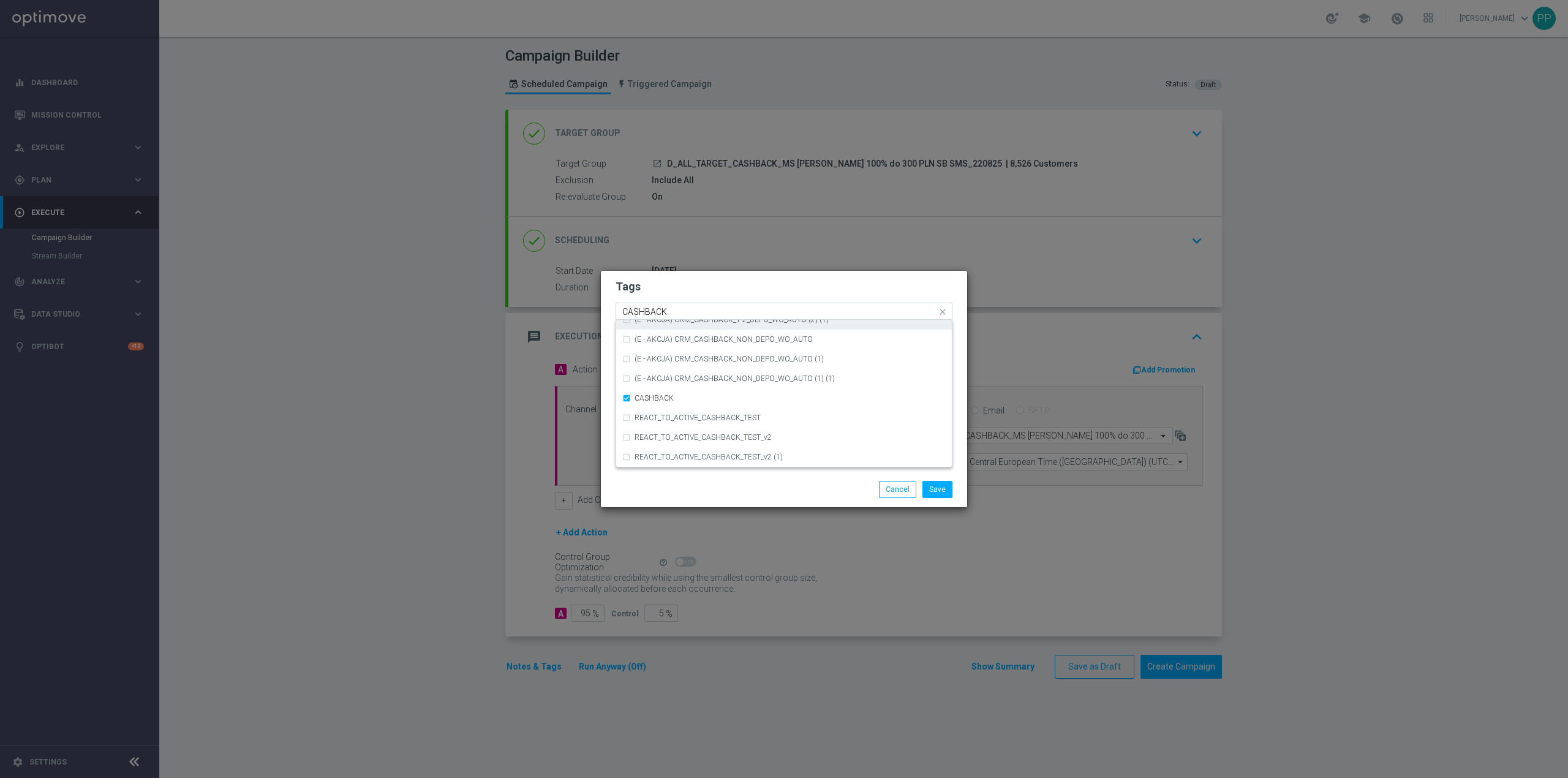
click at [680, 307] on input "CASHBACK" at bounding box center [779, 312] width 314 height 11
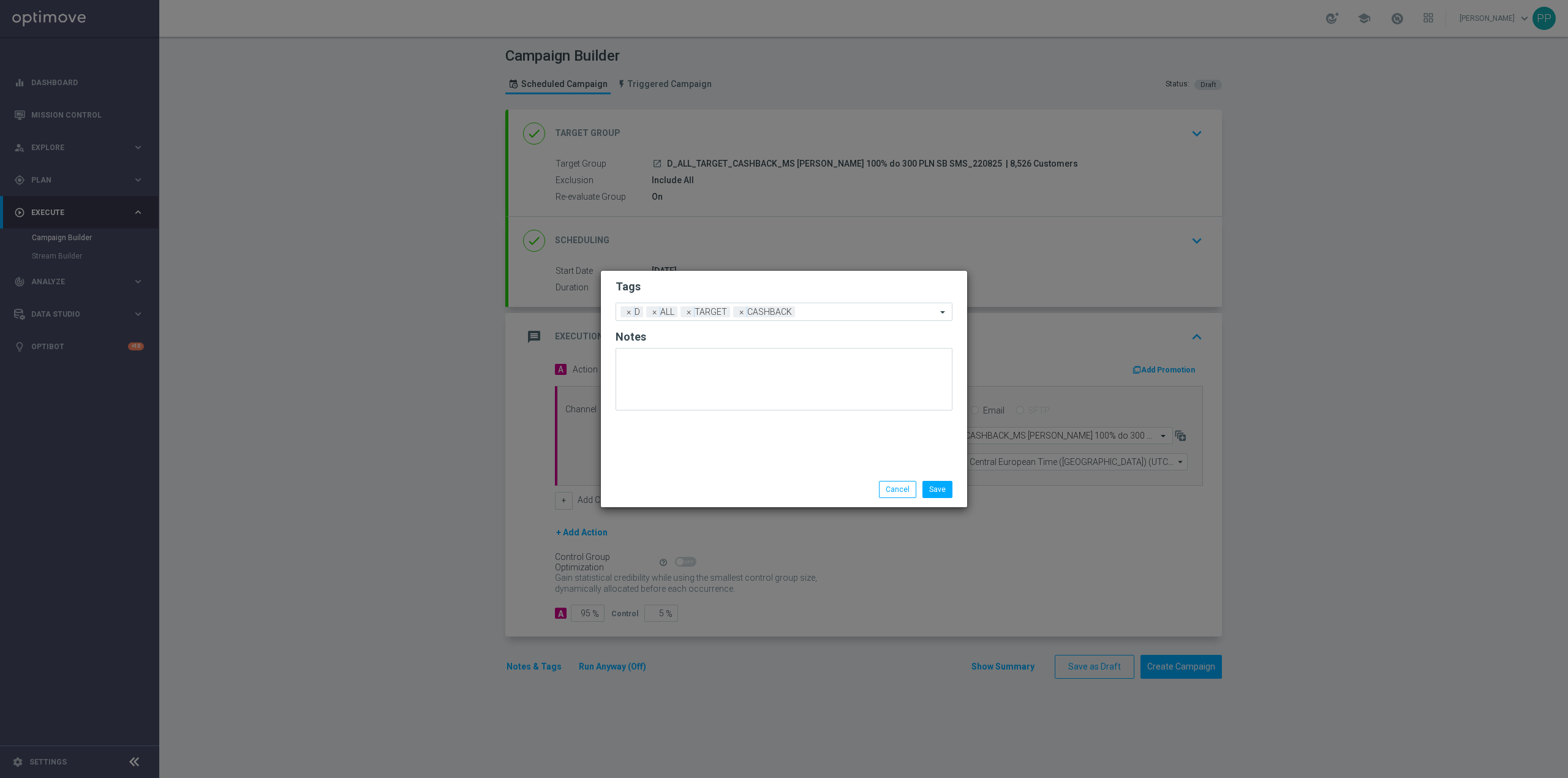
click at [692, 481] on div at bounding box center [666, 481] width 119 height 1
click at [928, 489] on button "Save" at bounding box center [938, 490] width 30 height 17
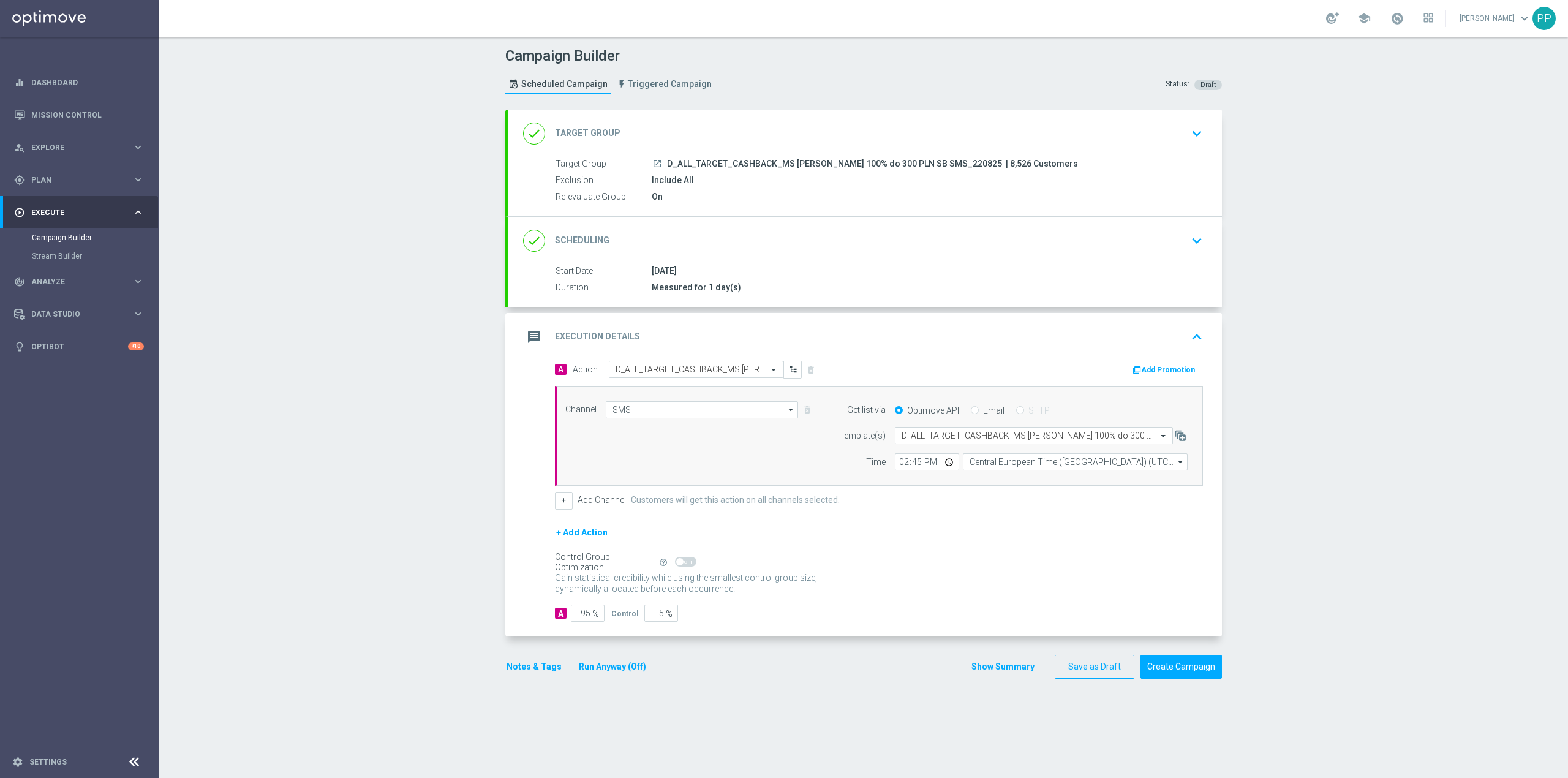
click at [854, 346] on div "message Execution Details keyboard_arrow_up" at bounding box center [865, 337] width 685 height 23
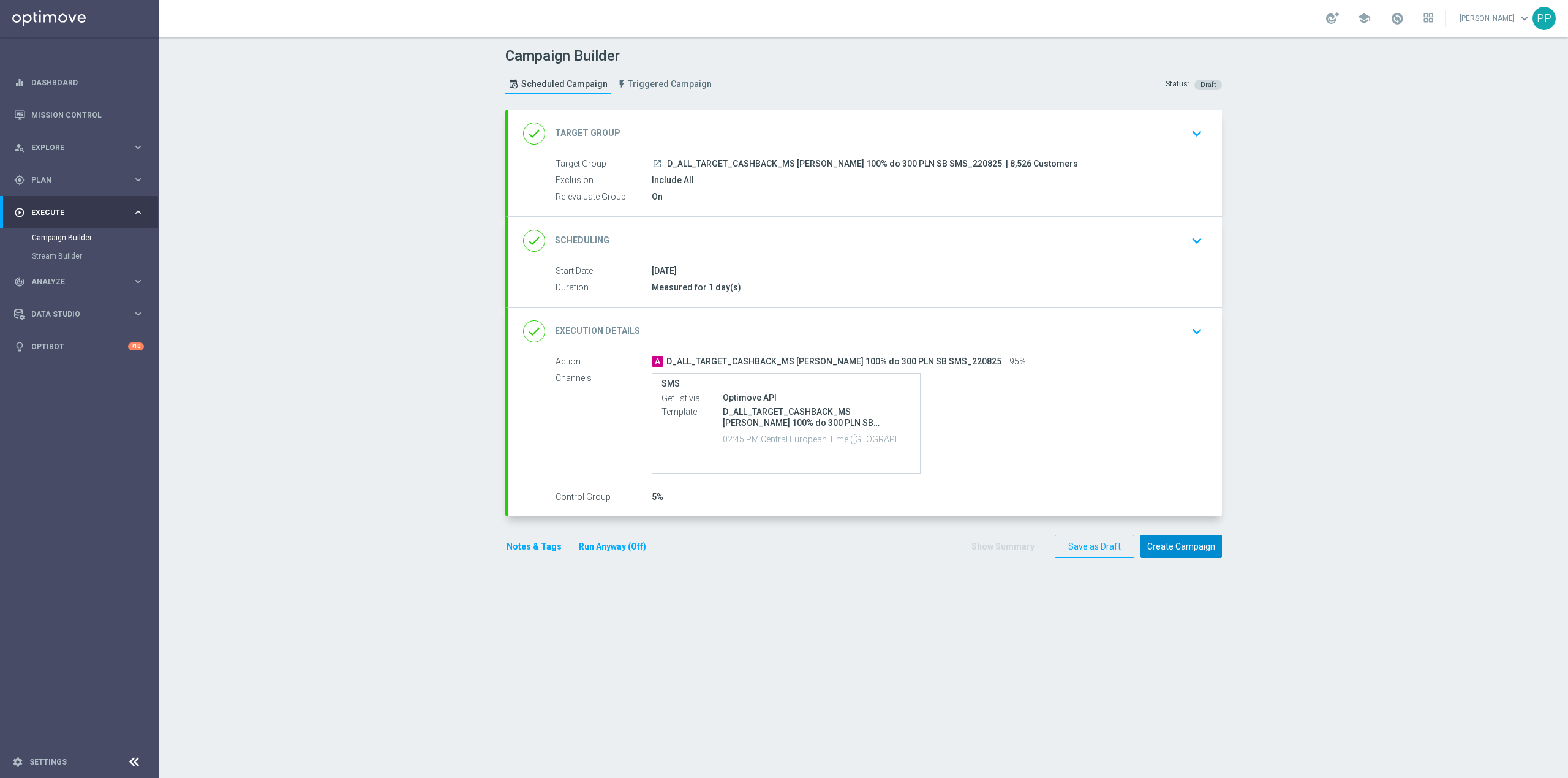
click at [1159, 542] on button "Create Campaign" at bounding box center [1181, 546] width 82 height 24
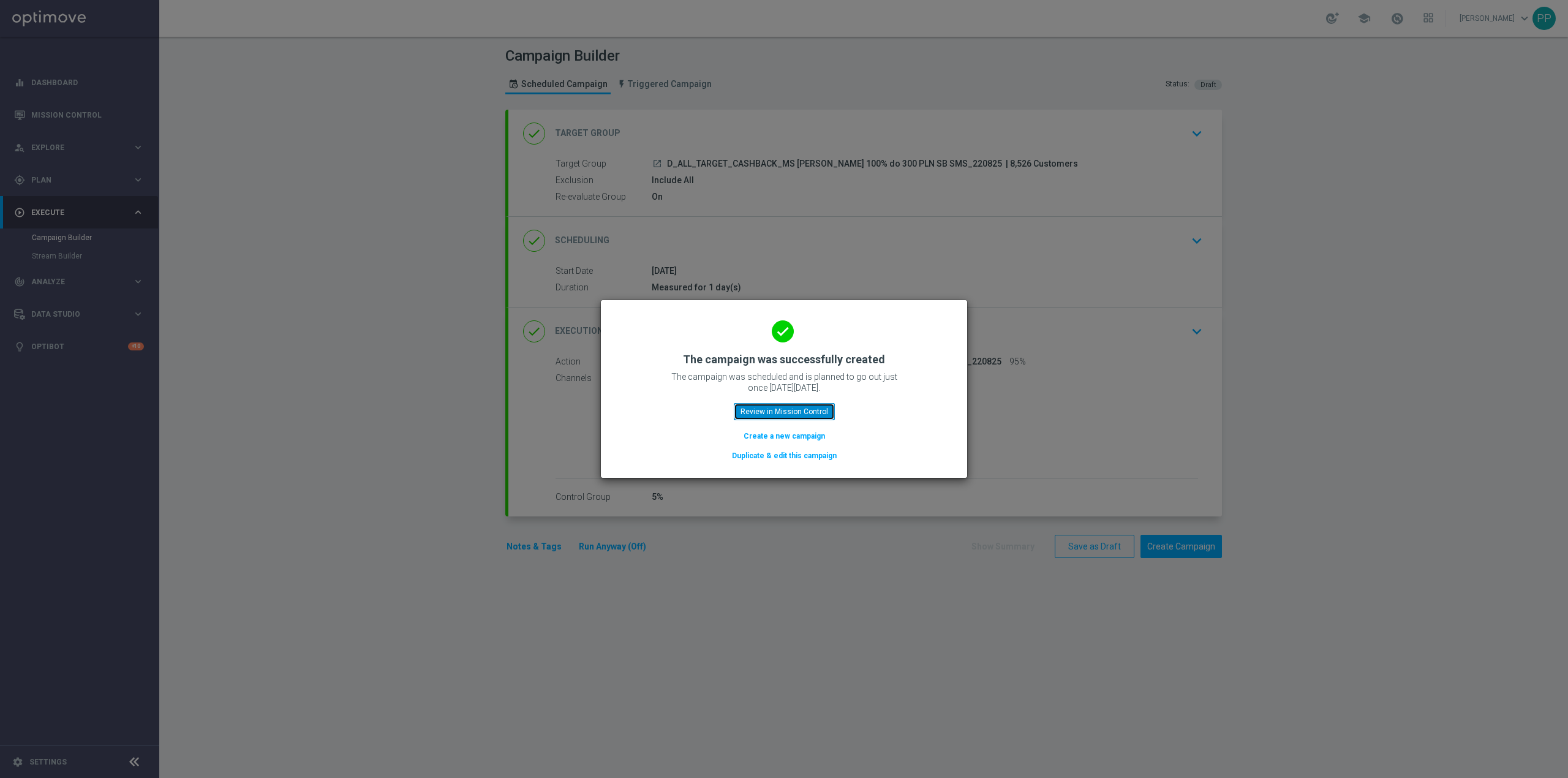
click at [808, 415] on button "Review in Mission Control" at bounding box center [784, 411] width 101 height 17
